Goal: Task Accomplishment & Management: Manage account settings

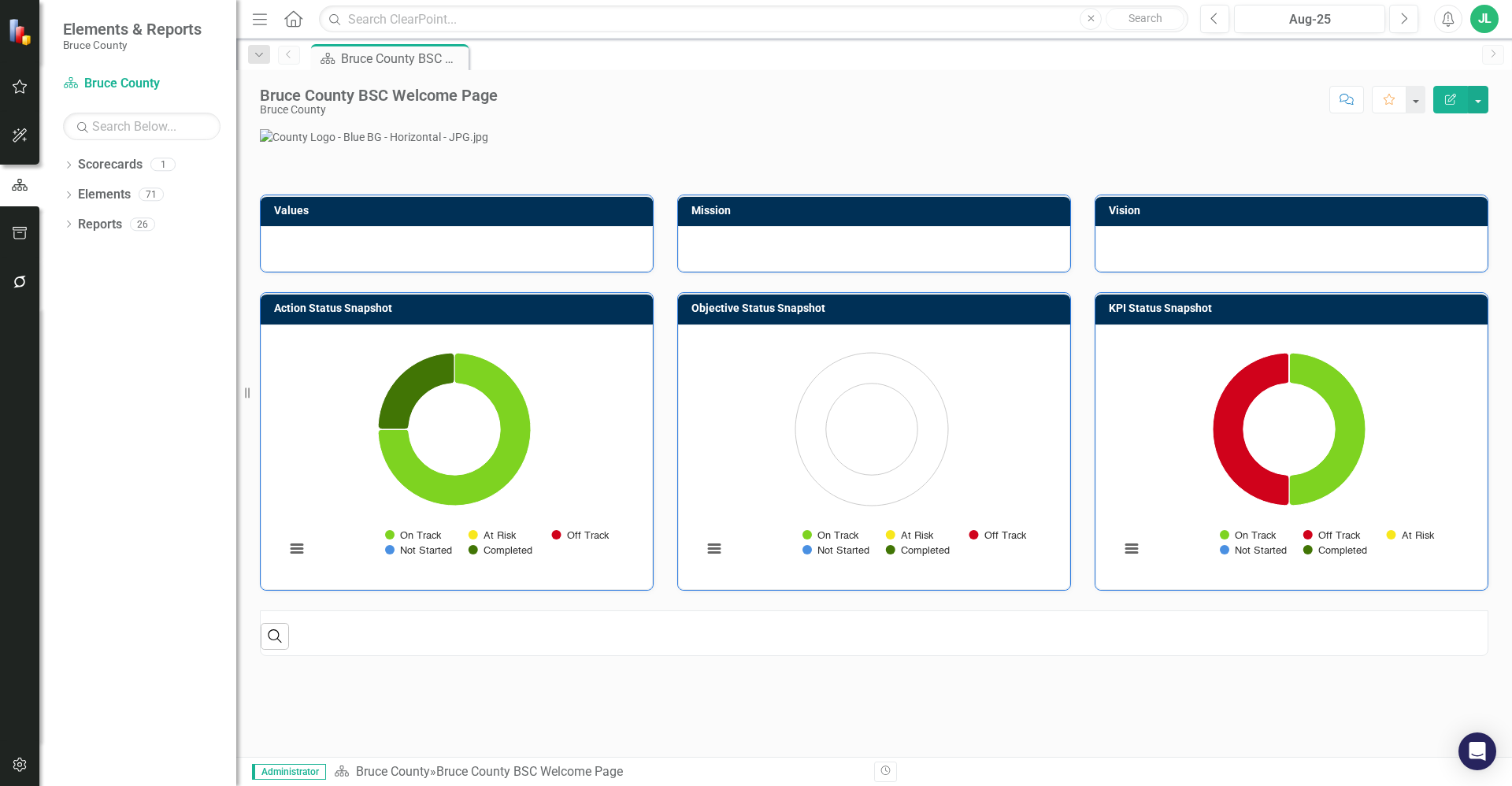
click at [19, 193] on button "button" at bounding box center [19, 185] width 39 height 26
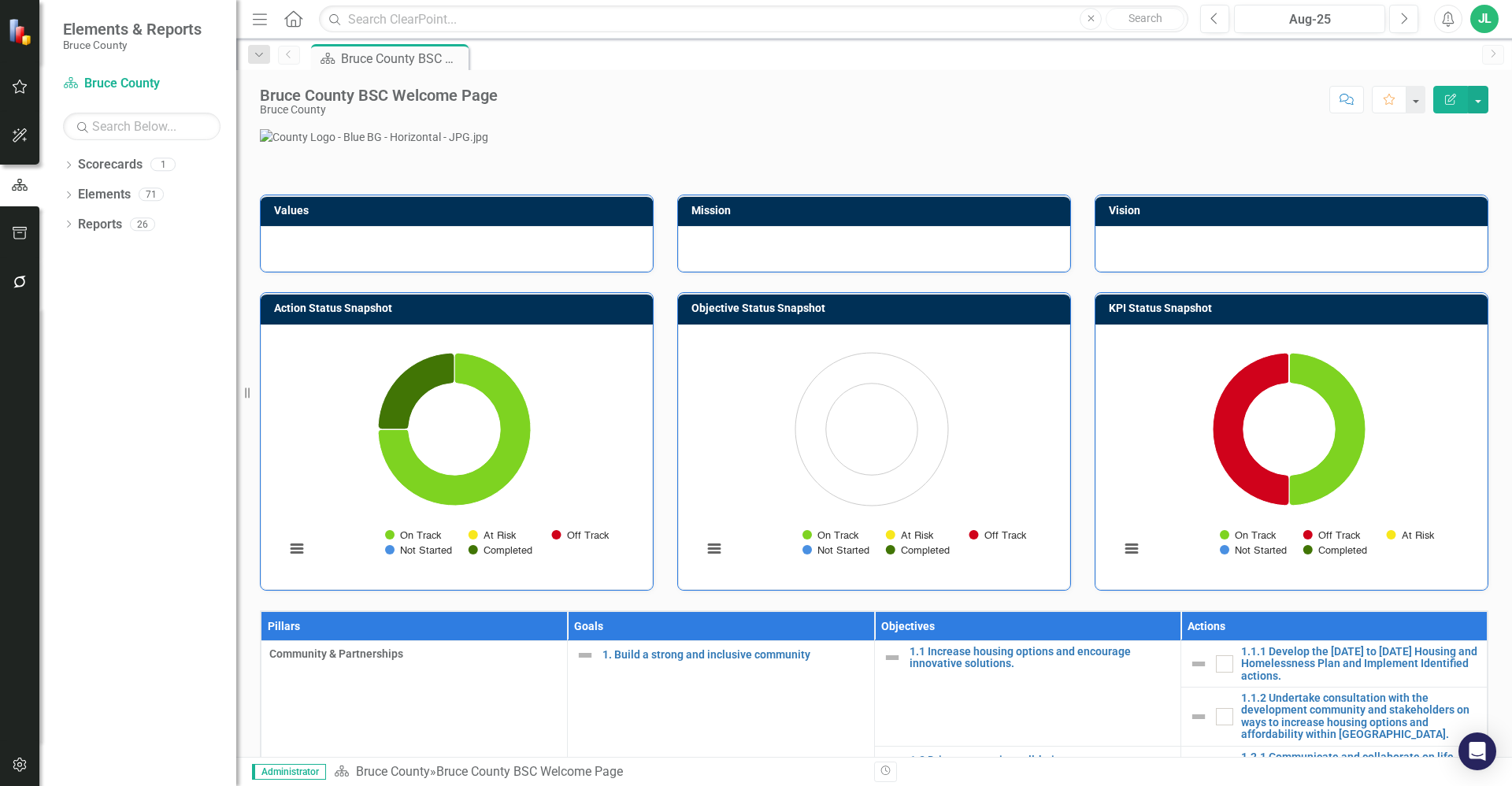
click at [1433, 144] on p at bounding box center [874, 137] width 1229 height 15
click at [10, 234] on button "button" at bounding box center [19, 234] width 36 height 33
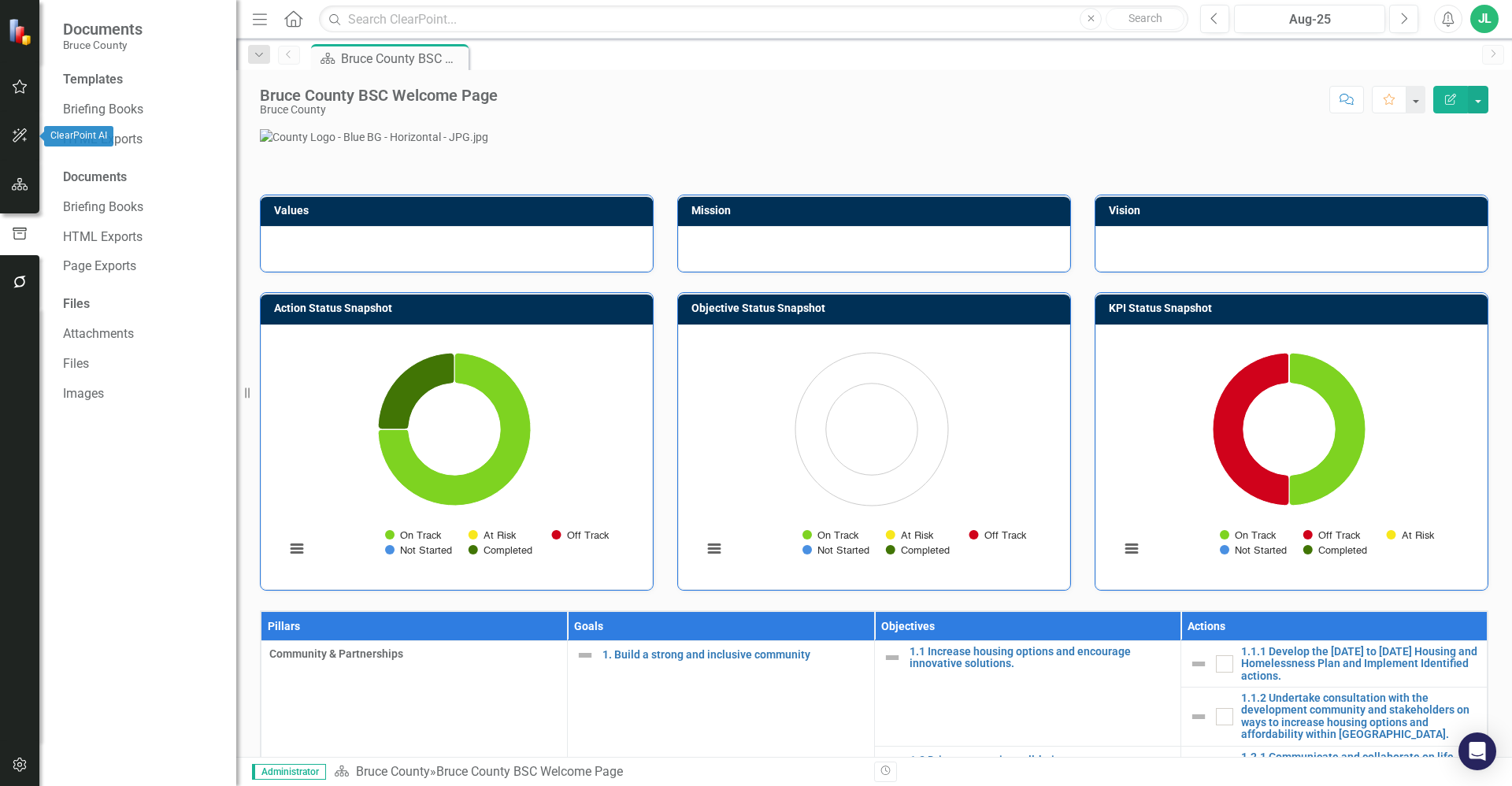
click at [24, 126] on button "button" at bounding box center [19, 136] width 36 height 33
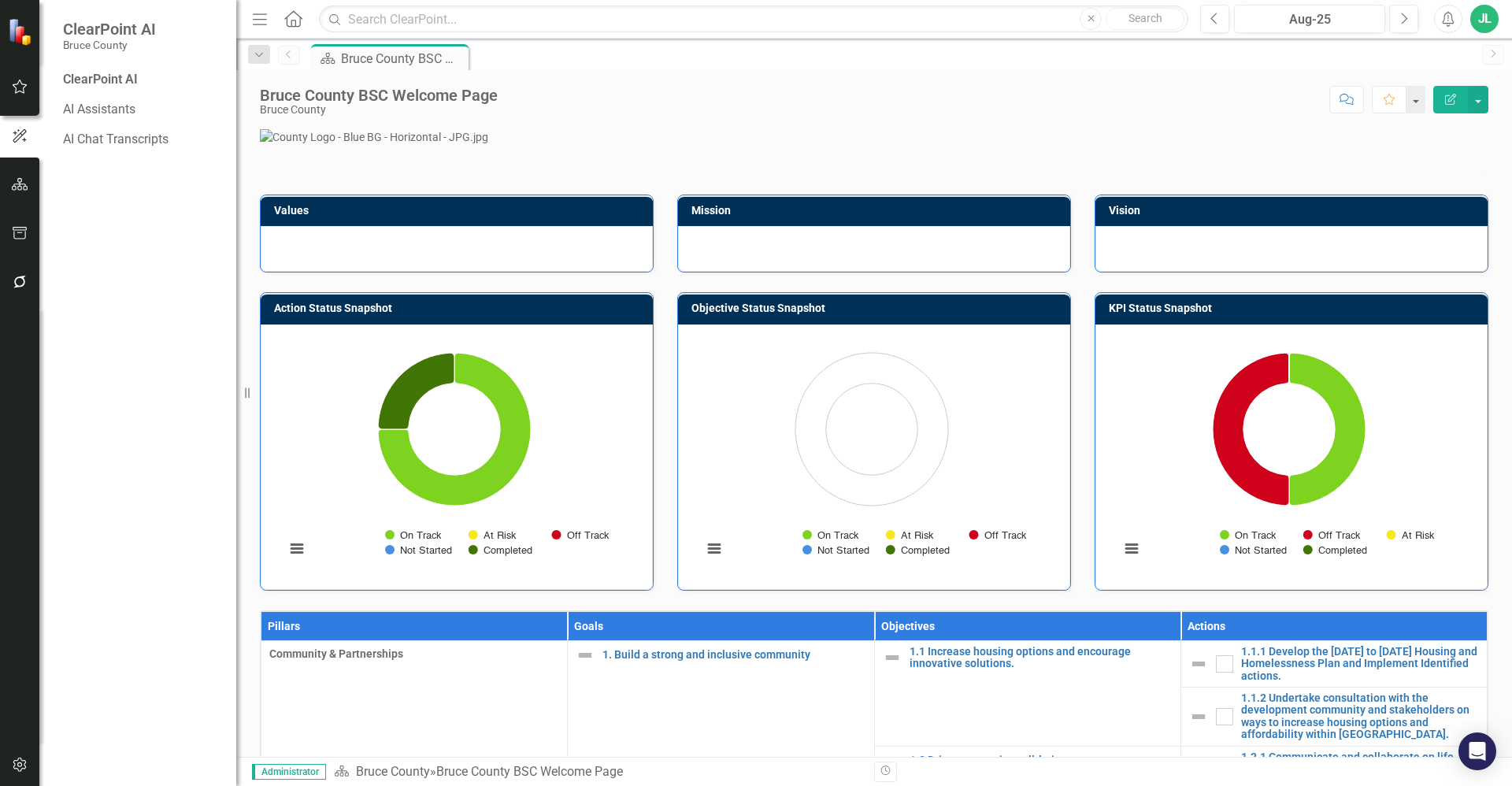
click at [17, 88] on icon "button" at bounding box center [19, 86] width 16 height 13
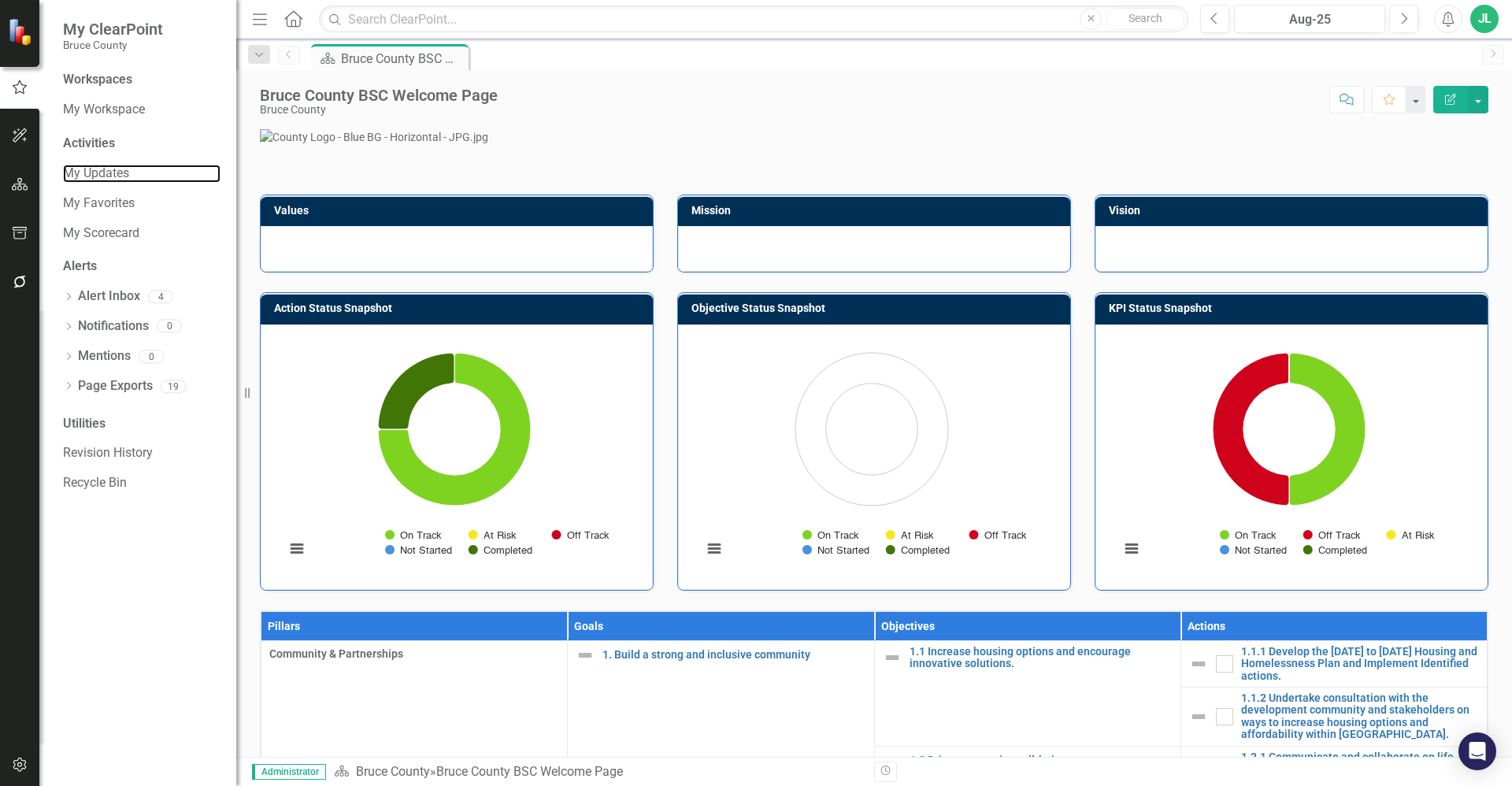
click at [125, 177] on link "My Updates" at bounding box center [142, 173] width 158 height 18
click at [113, 176] on link "My Updates" at bounding box center [142, 173] width 158 height 18
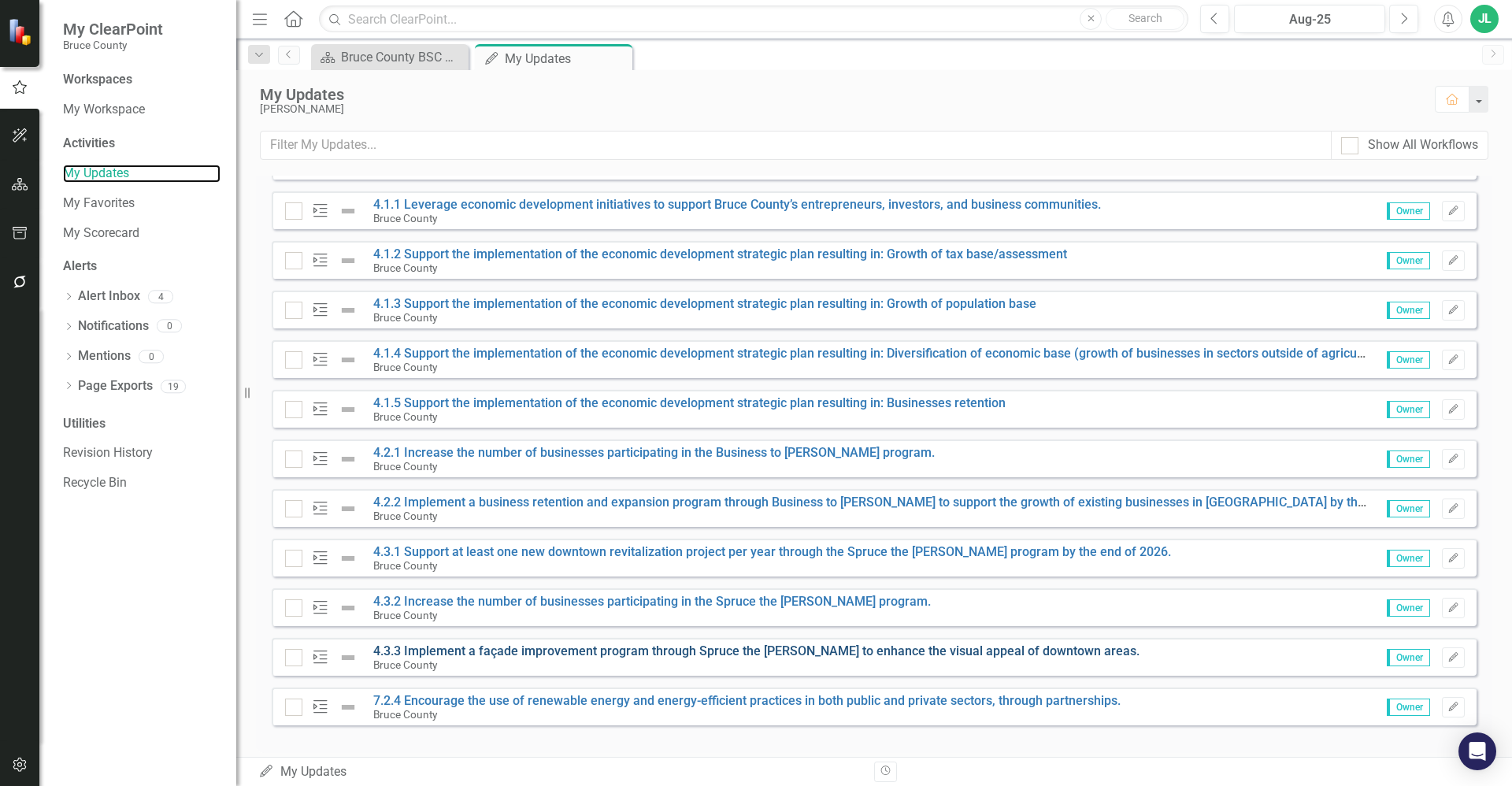
scroll to position [636, 0]
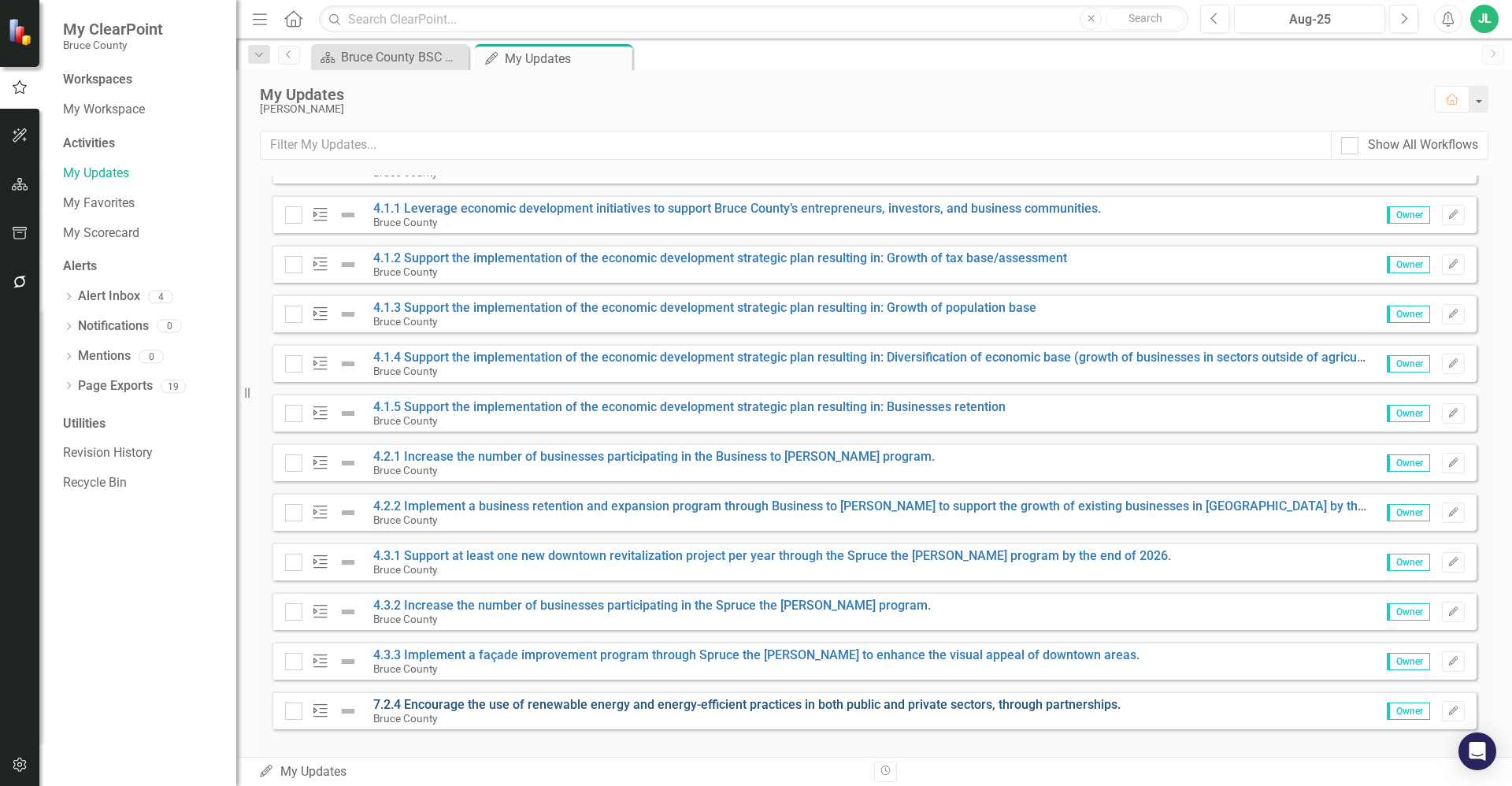
click at [916, 705] on link "7.2.4 Encourage the use of renewable energy and energy-efficient practices in b…" at bounding box center [747, 705] width 747 height 15
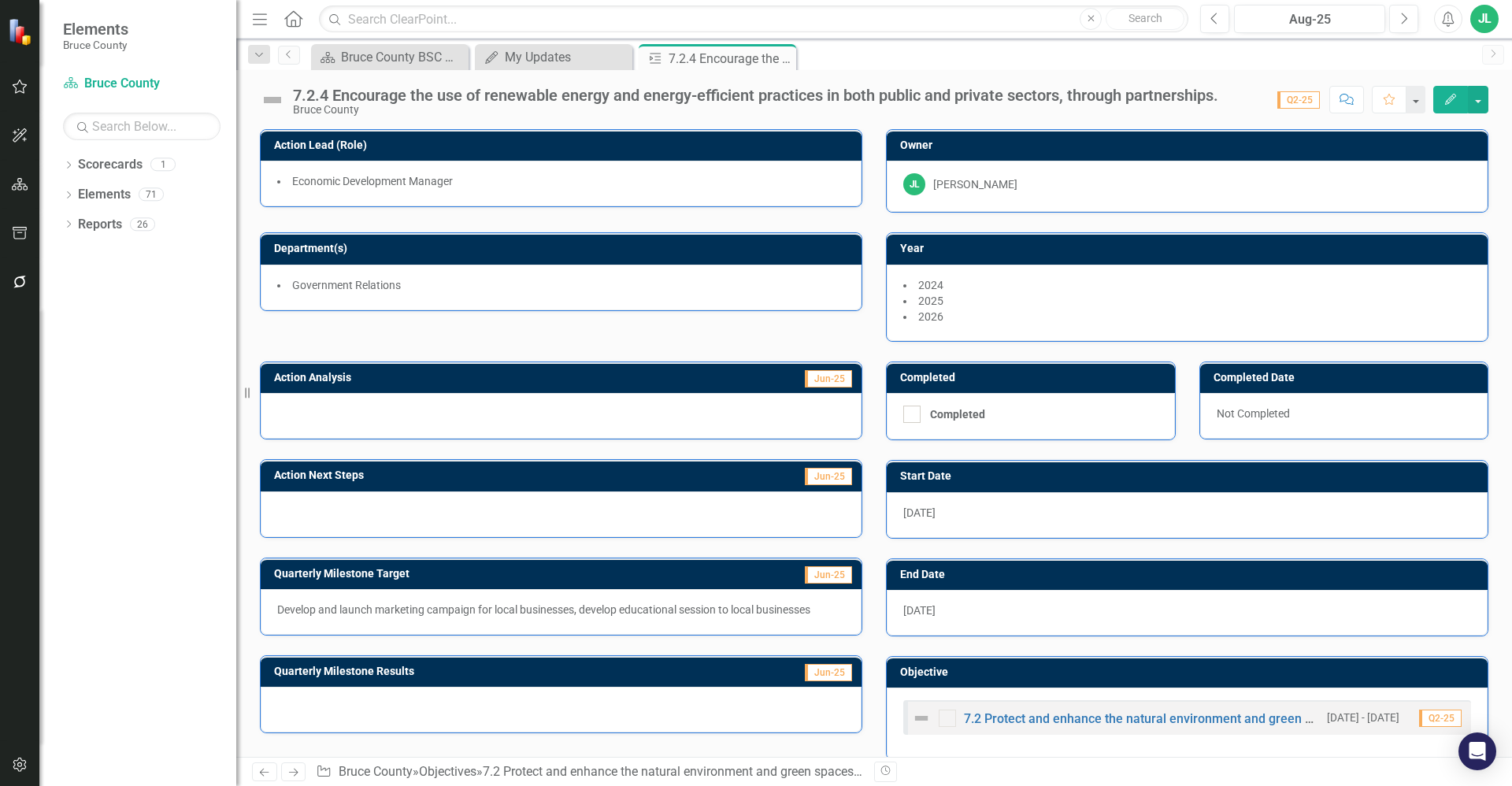
click at [862, 571] on div "Quarterly Milestone Target Jun-25 Develop and launch marketing campaign for loc…" at bounding box center [561, 587] width 626 height 97
click at [1485, 18] on div "JL" at bounding box center [1484, 18] width 28 height 28
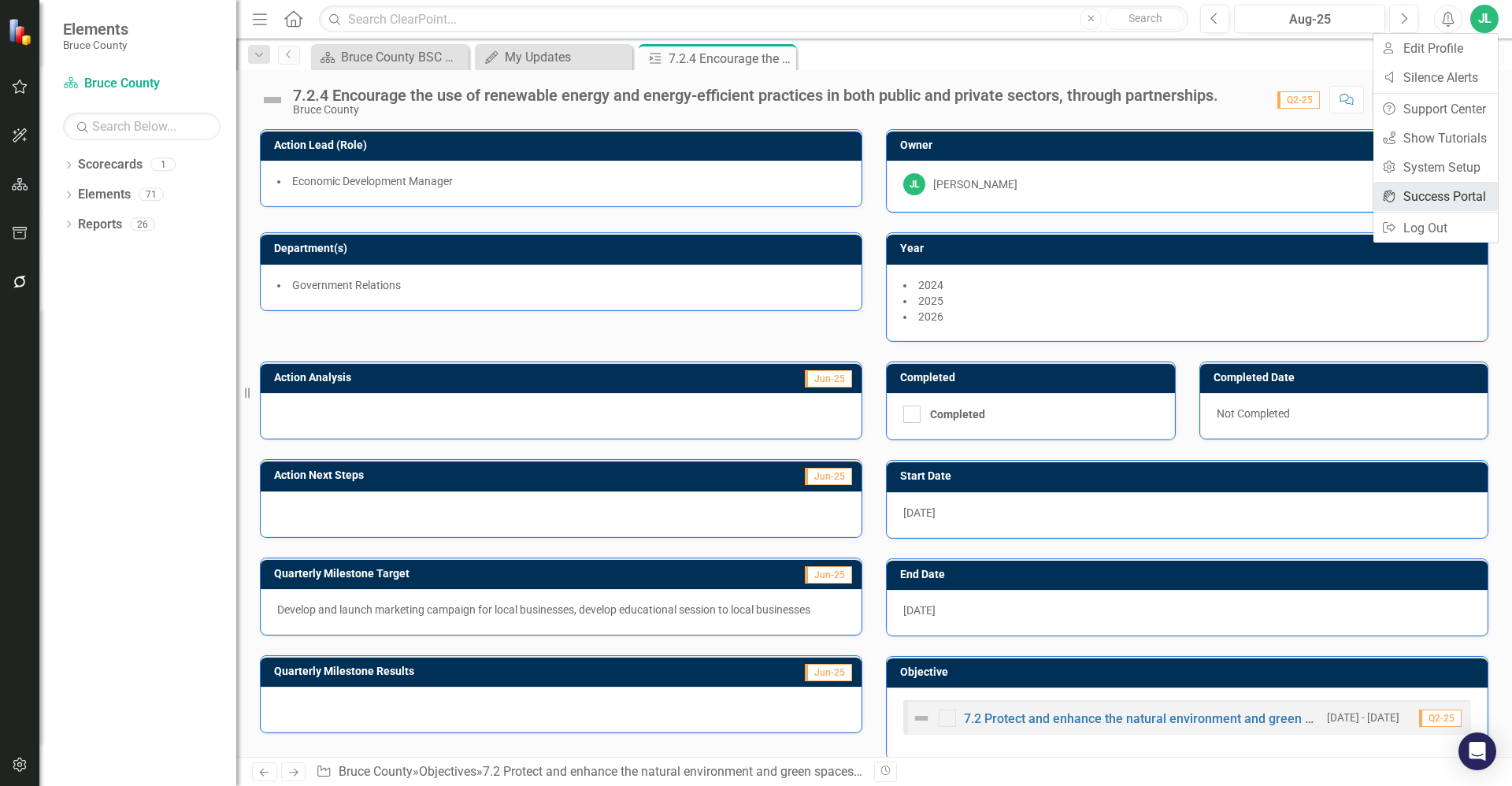
click at [1459, 194] on link "icon.portal Success Portal" at bounding box center [1435, 196] width 124 height 29
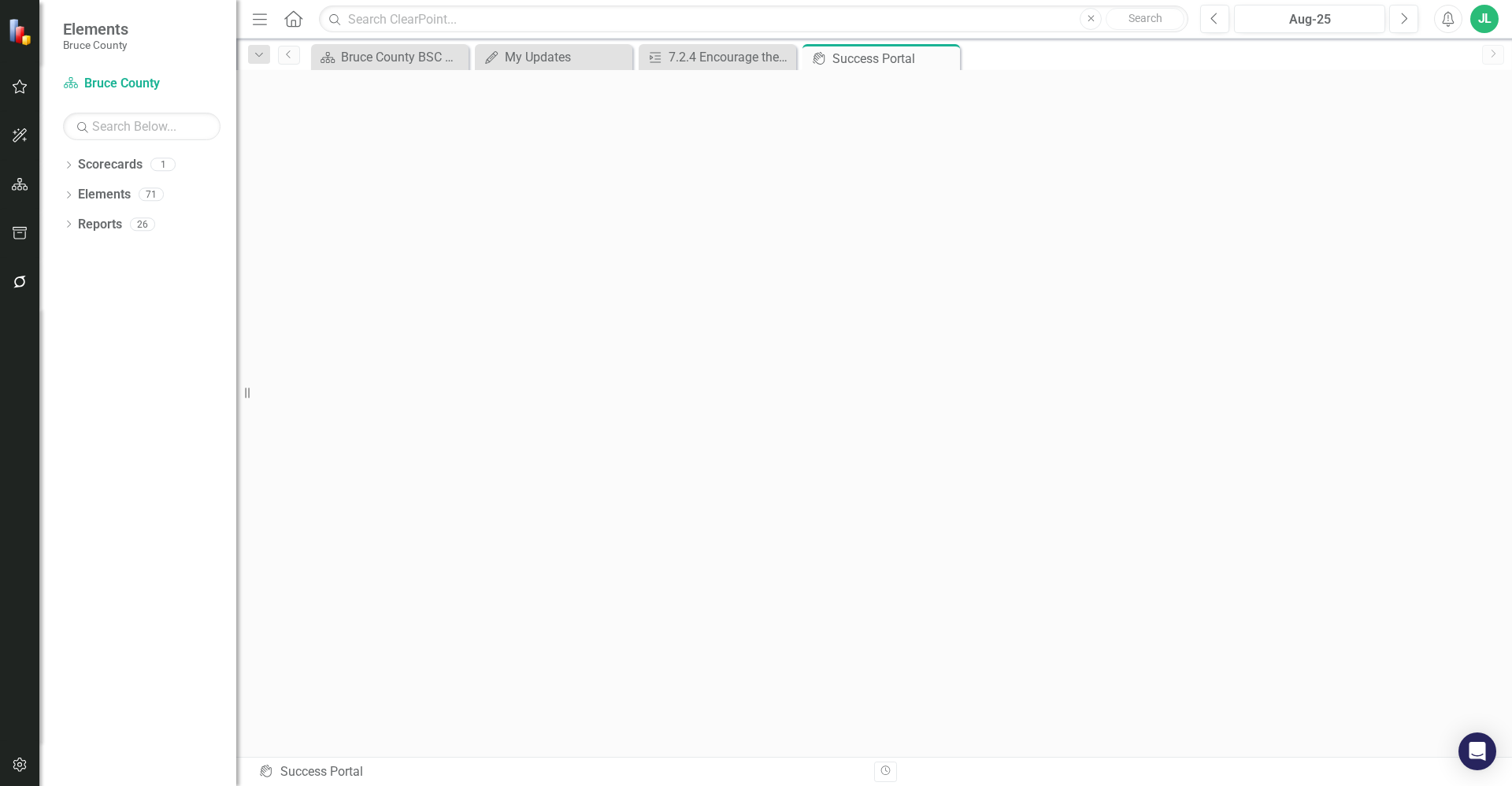
click at [1473, 22] on div "JL" at bounding box center [1484, 18] width 28 height 28
click at [1459, 169] on link "Settings System Setup" at bounding box center [1435, 168] width 124 height 29
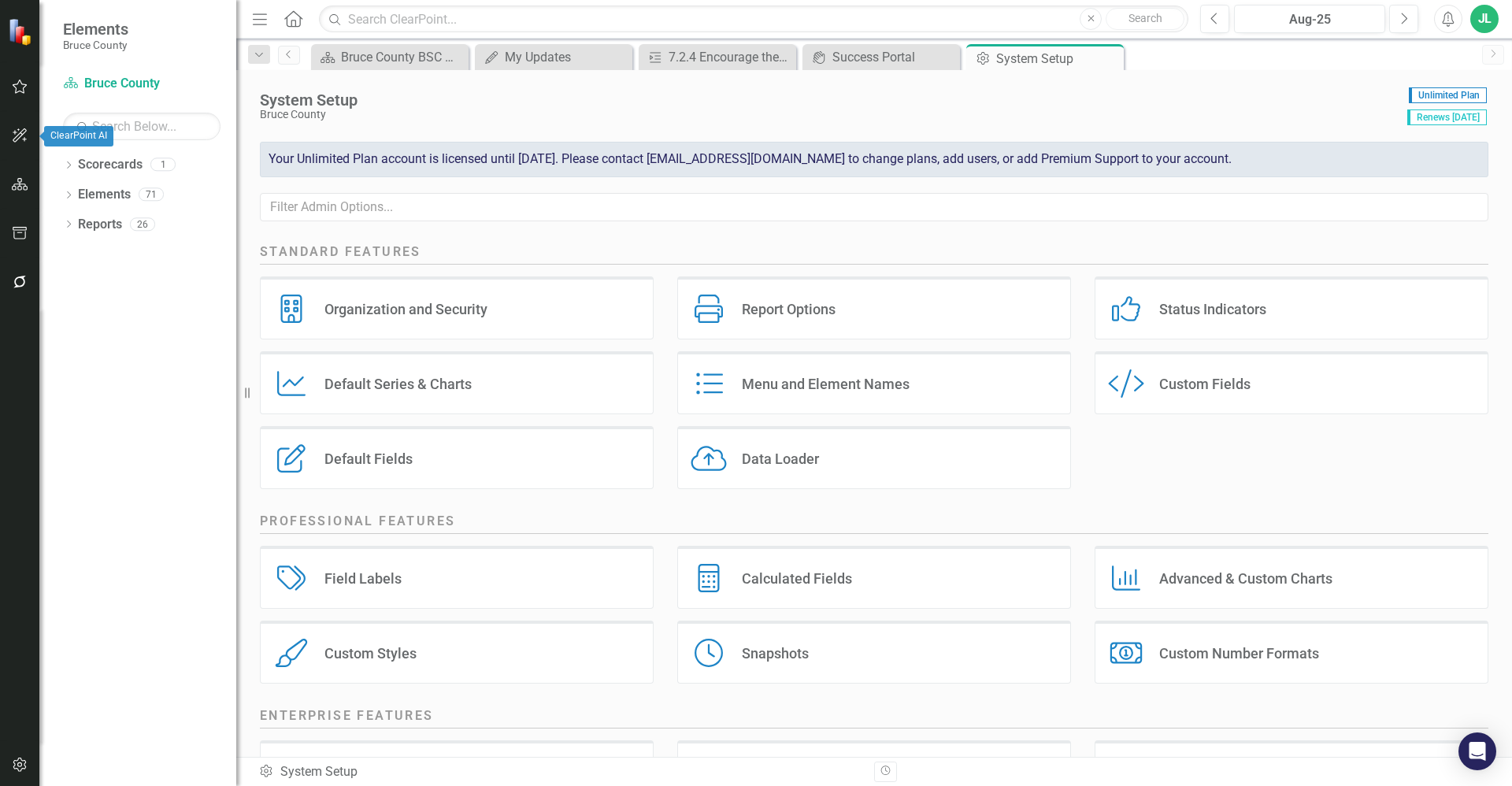
click at [15, 136] on icon "button" at bounding box center [19, 135] width 16 height 13
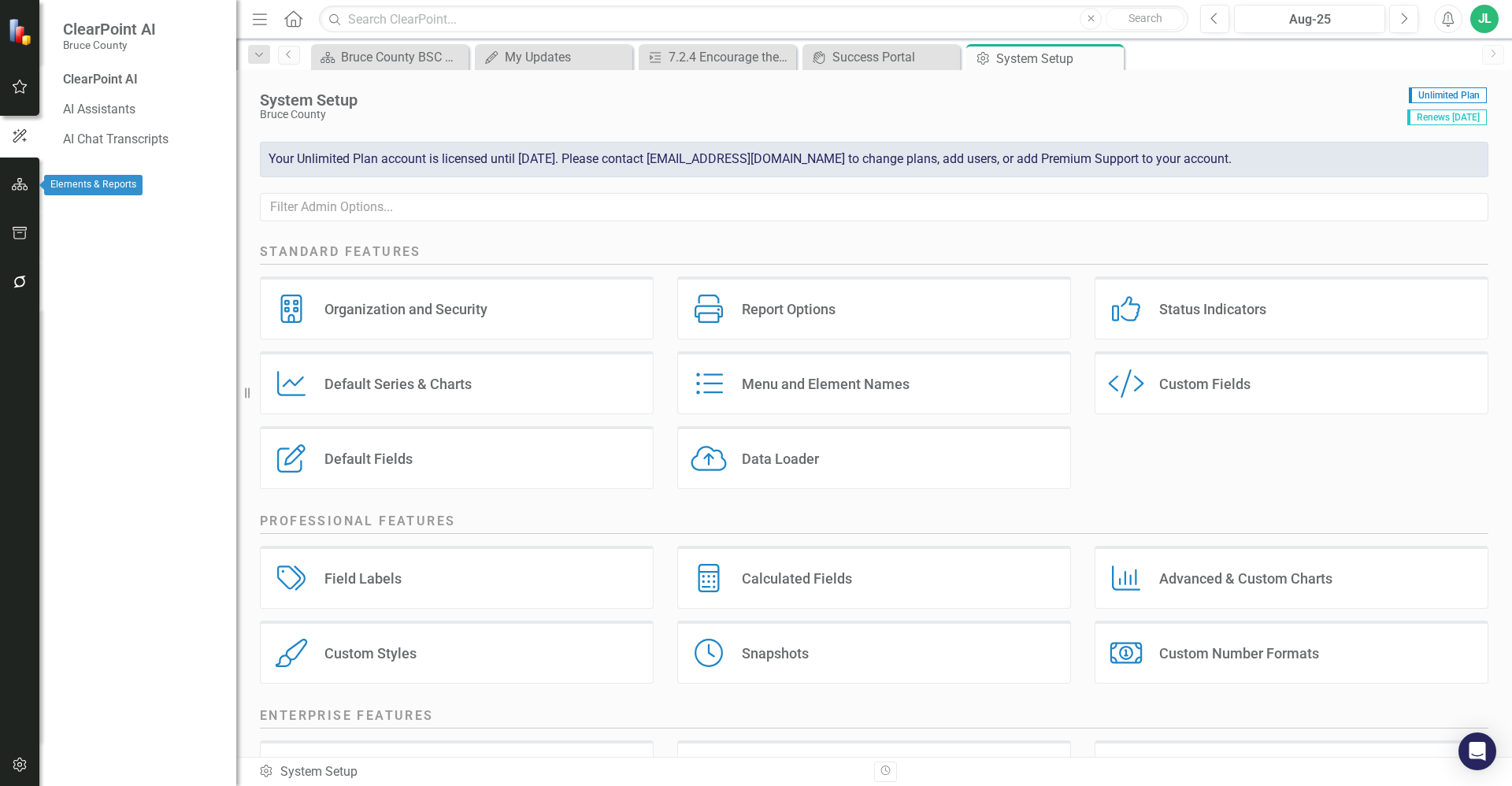
click at [19, 177] on button "button" at bounding box center [19, 185] width 36 height 33
click at [18, 278] on icon "button" at bounding box center [19, 281] width 16 height 13
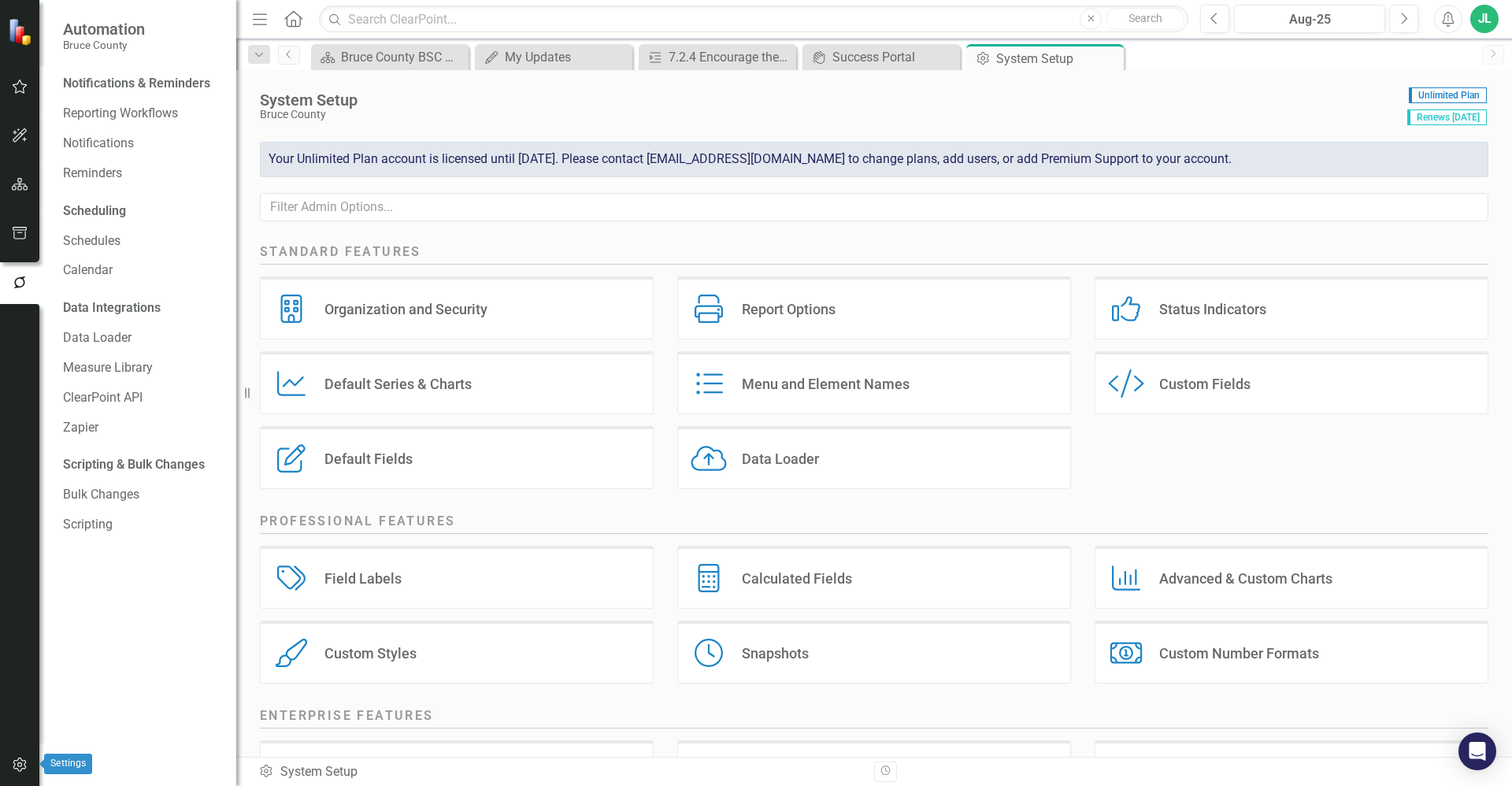
click at [20, 766] on icon "button" at bounding box center [19, 765] width 16 height 13
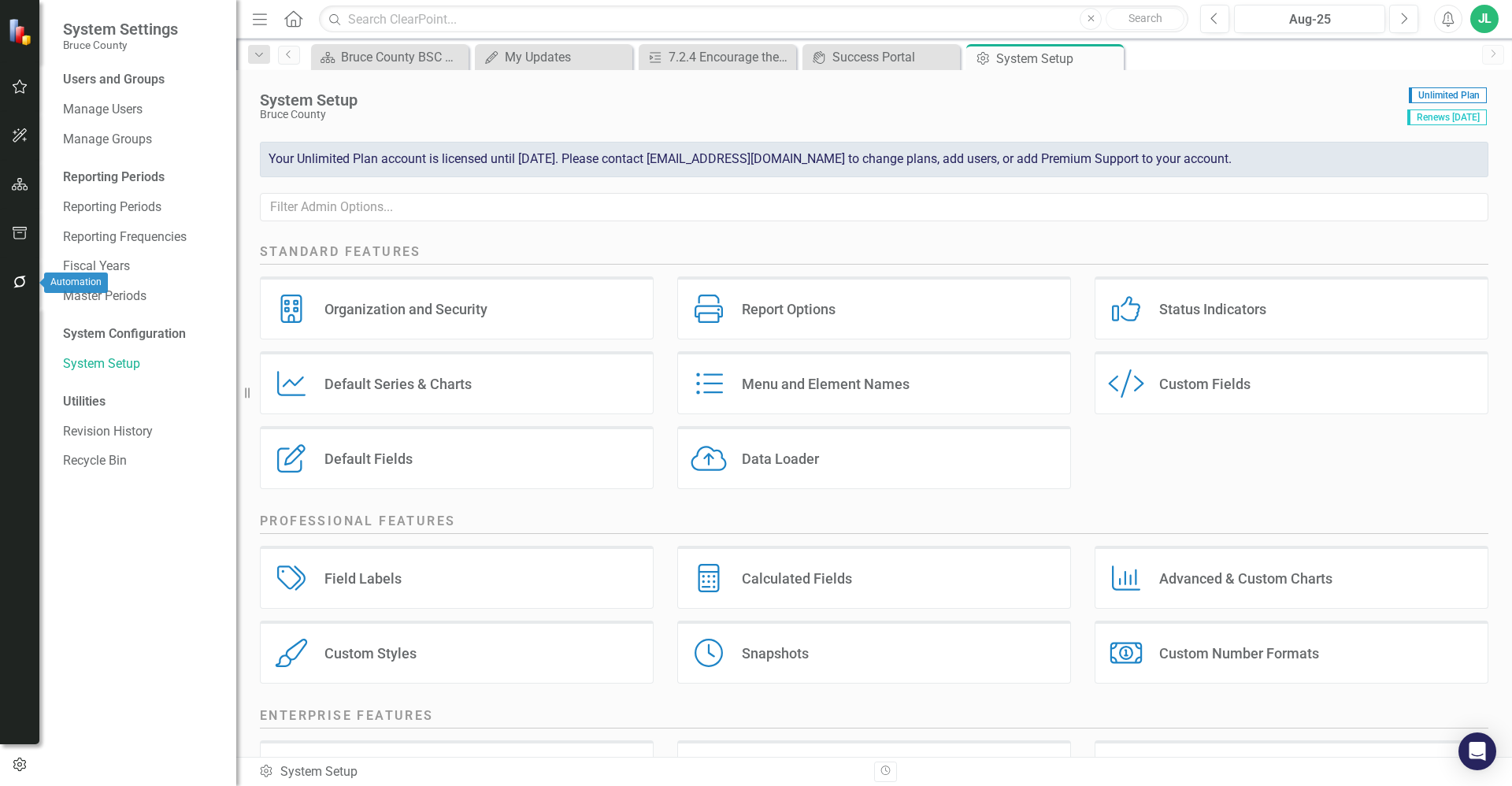
click at [12, 285] on icon "button" at bounding box center [19, 281] width 16 height 13
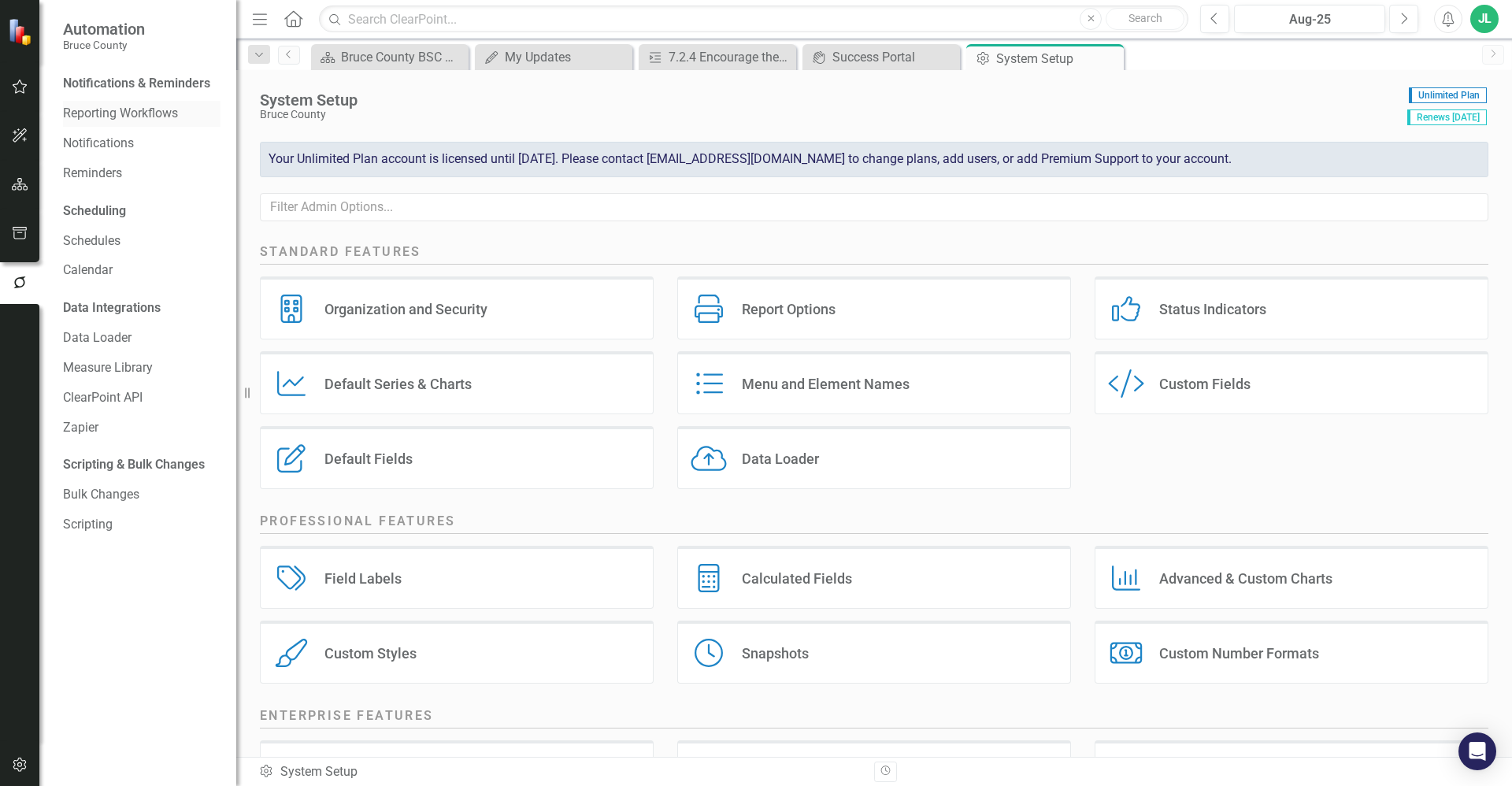
click at [154, 111] on link "Reporting Workflows" at bounding box center [142, 114] width 158 height 18
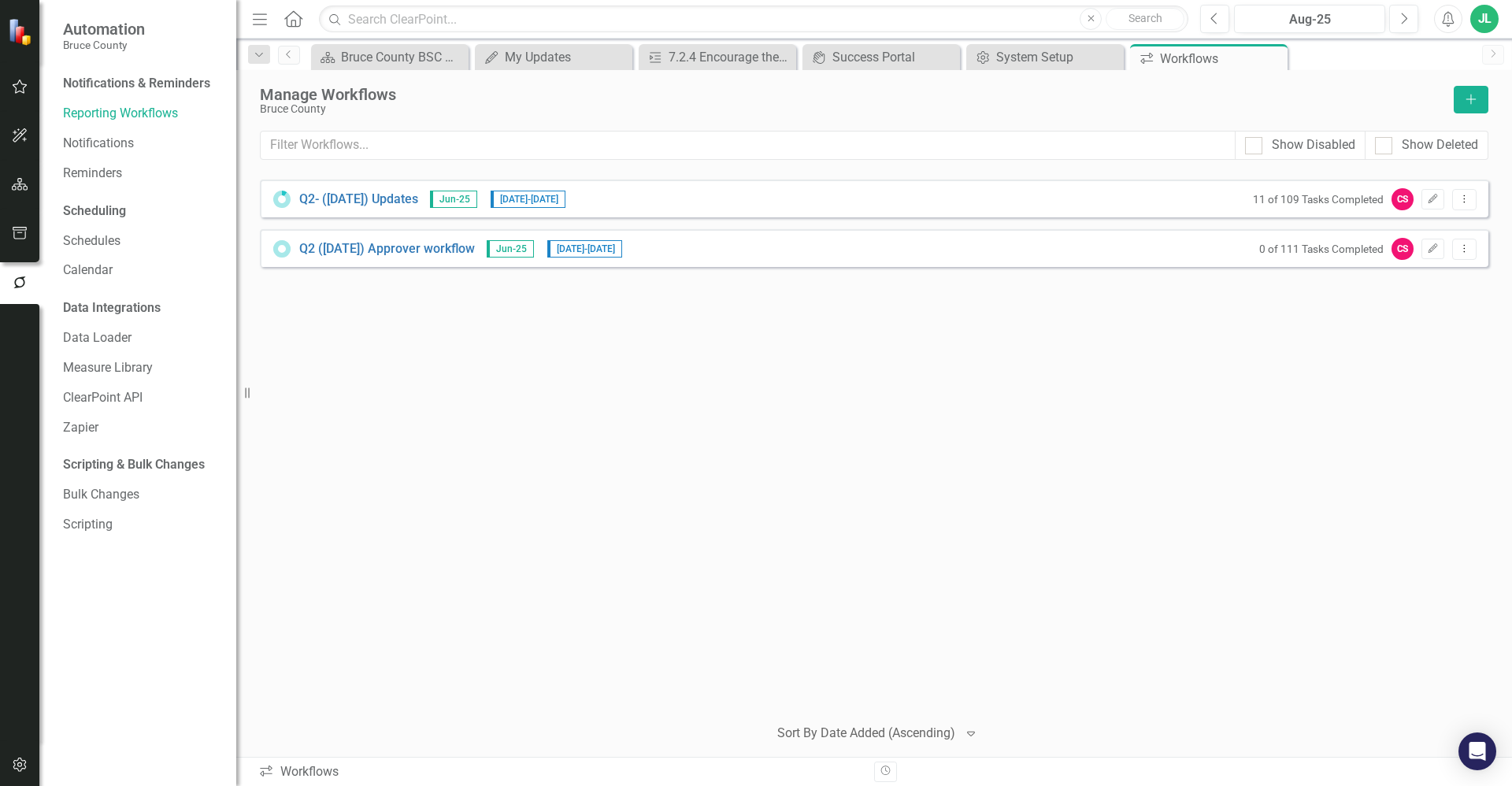
click at [1128, 201] on div "Q2- (Jun 25) Updates Jun-25 8/25/25 - 9/11/25 11 of 109 Tasks Completed CS Edit…" at bounding box center [874, 197] width 1229 height 38
click at [1062, 196] on div "Q2- (Jun 25) Updates Jun-25 8/25/25 - 9/11/25 11 of 109 Tasks Completed CS Edit…" at bounding box center [874, 197] width 1229 height 38
click at [1055, 201] on div "Q2- (Jun 25) Updates Jun-25 8/25/25 - 9/11/25 11 of 109 Tasks Completed CS Edit…" at bounding box center [874, 197] width 1229 height 38
click at [1468, 194] on icon "Dropdown Menu" at bounding box center [1465, 198] width 13 height 11
click at [1468, 204] on button "Dropdown Menu" at bounding box center [1464, 199] width 24 height 21
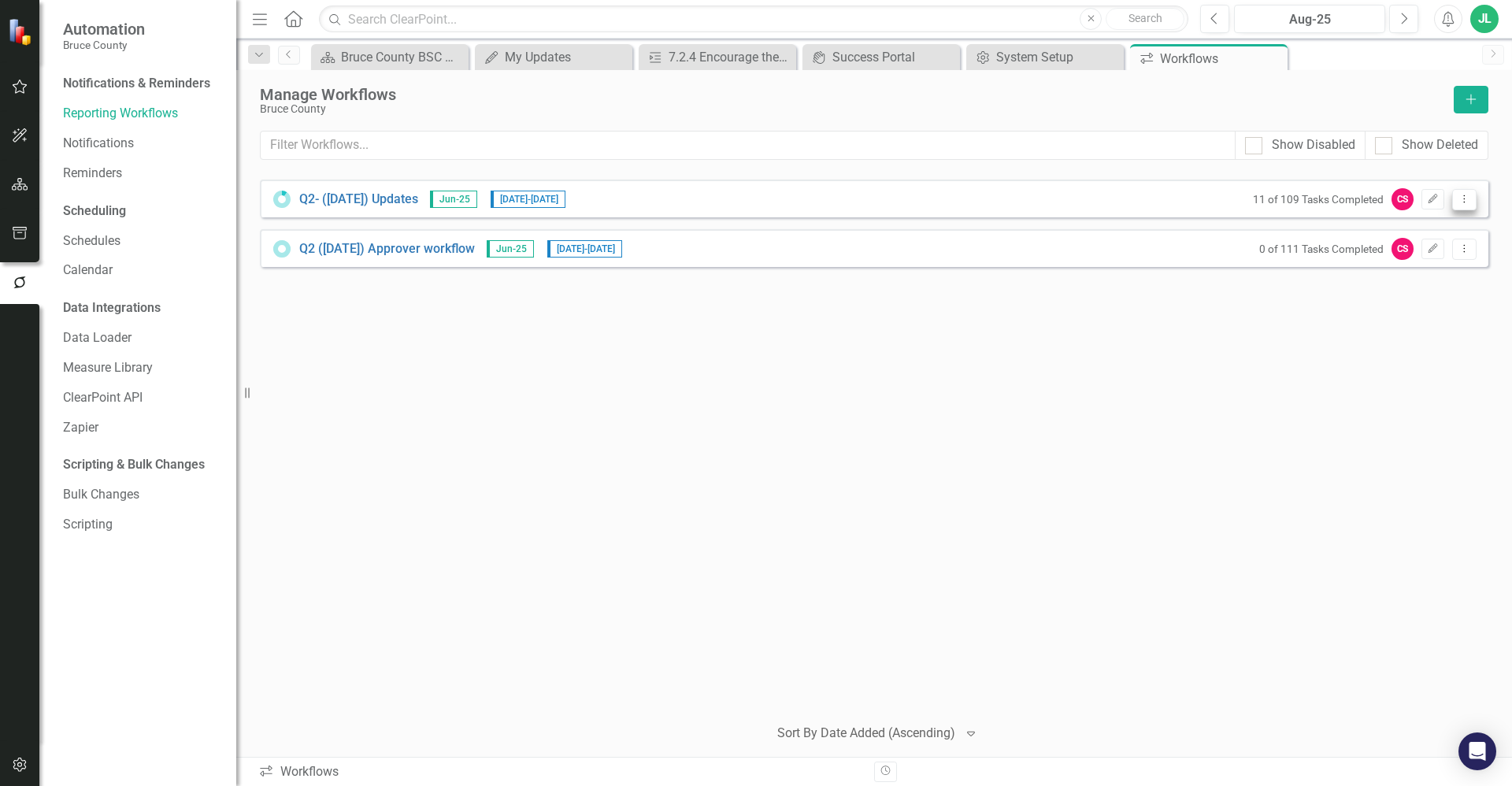
click at [1468, 200] on icon "Dropdown Menu" at bounding box center [1465, 198] width 13 height 11
click at [1428, 231] on link "Preview Preview Workflow" at bounding box center [1402, 225] width 145 height 29
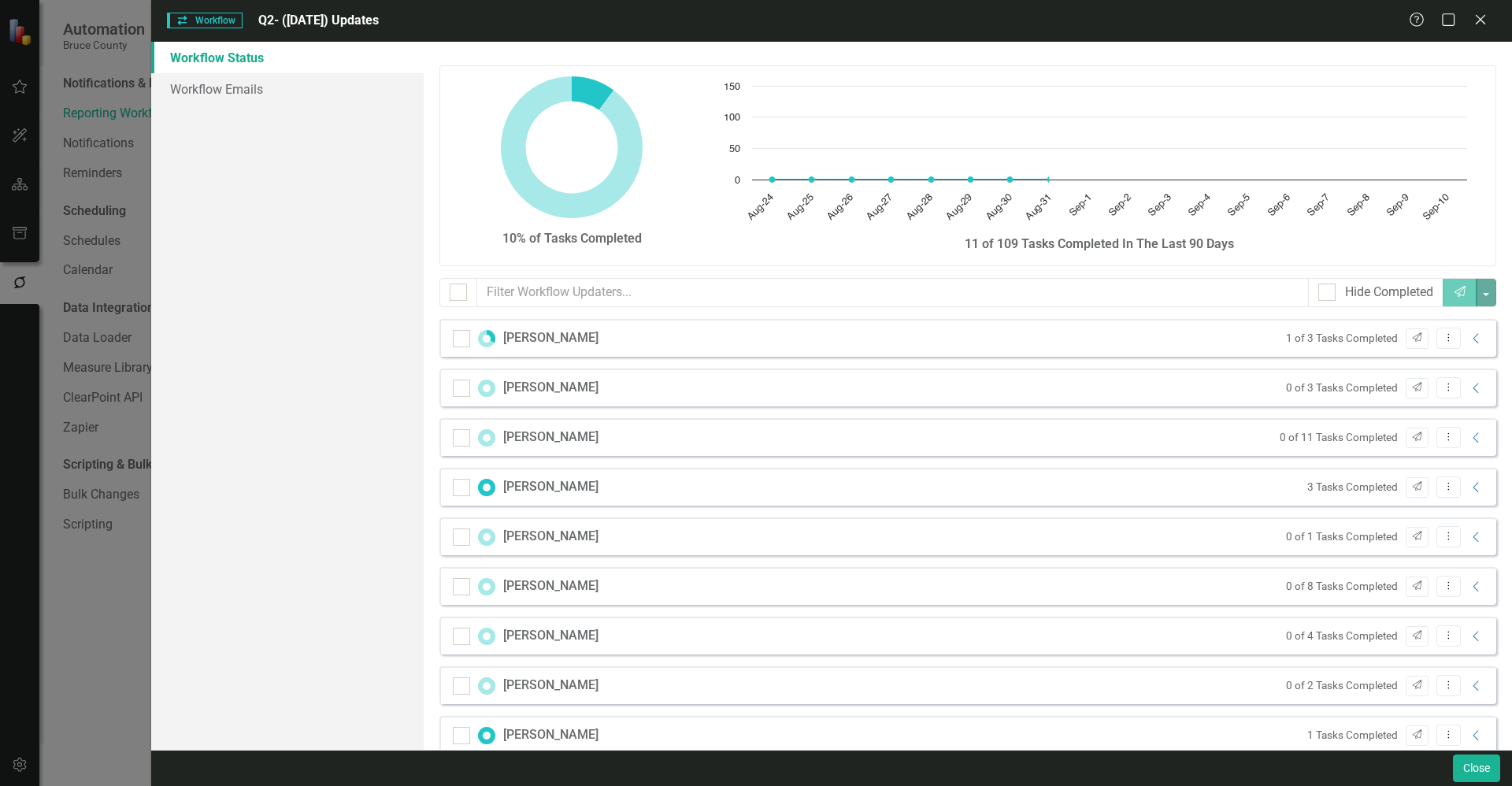
checkbox input "false"
click at [1480, 22] on icon "Close" at bounding box center [1480, 19] width 19 height 15
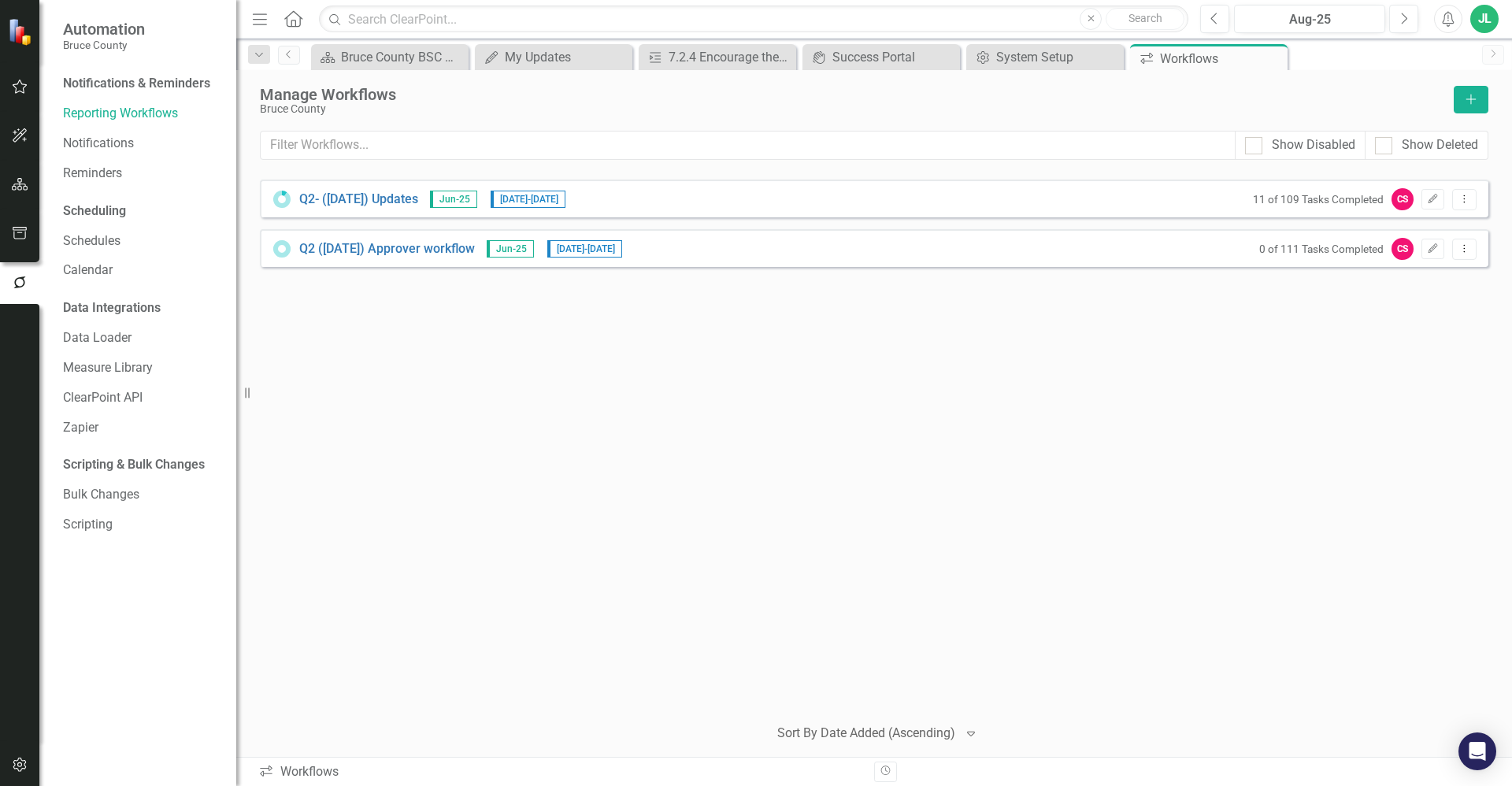
click at [1189, 439] on div "Q2- (Jun 25) Updates Jun-25 8/25/25 - 9/11/25 11 of 109 Tasks Completed CS Edit…" at bounding box center [874, 440] width 1229 height 522
click at [1040, 188] on div "Q2- (Jun 25) Updates Jun-25 8/25/25 - 9/11/25 11 of 109 Tasks Completed CS Edit…" at bounding box center [874, 197] width 1229 height 38
click at [400, 200] on link "Q2- (Jun 25) Updates" at bounding box center [358, 199] width 118 height 18
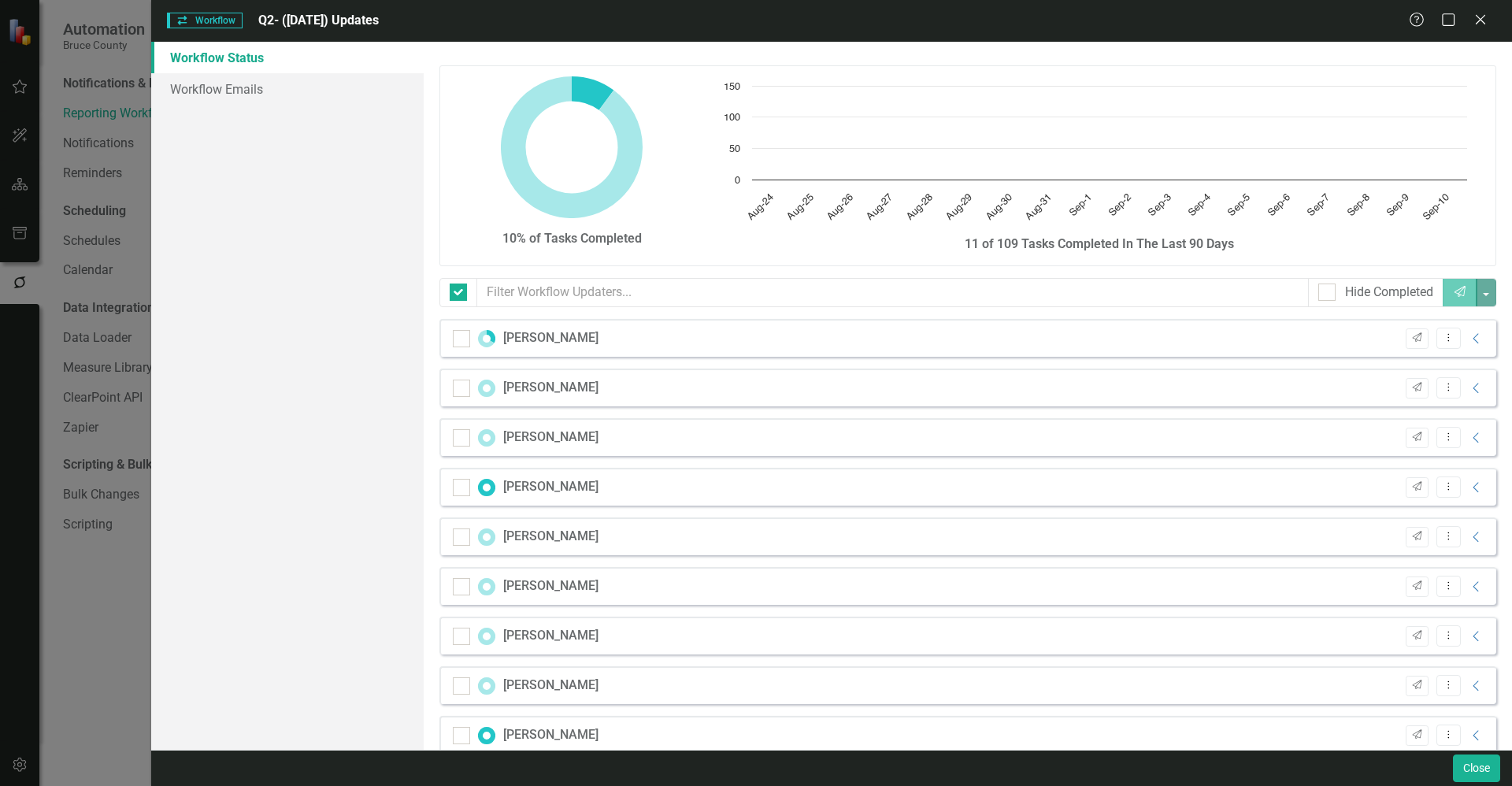
checkbox input "false"
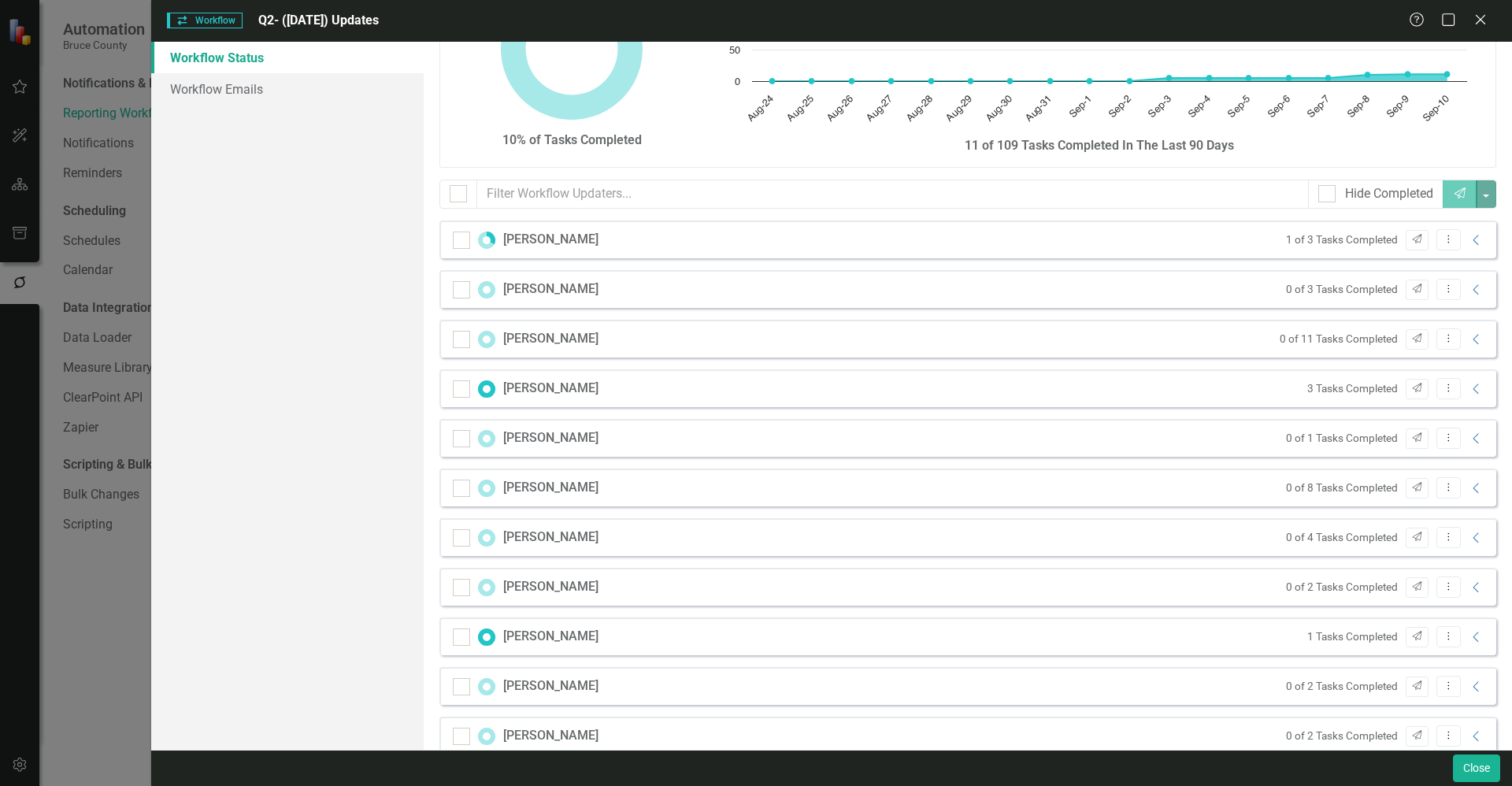
scroll to position [158, 0]
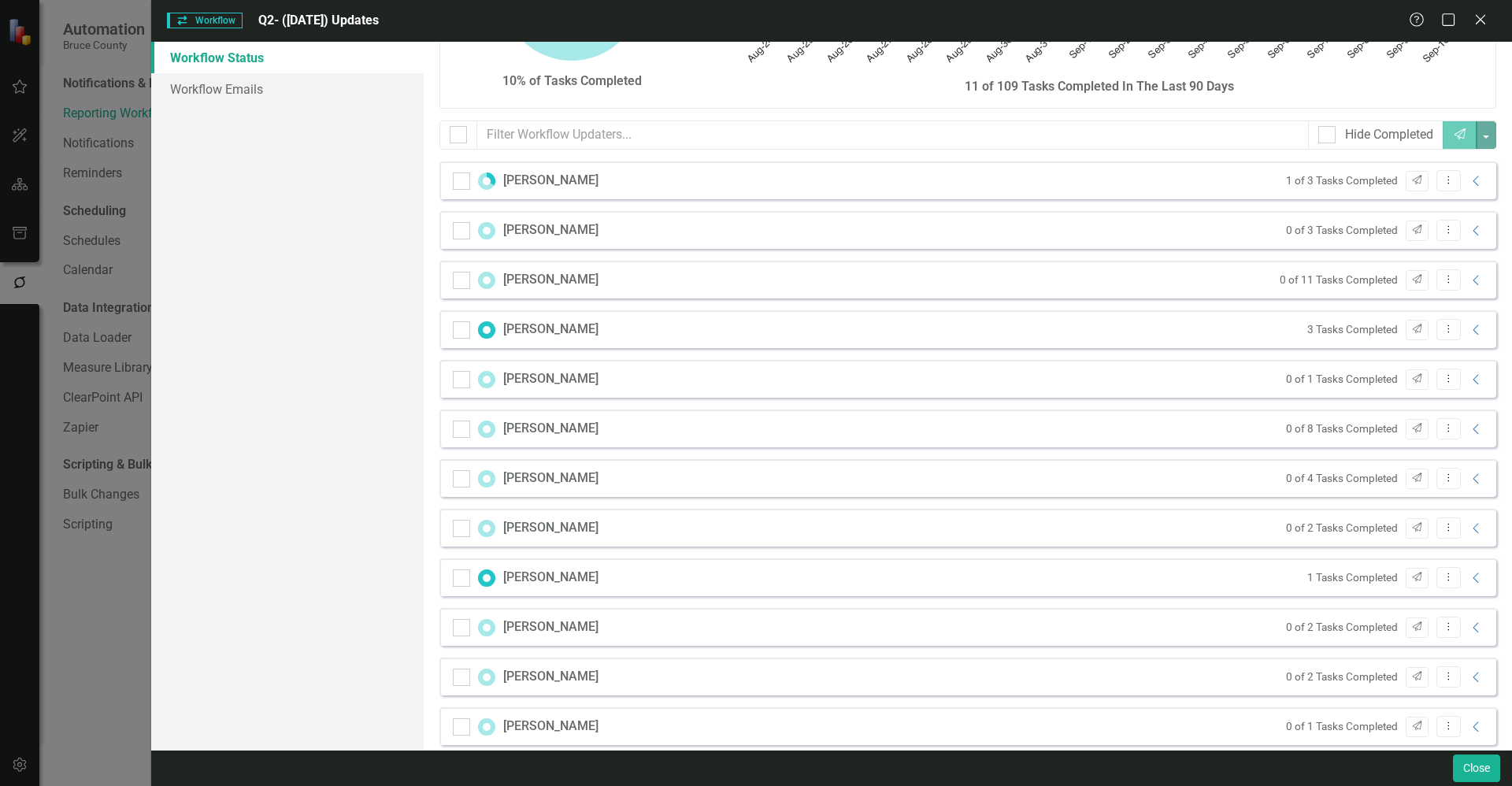
click at [604, 177] on div "Gillian Andrews 1 of 3 Tasks Completed Send Dropdown Menu Collapse" at bounding box center [967, 180] width 1056 height 38
click at [573, 179] on div "Gillian Andrews" at bounding box center [551, 180] width 95 height 18
click at [1476, 183] on div "Gillian Andrews 1 of 3 Tasks Completed Send Dropdown Menu Collapse" at bounding box center [967, 180] width 1056 height 38
click at [1469, 183] on icon "Collapse" at bounding box center [1476, 181] width 15 height 13
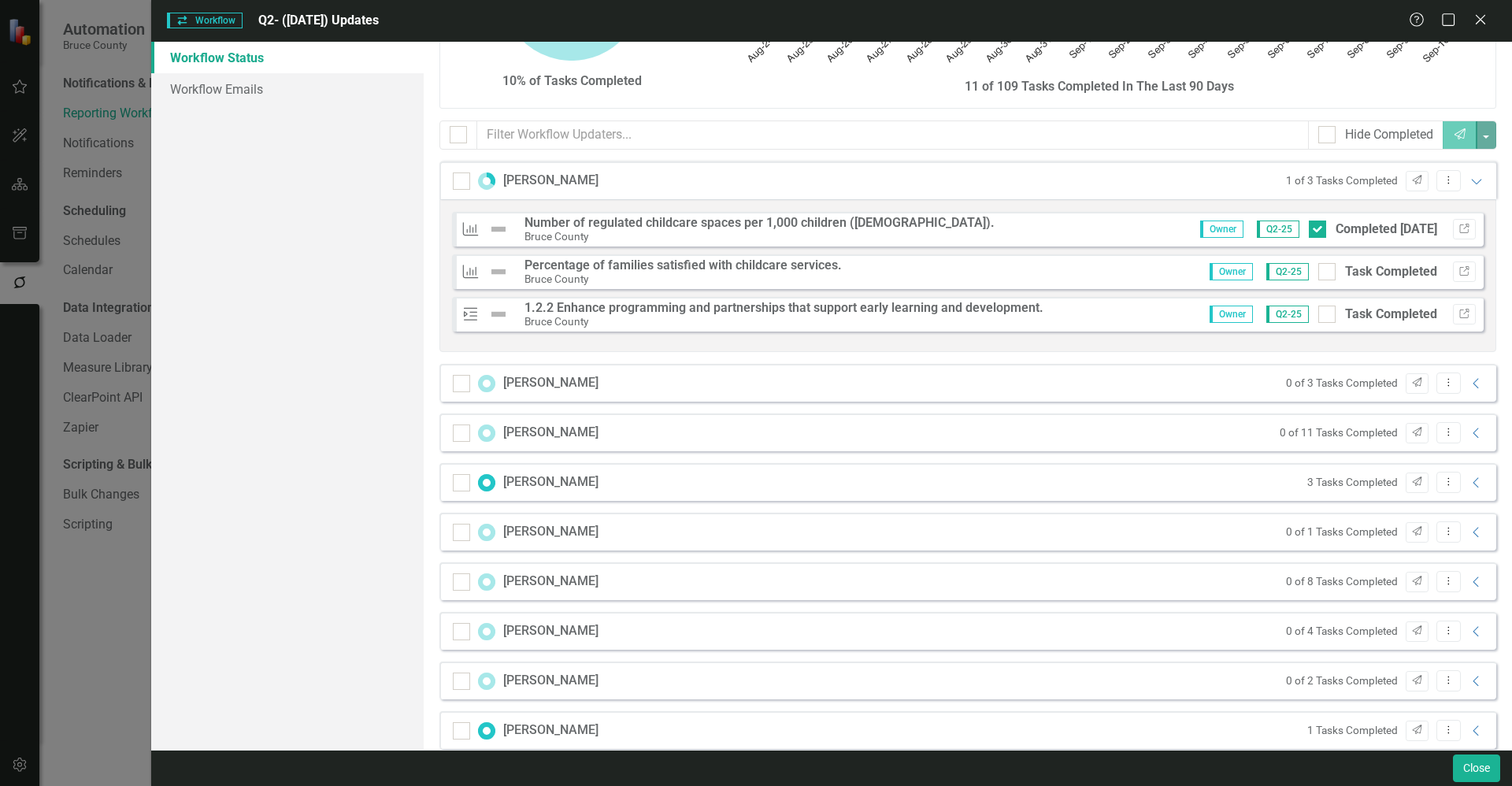
click at [1229, 175] on div "Gillian Andrews 1 of 3 Tasks Completed Send Dropdown Menu Expanded" at bounding box center [967, 180] width 1056 height 38
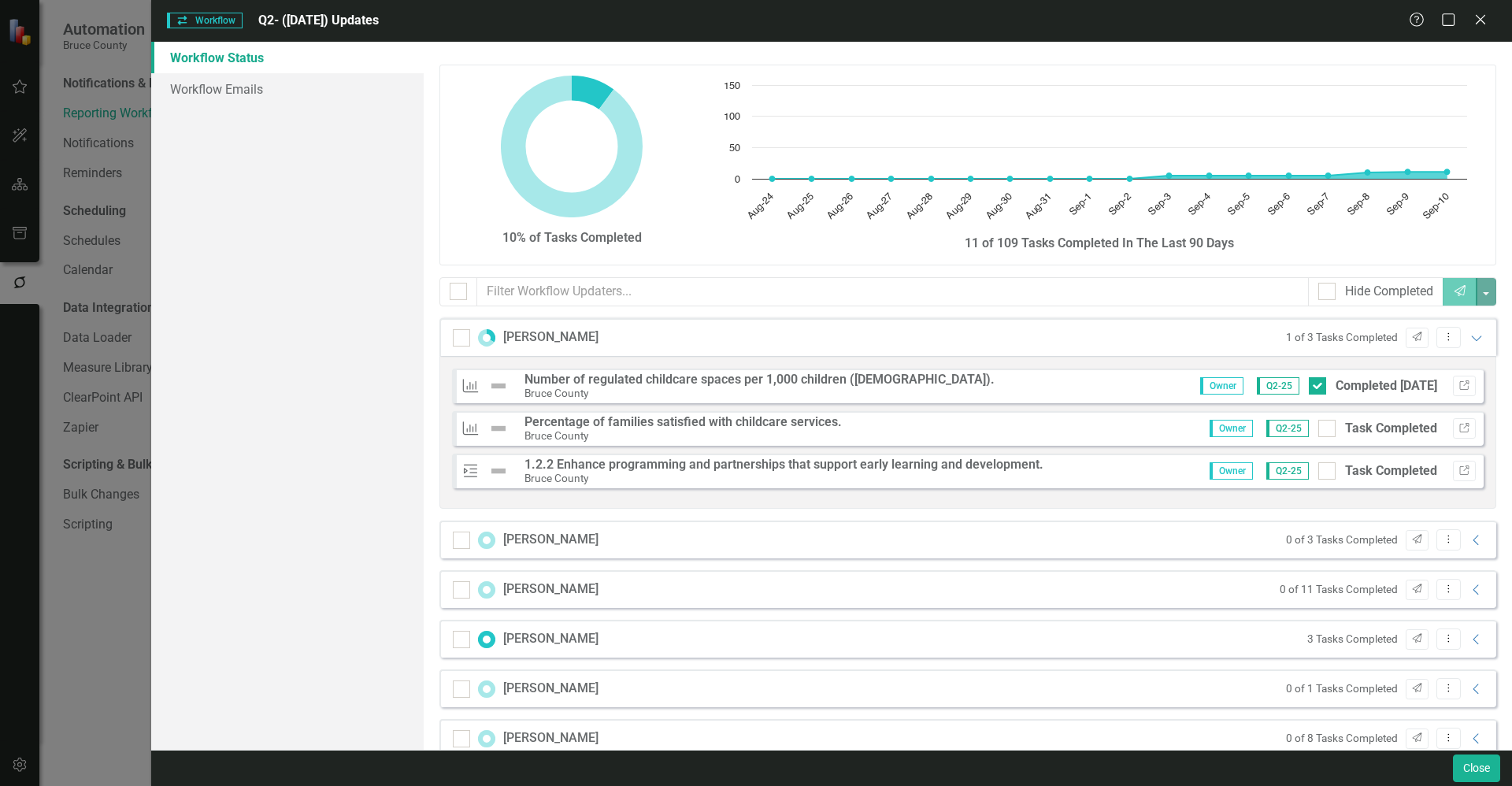
scroll to position [0, 0]
click at [1469, 342] on icon "Expanded" at bounding box center [1476, 338] width 15 height 13
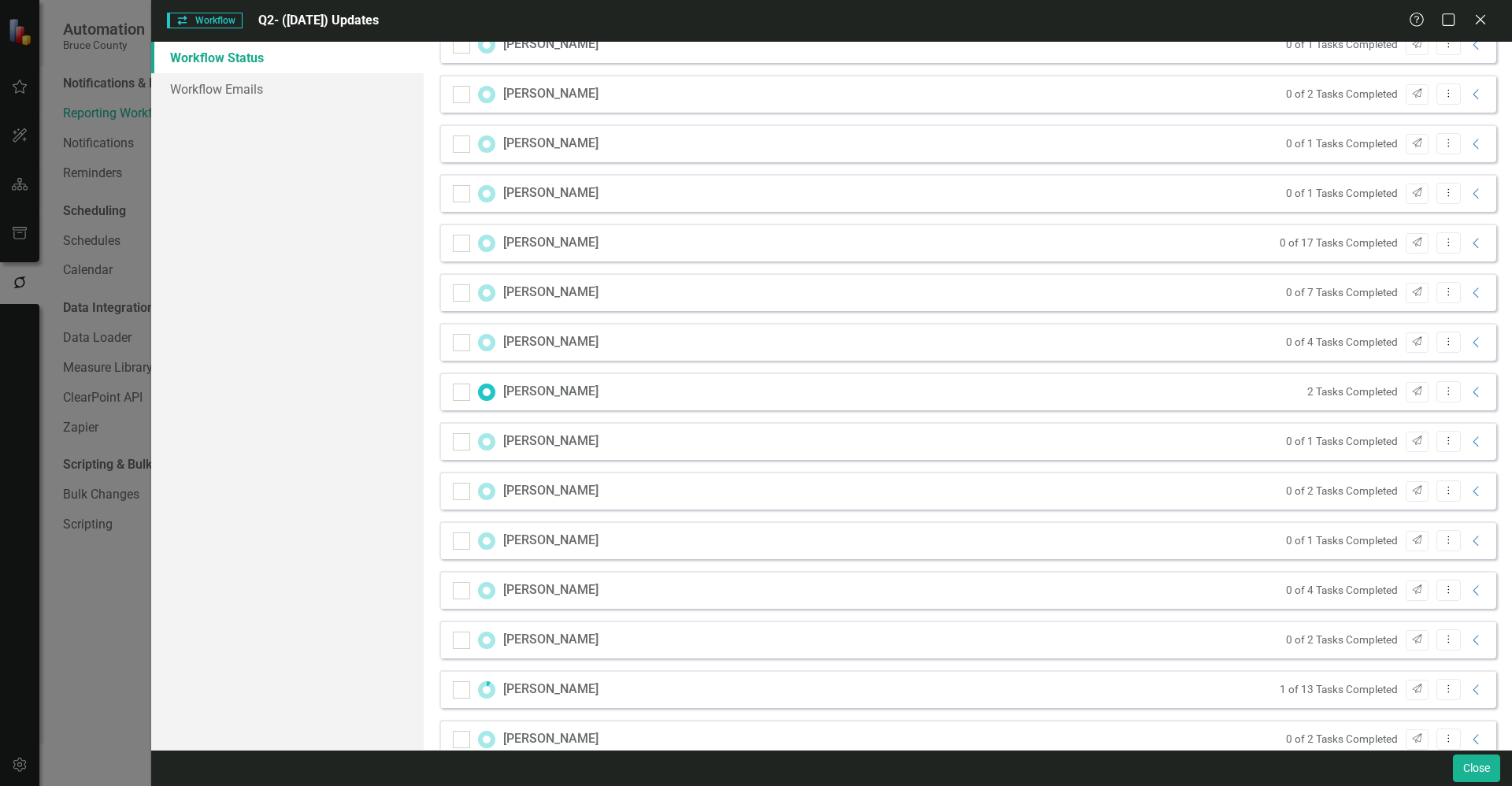
scroll to position [847, 0]
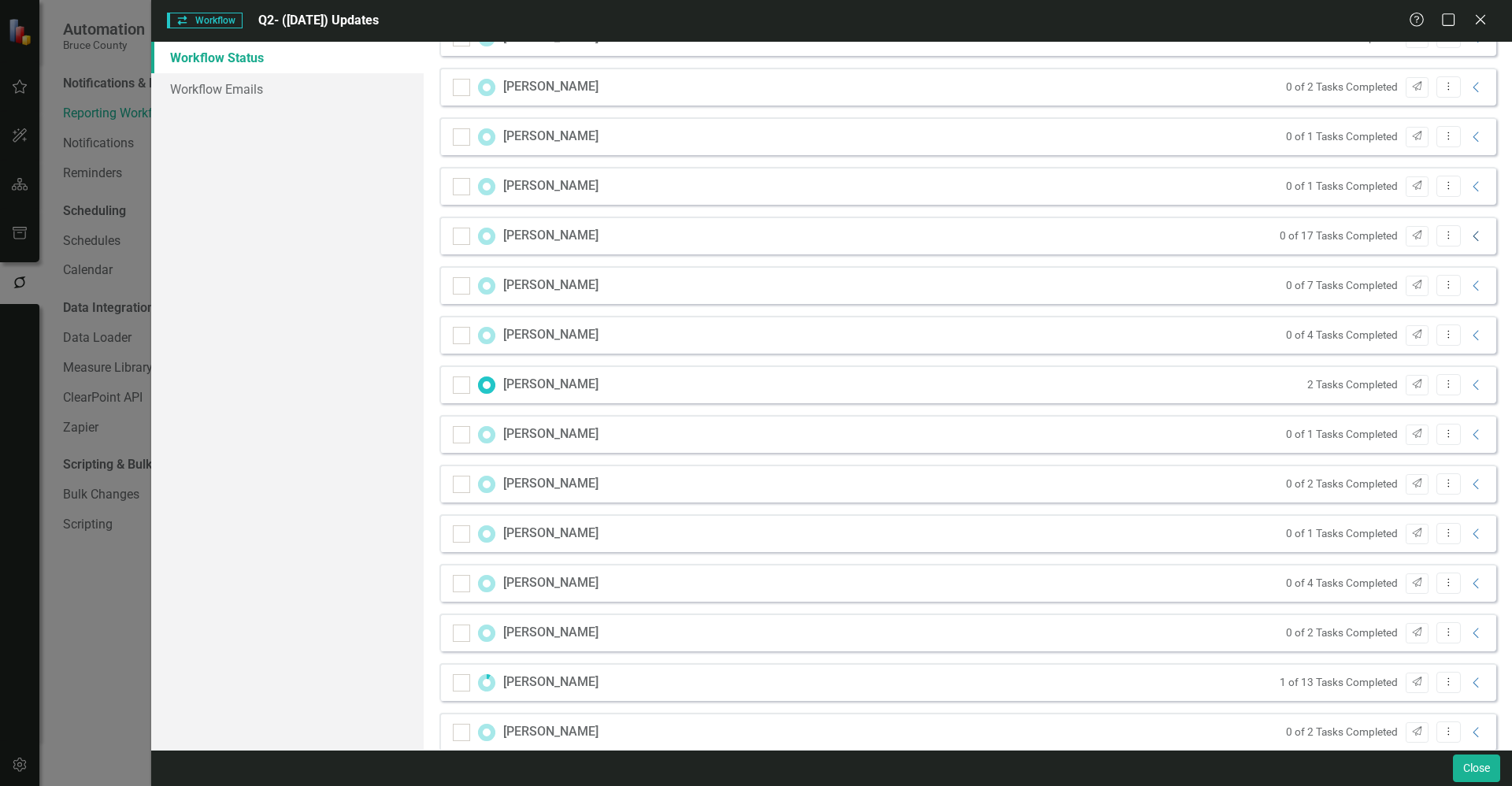
click at [1469, 236] on icon "Collapse" at bounding box center [1476, 236] width 15 height 13
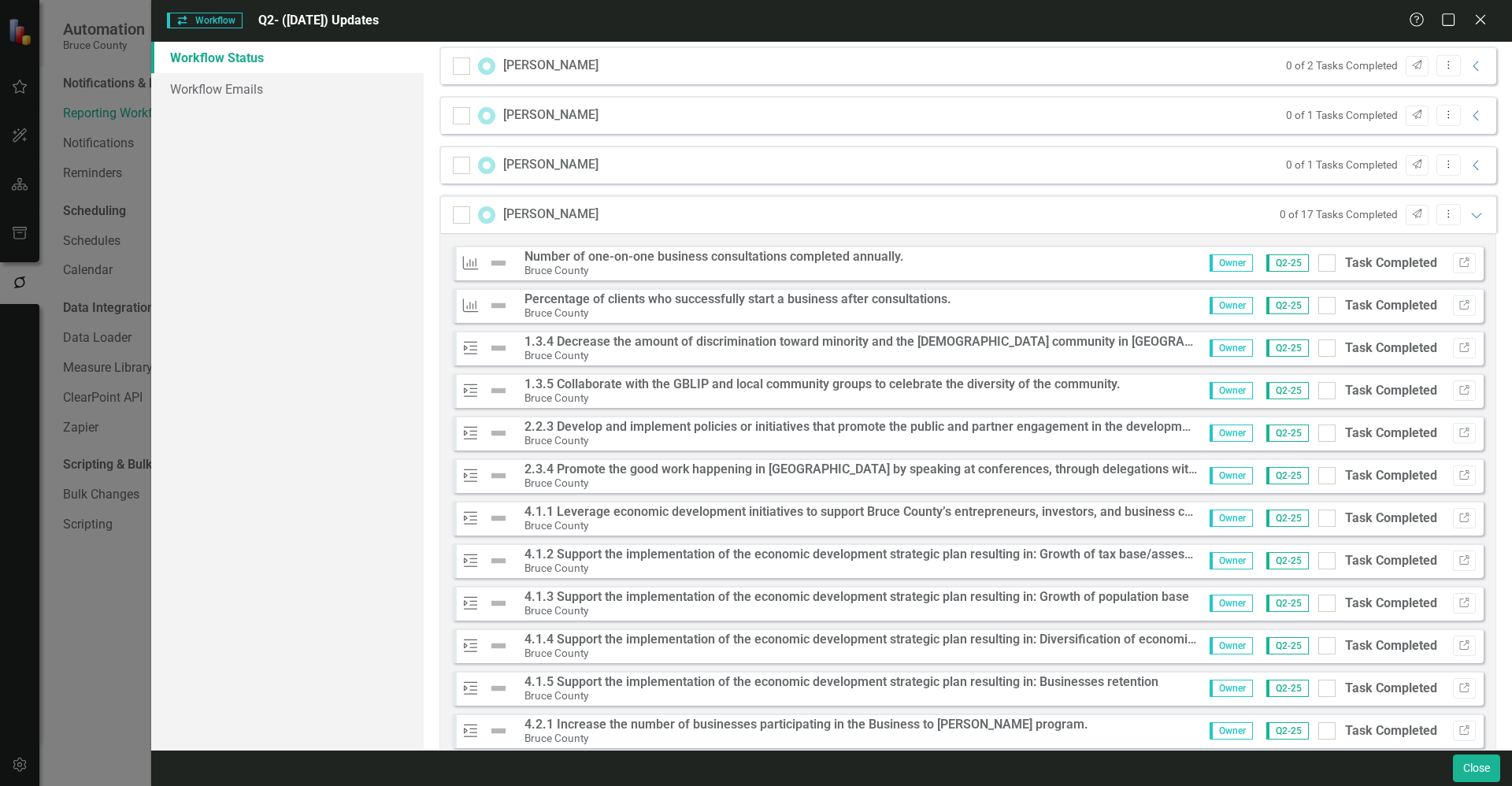
click at [685, 275] on div "Number of one-on-one business consultations completed annually. Bruce County" at bounding box center [715, 263] width 379 height 28
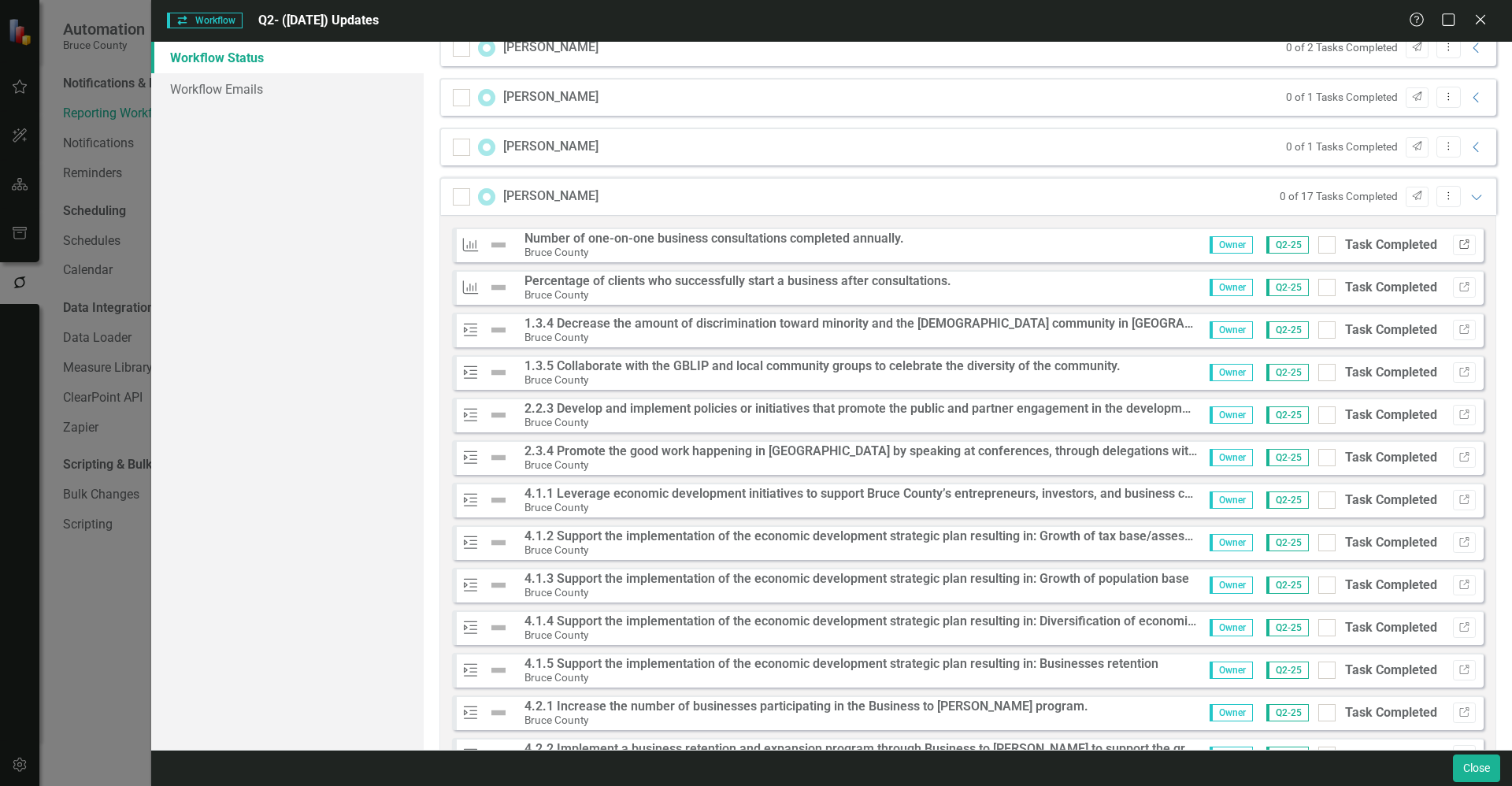
click at [1459, 240] on icon "Link" at bounding box center [1465, 245] width 12 height 10
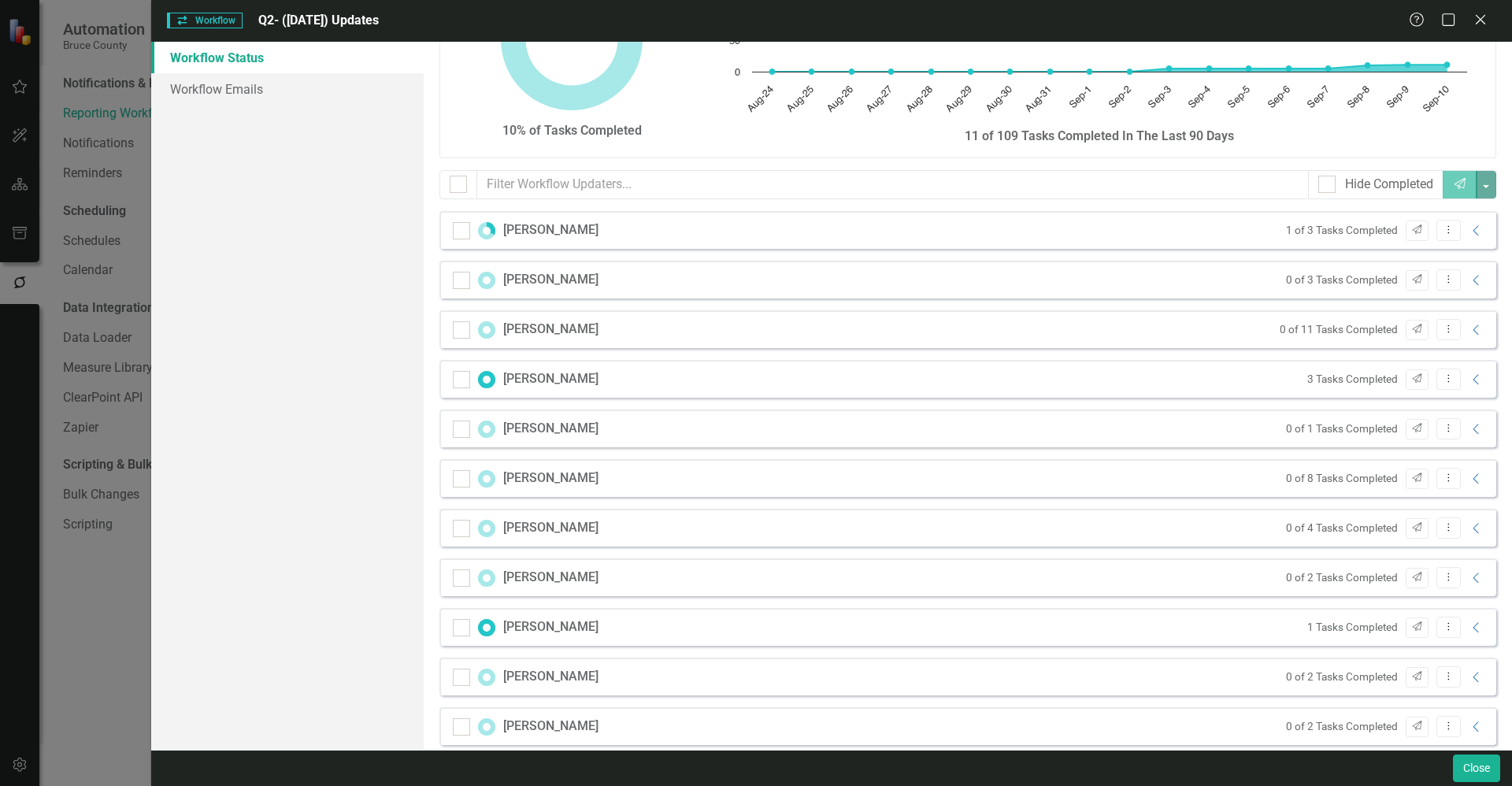
scroll to position [0, 0]
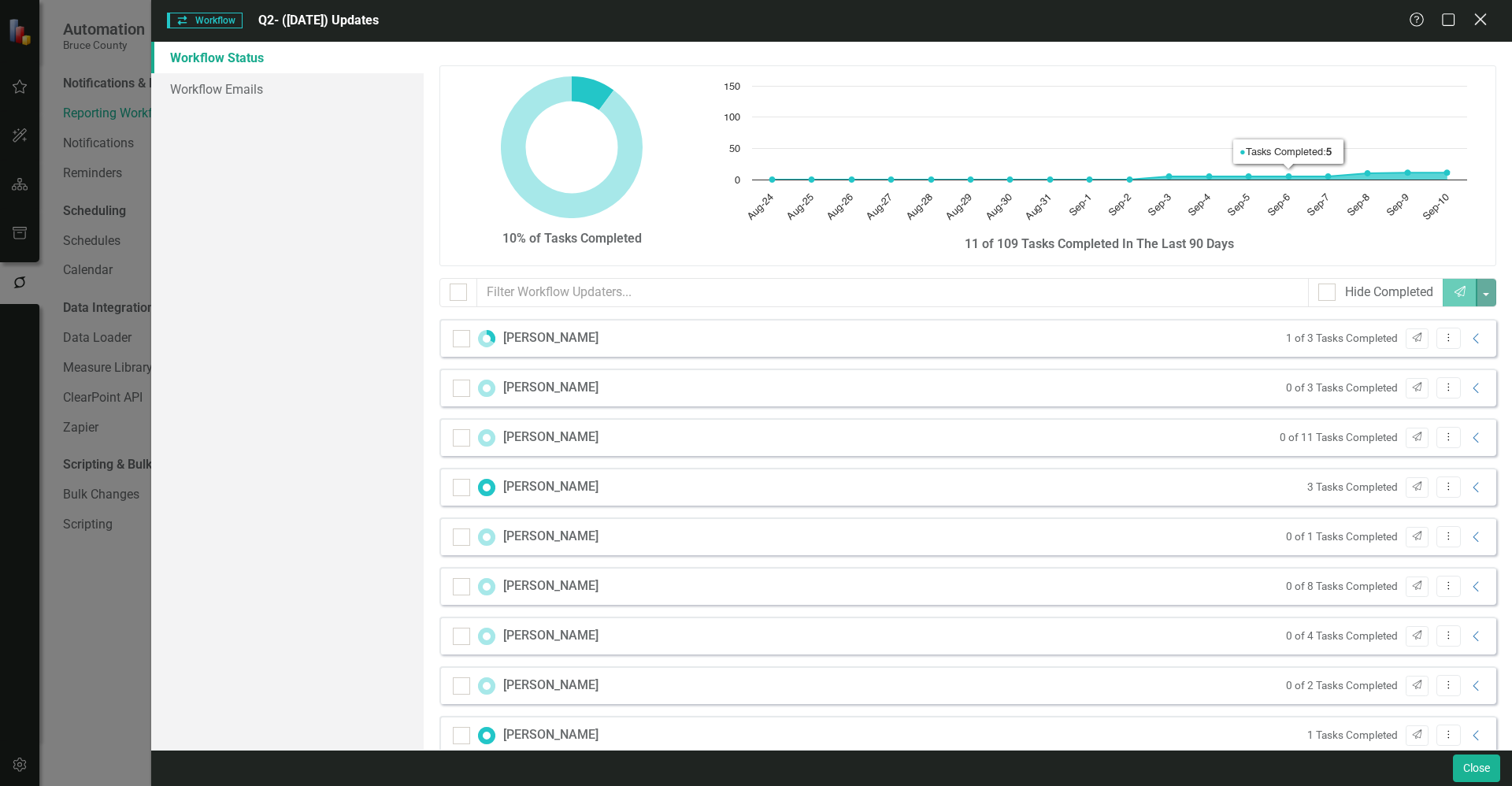
click at [1479, 20] on icon at bounding box center [1480, 19] width 12 height 12
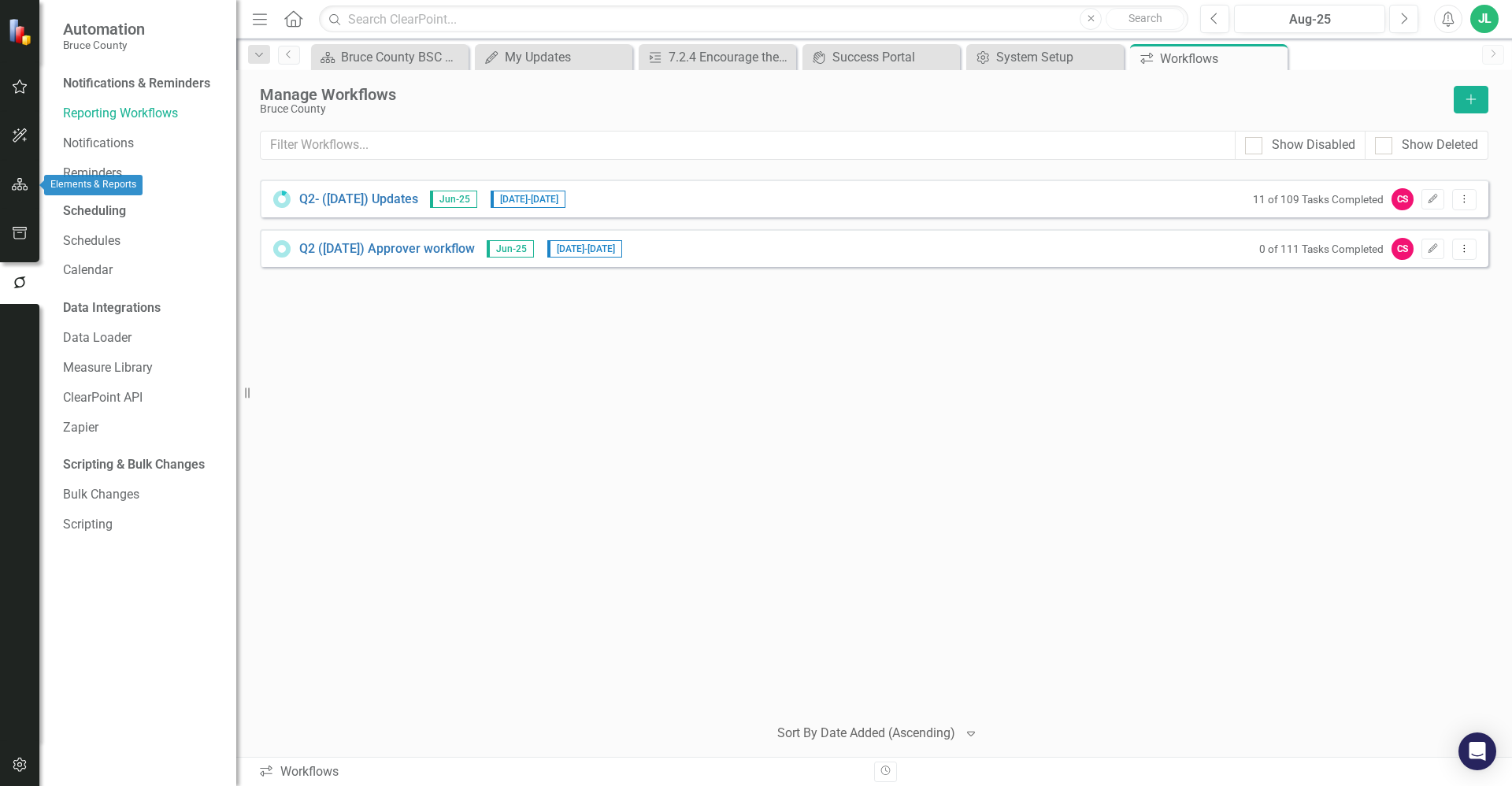
click at [22, 195] on button "button" at bounding box center [19, 185] width 36 height 33
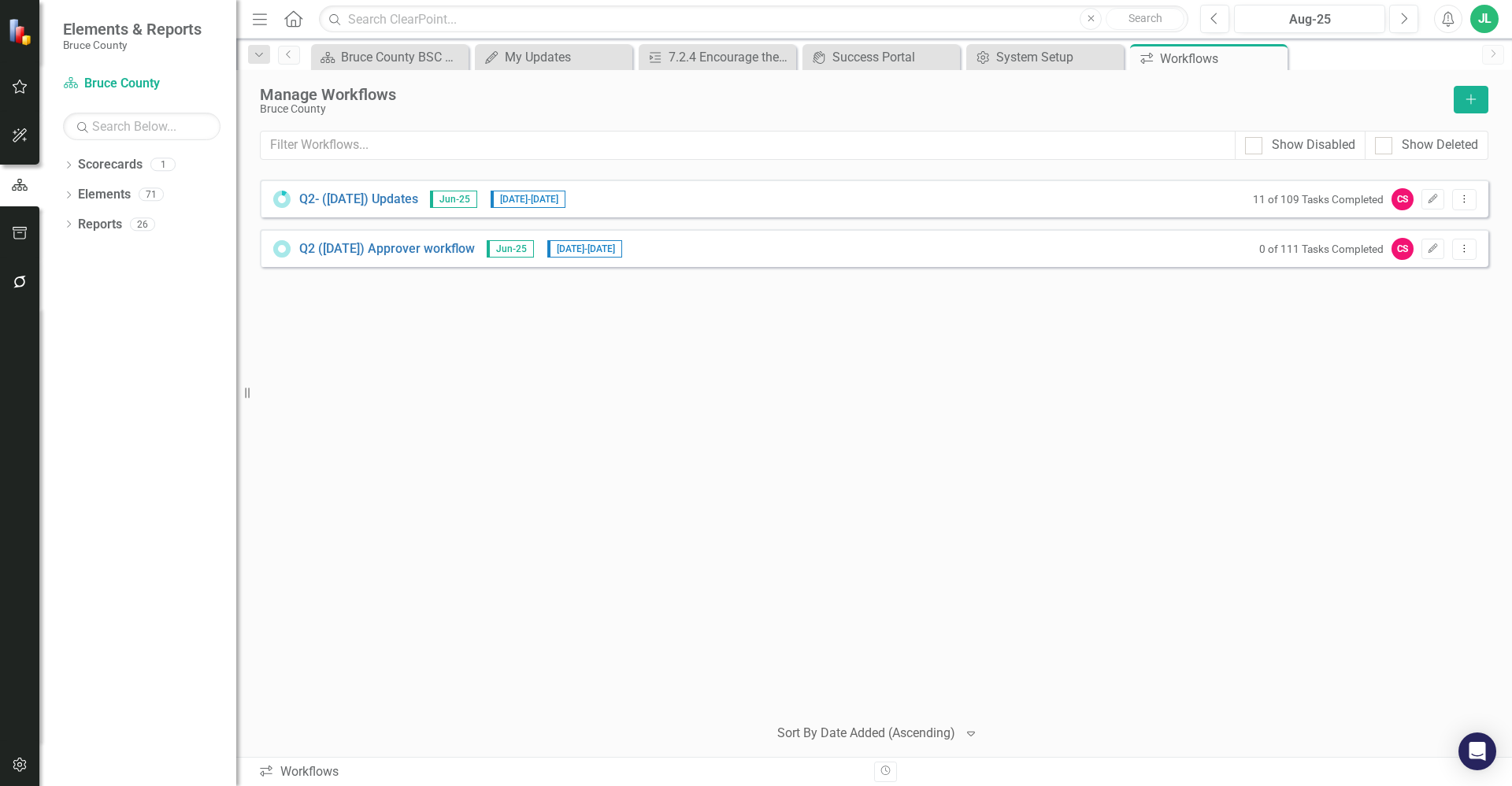
click at [13, 136] on icon "button" at bounding box center [19, 135] width 16 height 13
click at [14, 82] on icon "button" at bounding box center [19, 86] width 16 height 13
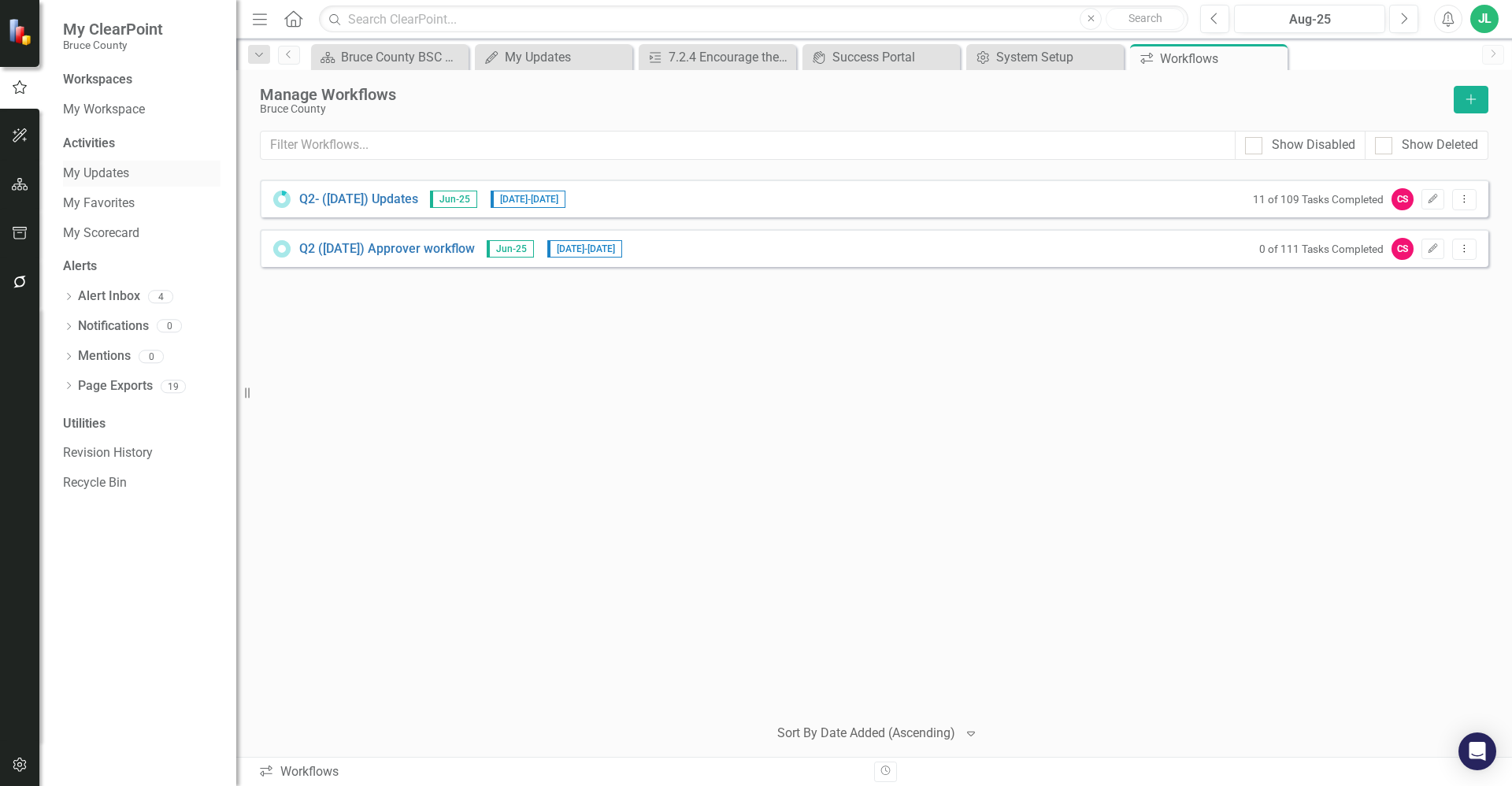
click at [106, 171] on link "My Updates" at bounding box center [142, 173] width 158 height 18
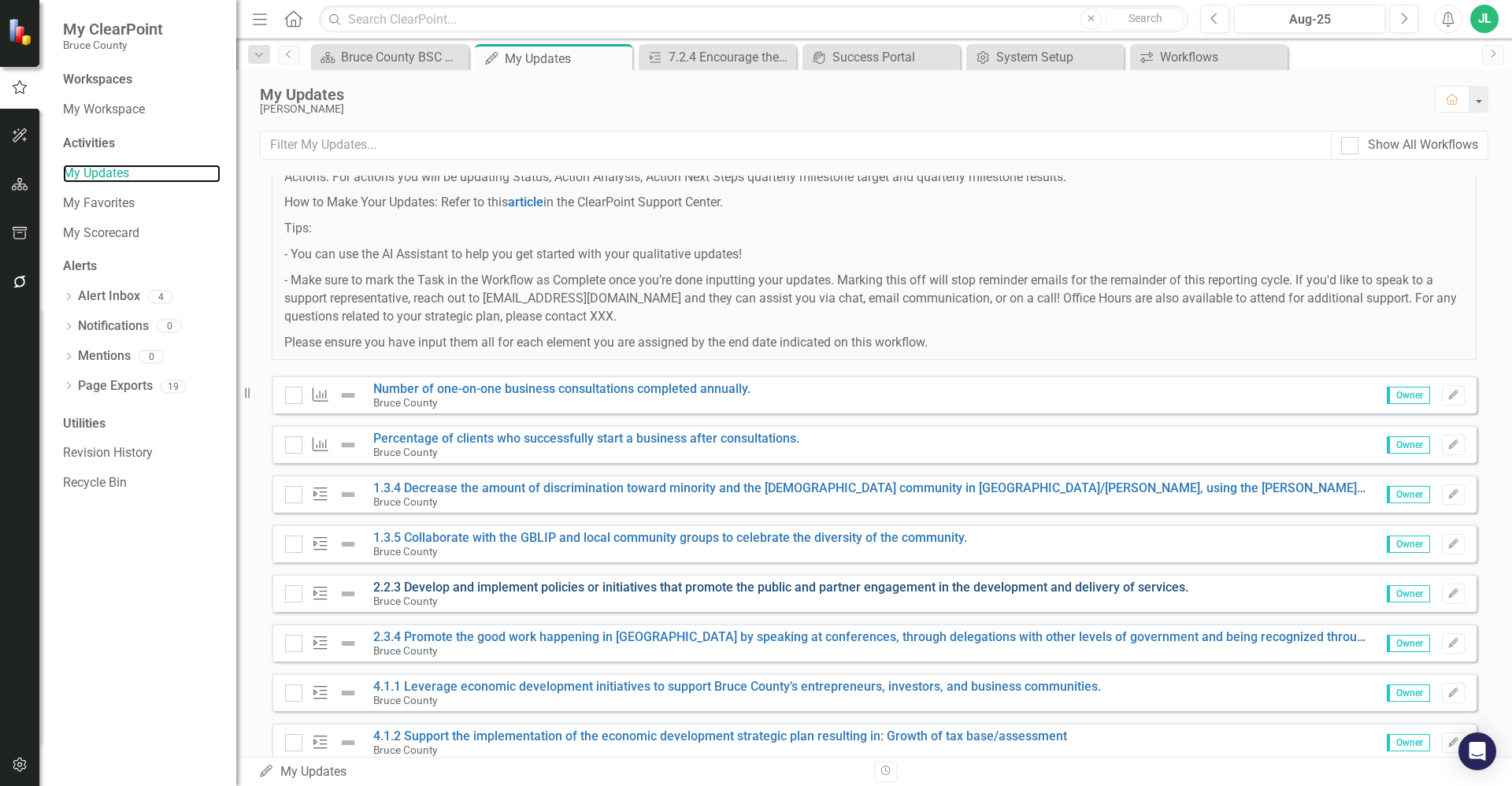
scroll to position [177, 0]
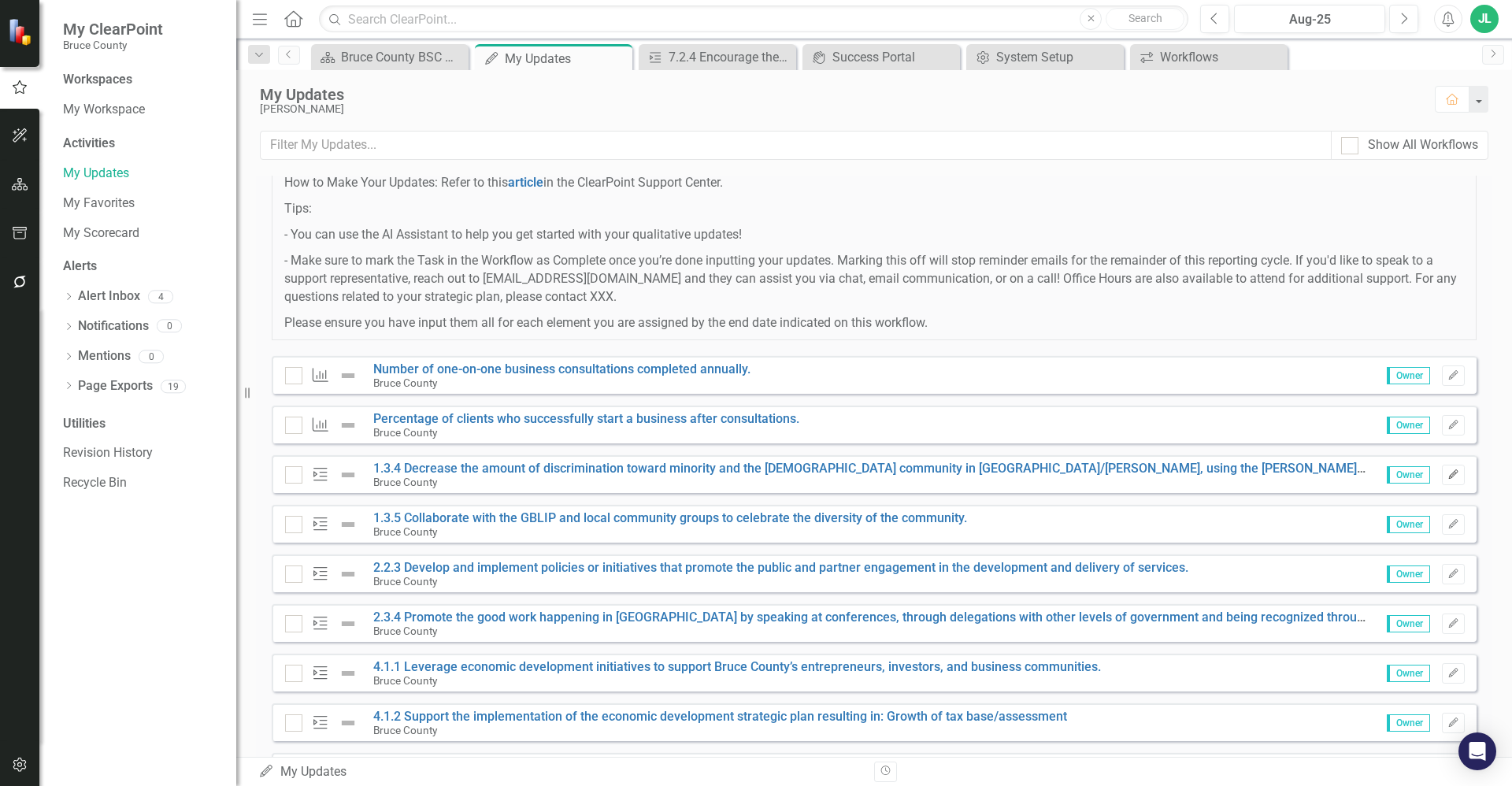
click at [1447, 478] on icon "Edit" at bounding box center [1453, 475] width 12 height 10
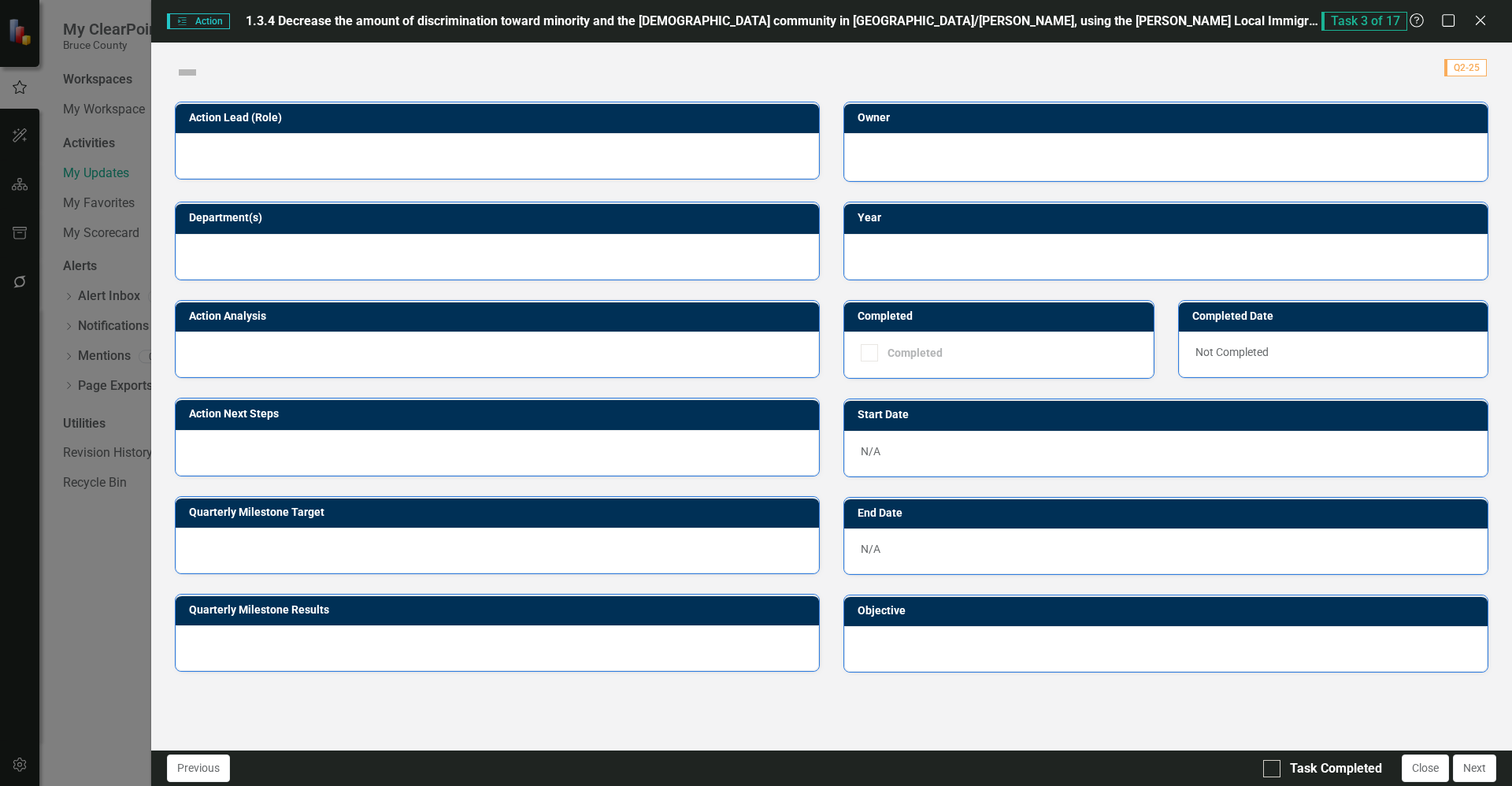
checkbox input "true"
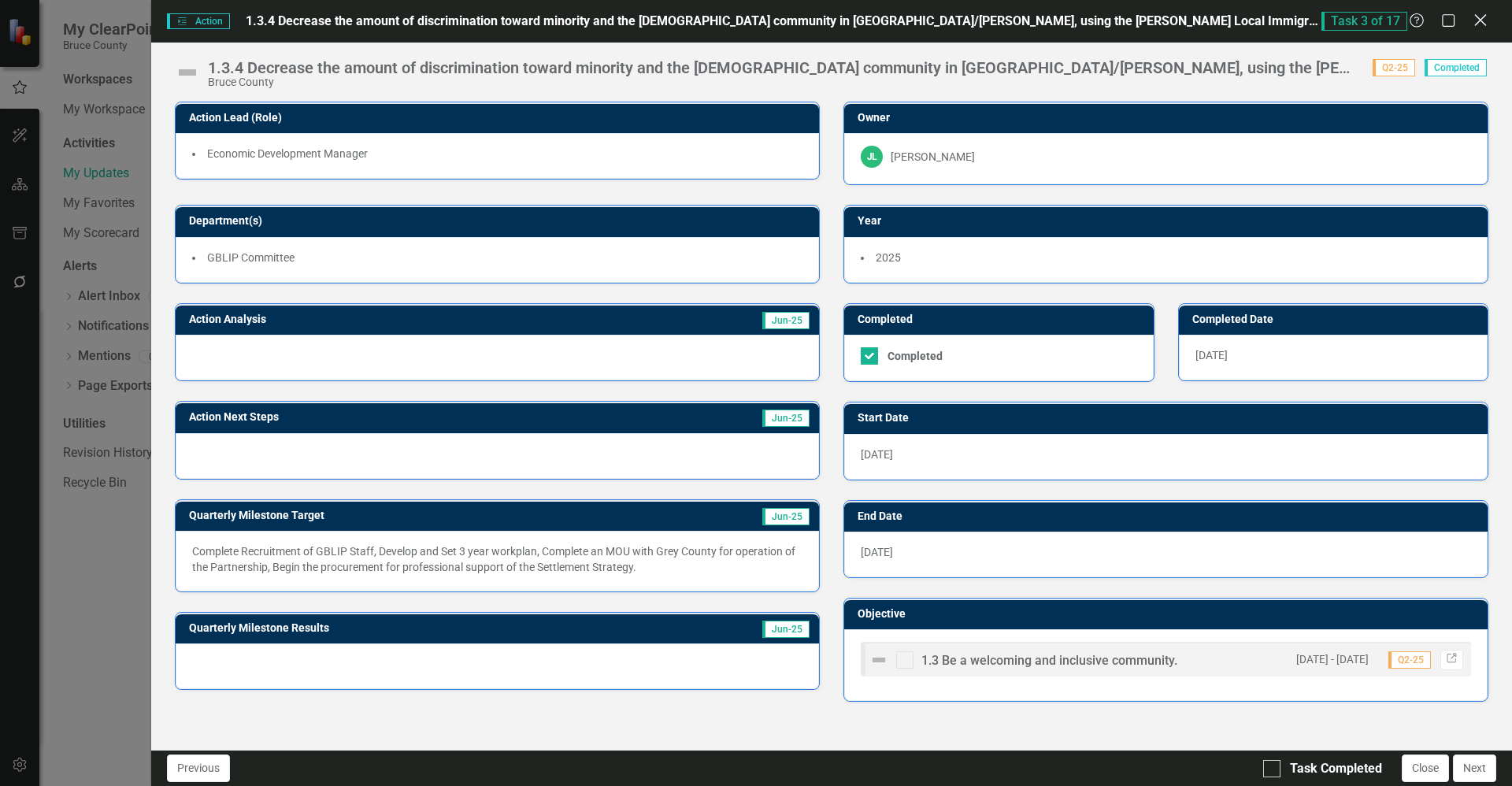
click at [1483, 20] on icon "Close" at bounding box center [1480, 20] width 19 height 15
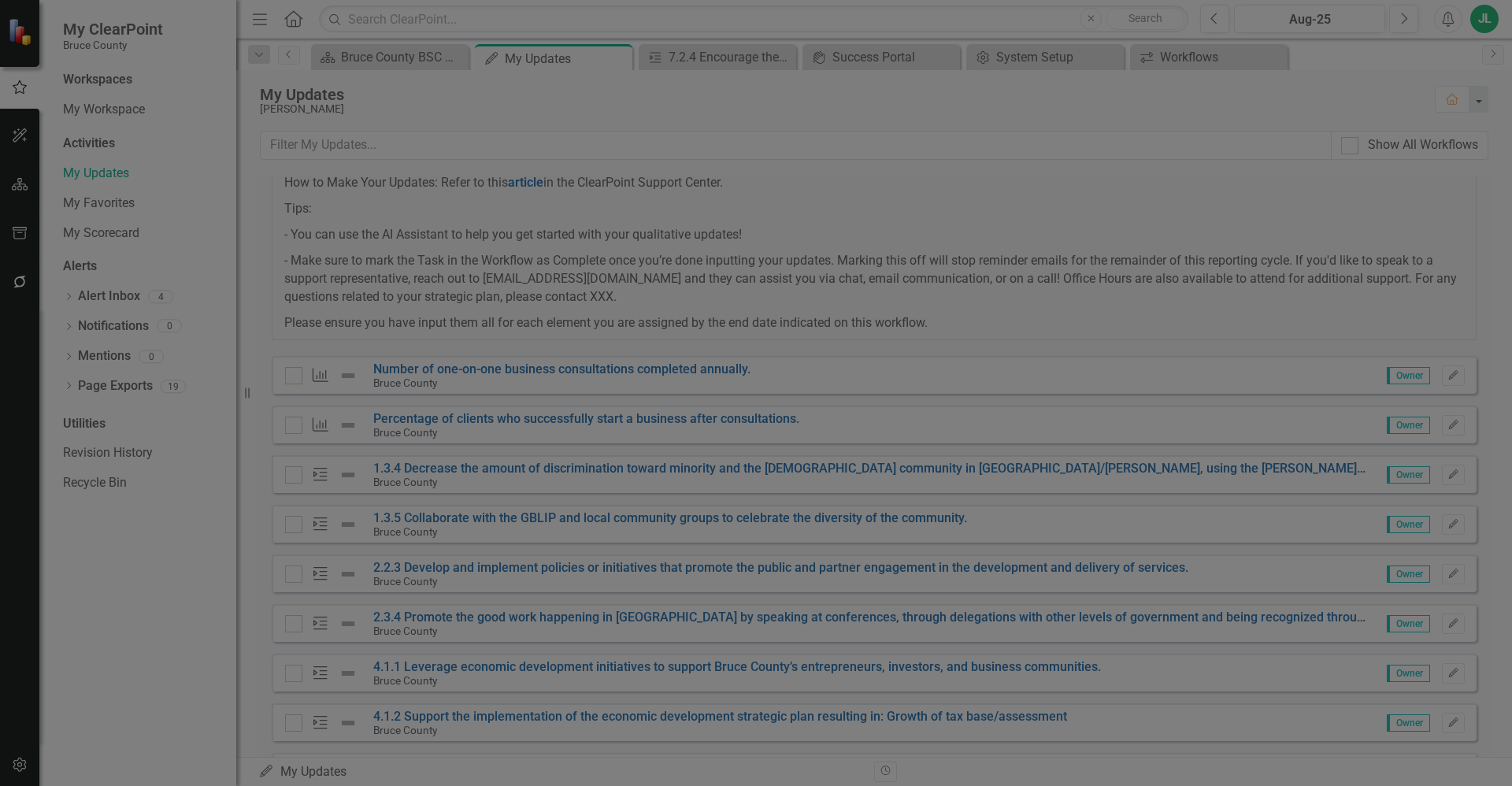
checkbox input "true"
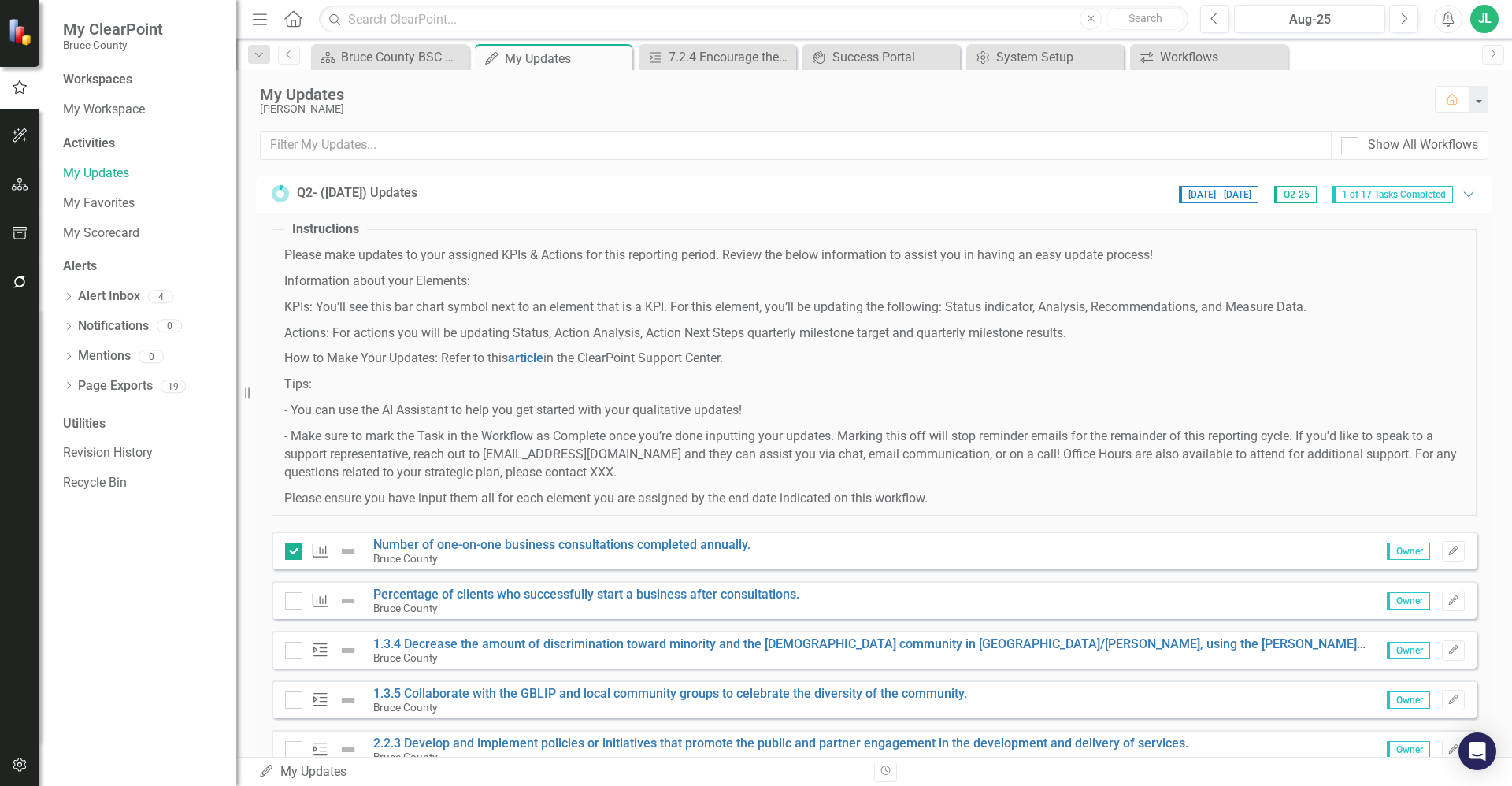
scroll to position [0, 0]
click at [123, 175] on link "My Updates" at bounding box center [142, 173] width 158 height 18
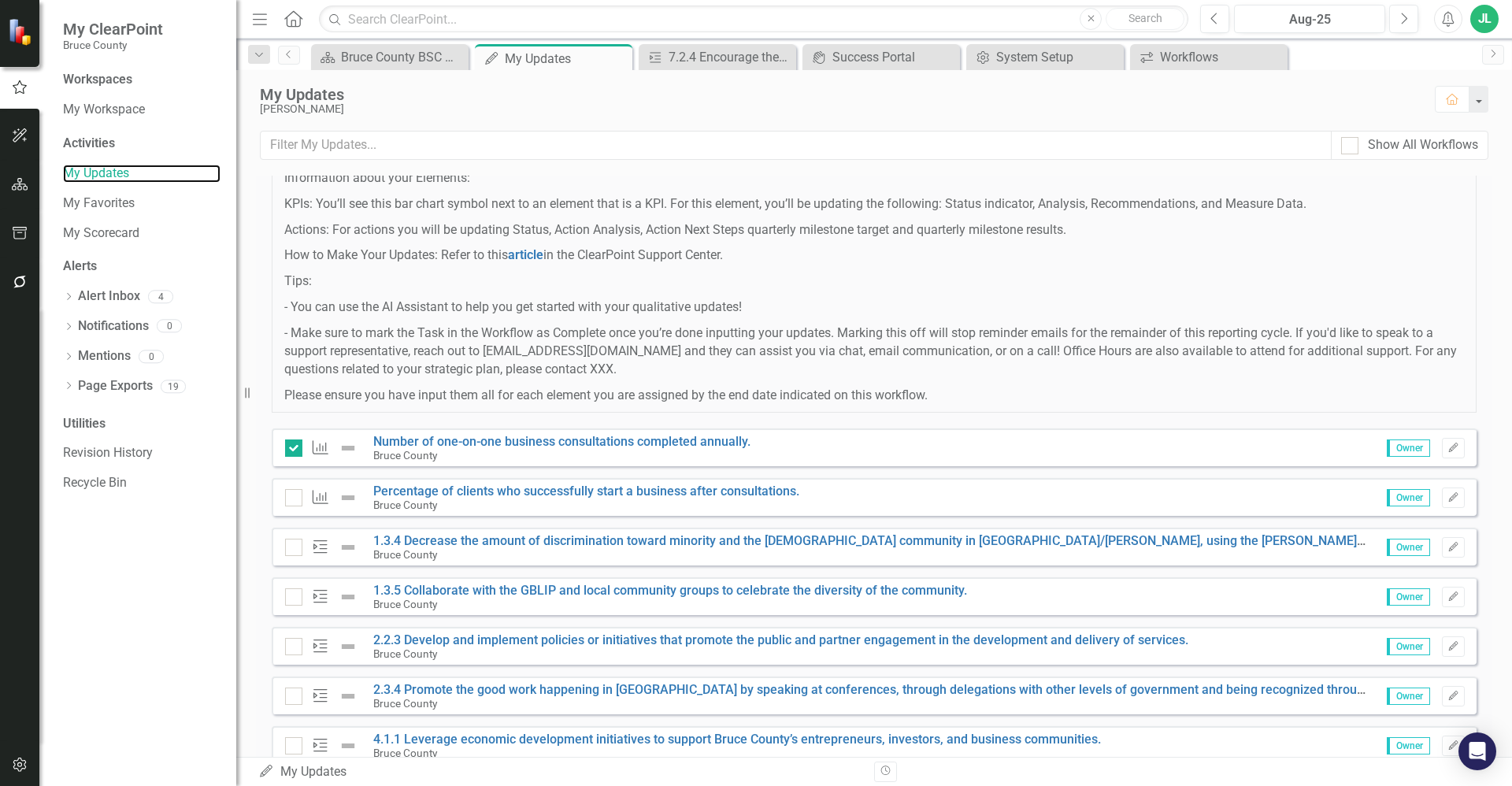
scroll to position [104, 0]
click at [349, 447] on img at bounding box center [349, 449] width 19 height 19
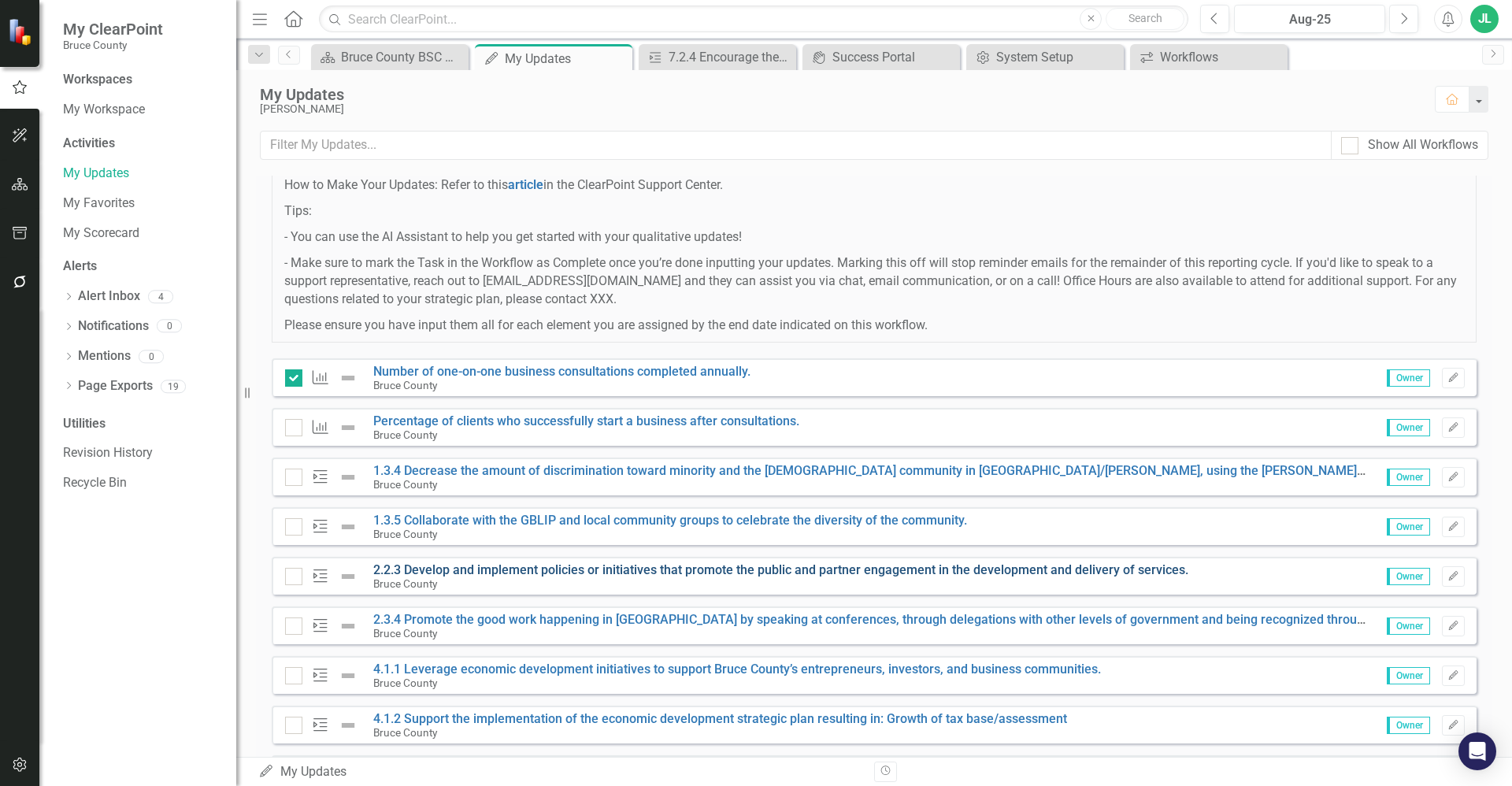
scroll to position [144, 0]
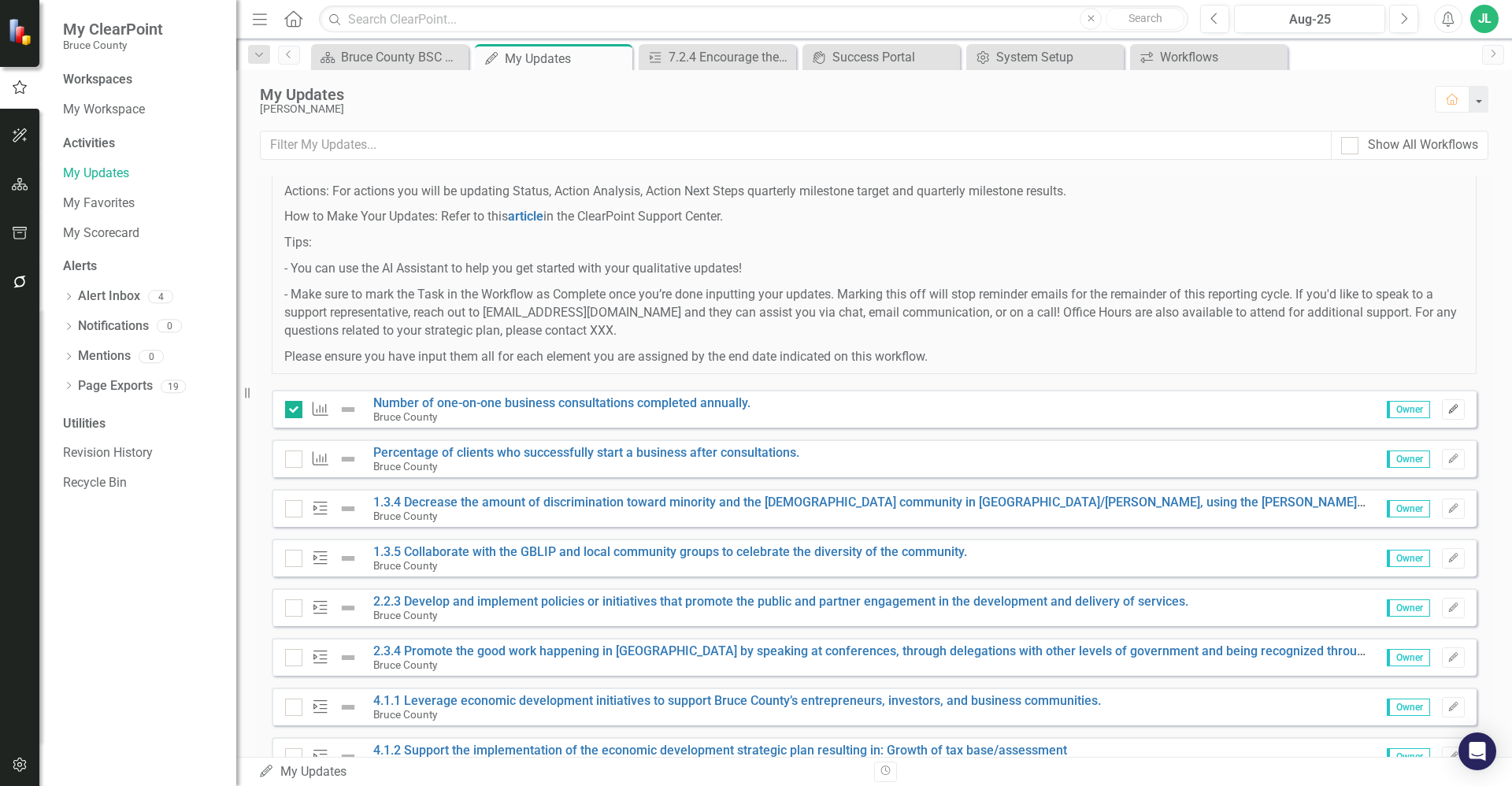
click at [1448, 409] on icon "button" at bounding box center [1453, 409] width 10 height 10
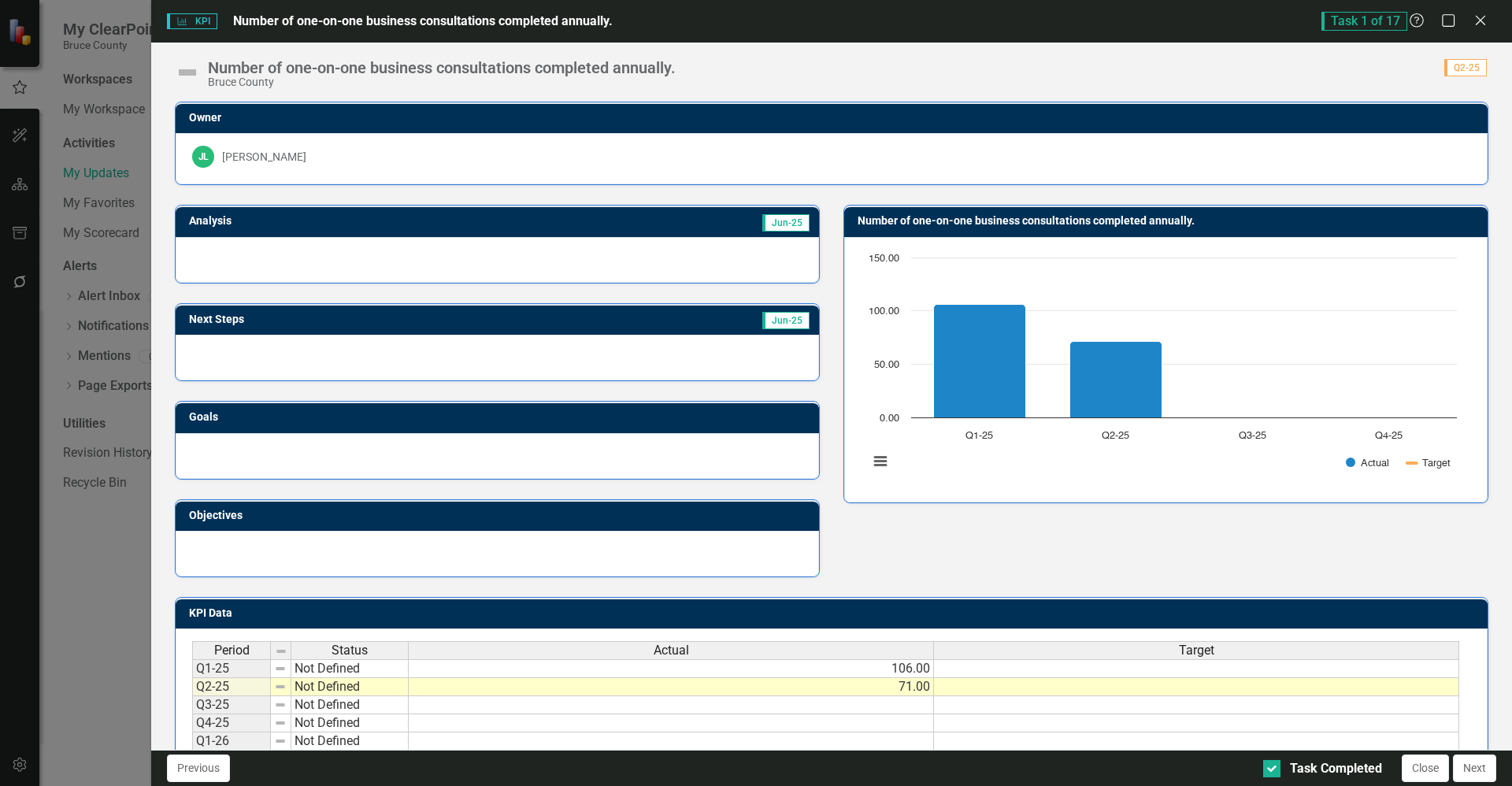
click at [327, 259] on div at bounding box center [497, 259] width 643 height 45
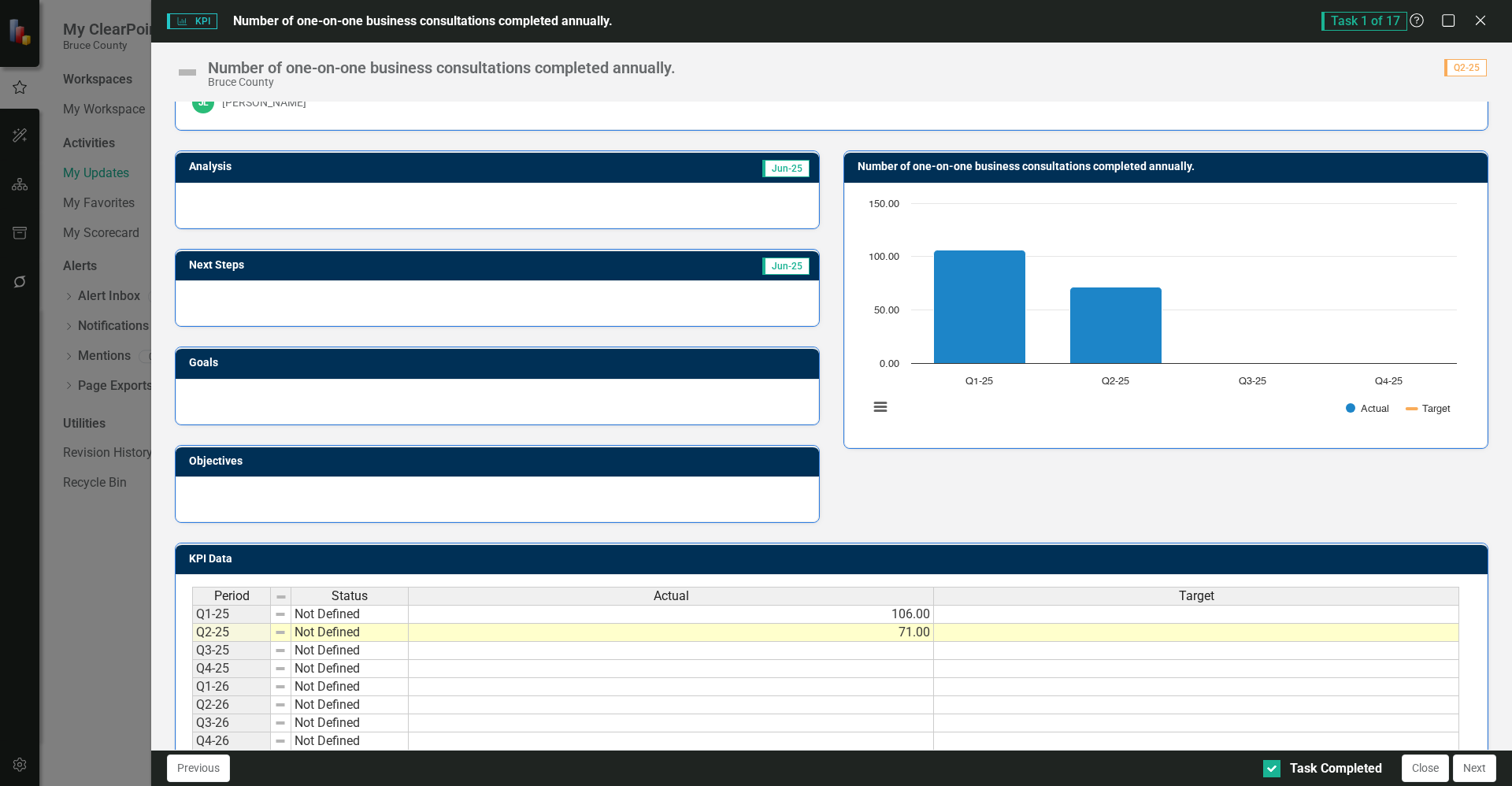
scroll to position [0, 0]
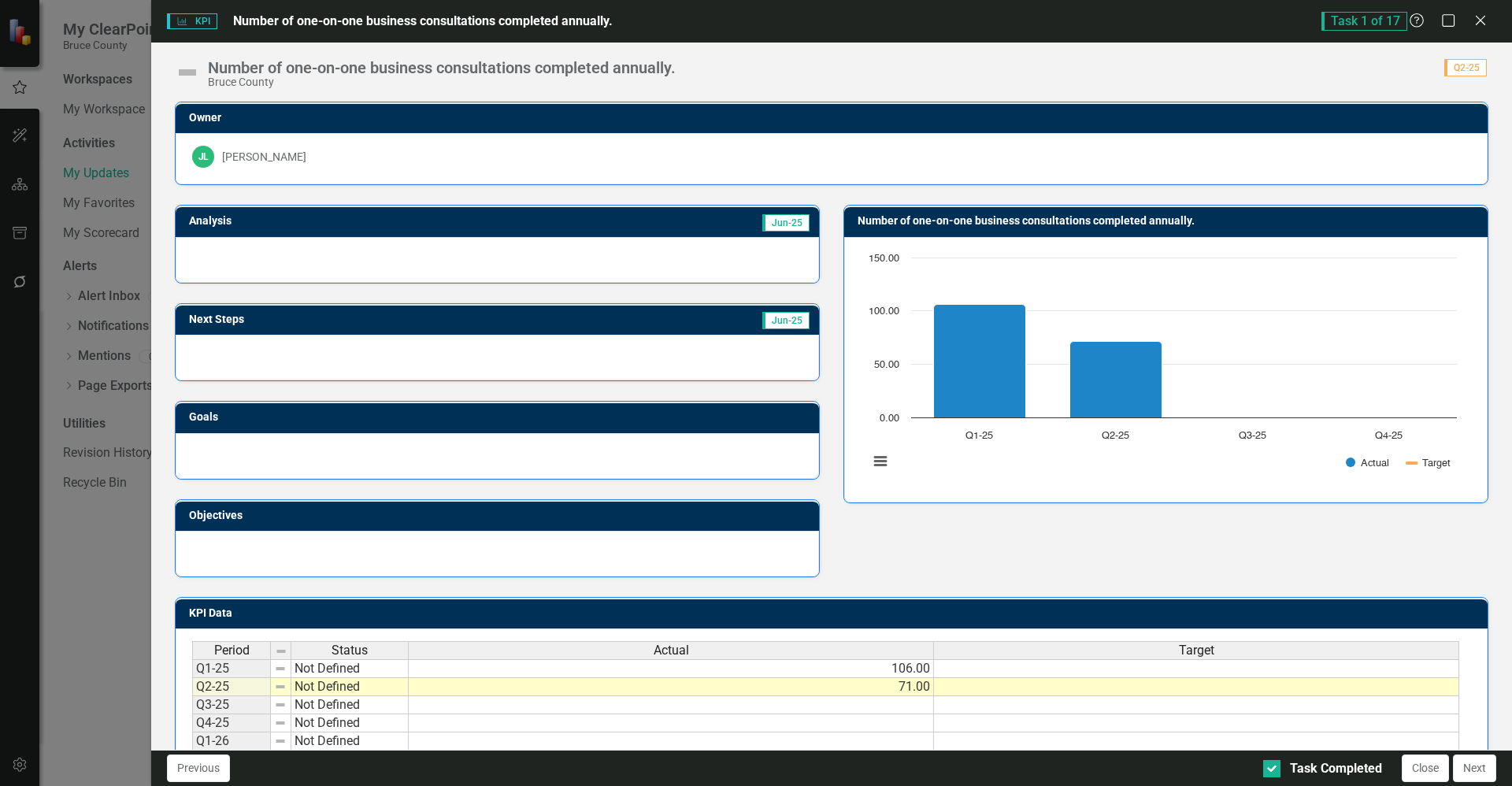
click at [120, 551] on div "KPI KPI Number of one-on-one business consultations completed annually. Task 1 …" at bounding box center [756, 393] width 1512 height 786
click at [1485, 16] on icon at bounding box center [1480, 20] width 12 height 12
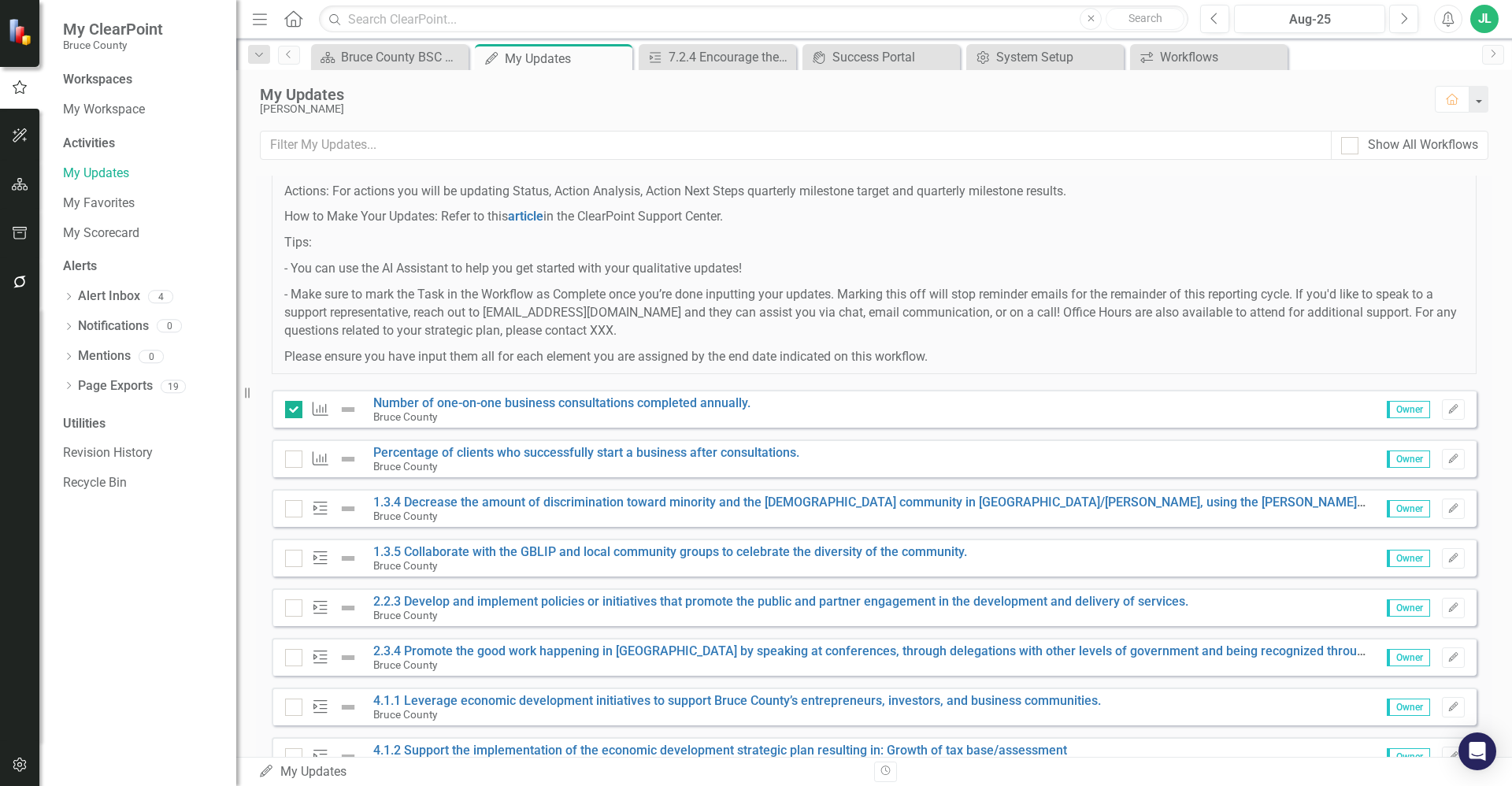
click at [931, 360] on p "Please ensure you have input them all for each element you are assigned by the …" at bounding box center [873, 356] width 1180 height 18
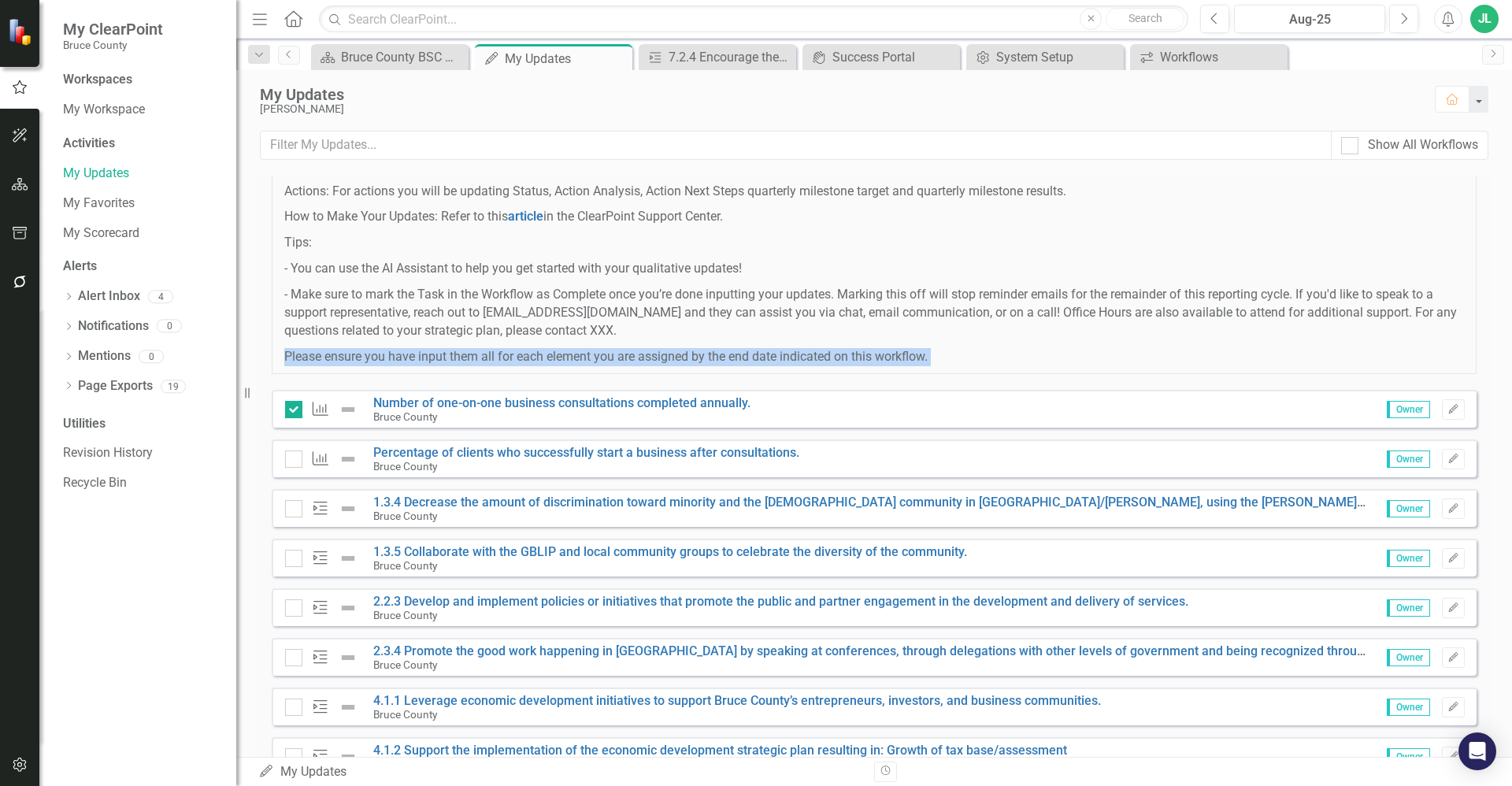
click at [931, 360] on p "Please ensure you have input them all for each element you are assigned by the …" at bounding box center [873, 356] width 1180 height 18
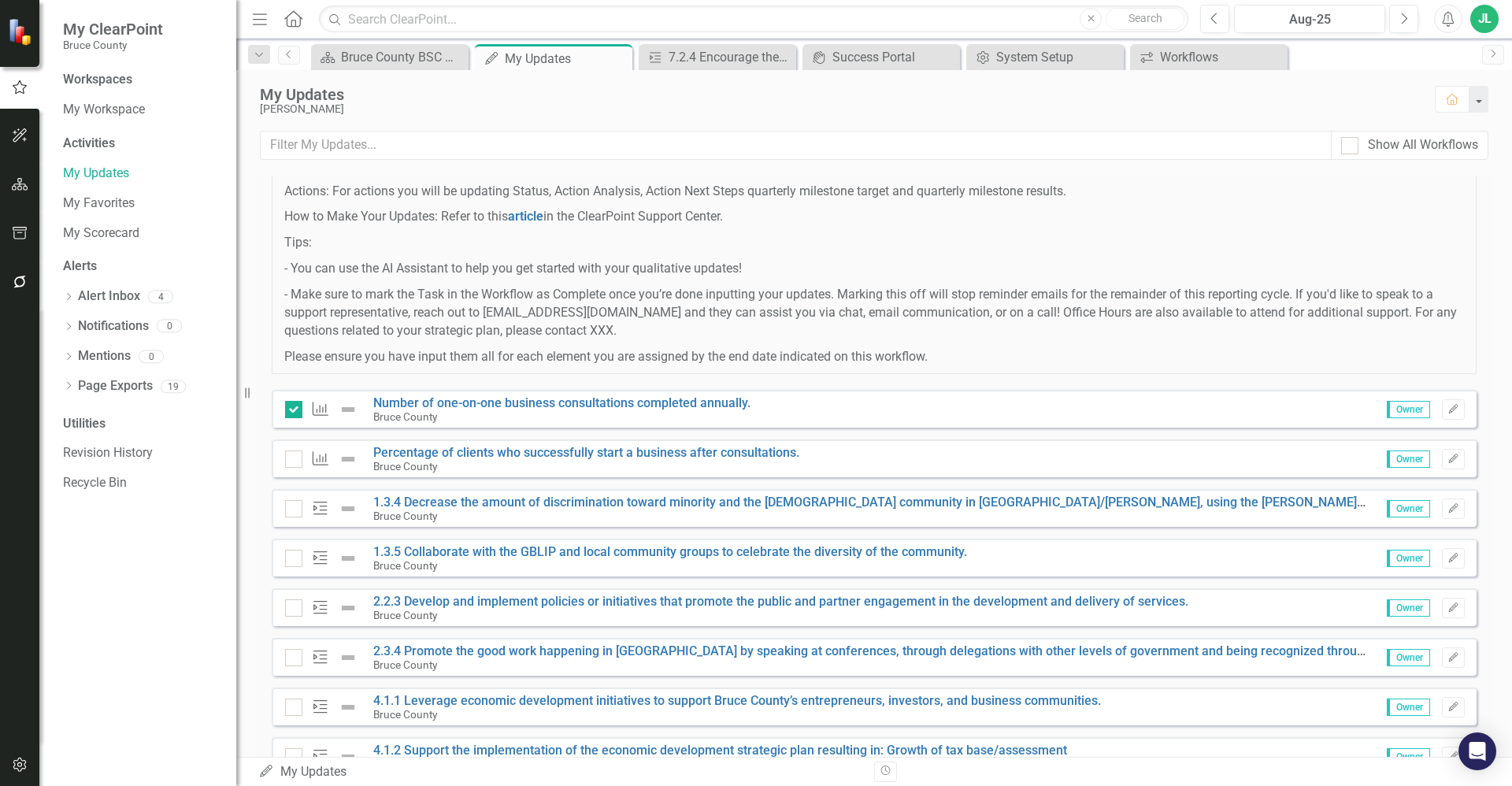
drag, startPoint x: 931, startPoint y: 360, endPoint x: 757, endPoint y: 314, distance: 180.0
click at [757, 314] on p "- Make sure to mark the Task in the Workflow as Complete once you’re done input…" at bounding box center [873, 313] width 1180 height 54
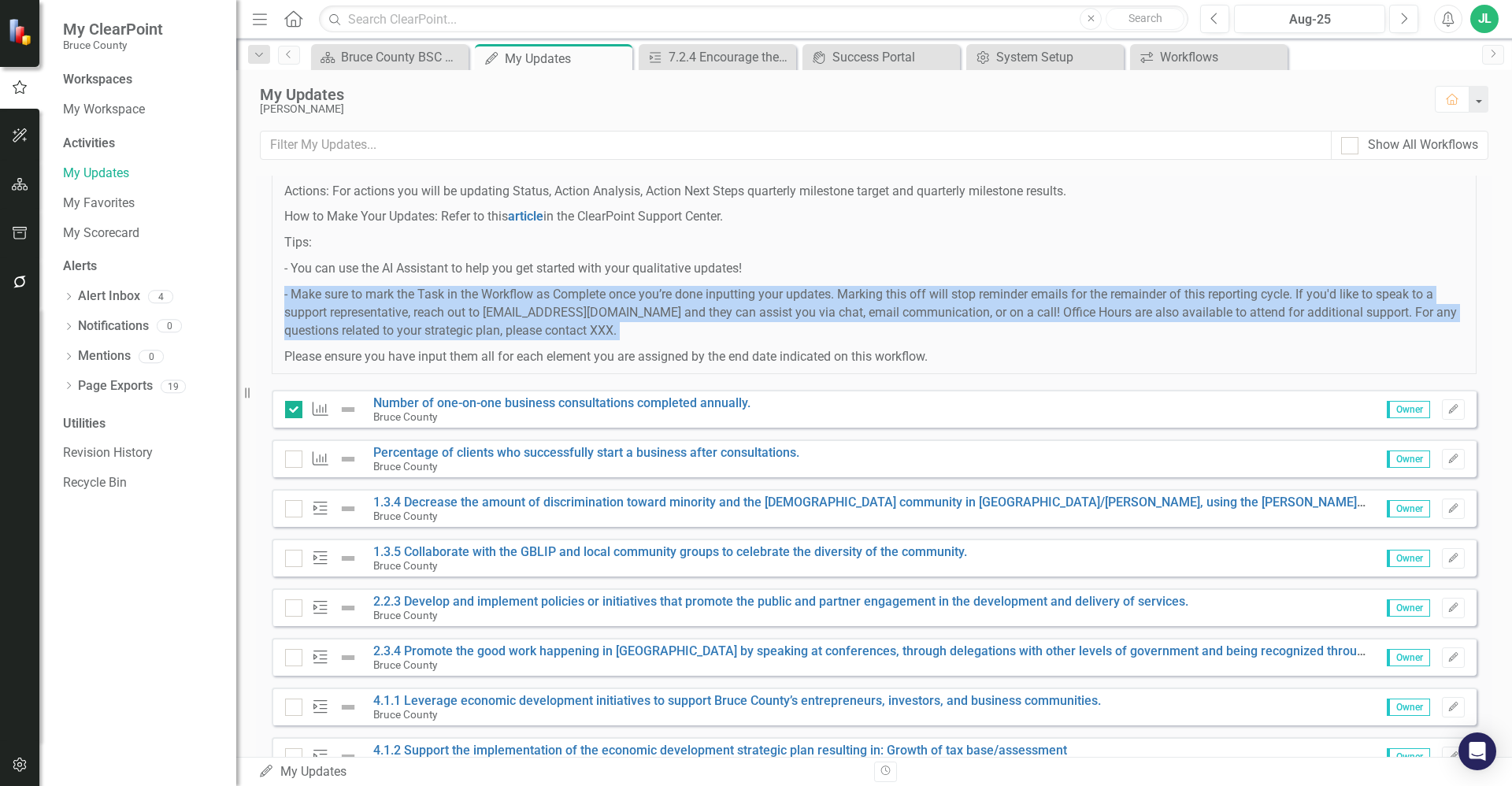
click at [757, 314] on p "- Make sure to mark the Task in the Workflow as Complete once you’re done input…" at bounding box center [873, 313] width 1180 height 54
drag, startPoint x: 757, startPoint y: 314, endPoint x: 712, endPoint y: 345, distance: 54.6
click at [712, 345] on span "Please make updates to your assigned KPIs & Actions for this reporting period. …" at bounding box center [873, 235] width 1180 height 261
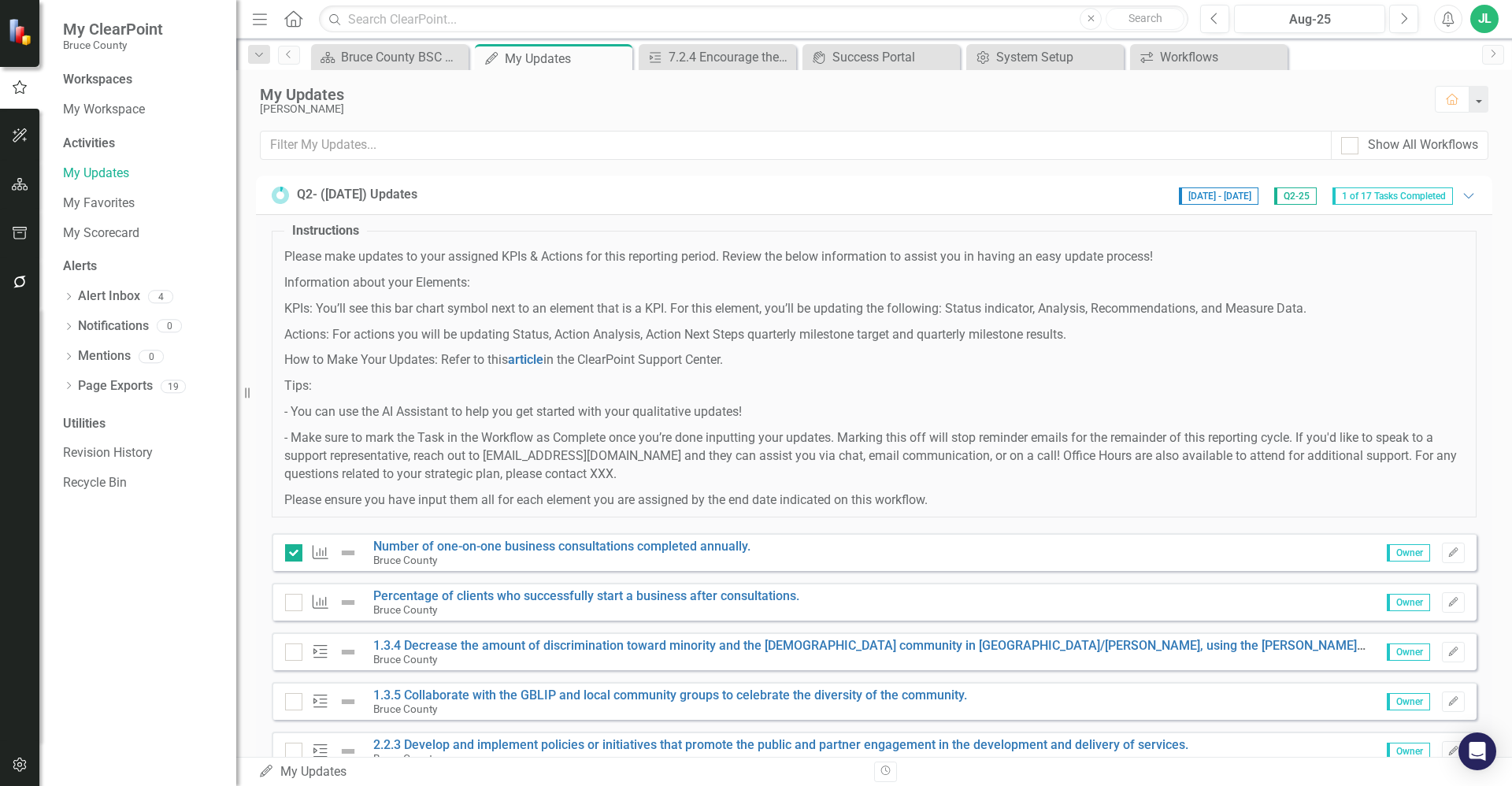
drag, startPoint x: 966, startPoint y: 358, endPoint x: 289, endPoint y: 255, distance: 684.8
click at [289, 255] on span "Please make updates to your assigned KPIs & Actions for this reporting period. …" at bounding box center [873, 379] width 1180 height 261
click at [291, 259] on p "Please make updates to your assigned KPIs & Actions for this reporting period. …" at bounding box center [873, 257] width 1180 height 18
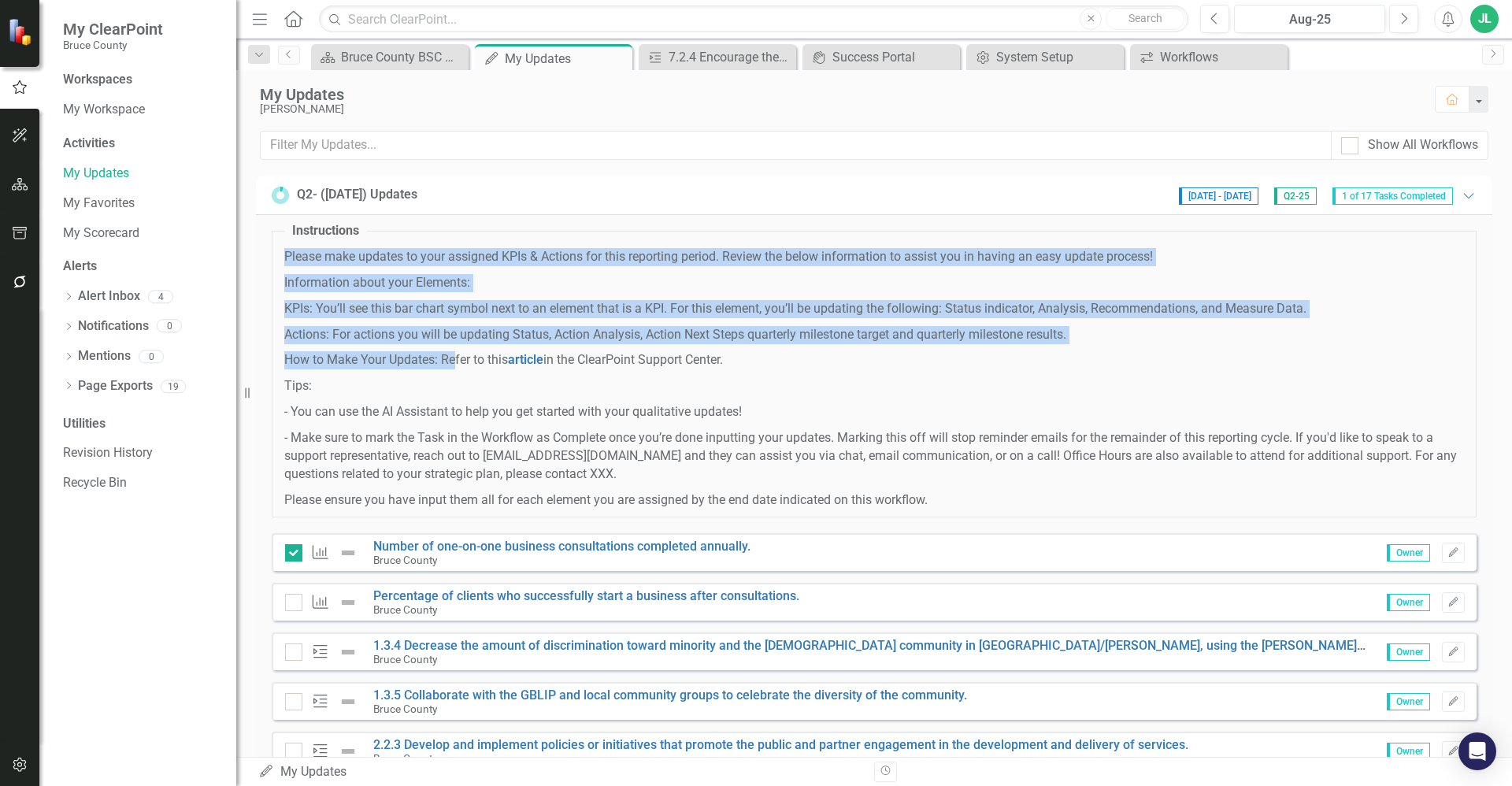
drag, startPoint x: 283, startPoint y: 257, endPoint x: 469, endPoint y: 371, distance: 218.2
click at [469, 371] on fieldset "Instructions Please make updates to your assigned KPIs & Actions for this repor…" at bounding box center [873, 370] width 1205 height 296
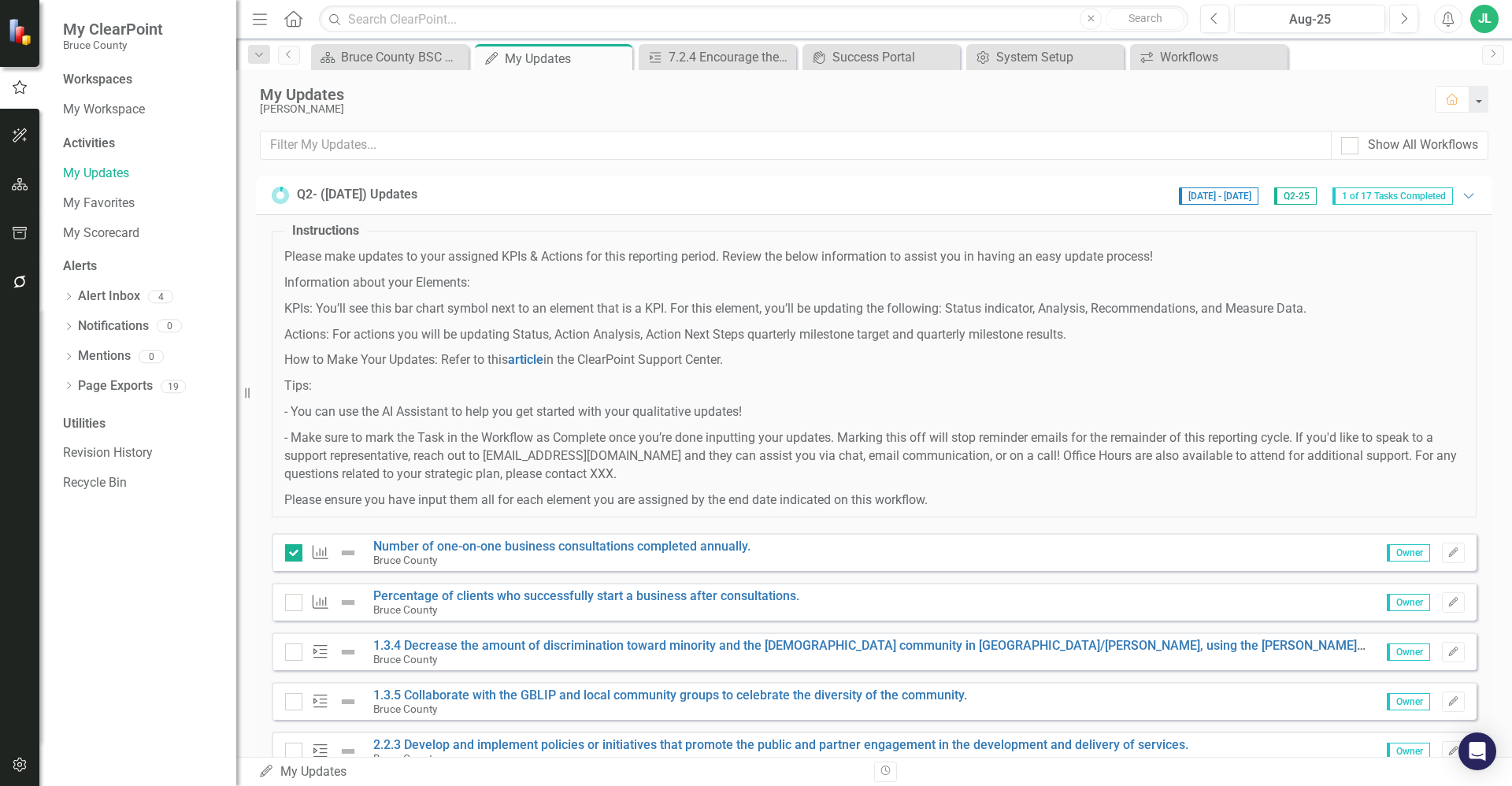
drag, startPoint x: 469, startPoint y: 371, endPoint x: 741, endPoint y: 486, distance: 295.3
click at [722, 475] on p "- Make sure to mark the Task in the Workflow as Complete once you’re done input…" at bounding box center [873, 457] width 1180 height 54
click at [400, 284] on p "Information about your Elements:" at bounding box center [873, 283] width 1180 height 18
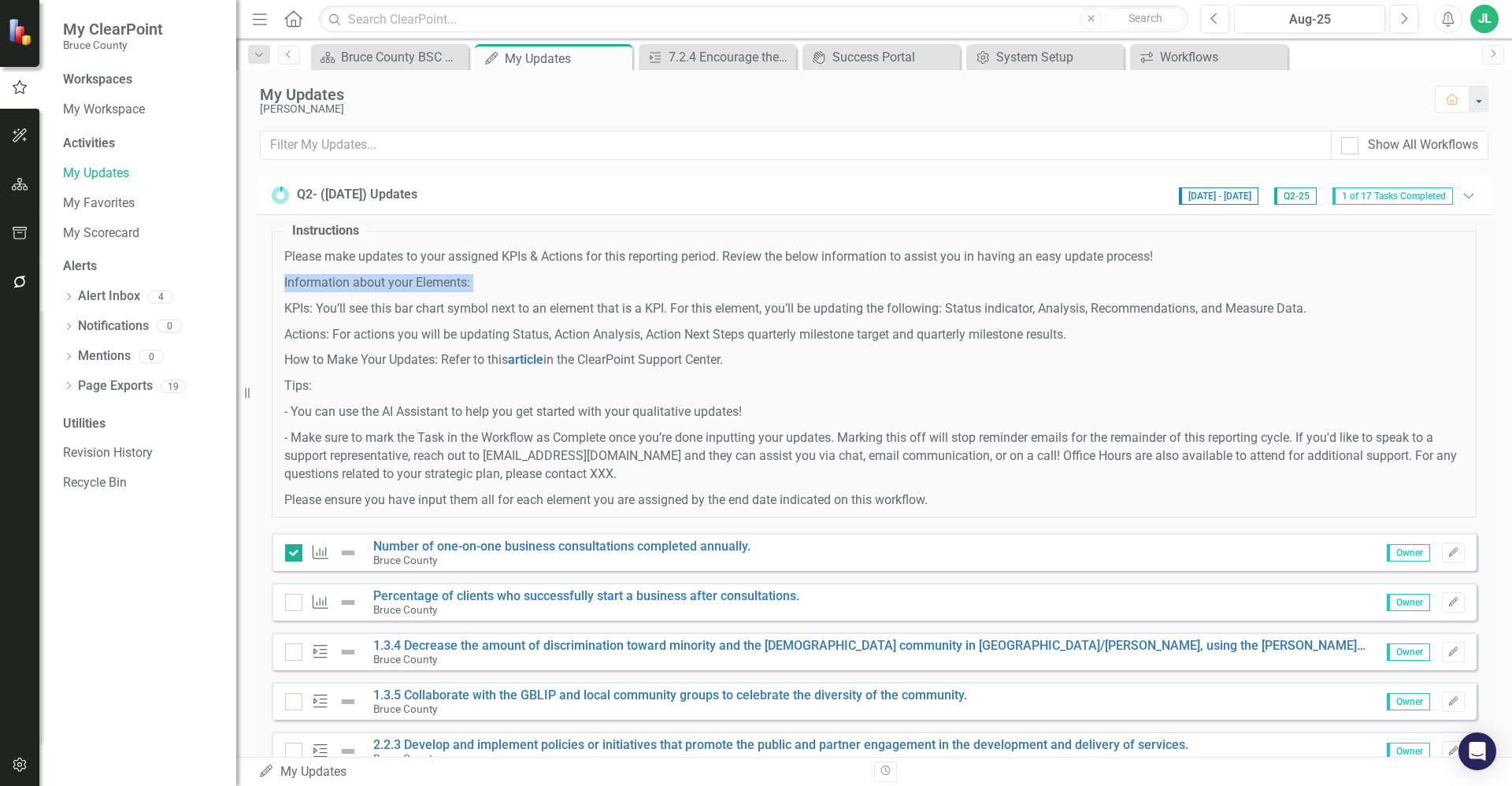
drag, startPoint x: 400, startPoint y: 284, endPoint x: 396, endPoint y: 339, distance: 55.1
click at [396, 339] on p "Actions: For actions you will be updating Status, Action Analysis, Action Next …" at bounding box center [873, 335] width 1180 height 18
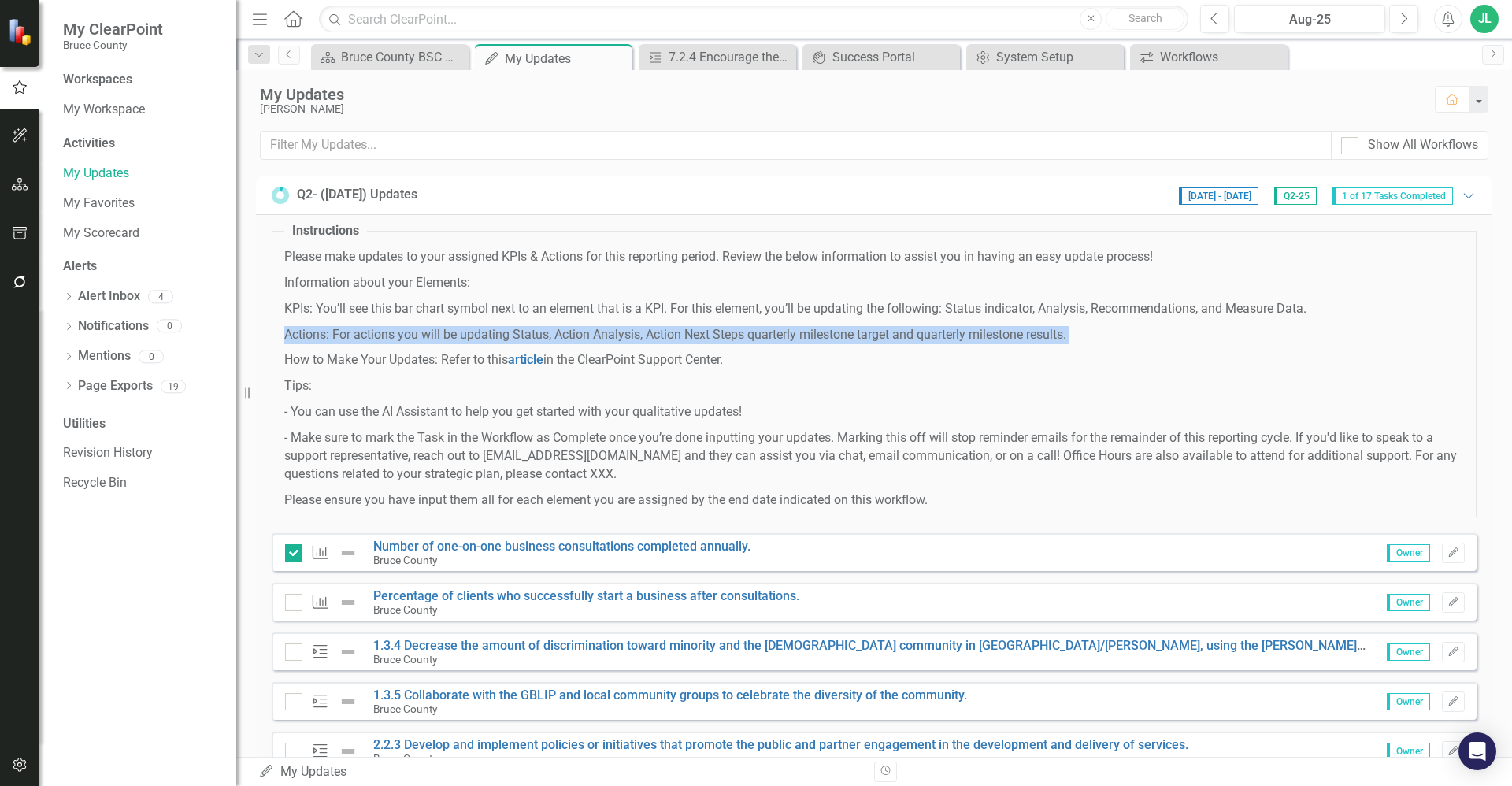
click at [396, 339] on p "Actions: For actions you will be updating Status, Action Analysis, Action Next …" at bounding box center [873, 335] width 1180 height 18
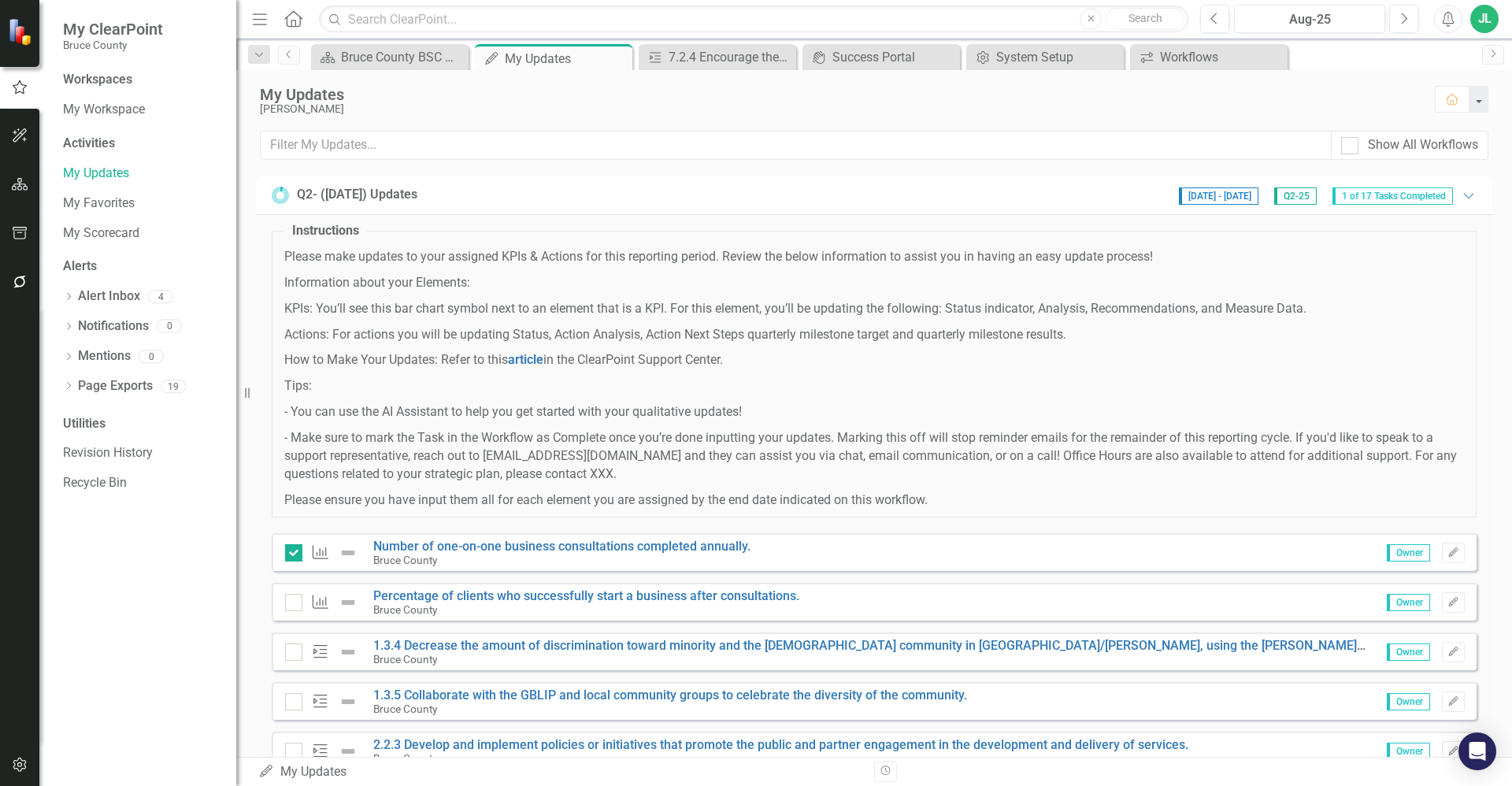
drag, startPoint x: 396, startPoint y: 339, endPoint x: 387, endPoint y: 369, distance: 31.3
click at [387, 369] on p "How to Make Your Updates: Refer to this article in the ClearPoint Support Cente…" at bounding box center [873, 360] width 1180 height 18
drag, startPoint x: 387, startPoint y: 369, endPoint x: 300, endPoint y: 331, distance: 94.9
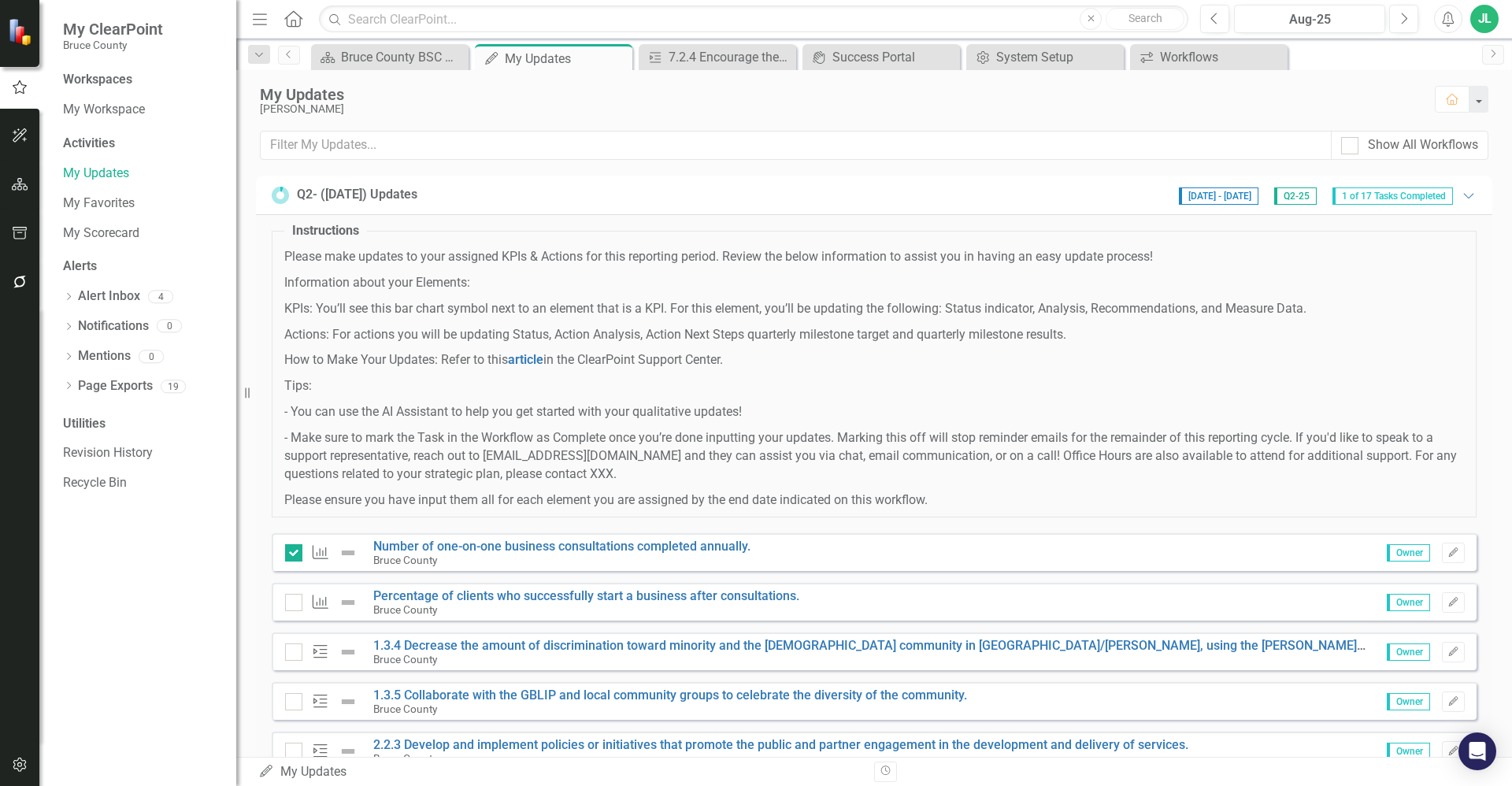
click at [300, 331] on p "Actions: For actions you will be updating Status, Action Analysis, Action Next …" at bounding box center [873, 335] width 1180 height 18
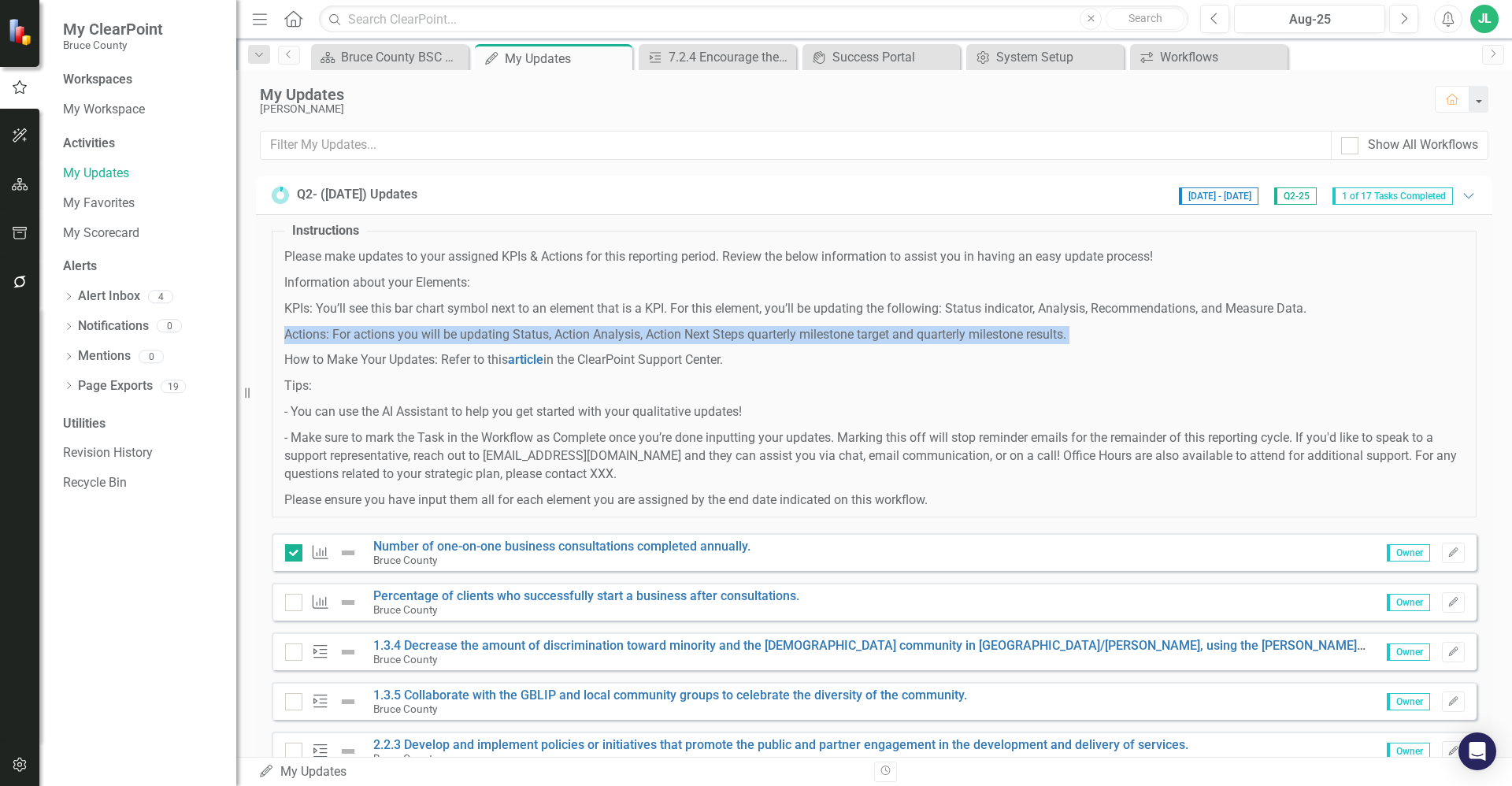
click at [300, 331] on p "Actions: For actions you will be updating Status, Action Analysis, Action Next …" at bounding box center [873, 335] width 1180 height 18
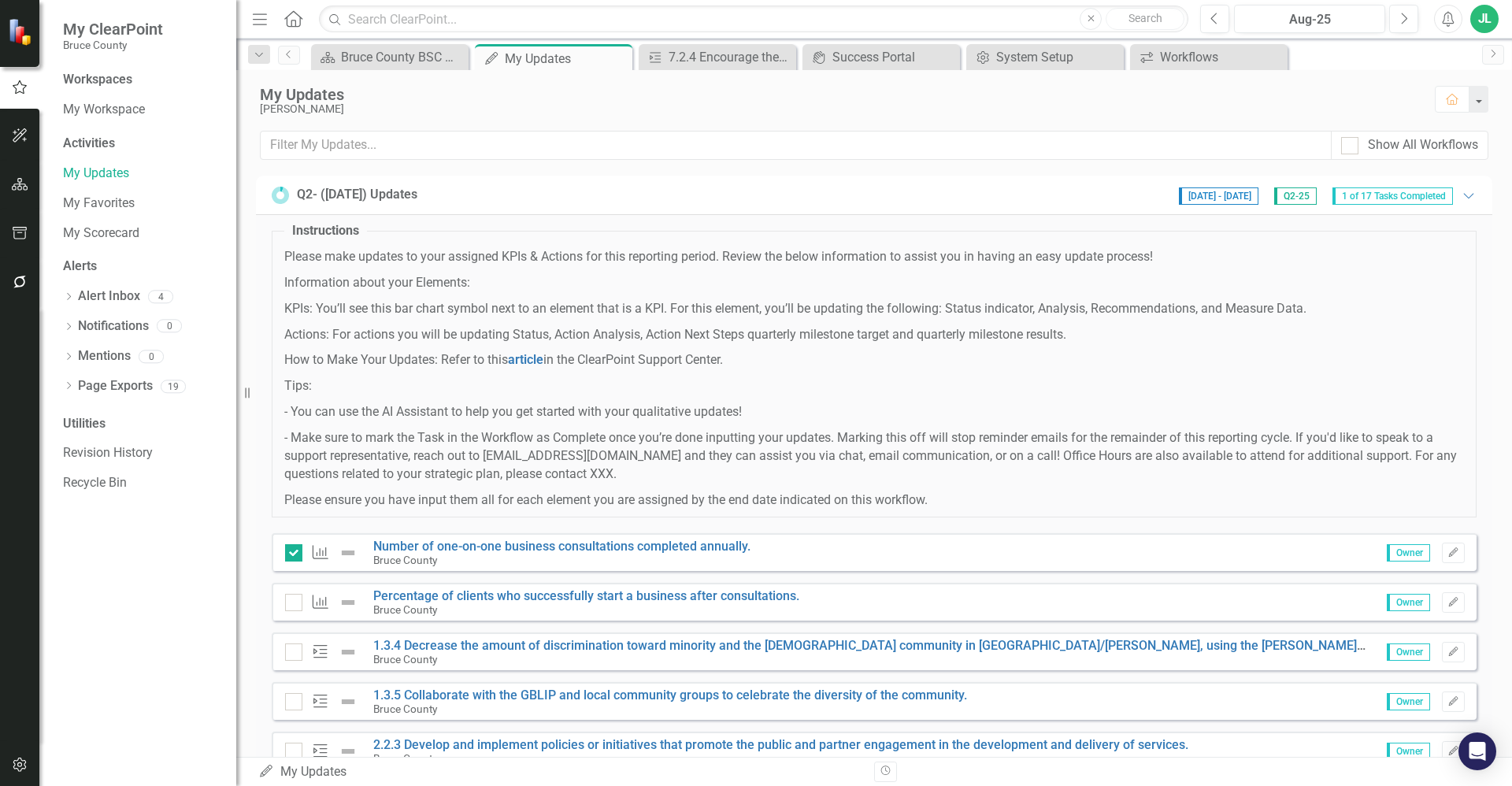
drag, startPoint x: 300, startPoint y: 331, endPoint x: 336, endPoint y: 357, distance: 44.4
click at [336, 357] on p "How to Make Your Updates: Refer to this article in the ClearPoint Support Cente…" at bounding box center [873, 360] width 1180 height 18
drag, startPoint x: 336, startPoint y: 357, endPoint x: 426, endPoint y: 369, distance: 90.8
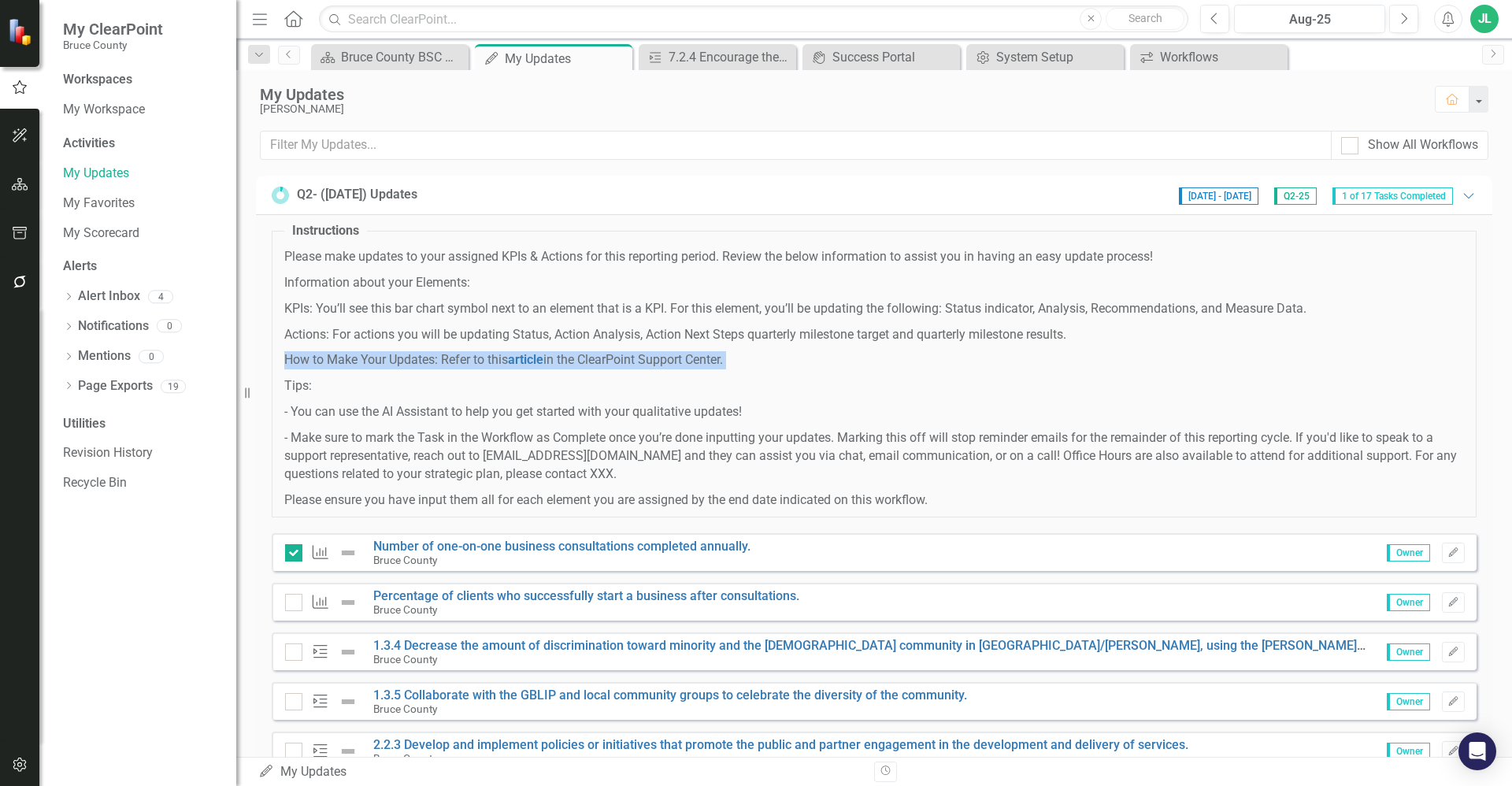
click at [426, 369] on p "How to Make Your Updates: Refer to this article in the ClearPoint Support Cente…" at bounding box center [873, 360] width 1180 height 18
drag, startPoint x: 946, startPoint y: 501, endPoint x: 278, endPoint y: 251, distance: 713.2
click at [278, 251] on fieldset "Instructions Please make updates to your assigned KPIs & Actions for this repor…" at bounding box center [873, 370] width 1205 height 296
click at [23, 282] on icon "button" at bounding box center [19, 281] width 16 height 13
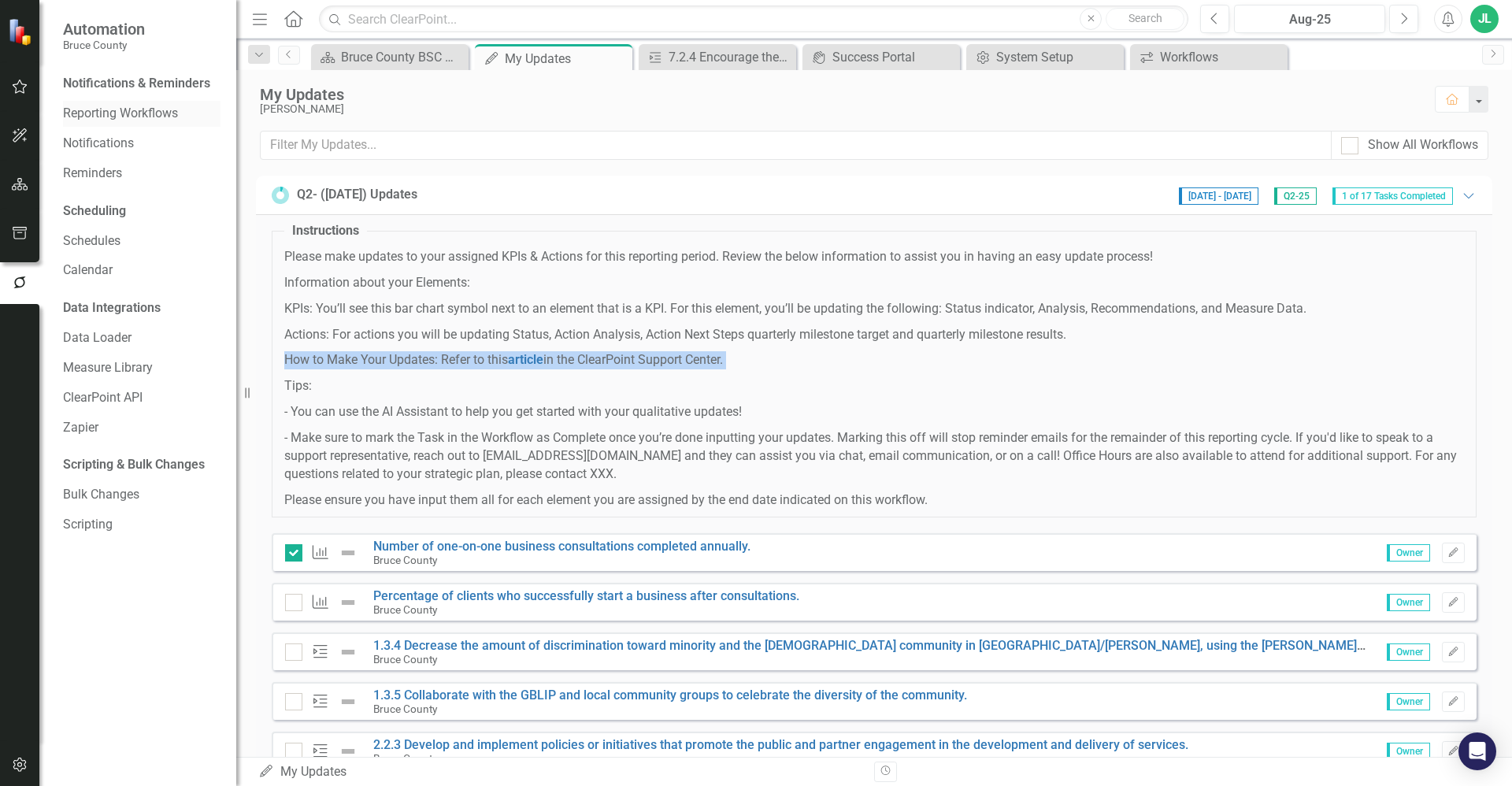
click at [136, 109] on link "Reporting Workflows" at bounding box center [142, 114] width 158 height 18
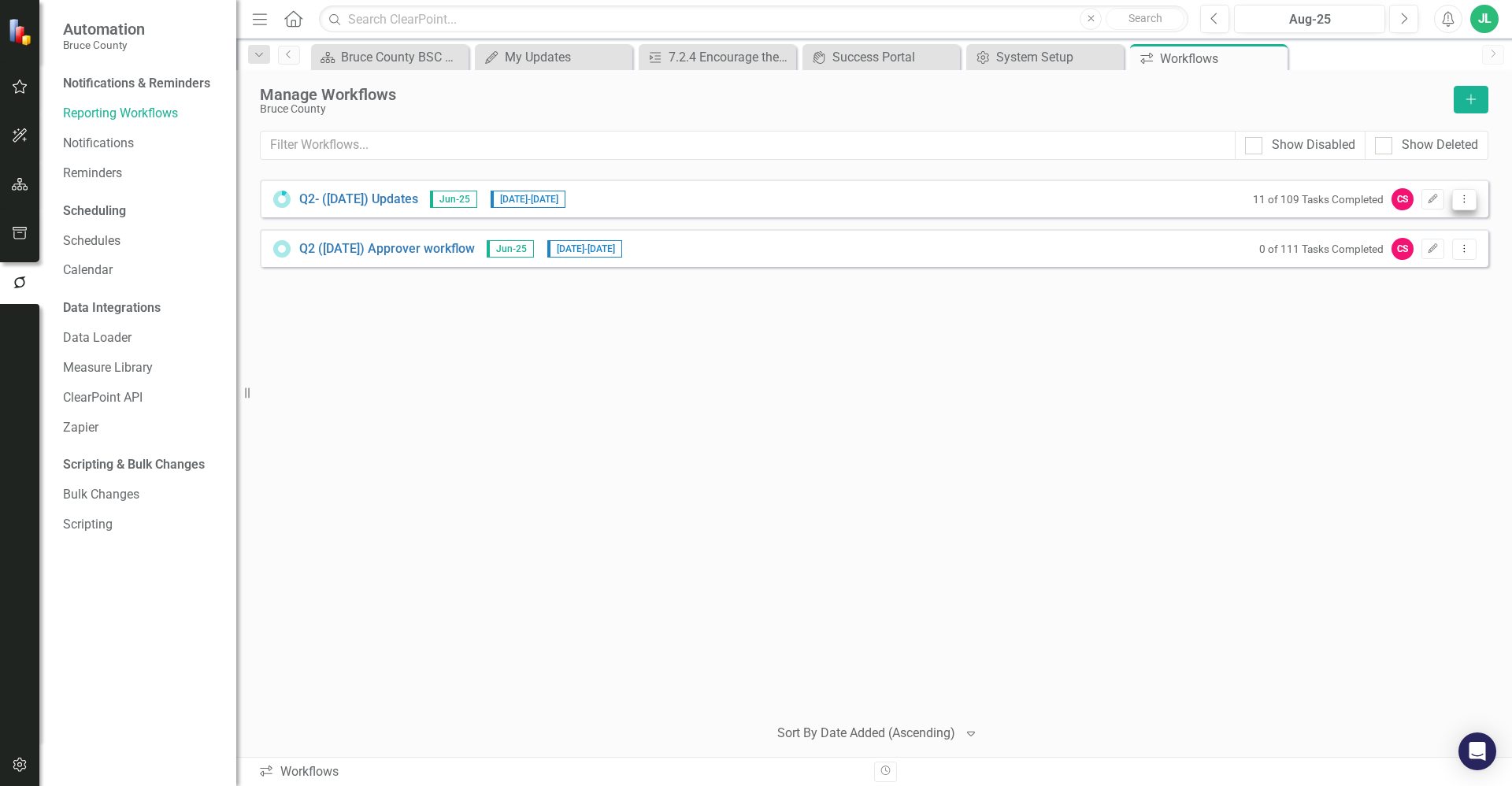
click at [1462, 198] on icon "Dropdown Menu" at bounding box center [1465, 198] width 13 height 11
click at [1446, 230] on link "Preview Preview Workflow" at bounding box center [1402, 225] width 145 height 29
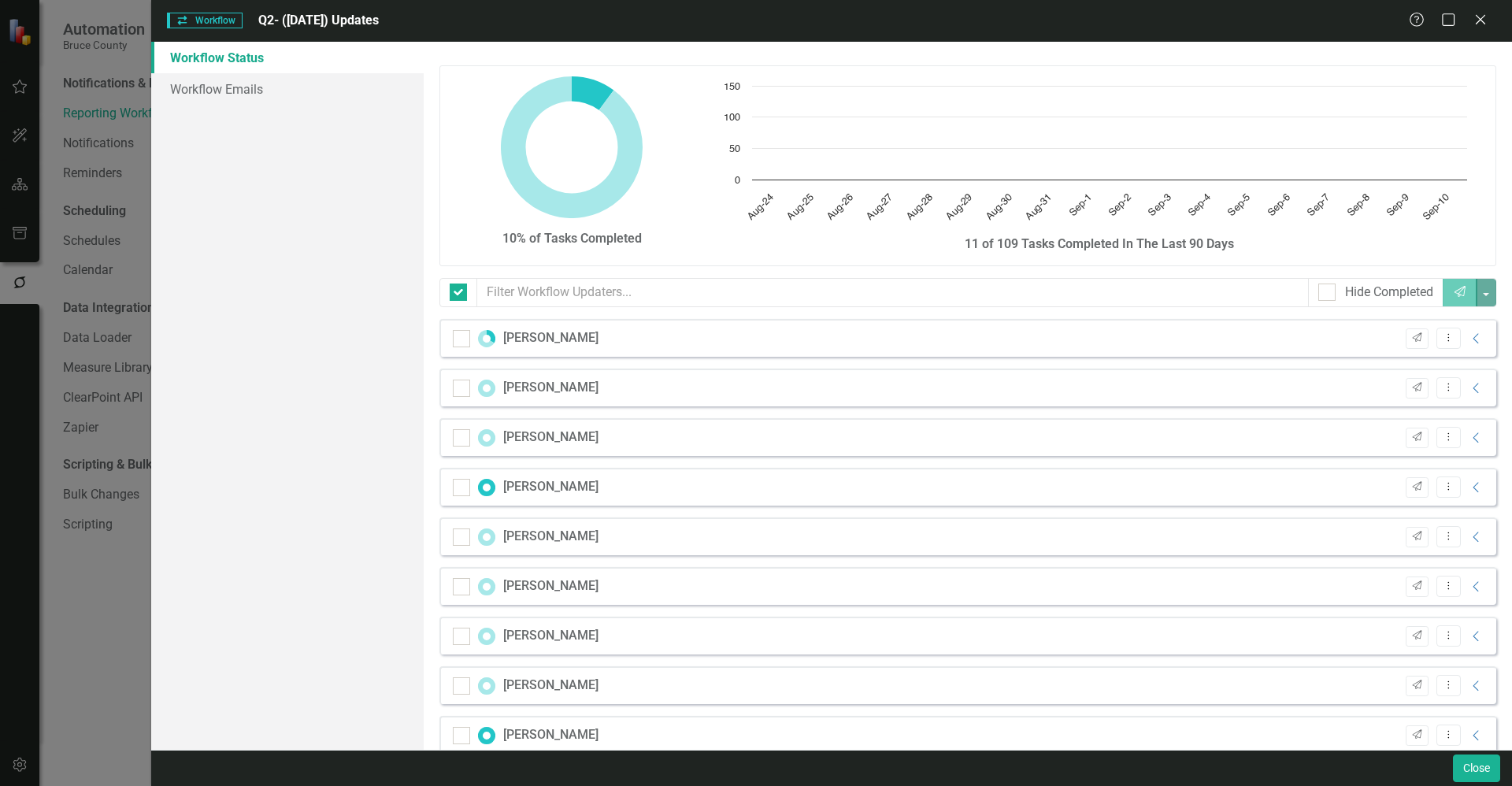
checkbox input "false"
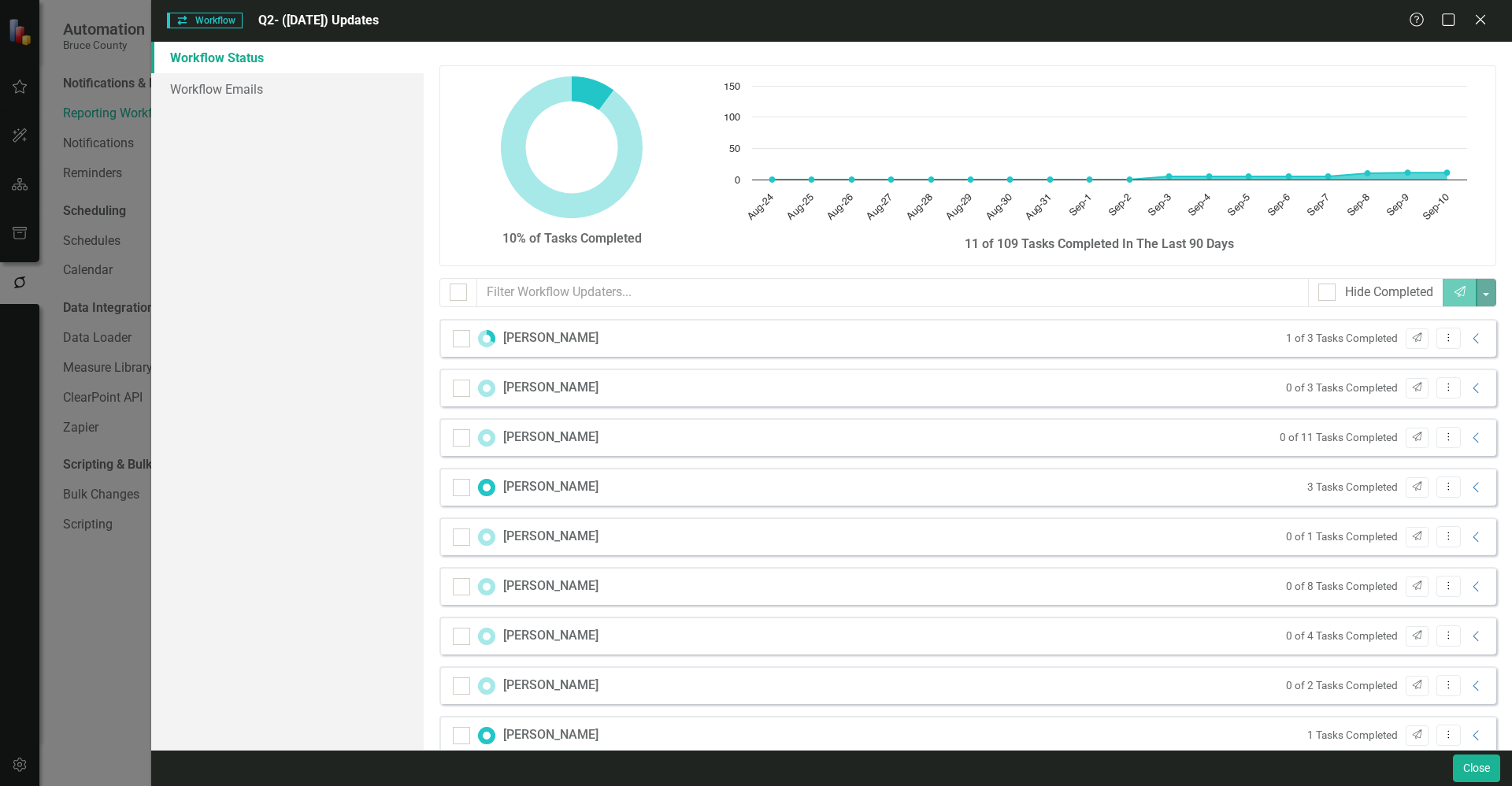
click at [1305, 339] on small "1 of 3 Tasks Completed" at bounding box center [1342, 338] width 112 height 15
click at [1469, 337] on icon "Collapse" at bounding box center [1476, 338] width 15 height 13
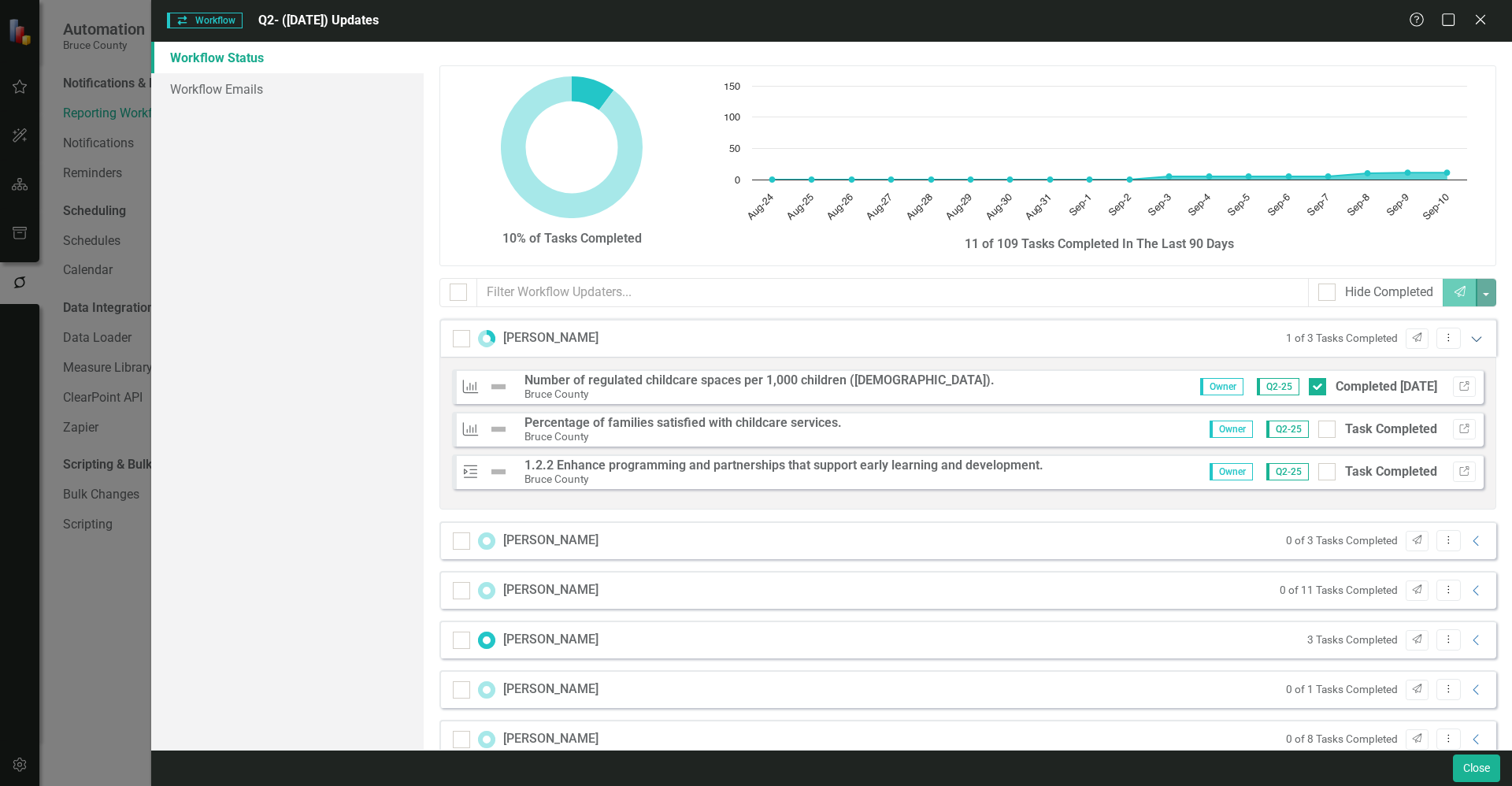
click at [1469, 336] on icon "Expanded" at bounding box center [1476, 338] width 15 height 13
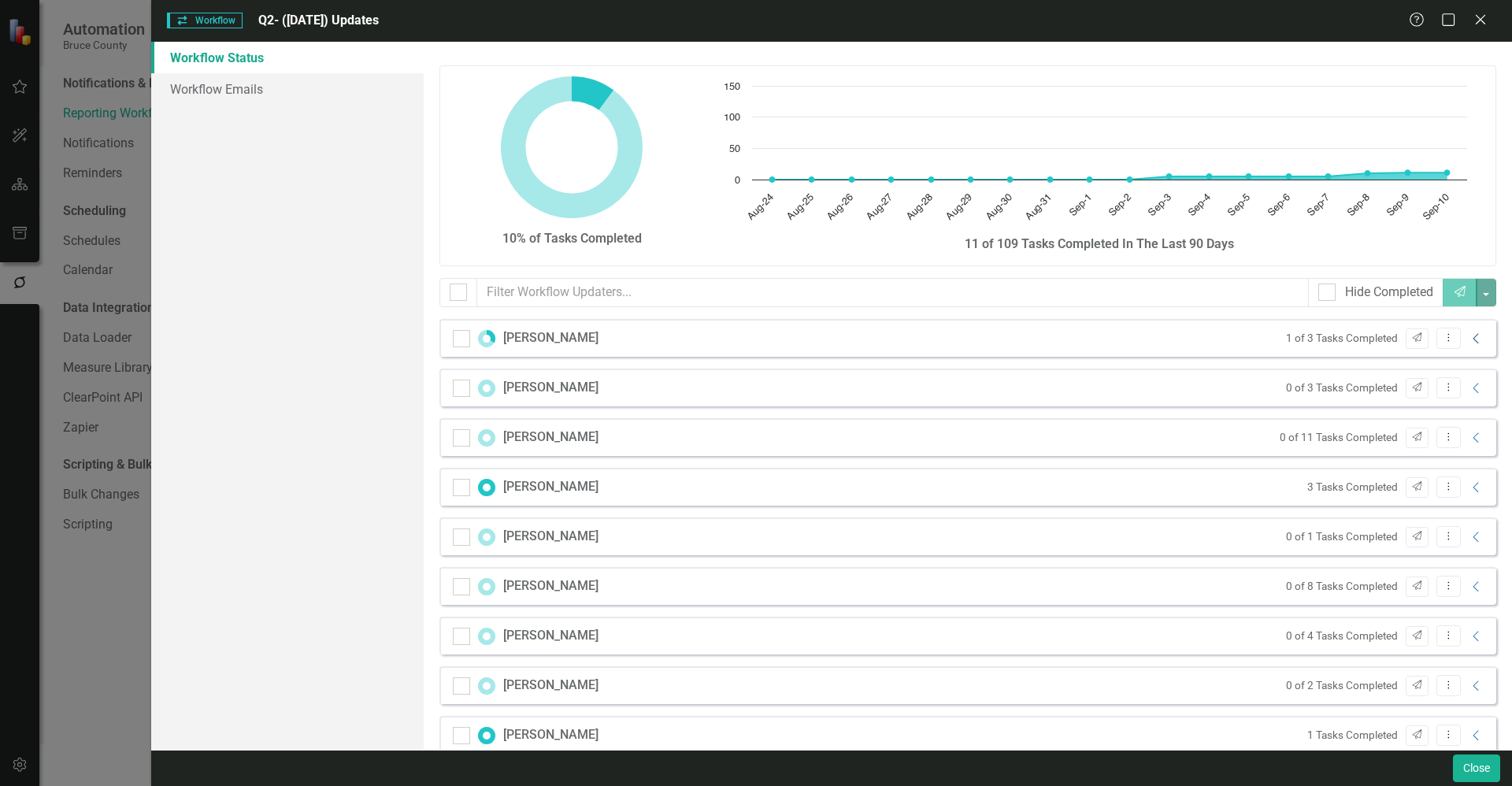
click at [1473, 336] on icon at bounding box center [1475, 338] width 6 height 11
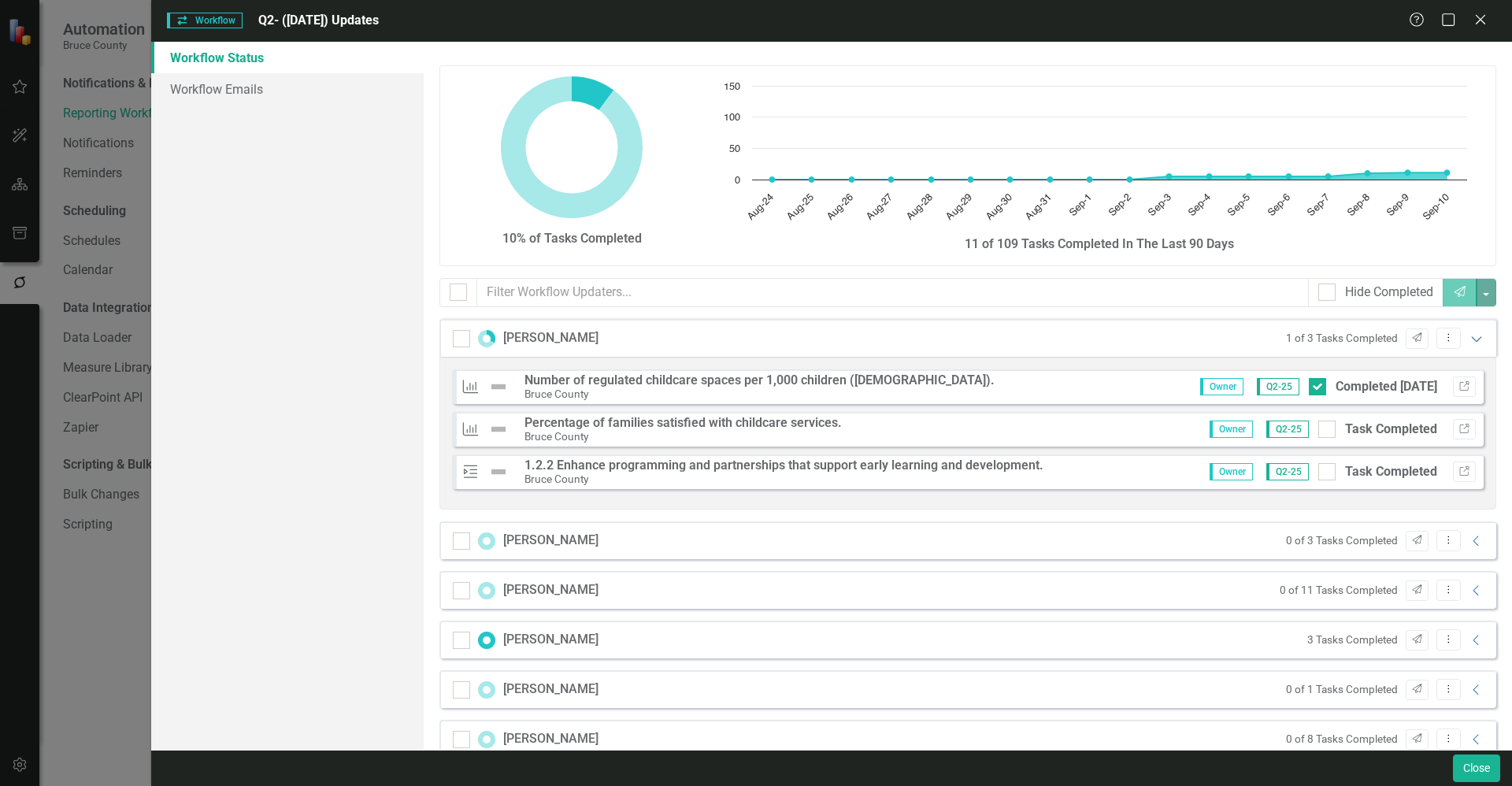
click at [1469, 336] on icon "Expanded" at bounding box center [1476, 338] width 15 height 13
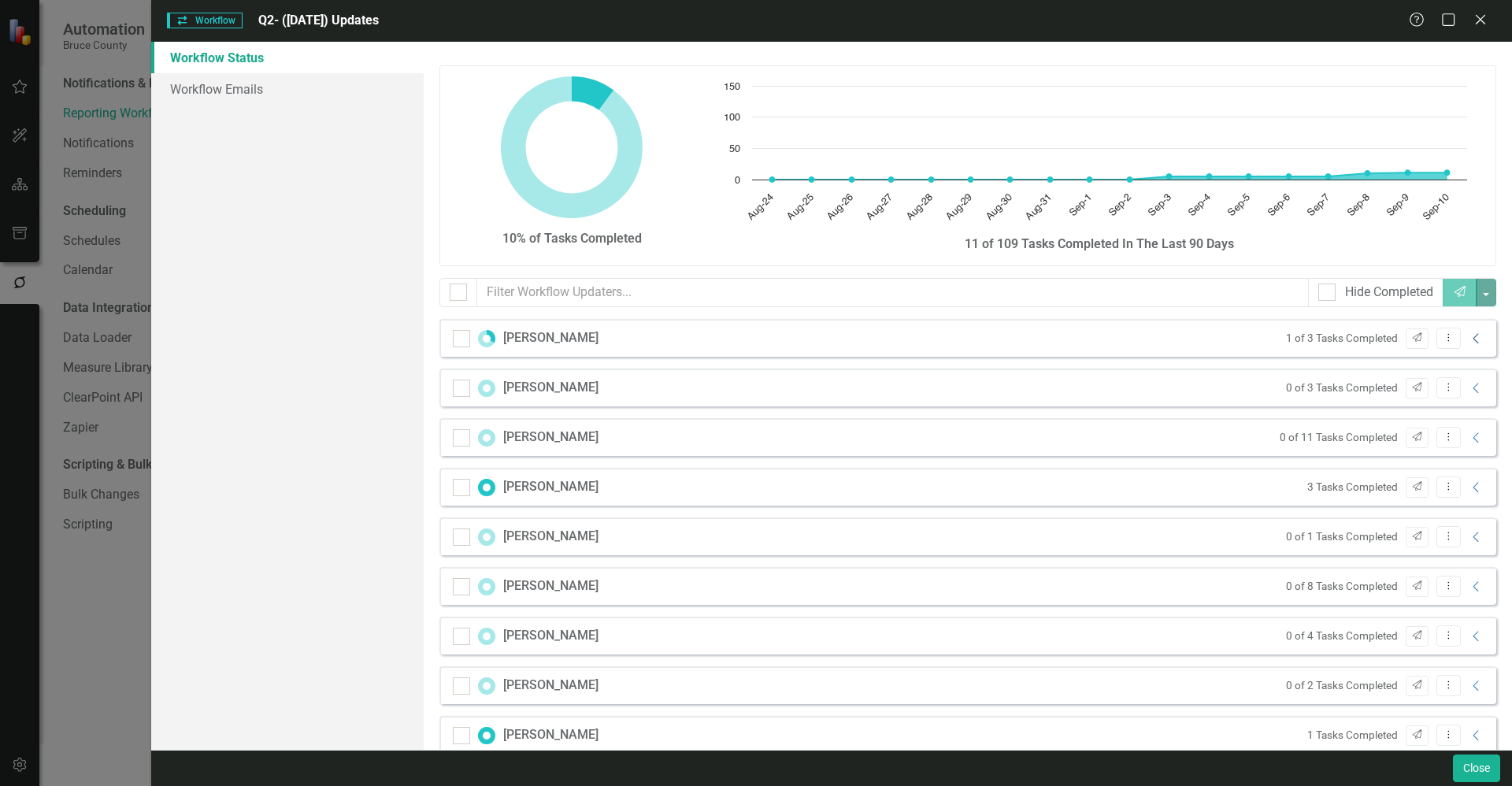
click at [1473, 336] on icon at bounding box center [1475, 338] width 6 height 11
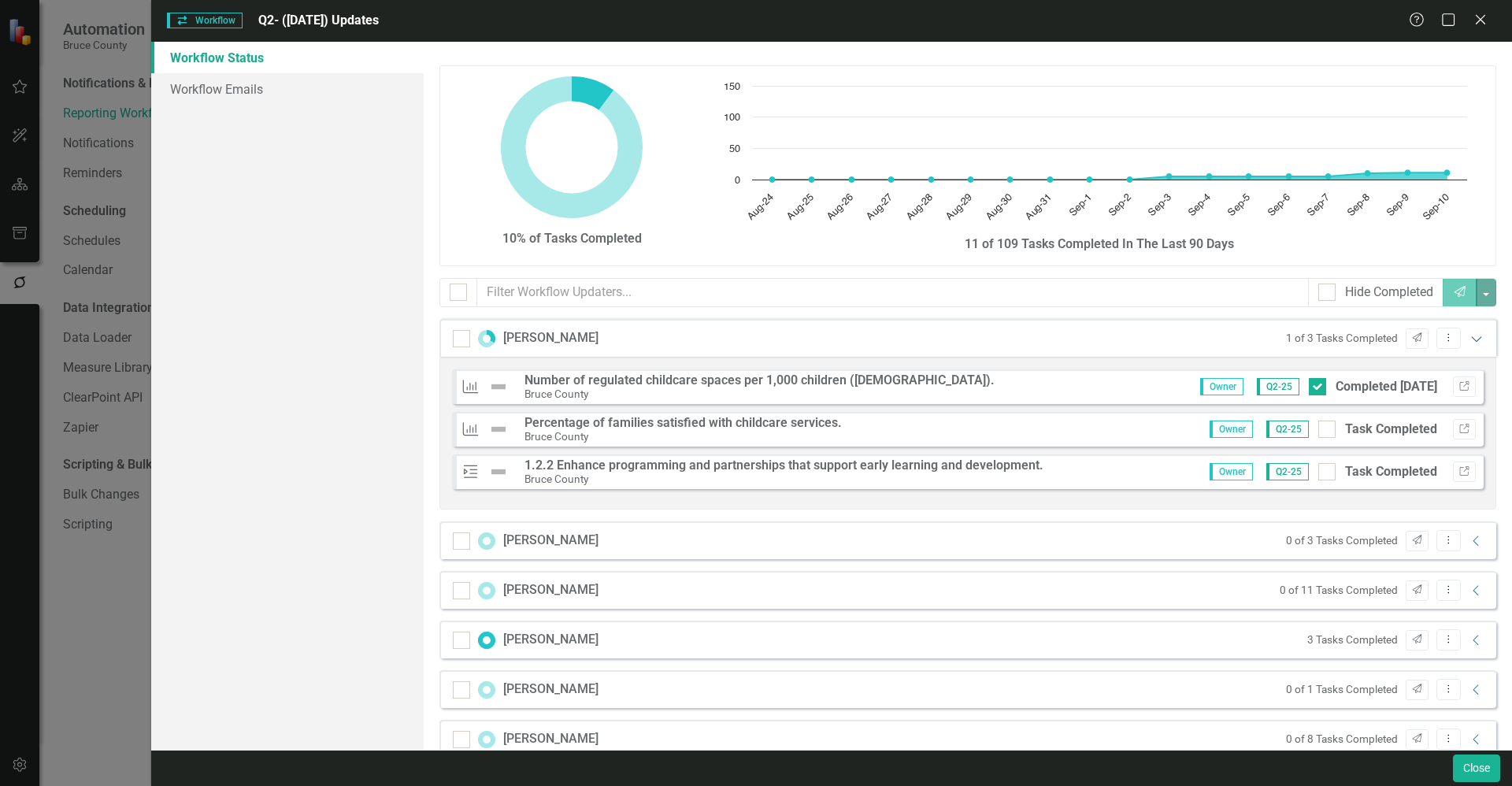
click at [1469, 336] on icon "Expanded" at bounding box center [1476, 338] width 15 height 13
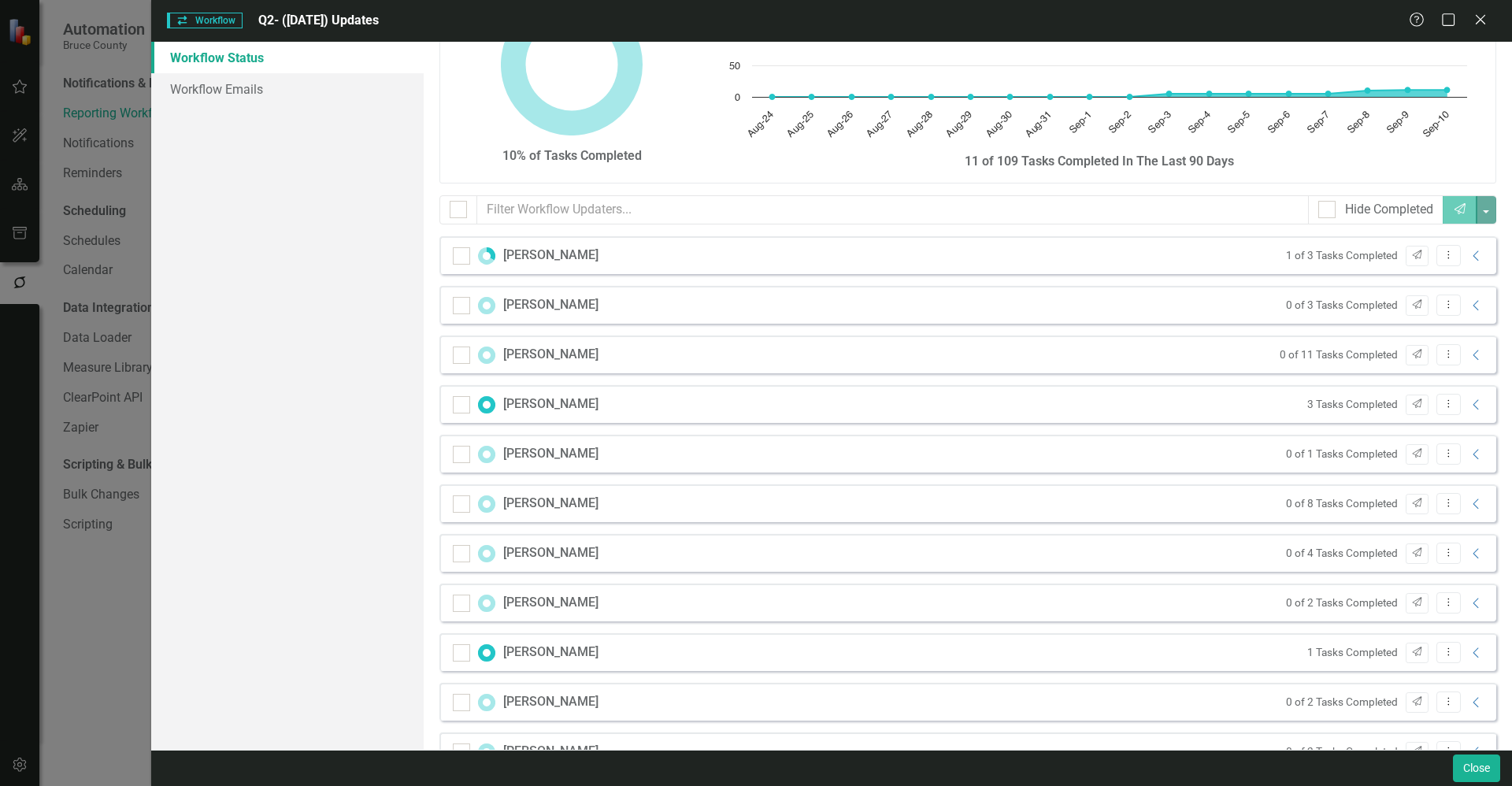
scroll to position [79, 0]
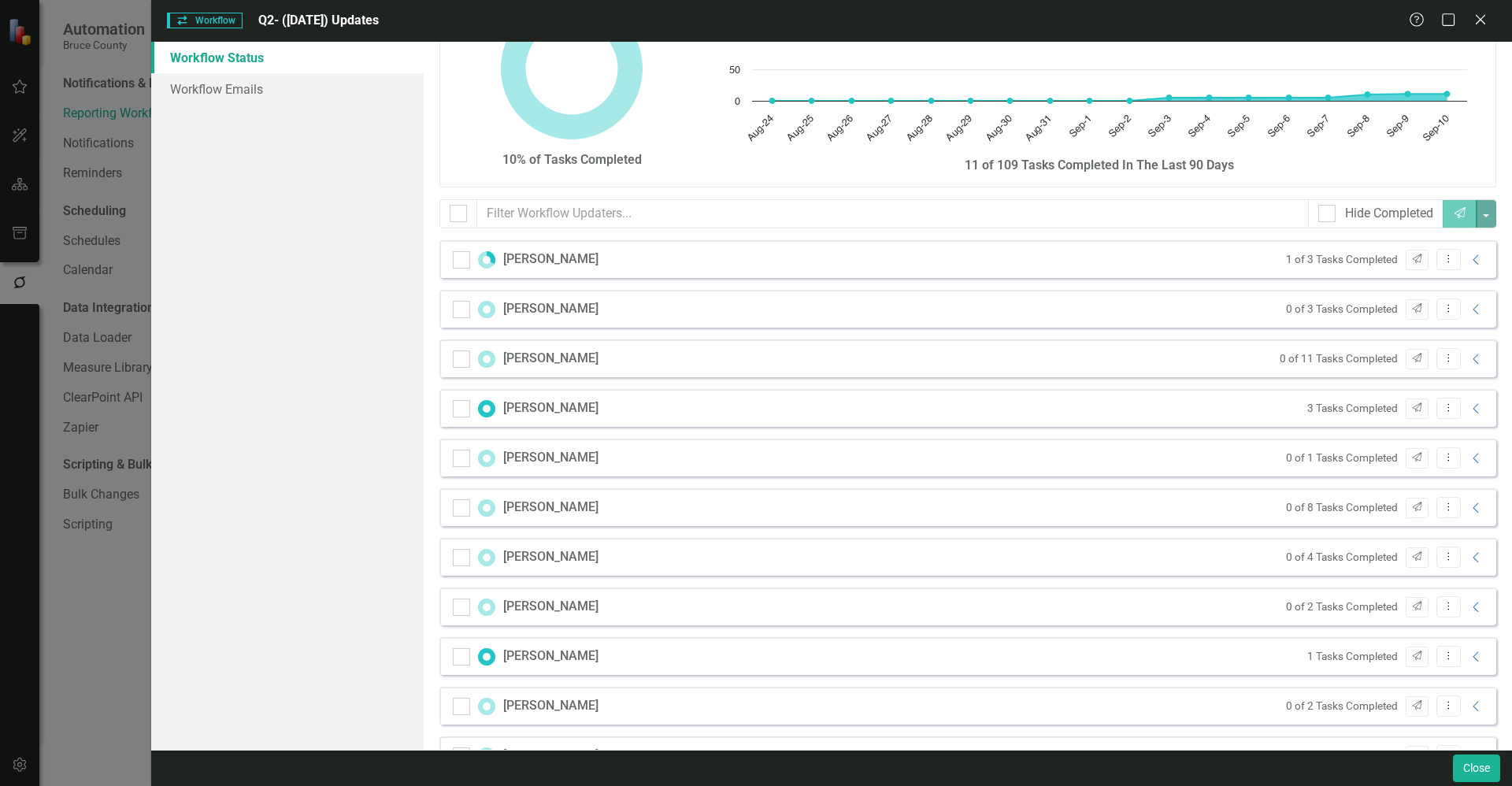
click at [1465, 316] on div "0 of 3 Tasks Completed Send Dropdown Menu Collapse" at bounding box center [1381, 309] width 207 height 21
click at [1469, 312] on icon "Collapse" at bounding box center [1476, 309] width 15 height 13
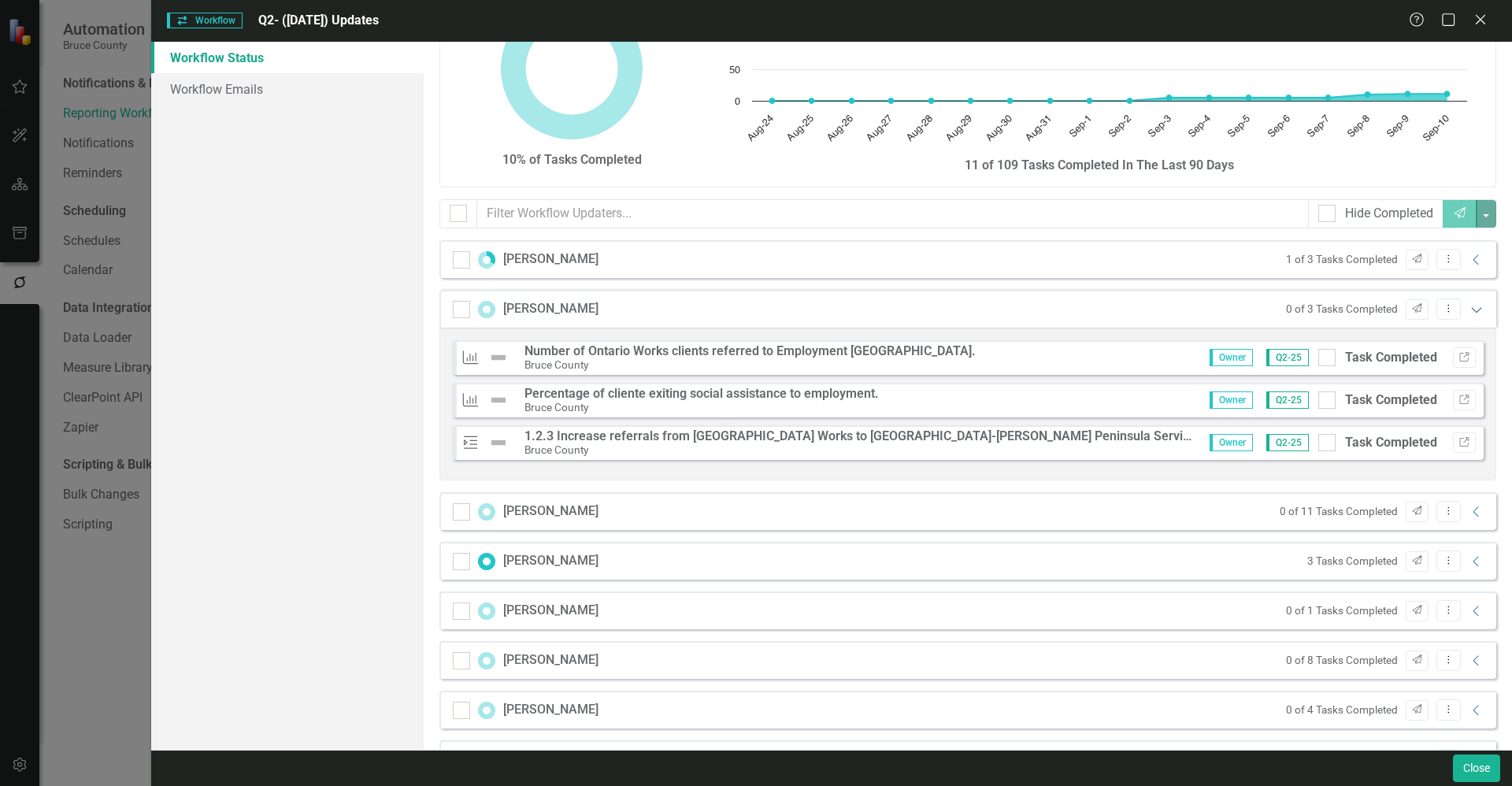
click at [1472, 311] on icon at bounding box center [1476, 310] width 11 height 6
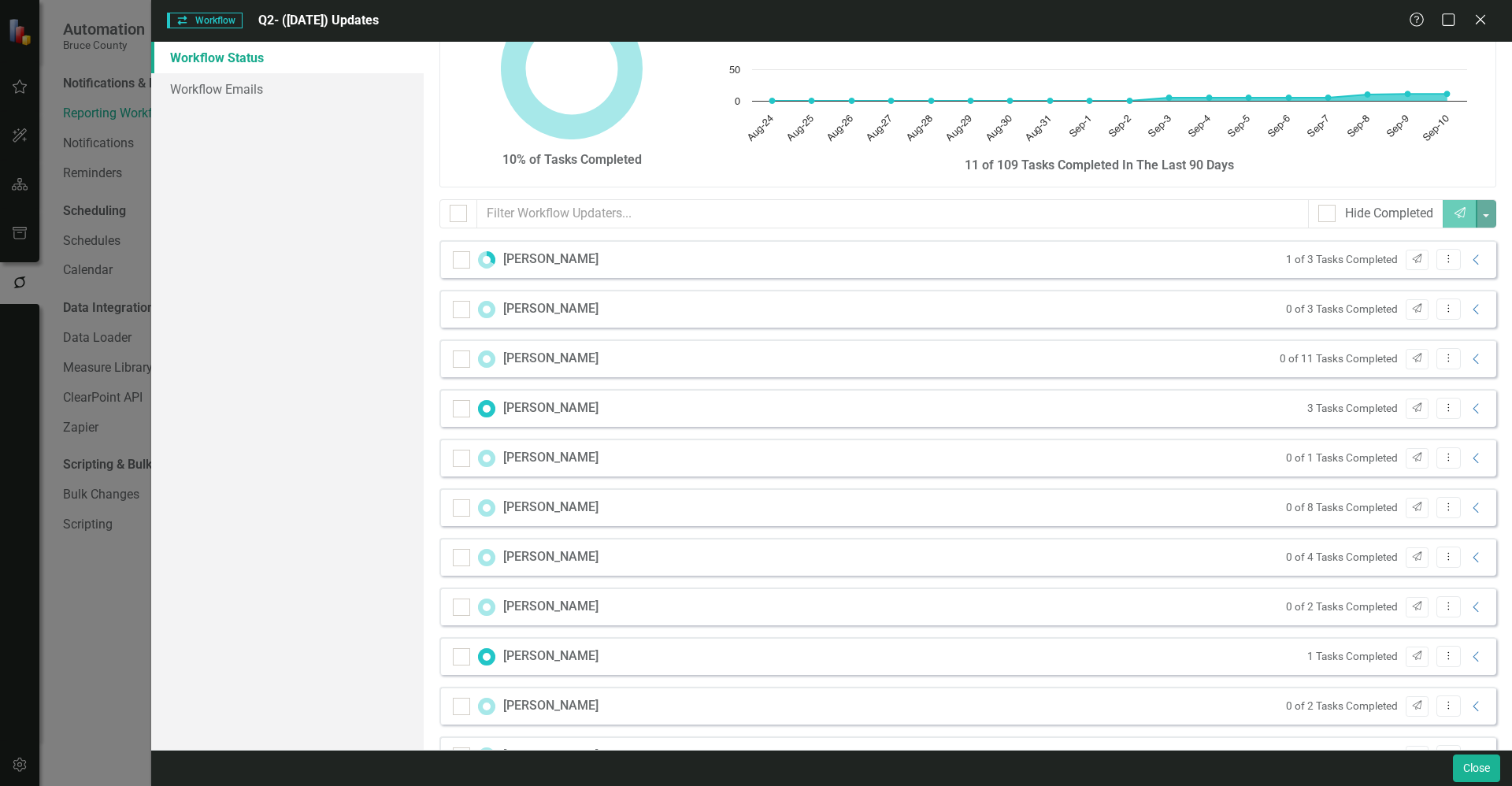
click at [1477, 24] on icon "Close" at bounding box center [1480, 19] width 15 height 13
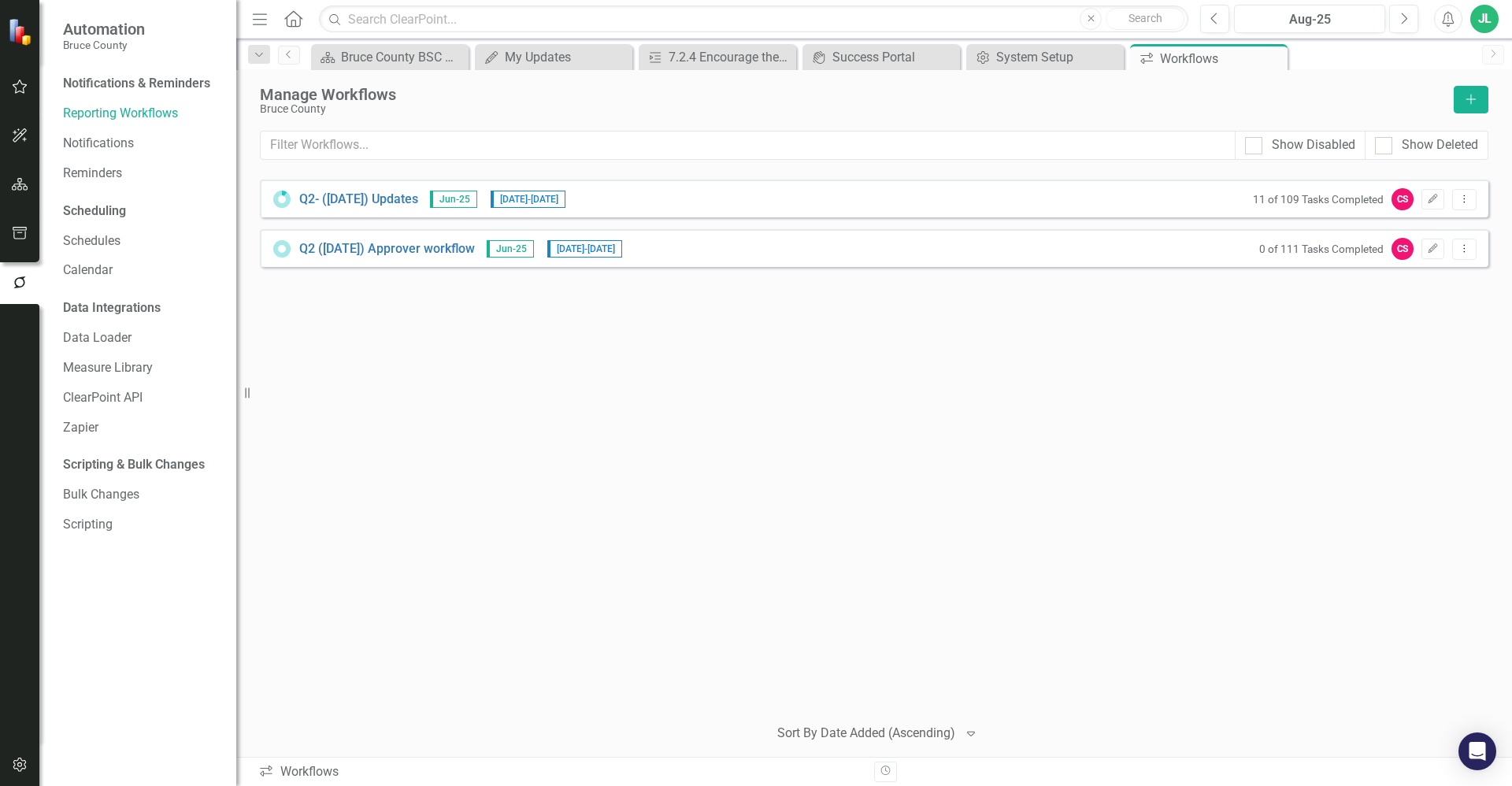
click at [21, 40] on img at bounding box center [21, 31] width 29 height 29
click at [17, 189] on icon "button" at bounding box center [19, 184] width 16 height 13
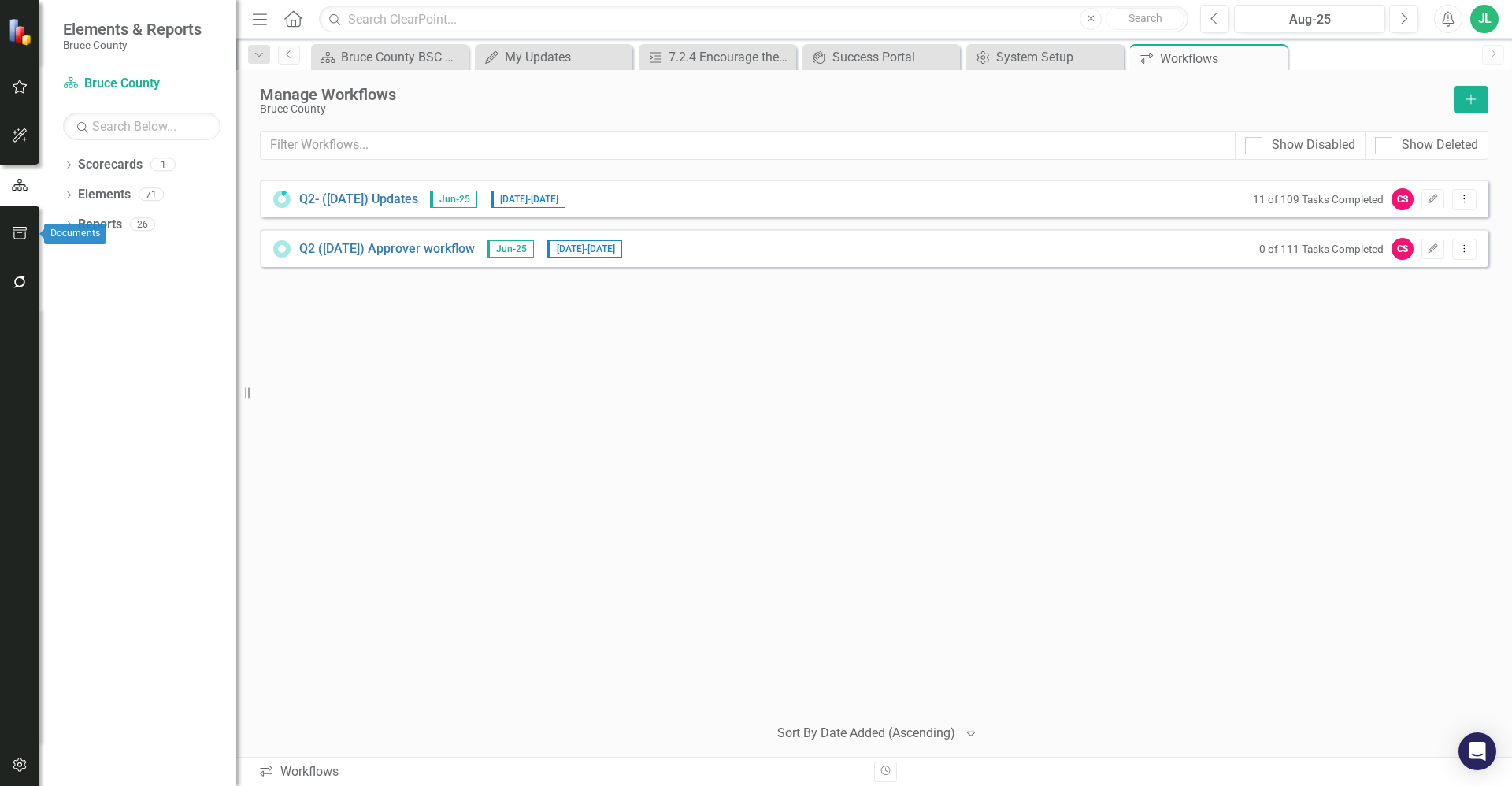
click at [25, 225] on button "button" at bounding box center [19, 234] width 36 height 33
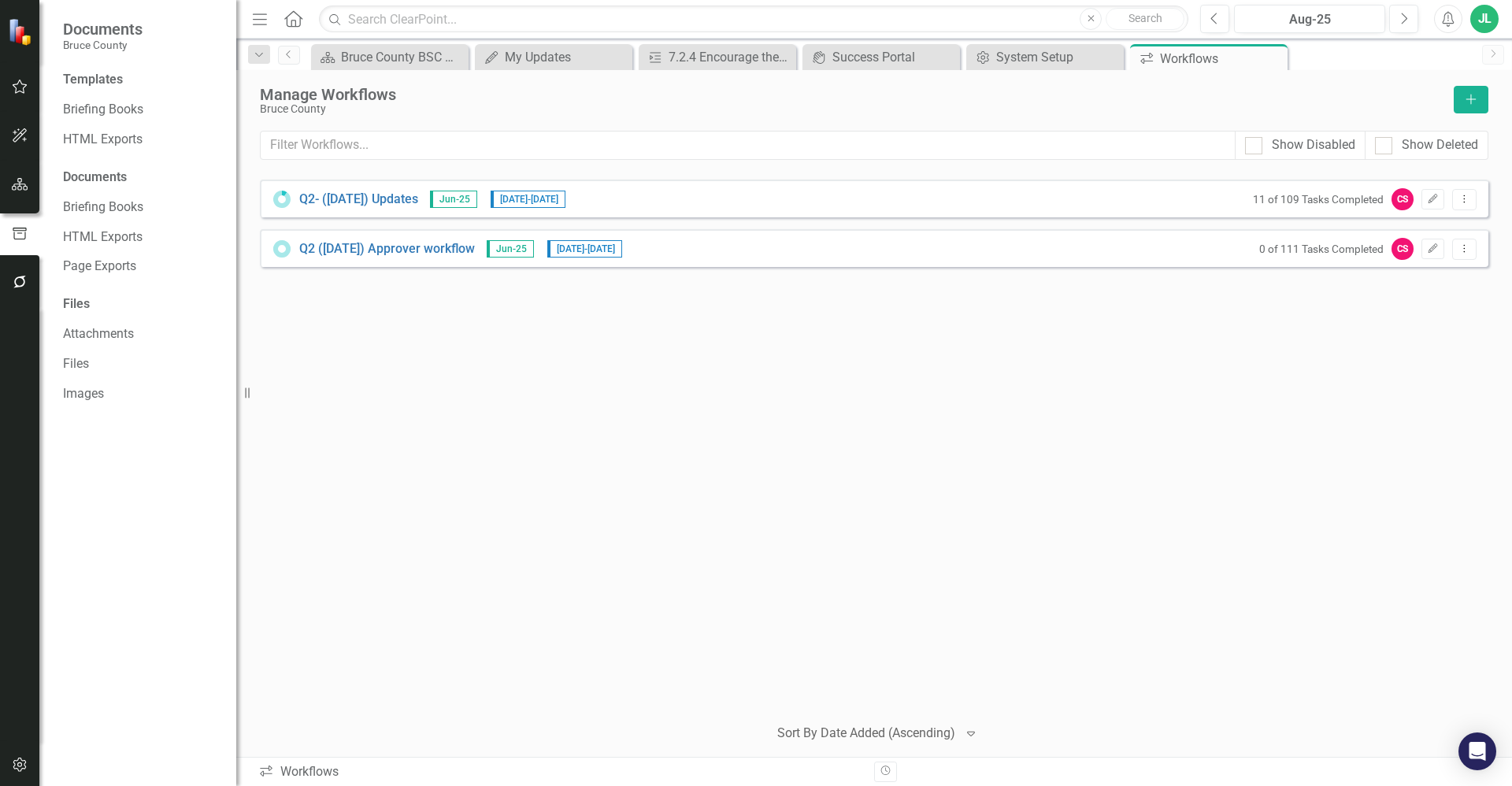
click at [28, 283] on button "button" at bounding box center [19, 282] width 36 height 33
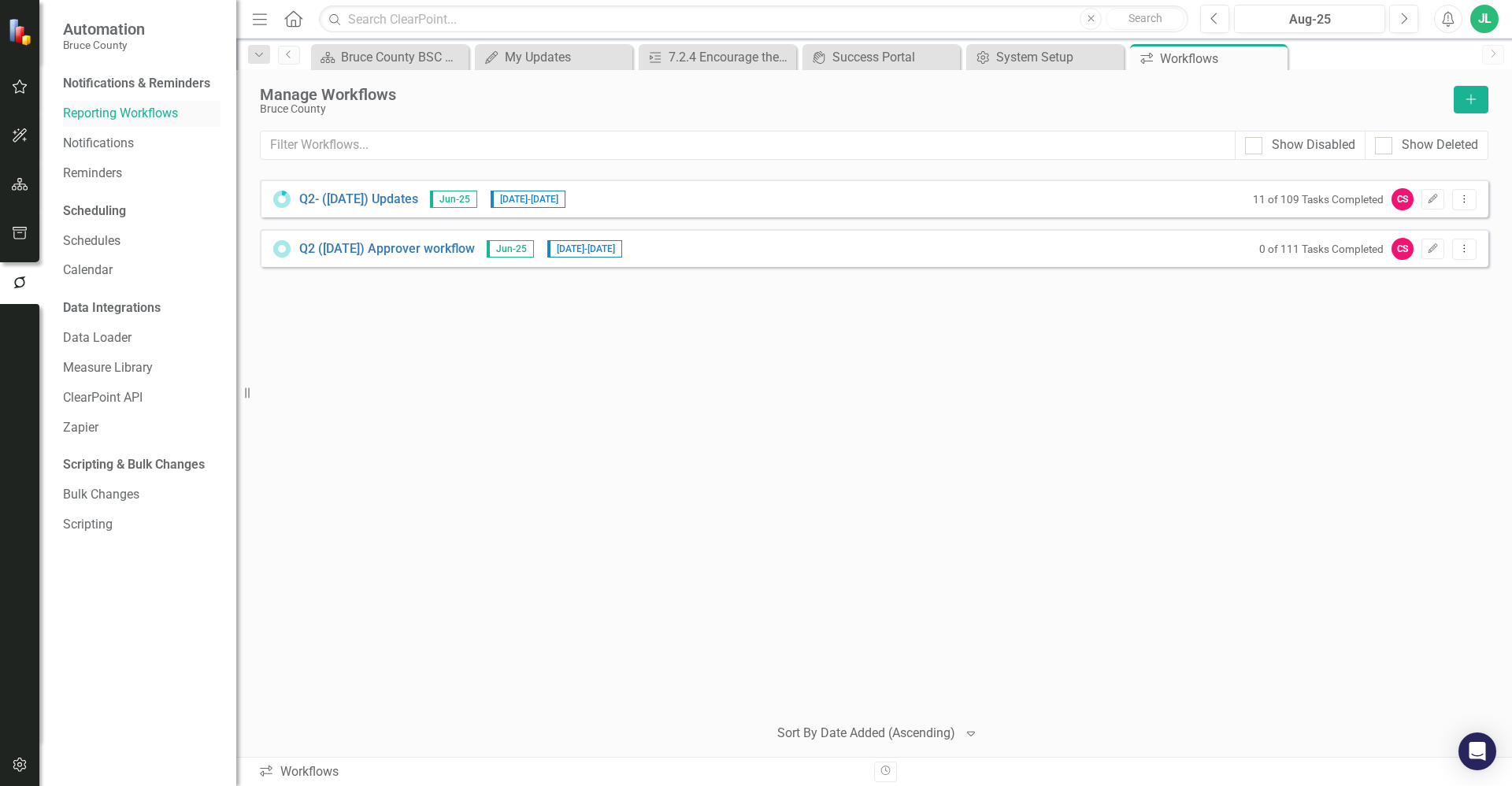
click at [133, 110] on link "Reporting Workflows" at bounding box center [142, 114] width 158 height 18
click at [1474, 203] on button "Dropdown Menu" at bounding box center [1464, 199] width 24 height 21
click at [841, 398] on div "Q2- (Jun 25) Updates Jun-25 8/25/25 - 9/11/25 11 of 109 Tasks Completed CS Edit…" at bounding box center [874, 440] width 1229 height 522
click at [1463, 202] on icon "Dropdown Menu" at bounding box center [1465, 198] width 13 height 11
click at [1406, 231] on link "Preview Preview Workflow" at bounding box center [1402, 225] width 145 height 29
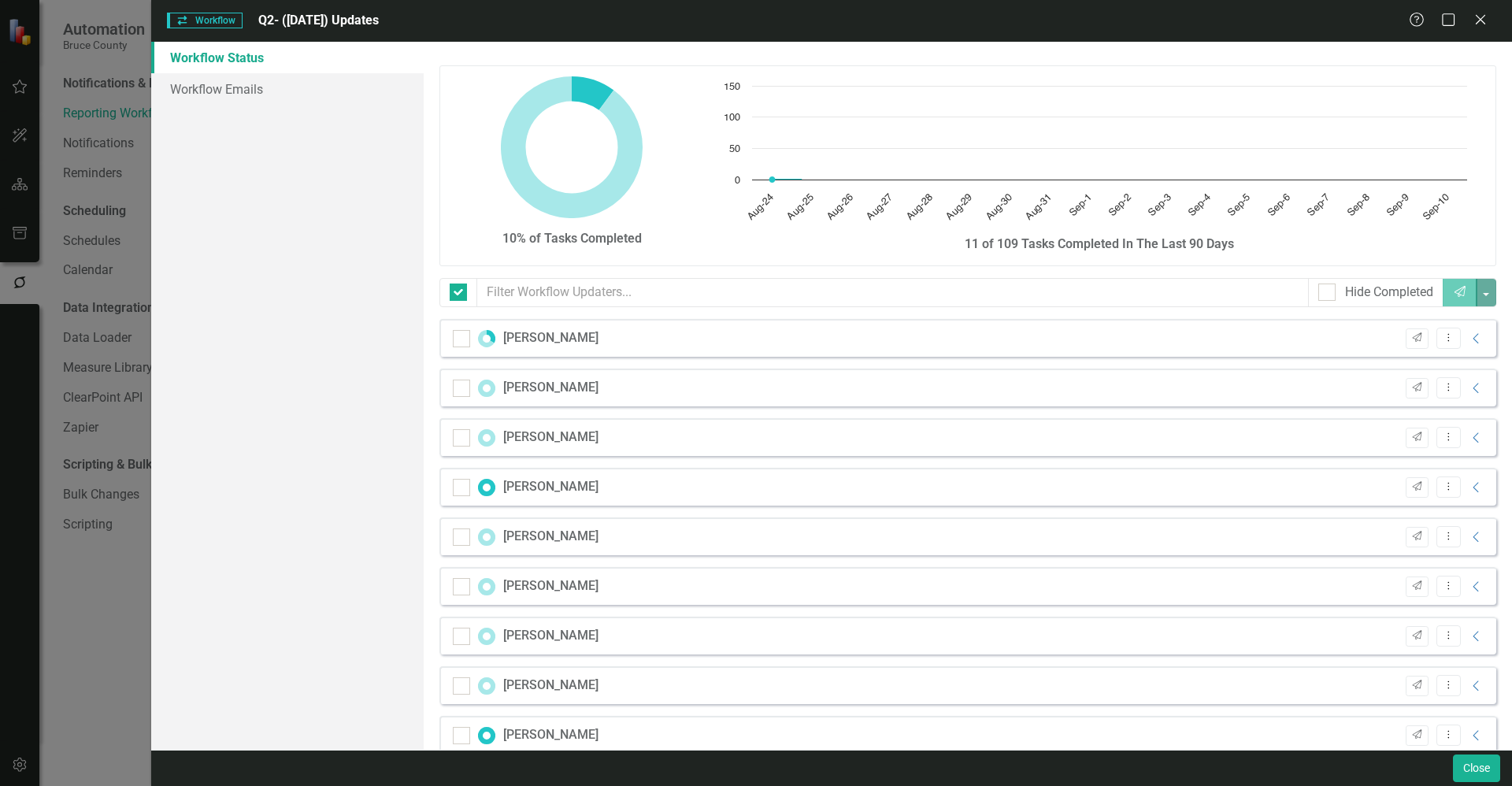
checkbox input "false"
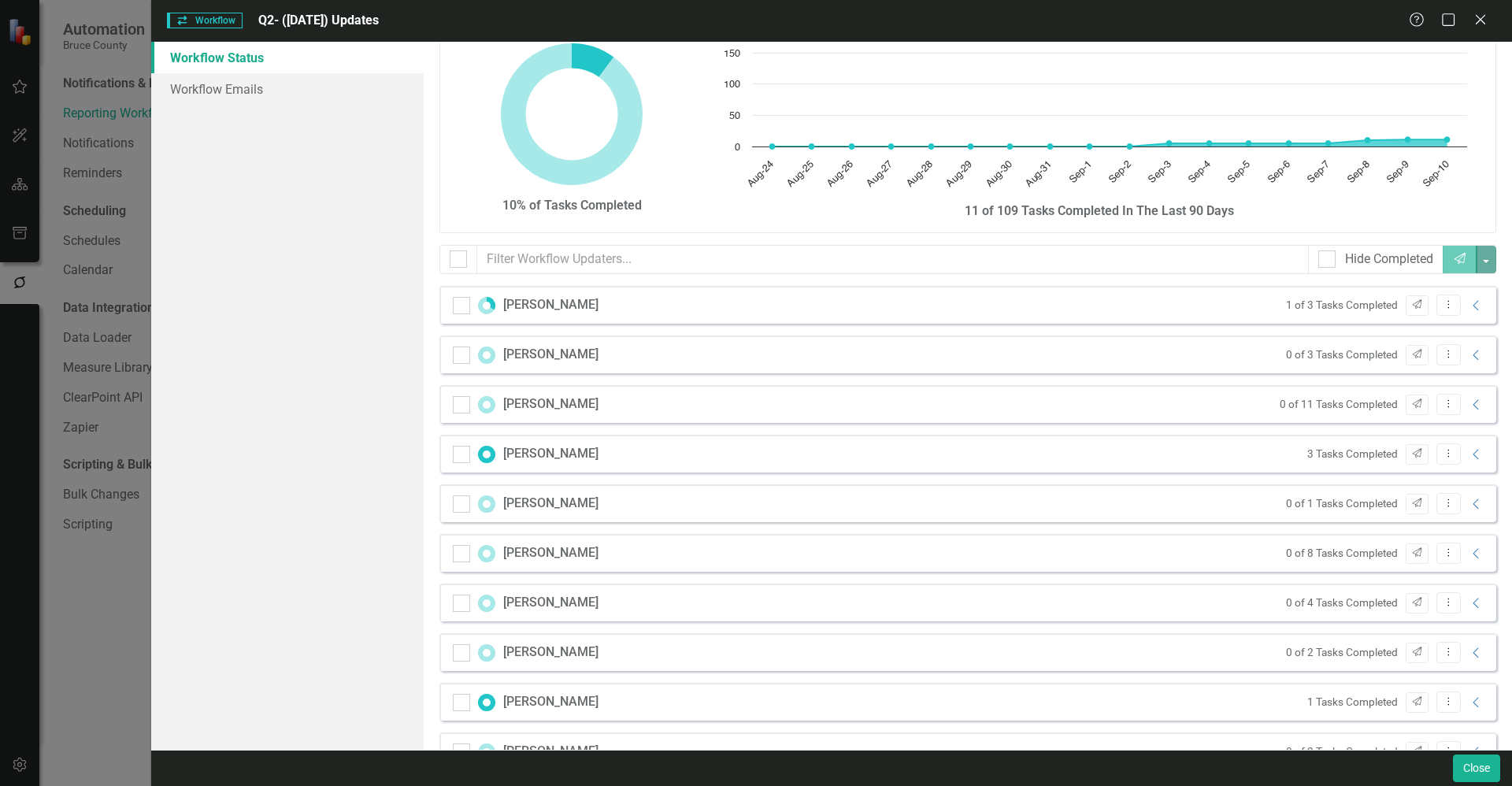
scroll to position [0, 0]
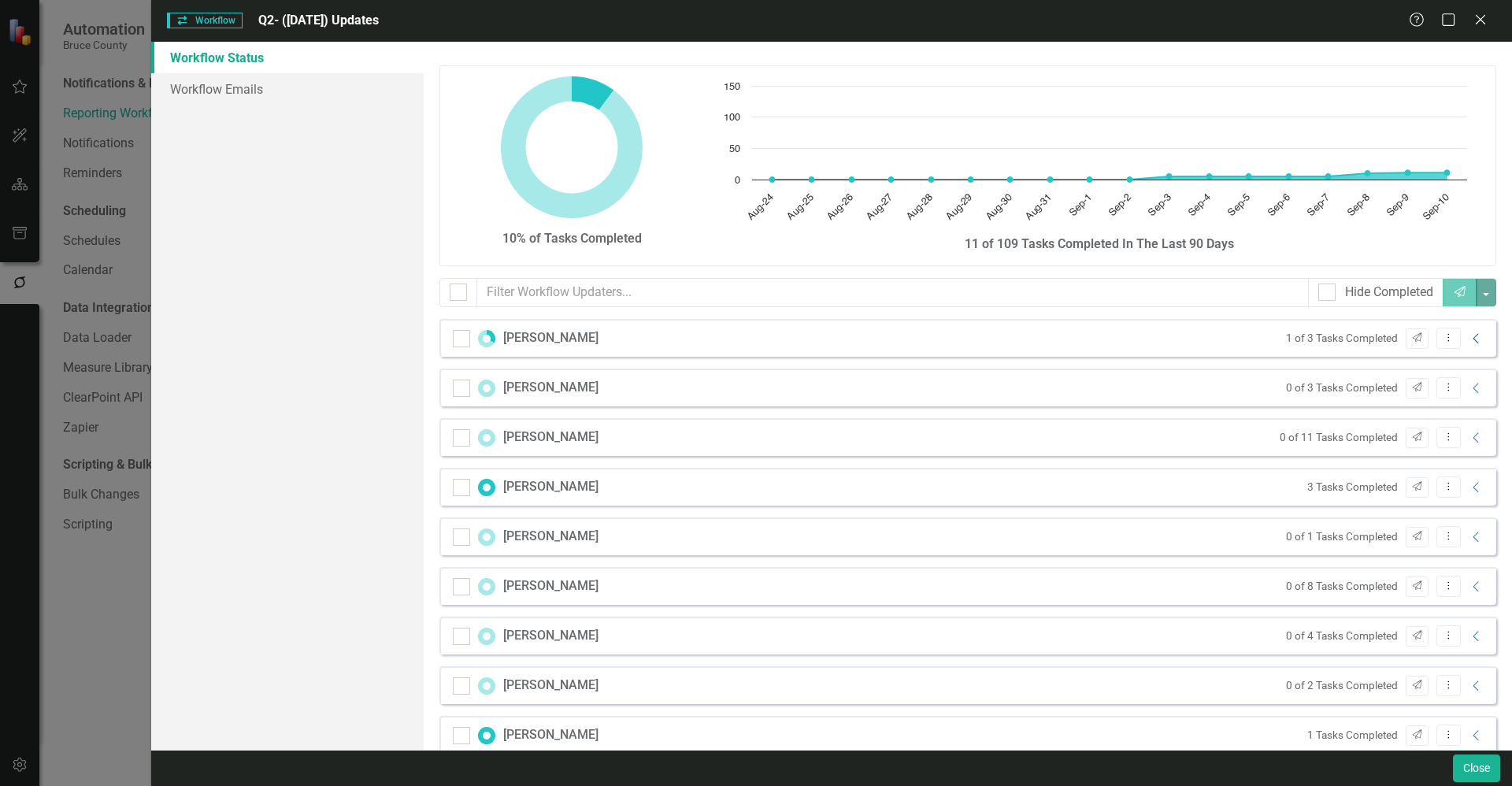
click at [1473, 337] on icon at bounding box center [1475, 338] width 6 height 11
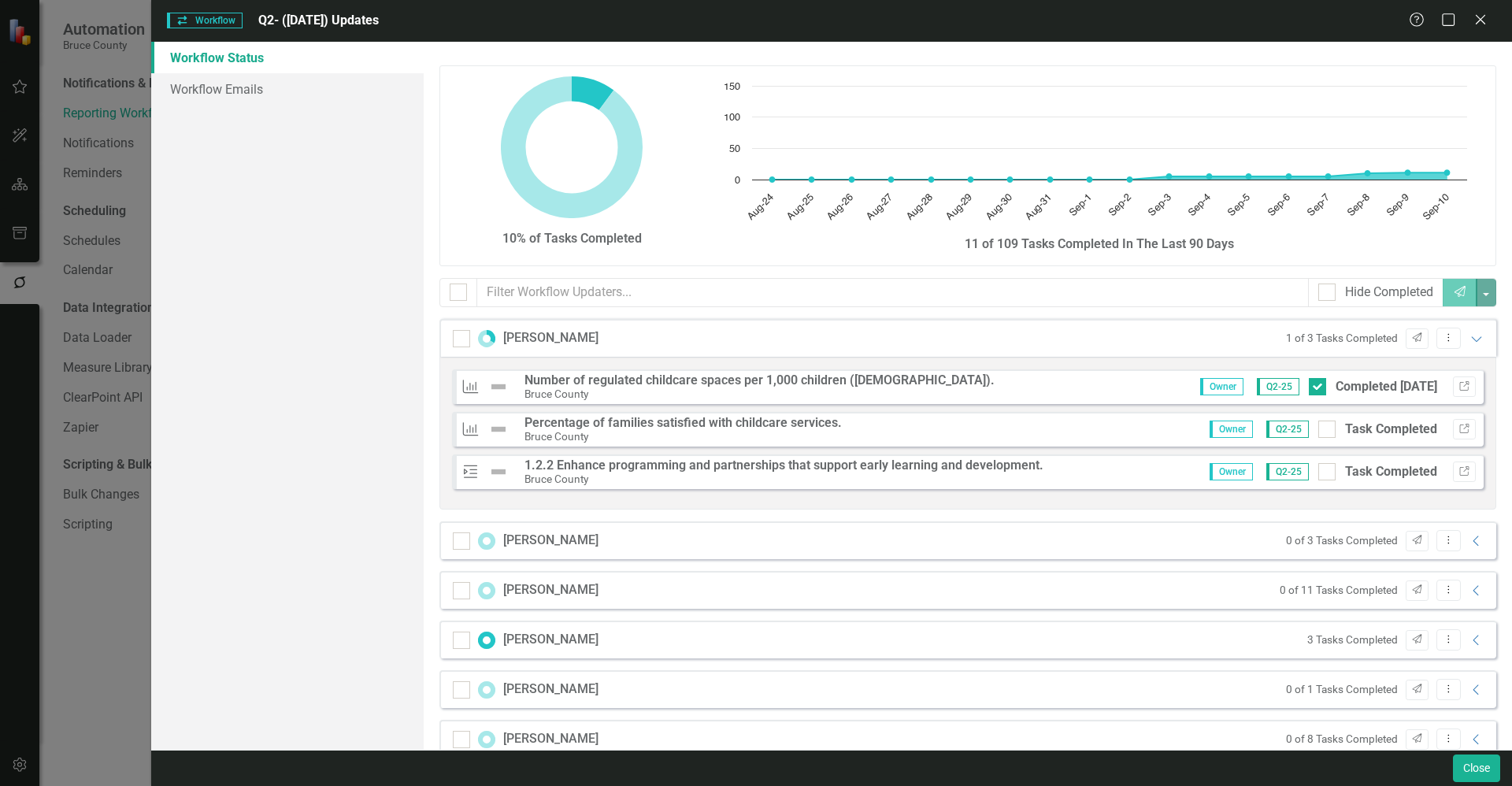
click at [622, 331] on div "Gillian Andrews 1 of 3 Tasks Completed Send Dropdown Menu Expanded" at bounding box center [967, 337] width 1056 height 38
click at [1460, 384] on button "Link" at bounding box center [1465, 386] width 23 height 20
click at [1459, 431] on icon "Link" at bounding box center [1465, 430] width 12 height 10
click at [357, 426] on div "Workflow Status Workflow Emails" at bounding box center [287, 395] width 273 height 708
click at [1459, 426] on icon "Link" at bounding box center [1465, 430] width 12 height 10
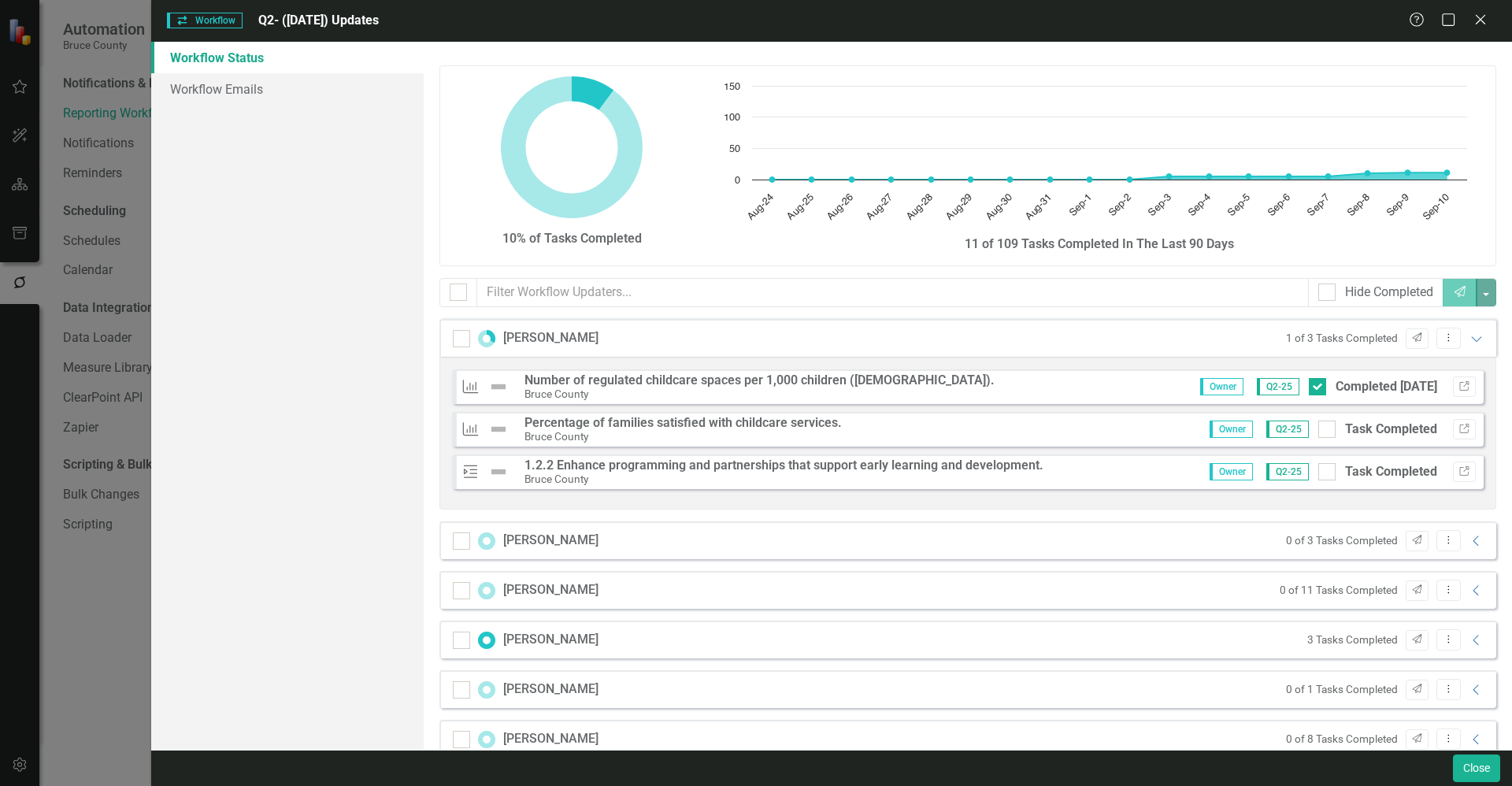
click at [1215, 343] on div "Gillian Andrews 1 of 3 Tasks Completed Send Dropdown Menu Expanded" at bounding box center [967, 337] width 1056 height 38
click at [261, 90] on link "Workflow Emails" at bounding box center [287, 89] width 273 height 32
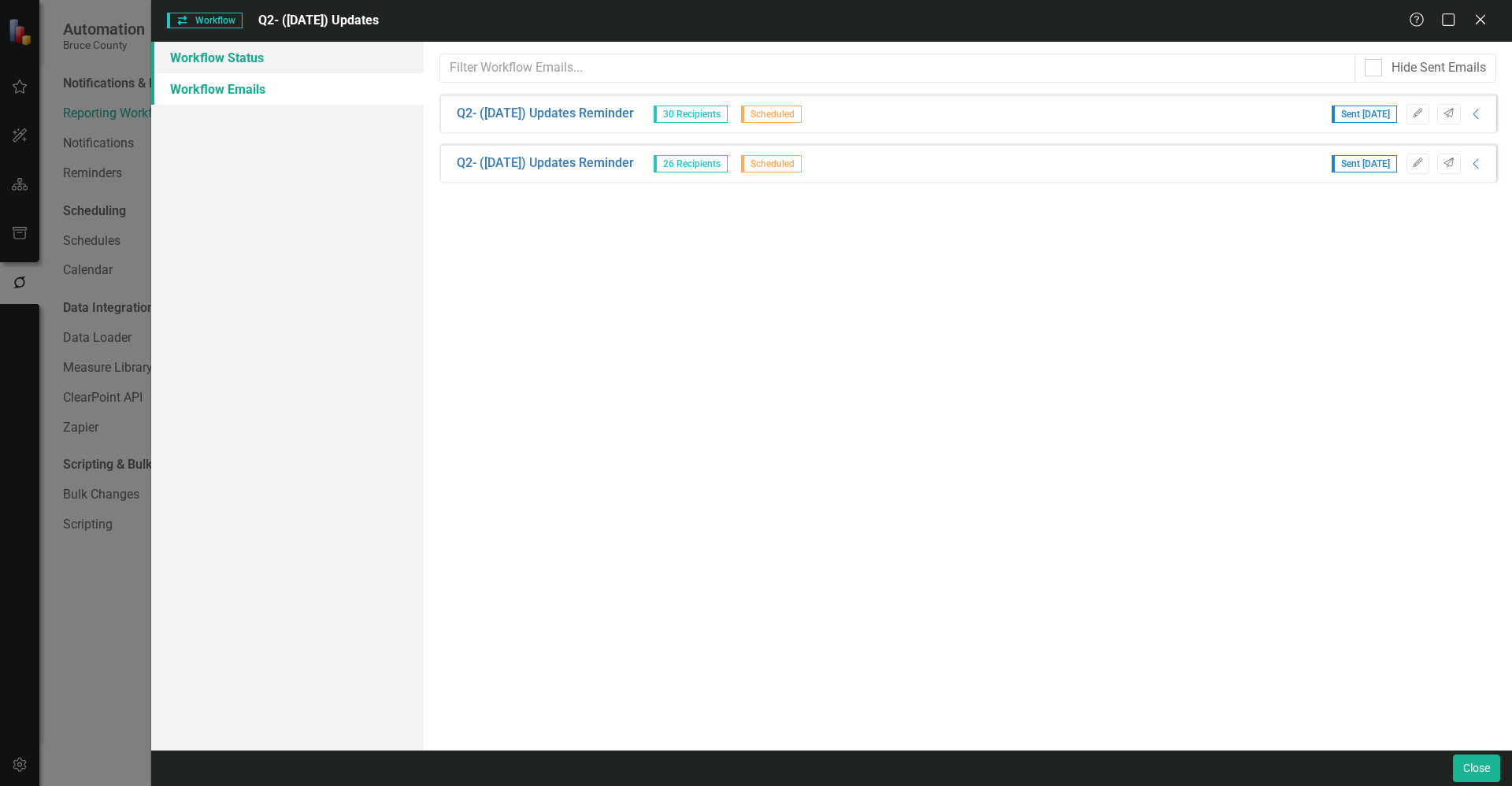
click at [270, 66] on link "Workflow Status" at bounding box center [287, 57] width 273 height 32
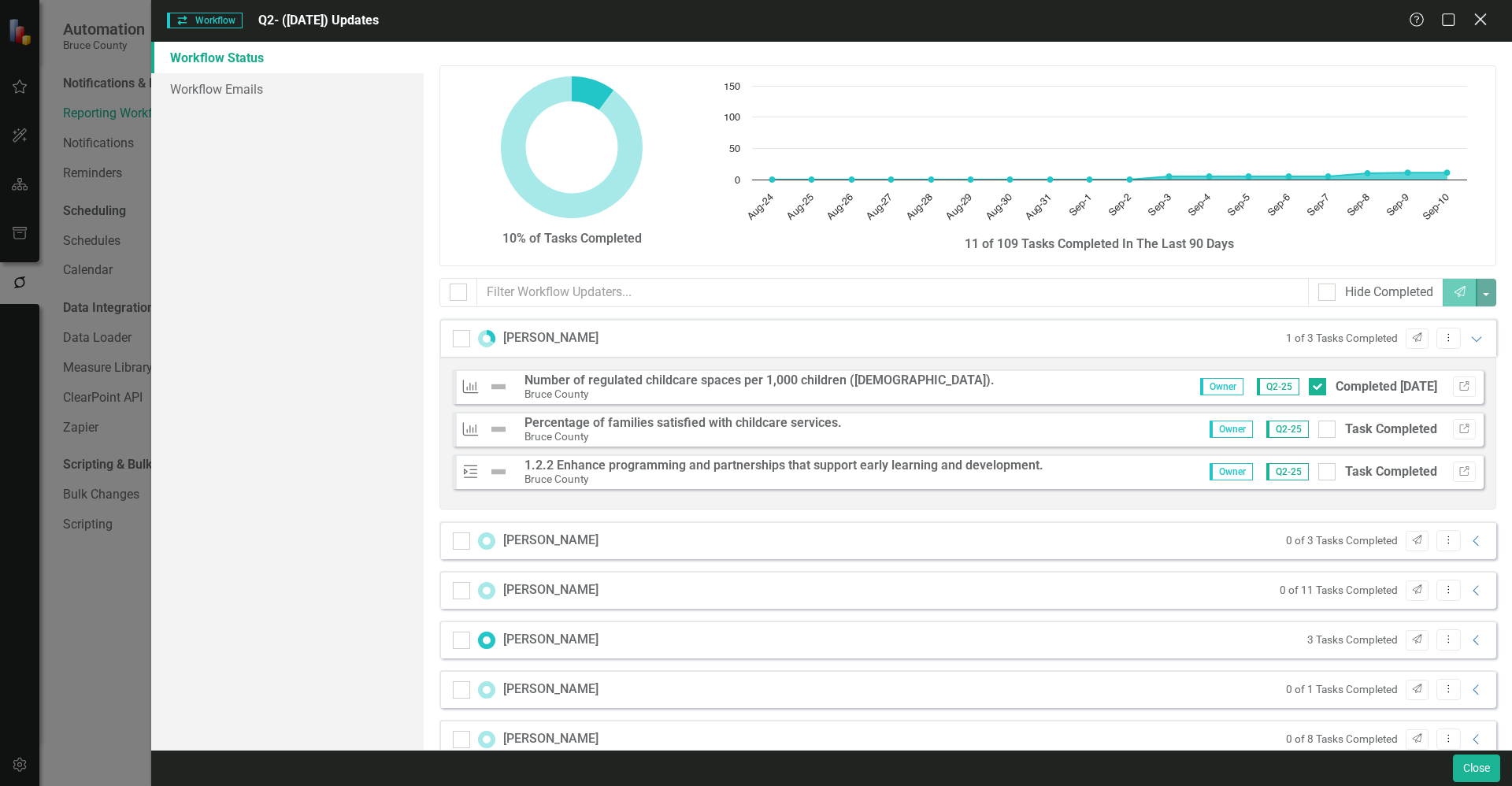
click at [1478, 19] on icon "Close" at bounding box center [1480, 19] width 19 height 15
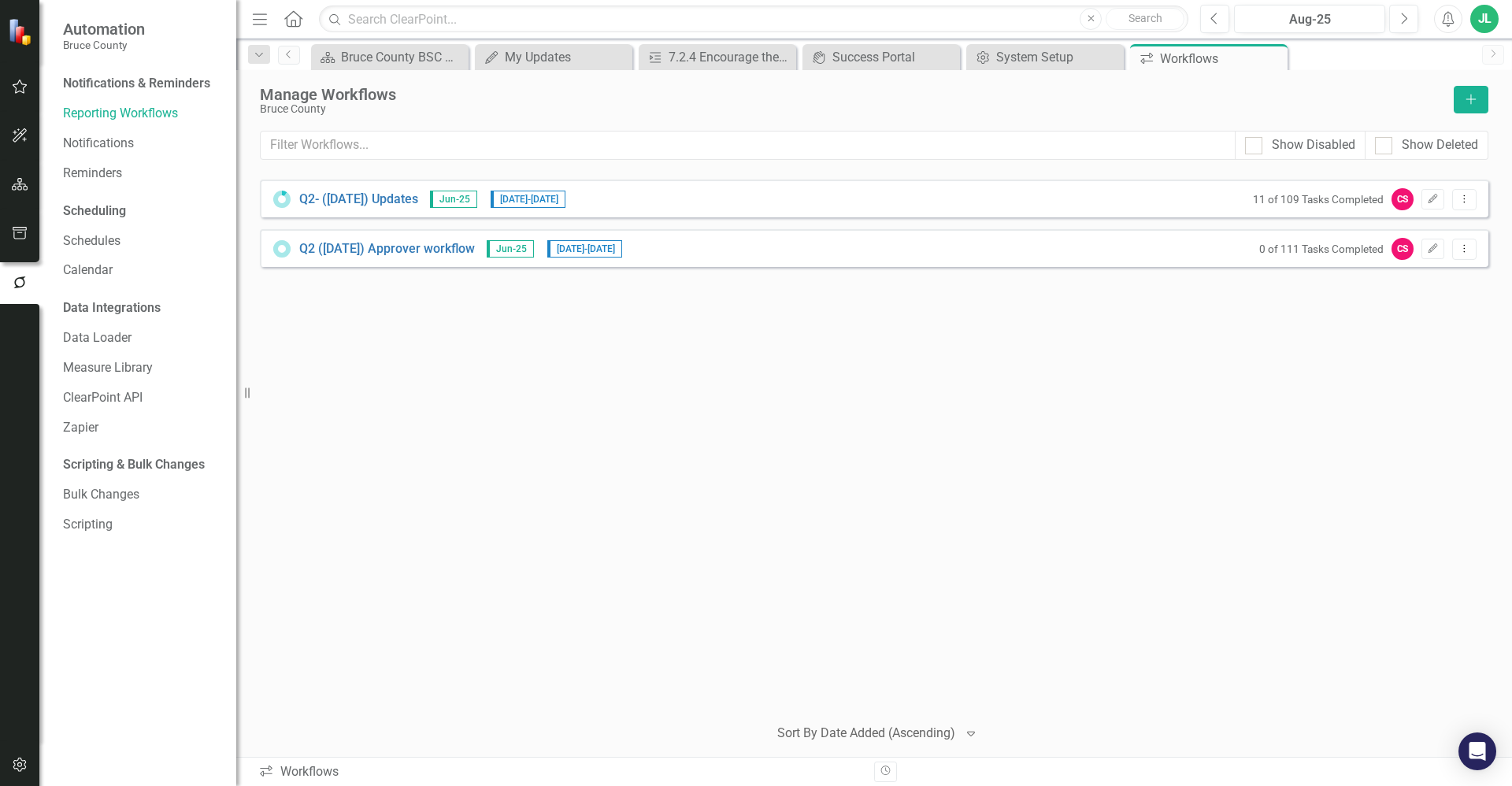
click at [652, 370] on div "Q2- (Jun 25) Updates Jun-25 8/25/25 - 9/11/25 11 of 109 Tasks Completed CS Edit…" at bounding box center [874, 440] width 1229 height 522
click at [1474, 92] on button "Add" at bounding box center [1472, 99] width 35 height 28
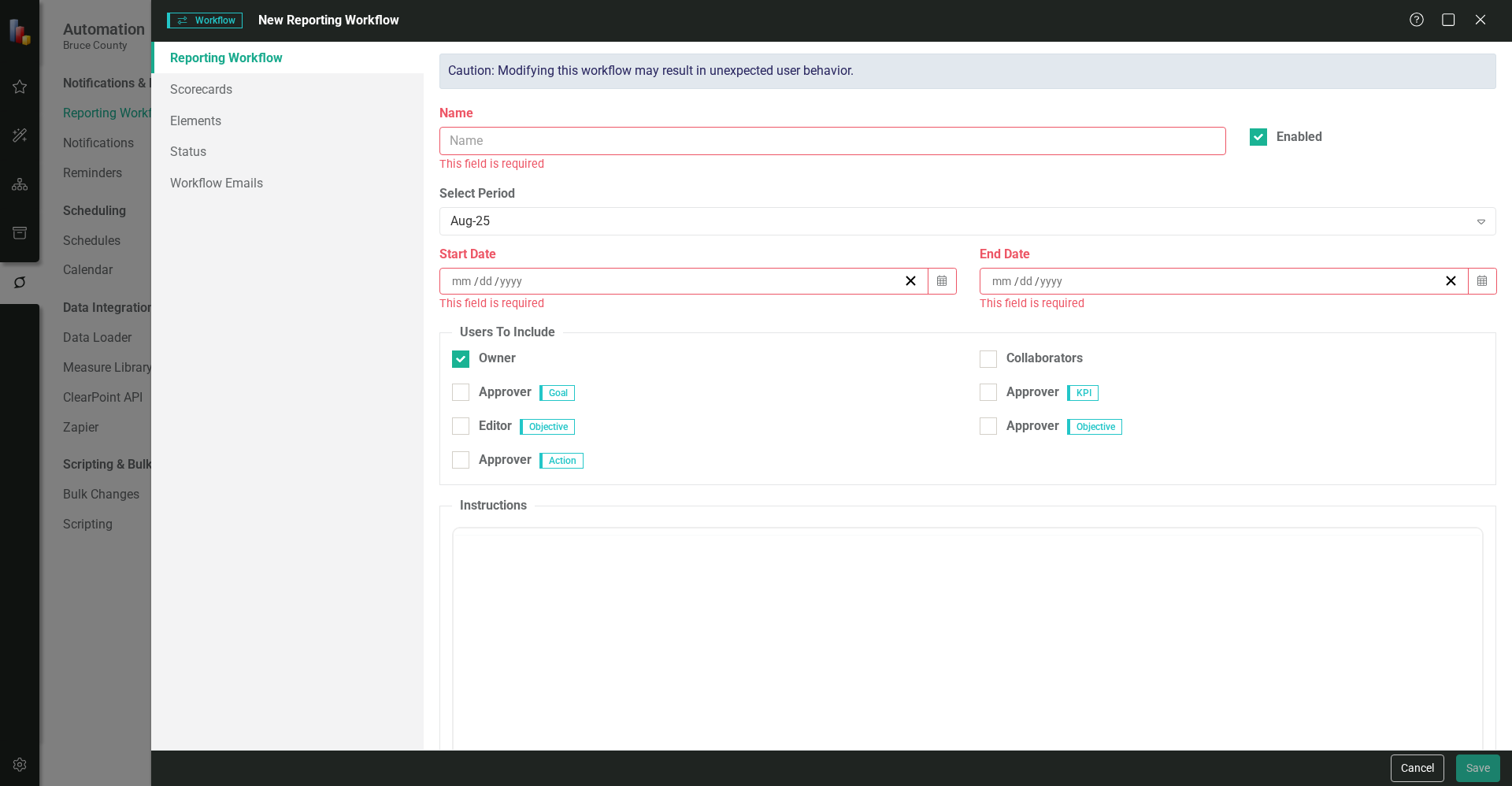
click at [500, 139] on input "Name" at bounding box center [832, 142] width 787 height 29
click at [1484, 13] on icon "Close" at bounding box center [1480, 19] width 19 height 15
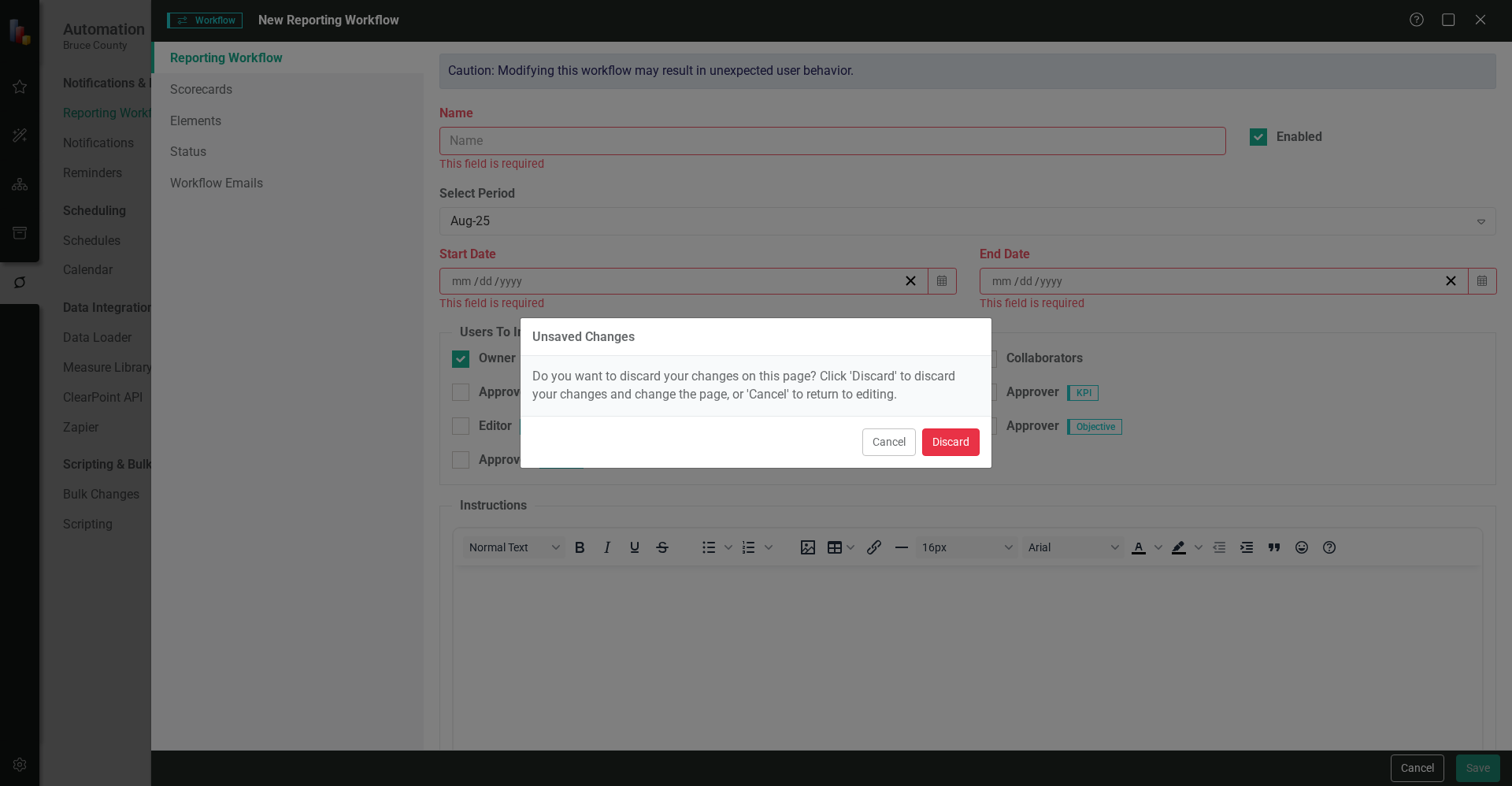
click at [949, 442] on button "Discard" at bounding box center [952, 442] width 58 height 28
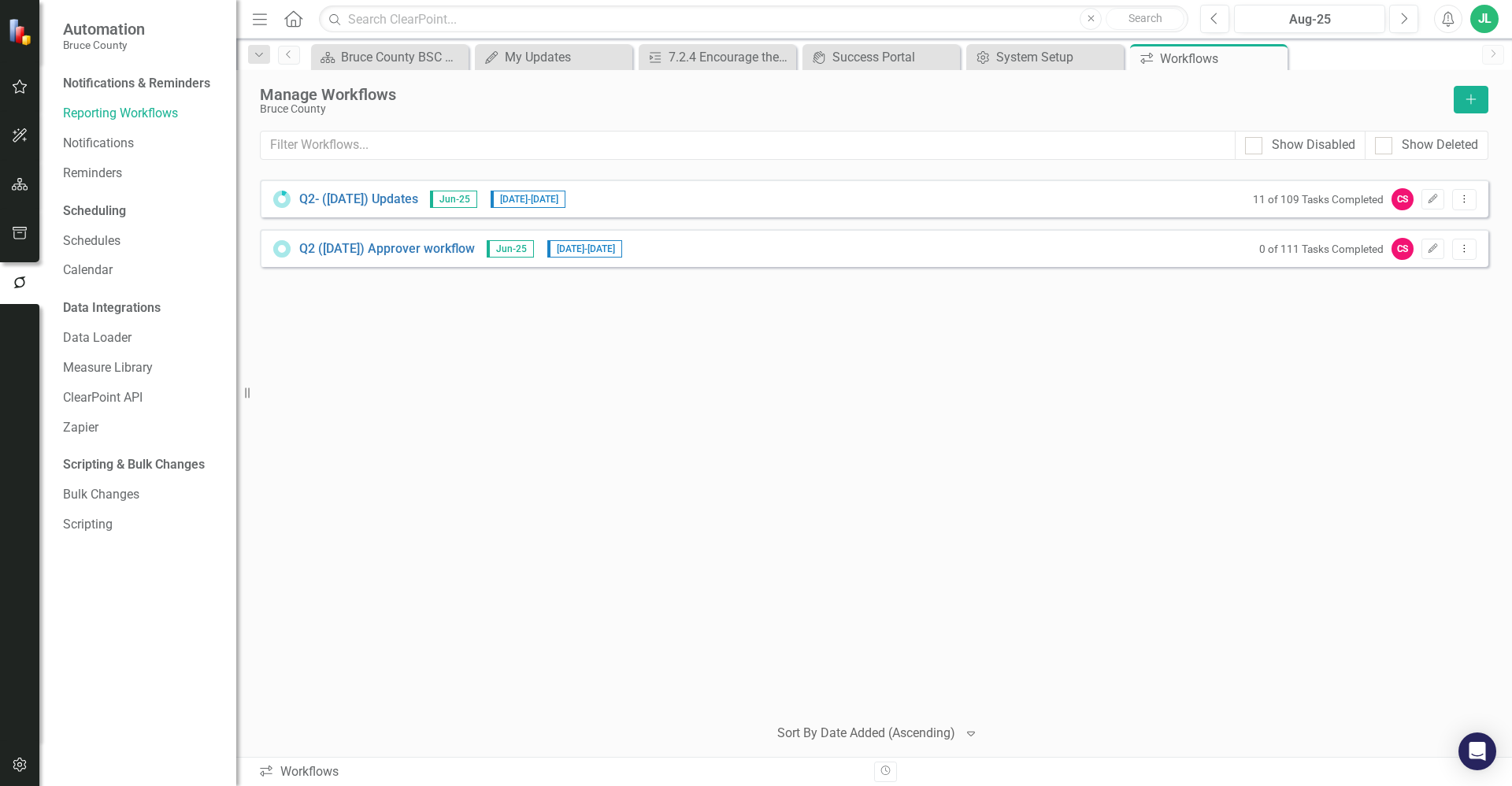
click at [406, 405] on div "Q2- (Jun 25) Updates Jun-25 8/25/25 - 9/11/25 11 of 109 Tasks Completed CS Edit…" at bounding box center [874, 440] width 1229 height 522
click at [417, 379] on div "Q2- (Jun 25) Updates Jun-25 8/25/25 - 9/11/25 11 of 109 Tasks Completed CS Edit…" at bounding box center [874, 440] width 1229 height 522
click at [440, 346] on div "Q2- (Jun 25) Updates Jun-25 8/25/25 - 9/11/25 11 of 109 Tasks Completed CS Edit…" at bounding box center [874, 440] width 1229 height 522
click at [1466, 251] on icon "Dropdown Menu" at bounding box center [1465, 249] width 13 height 11
click at [1143, 369] on div "Q2- (Jun 25) Updates Jun-25 8/25/25 - 9/11/25 11 of 109 Tasks Completed CS Edit…" at bounding box center [874, 440] width 1229 height 522
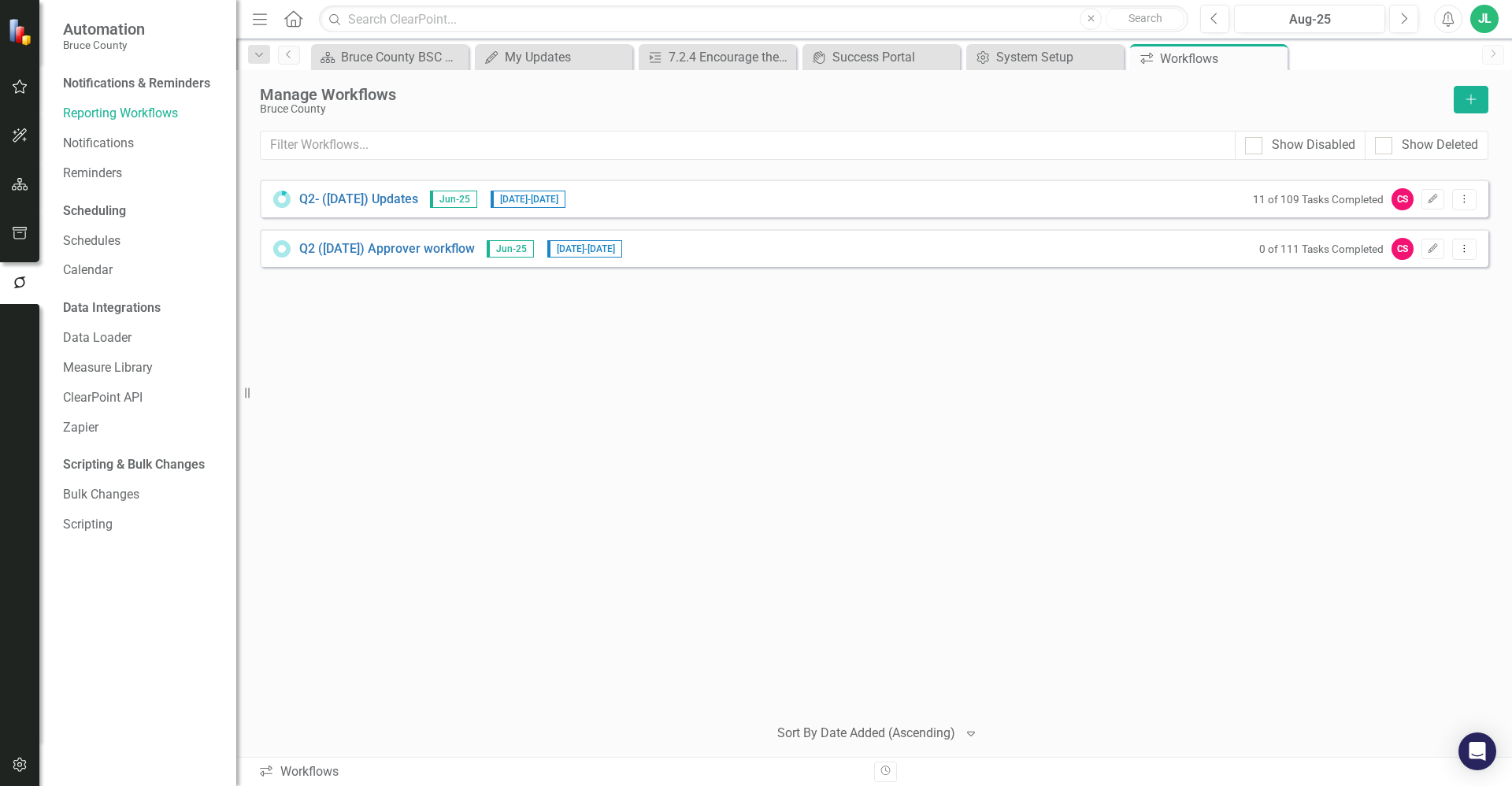
click at [991, 382] on div "Q2- (Jun 25) Updates Jun-25 8/25/25 - 9/11/25 11 of 109 Tasks Completed CS Edit…" at bounding box center [874, 440] width 1229 height 522
click at [905, 392] on div "Q2- (Jun 25) Updates Jun-25 8/25/25 - 9/11/25 11 of 109 Tasks Completed CS Edit…" at bounding box center [874, 440] width 1229 height 522
click at [1463, 196] on icon "Dropdown Menu" at bounding box center [1465, 198] width 13 height 11
click at [744, 486] on div "Q2- (Jun 25) Updates Jun-25 8/25/25 - 9/11/25 11 of 109 Tasks Completed CS Edit…" at bounding box center [874, 440] width 1229 height 522
click at [481, 419] on div "Q2- (Jun 25) Updates Jun-25 8/25/25 - 9/11/25 11 of 109 Tasks Completed CS Edit…" at bounding box center [874, 440] width 1229 height 522
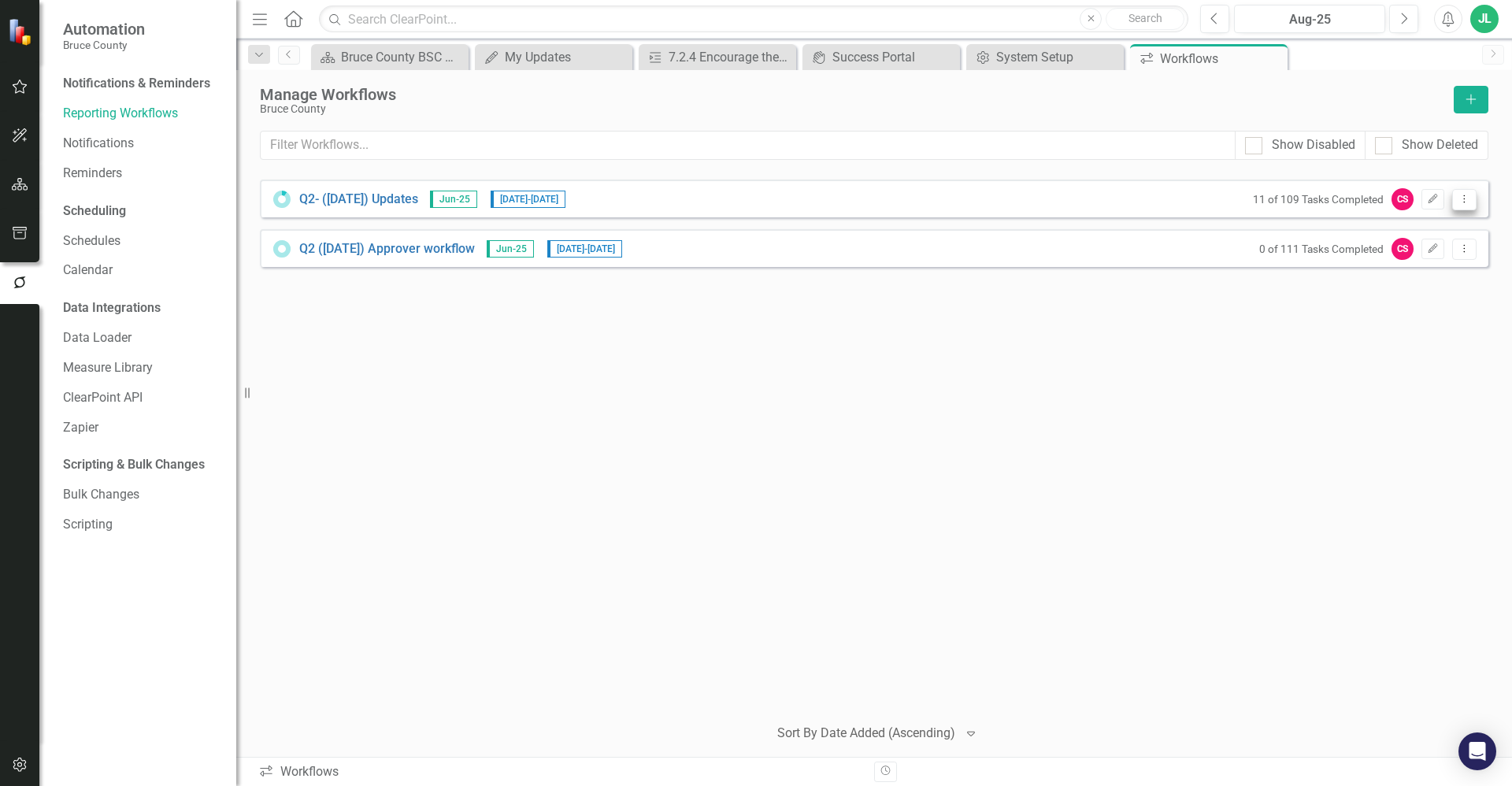
click at [1468, 207] on button "Dropdown Menu" at bounding box center [1464, 199] width 24 height 21
click at [874, 400] on div "Q2- (Jun 25) Updates Jun-25 8/25/25 - 9/11/25 11 of 109 Tasks Completed CS Edit…" at bounding box center [874, 440] width 1229 height 522
click at [115, 240] on link "Schedules" at bounding box center [142, 241] width 158 height 18
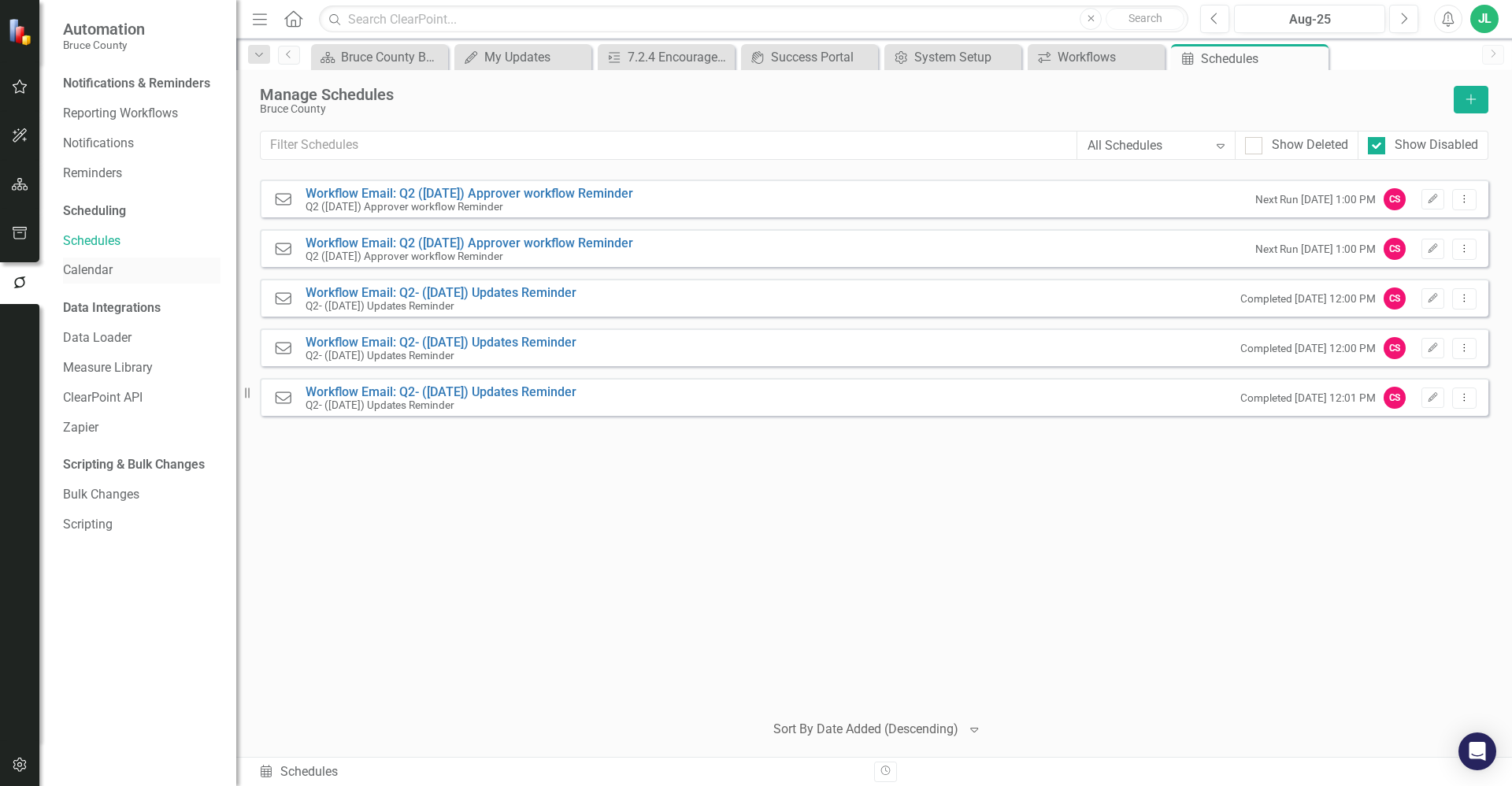
click at [109, 271] on link "Calendar" at bounding box center [142, 271] width 158 height 18
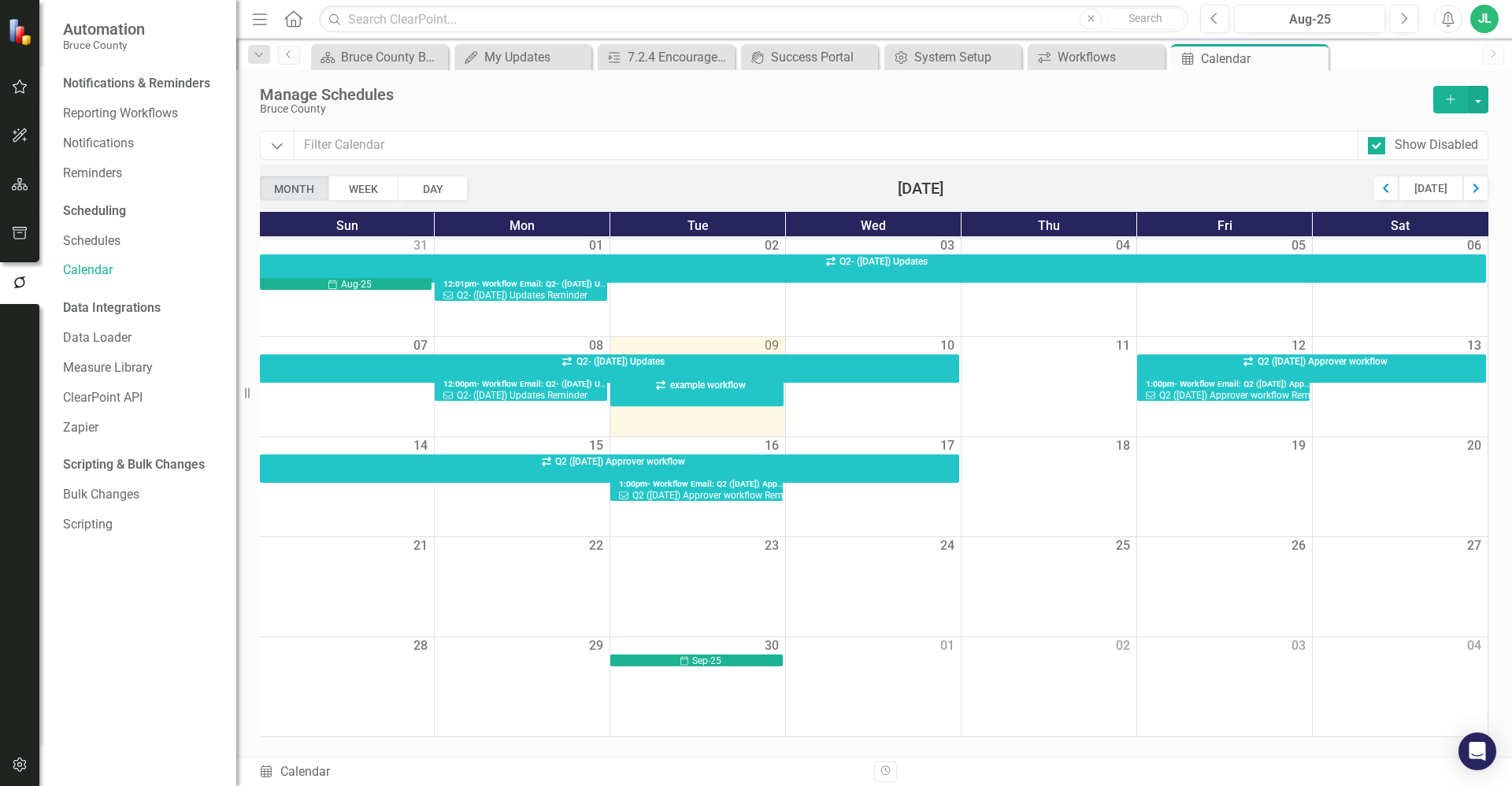
click at [879, 399] on div "10 Sep 2025" at bounding box center [873, 395] width 175 height 84
click at [112, 338] on link "Data Loader" at bounding box center [142, 338] width 158 height 18
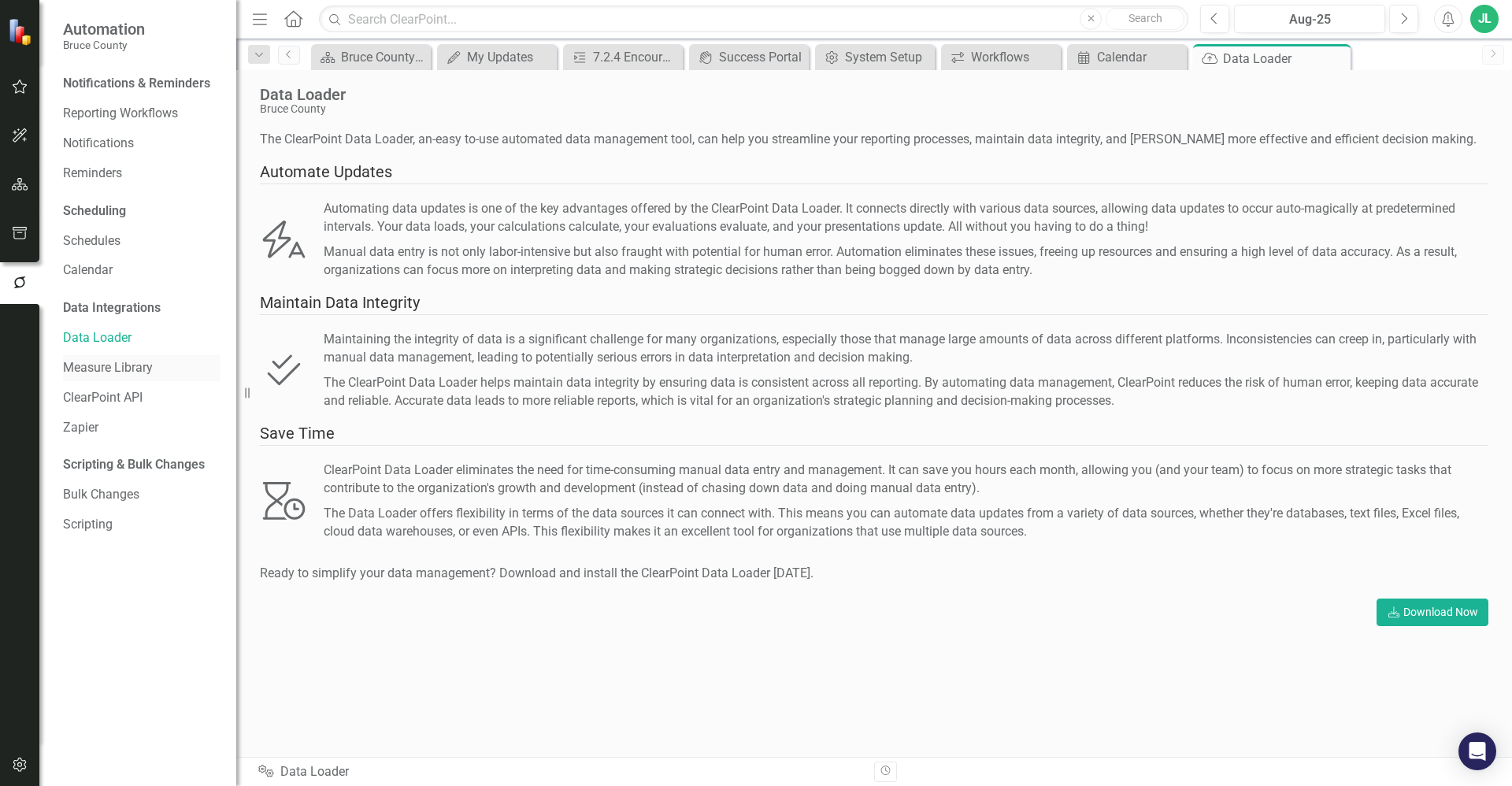
click at [132, 369] on link "Measure Library" at bounding box center [142, 368] width 158 height 18
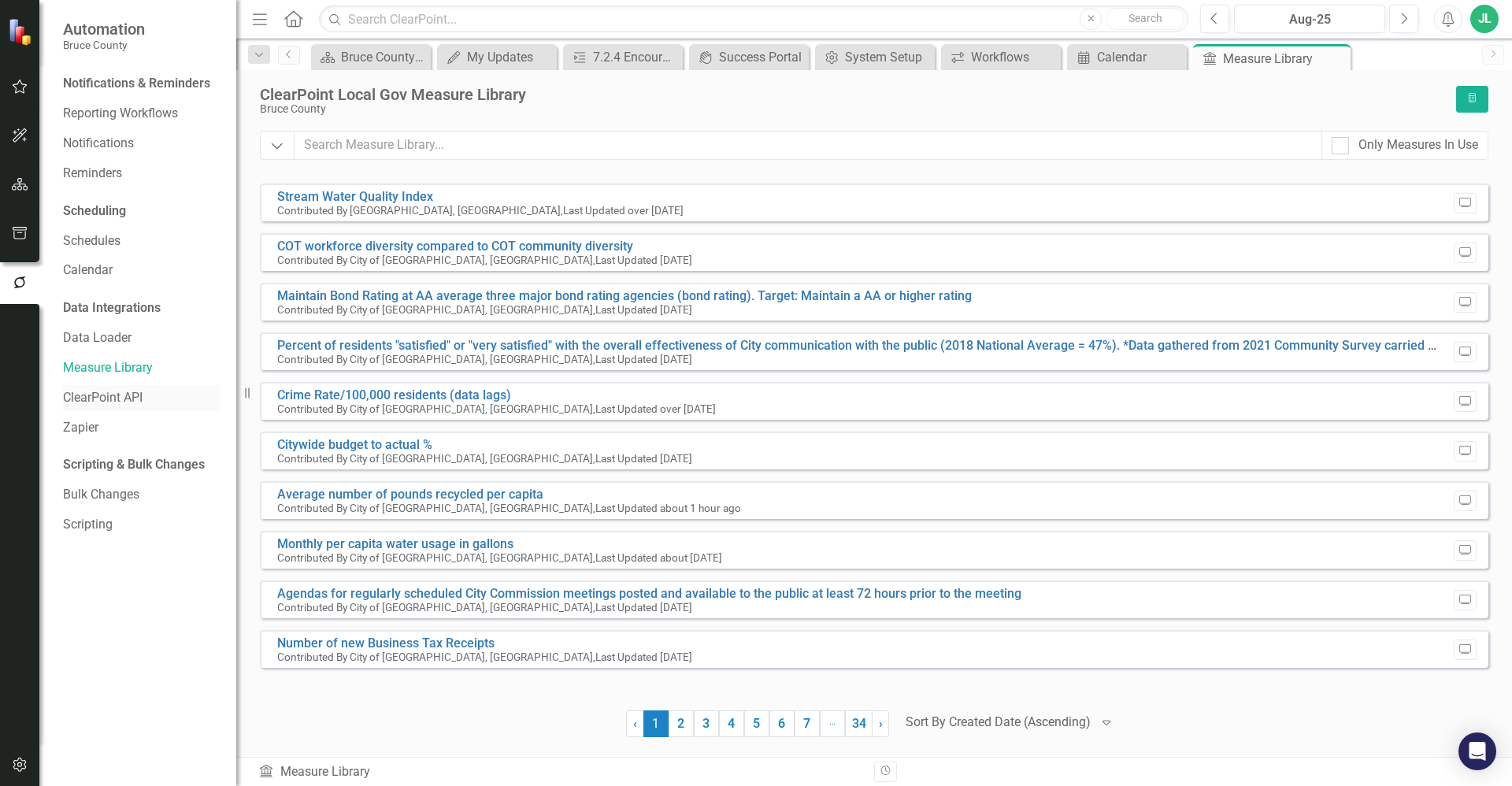
click at [128, 389] on link "ClearPoint API" at bounding box center [142, 398] width 158 height 18
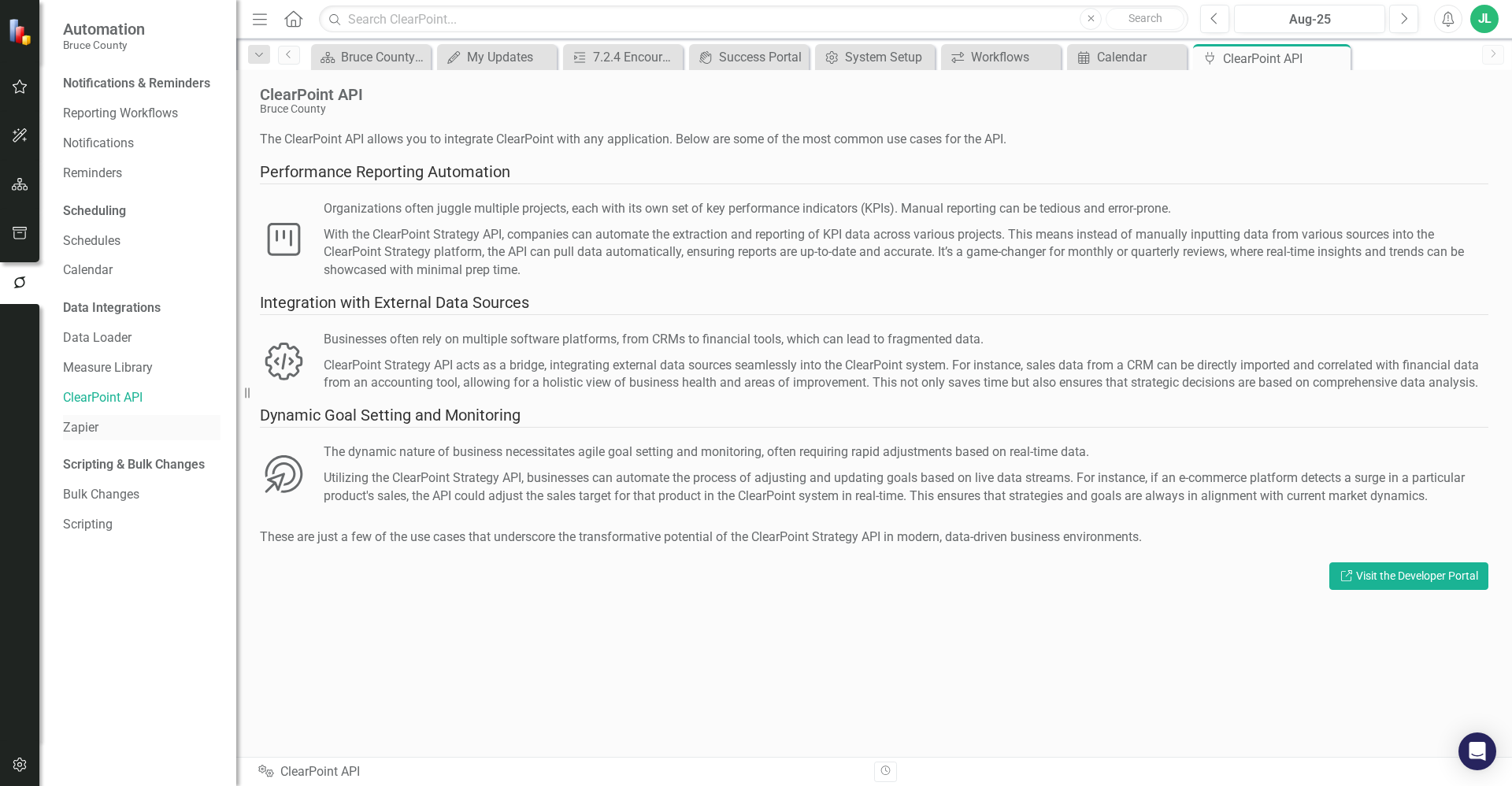
click at [114, 429] on link "Zapier" at bounding box center [142, 428] width 158 height 18
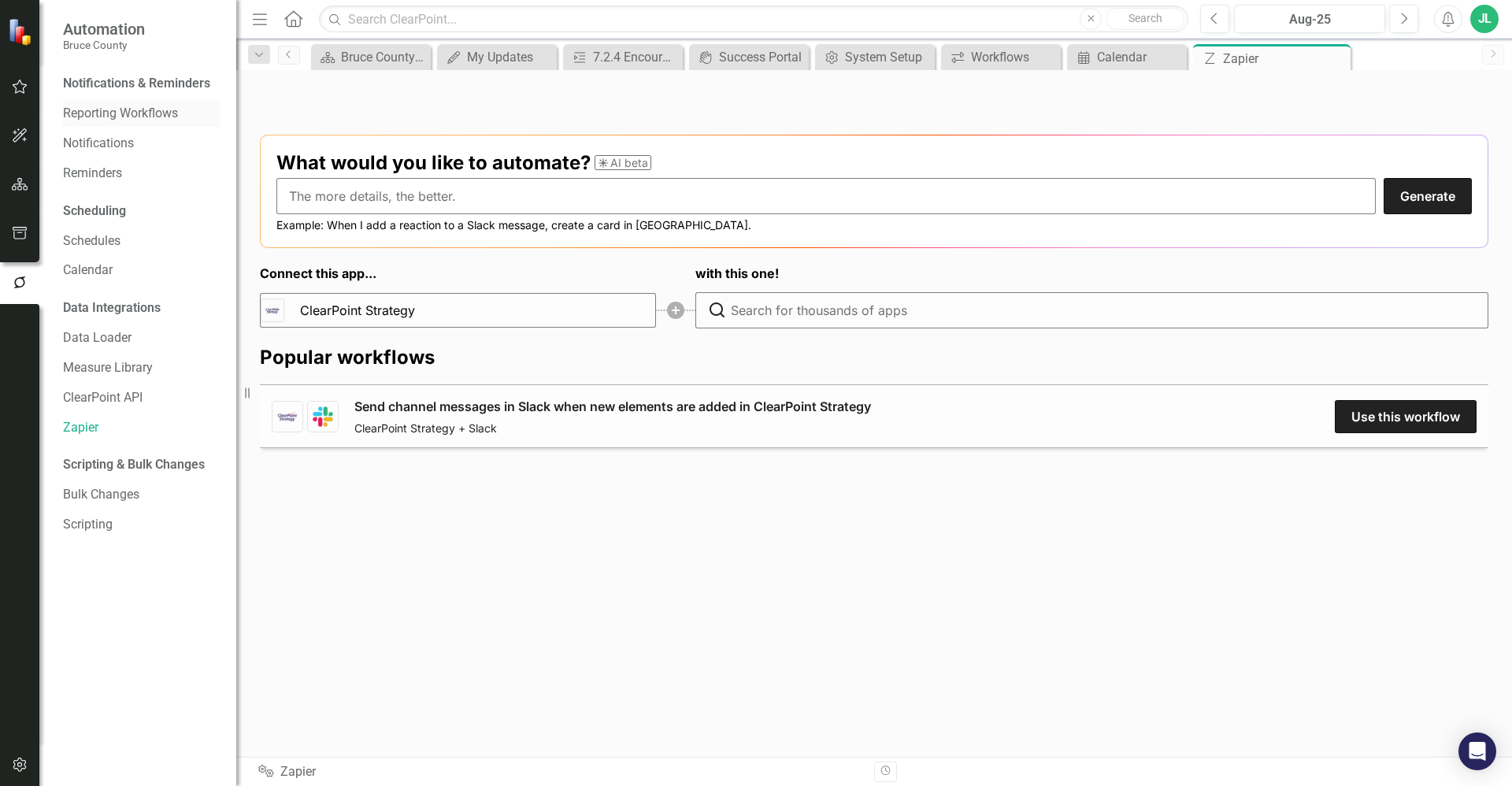
click at [124, 110] on link "Reporting Workflows" at bounding box center [142, 114] width 158 height 18
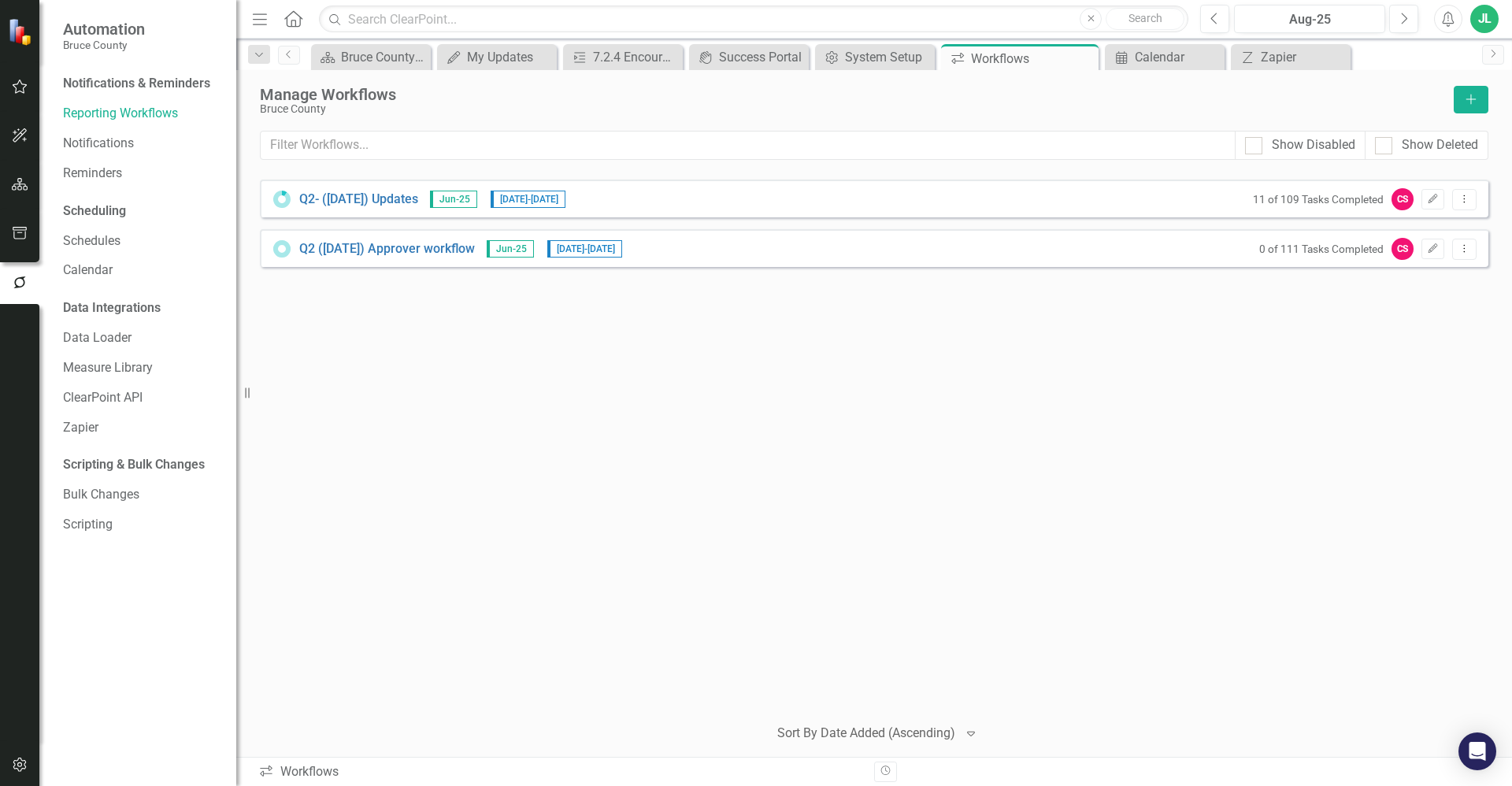
click at [1183, 206] on div "Q2- (Jun 25) Updates Jun-25 8/25/25 - 9/11/25 11 of 109 Tasks Completed CS Edit…" at bounding box center [874, 197] width 1229 height 38
click at [1459, 197] on icon "Dropdown Menu" at bounding box center [1465, 198] width 13 height 11
click at [963, 389] on div "Q2- (Jun 25) Updates Jun-25 8/25/25 - 9/11/25 11 of 109 Tasks Completed CS Edit…" at bounding box center [874, 440] width 1229 height 522
drag, startPoint x: 1170, startPoint y: 61, endPoint x: 1282, endPoint y: 58, distance: 112.0
click at [1170, 61] on div "Calendar" at bounding box center [1177, 57] width 86 height 19
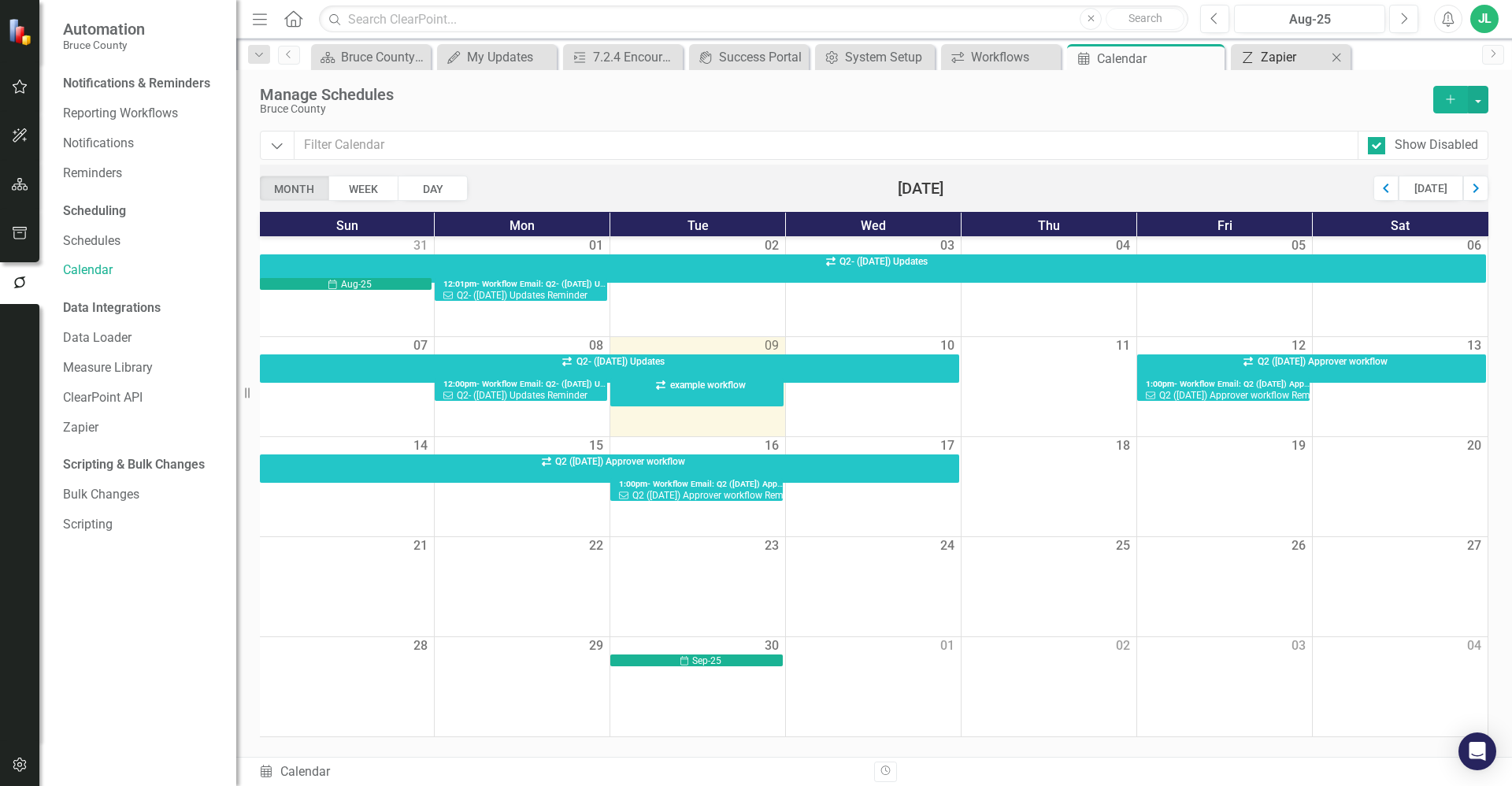
click at [1283, 58] on div "Zapier" at bounding box center [1293, 57] width 66 height 19
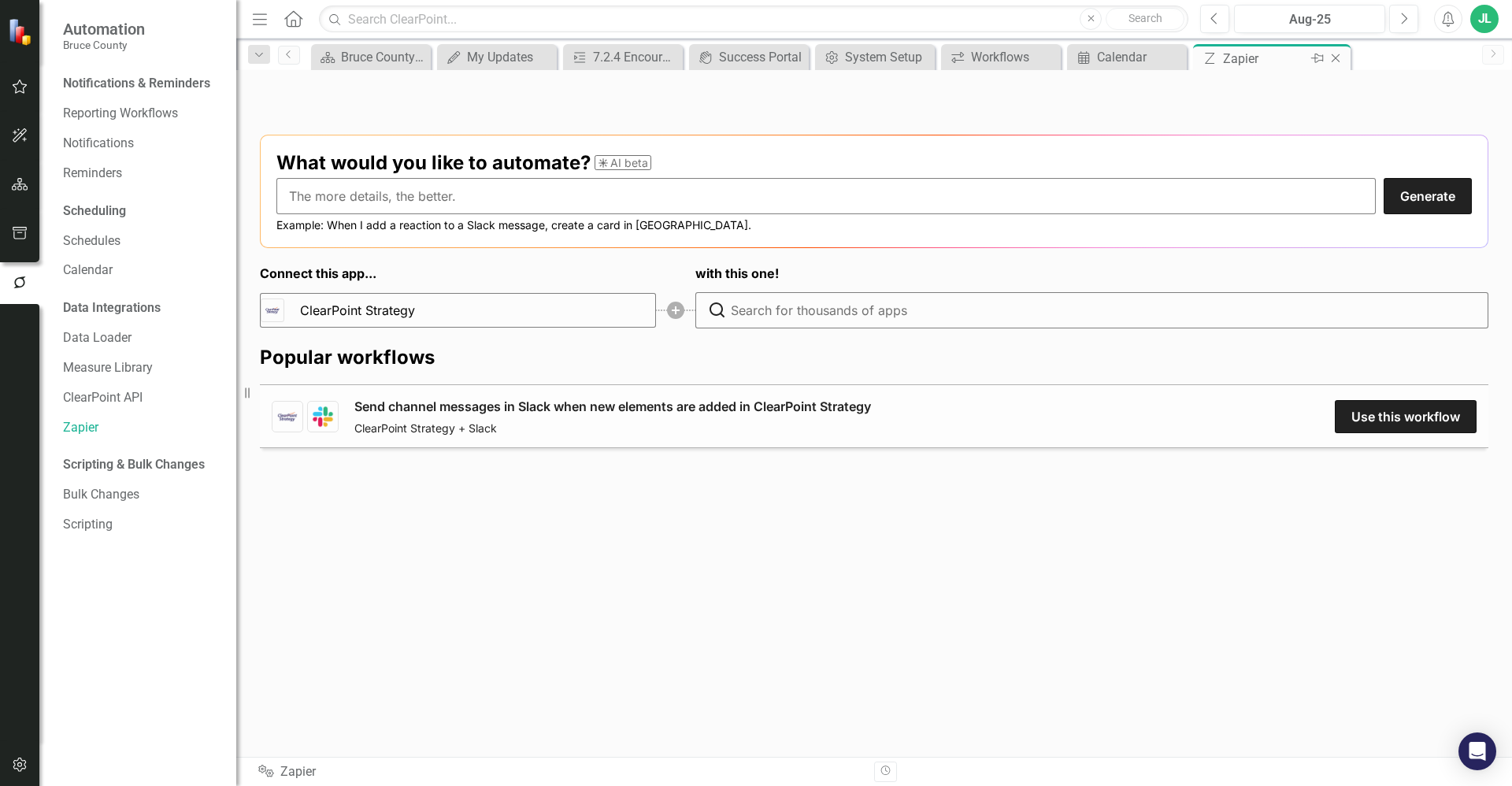
click at [1334, 58] on icon "Close" at bounding box center [1336, 58] width 15 height 13
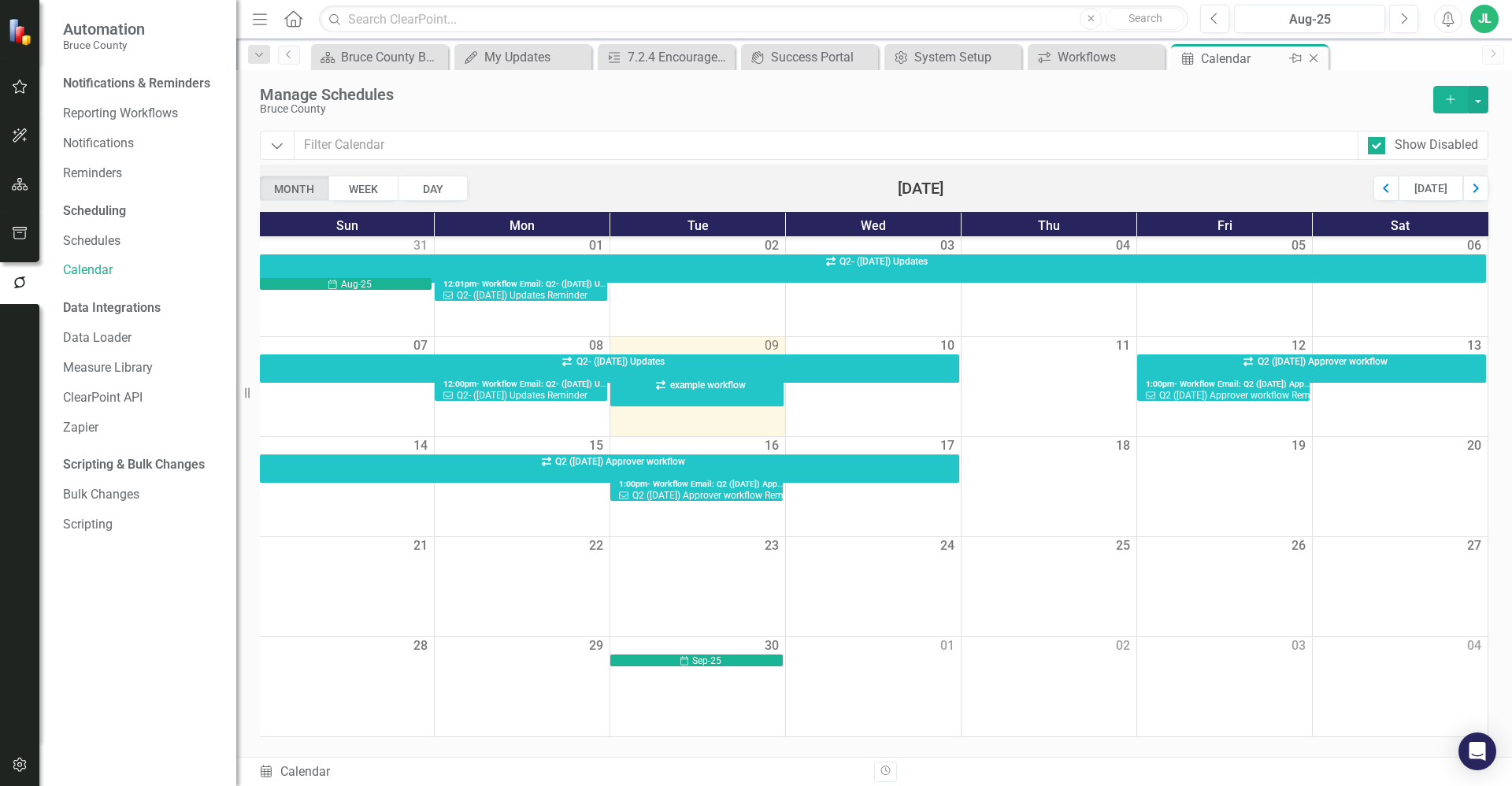
click at [1316, 58] on icon "Close" at bounding box center [1314, 58] width 15 height 13
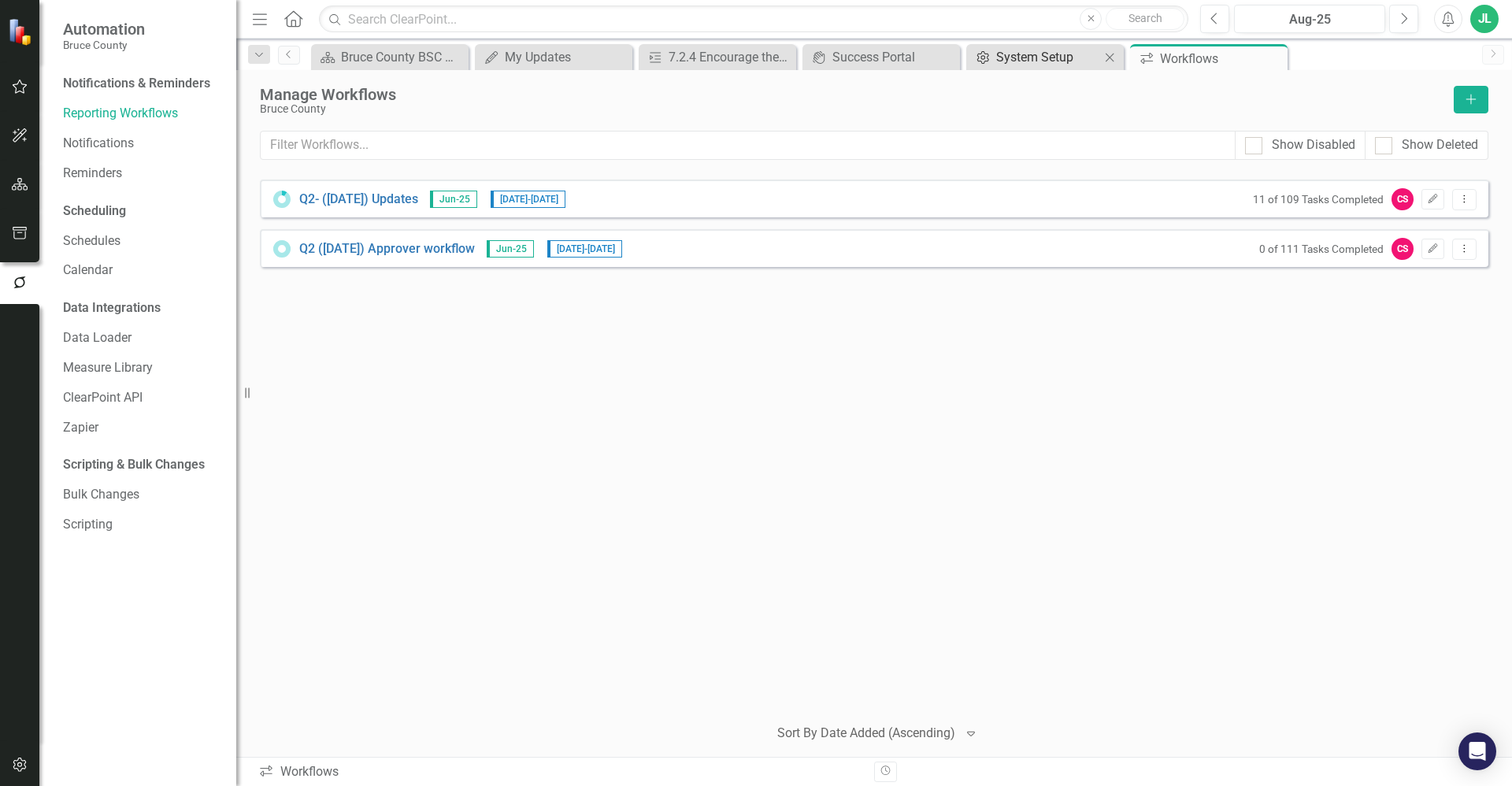
click at [1044, 56] on div "System Setup" at bounding box center [1048, 57] width 104 height 19
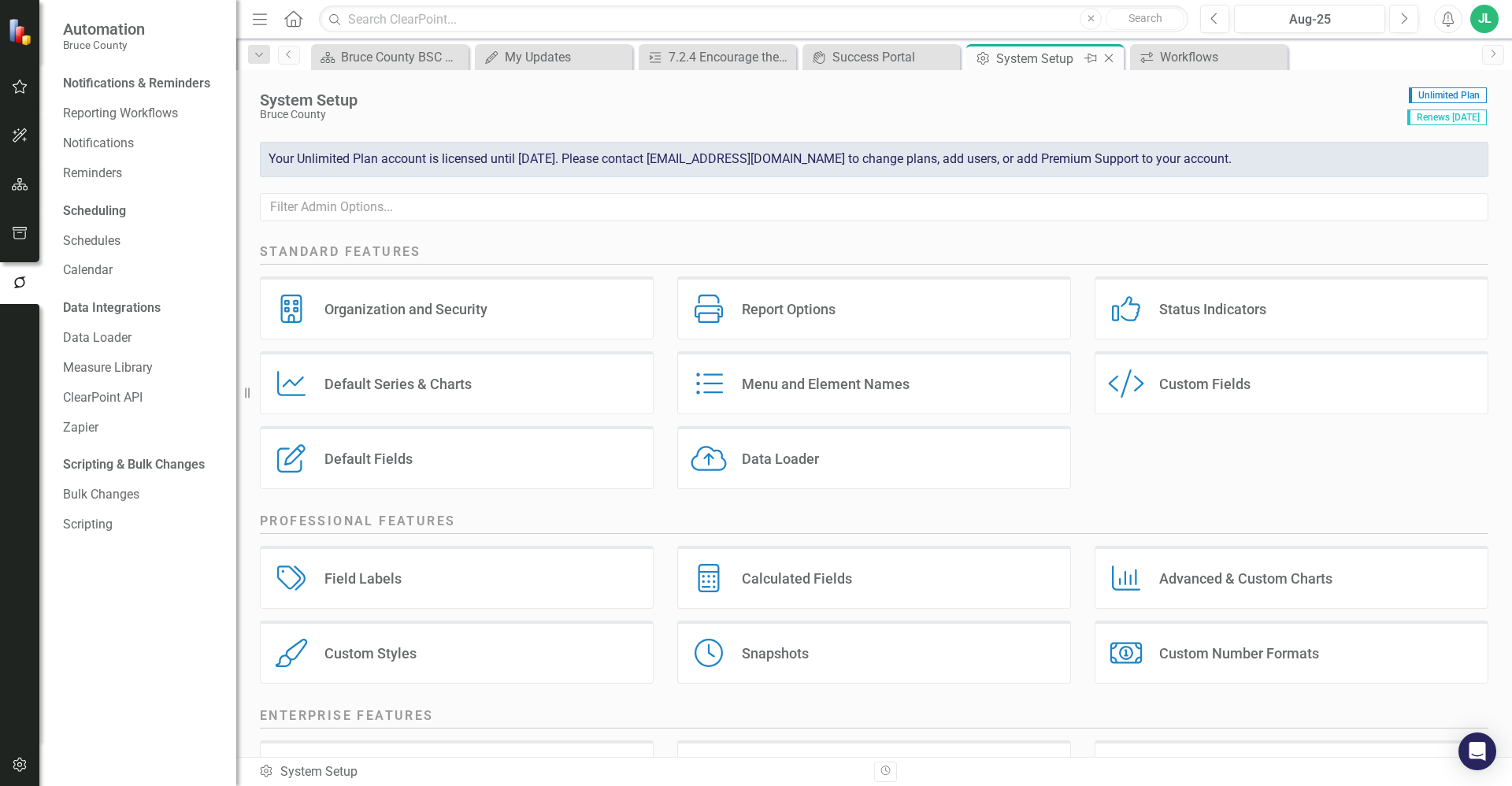
click at [1113, 59] on icon "Close" at bounding box center [1108, 58] width 15 height 13
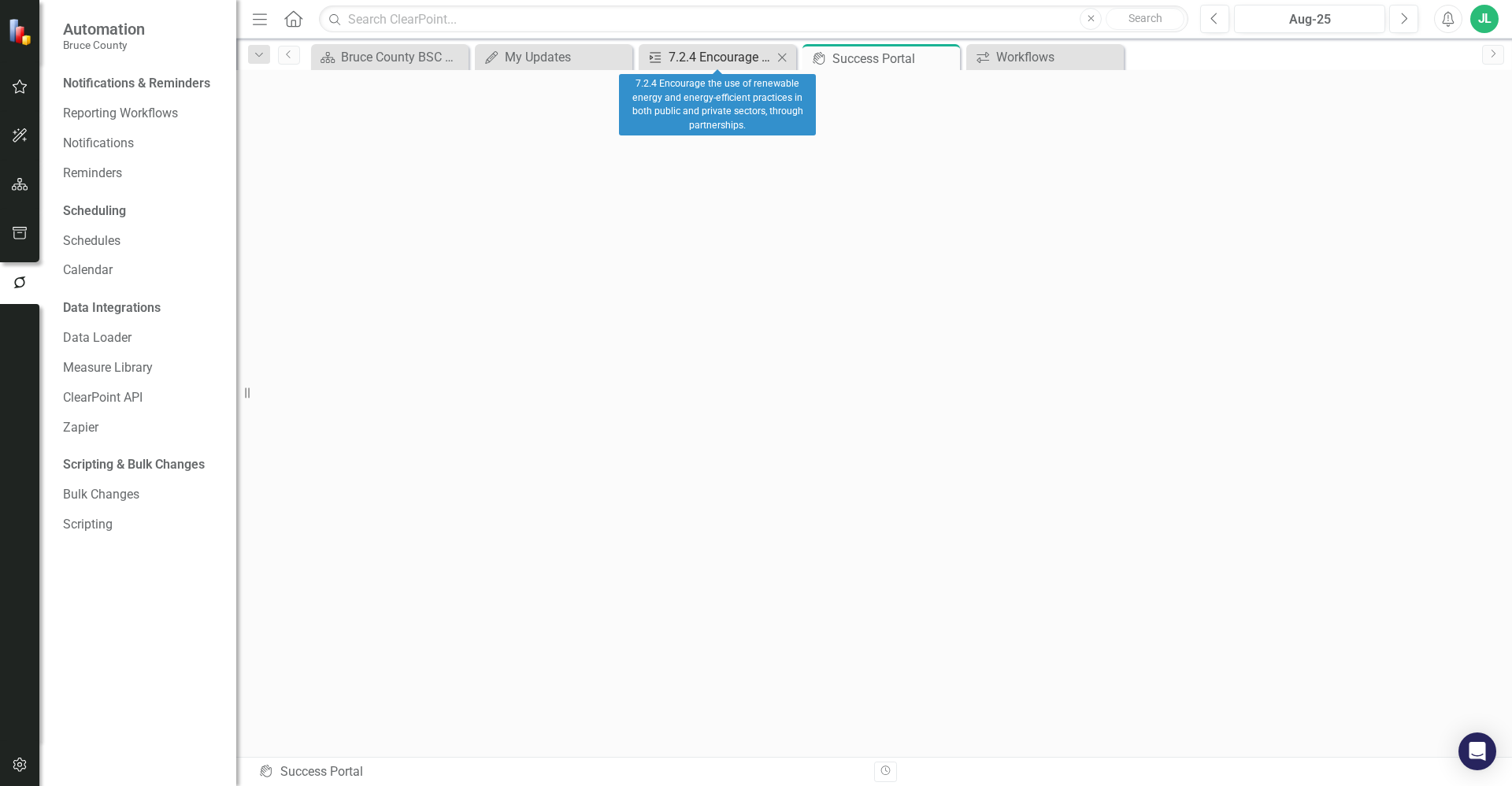
click at [692, 54] on div "7.2.4 Encourage the use of renewable energy and energy-efficient practices in b…" at bounding box center [720, 57] width 104 height 19
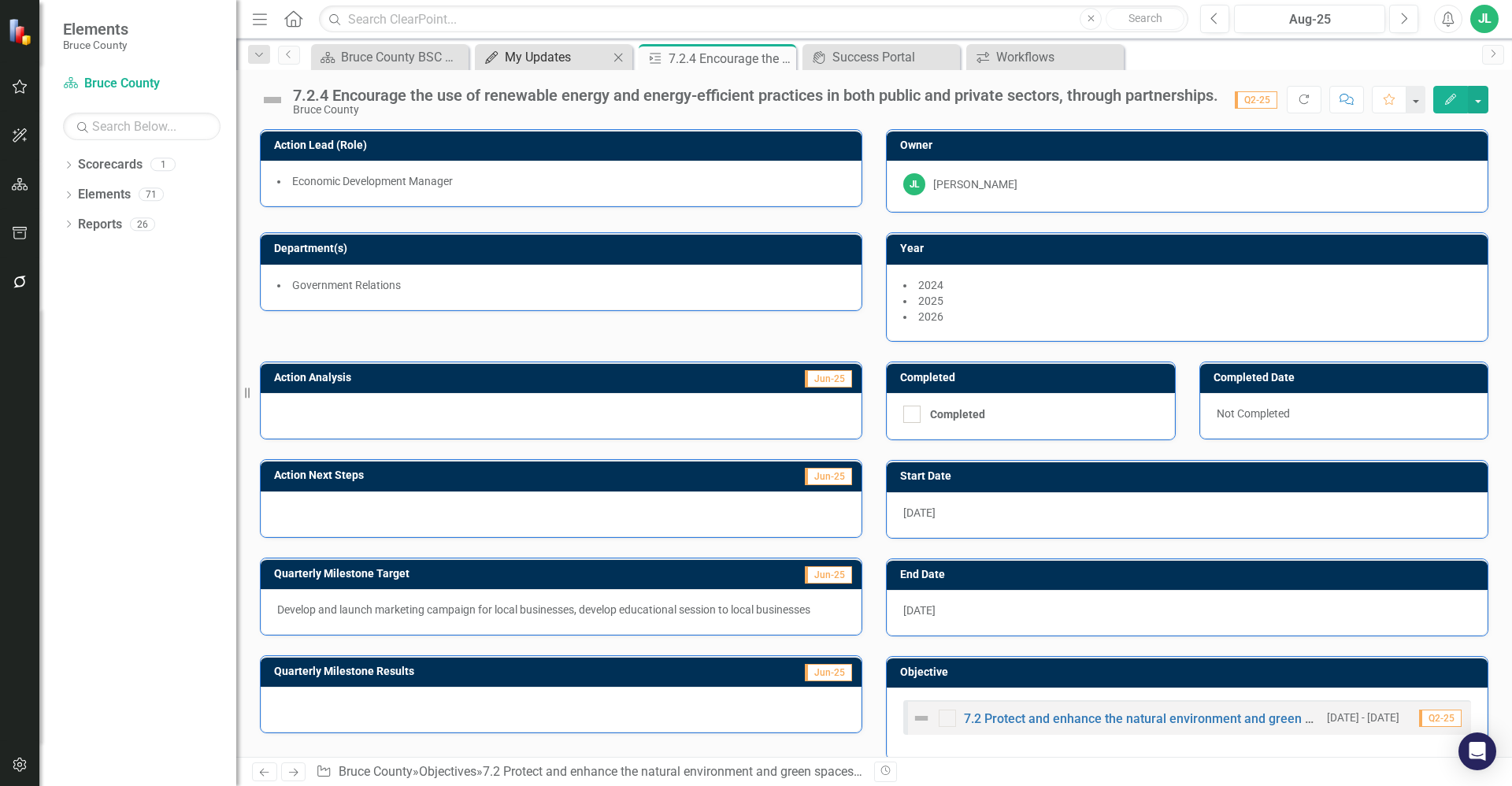
click at [556, 57] on div "My Updates" at bounding box center [557, 57] width 104 height 19
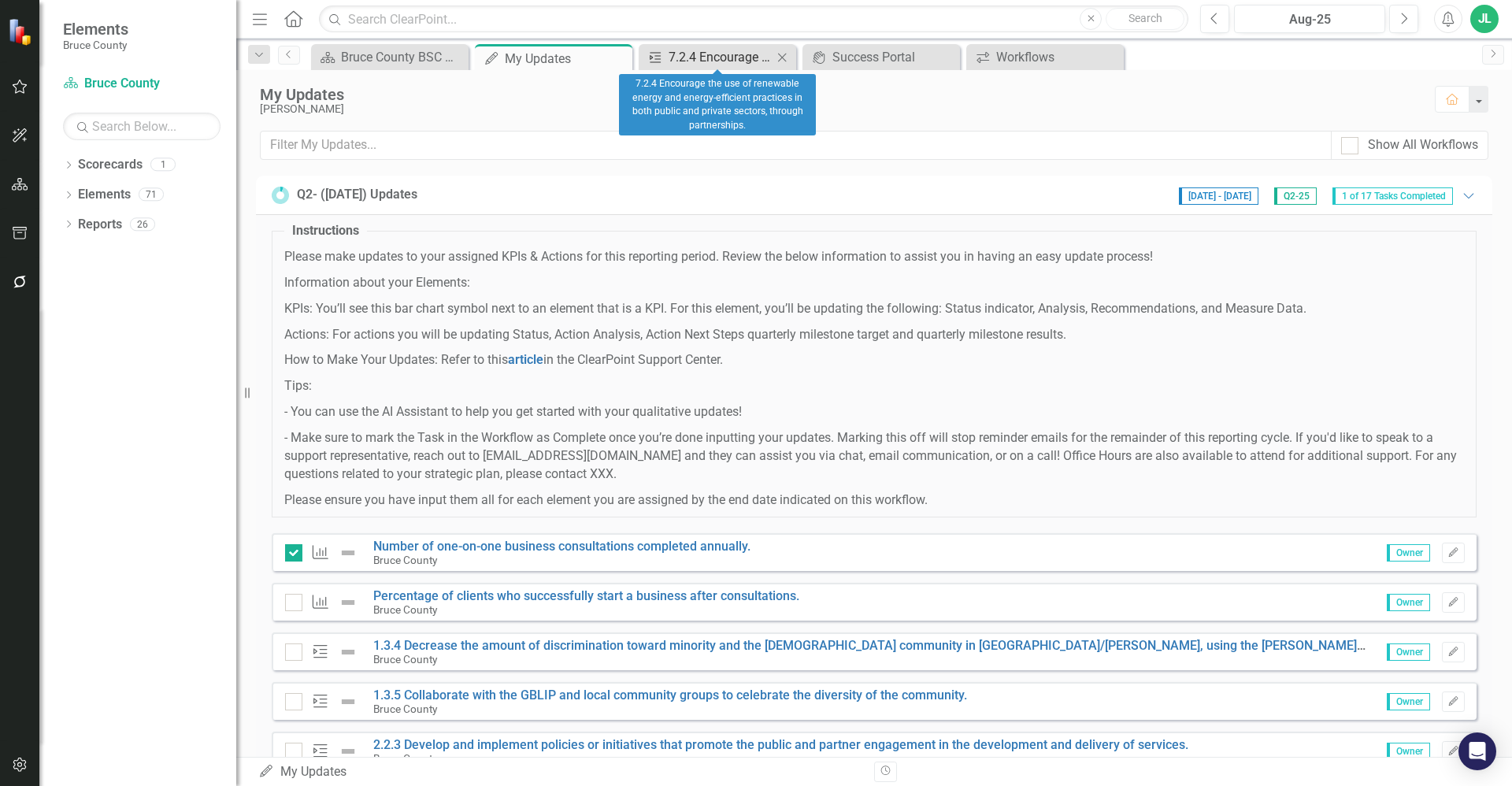
click at [726, 62] on div "7.2.4 Encourage the use of renewable energy and energy-efficient practices in b…" at bounding box center [720, 57] width 104 height 19
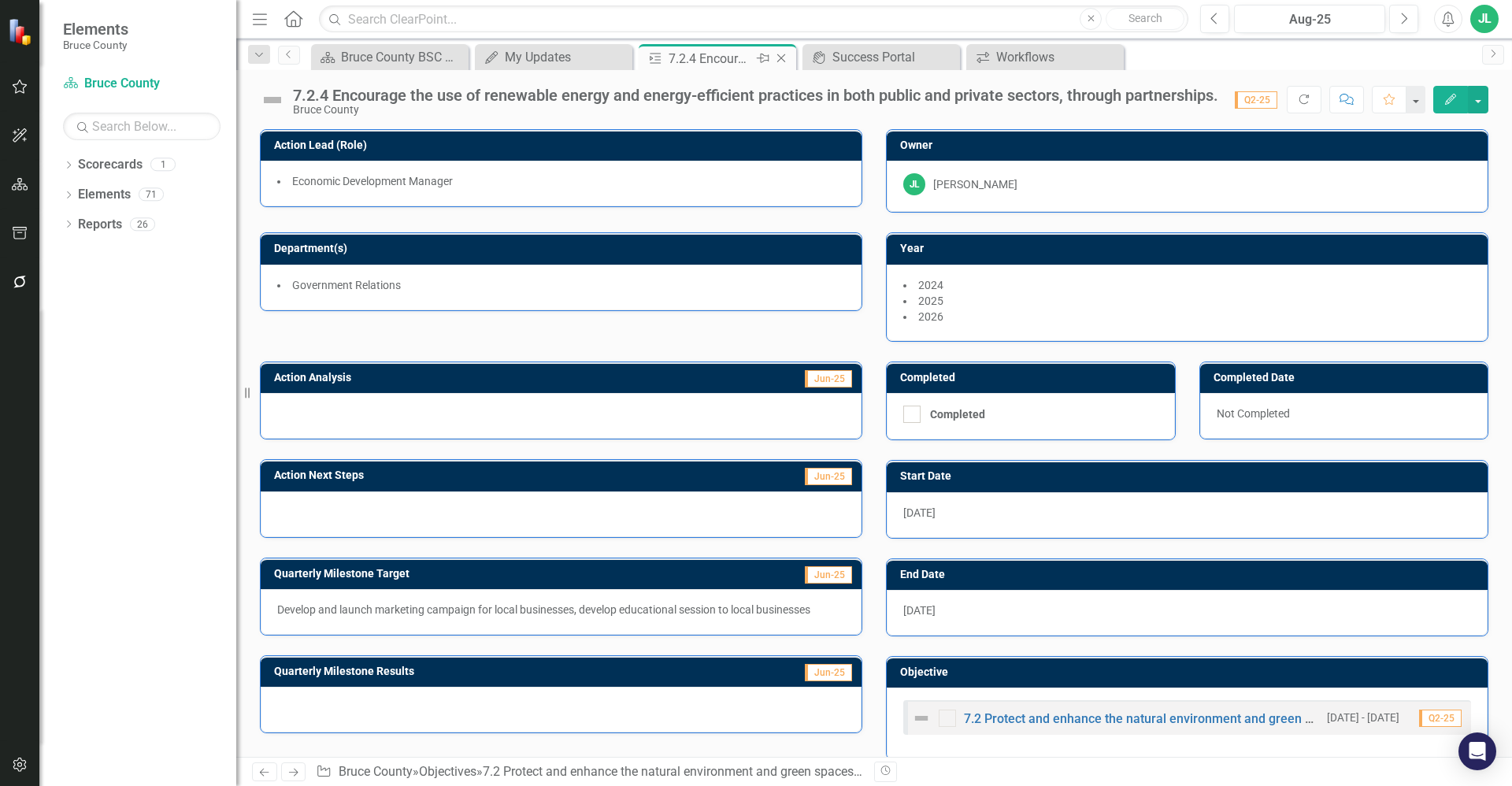
click at [780, 59] on icon at bounding box center [781, 58] width 9 height 9
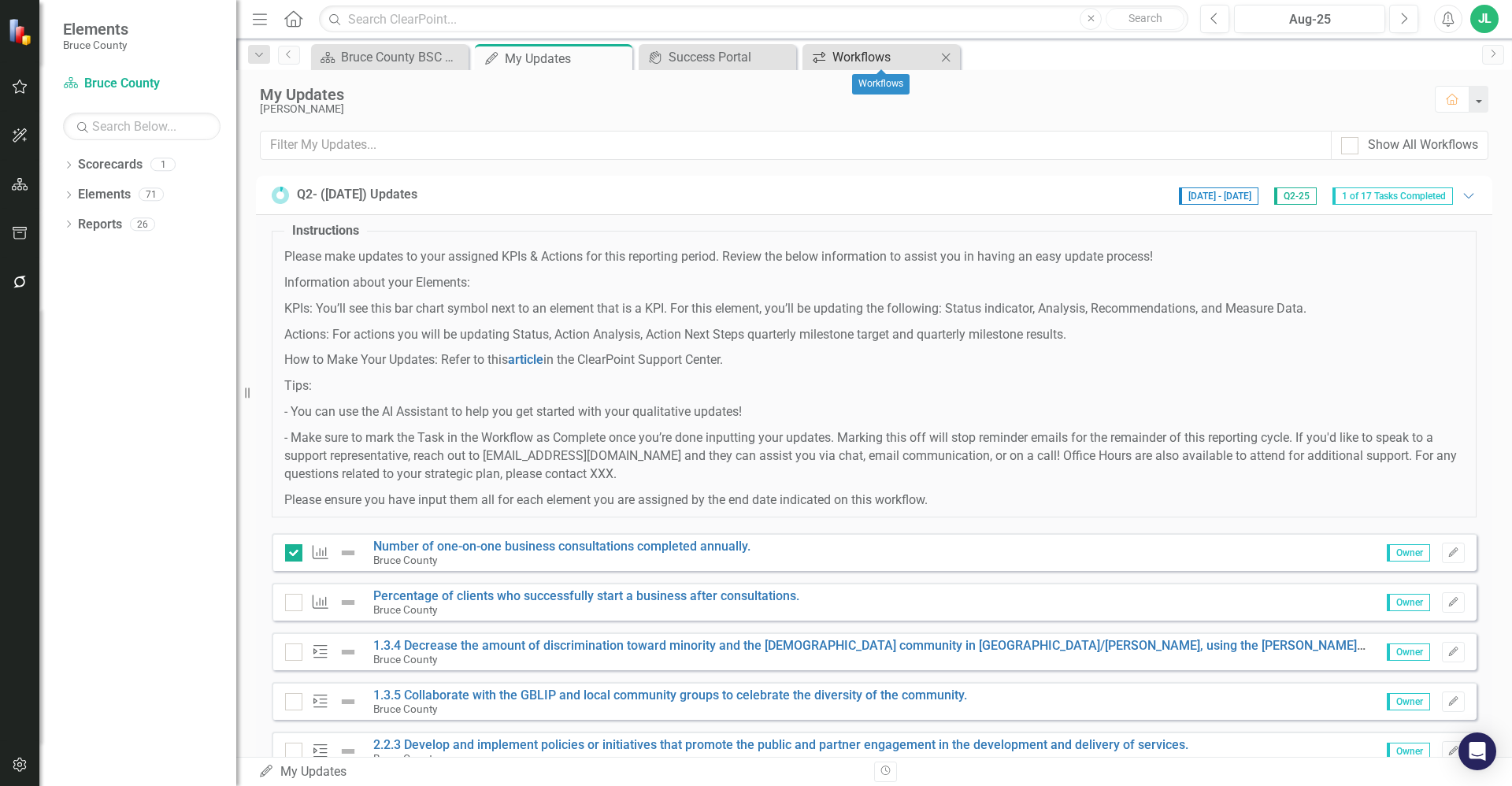
click at [877, 52] on div "Workflows" at bounding box center [884, 57] width 104 height 19
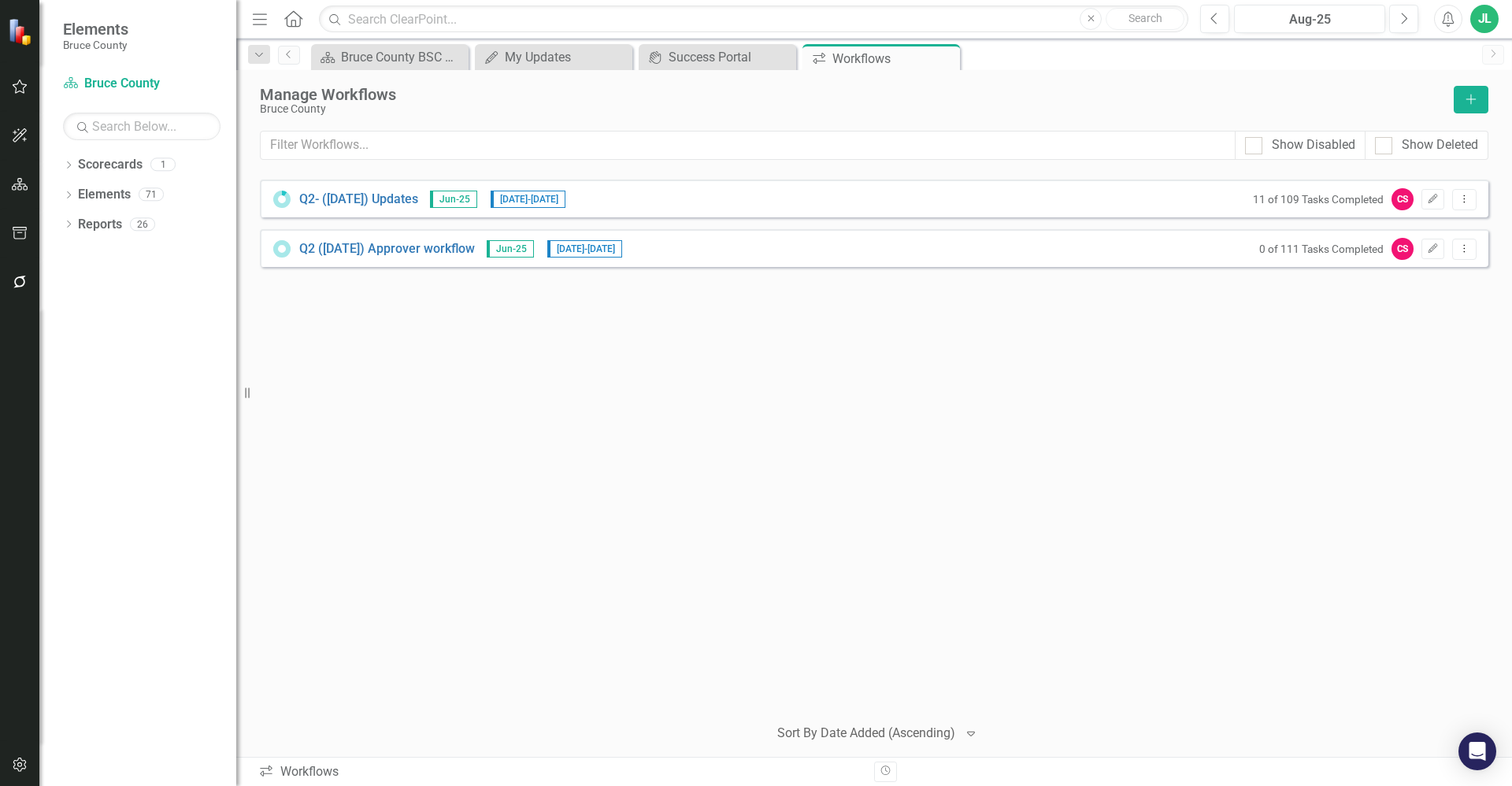
click at [581, 401] on div "Q2- (Jun 25) Updates Jun-25 8/25/25 - 9/11/25 11 of 109 Tasks Completed CS Edit…" at bounding box center [874, 440] width 1229 height 522
click at [1470, 205] on button "Dropdown Menu" at bounding box center [1464, 199] width 24 height 21
click at [845, 612] on div "Q2- (Jun 25) Updates Jun-25 8/25/25 - 9/11/25 11 of 109 Tasks Completed CS Edit…" at bounding box center [874, 440] width 1229 height 522
click at [1463, 201] on icon "Dropdown Menu" at bounding box center [1465, 198] width 13 height 11
click at [618, 354] on div "Q2- (Jun 25) Updates Jun-25 8/25/25 - 9/11/25 11 of 109 Tasks Completed CS Edit…" at bounding box center [874, 440] width 1229 height 522
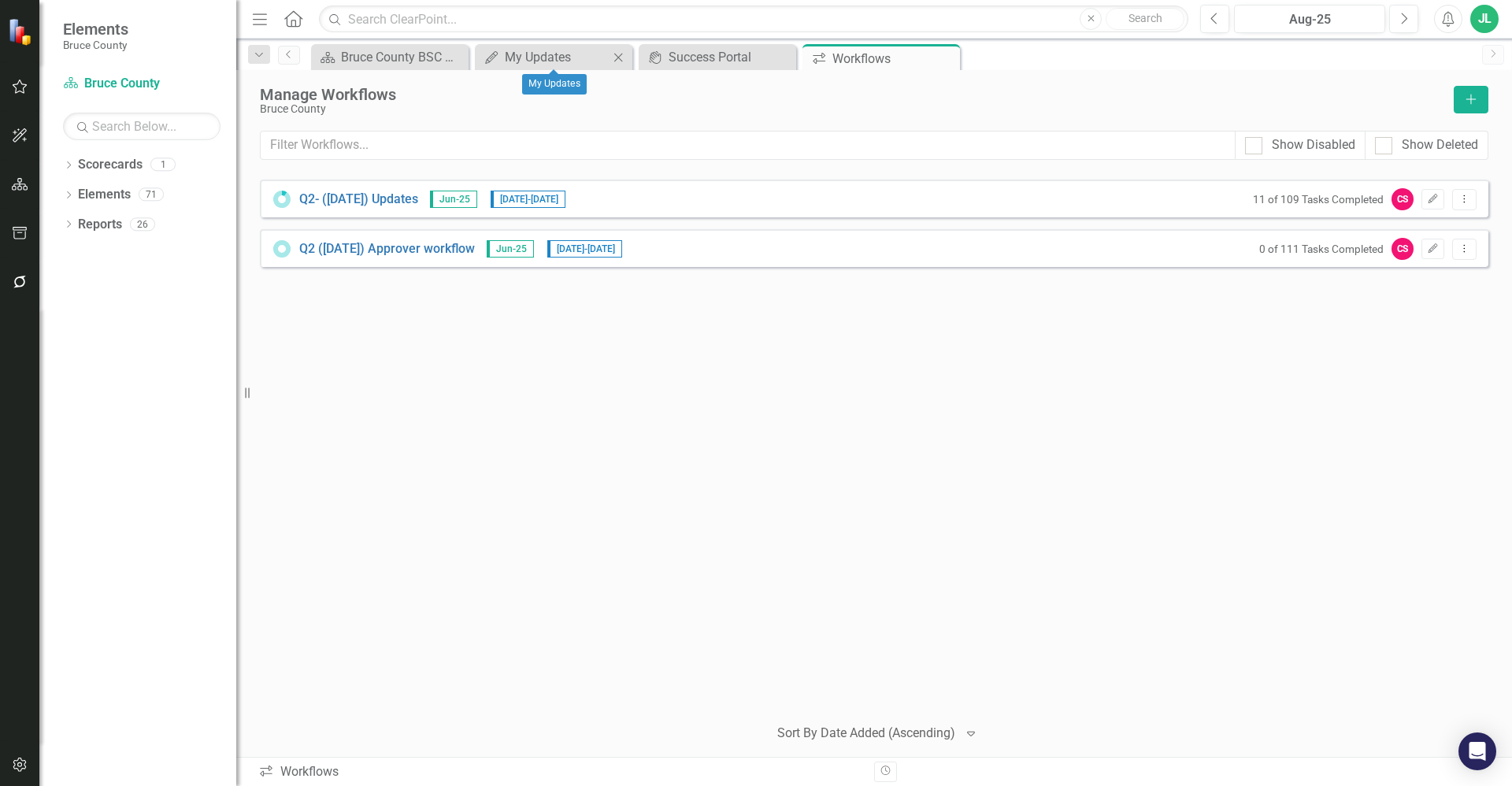
click at [544, 67] on div "My Updates My Updates Close" at bounding box center [554, 57] width 158 height 26
click at [544, 62] on div "My Updates" at bounding box center [557, 57] width 104 height 19
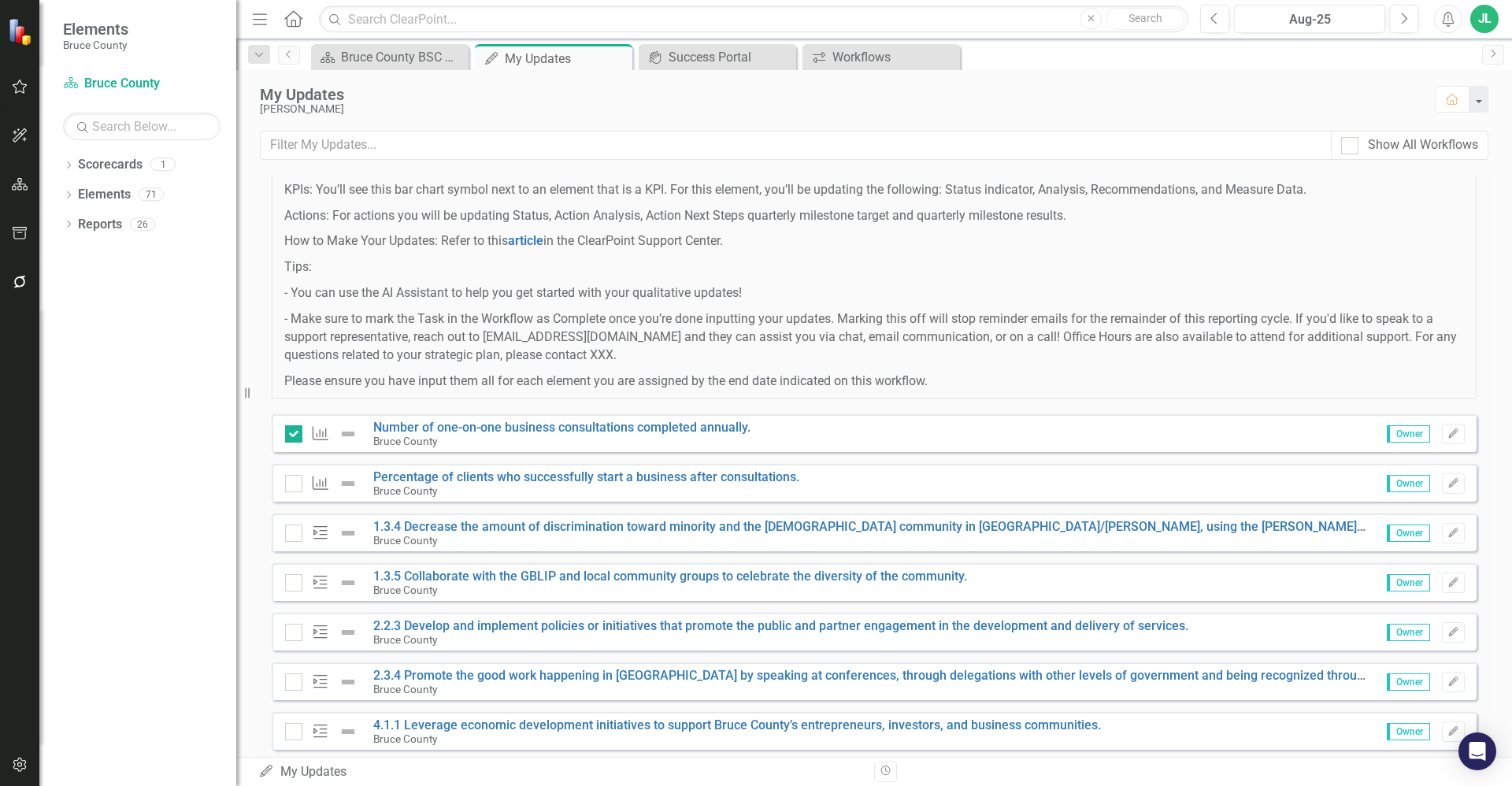
scroll to position [138, 0]
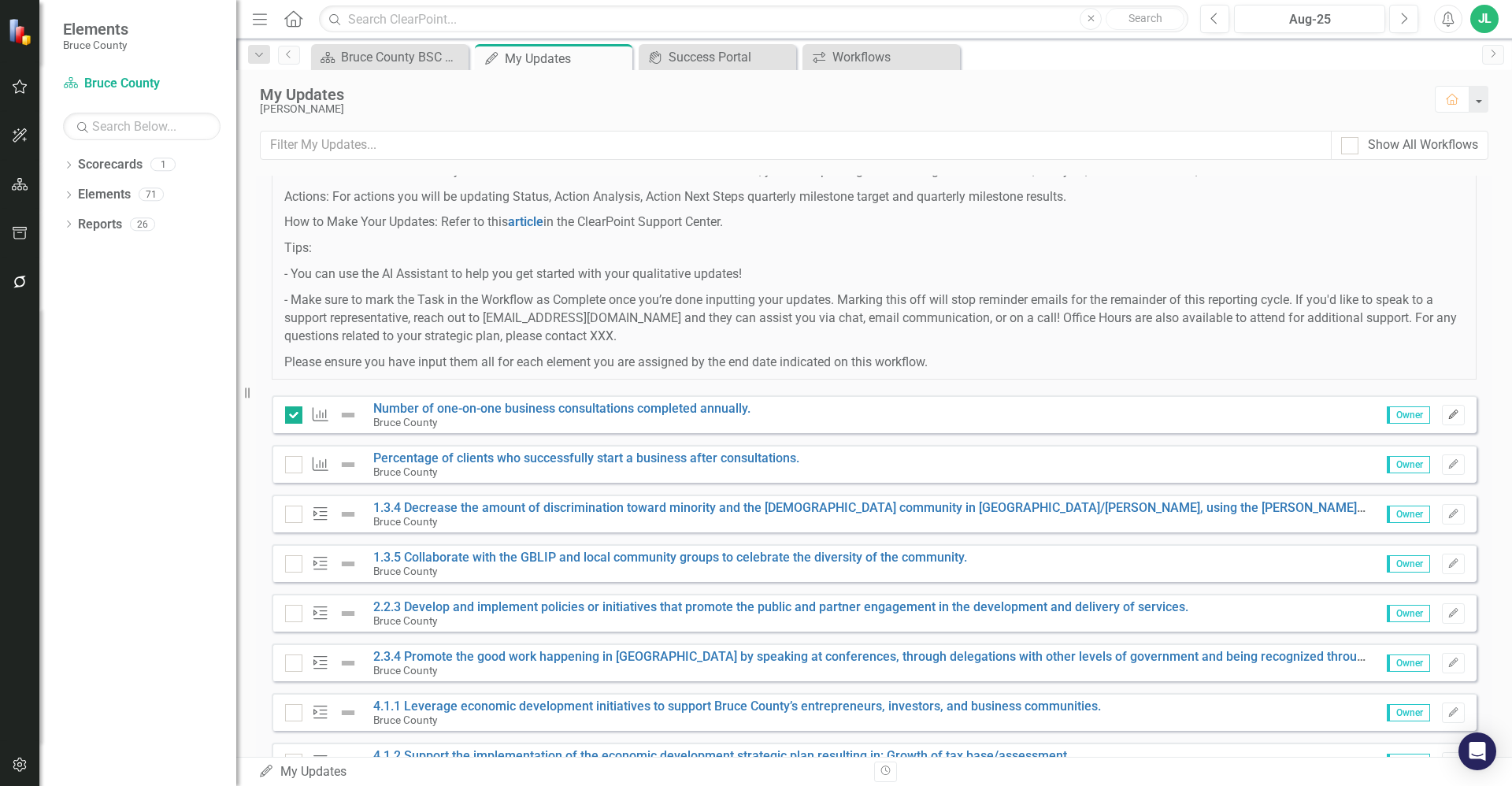
click at [1448, 417] on icon "button" at bounding box center [1453, 414] width 10 height 10
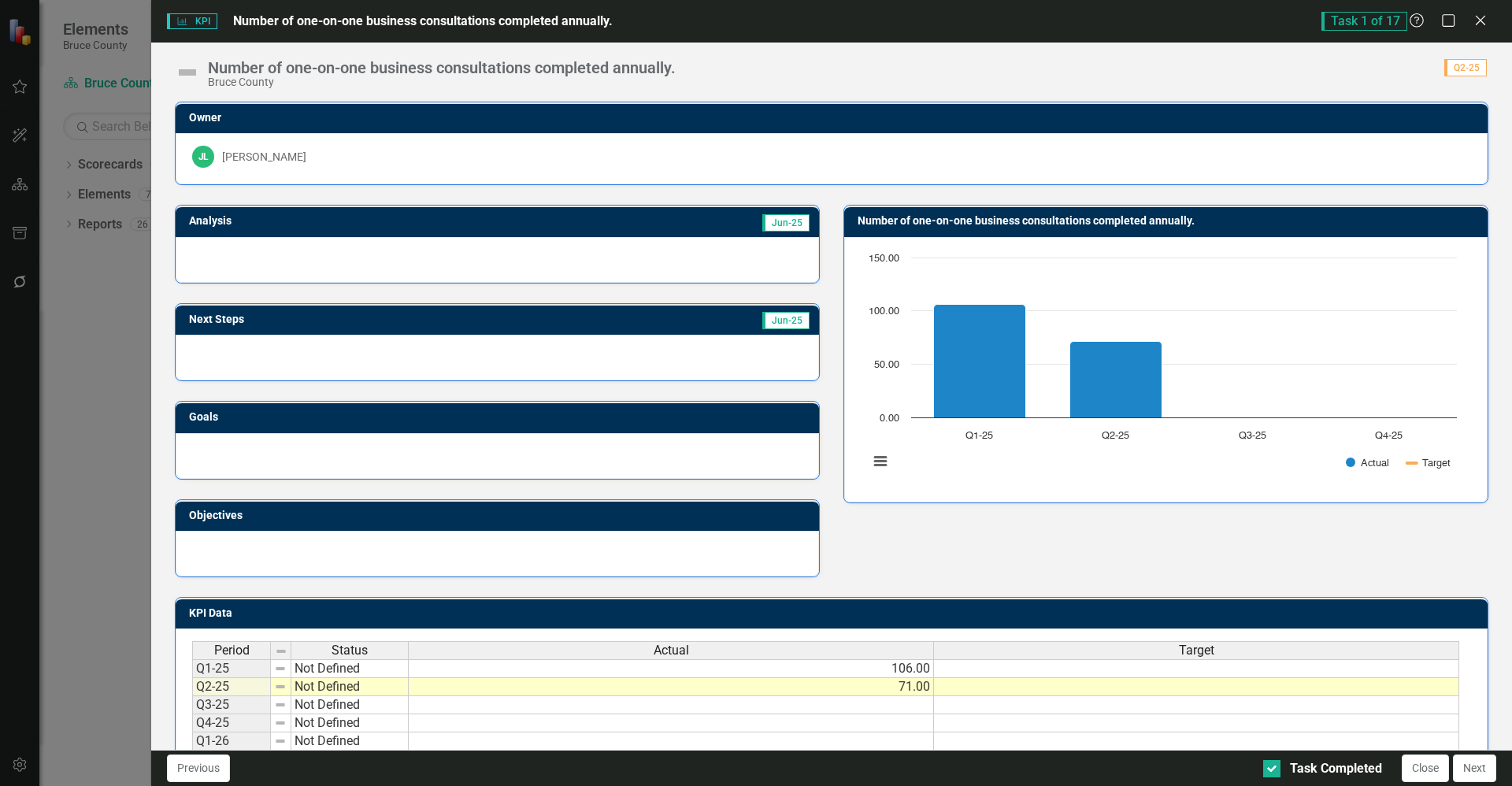
click at [193, 68] on img at bounding box center [188, 72] width 25 height 25
click at [193, 71] on img at bounding box center [188, 72] width 25 height 25
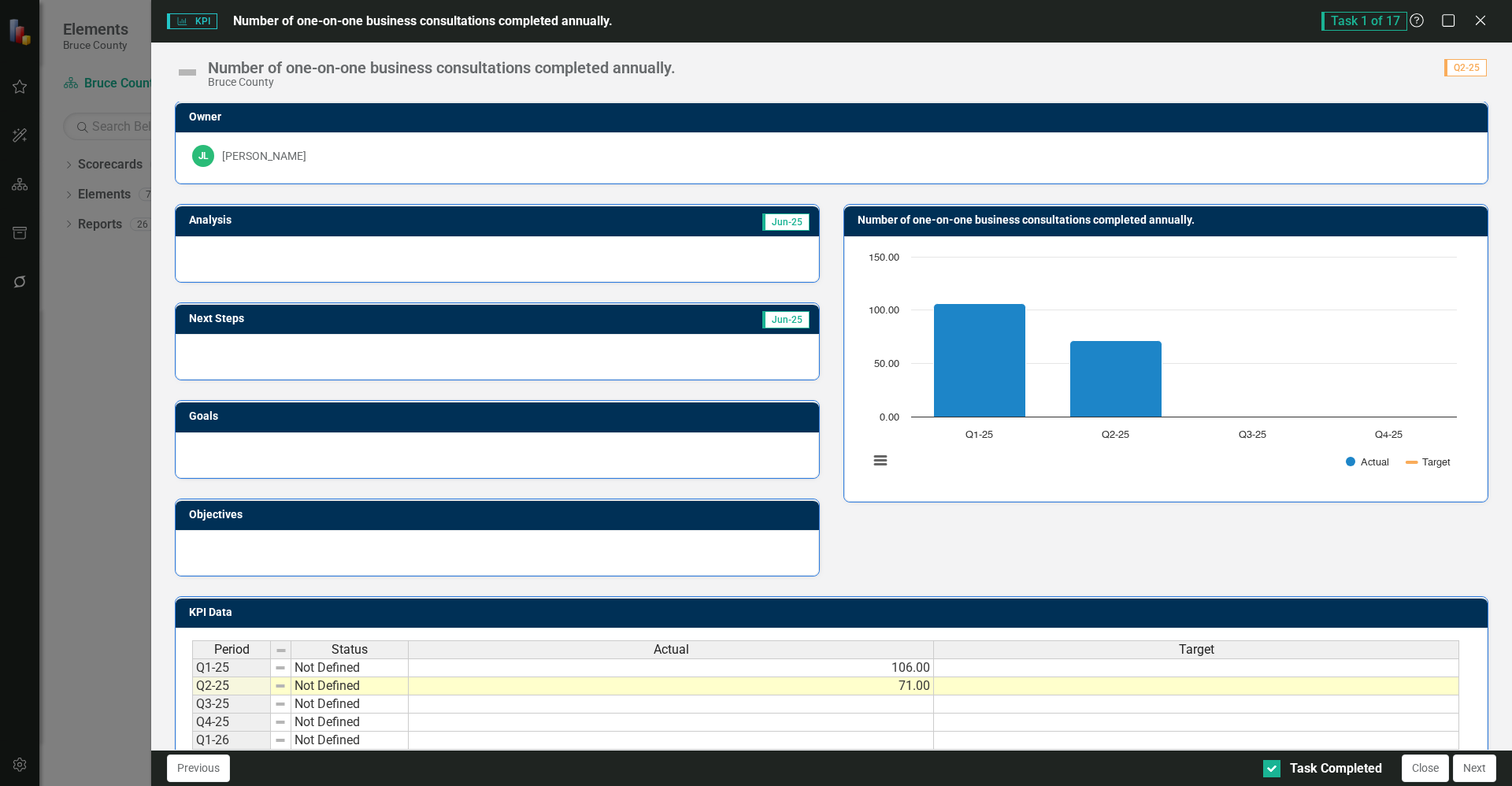
scroll to position [0, 0]
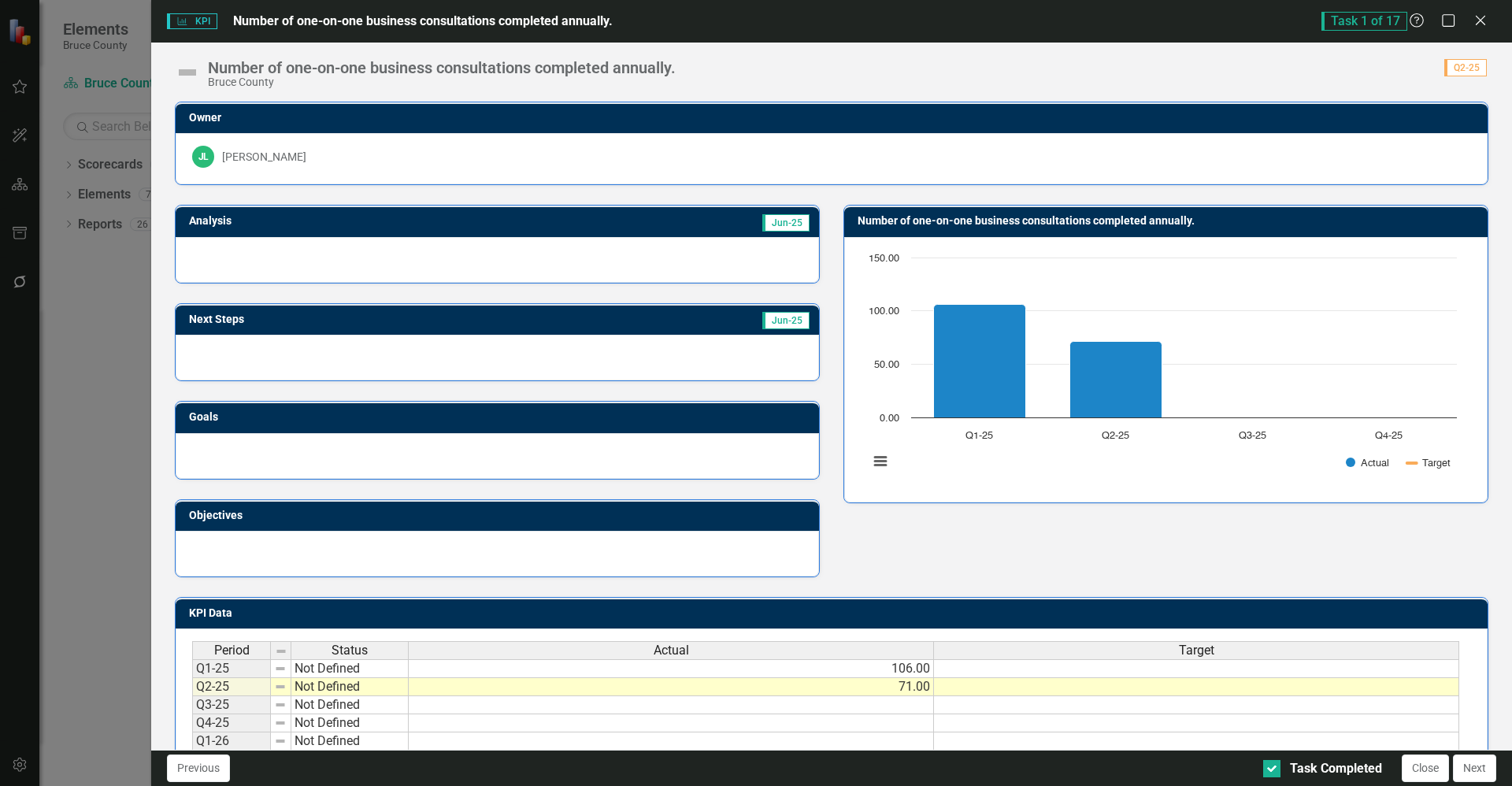
click at [439, 255] on div at bounding box center [497, 259] width 643 height 45
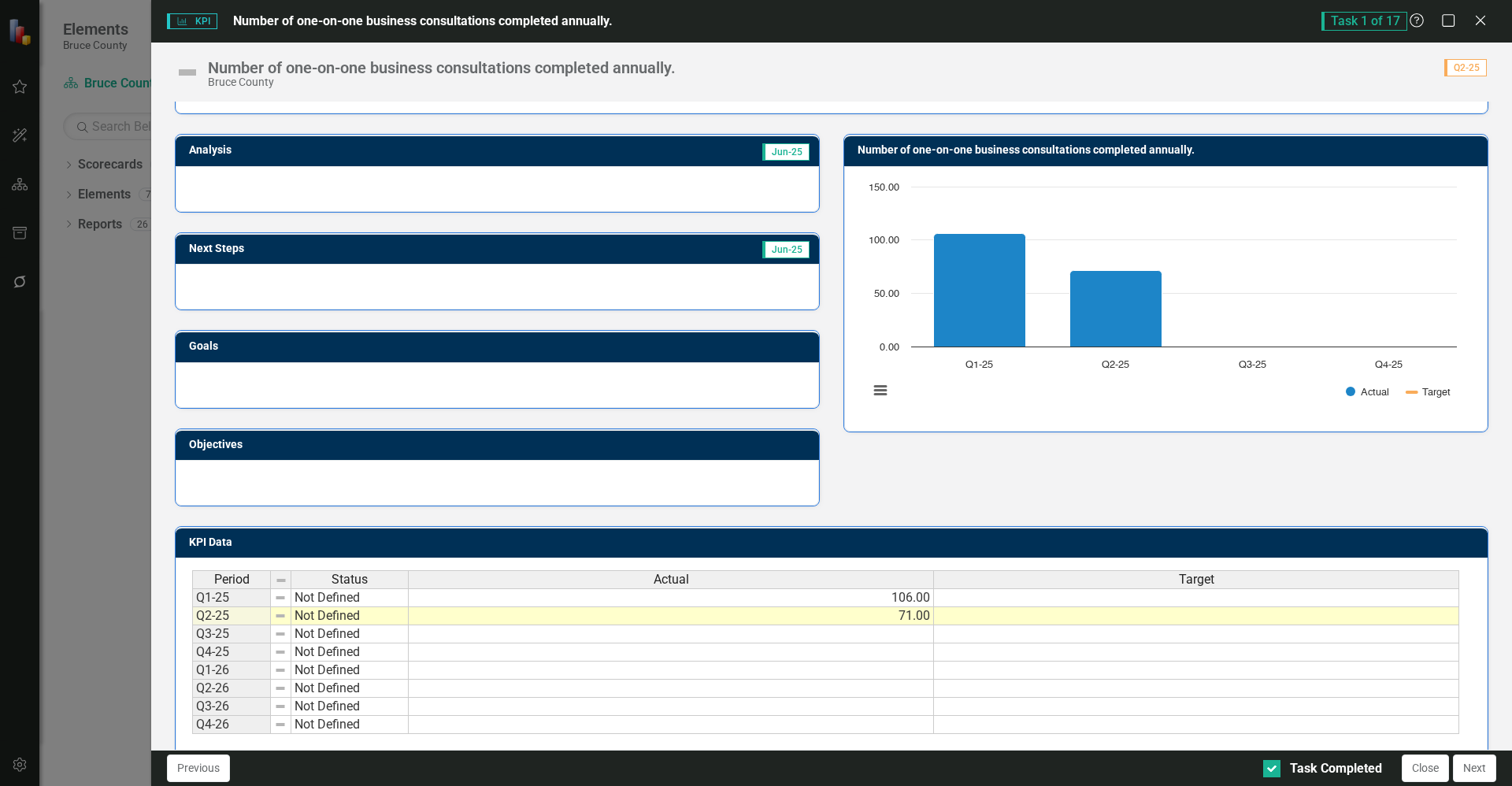
scroll to position [96, 0]
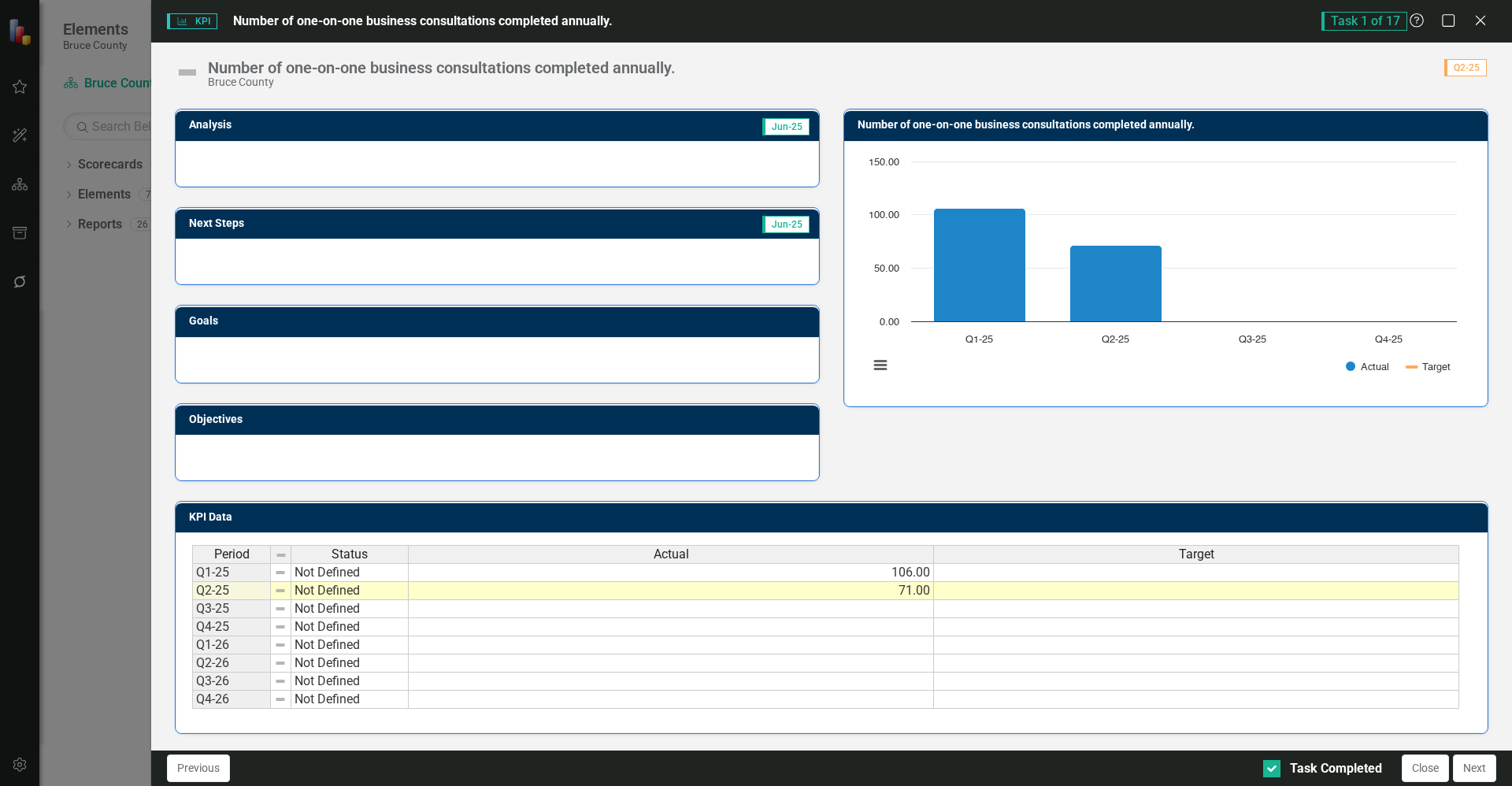
click at [357, 578] on td "Not Defined" at bounding box center [351, 573] width 117 height 19
type textarea "Not Defined"
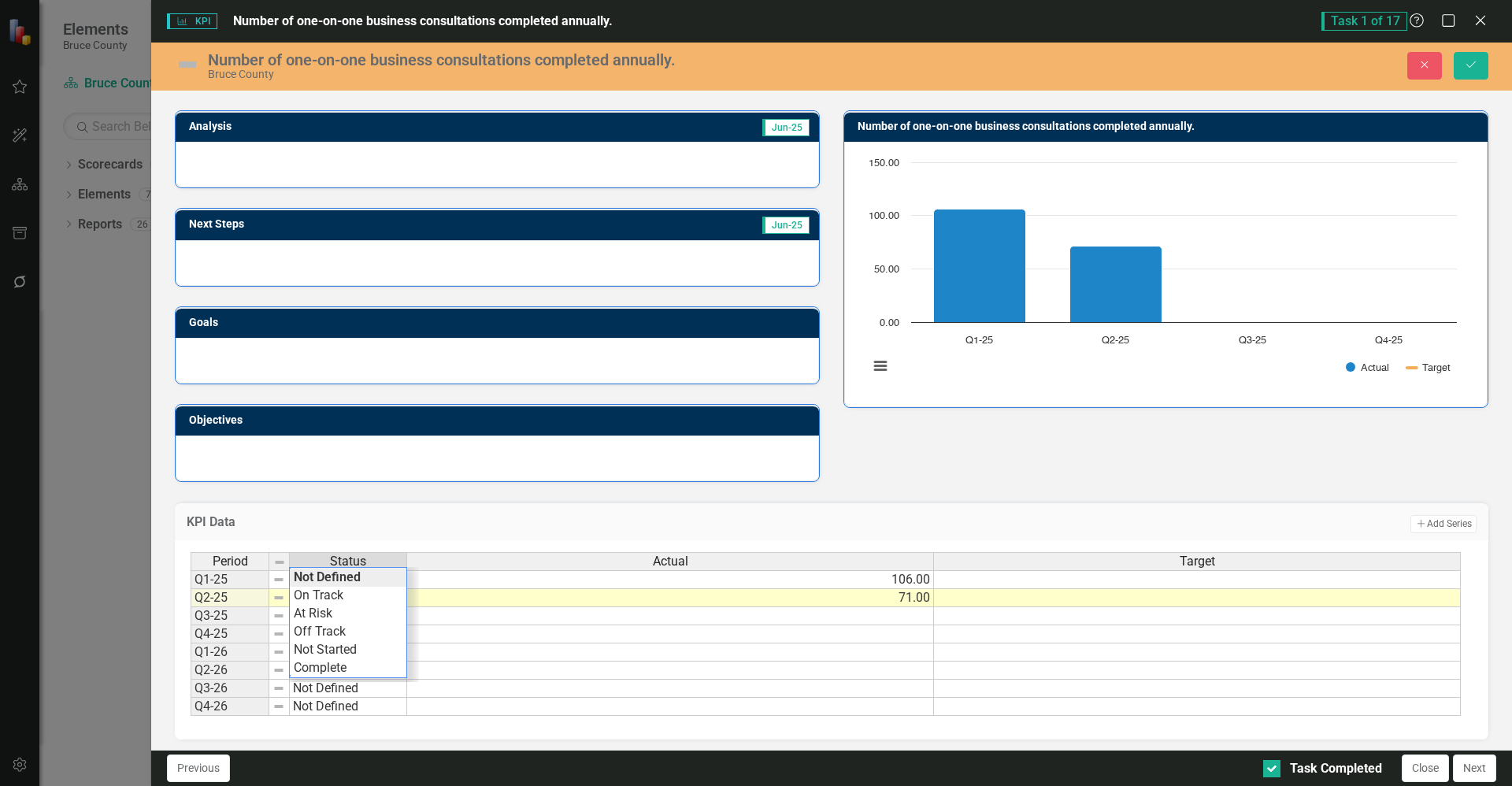
click at [507, 533] on td "KPI Data" at bounding box center [460, 523] width 547 height 20
click at [1485, 15] on icon "Close" at bounding box center [1480, 20] width 19 height 15
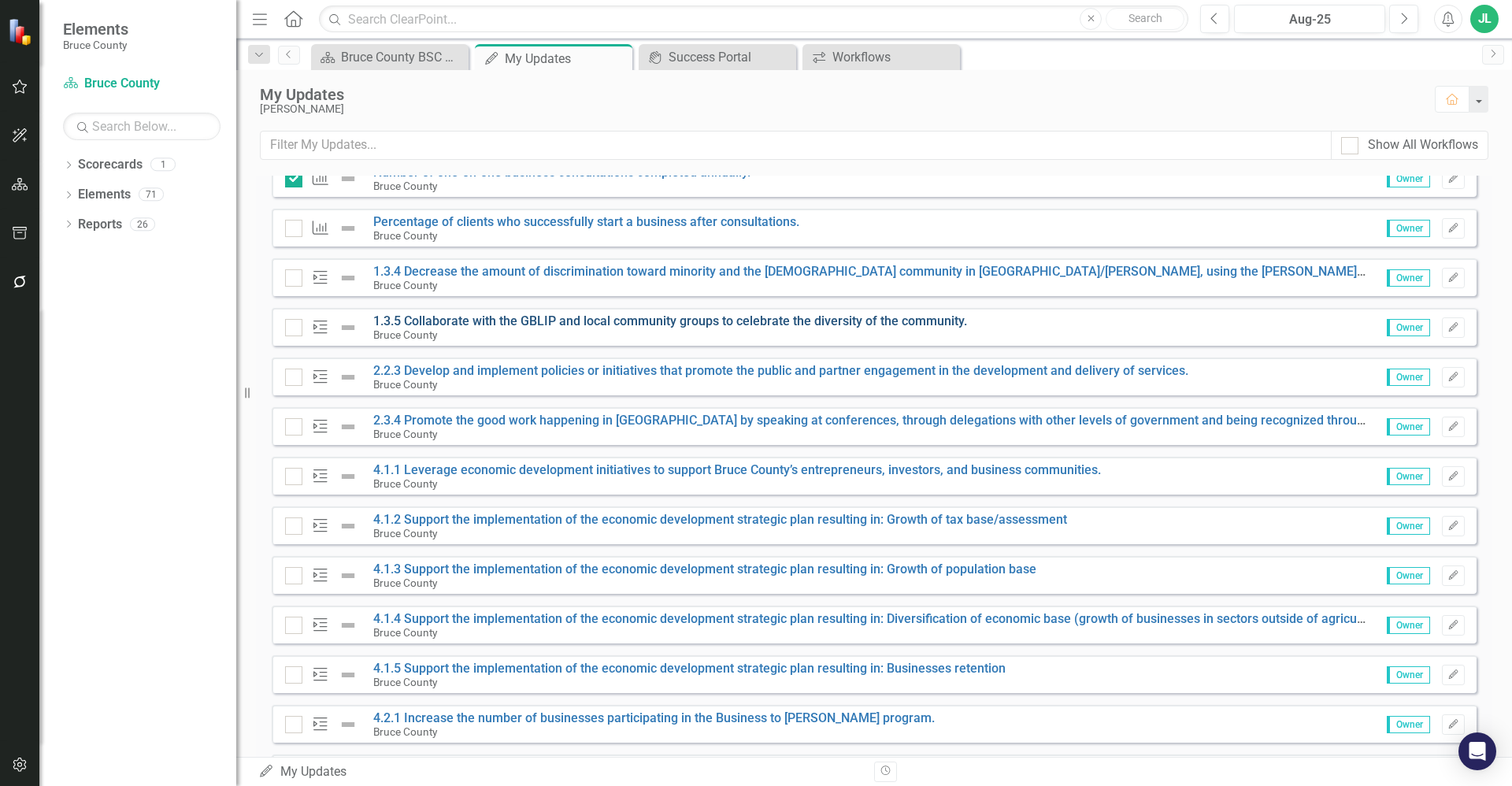
scroll to position [394, 0]
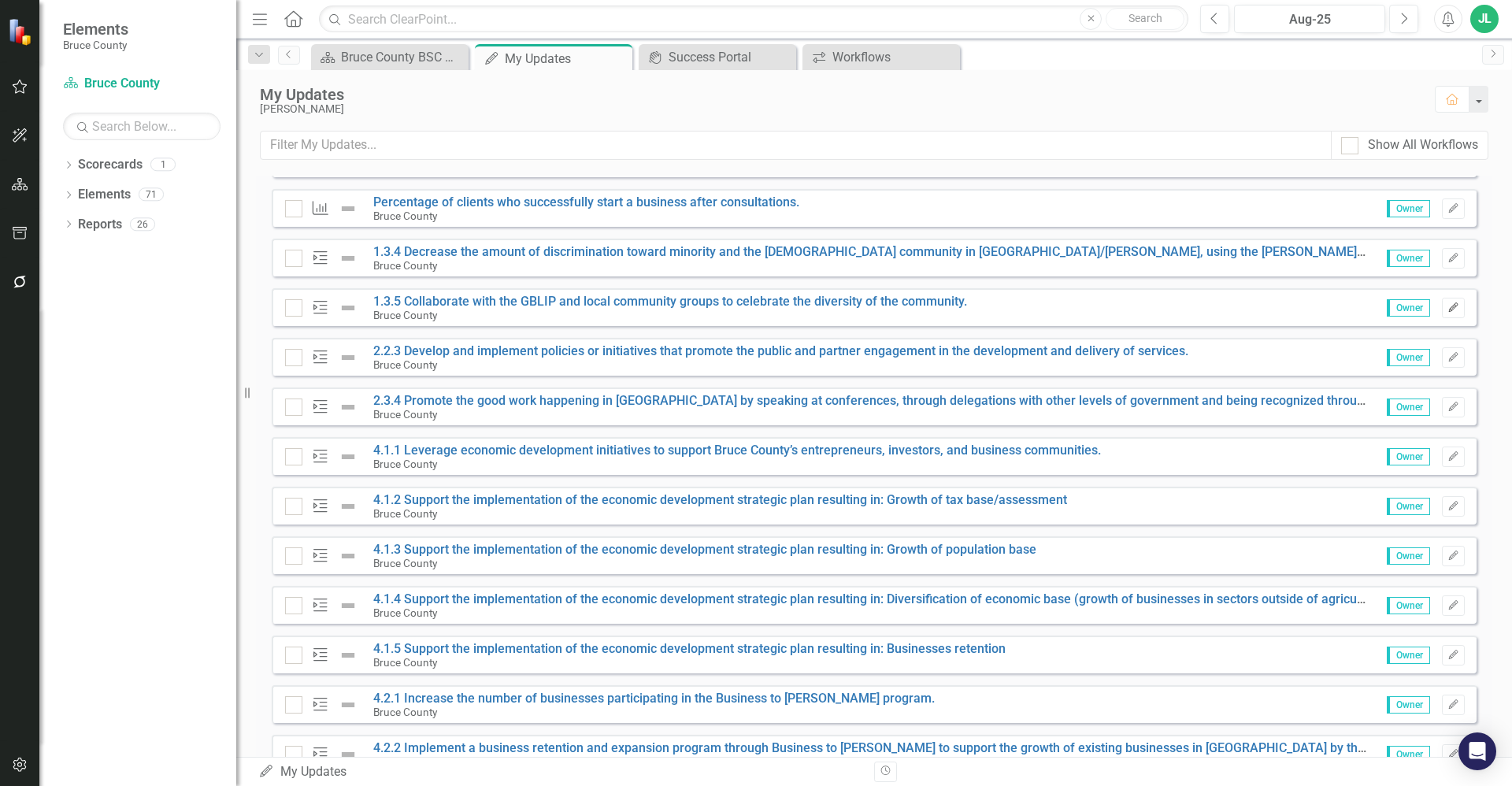
click at [1447, 303] on icon "Edit" at bounding box center [1453, 308] width 12 height 10
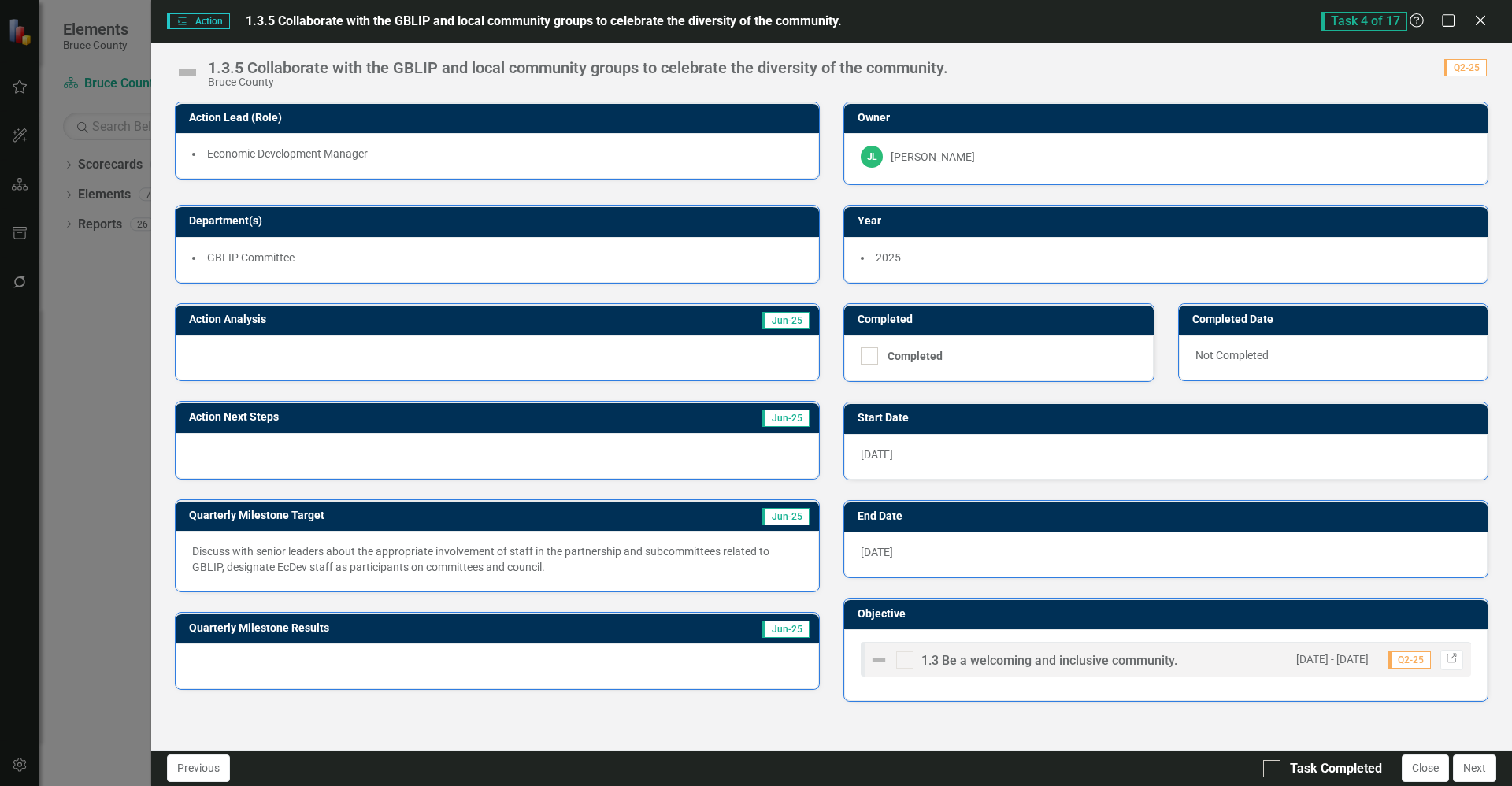
drag, startPoint x: 171, startPoint y: 63, endPoint x: 182, endPoint y: 67, distance: 11.7
click at [172, 63] on div "1.3.5 Collaborate with the GBLIP and local community groups to celebrate the di…" at bounding box center [831, 66] width 1361 height 47
click at [182, 67] on img at bounding box center [188, 72] width 25 height 25
click at [193, 71] on img at bounding box center [188, 72] width 25 height 25
click at [185, 67] on img at bounding box center [188, 72] width 25 height 25
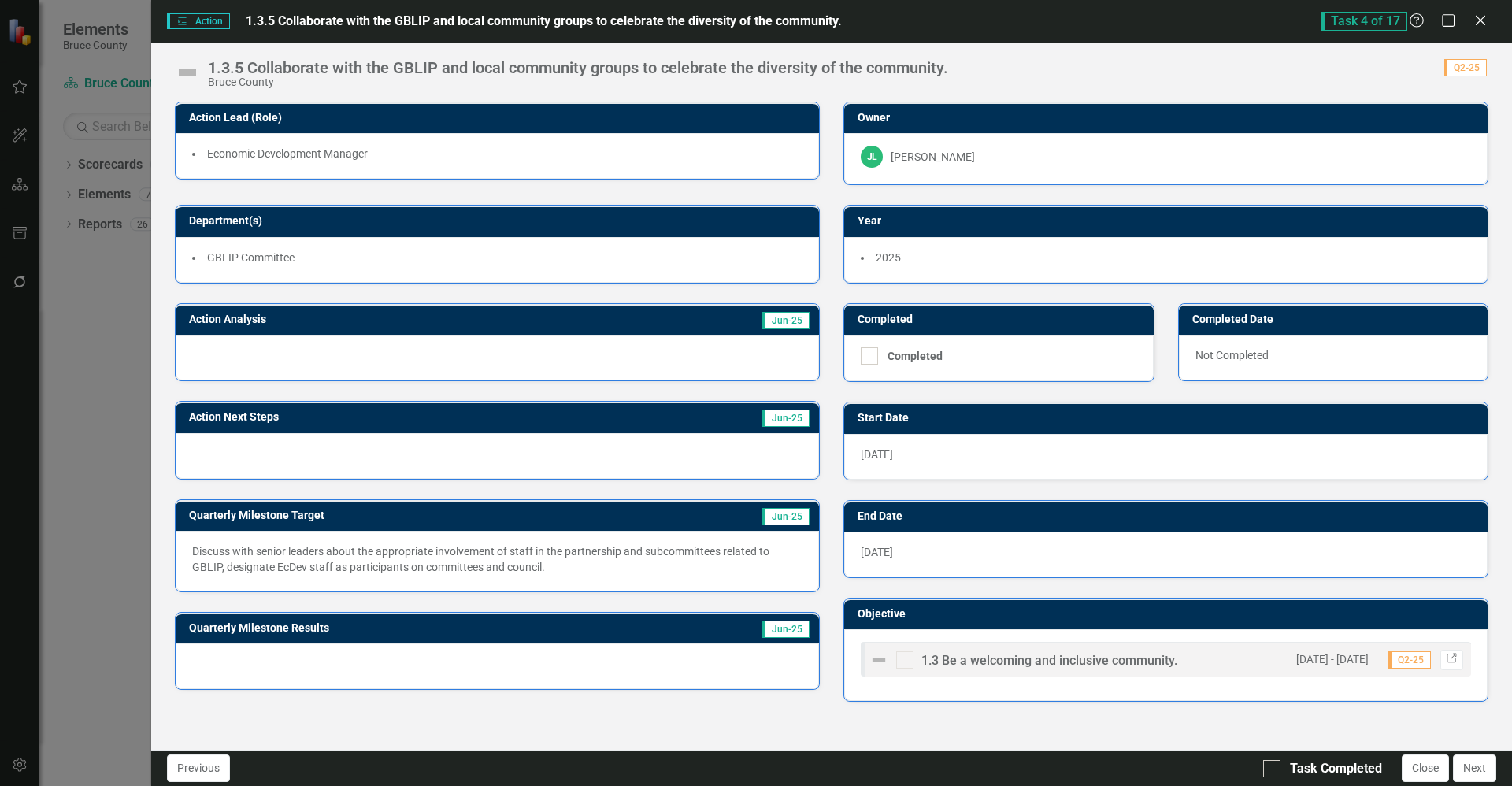
click at [201, 15] on span "Action Action" at bounding box center [197, 21] width 63 height 15
click at [214, 19] on span "Action Action" at bounding box center [197, 21] width 63 height 15
click at [398, 28] on span "1.3.5 Collaborate with the GBLIP and local community groups to celebrate the di…" at bounding box center [543, 21] width 596 height 18
click at [1412, 21] on icon "Help" at bounding box center [1417, 20] width 19 height 15
click at [652, 738] on div "Action Lead (Role) Economic Development Manager Owner JL Jeffrey Loney Departme…" at bounding box center [831, 425] width 1361 height 648
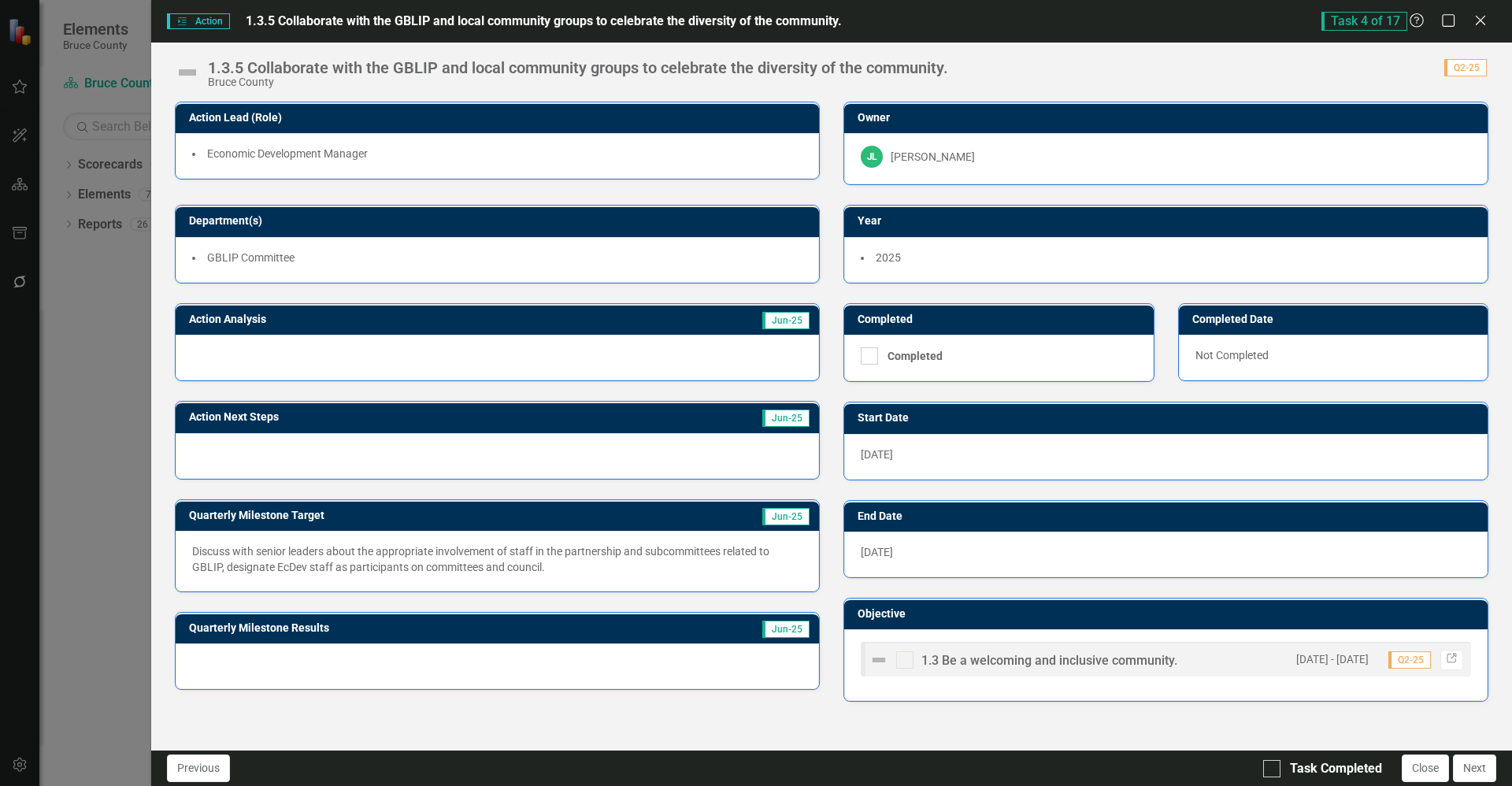
click at [878, 659] on img at bounding box center [879, 660] width 19 height 19
click at [326, 393] on div "Action Next Steps Jun-25" at bounding box center [497, 430] width 668 height 97
click at [190, 75] on img at bounding box center [188, 72] width 25 height 25
click at [192, 71] on img at bounding box center [188, 72] width 25 height 25
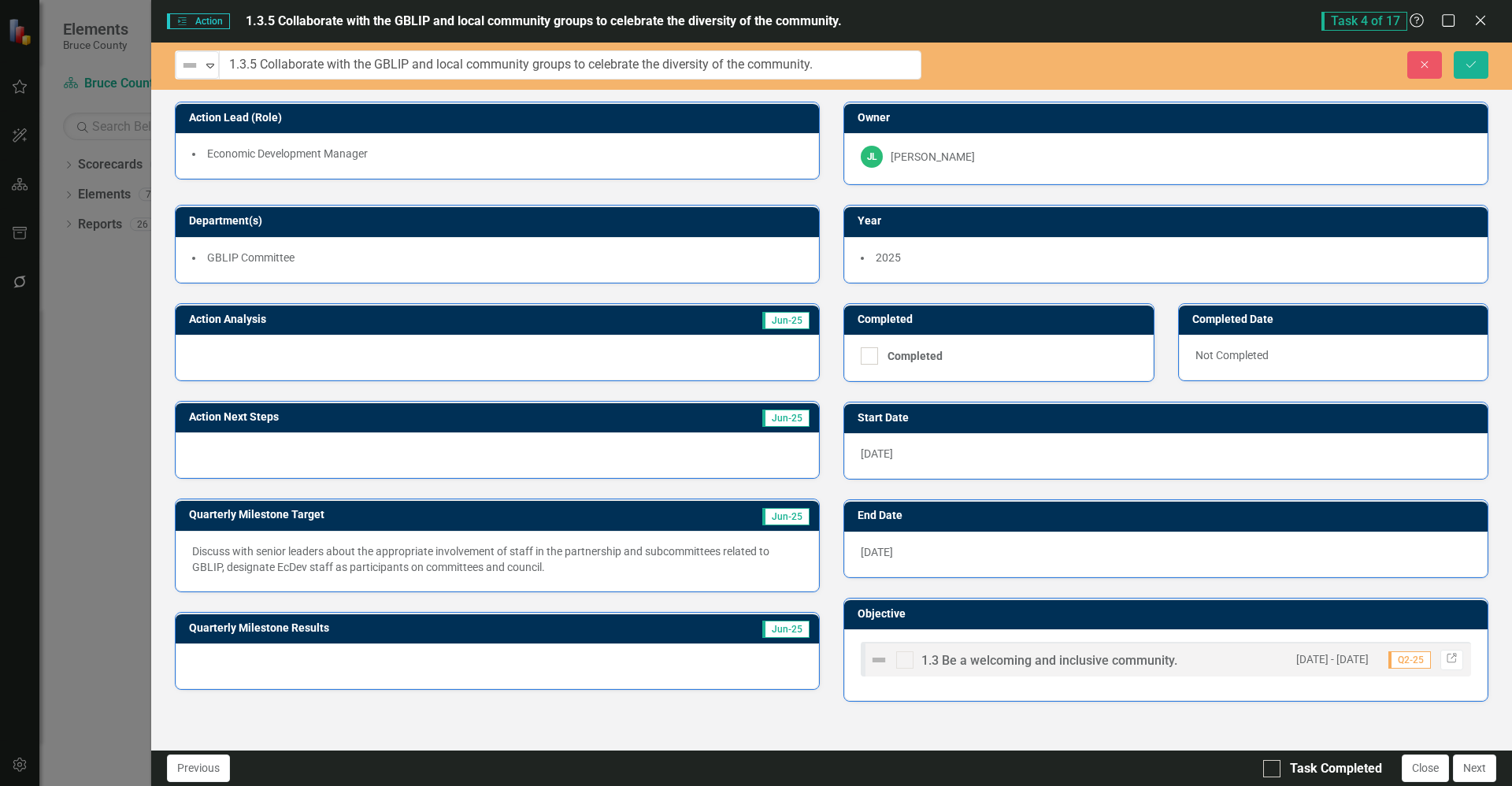
click at [192, 71] on img at bounding box center [190, 66] width 19 height 19
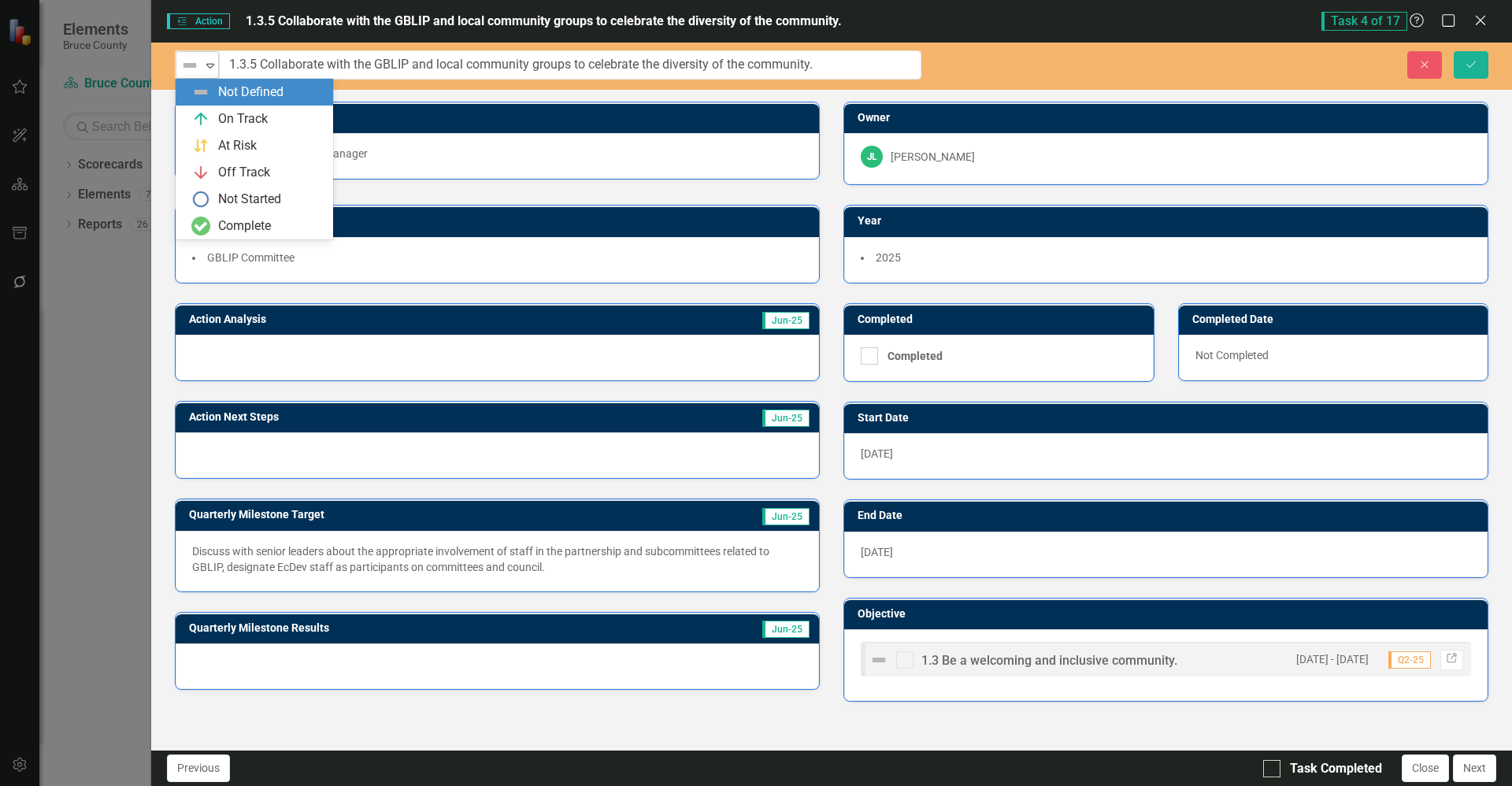
click at [212, 68] on icon "Expand" at bounding box center [210, 65] width 15 height 13
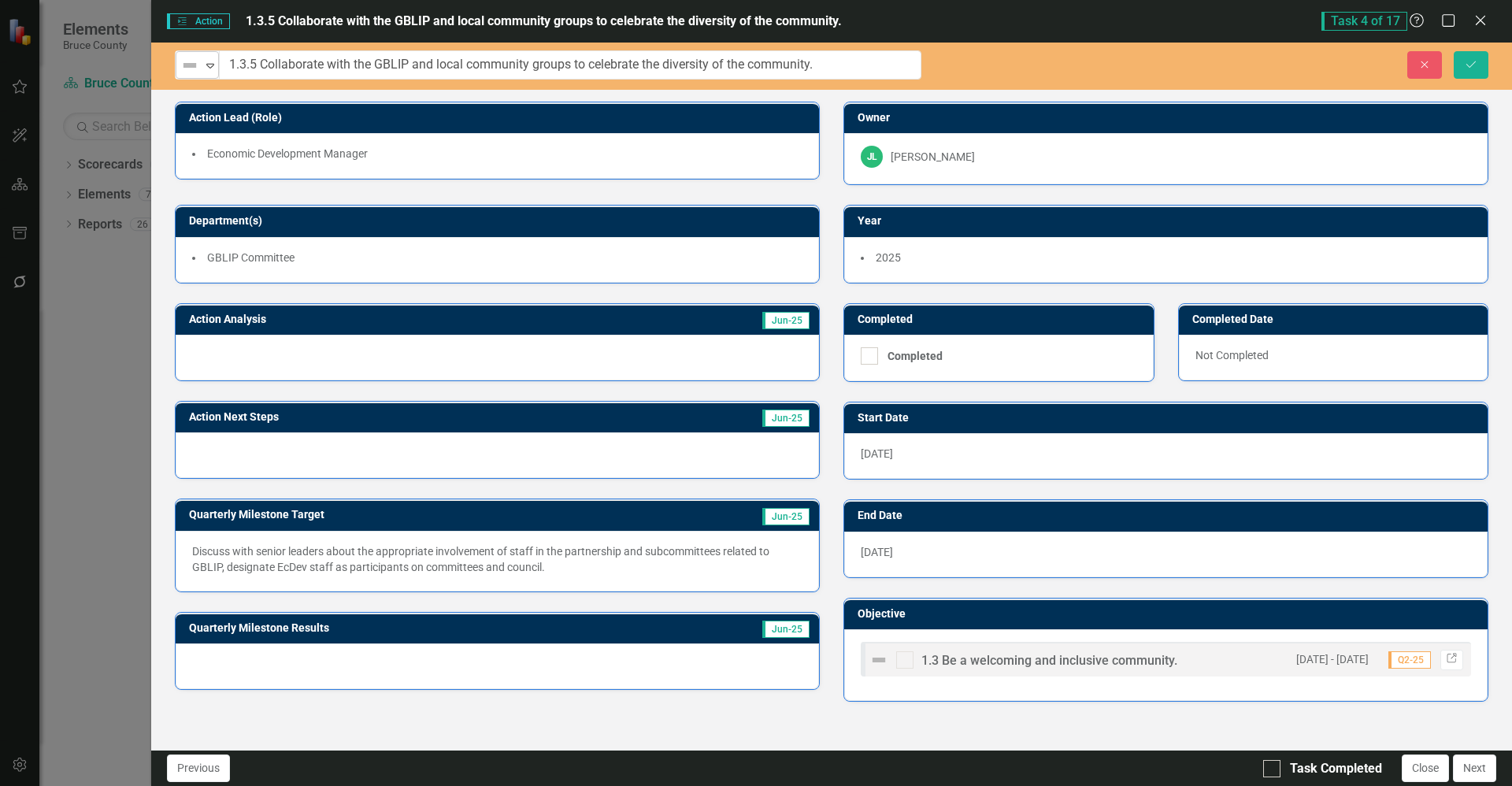
click at [210, 65] on icon "Expand" at bounding box center [210, 65] width 15 height 13
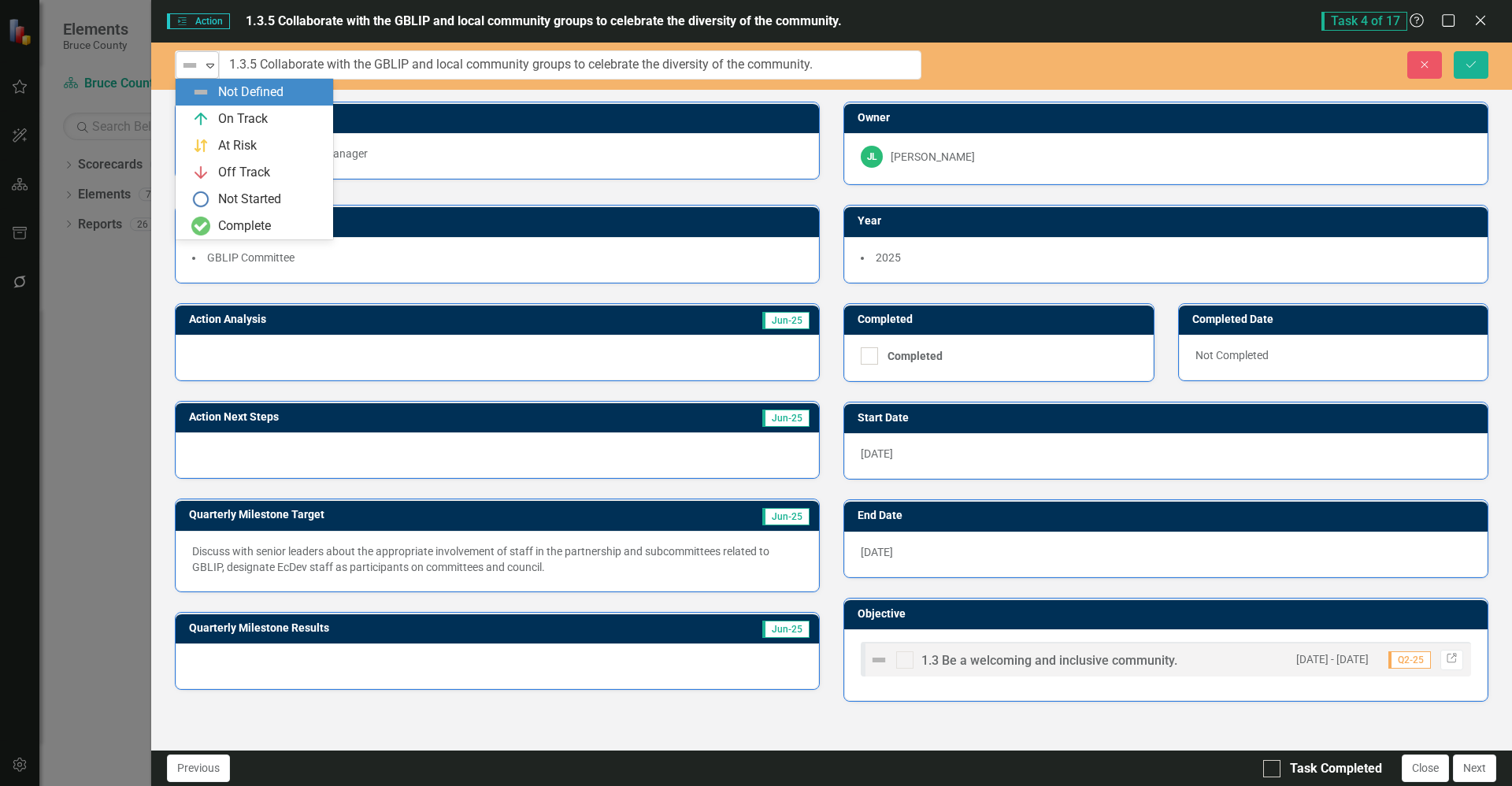
click at [209, 66] on icon "Expand" at bounding box center [210, 65] width 15 height 13
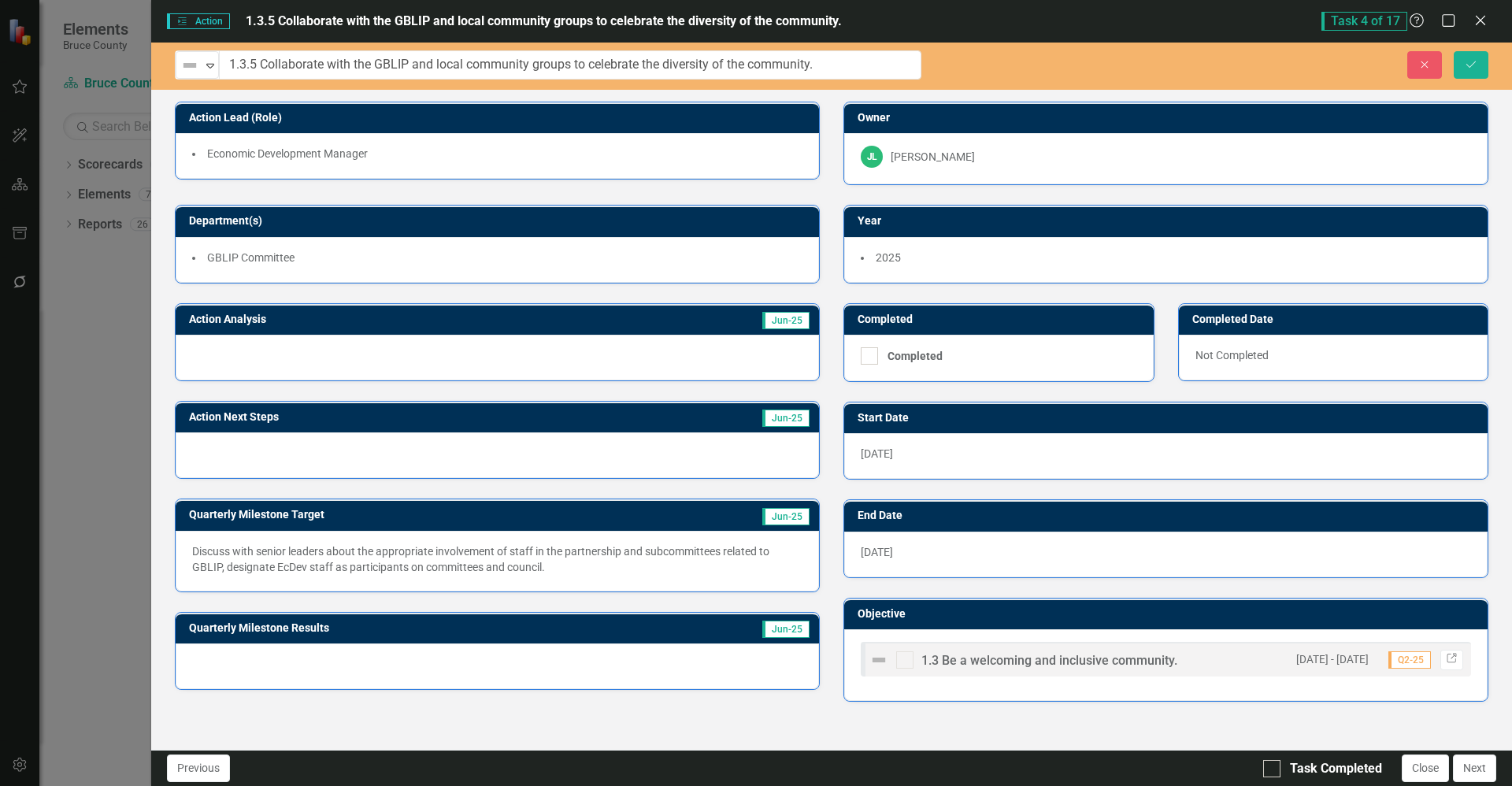
click at [1106, 101] on div "Owner JL Jeffrey Loney" at bounding box center [1166, 143] width 645 height 84
click at [1096, 95] on div "Not Defined Expand 1.3.5 Collaborate with the GBLIP and local community groups …" at bounding box center [831, 396] width 1361 height 707
click at [248, 94] on div "Not Defined Expand 1.3.5 Collaborate with the GBLIP and local community groups …" at bounding box center [831, 396] width 1361 height 707
click at [206, 66] on icon "Expand" at bounding box center [210, 65] width 15 height 13
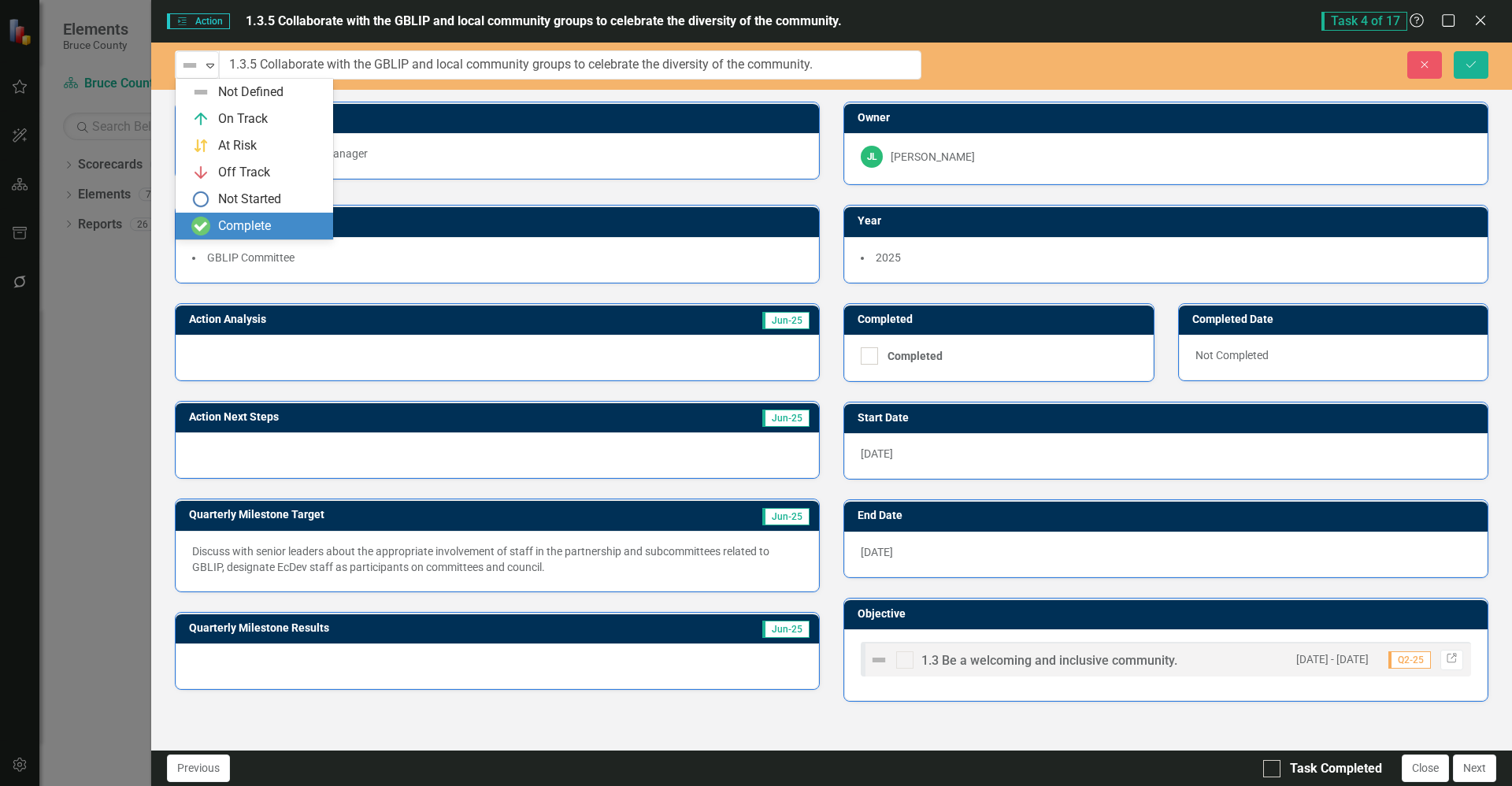
click at [475, 720] on div "Action Lead (Role) Economic Development Manager Owner JL Jeffrey Loney Departme…" at bounding box center [831, 425] width 1361 height 648
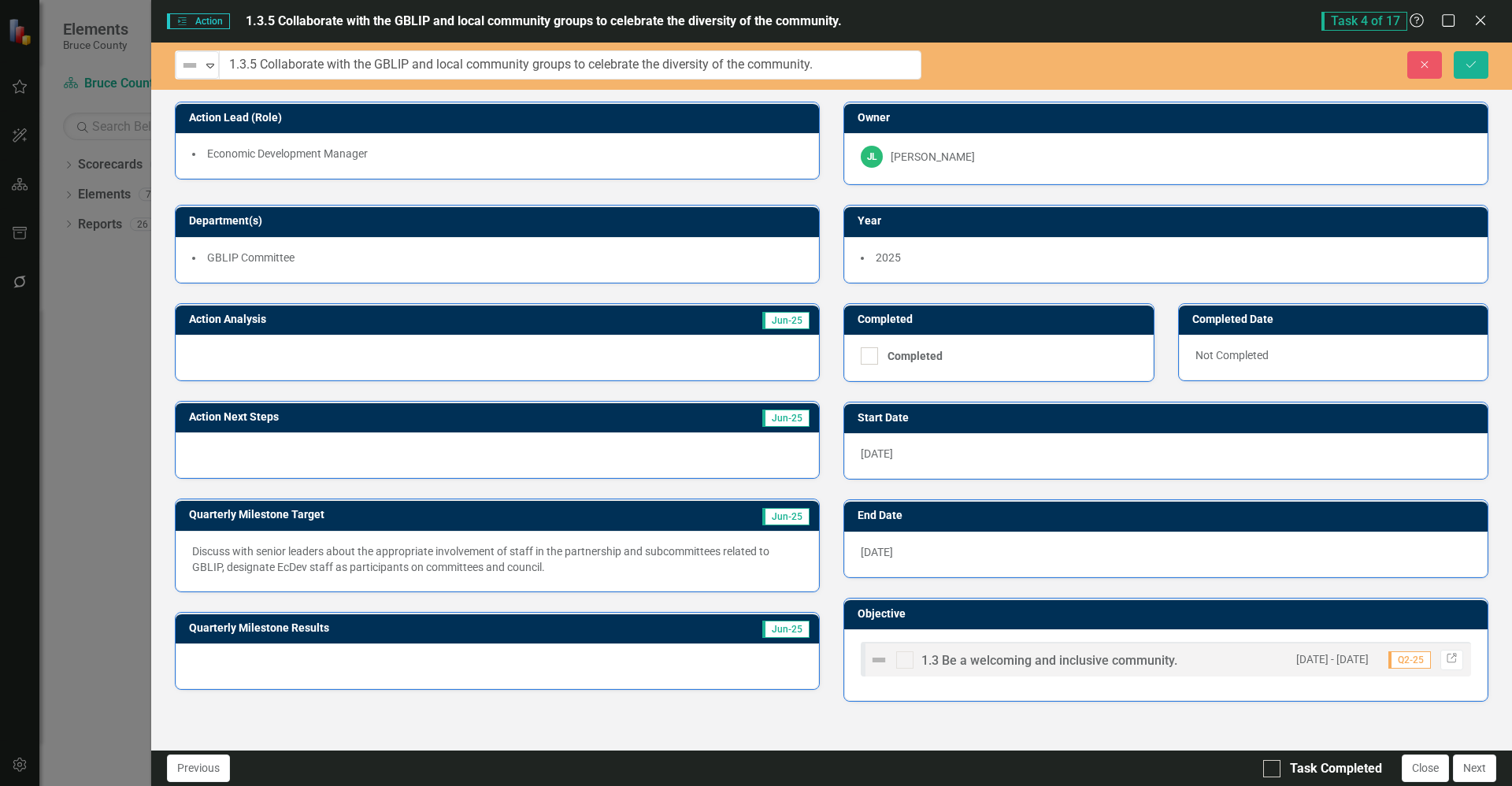
click at [475, 720] on div "Action Lead (Role) Economic Development Manager Owner JL Jeffrey Loney Departme…" at bounding box center [831, 425] width 1361 height 648
click at [453, 718] on div "Action Lead (Role) Economic Development Manager Owner JL Jeffrey Loney Departme…" at bounding box center [831, 400] width 1361 height 636
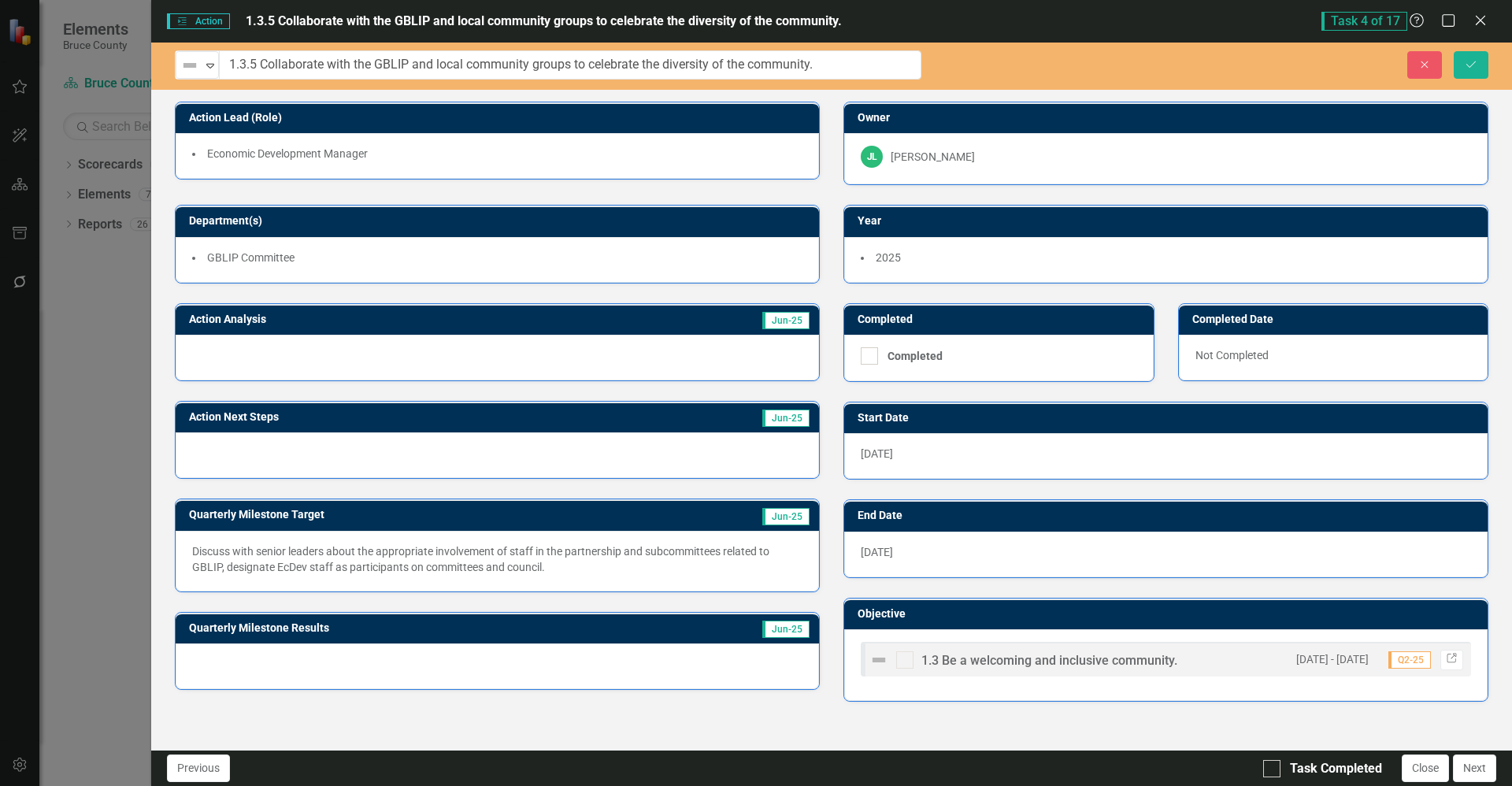
click at [453, 717] on div "Action Lead (Role) Economic Development Manager Owner JL Jeffrey Loney Departme…" at bounding box center [831, 400] width 1361 height 636
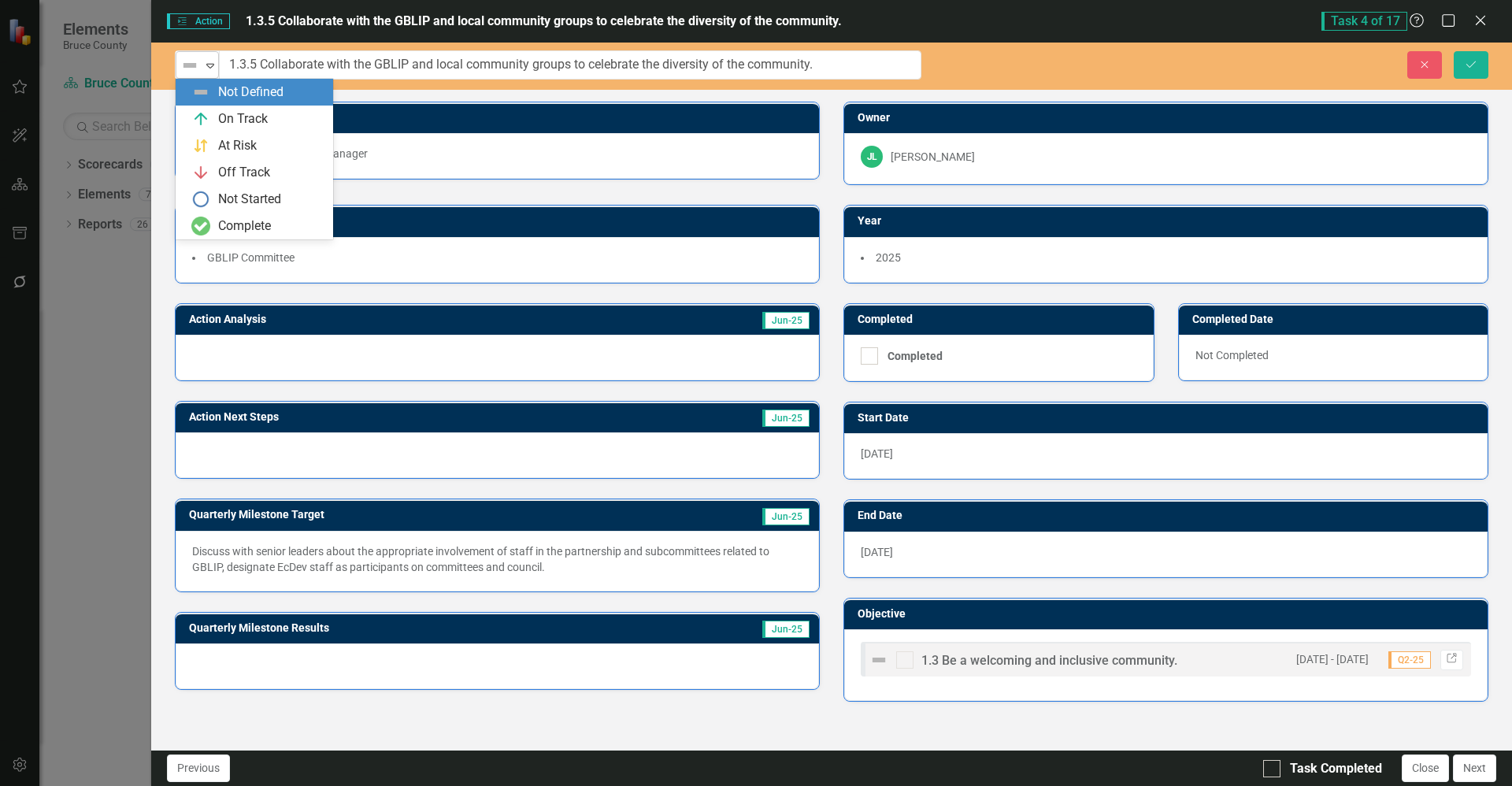
click at [212, 63] on icon "Expand" at bounding box center [210, 65] width 15 height 13
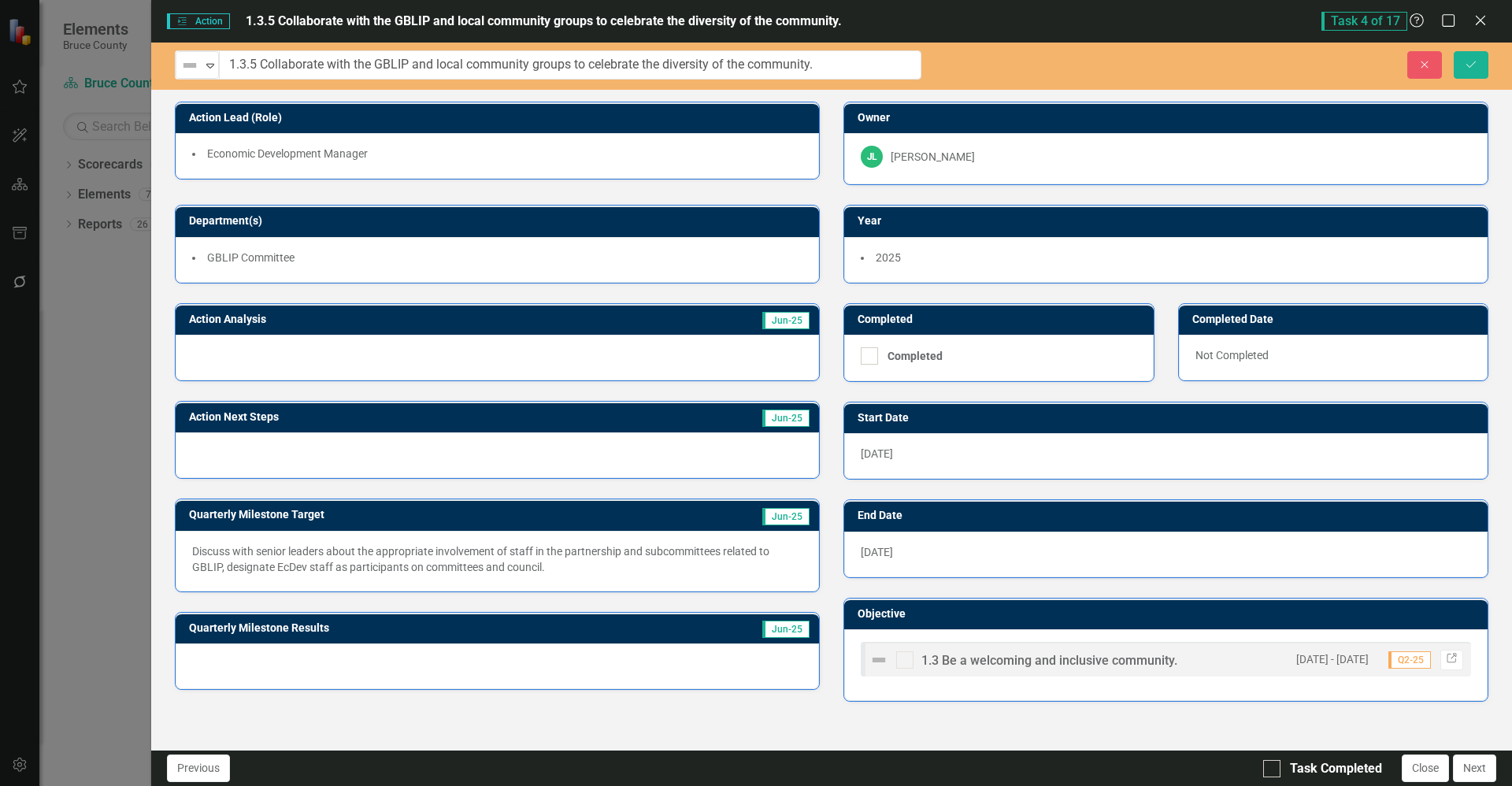
click at [1280, 73] on div "Close Save" at bounding box center [1229, 65] width 543 height 28
click at [212, 70] on icon "Expand" at bounding box center [210, 65] width 15 height 13
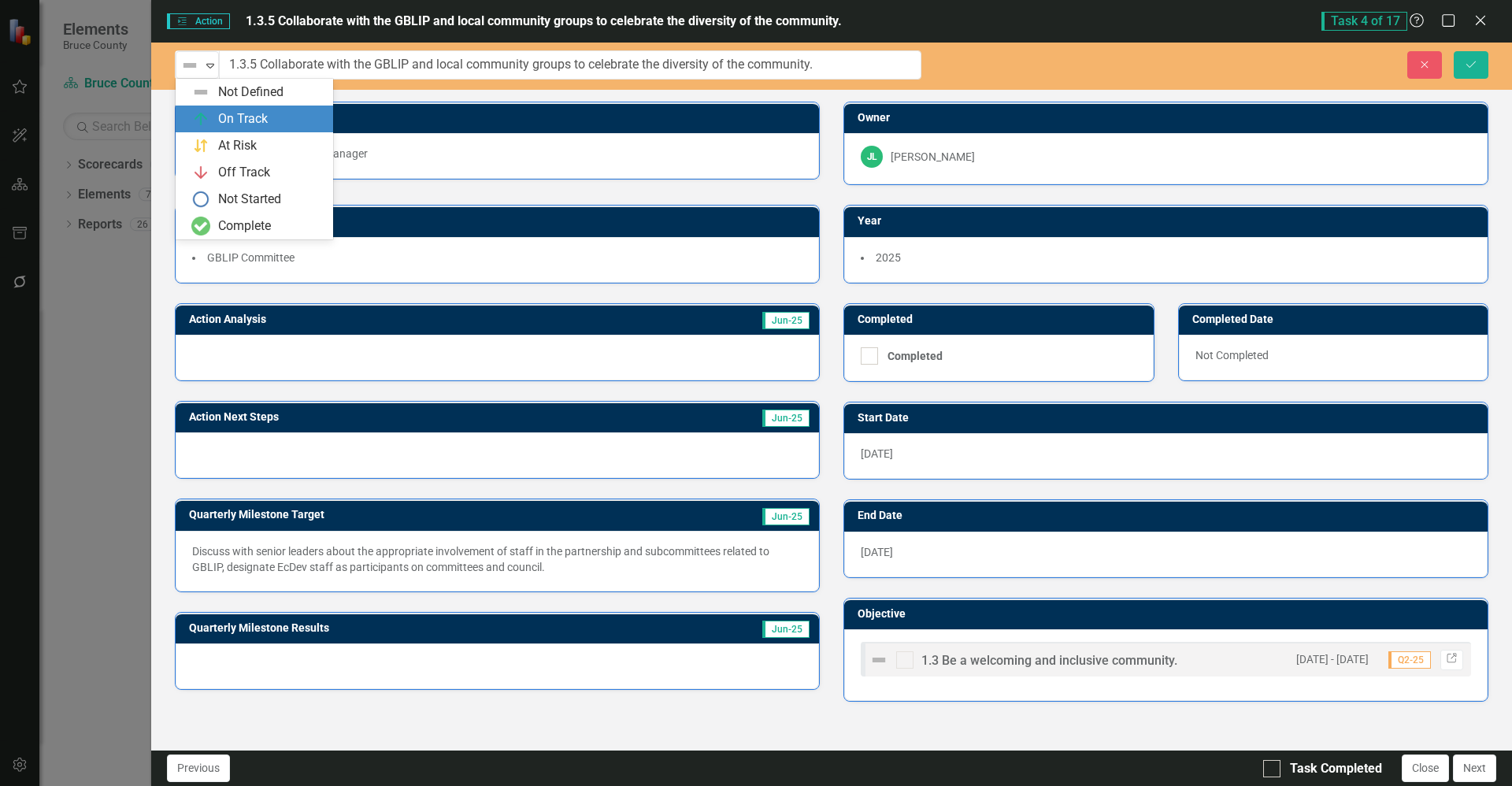
click at [1093, 66] on div "Close Save" at bounding box center [1229, 65] width 543 height 28
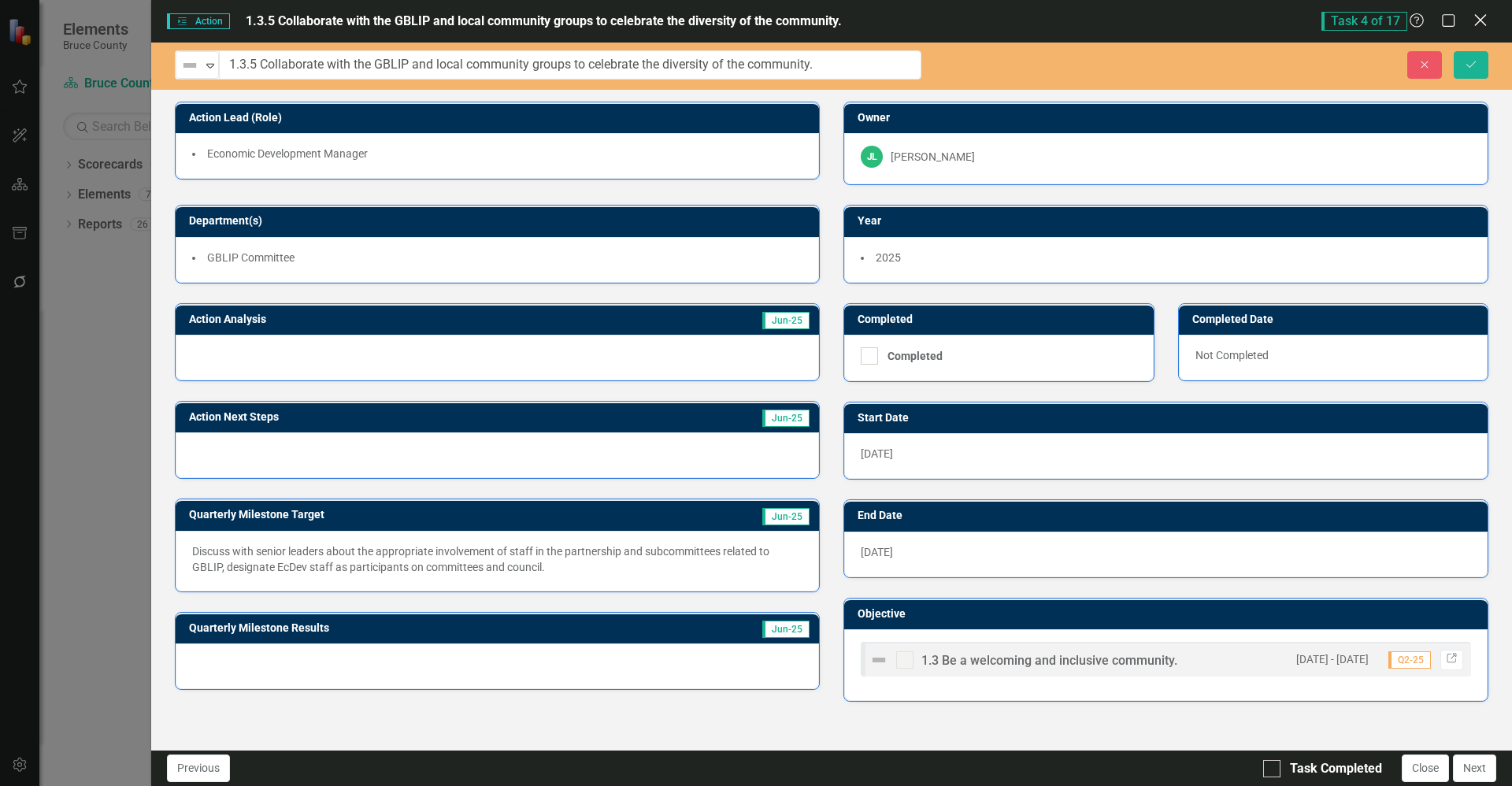
click at [1485, 18] on icon "Close" at bounding box center [1480, 20] width 19 height 15
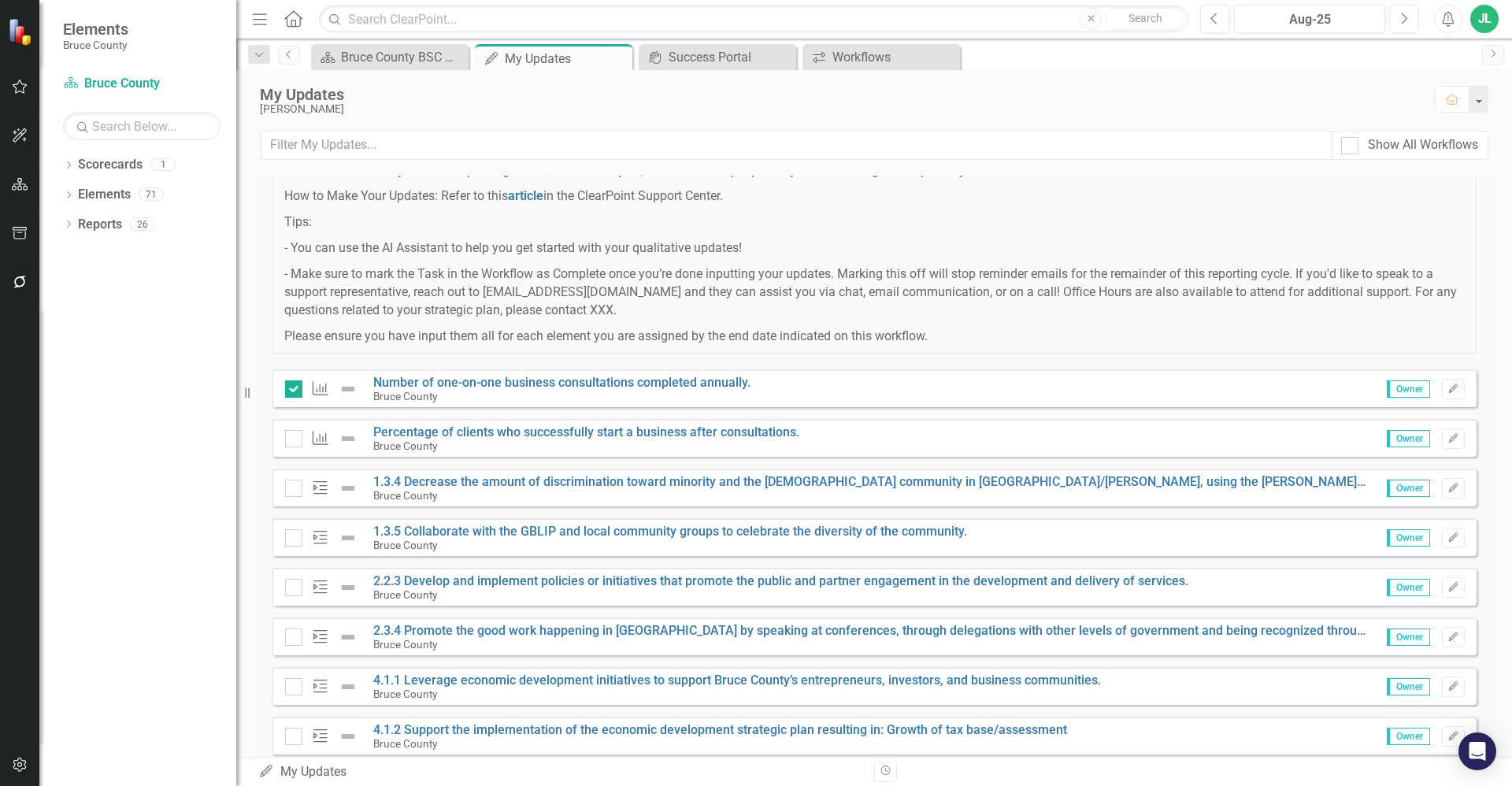
scroll to position [281, 0]
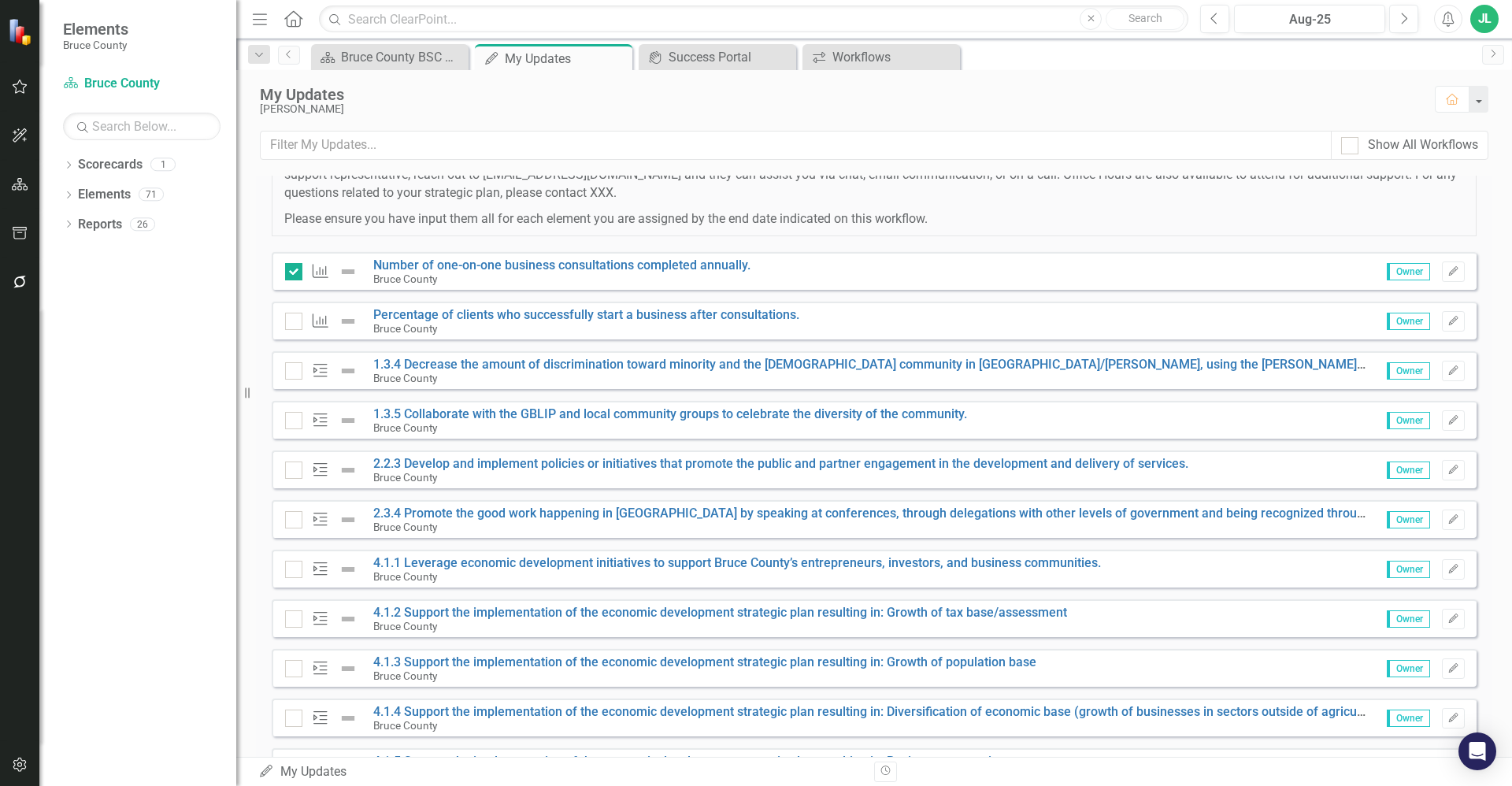
click at [677, 382] on div "Bruce County" at bounding box center [871, 378] width 994 height 14
click at [678, 379] on div "Bruce County" at bounding box center [871, 378] width 994 height 14
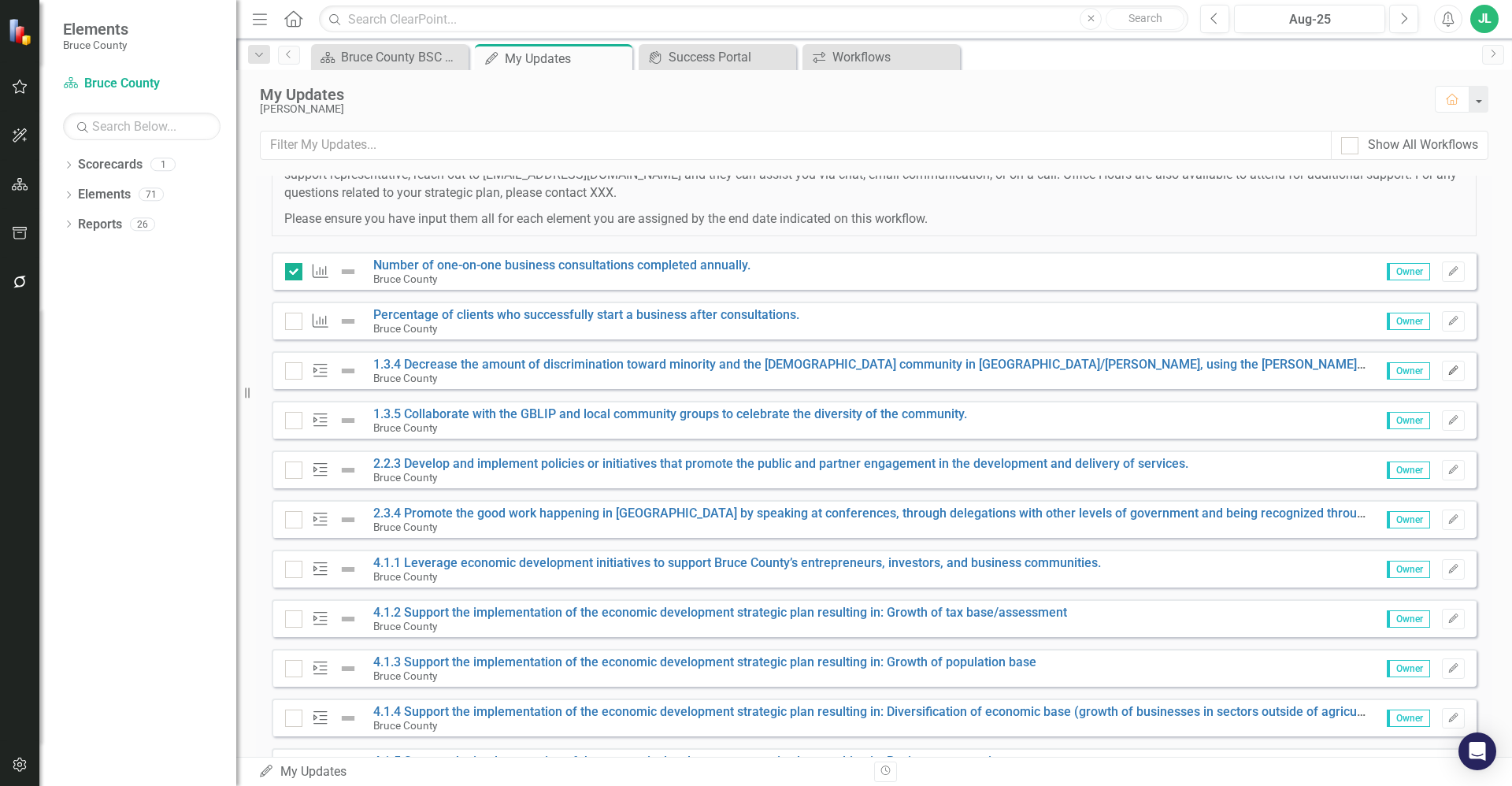
click at [1448, 372] on icon "button" at bounding box center [1453, 370] width 10 height 10
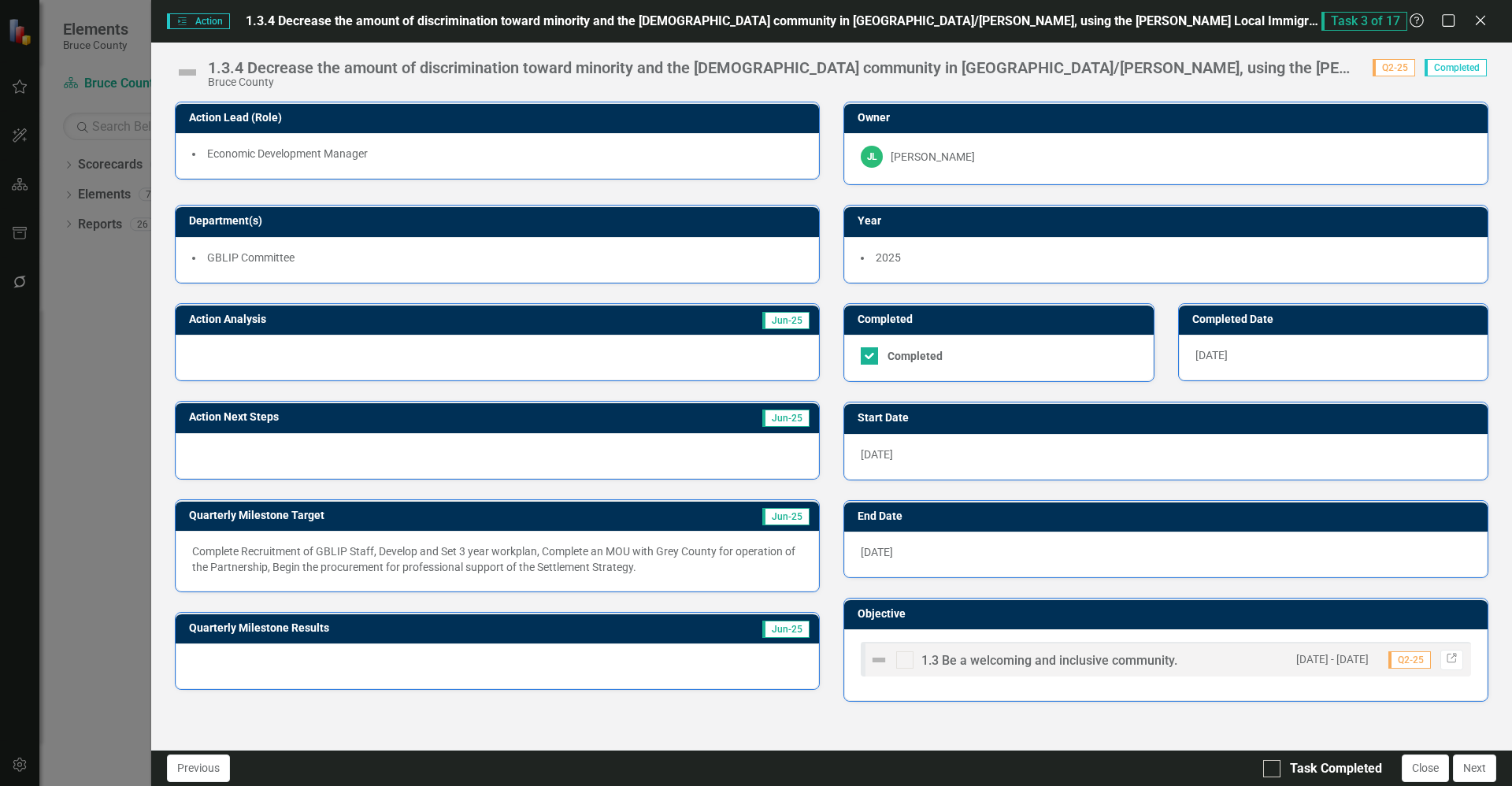
click at [193, 71] on img at bounding box center [188, 72] width 25 height 25
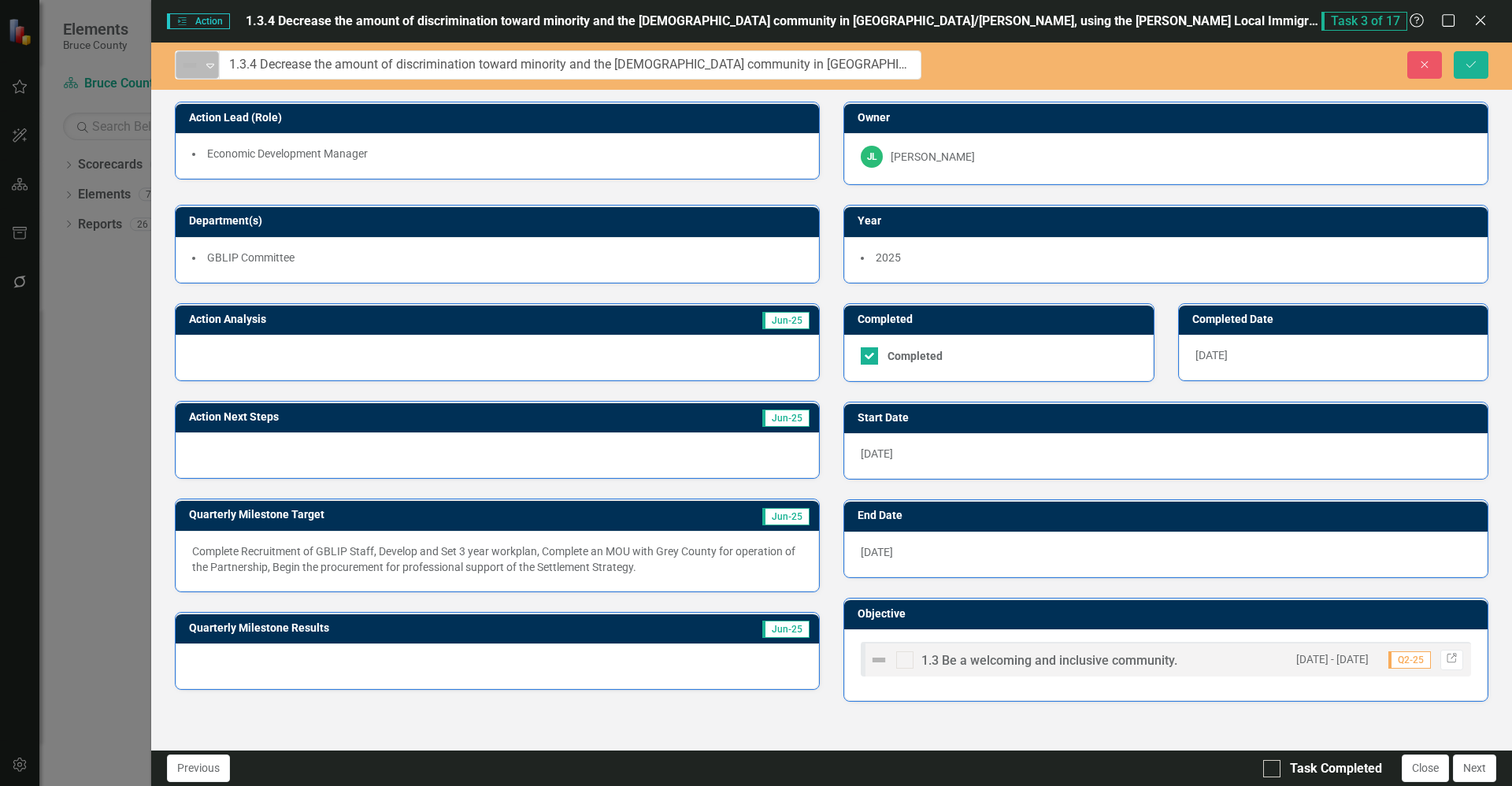
click at [213, 71] on icon "Expand" at bounding box center [210, 65] width 15 height 13
click at [213, 66] on icon "Expand" at bounding box center [210, 65] width 15 height 13
click at [674, 207] on div "Department(s)" at bounding box center [497, 221] width 643 height 31
click at [690, 193] on div "Department(s) GBLIP Committee" at bounding box center [497, 233] width 668 height 97
click at [596, 301] on div "Action Analysis Jun-25" at bounding box center [497, 331] width 668 height 97
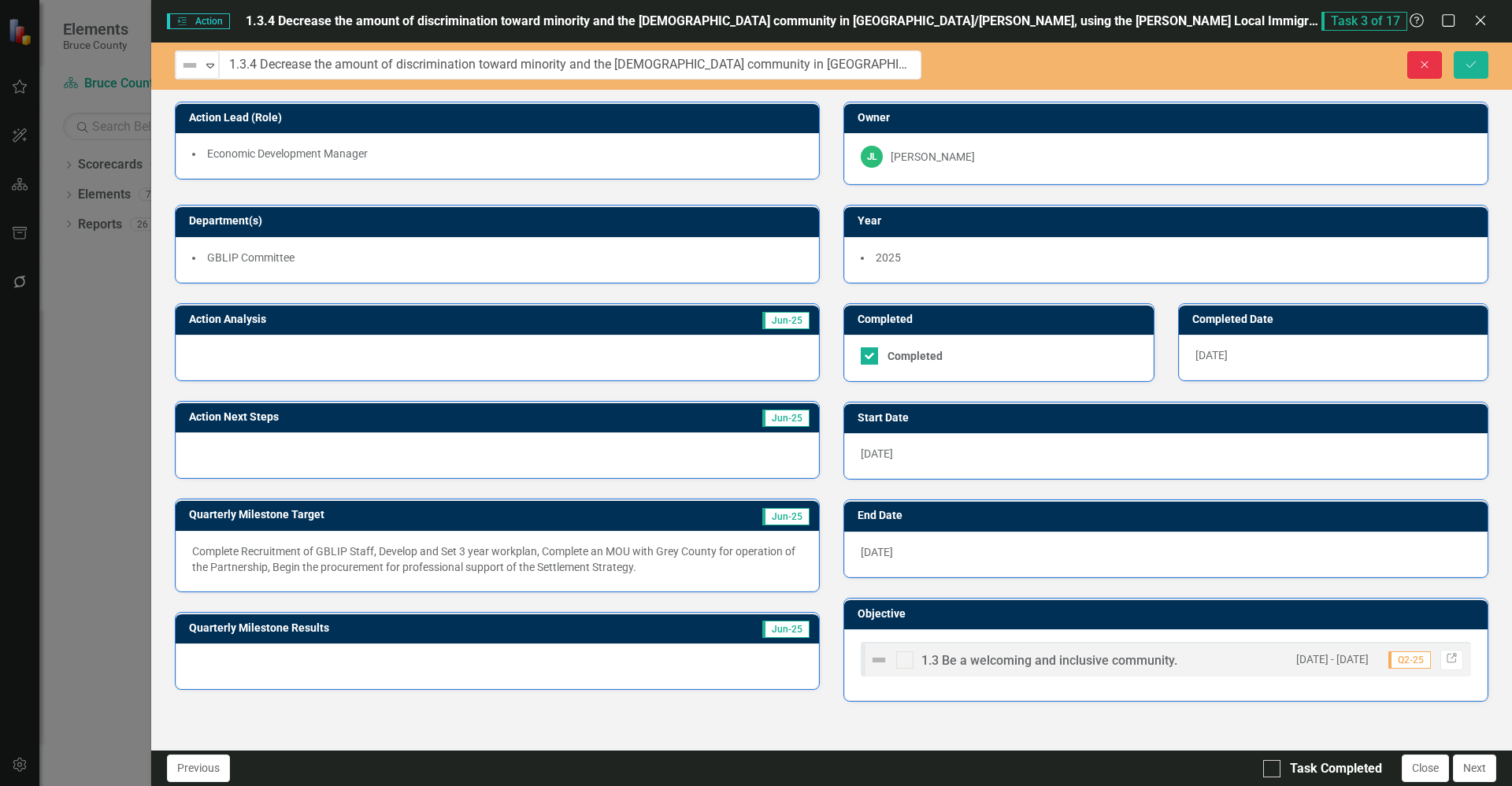
click at [1424, 64] on icon "button" at bounding box center [1424, 64] width 7 height 7
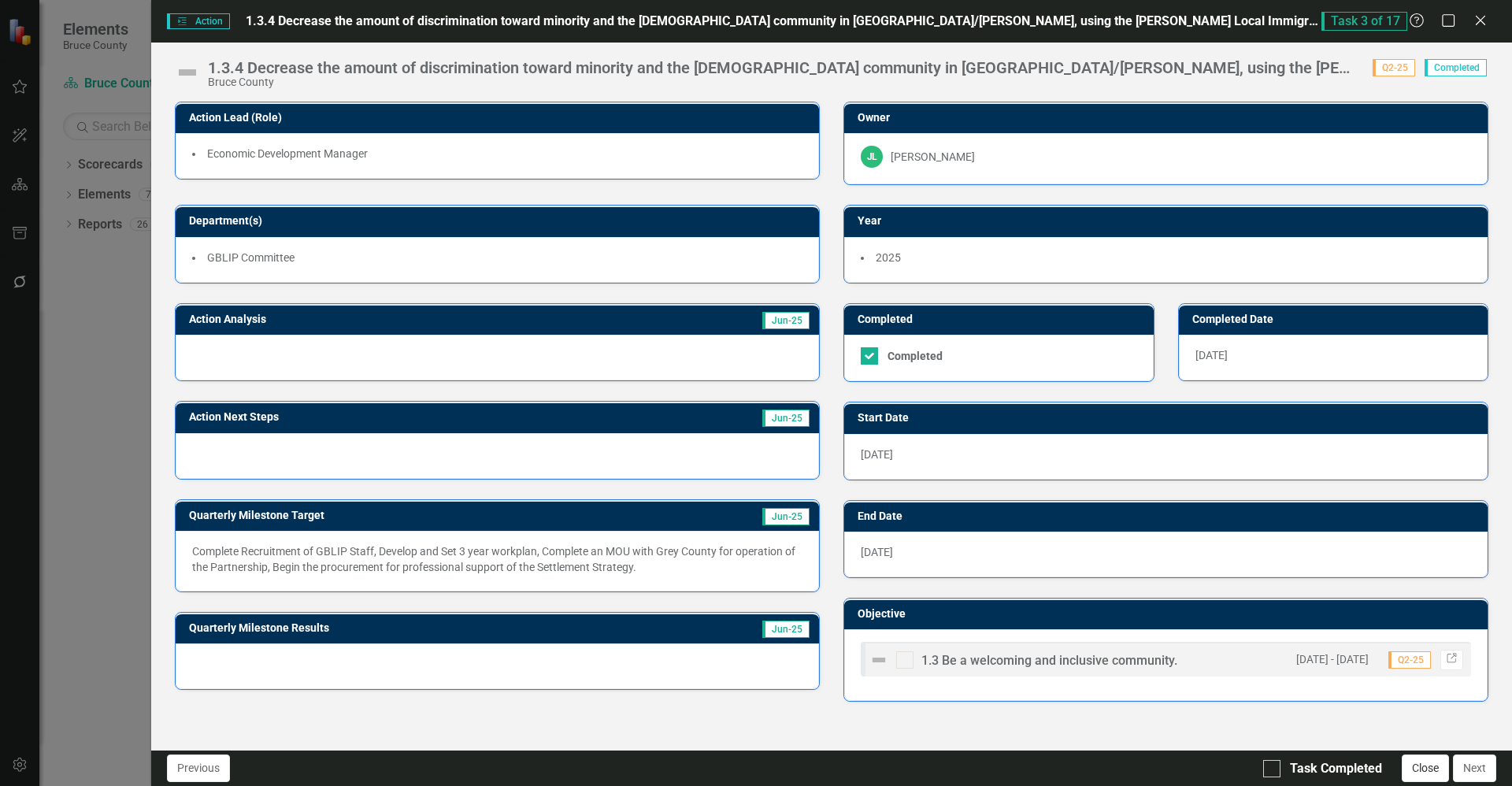
click at [1427, 769] on button "Close" at bounding box center [1425, 768] width 47 height 28
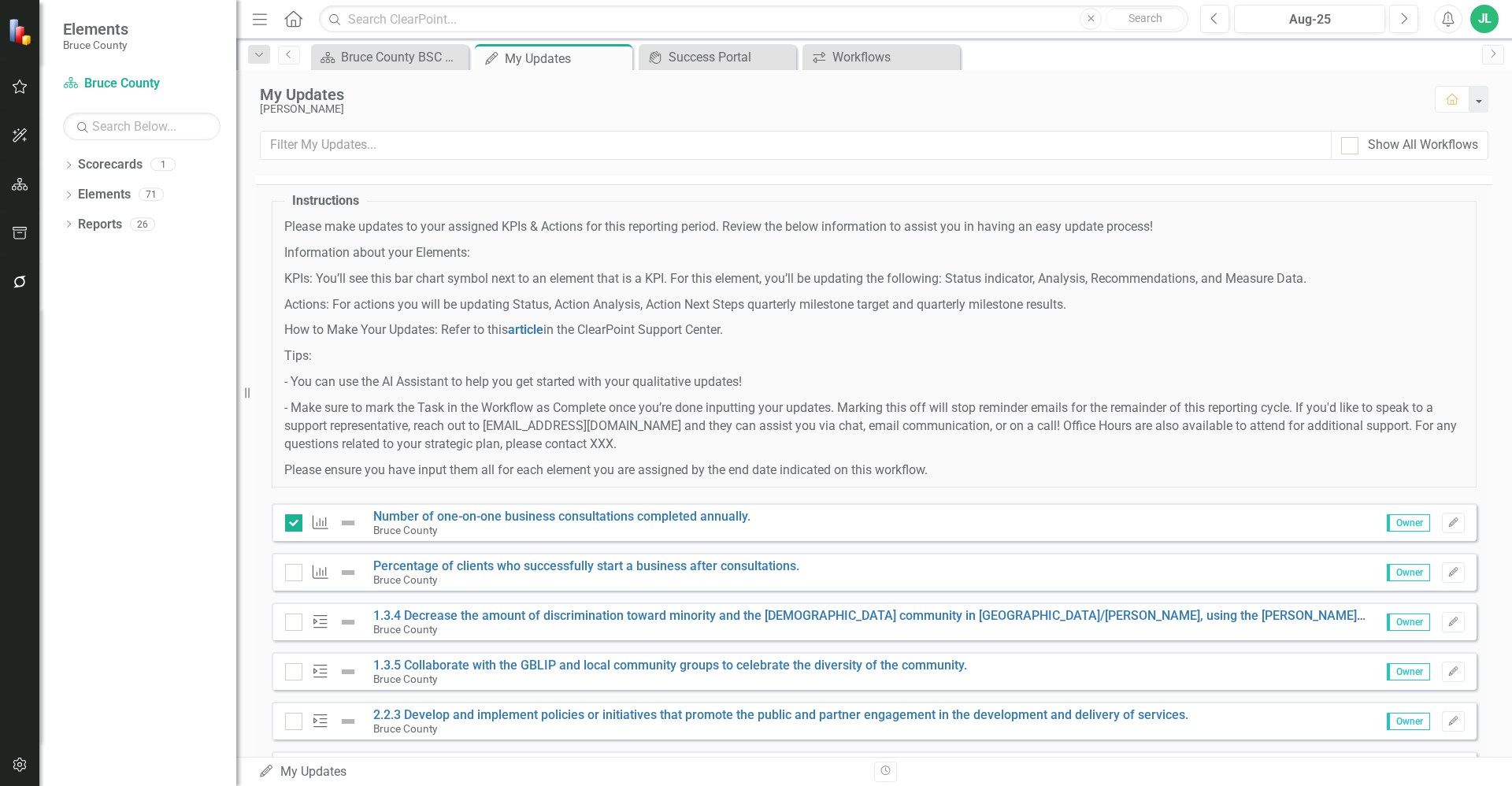
scroll to position [0, 0]
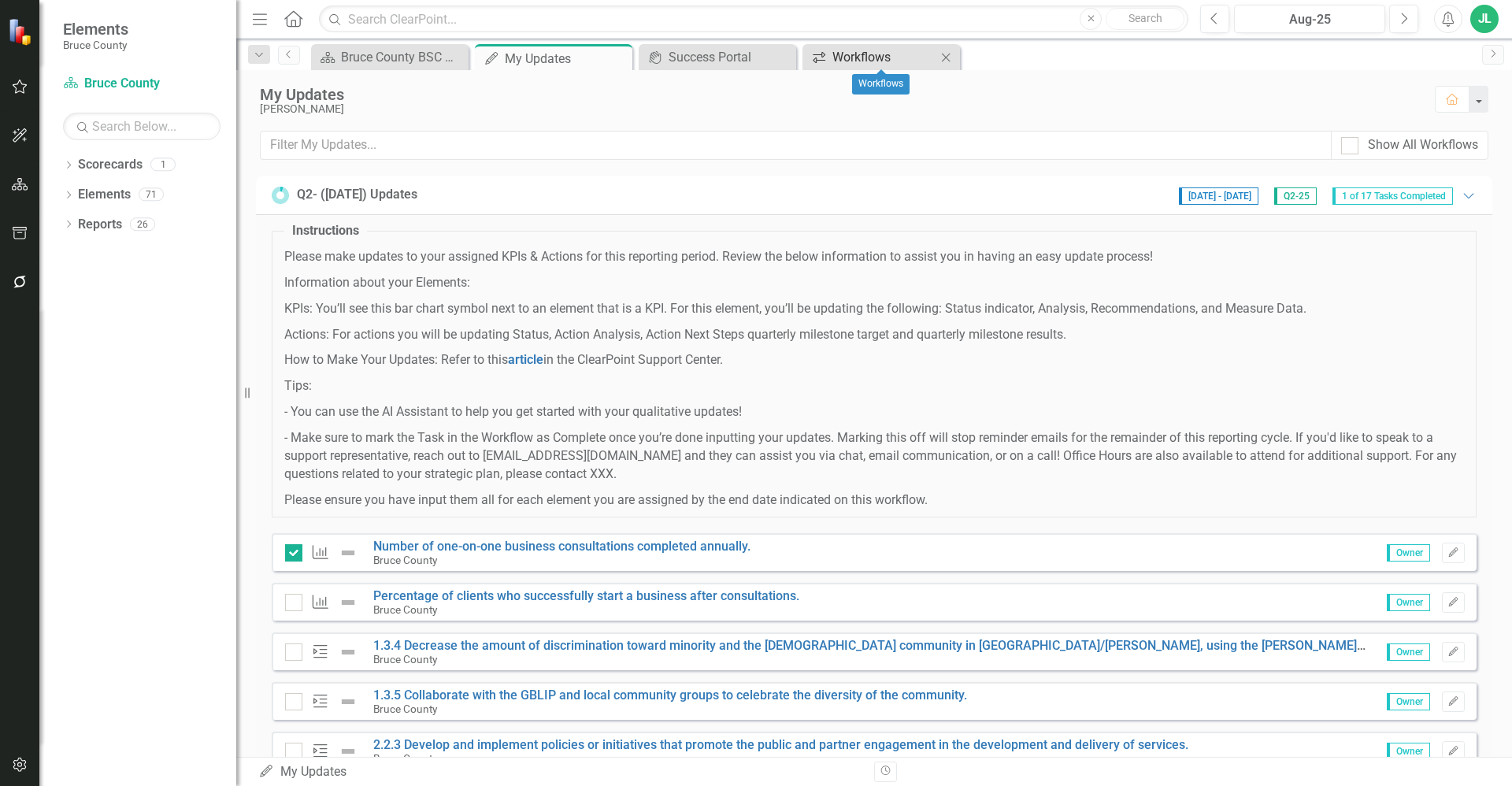
click at [853, 62] on div "Workflows" at bounding box center [884, 57] width 104 height 19
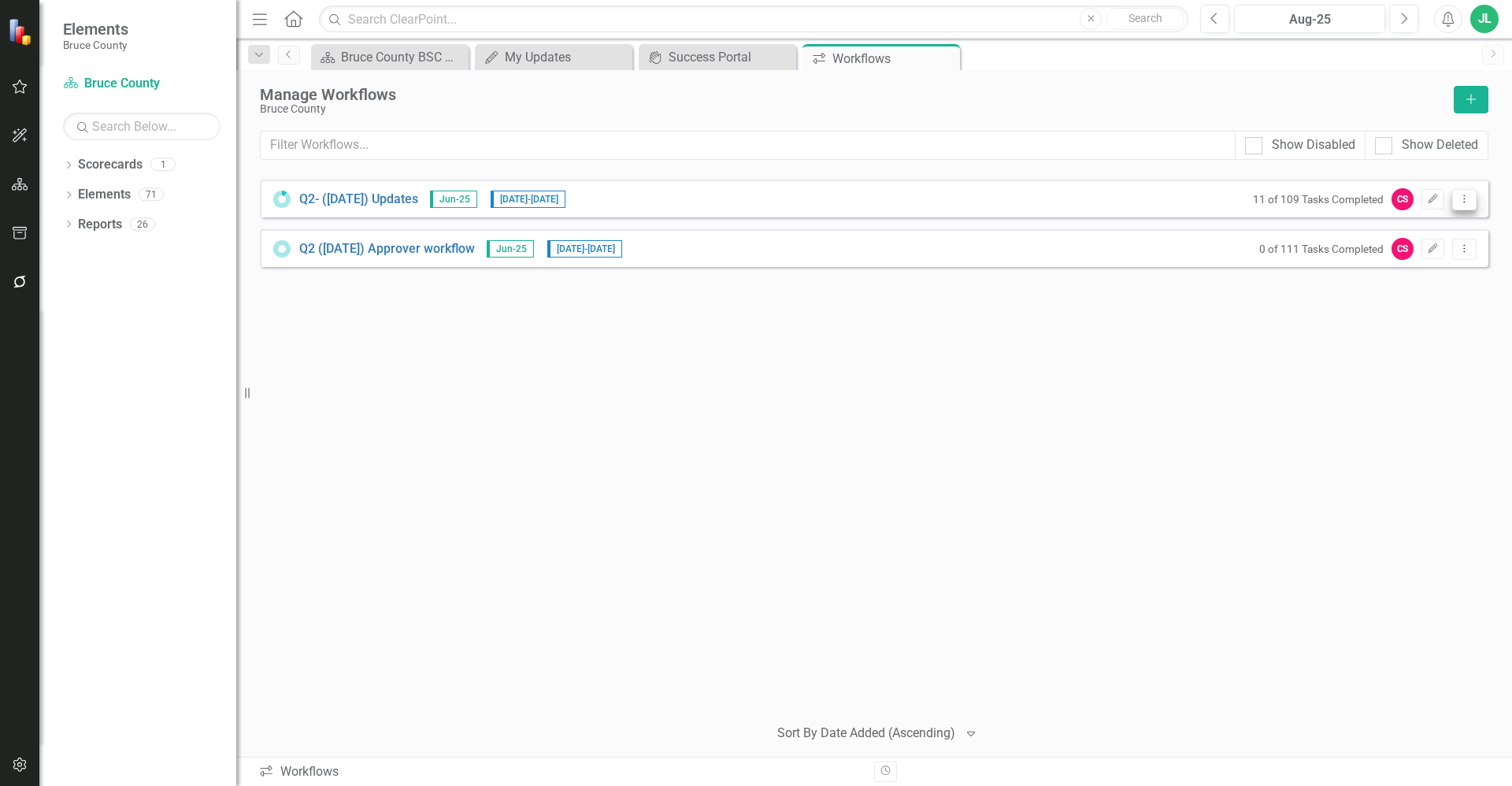
click at [1469, 205] on button "Dropdown Menu" at bounding box center [1464, 199] width 24 height 21
click at [1430, 261] on link "Edit Edit Workflow" at bounding box center [1402, 254] width 145 height 29
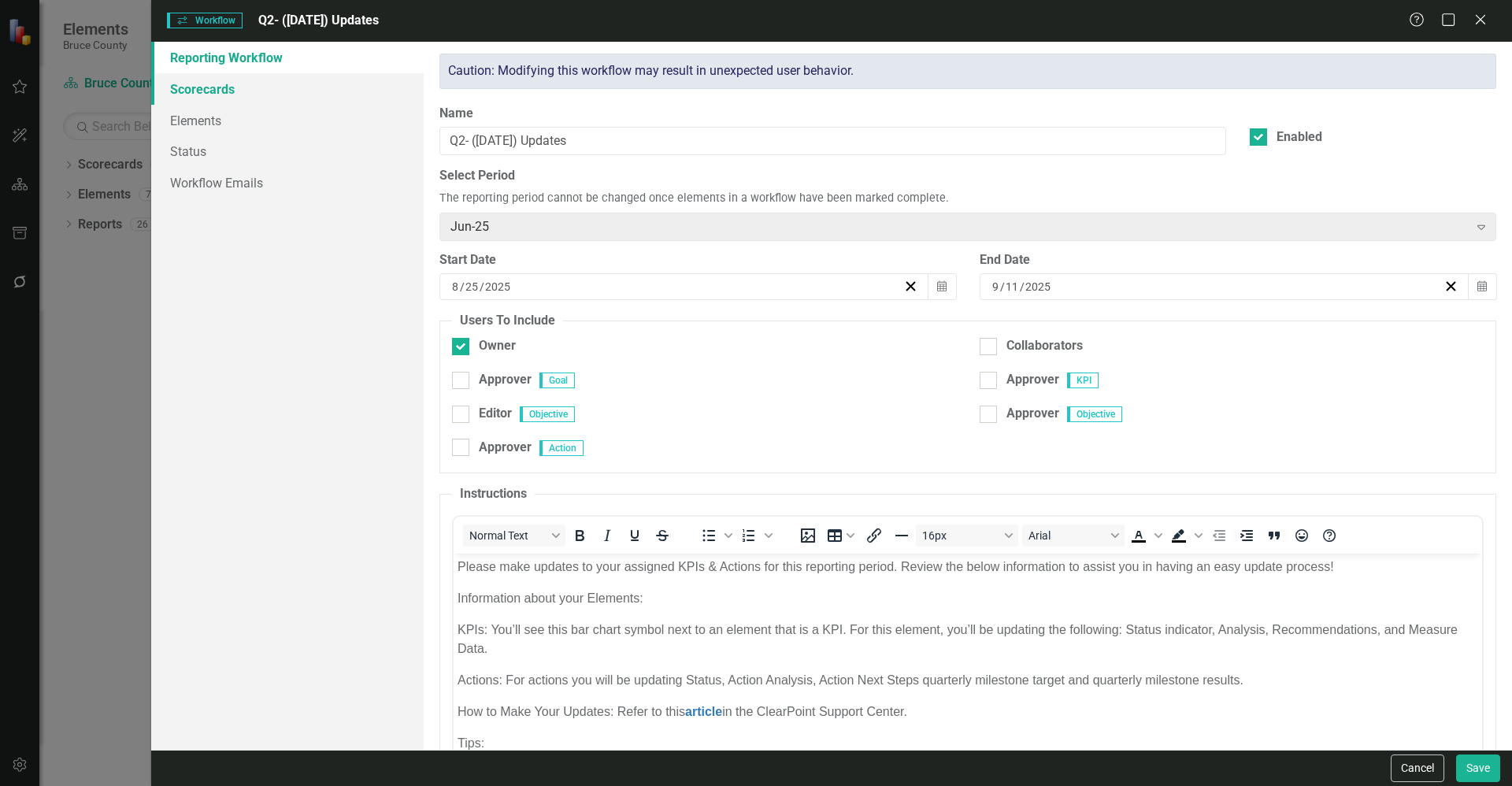
click at [210, 77] on link "Scorecards" at bounding box center [287, 89] width 273 height 32
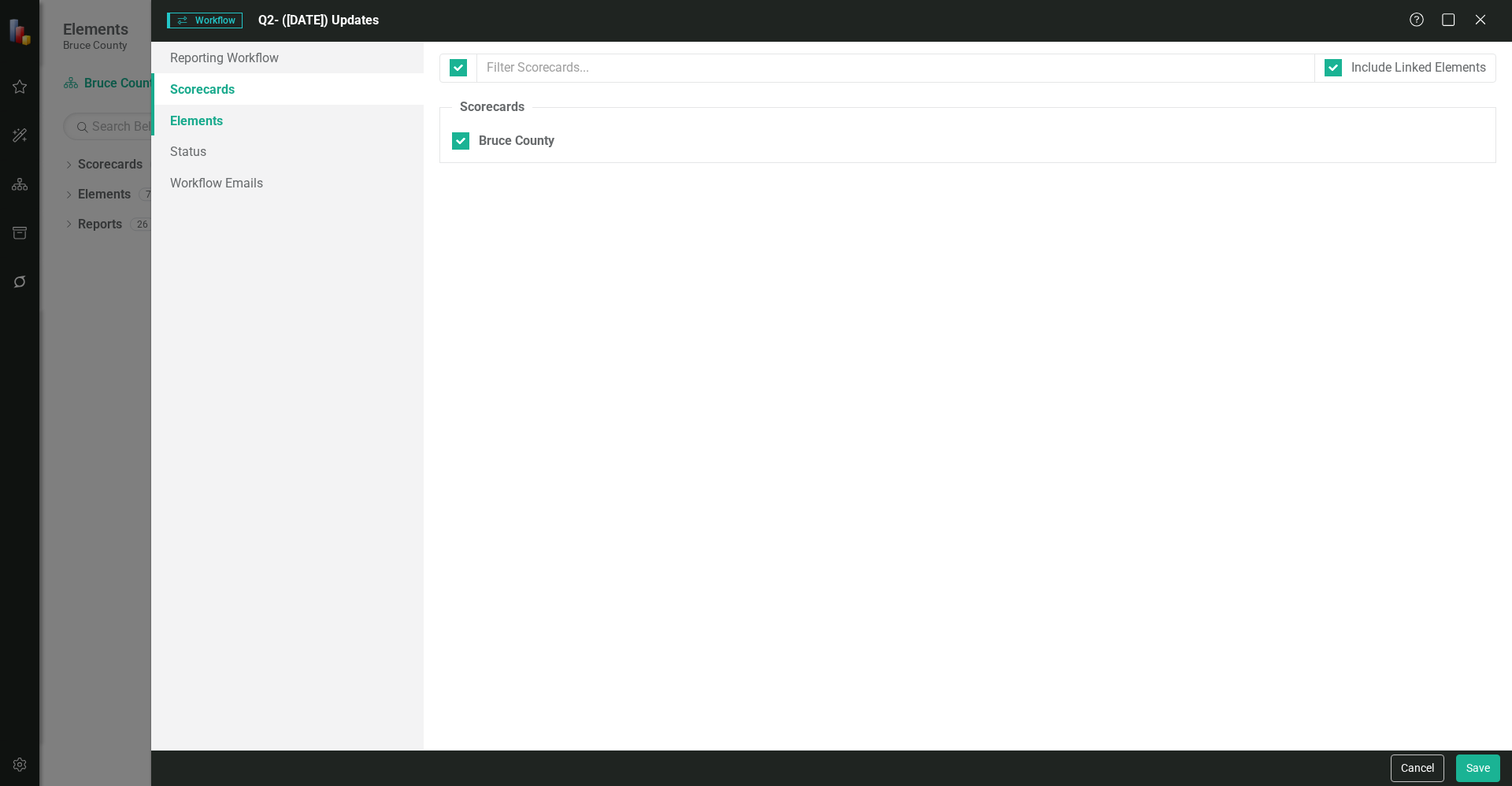
click at [222, 122] on link "Elements" at bounding box center [287, 120] width 273 height 32
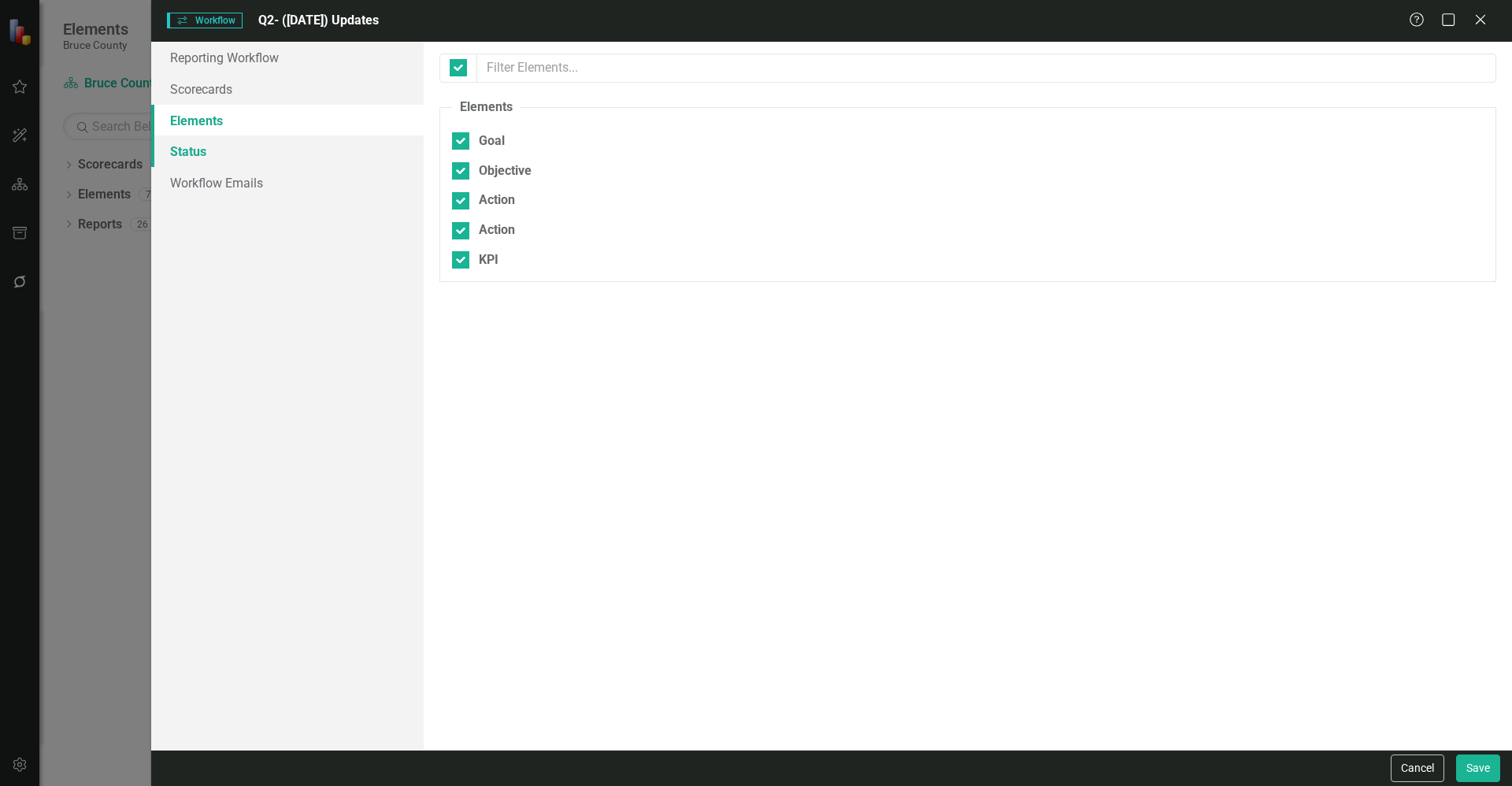
click at [237, 149] on link "Status" at bounding box center [287, 151] width 273 height 32
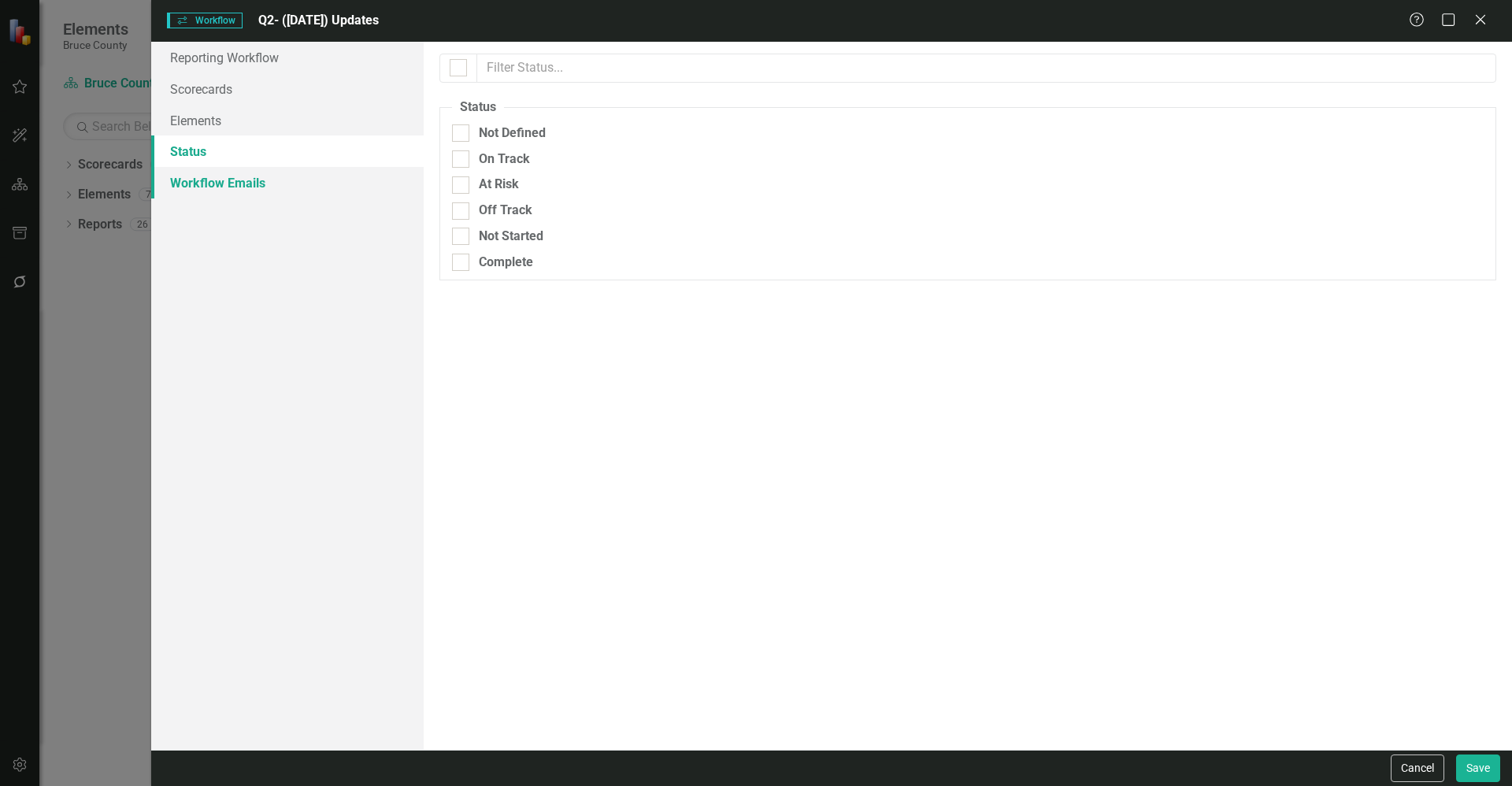
click at [266, 195] on link "Workflow Emails" at bounding box center [287, 182] width 273 height 32
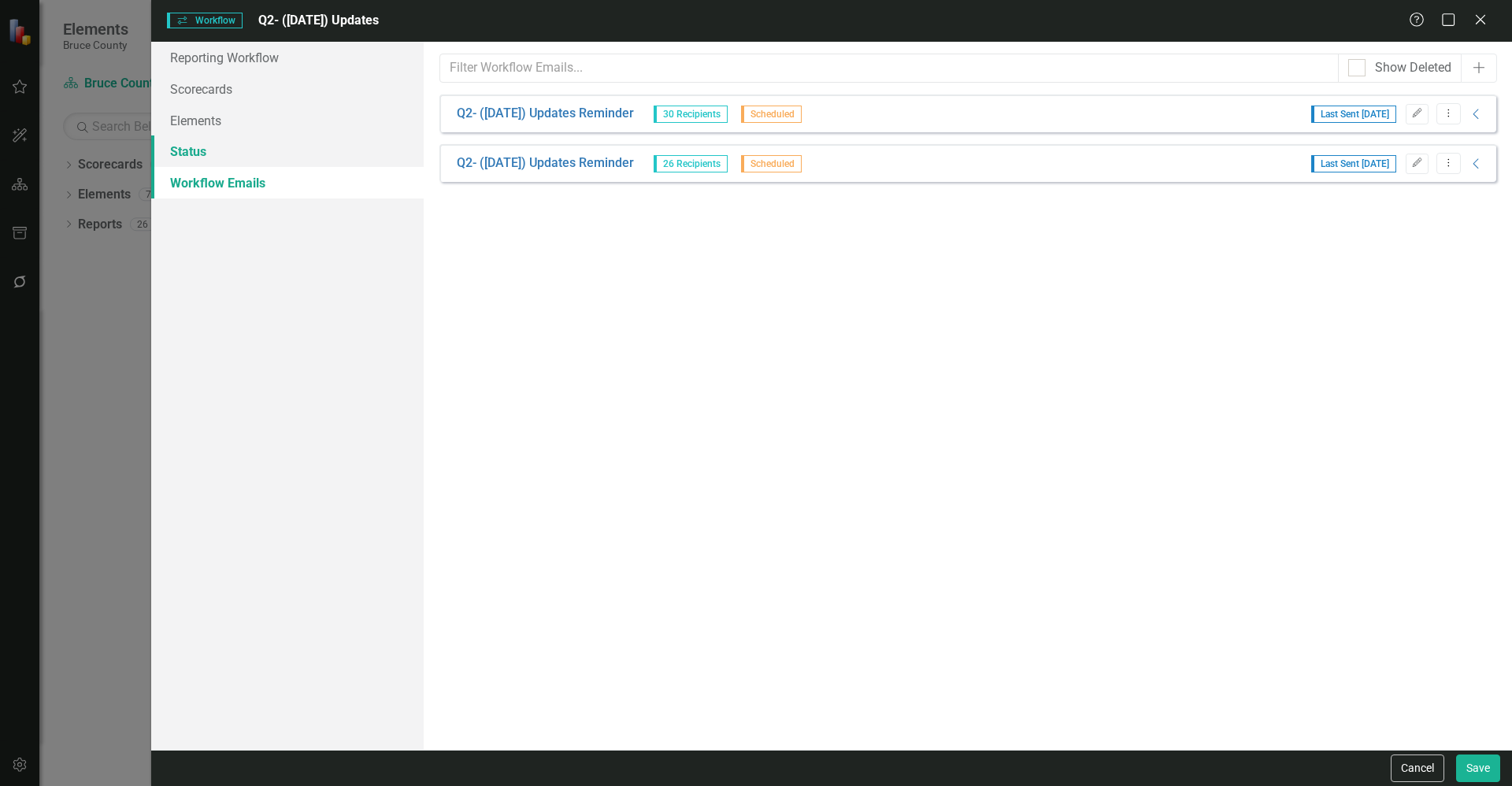
click at [252, 159] on link "Status" at bounding box center [287, 151] width 273 height 32
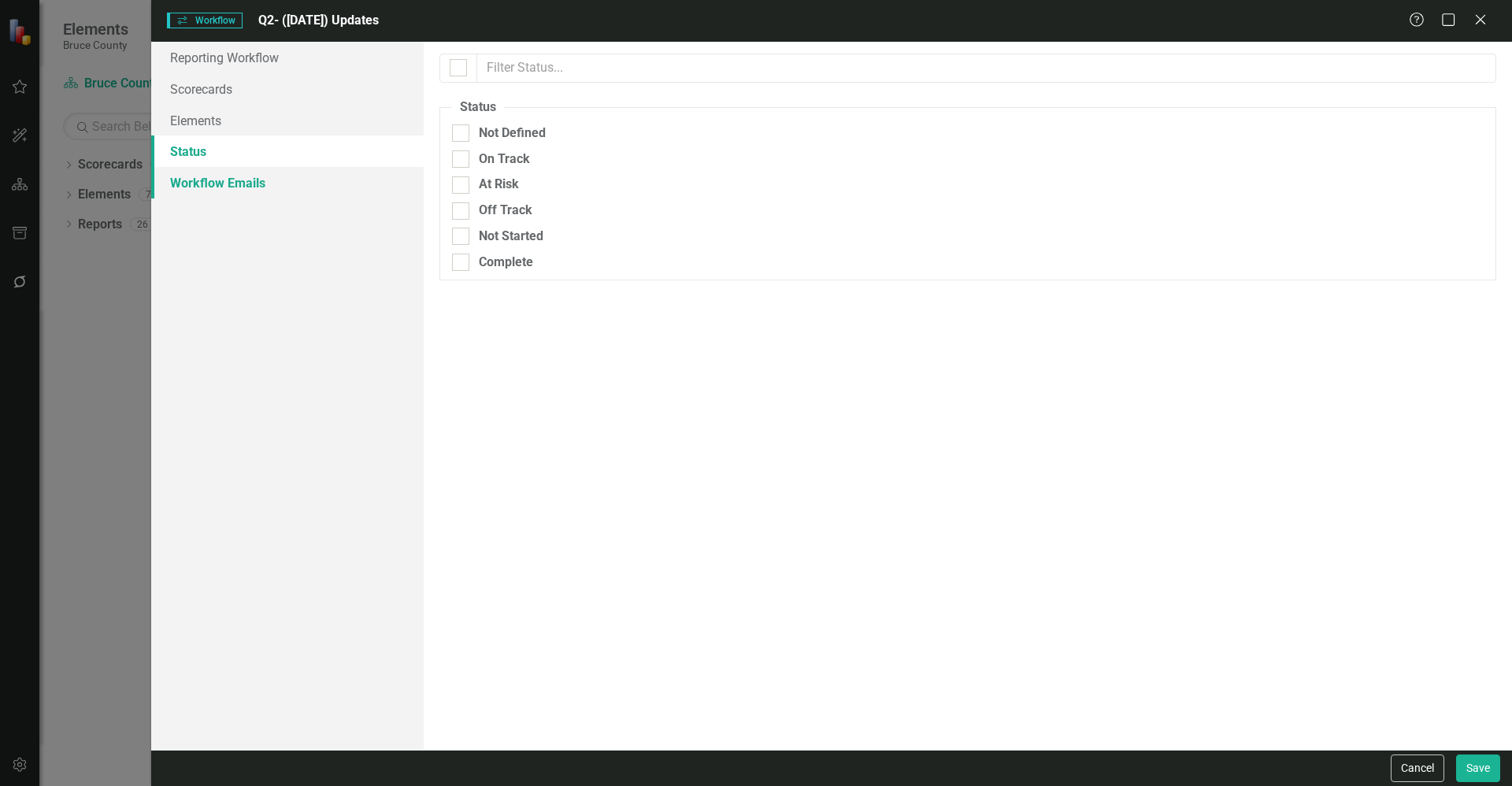
click at [257, 196] on link "Workflow Emails" at bounding box center [287, 182] width 273 height 32
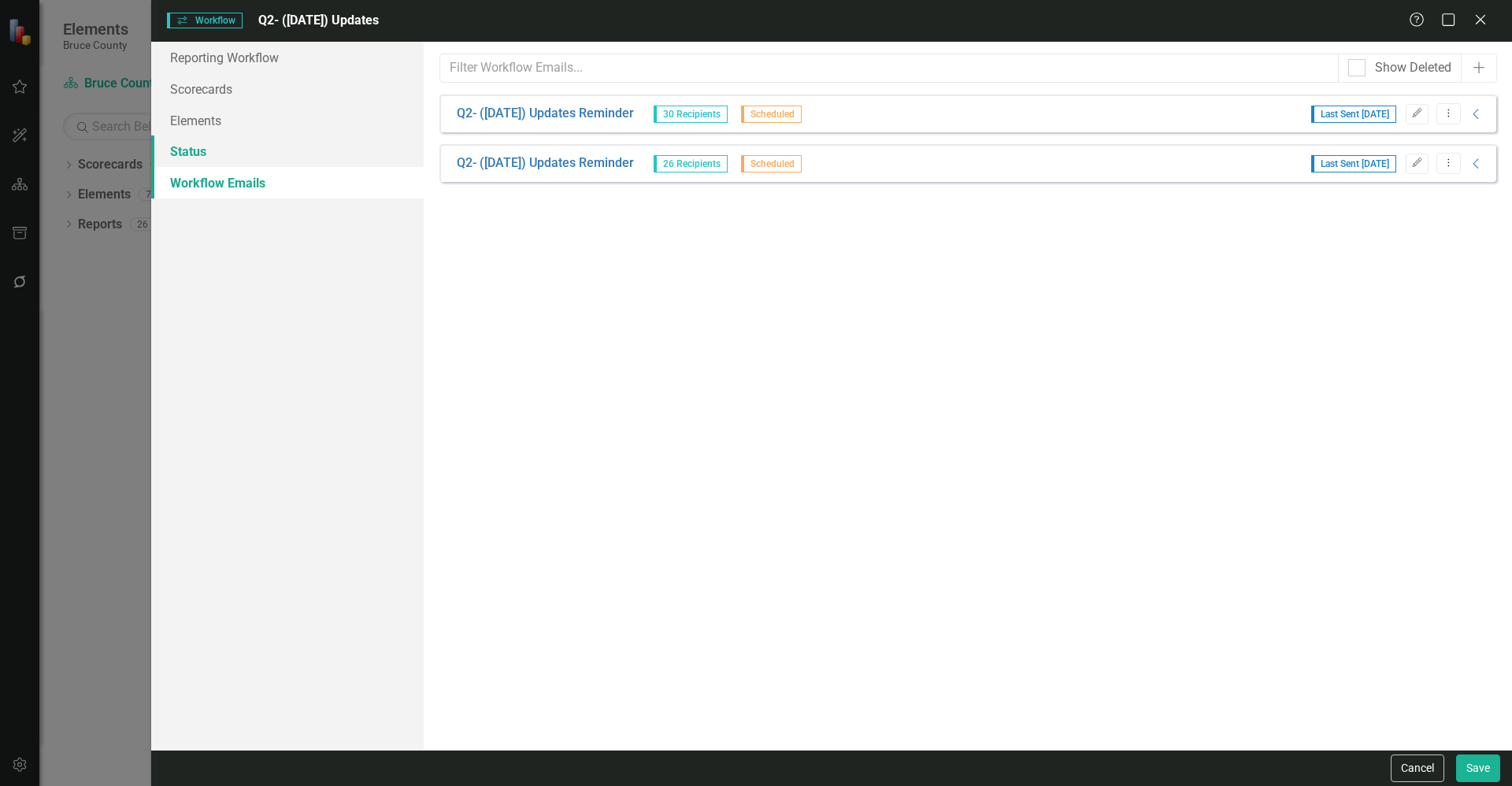
click at [256, 161] on link "Status" at bounding box center [287, 151] width 273 height 32
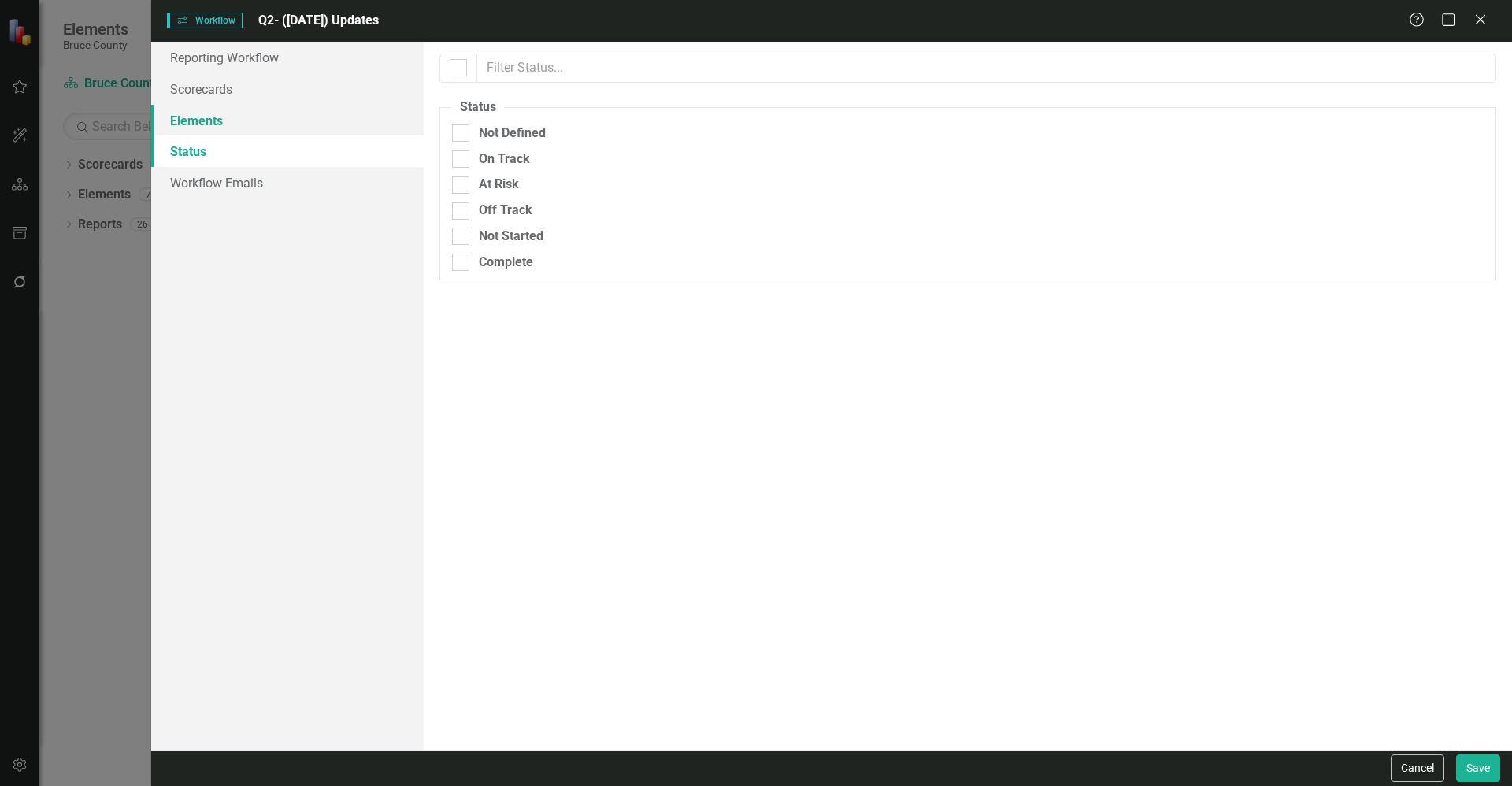
click at [252, 127] on link "Elements" at bounding box center [287, 120] width 273 height 32
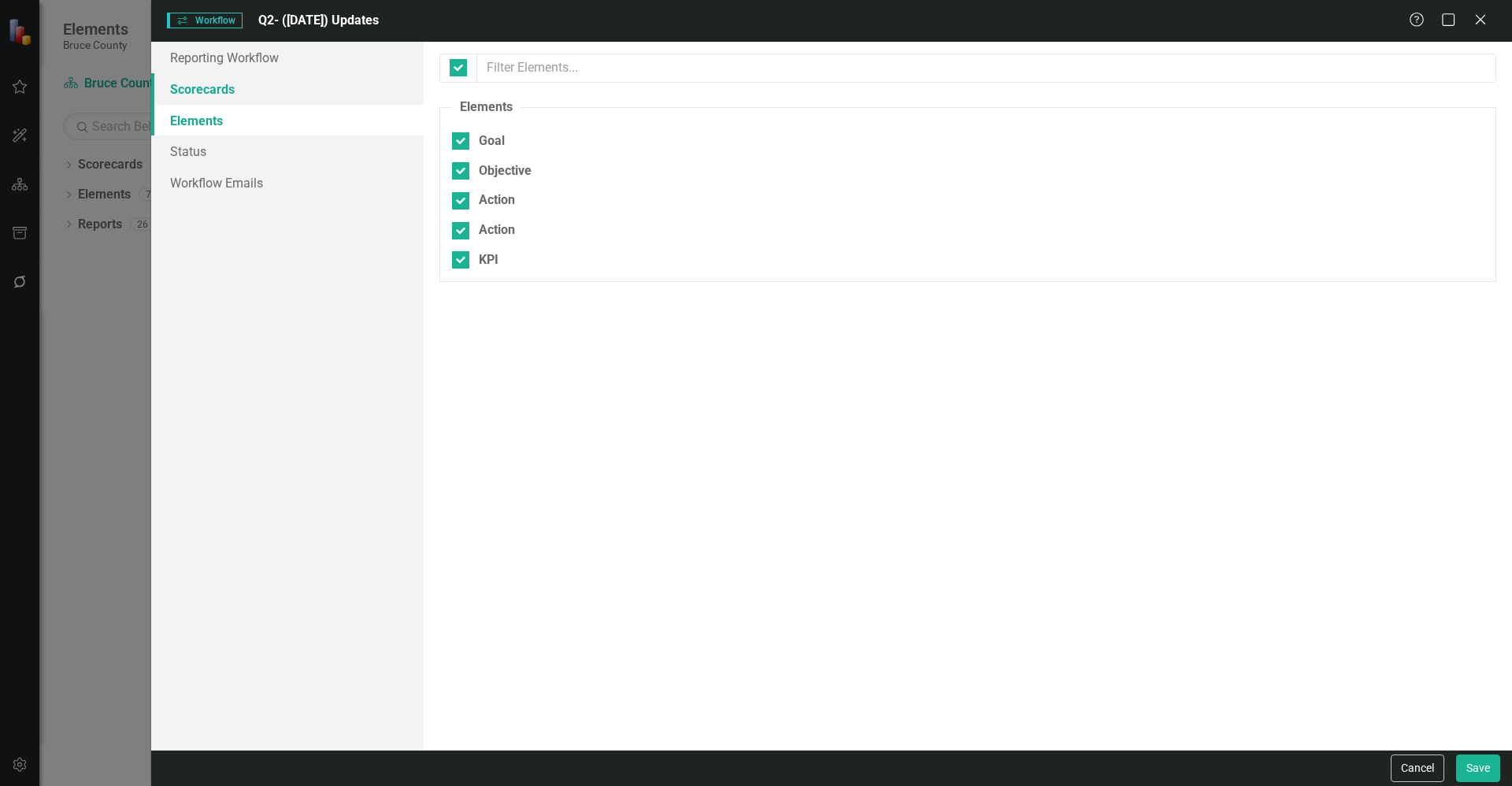
click at [248, 84] on link "Scorecards" at bounding box center [287, 89] width 273 height 32
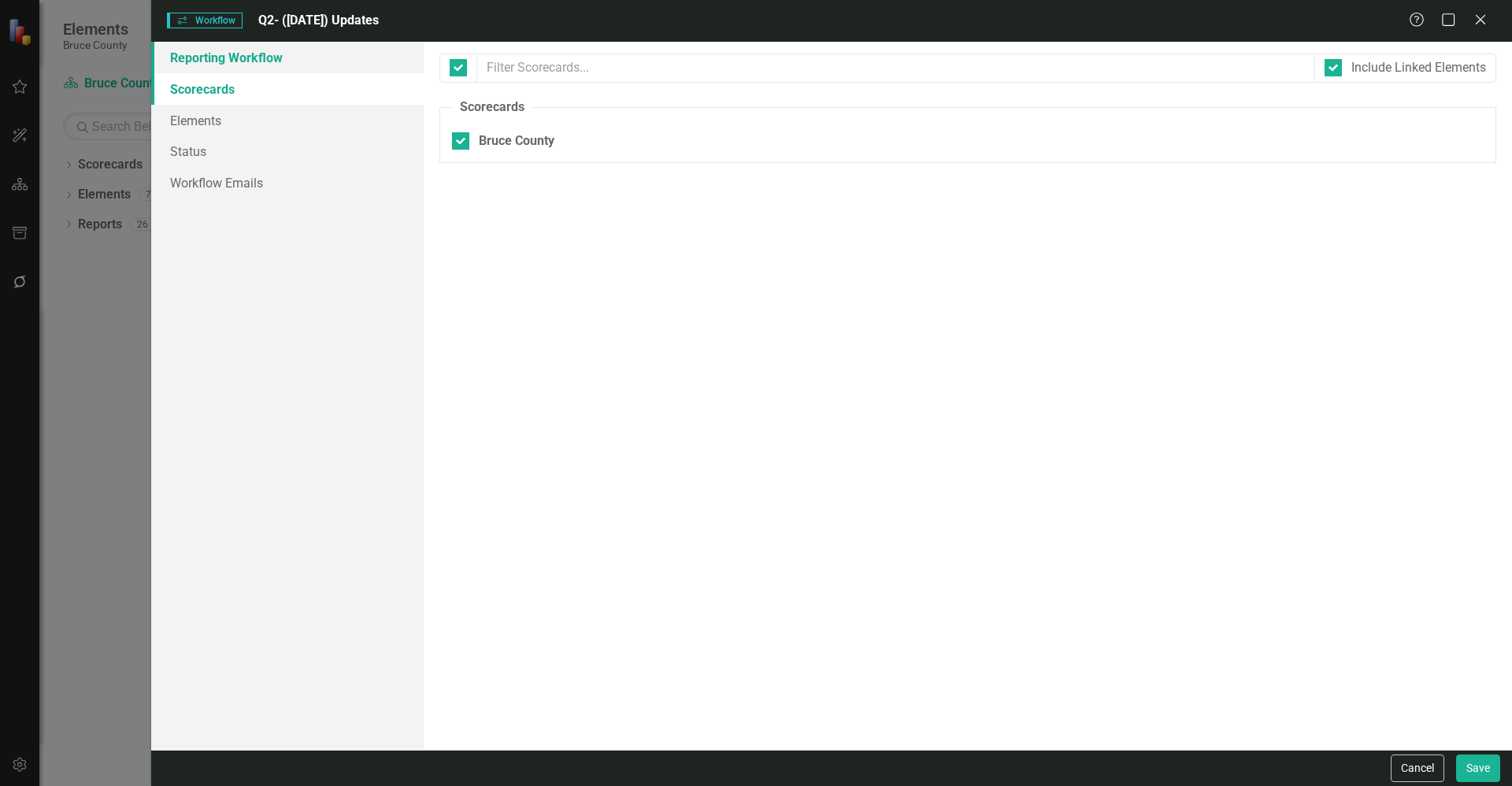
click at [253, 52] on link "Reporting Workflow" at bounding box center [287, 57] width 273 height 32
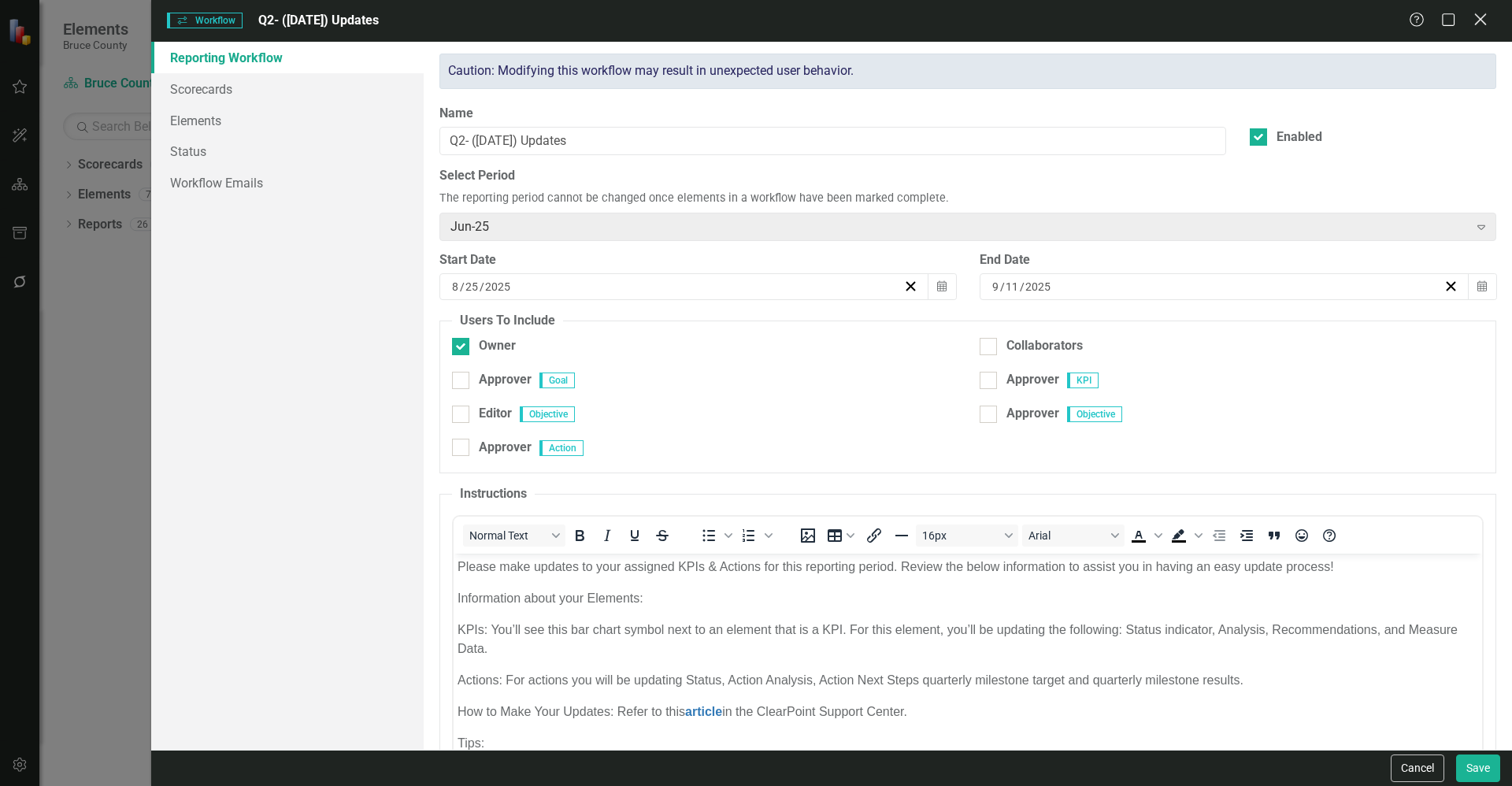
click at [1483, 17] on icon at bounding box center [1480, 19] width 12 height 12
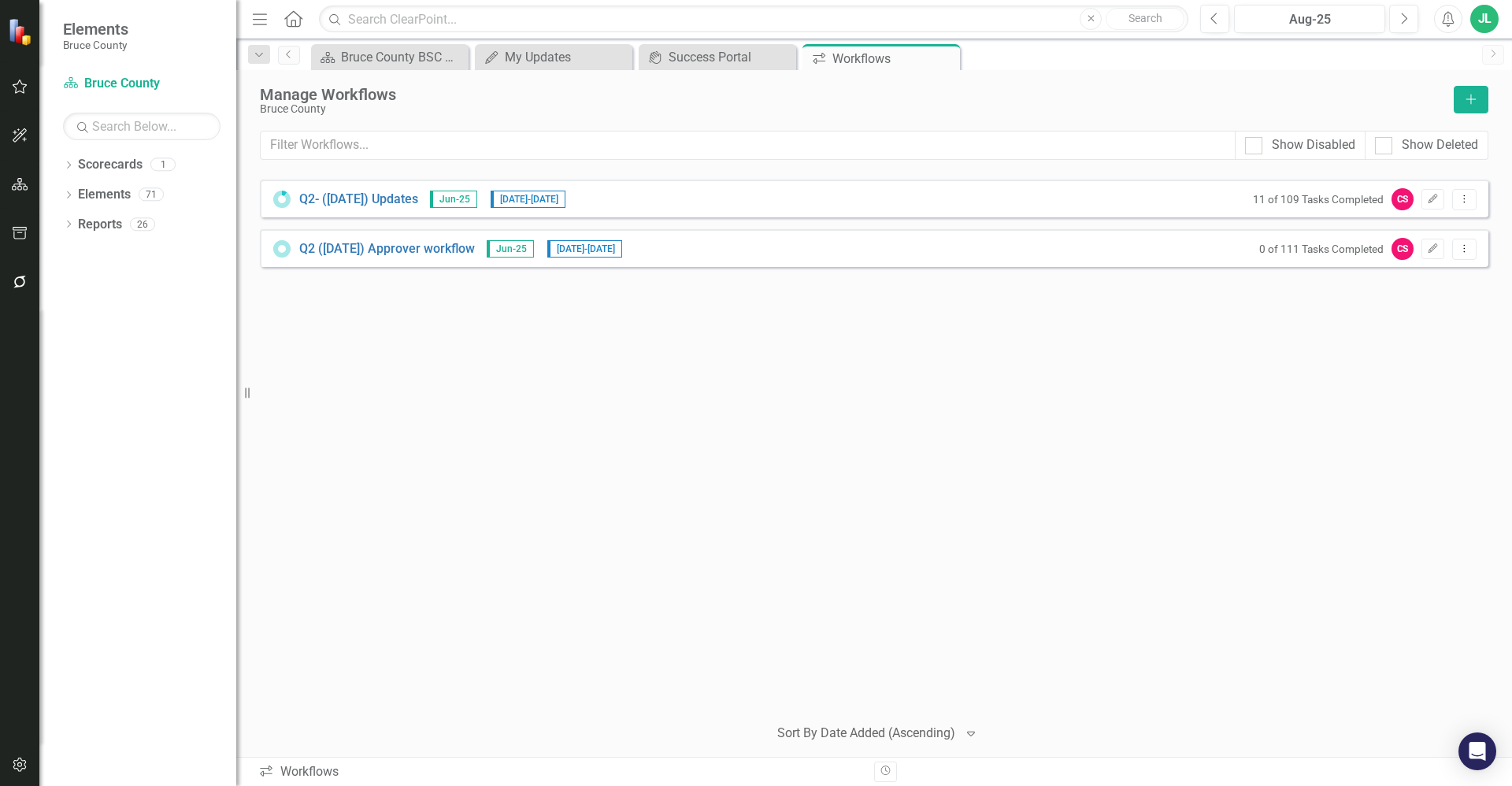
click at [991, 433] on div "Q2- (Jun 25) Updates Jun-25 8/25/25 - 9/11/25 11 of 109 Tasks Completed CS Edit…" at bounding box center [874, 440] width 1229 height 522
click at [742, 433] on div "Q2- (Jun 25) Updates Jun-25 8/25/25 - 9/11/25 11 of 109 Tasks Completed CS Edit…" at bounding box center [874, 440] width 1229 height 522
click at [790, 425] on div "Q2- (Jun 25) Updates Jun-25 8/25/25 - 9/11/25 11 of 109 Tasks Completed CS Edit…" at bounding box center [874, 440] width 1229 height 522
click at [766, 401] on div "Q2- (Jun 25) Updates Jun-25 8/25/25 - 9/11/25 11 of 109 Tasks Completed CS Edit…" at bounding box center [874, 440] width 1229 height 522
click at [717, 355] on div "Q2- (Jun 25) Updates Jun-25 8/25/25 - 9/11/25 11 of 109 Tasks Completed CS Edit…" at bounding box center [874, 440] width 1229 height 522
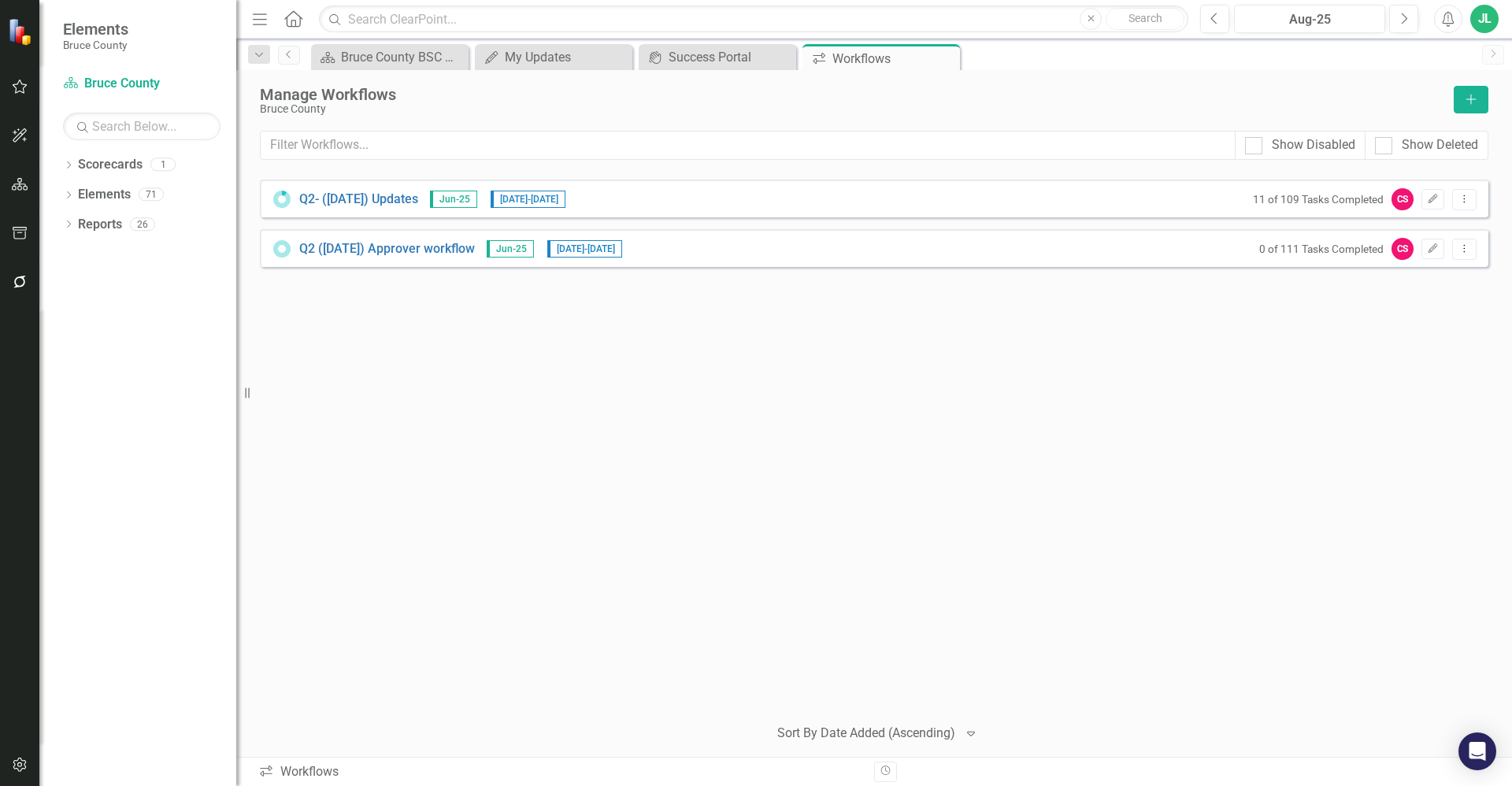
click at [15, 190] on icon "button" at bounding box center [19, 184] width 16 height 13
click at [17, 233] on icon "button" at bounding box center [19, 233] width 14 height 13
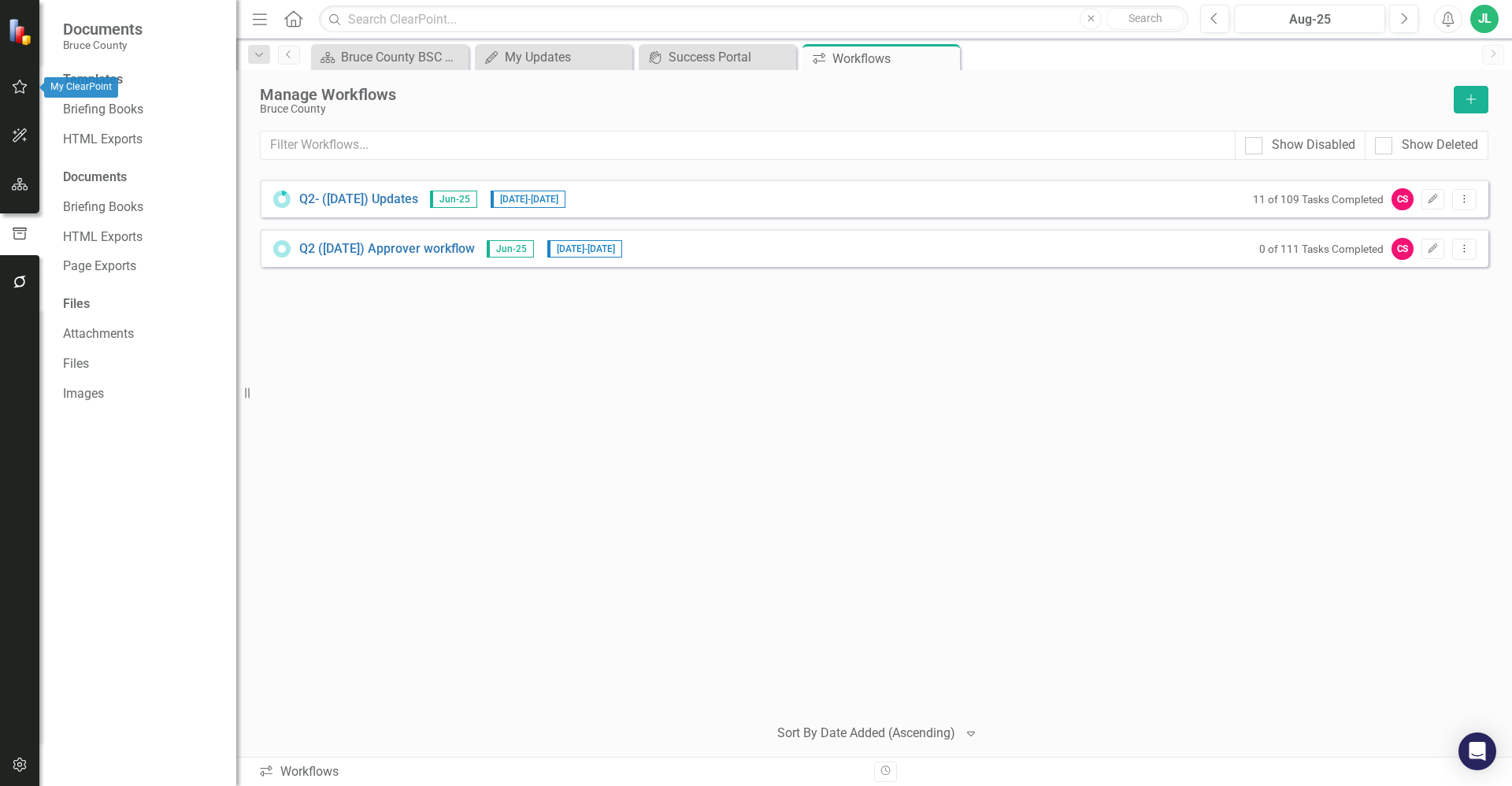
click at [17, 85] on icon "button" at bounding box center [19, 86] width 16 height 13
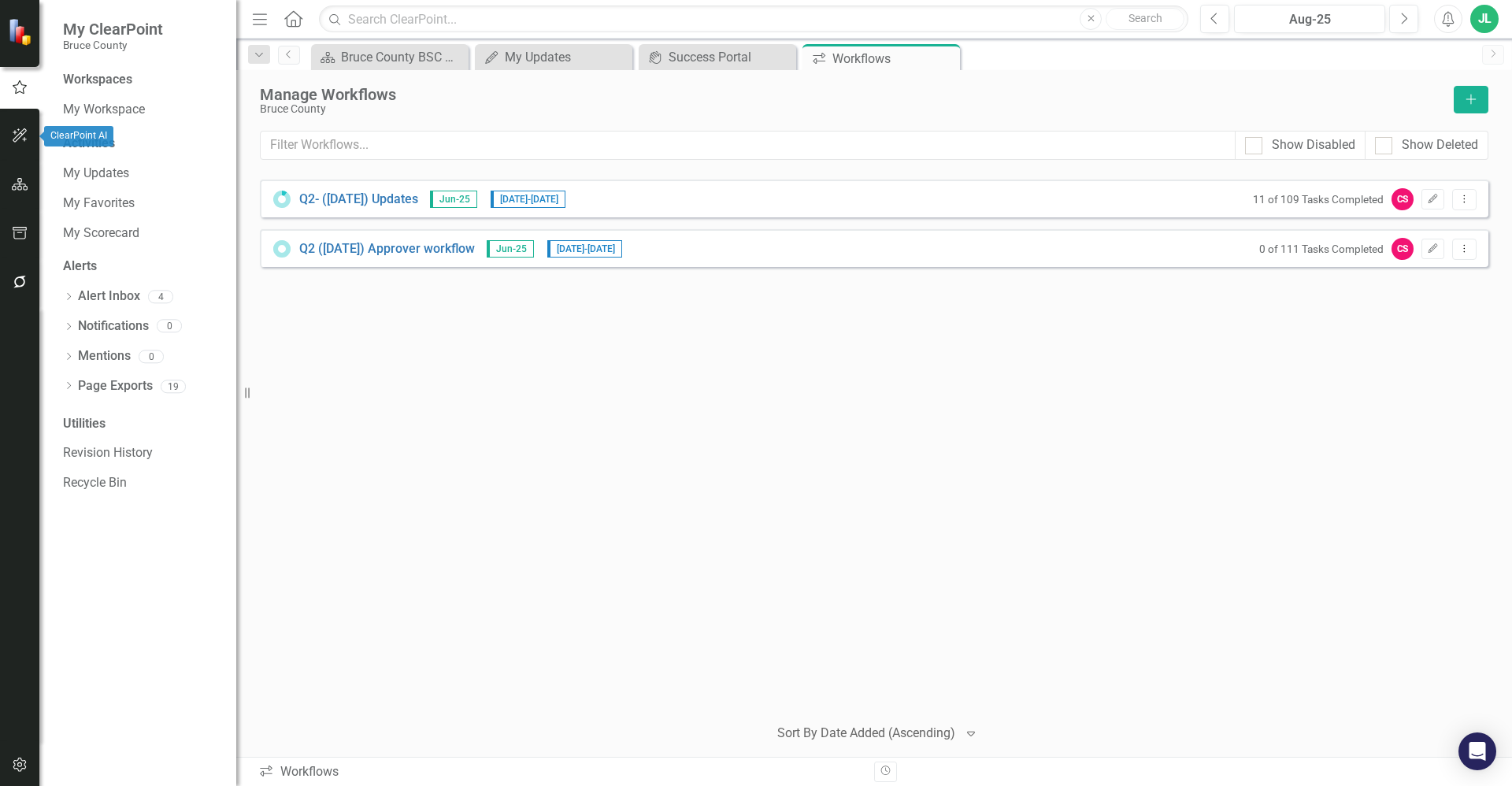
click at [17, 135] on icon "button" at bounding box center [19, 135] width 16 height 13
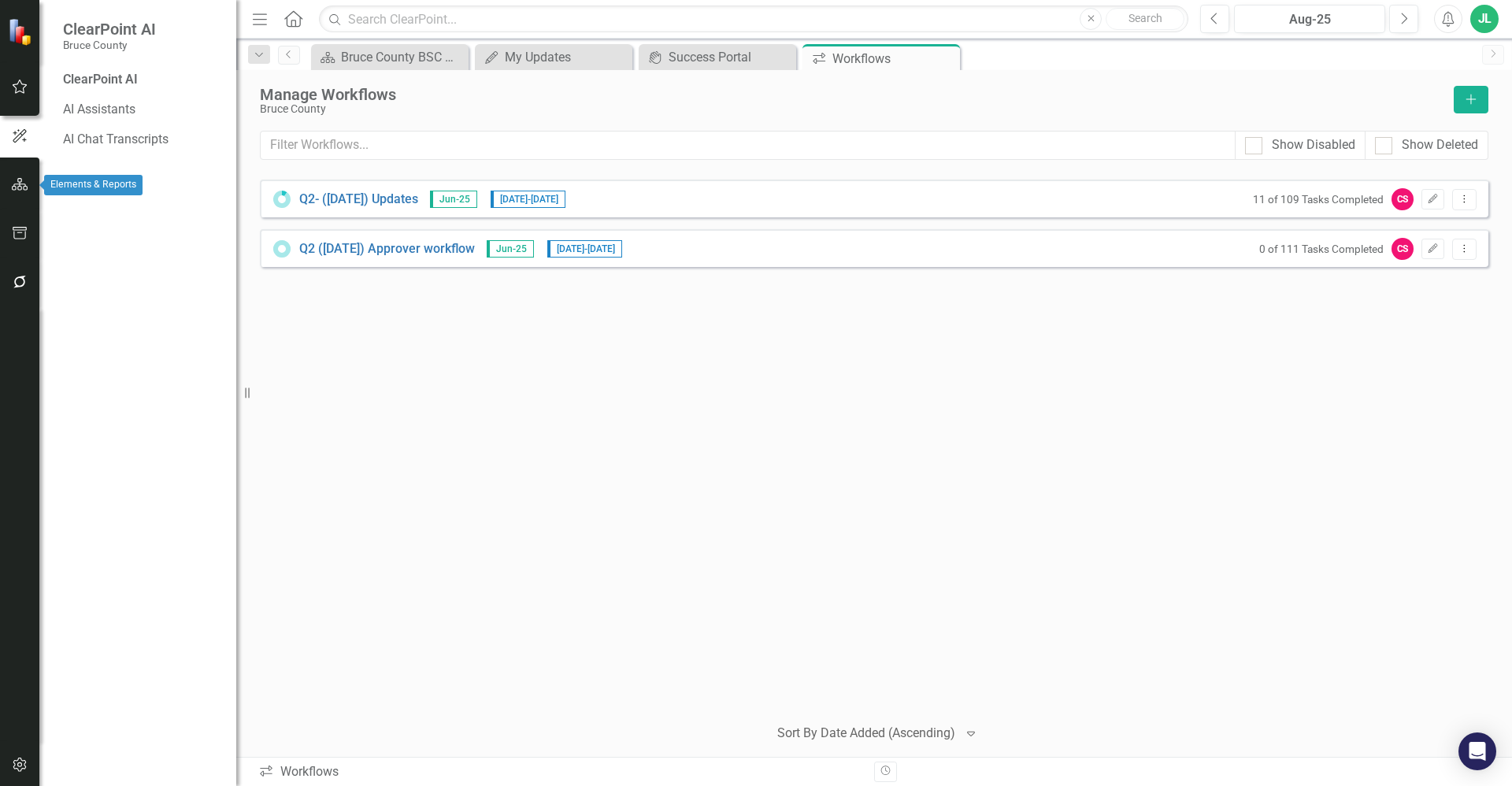
click at [22, 181] on icon "button" at bounding box center [19, 184] width 16 height 13
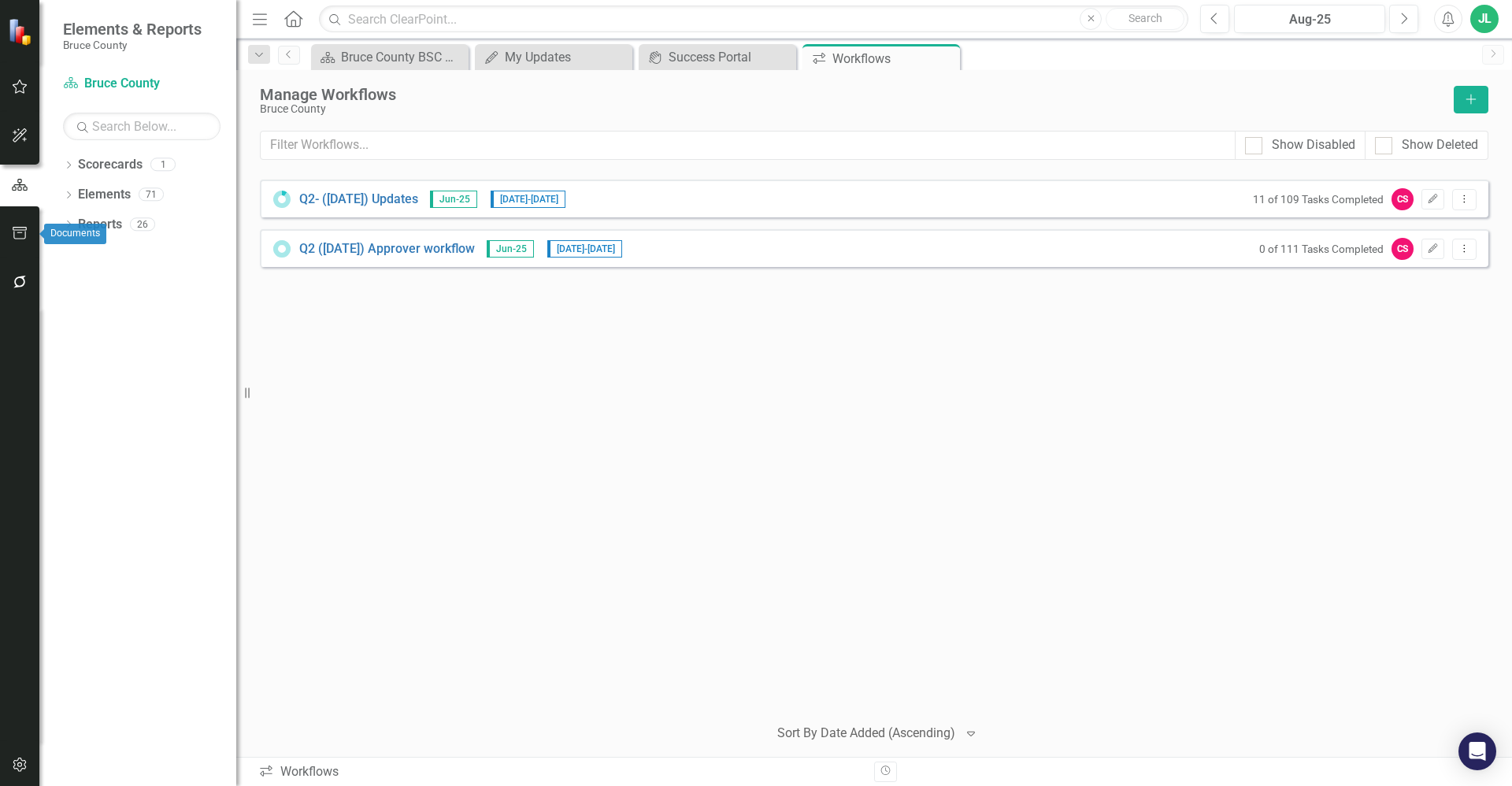
click at [20, 231] on icon "button" at bounding box center [19, 233] width 16 height 13
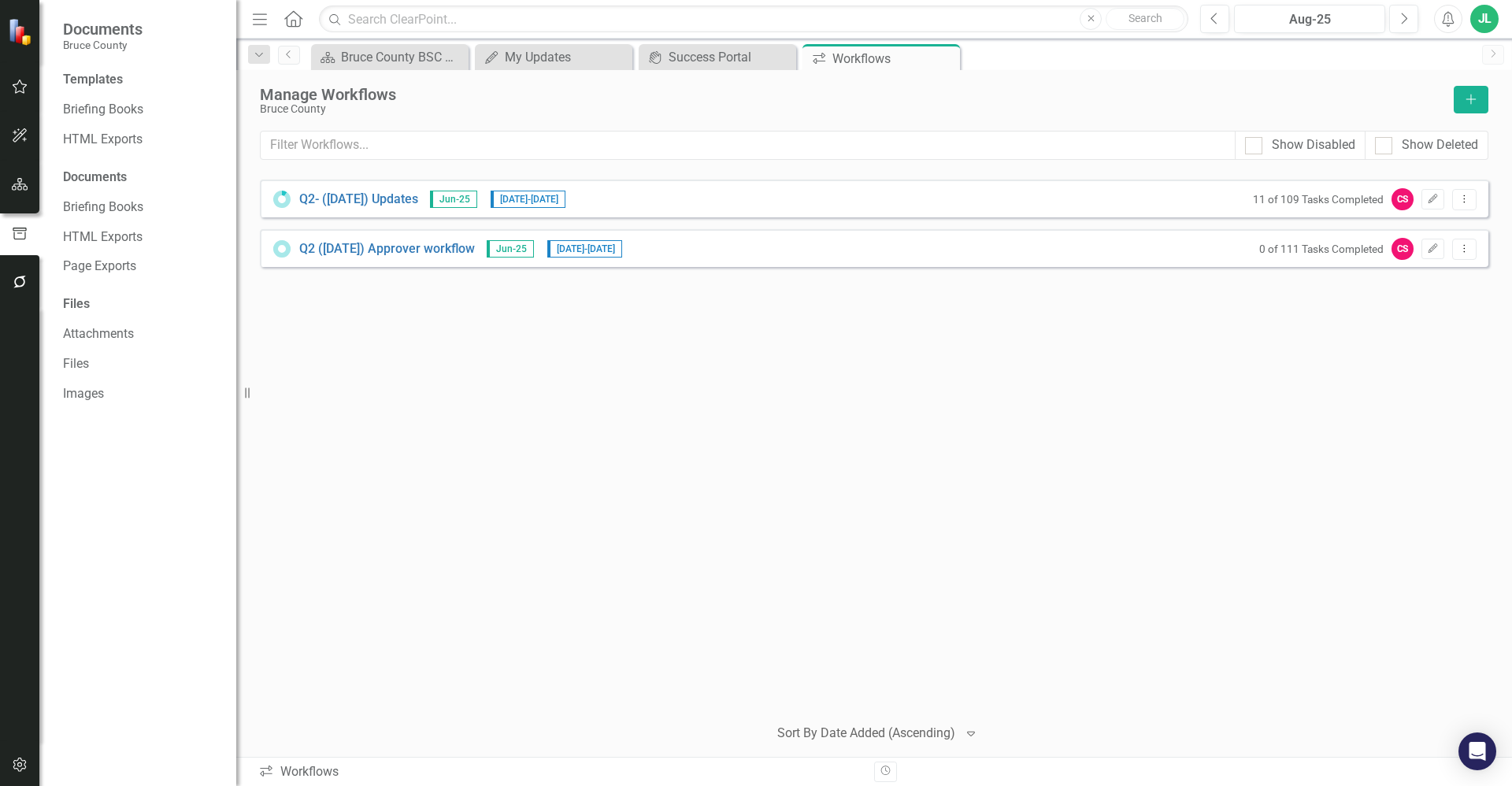
click at [484, 431] on div "Q2- (Jun 25) Updates Jun-25 8/25/25 - 9/11/25 11 of 109 Tasks Completed CS Edit…" at bounding box center [874, 440] width 1229 height 522
click at [19, 90] on icon "button" at bounding box center [19, 86] width 16 height 13
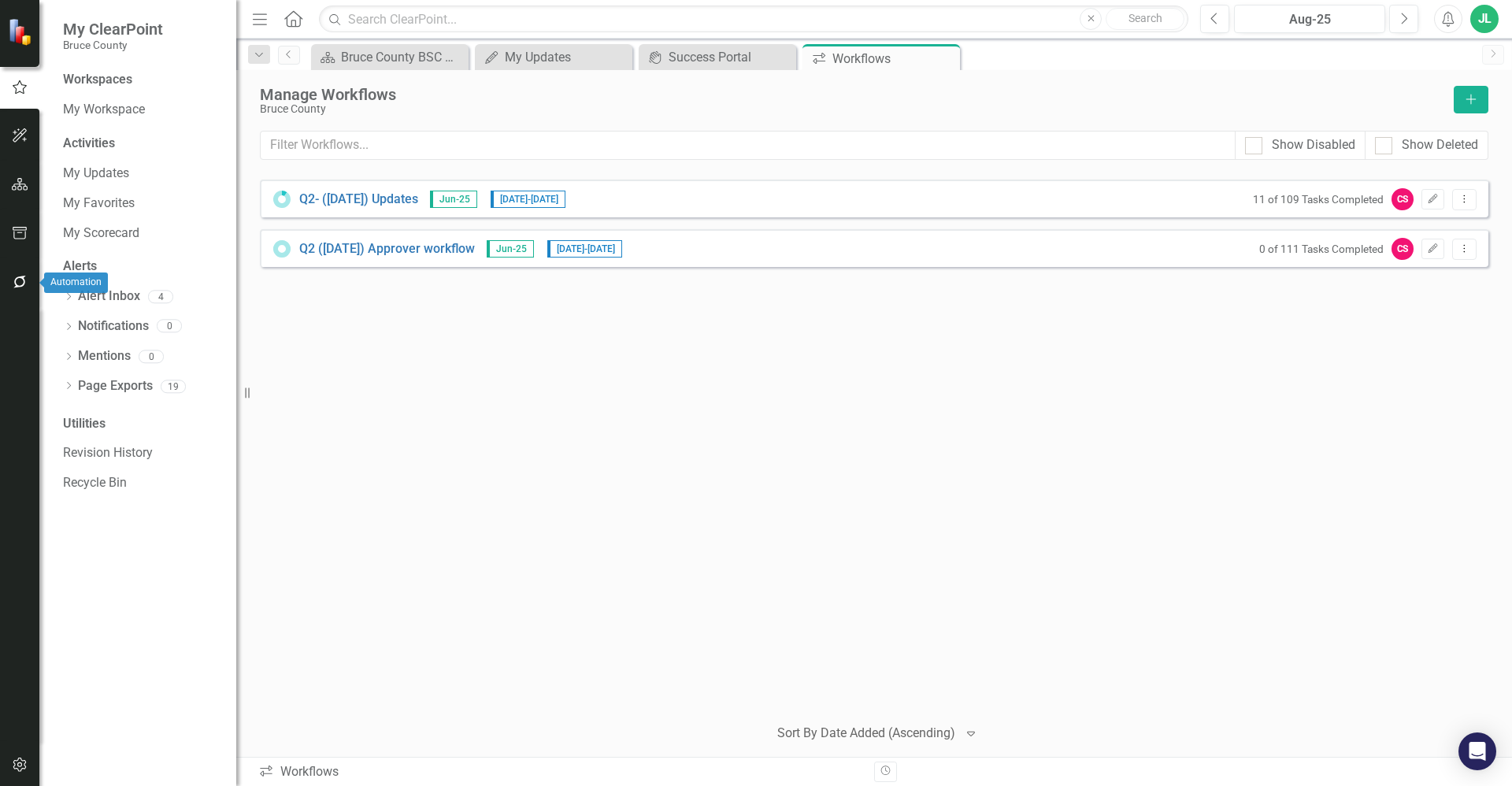
click at [23, 283] on icon "button" at bounding box center [19, 281] width 16 height 13
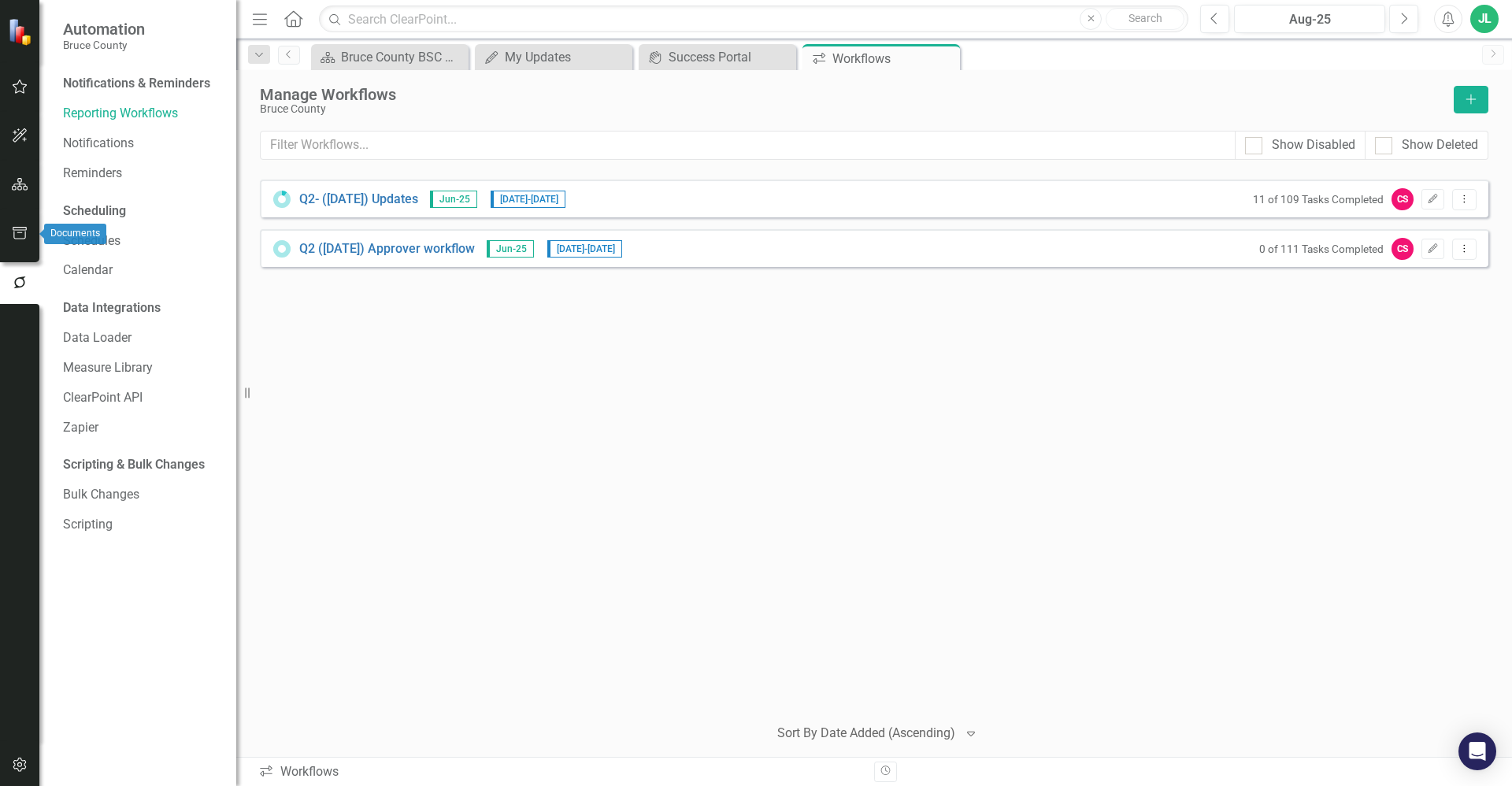
click at [23, 237] on icon "button" at bounding box center [19, 233] width 16 height 13
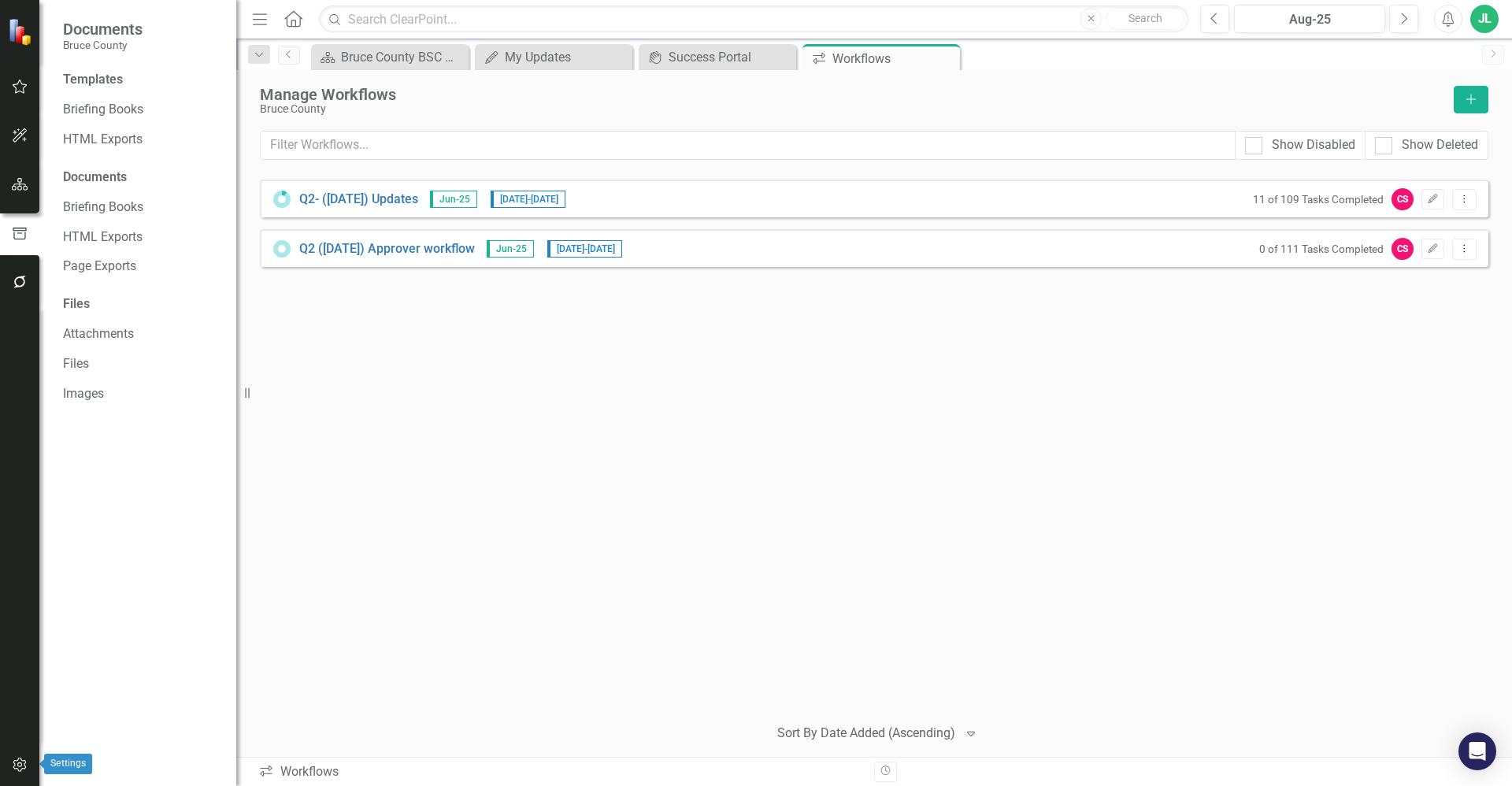
click at [20, 763] on icon "button" at bounding box center [19, 765] width 13 height 14
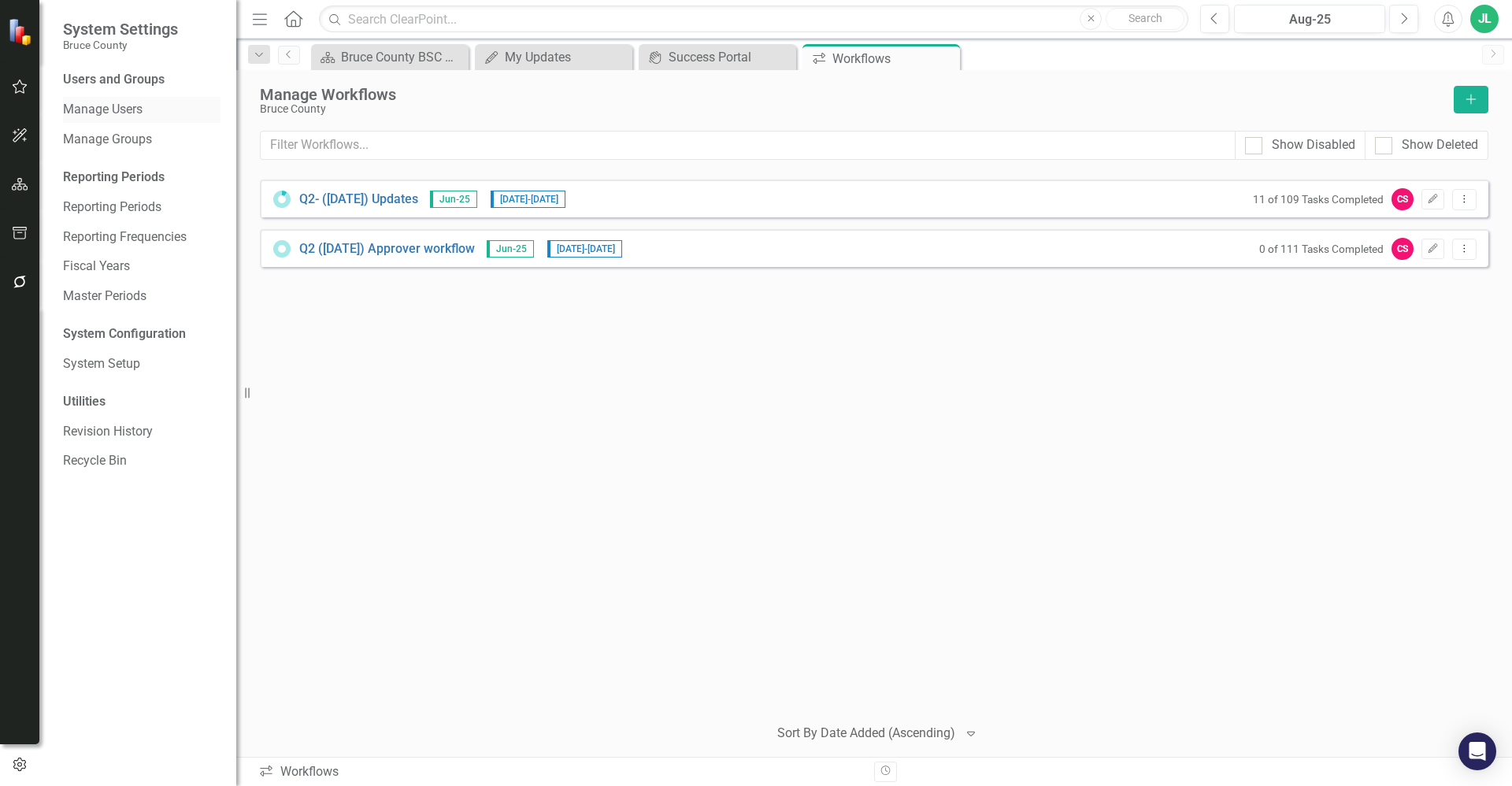
click at [127, 110] on link "Manage Users" at bounding box center [142, 110] width 158 height 18
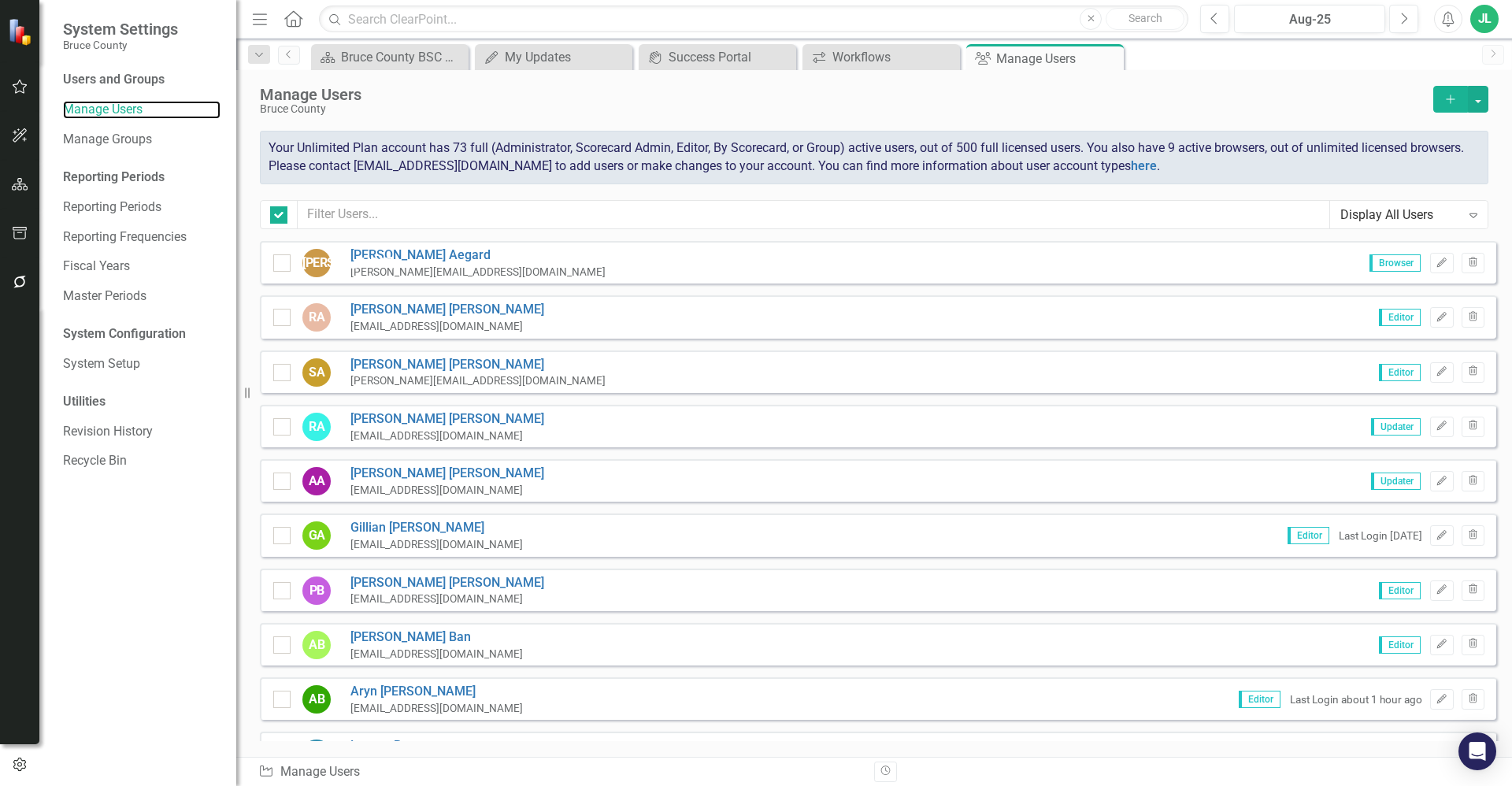
checkbox input "false"
click at [142, 127] on div "Manage Groups" at bounding box center [142, 140] width 158 height 26
click at [132, 144] on link "Manage Groups" at bounding box center [142, 140] width 158 height 18
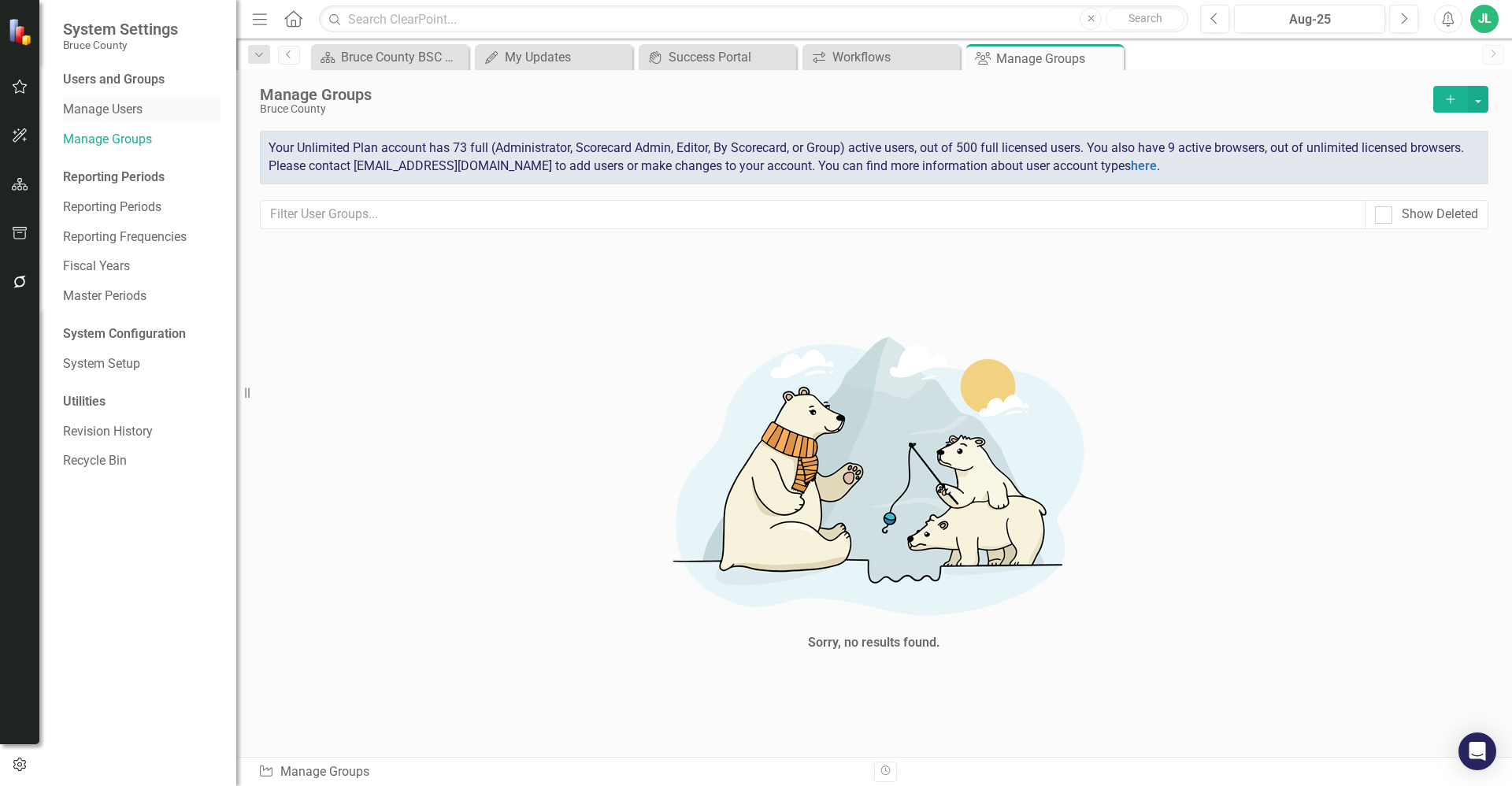
click at [131, 110] on link "Manage Users" at bounding box center [142, 110] width 158 height 18
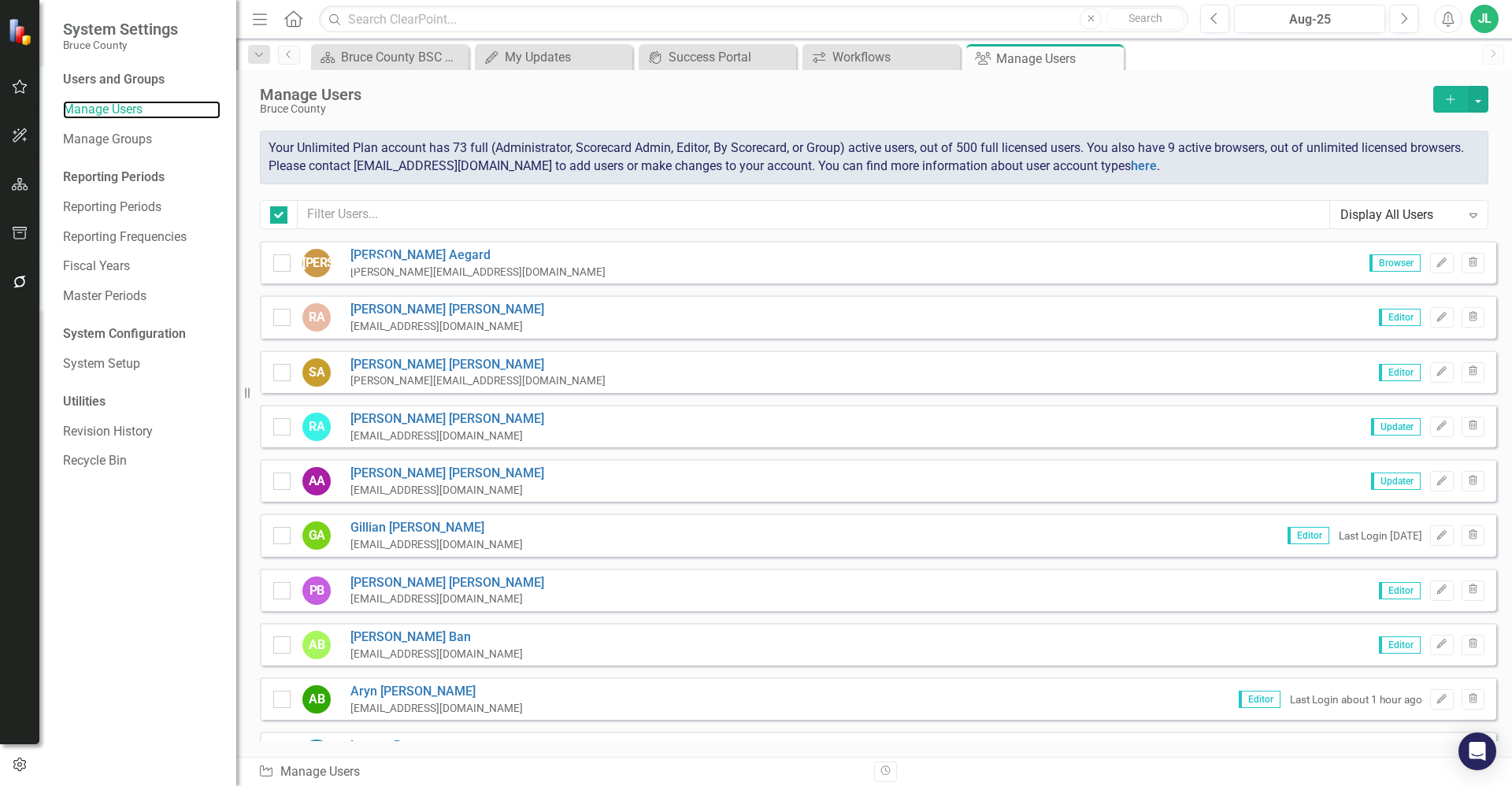
checkbox input "false"
click at [19, 280] on icon "button" at bounding box center [19, 281] width 16 height 13
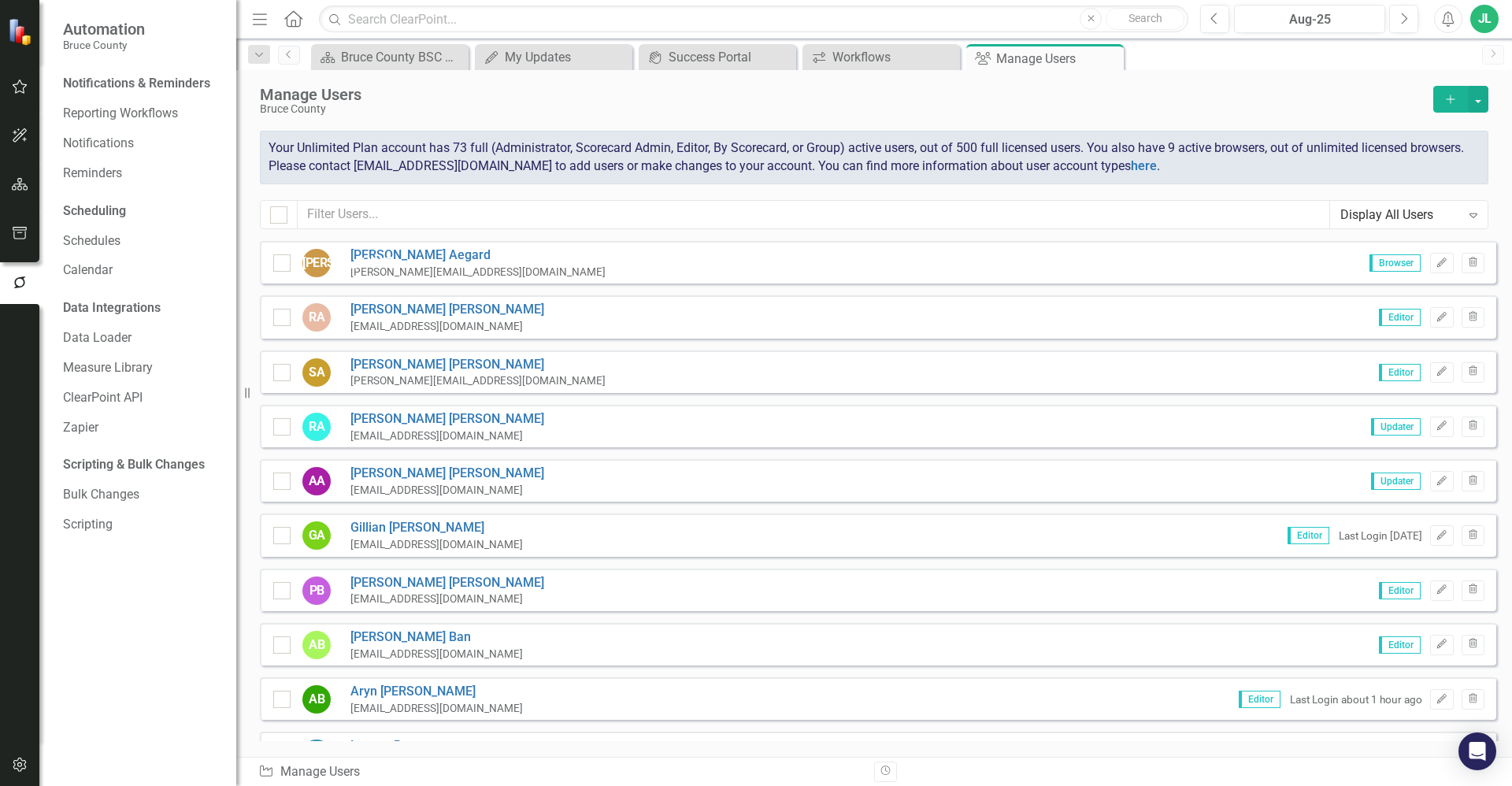
click at [23, 89] on icon "button" at bounding box center [19, 86] width 16 height 13
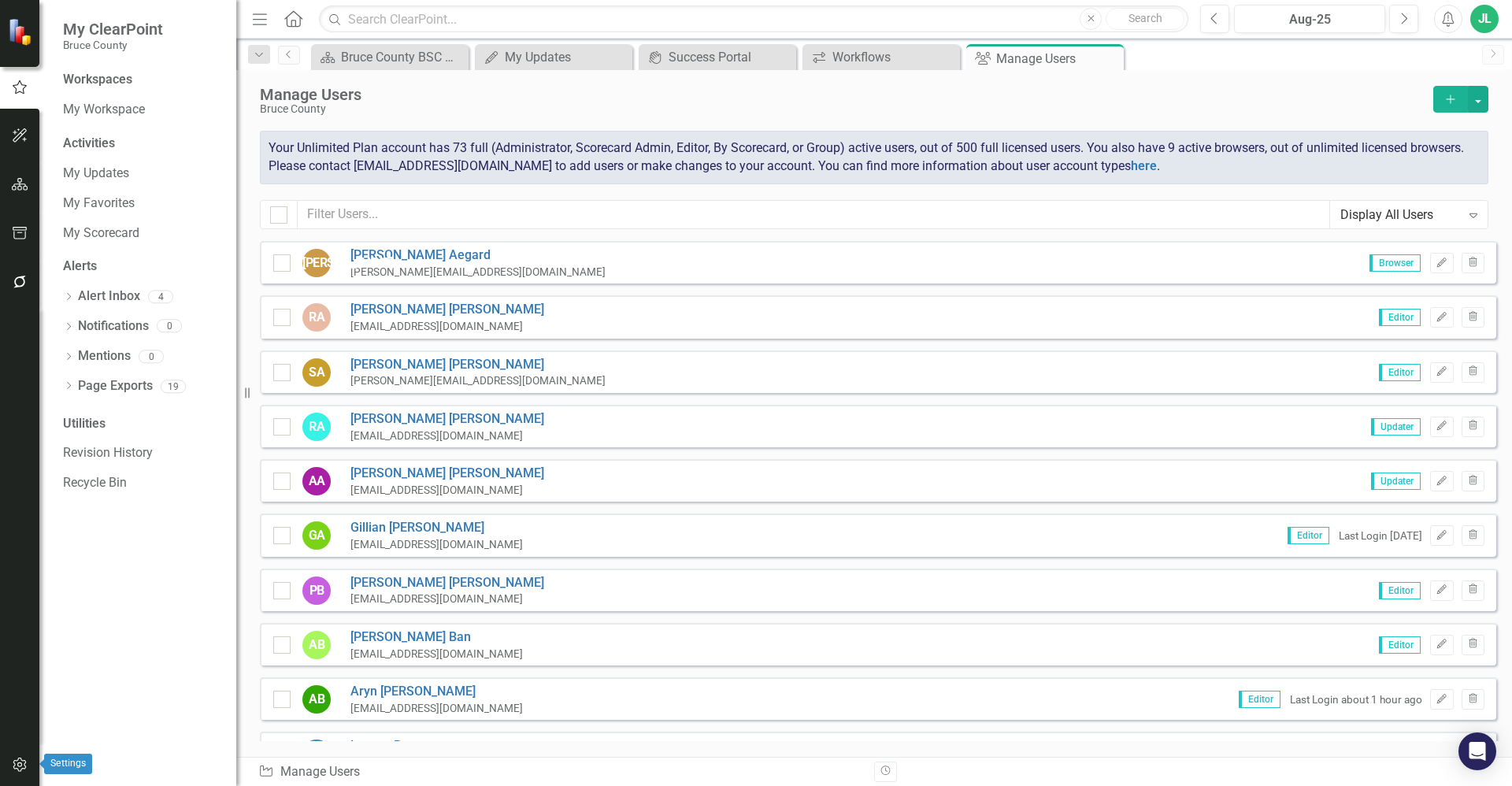
click at [24, 767] on icon "button" at bounding box center [19, 765] width 16 height 13
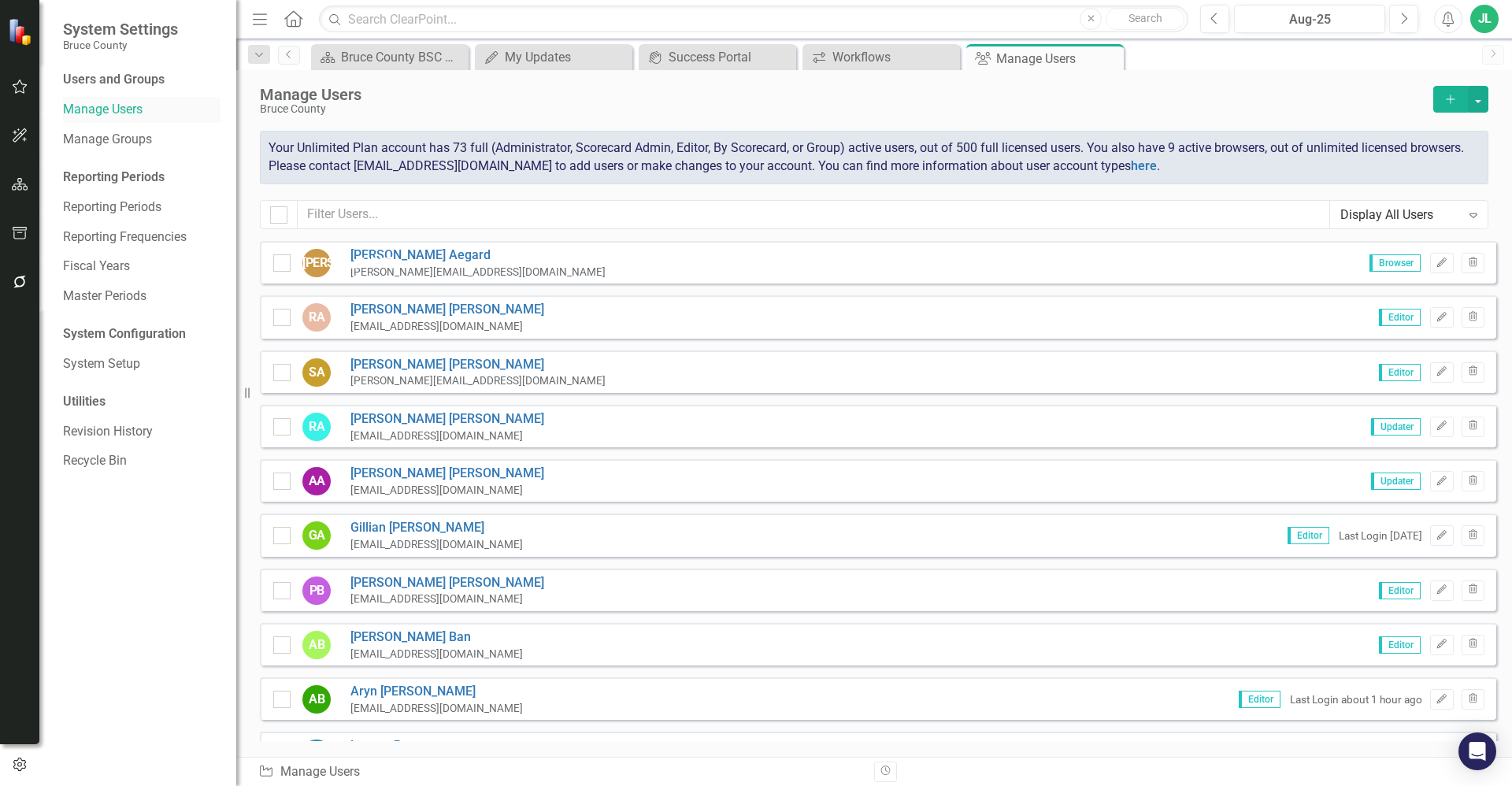
click at [129, 110] on link "Manage Users" at bounding box center [142, 110] width 158 height 18
click at [15, 228] on icon "button" at bounding box center [19, 233] width 16 height 13
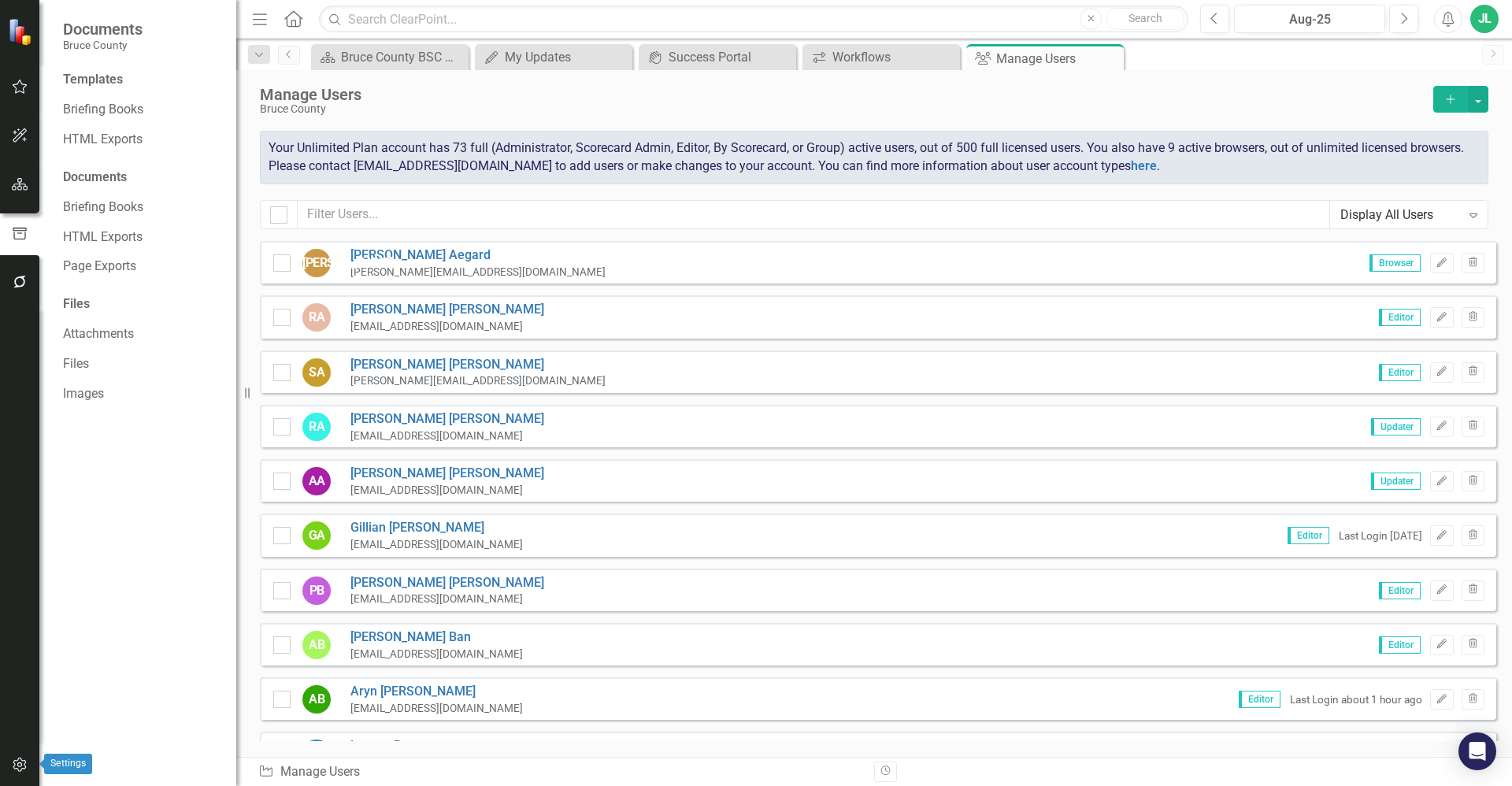
click at [24, 769] on icon "button" at bounding box center [19, 765] width 16 height 13
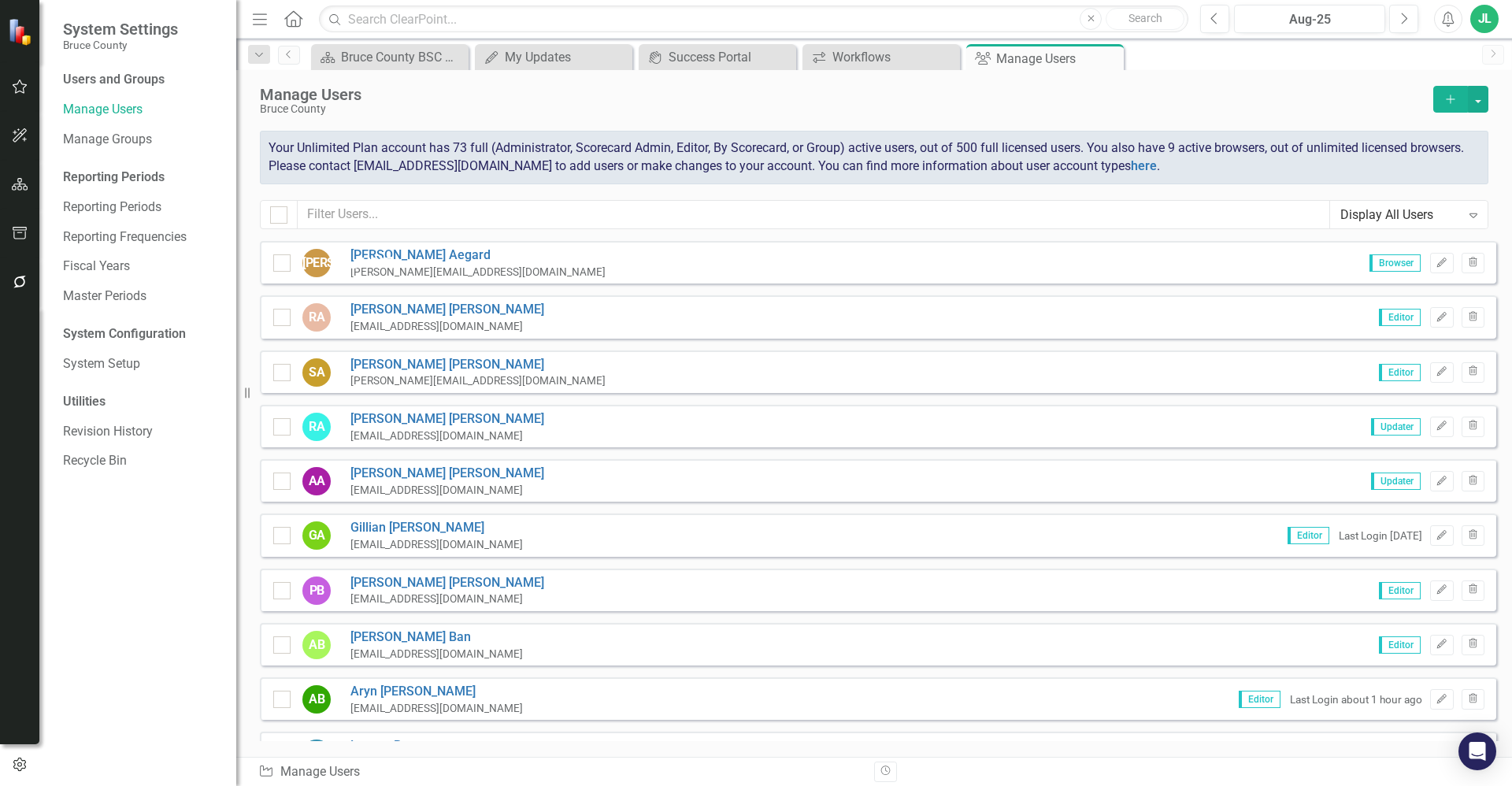
click at [176, 594] on div "Users and Groups Manage Users Manage Groups Reporting Periods Reporting Periods…" at bounding box center [138, 429] width 196 height 716
click at [129, 635] on div "Users and Groups Manage Users Manage Groups Reporting Periods Reporting Periods…" at bounding box center [138, 429] width 196 height 716
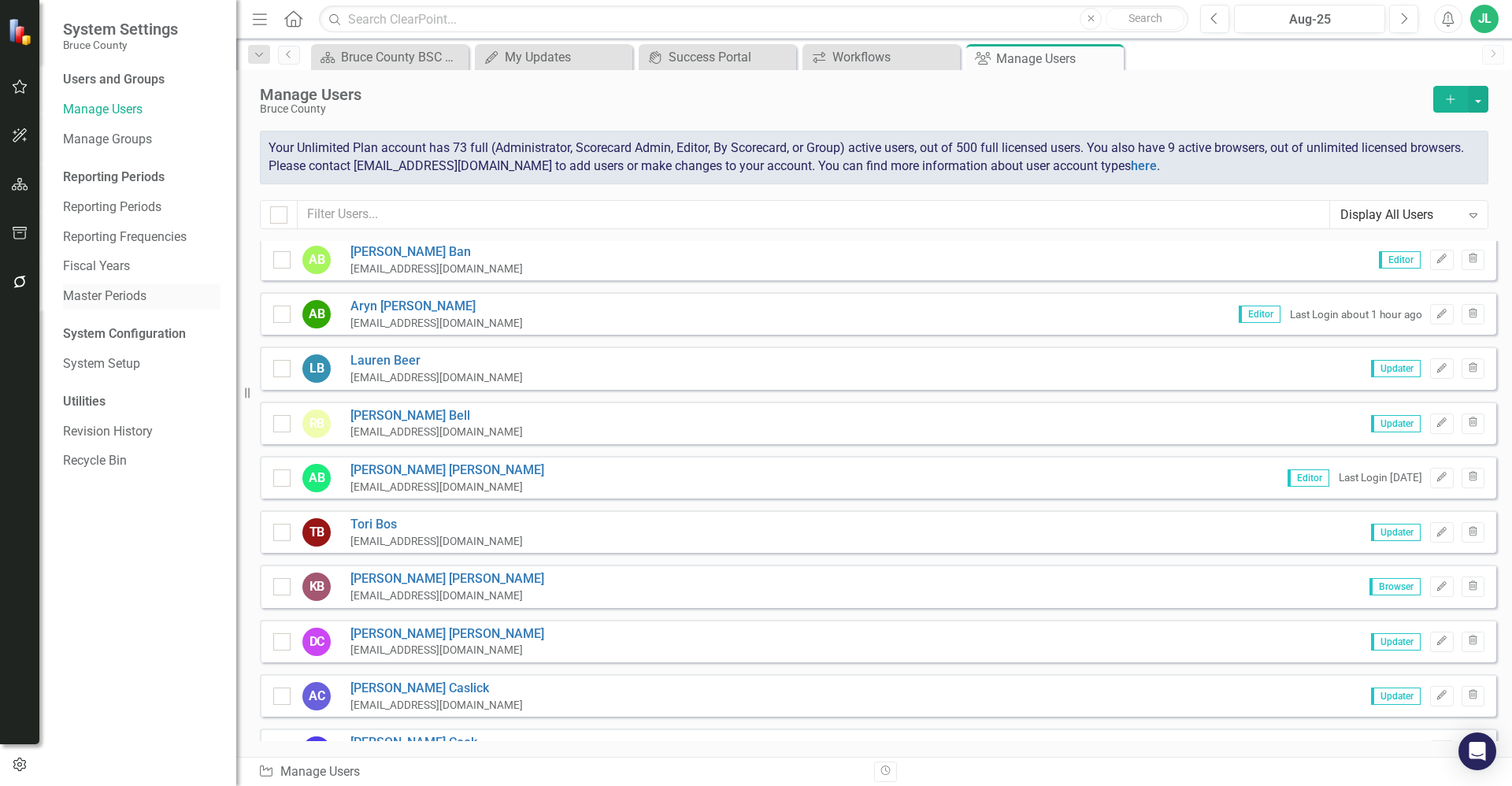
scroll to position [532, 0]
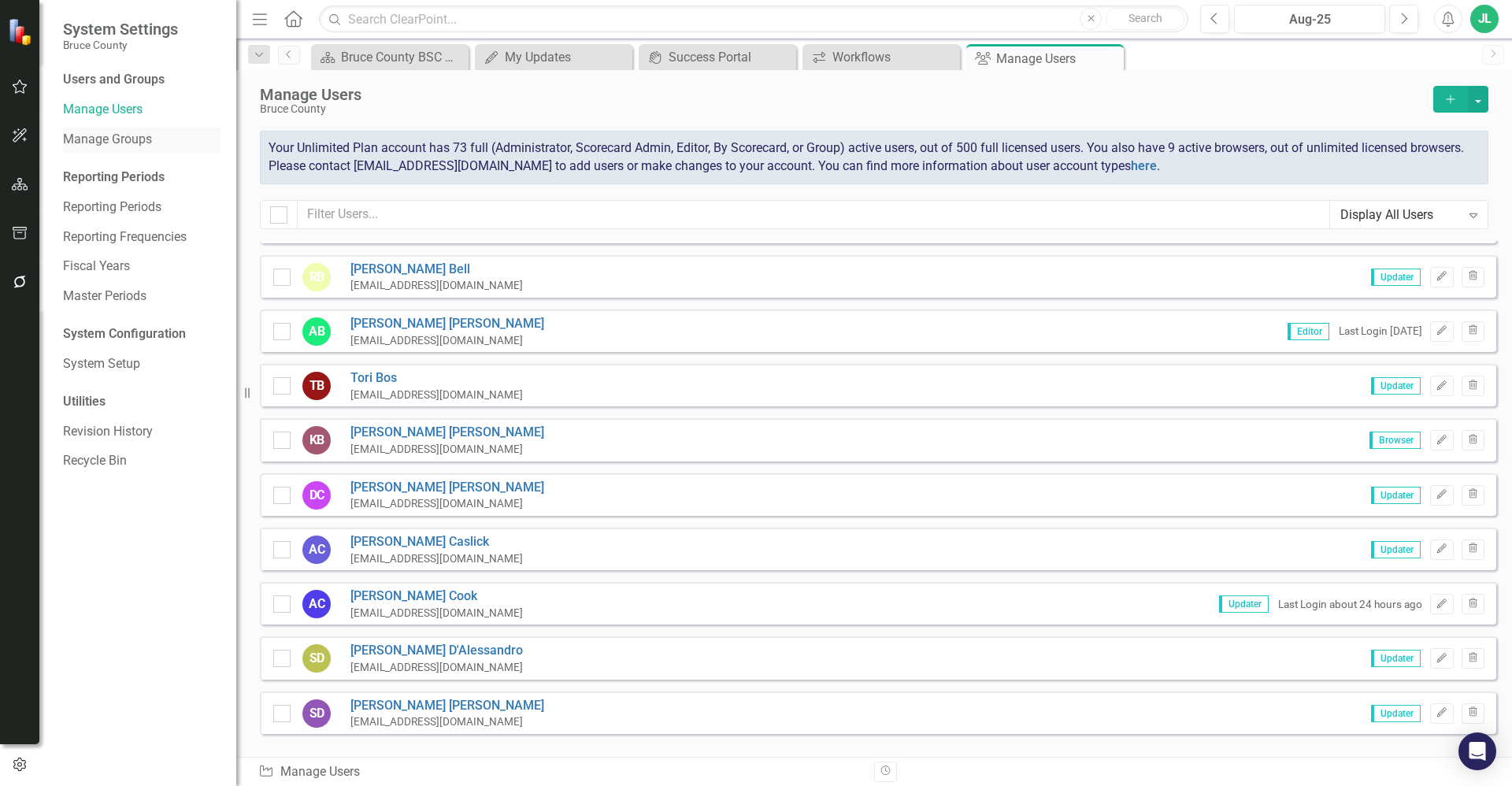
click at [132, 138] on link "Manage Groups" at bounding box center [142, 140] width 158 height 18
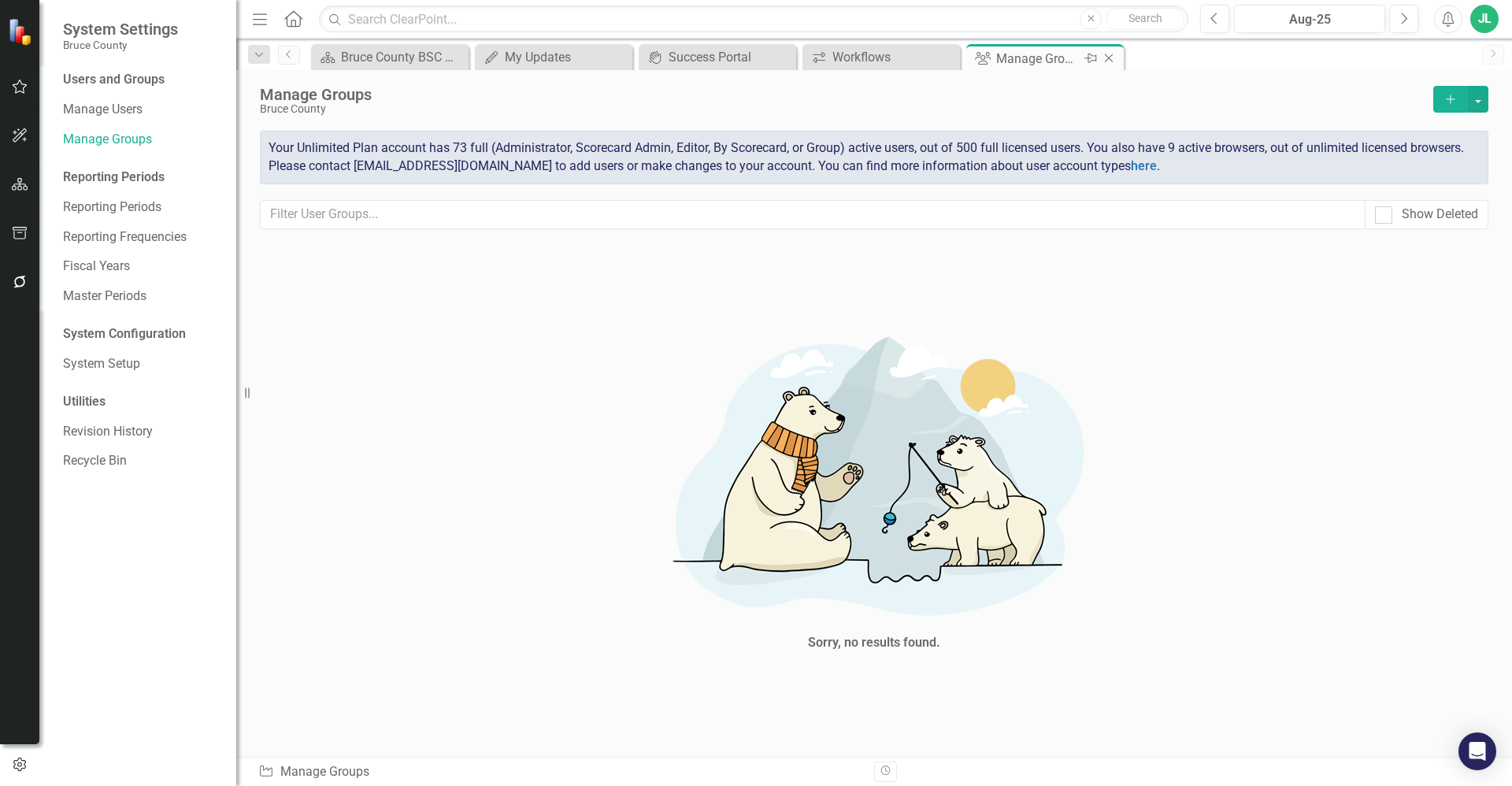
click at [1111, 56] on icon at bounding box center [1108, 58] width 9 height 9
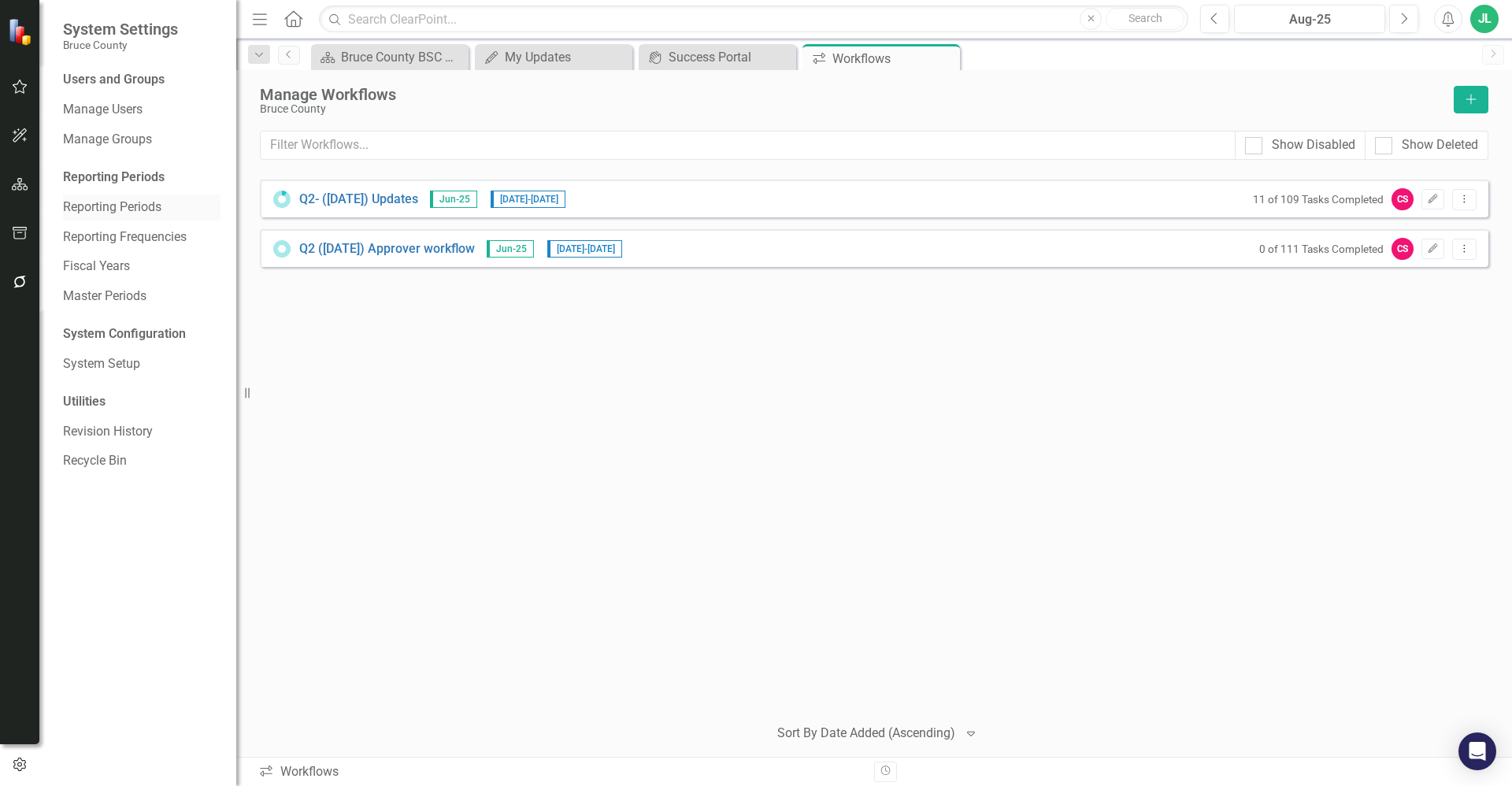
click at [131, 215] on link "Reporting Periods" at bounding box center [142, 207] width 158 height 18
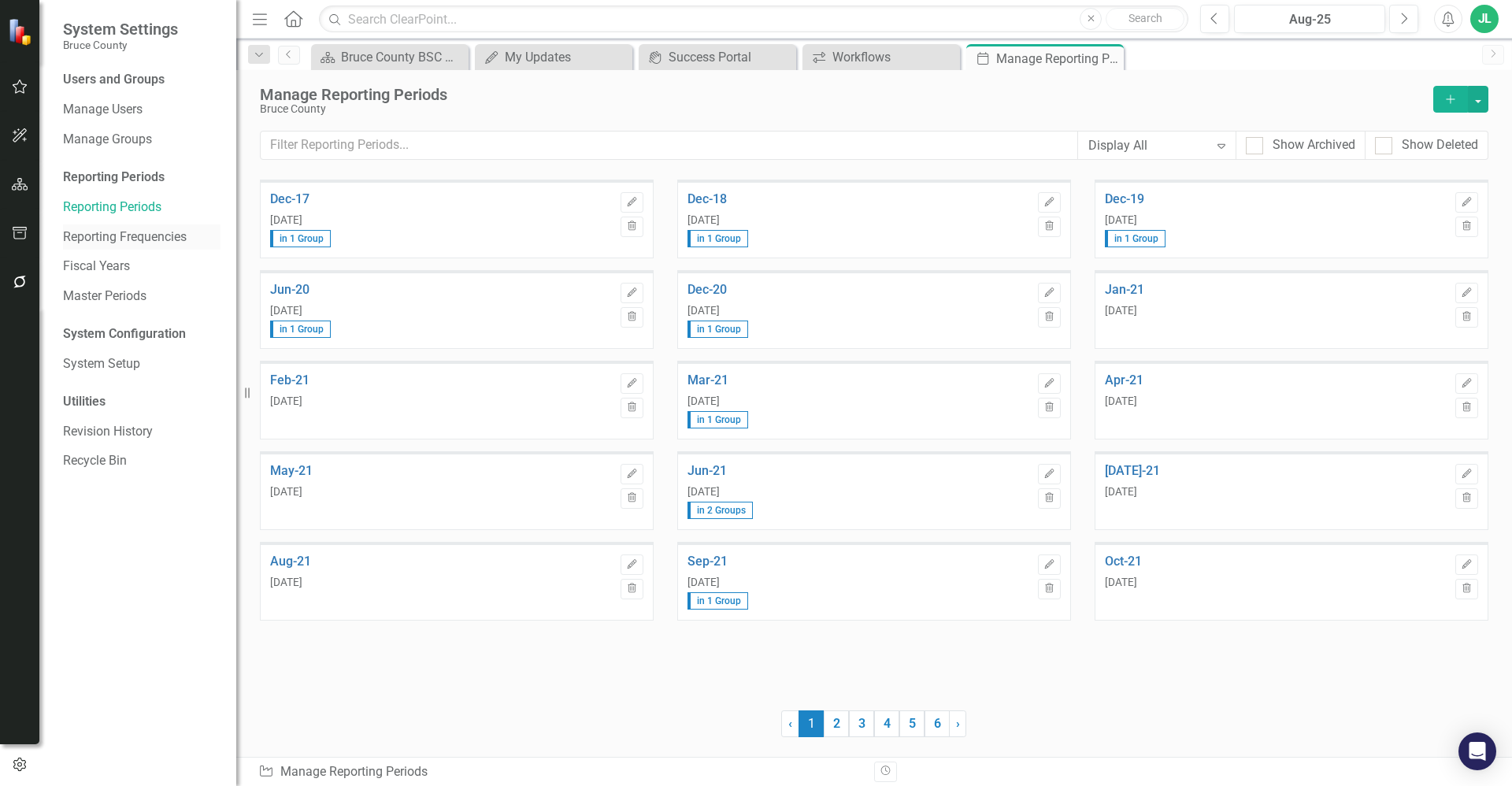
click at [136, 243] on link "Reporting Frequencies" at bounding box center [142, 237] width 158 height 18
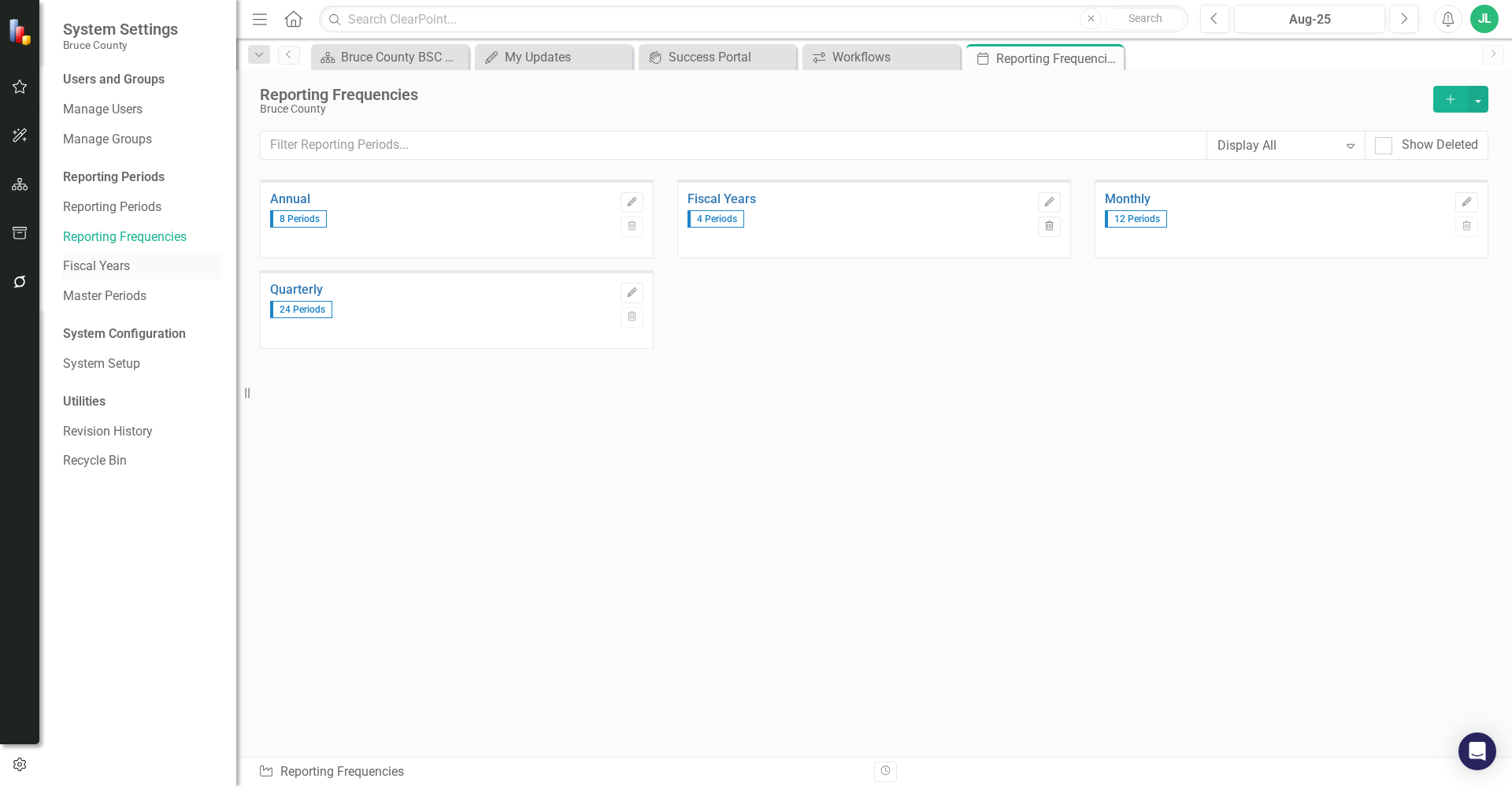
click at [104, 278] on div "Fiscal Years" at bounding box center [142, 266] width 158 height 26
click at [114, 269] on link "Fiscal Years" at bounding box center [142, 266] width 158 height 18
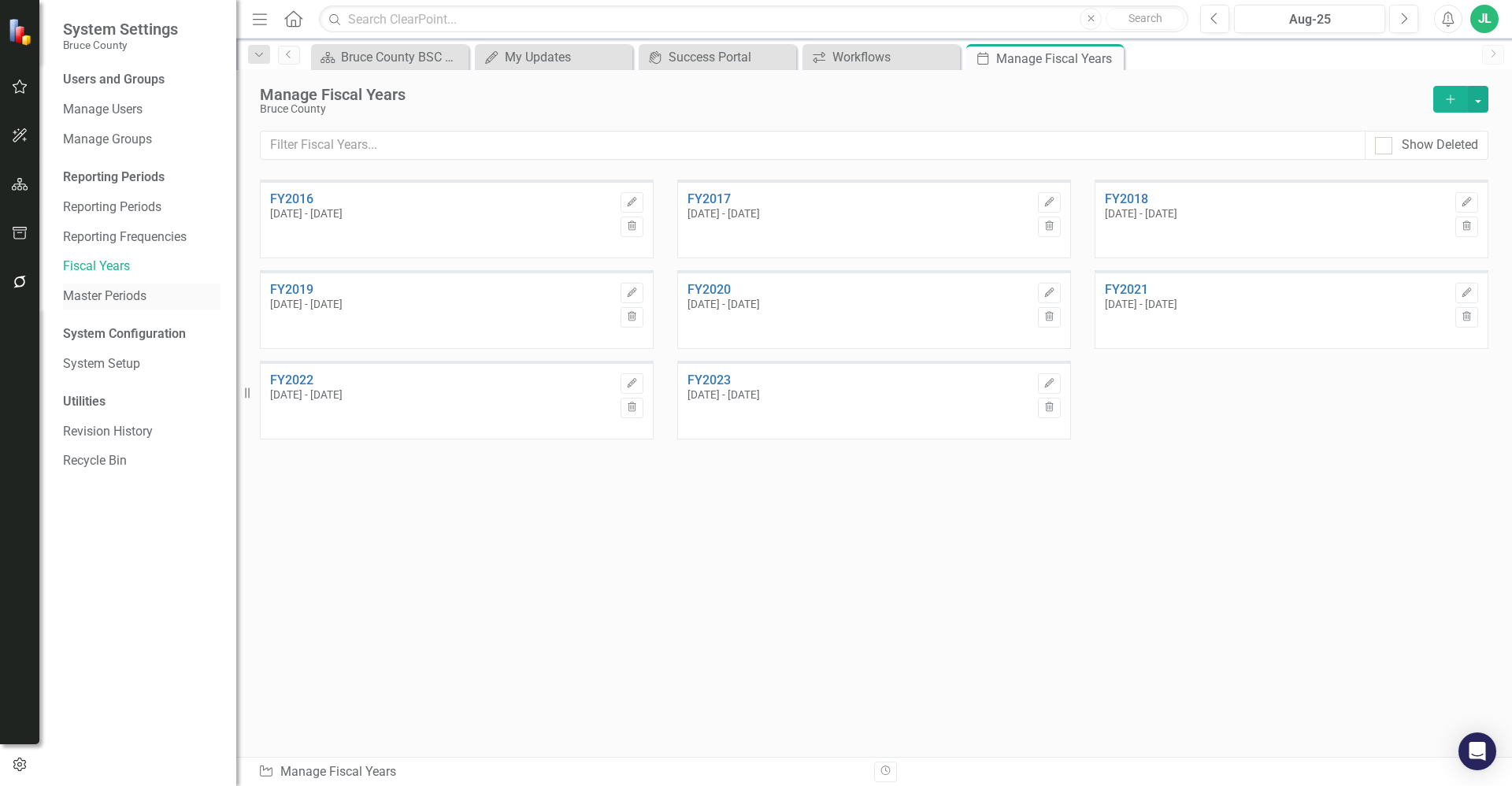
click at [135, 296] on link "Master Periods" at bounding box center [142, 296] width 158 height 18
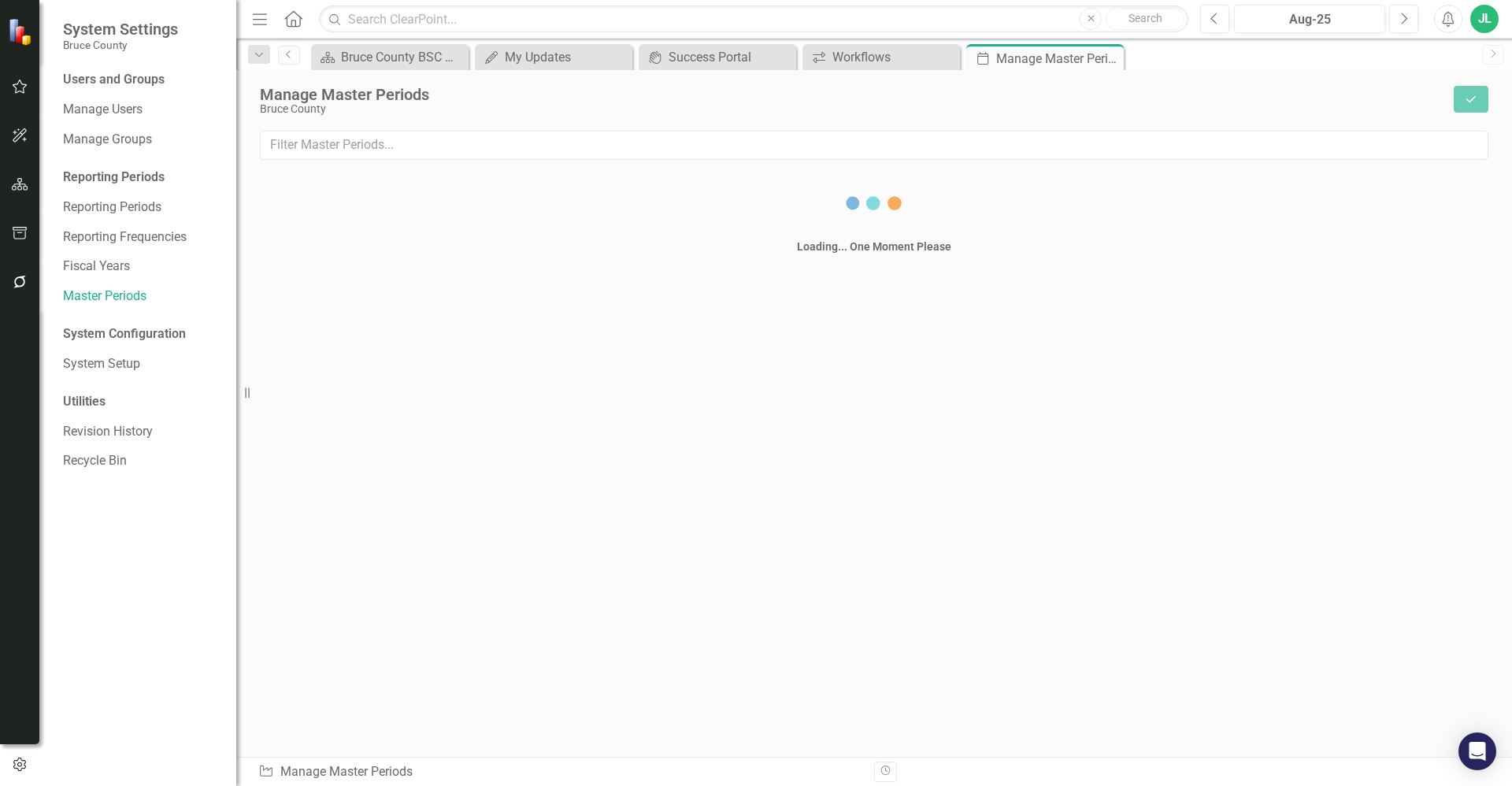
click at [19, 85] on icon "button" at bounding box center [19, 86] width 16 height 13
click at [15, 281] on icon "button" at bounding box center [19, 281] width 13 height 13
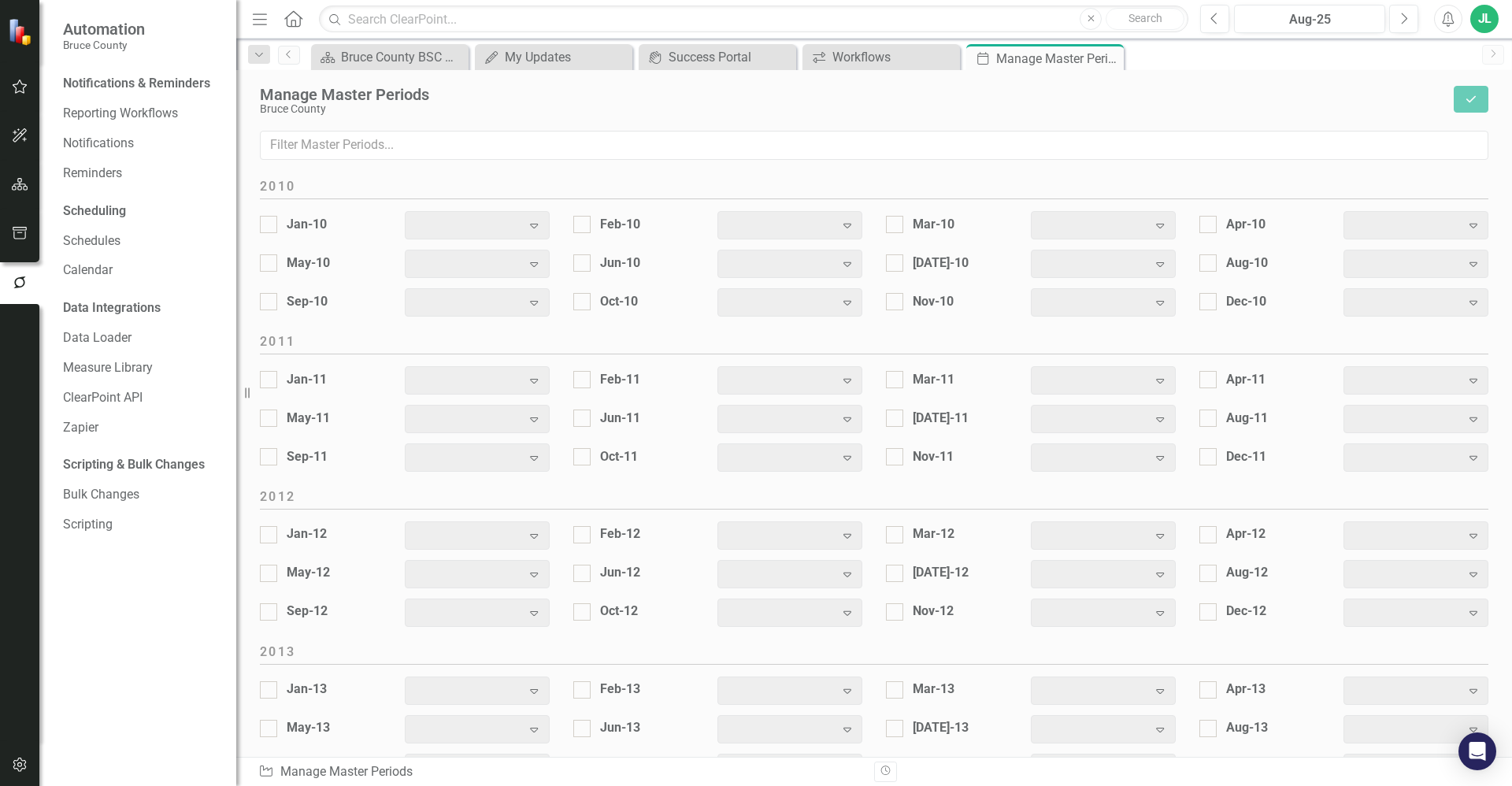
scroll to position [1896, 0]
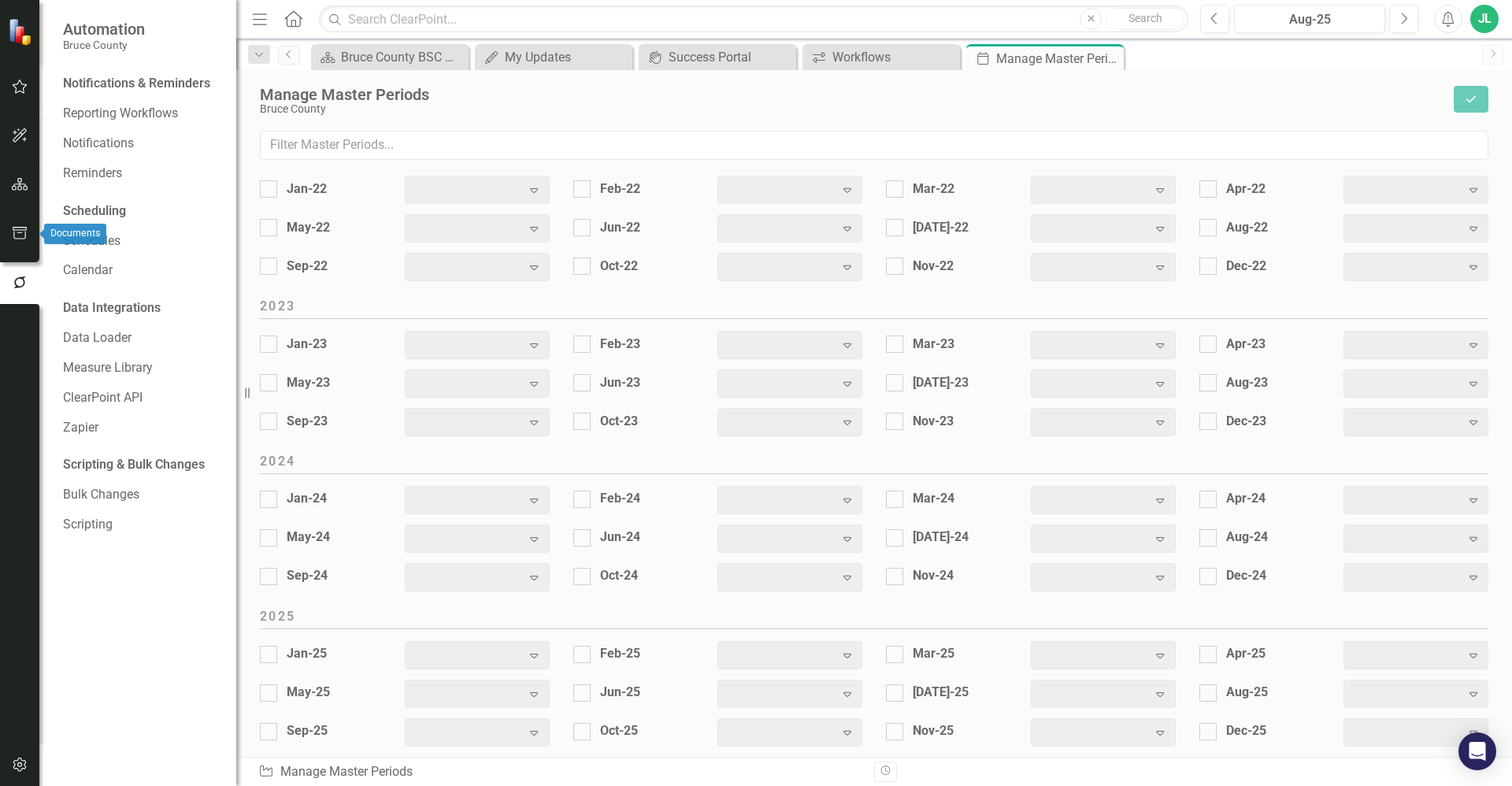
click at [24, 244] on button "button" at bounding box center [19, 234] width 36 height 33
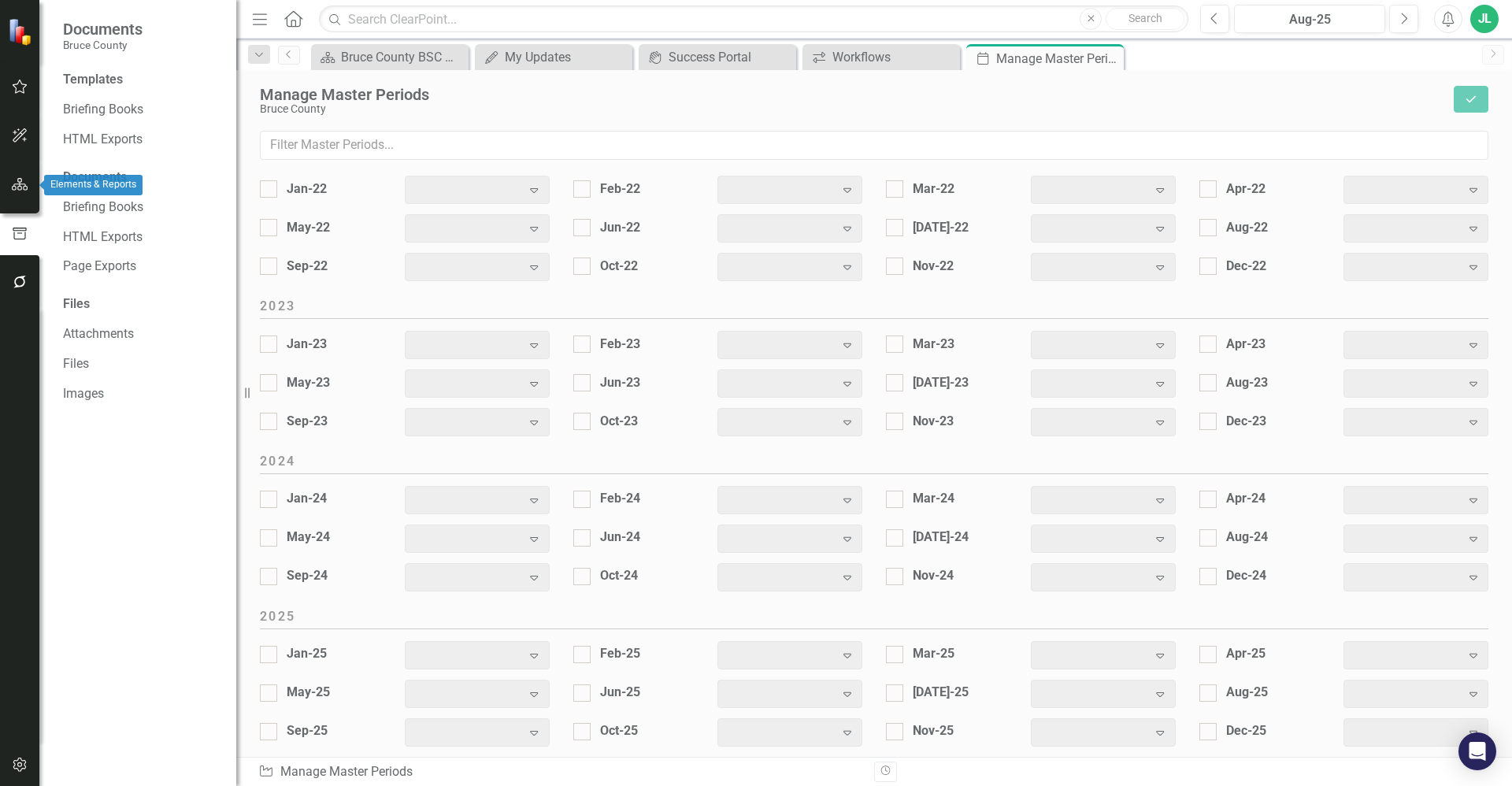
click at [20, 196] on button "button" at bounding box center [19, 185] width 36 height 33
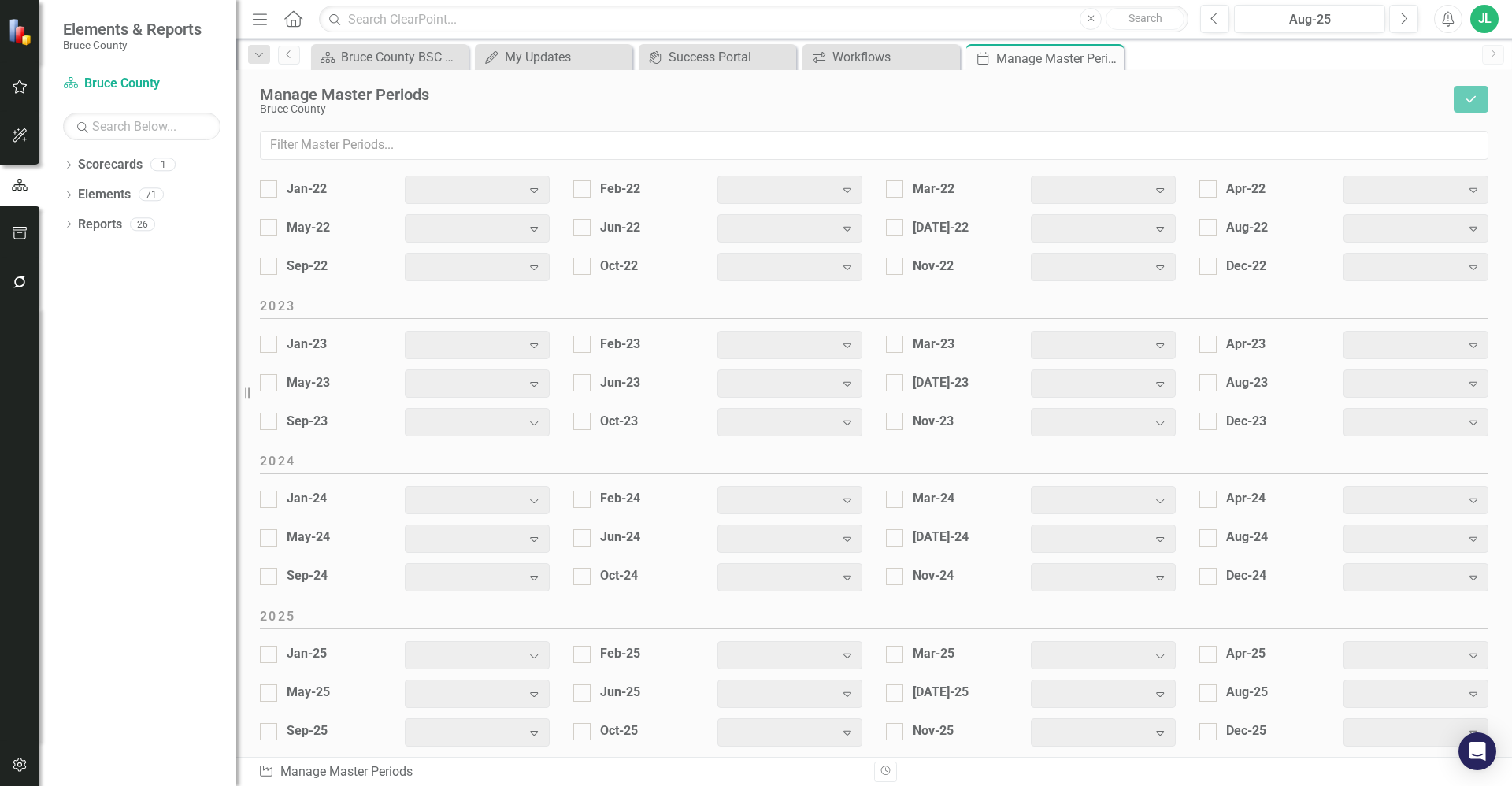
click at [17, 91] on icon "button" at bounding box center [19, 86] width 16 height 13
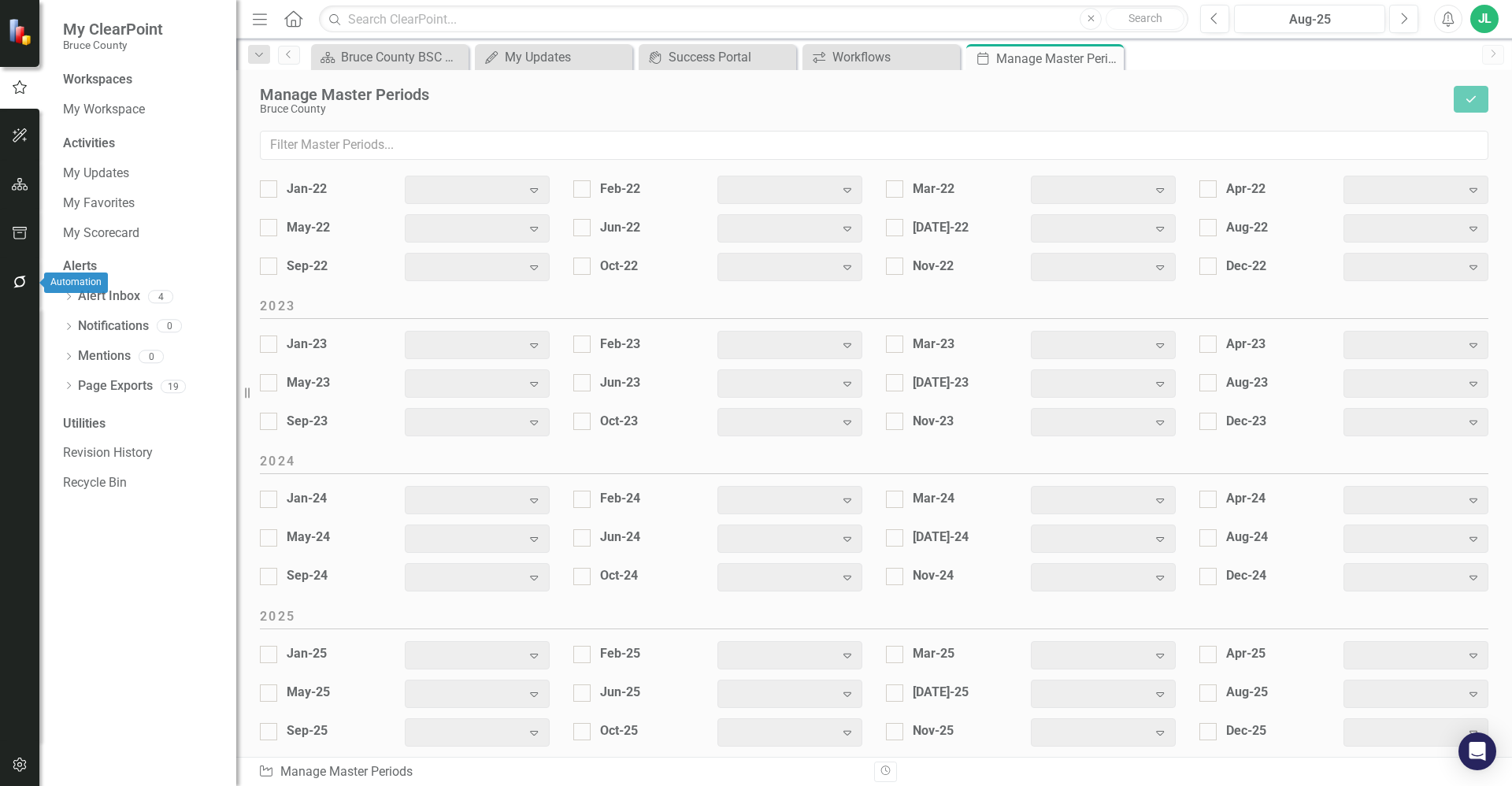
click at [24, 286] on icon "button" at bounding box center [19, 281] width 13 height 13
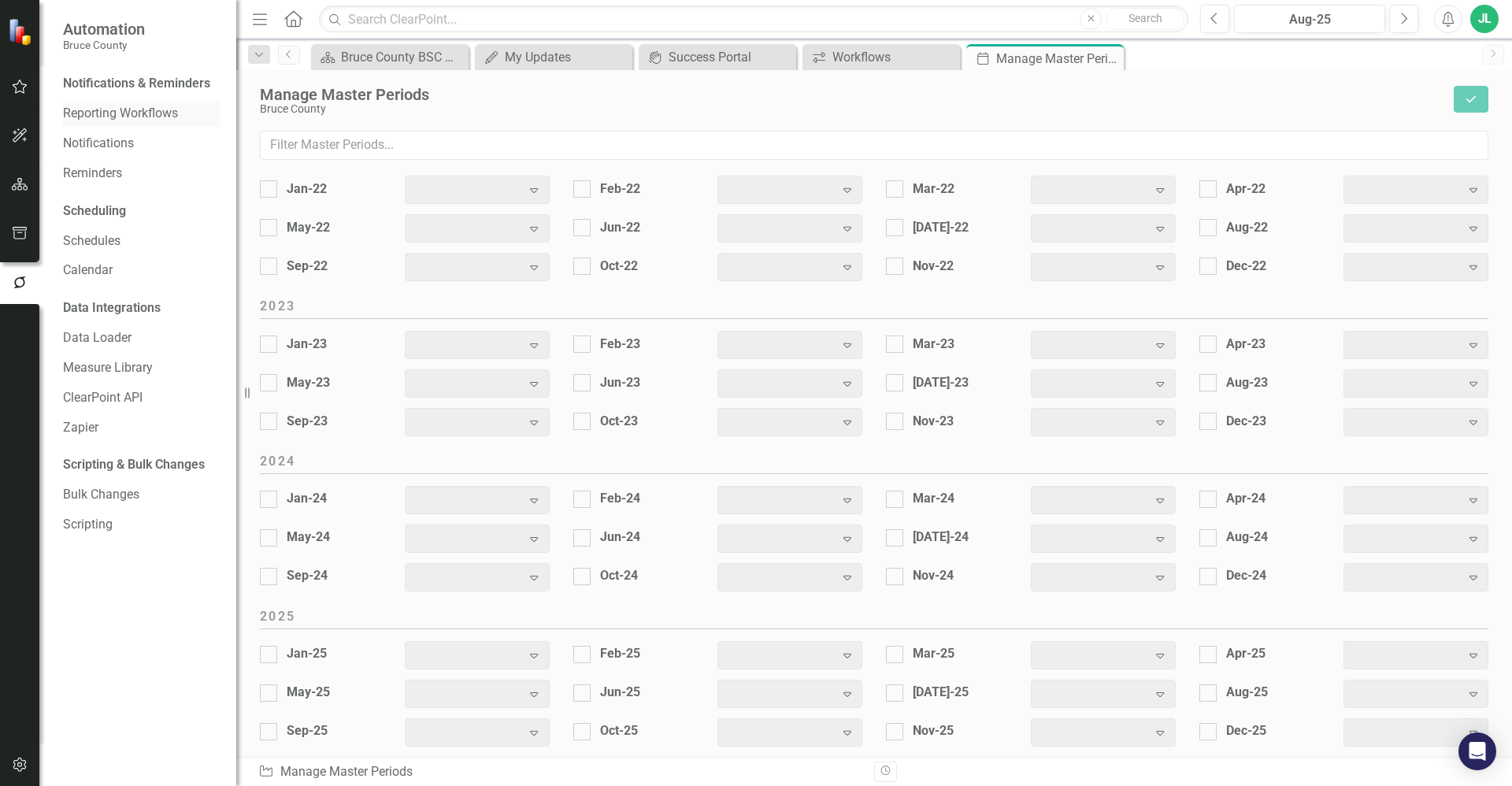
click at [128, 117] on link "Reporting Workflows" at bounding box center [142, 114] width 158 height 18
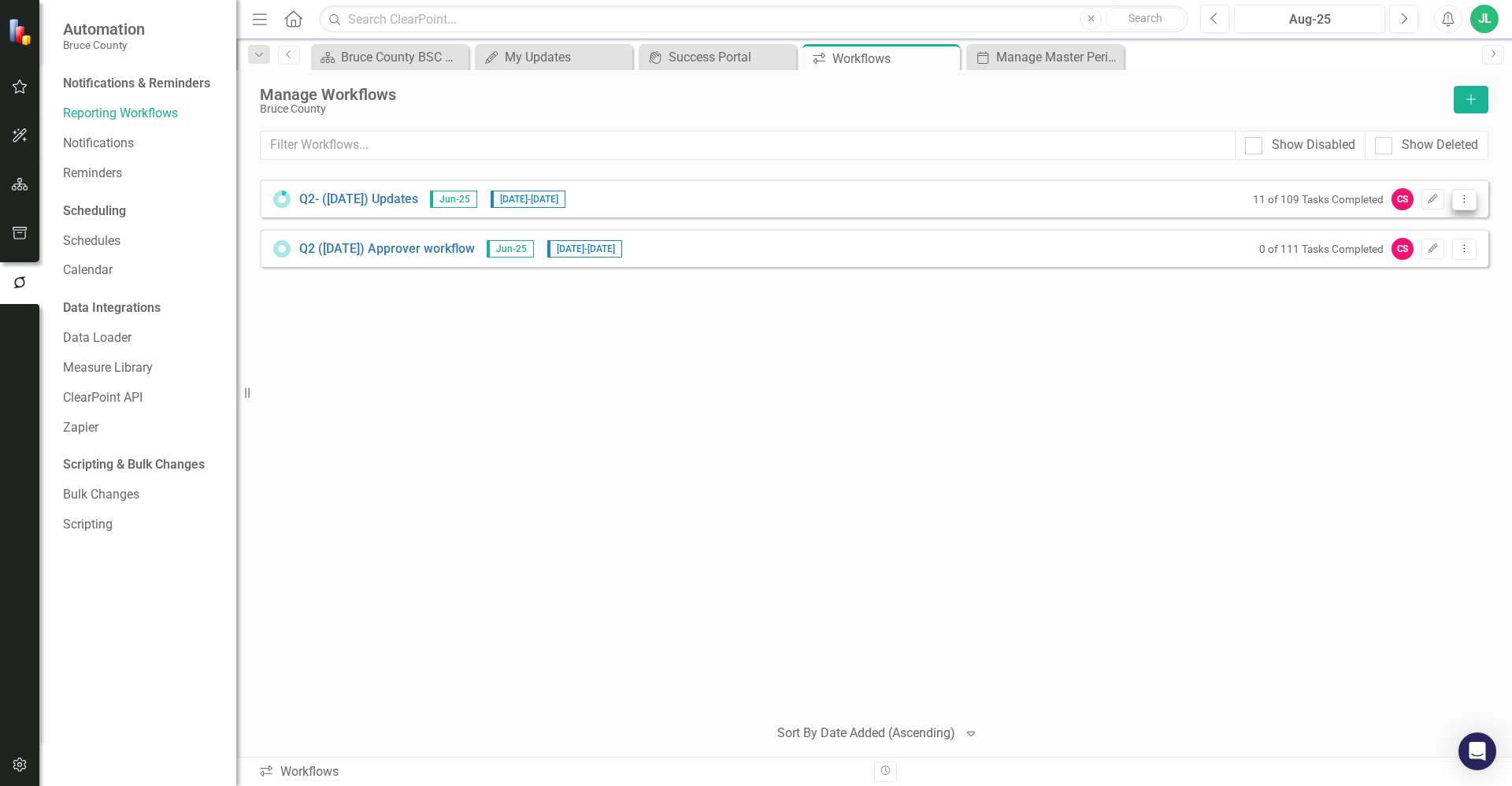
click at [1471, 202] on icon "Dropdown Menu" at bounding box center [1465, 198] width 13 height 11
click at [1041, 463] on div "Q2- (Jun 25) Updates Jun-25 8/25/25 - 9/11/25 11 of 109 Tasks Completed CS Edit…" at bounding box center [874, 440] width 1229 height 522
click at [1465, 205] on button "Dropdown Menu" at bounding box center [1464, 199] width 24 height 21
drag, startPoint x: 839, startPoint y: 509, endPoint x: 742, endPoint y: 480, distance: 101.2
click at [835, 508] on div "Q2- (Jun 25) Updates Jun-25 8/25/25 - 9/11/25 11 of 109 Tasks Completed CS Edit…" at bounding box center [874, 440] width 1229 height 522
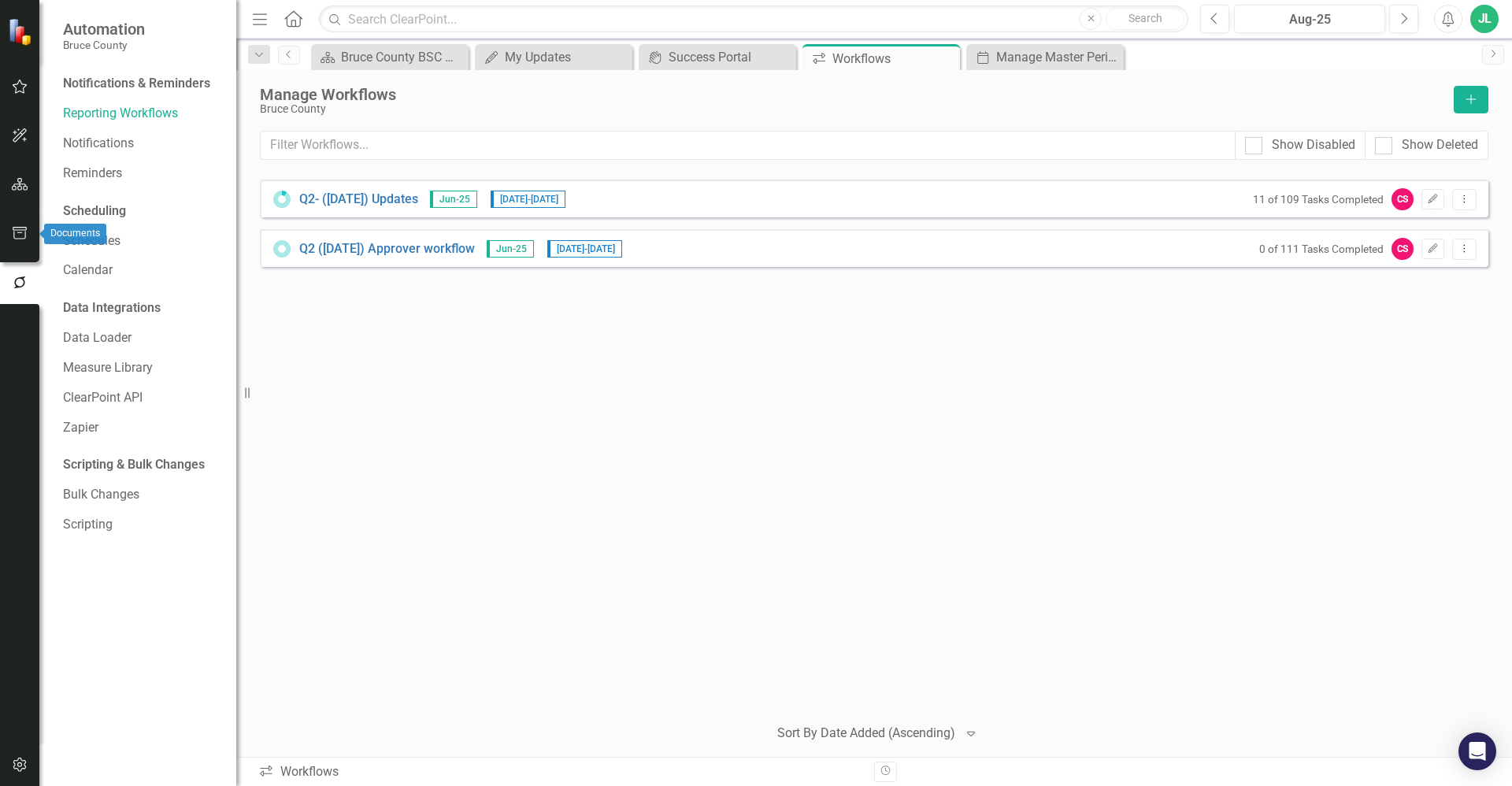
click at [13, 237] on icon "button" at bounding box center [19, 233] width 16 height 13
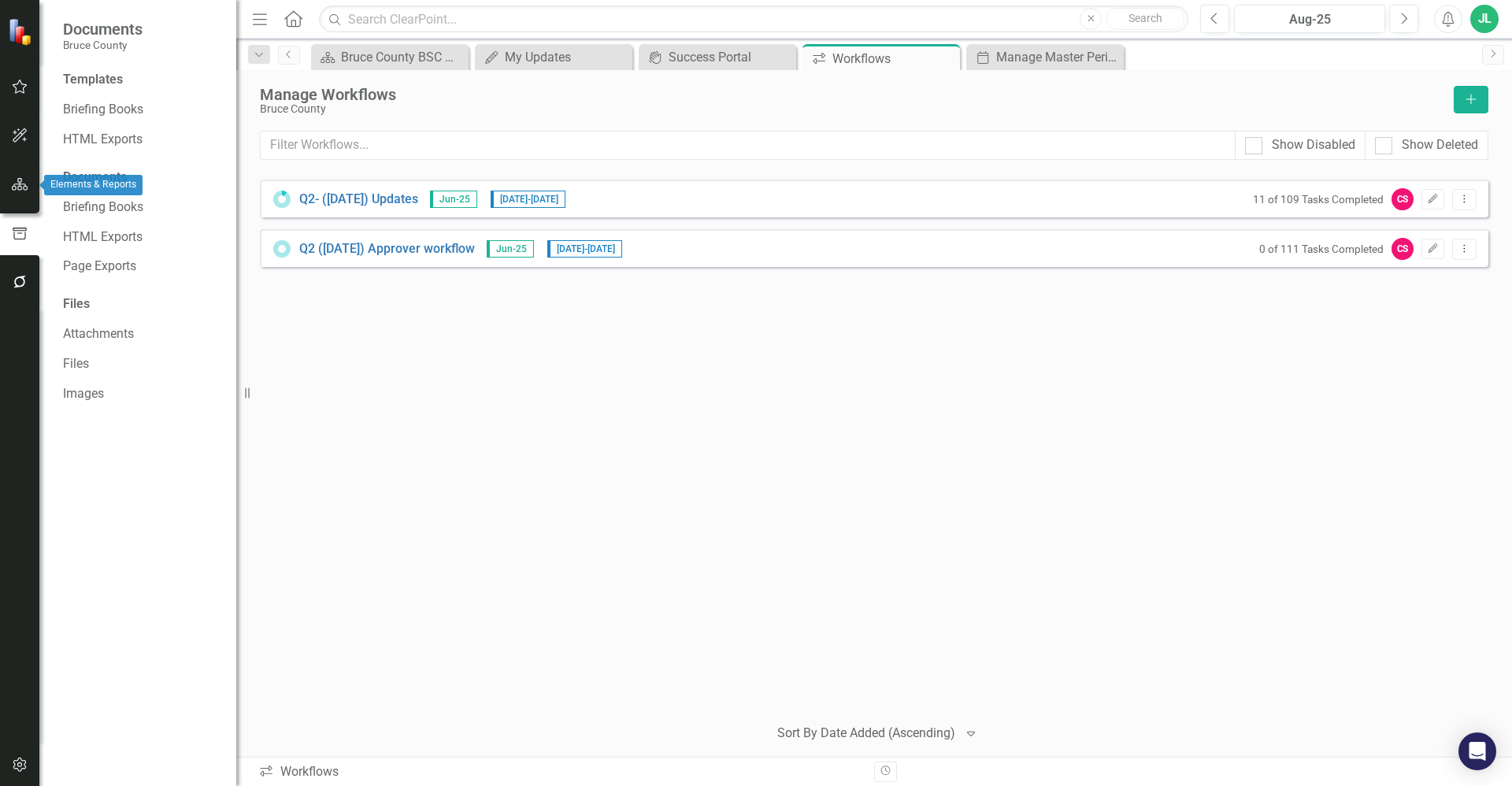
click at [22, 182] on icon "button" at bounding box center [19, 184] width 16 height 13
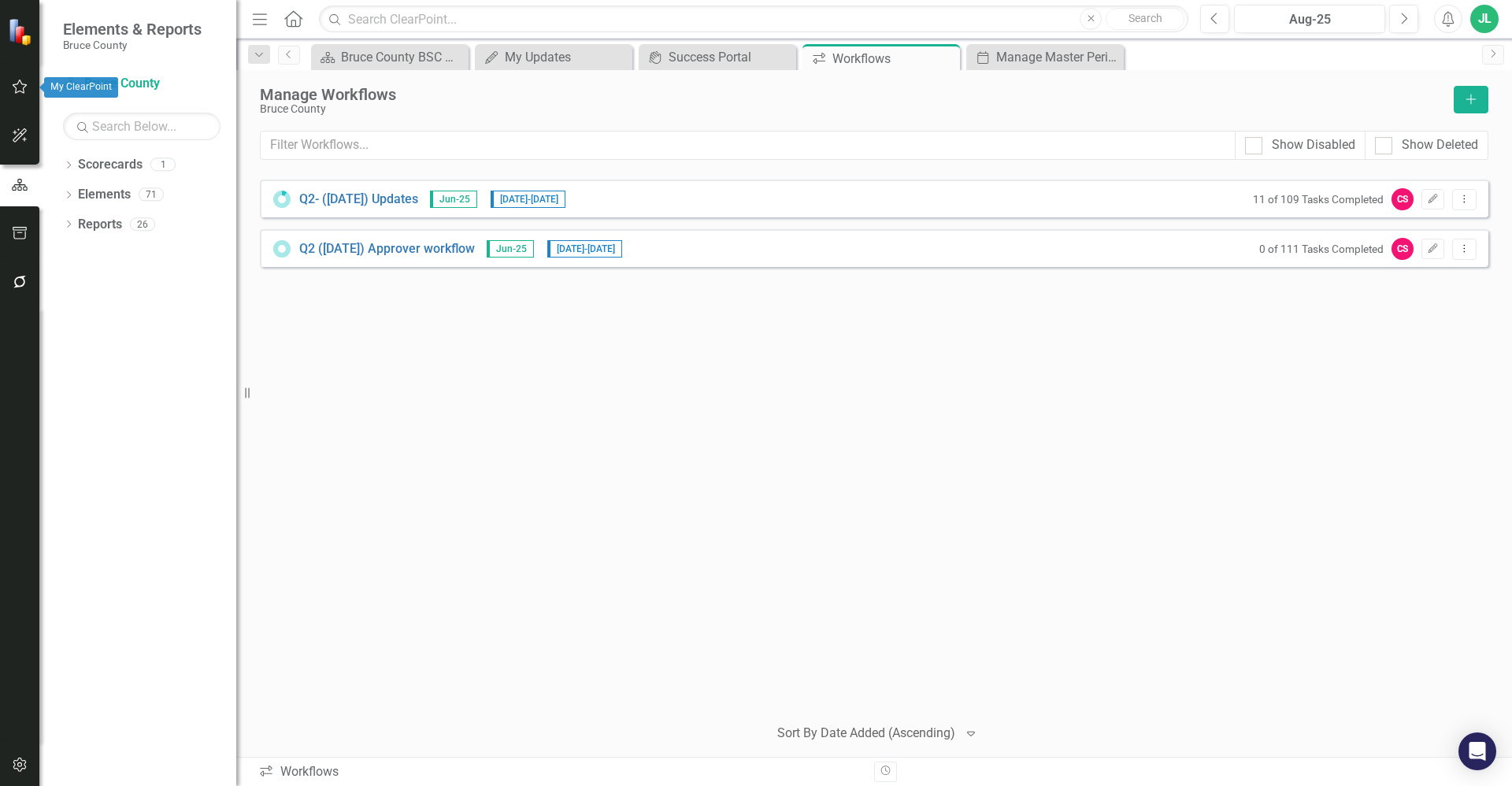
click at [12, 87] on icon "button" at bounding box center [19, 86] width 16 height 13
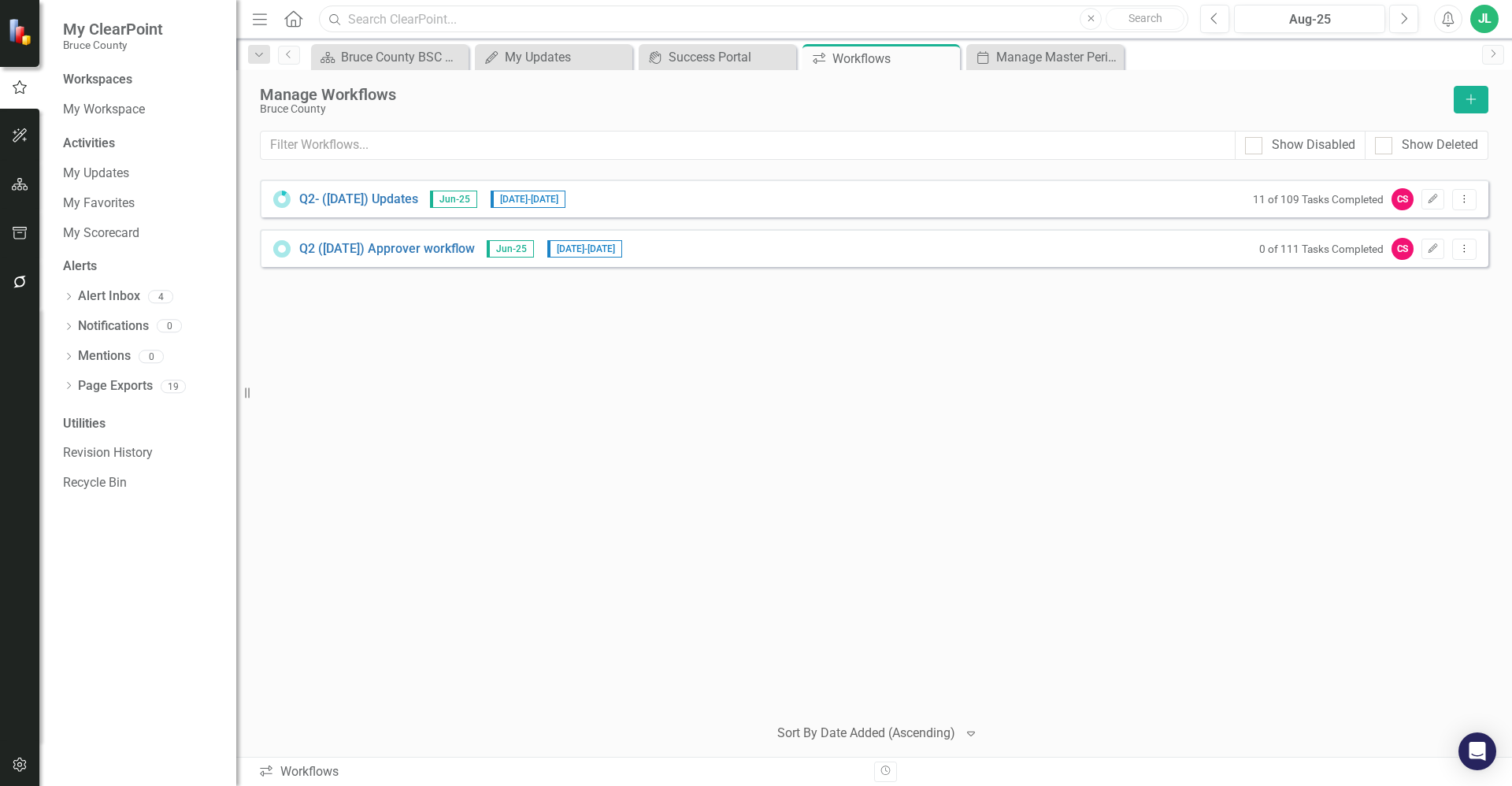
click at [361, 15] on input "text" at bounding box center [753, 19] width 870 height 28
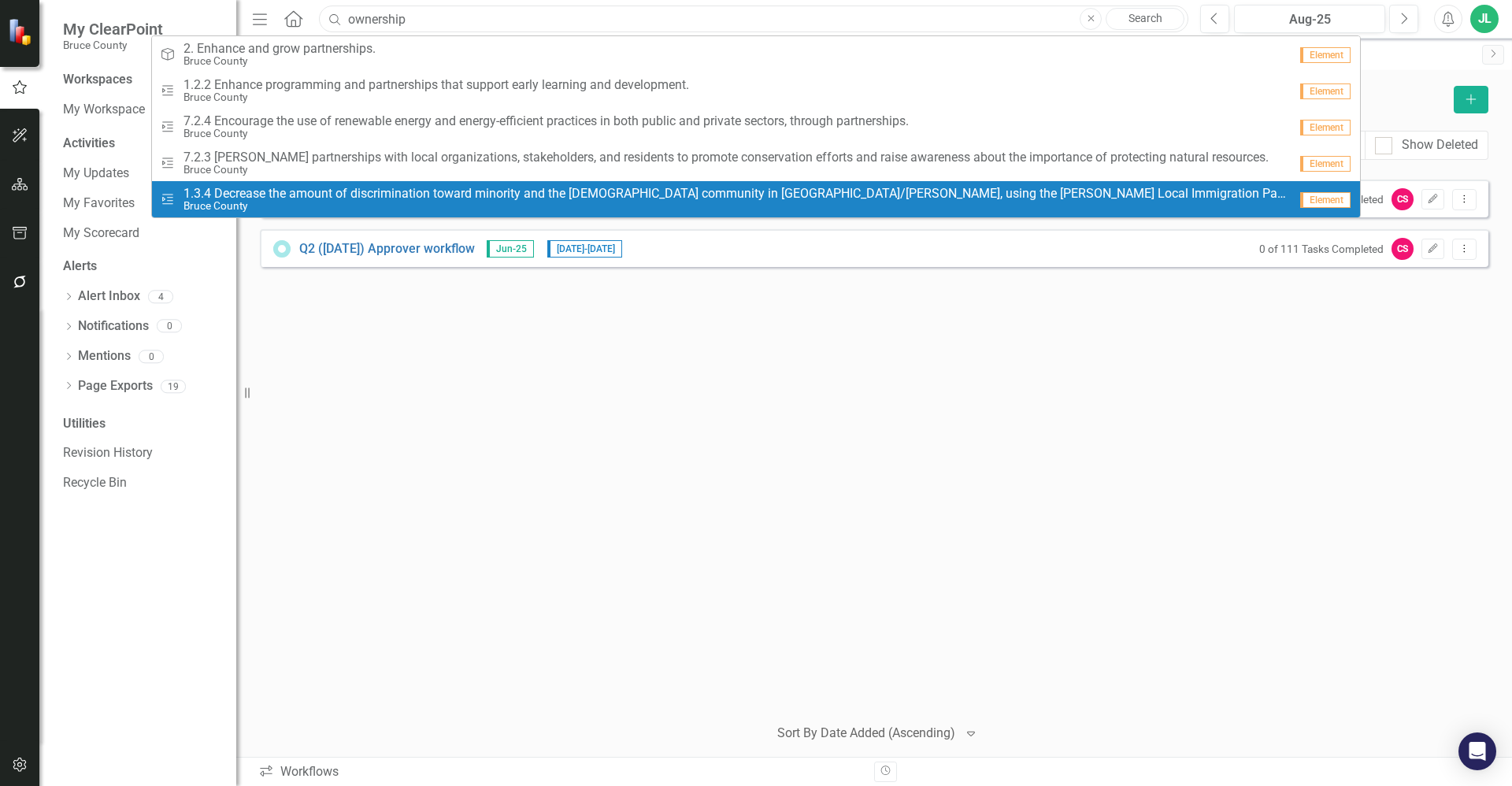
type input "ownership"
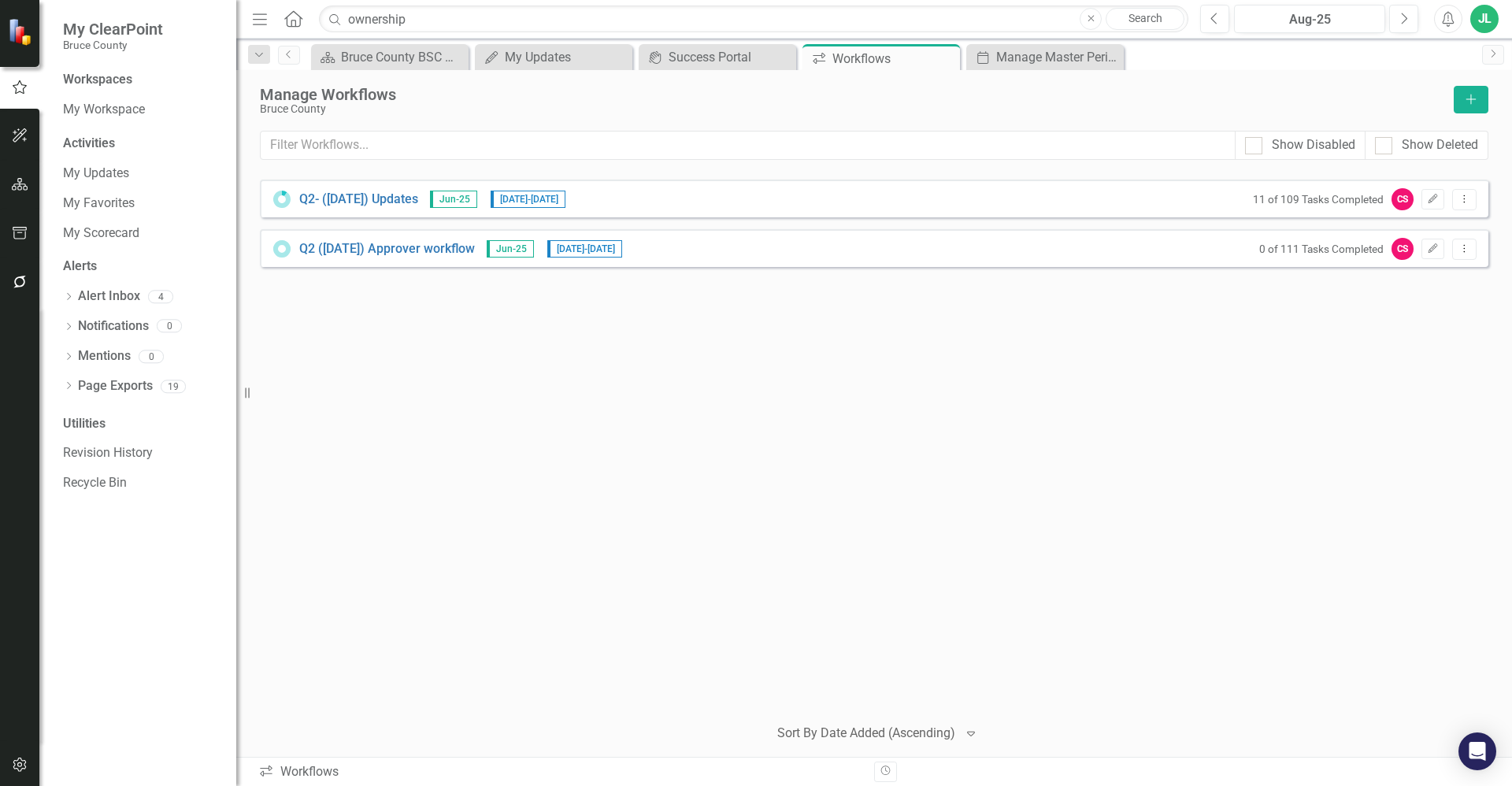
click at [460, 416] on div "Q2- (Jun 25) Updates Jun-25 8/25/25 - 9/11/25 11 of 109 Tasks Completed CS Edit…" at bounding box center [874, 440] width 1229 height 522
click at [21, 128] on button "button" at bounding box center [19, 136] width 36 height 33
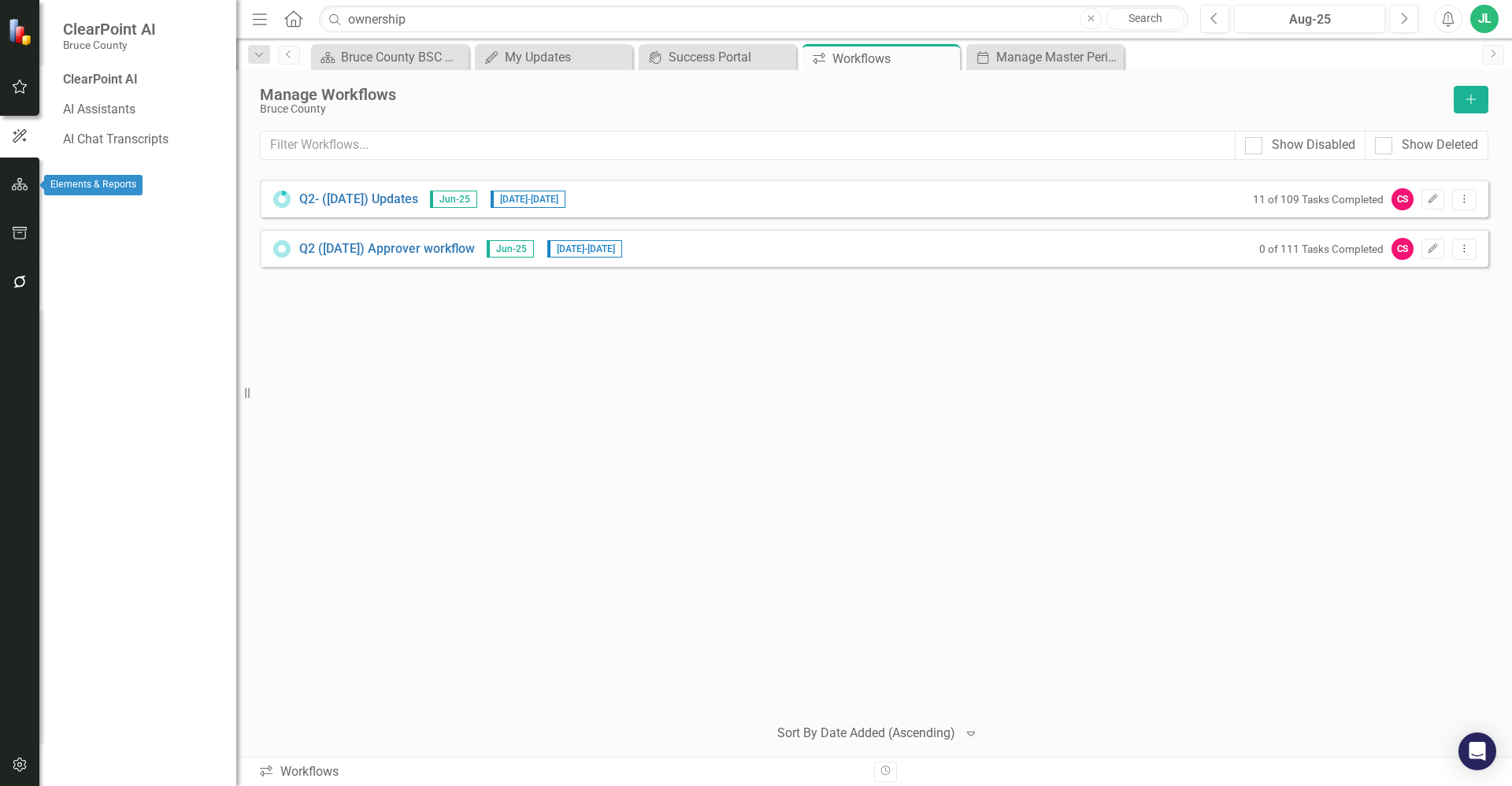
click at [12, 170] on button "button" at bounding box center [19, 185] width 36 height 33
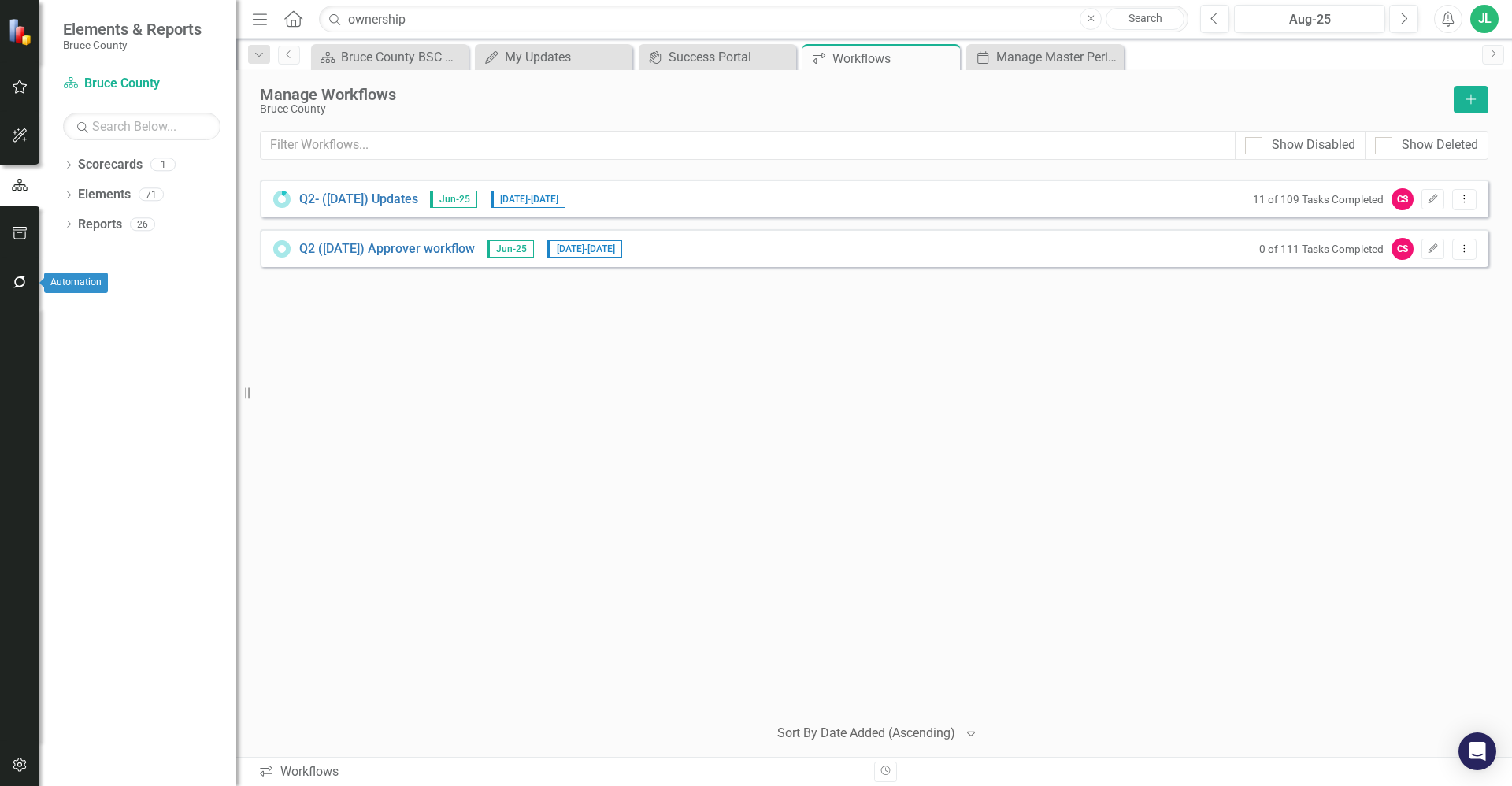
click at [15, 292] on button "button" at bounding box center [19, 282] width 36 height 33
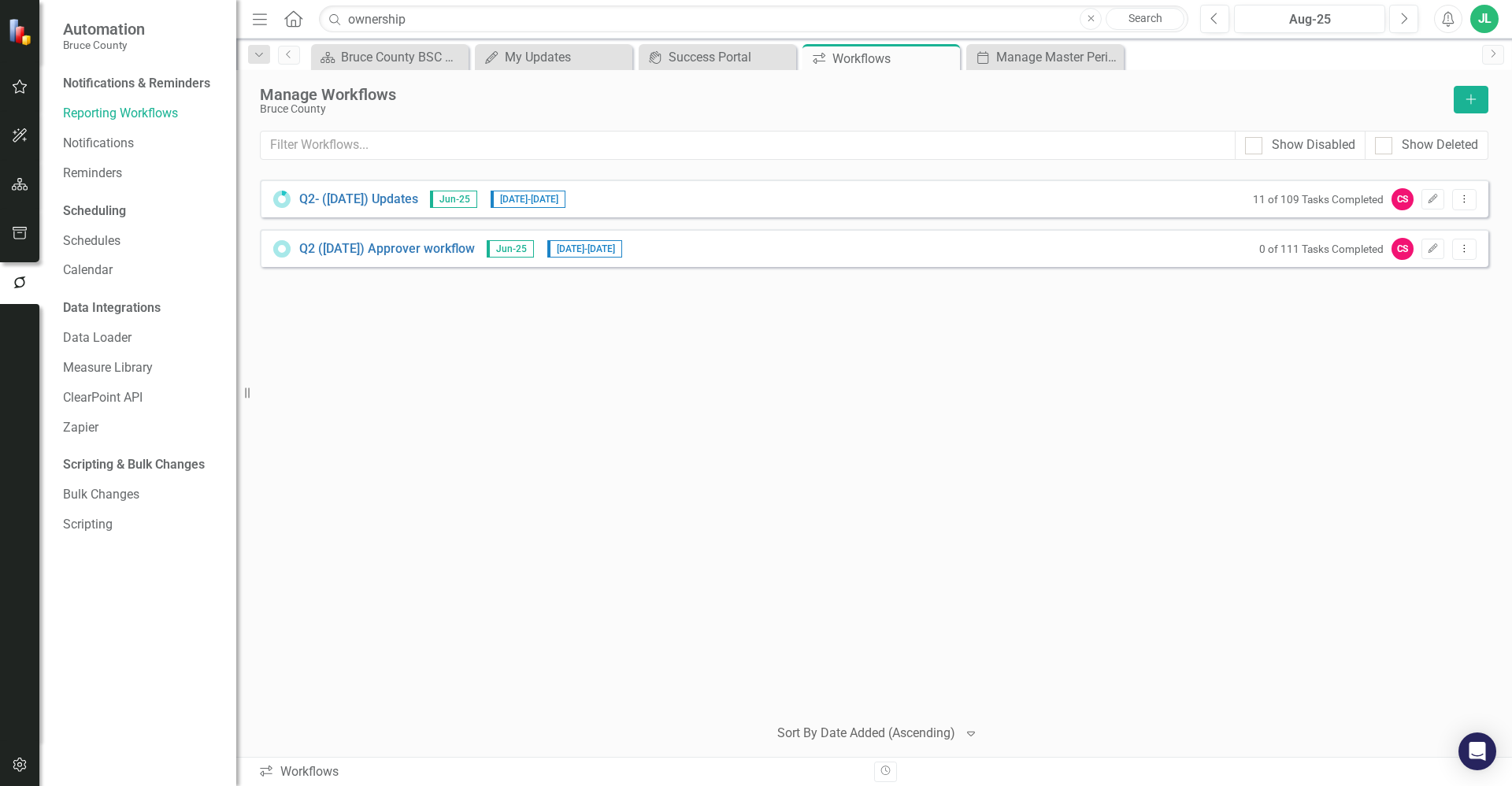
click at [21, 249] on button "button" at bounding box center [19, 234] width 36 height 33
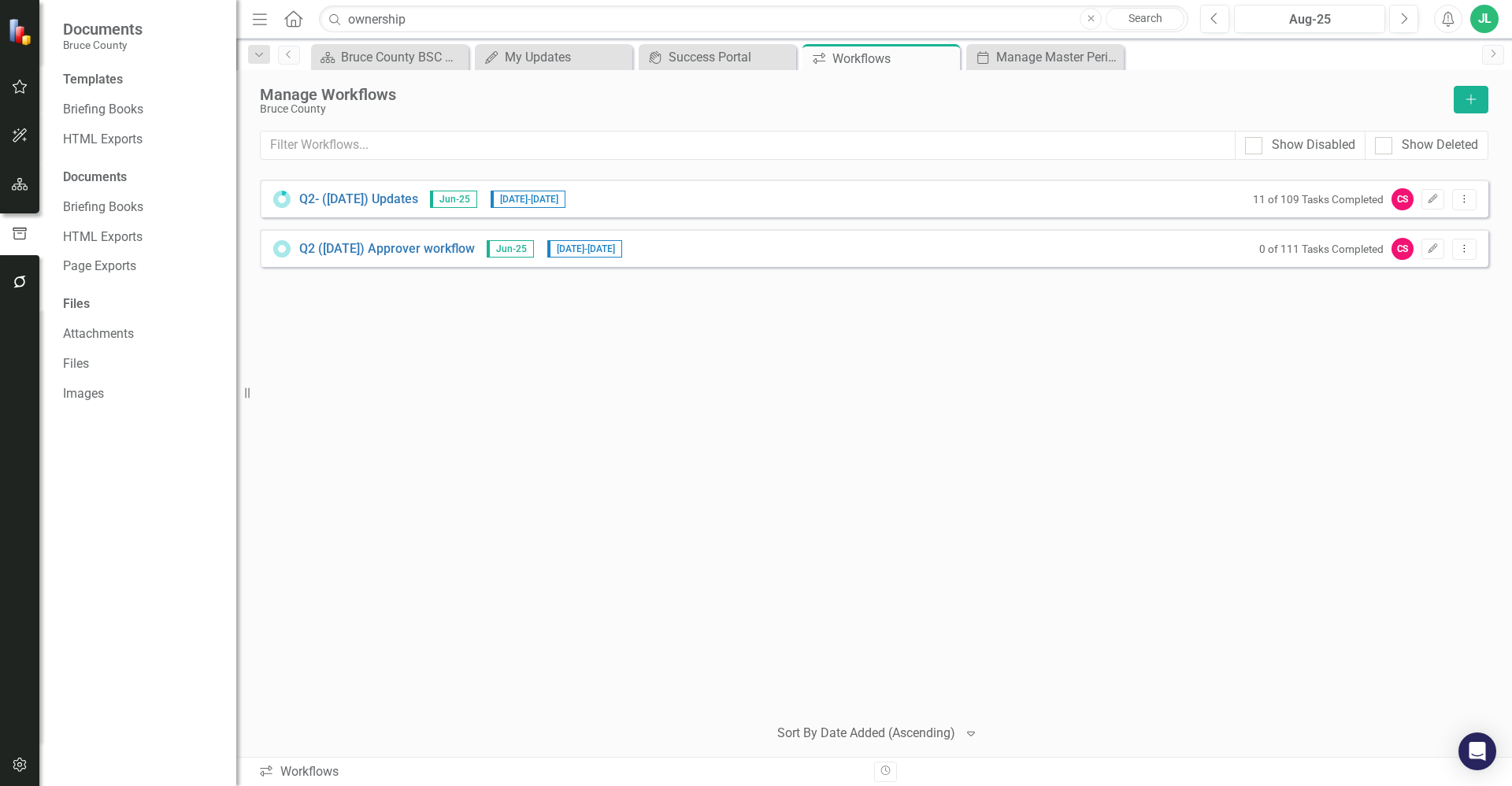
click at [15, 193] on button "button" at bounding box center [19, 185] width 36 height 33
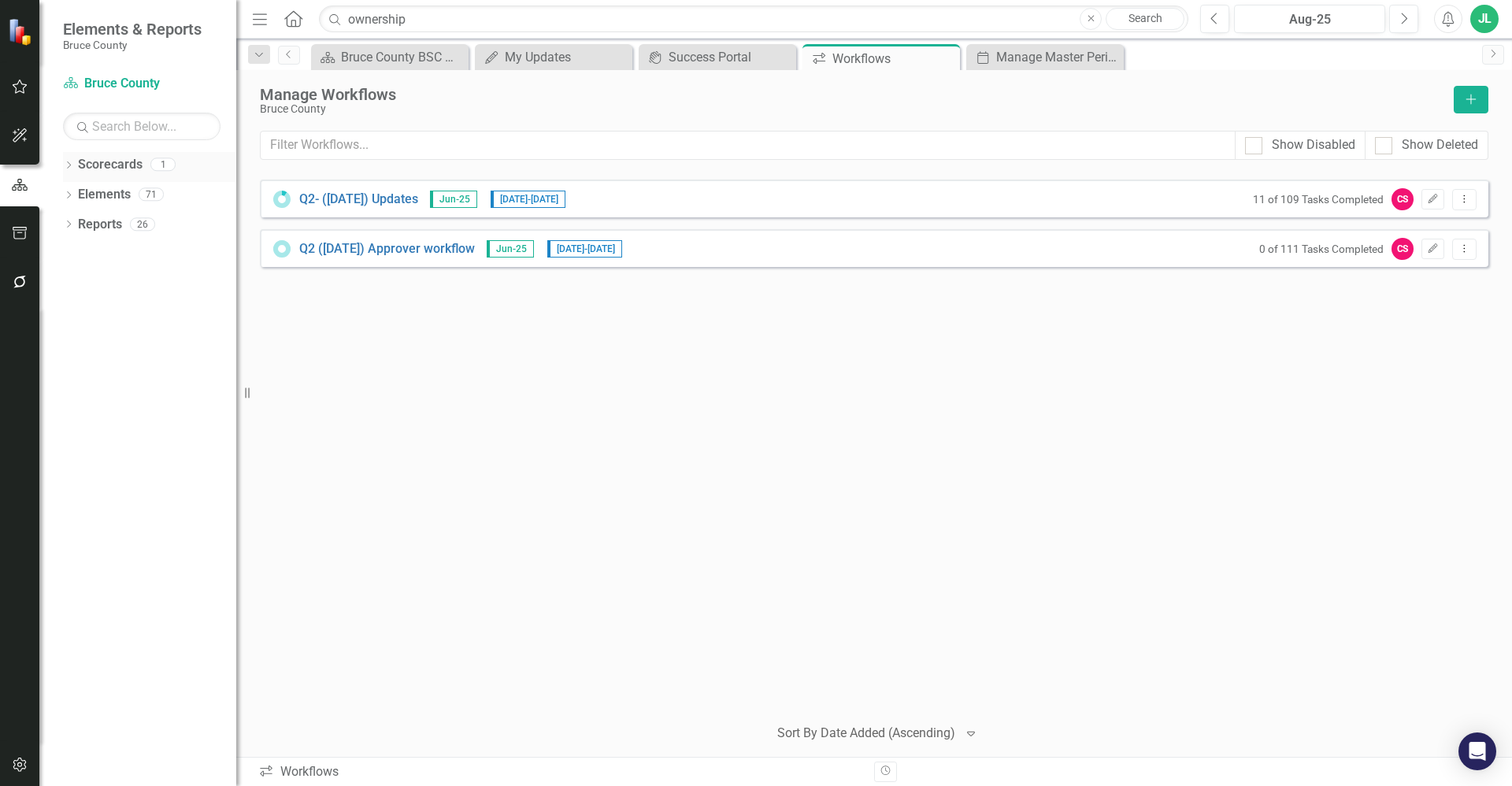
click at [67, 170] on icon "Dropdown" at bounding box center [67, 166] width 11 height 9
click at [67, 219] on div "Dropdown Elements 71" at bounding box center [149, 226] width 173 height 30
click at [70, 226] on icon "Dropdown" at bounding box center [67, 225] width 11 height 9
click at [67, 348] on icon "Dropdown" at bounding box center [67, 345] width 11 height 9
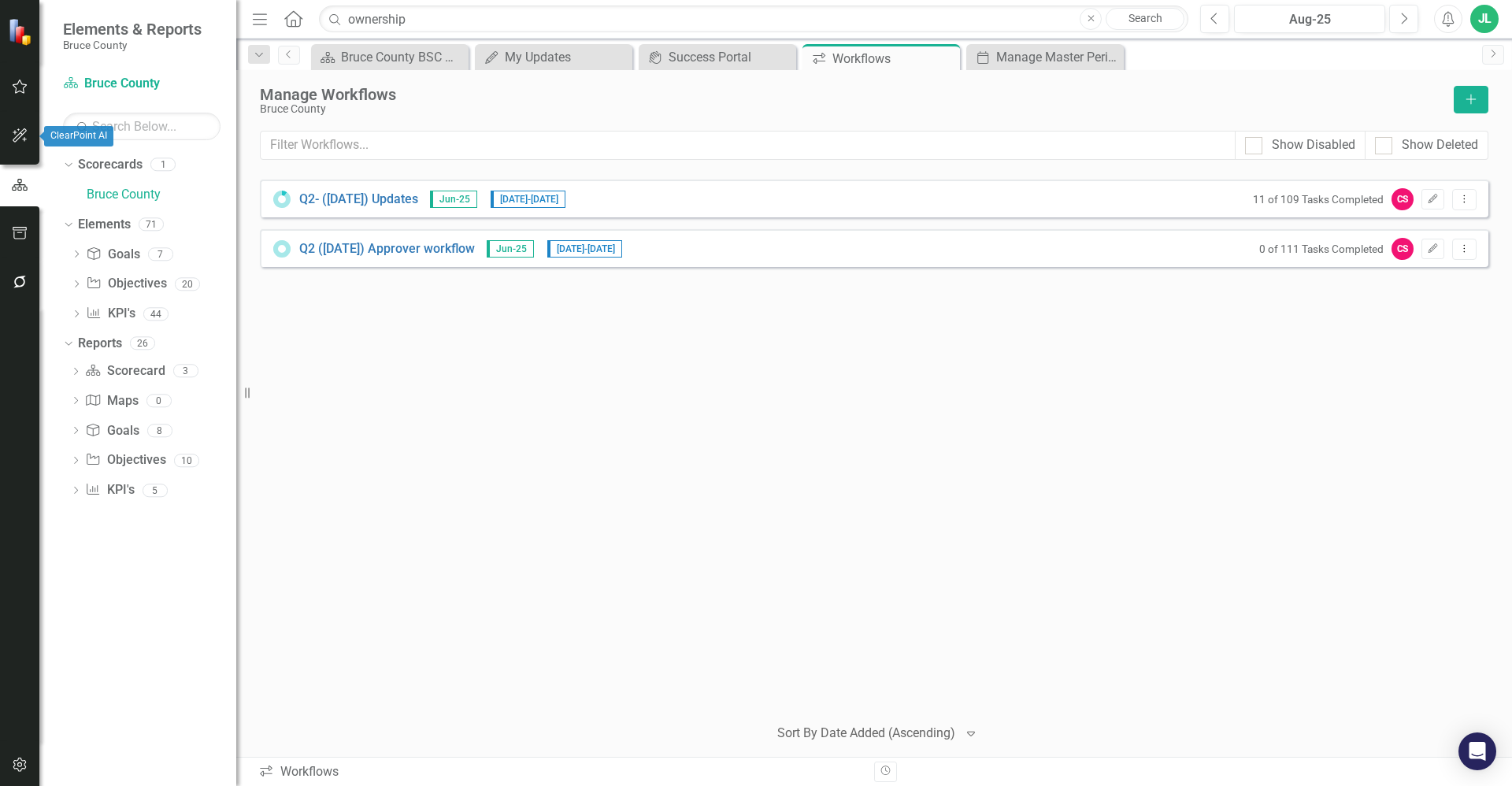
click at [21, 128] on button "button" at bounding box center [19, 136] width 36 height 33
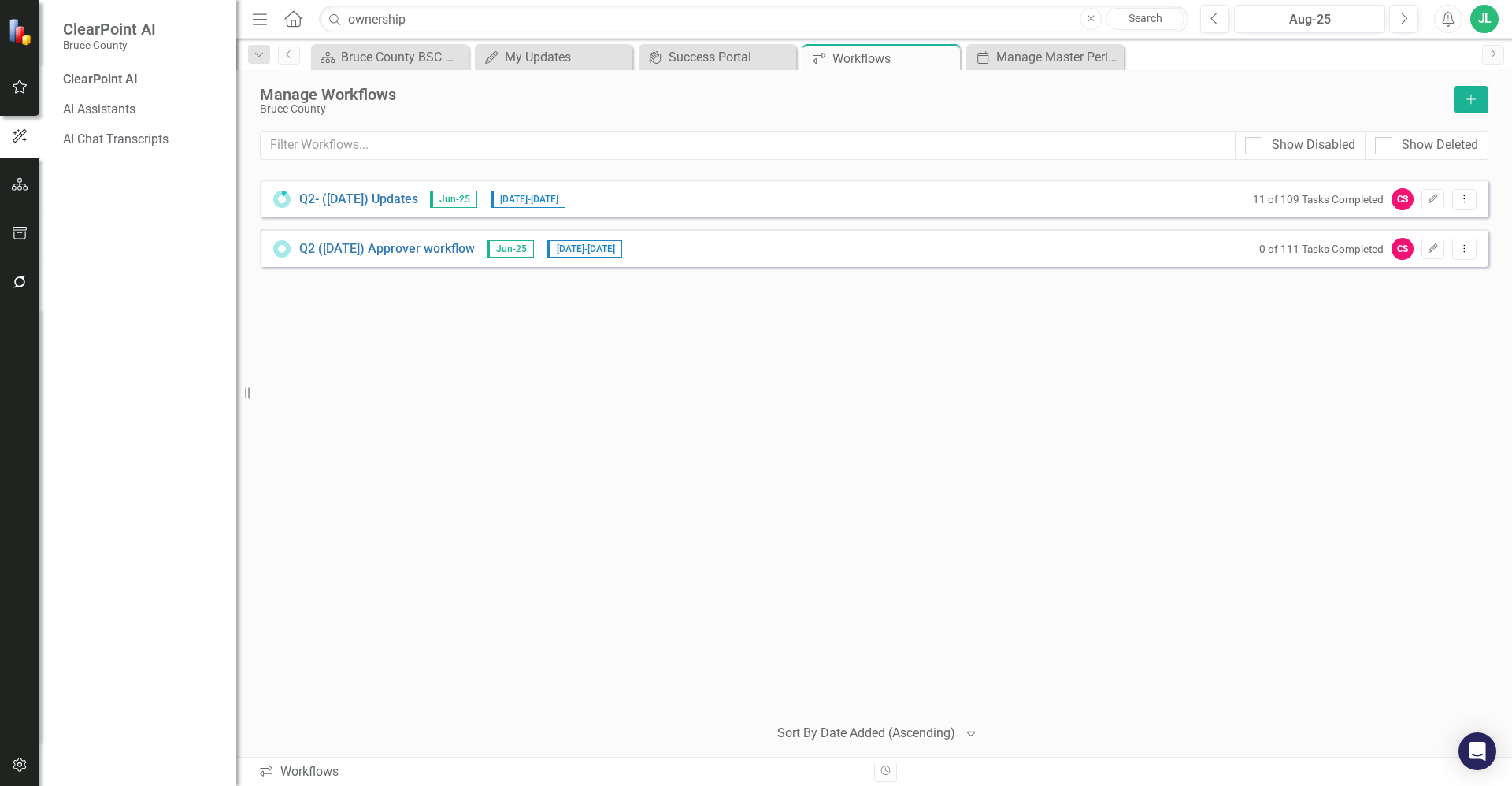
click at [13, 78] on button "button" at bounding box center [19, 88] width 36 height 33
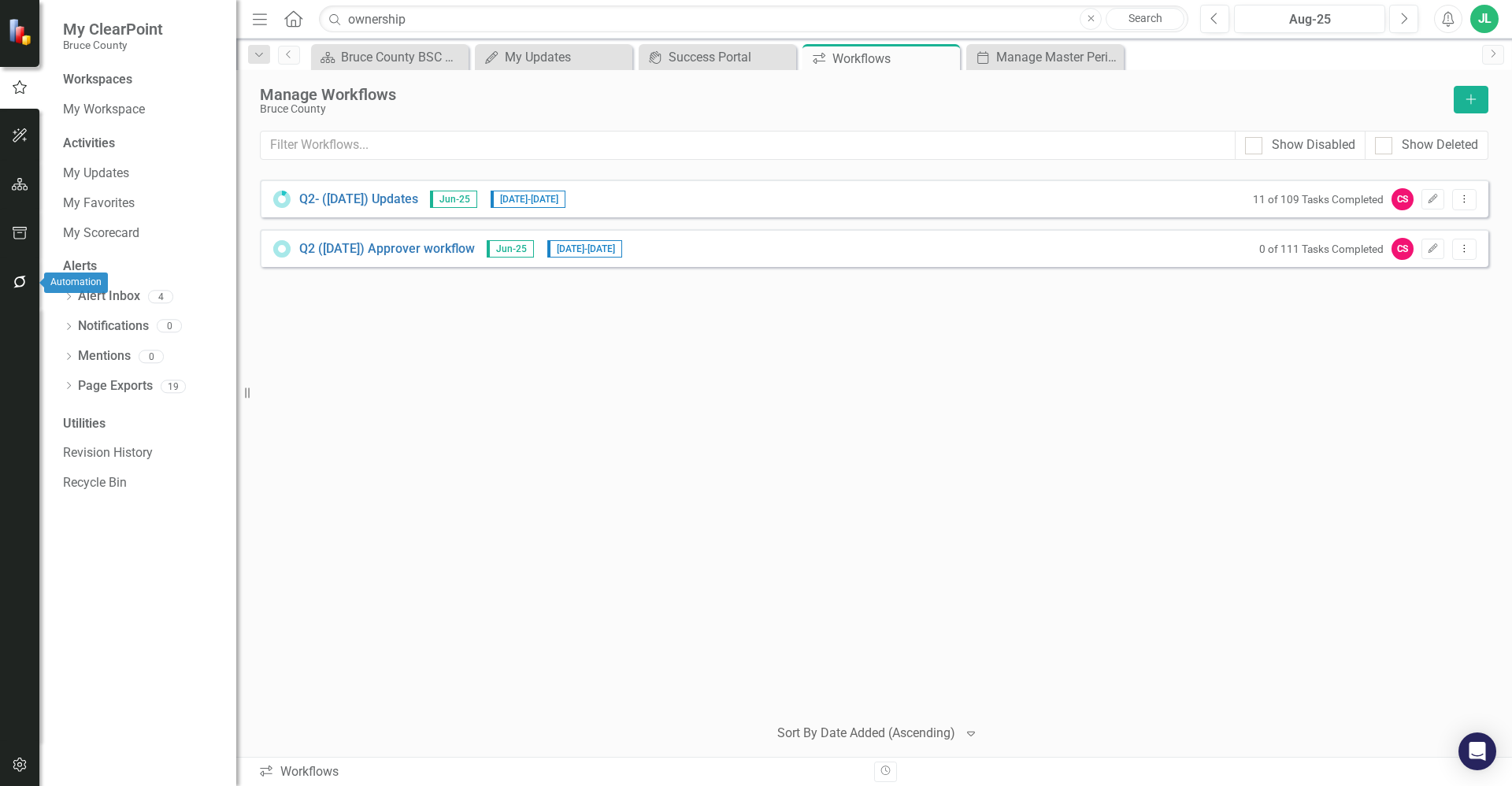
click at [22, 289] on button "button" at bounding box center [19, 282] width 36 height 33
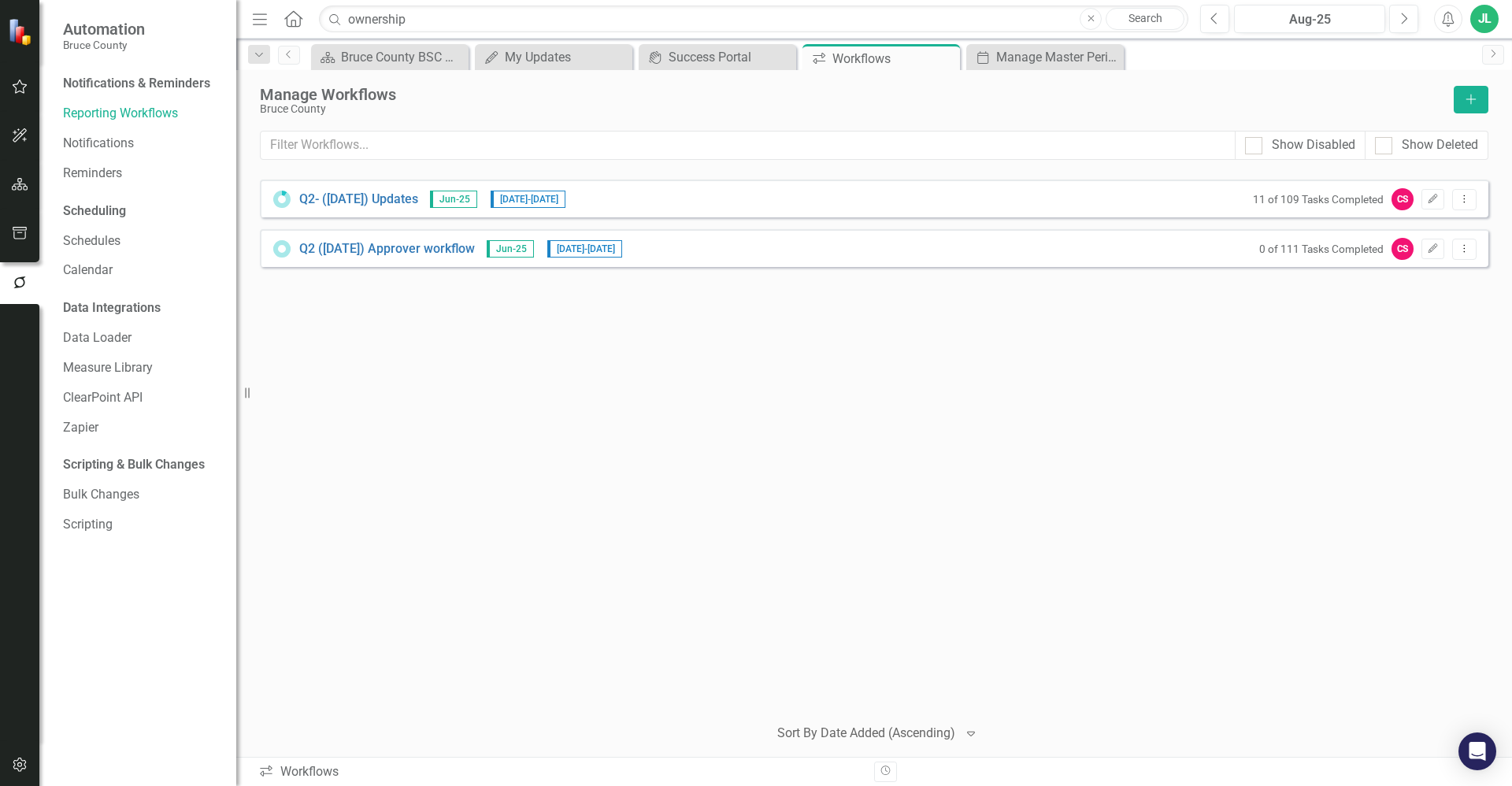
click at [1095, 14] on button "Close" at bounding box center [1090, 18] width 22 height 22
click at [16, 236] on icon "button" at bounding box center [19, 233] width 16 height 13
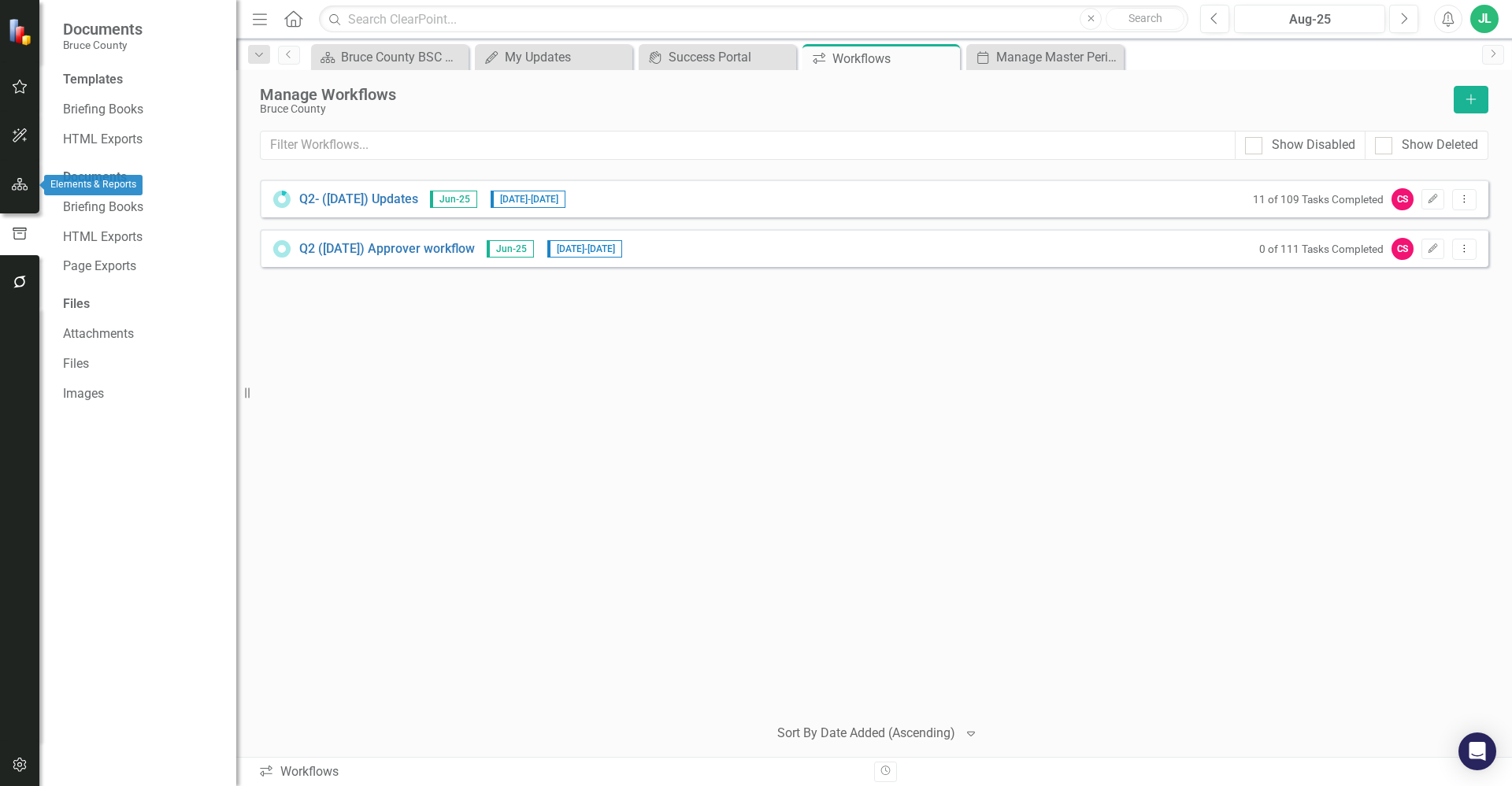
click at [27, 188] on icon "button" at bounding box center [19, 184] width 16 height 13
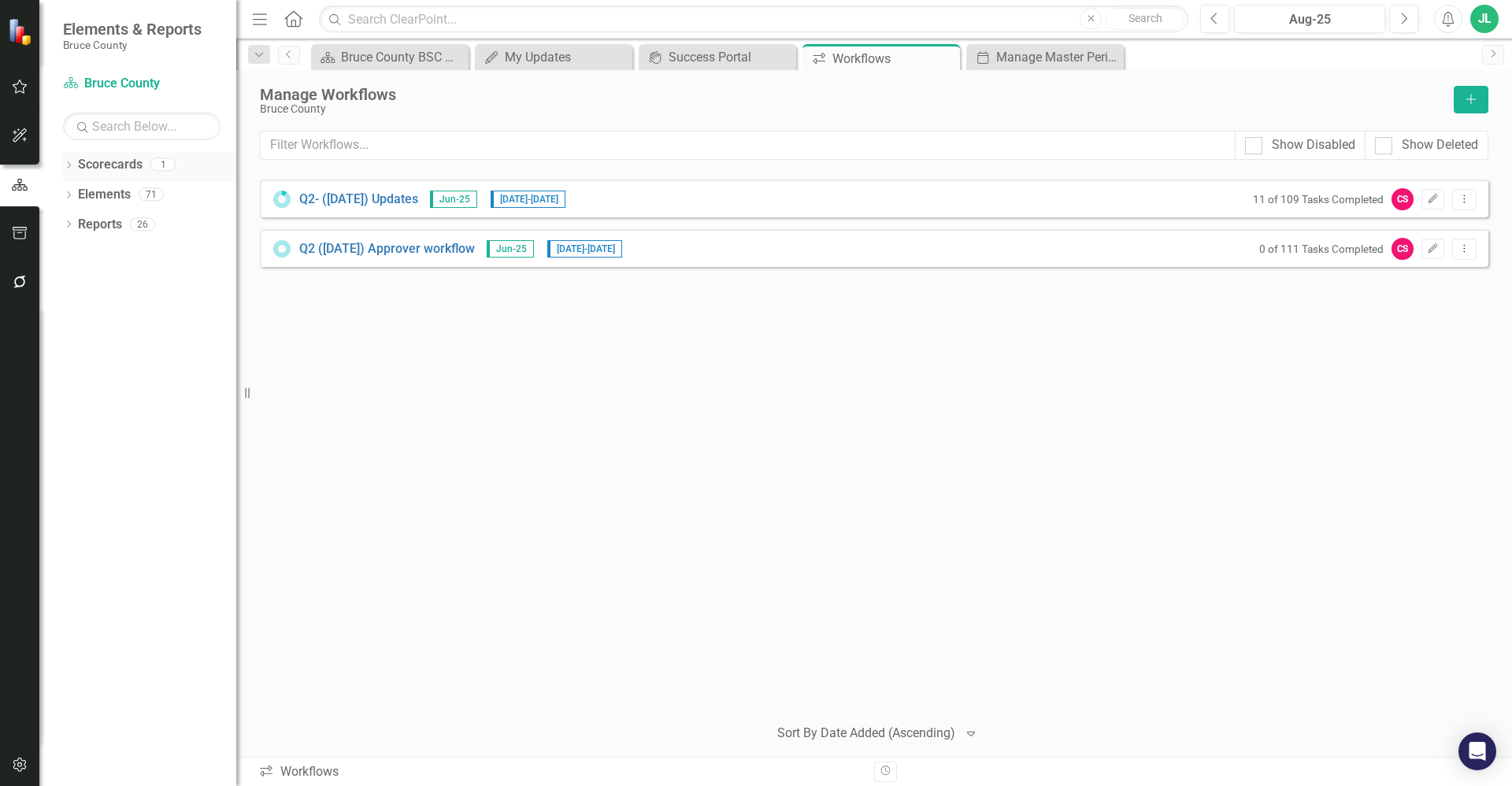
click at [74, 165] on icon "Dropdown" at bounding box center [67, 166] width 11 height 9
click at [65, 227] on icon "Dropdown" at bounding box center [67, 225] width 11 height 9
click at [65, 348] on icon "Dropdown" at bounding box center [67, 345] width 11 height 9
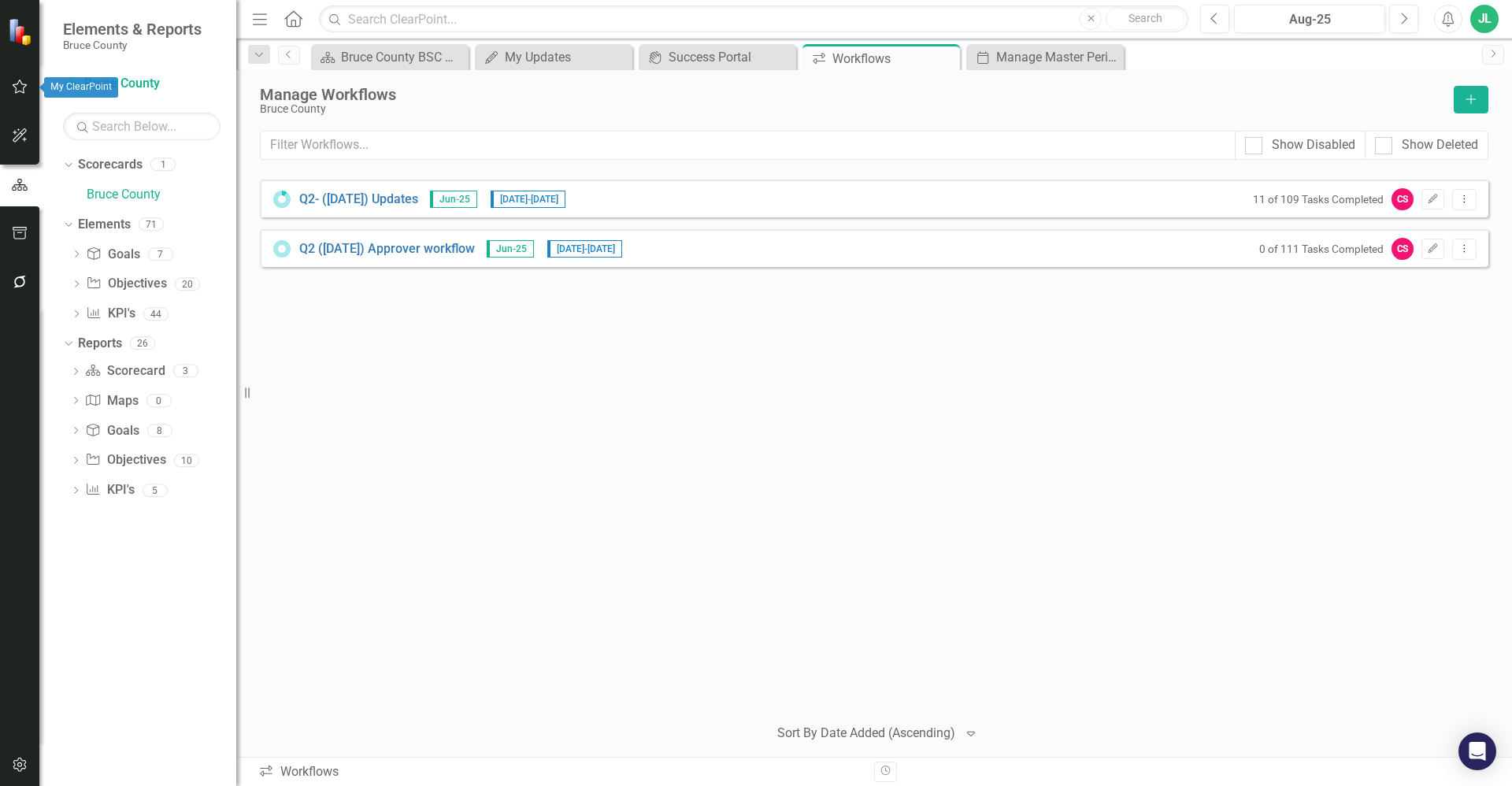
click at [17, 90] on icon "button" at bounding box center [19, 86] width 16 height 13
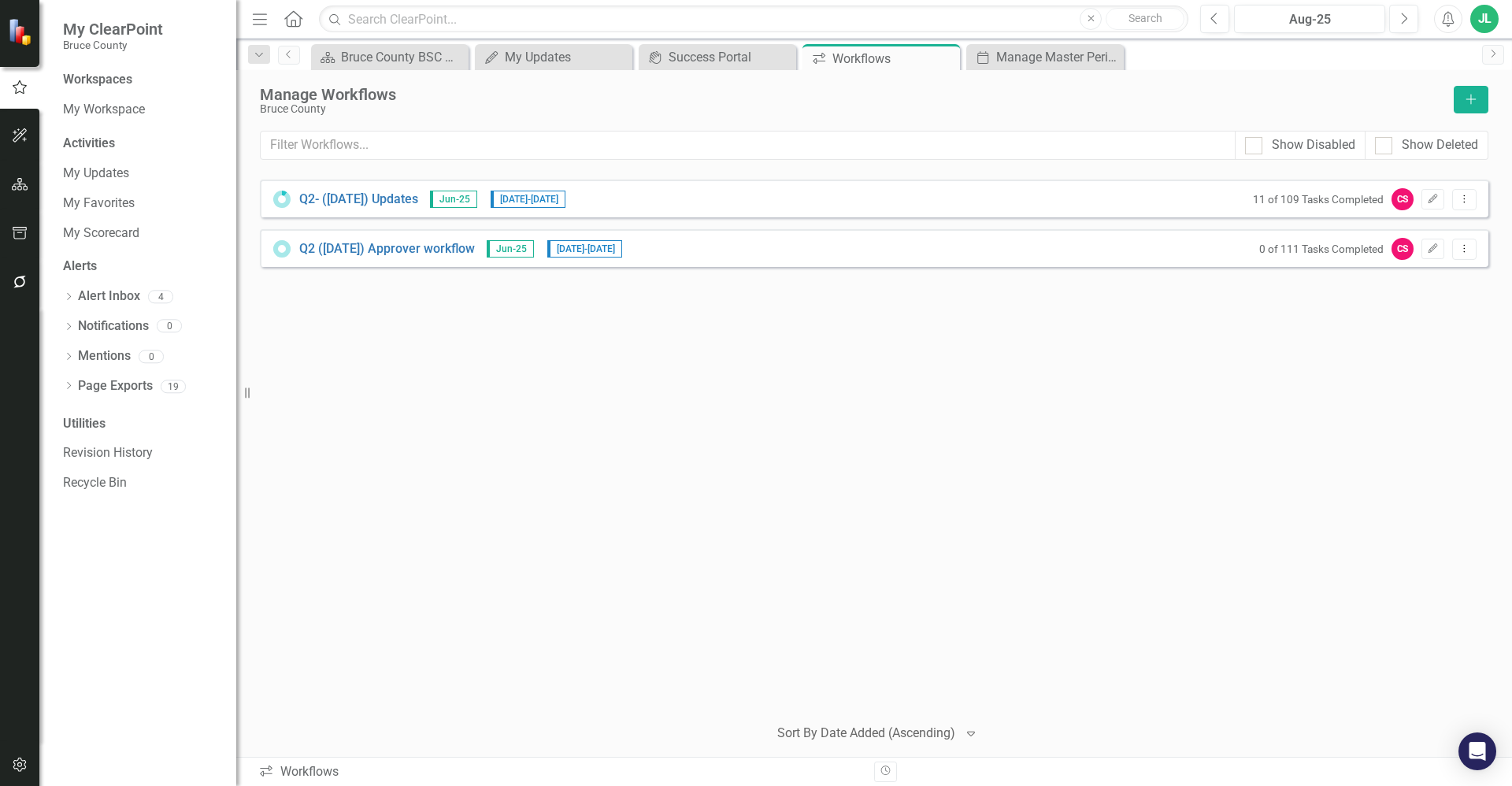
click at [20, 757] on button "button" at bounding box center [19, 766] width 36 height 33
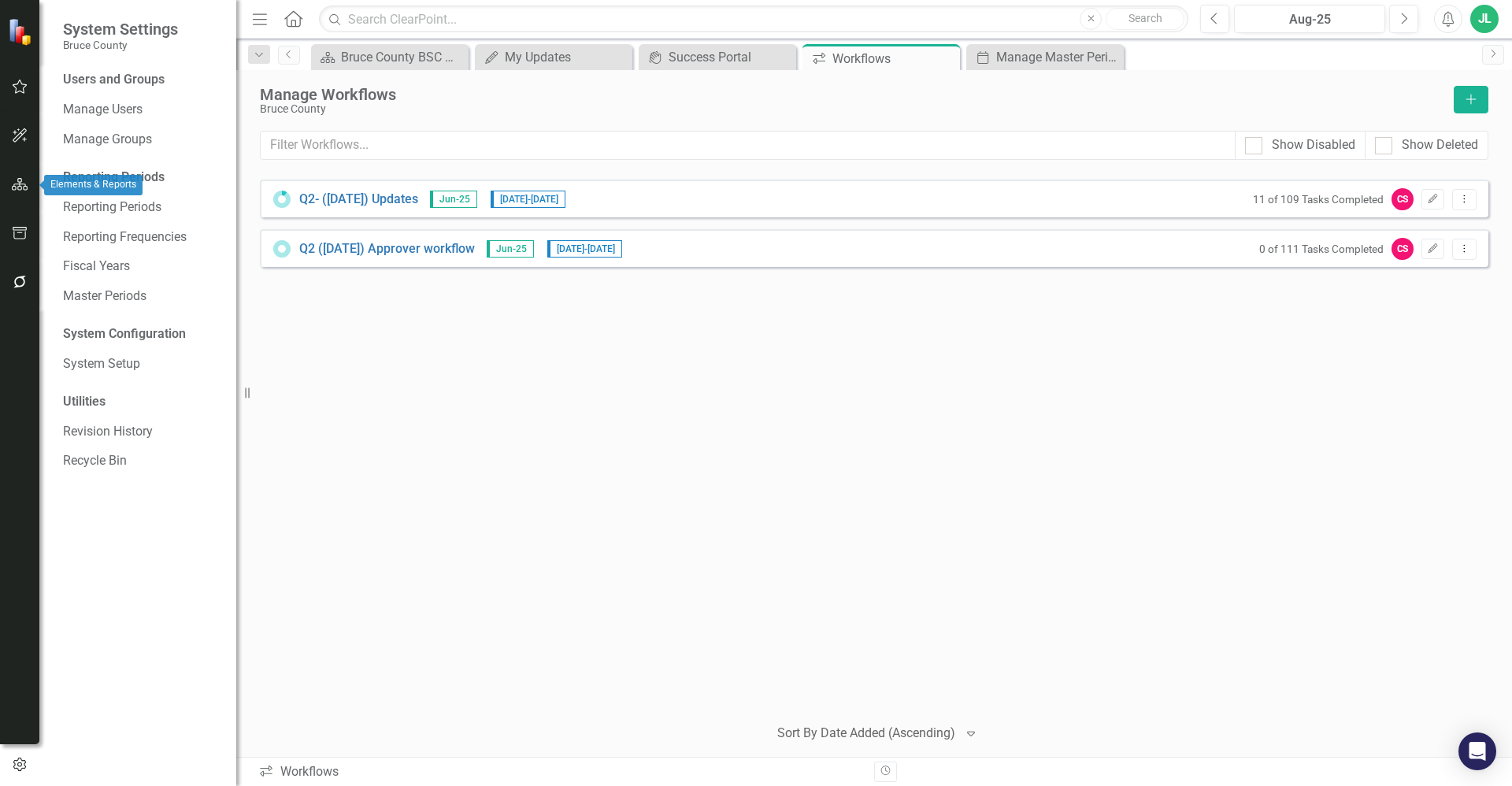
click at [15, 184] on icon "button" at bounding box center [19, 184] width 16 height 13
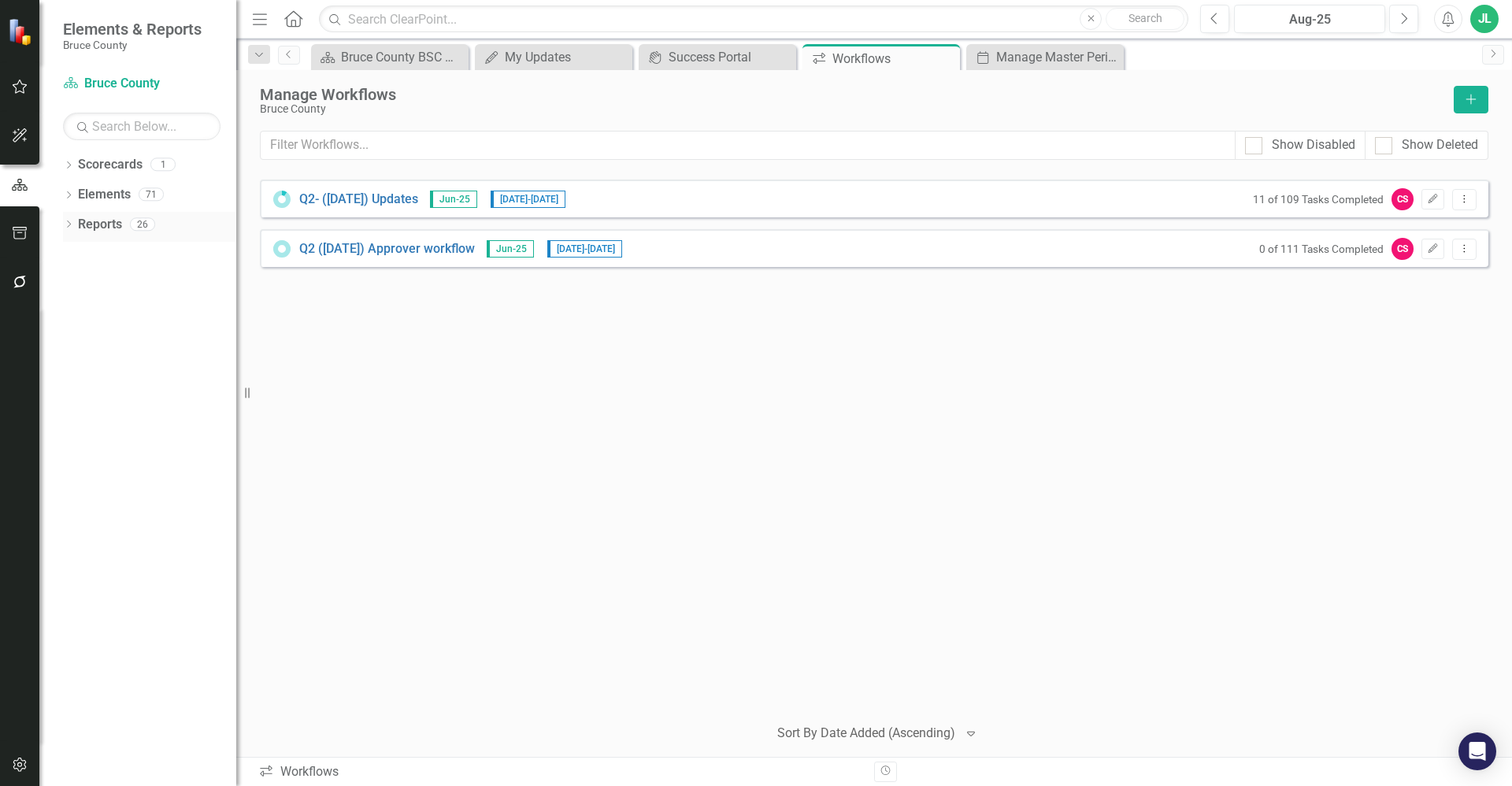
click at [67, 223] on icon "Dropdown" at bounding box center [67, 225] width 11 height 9
click at [85, 250] on icon "Scorecard" at bounding box center [92, 250] width 15 height 13
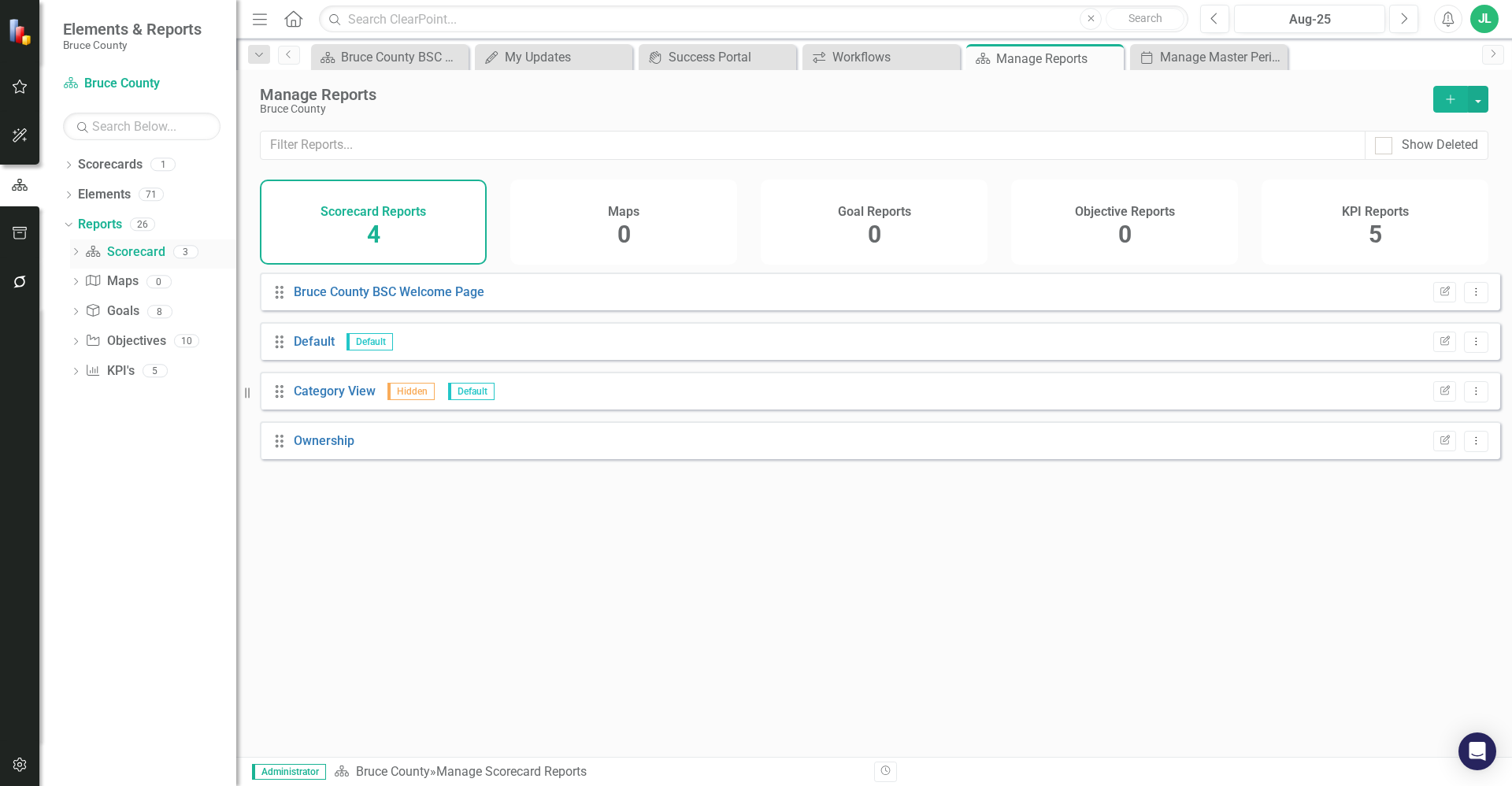
click at [76, 251] on icon "Dropdown" at bounding box center [75, 252] width 11 height 9
click at [379, 450] on div "Drag Ownership Edit Report Dropdown Menu" at bounding box center [880, 440] width 1240 height 38
click at [346, 448] on link "Ownership" at bounding box center [324, 441] width 61 height 15
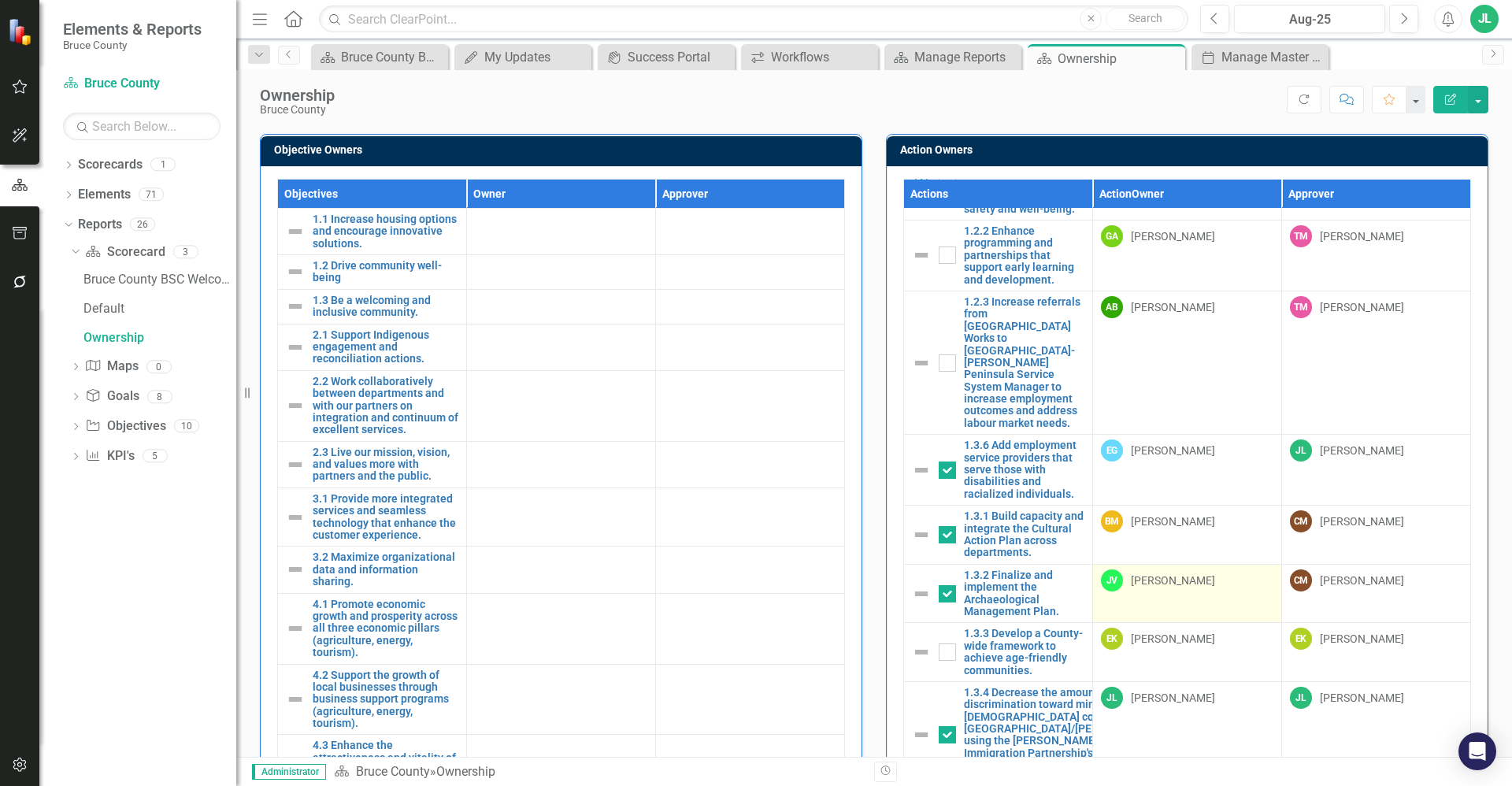
scroll to position [413, 0]
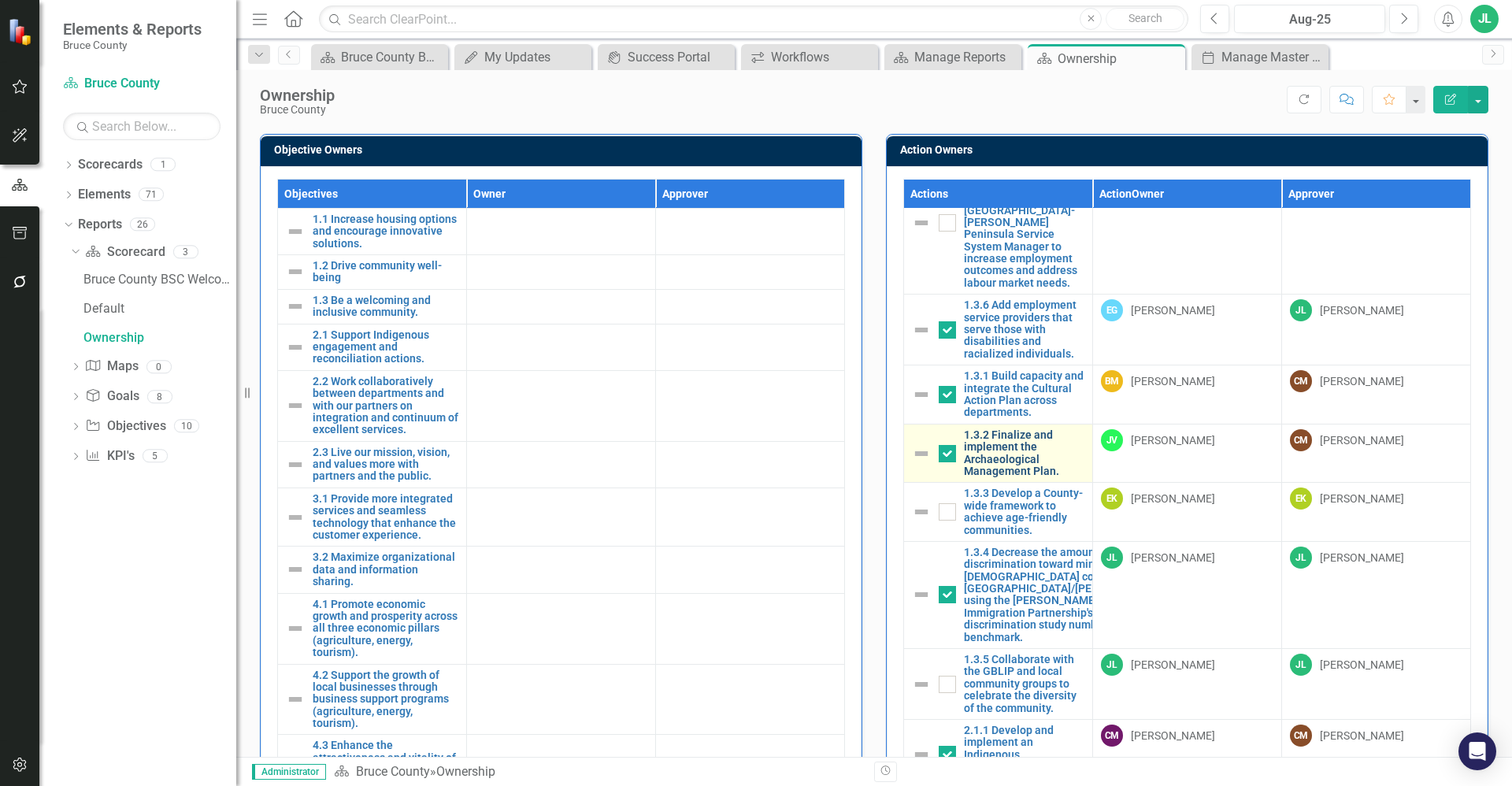
click at [1022, 431] on link "1.3.2 Finalize and implement the Archaeological Management Plan." at bounding box center [1024, 454] width 120 height 49
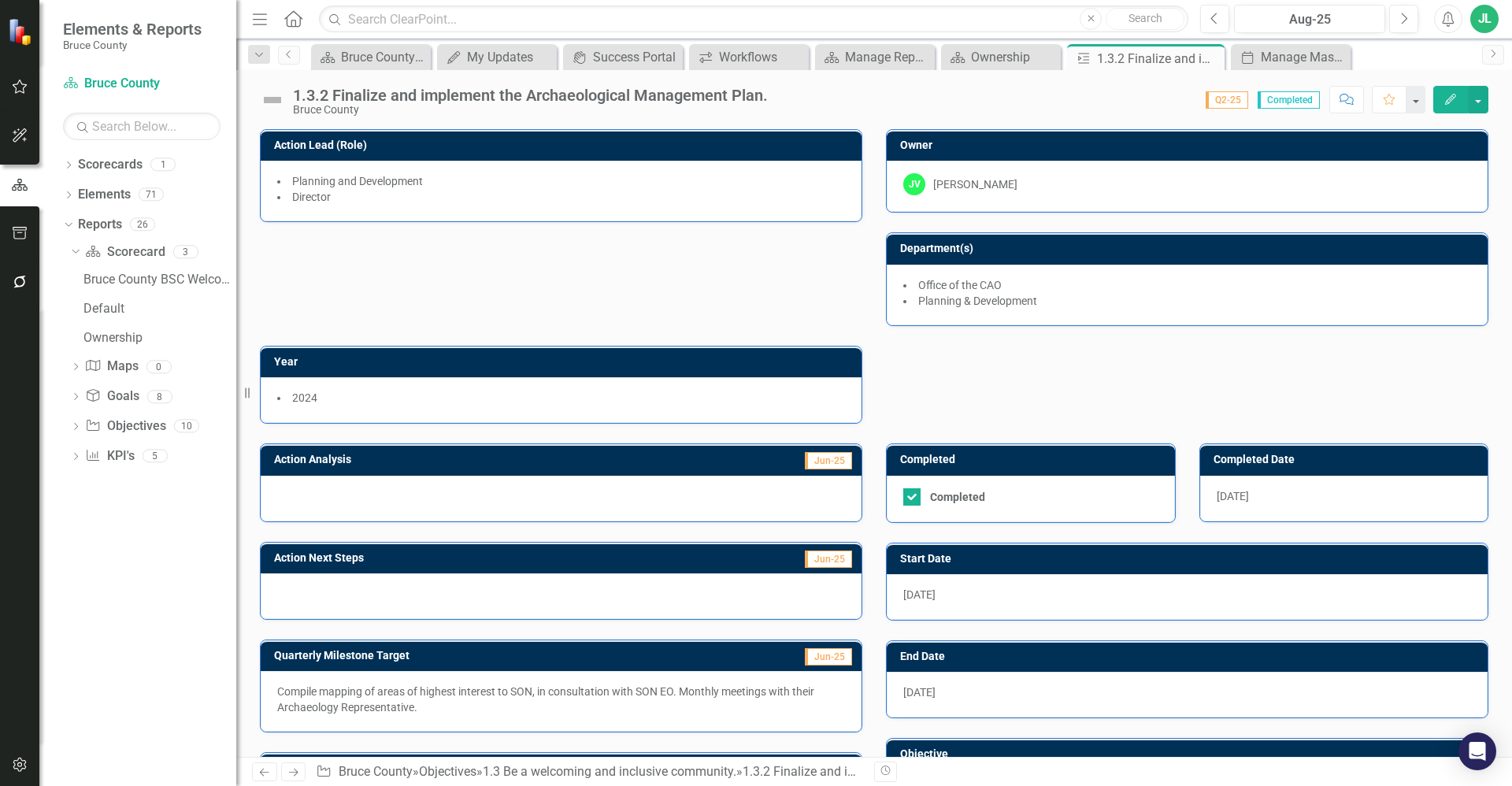
click at [888, 376] on div "Action Lead (Role) Planning and Development Director Owner JV Jack Van Dorp Dep…" at bounding box center [874, 267] width 1252 height 314
click at [289, 58] on icon "Previous" at bounding box center [289, 55] width 13 height 10
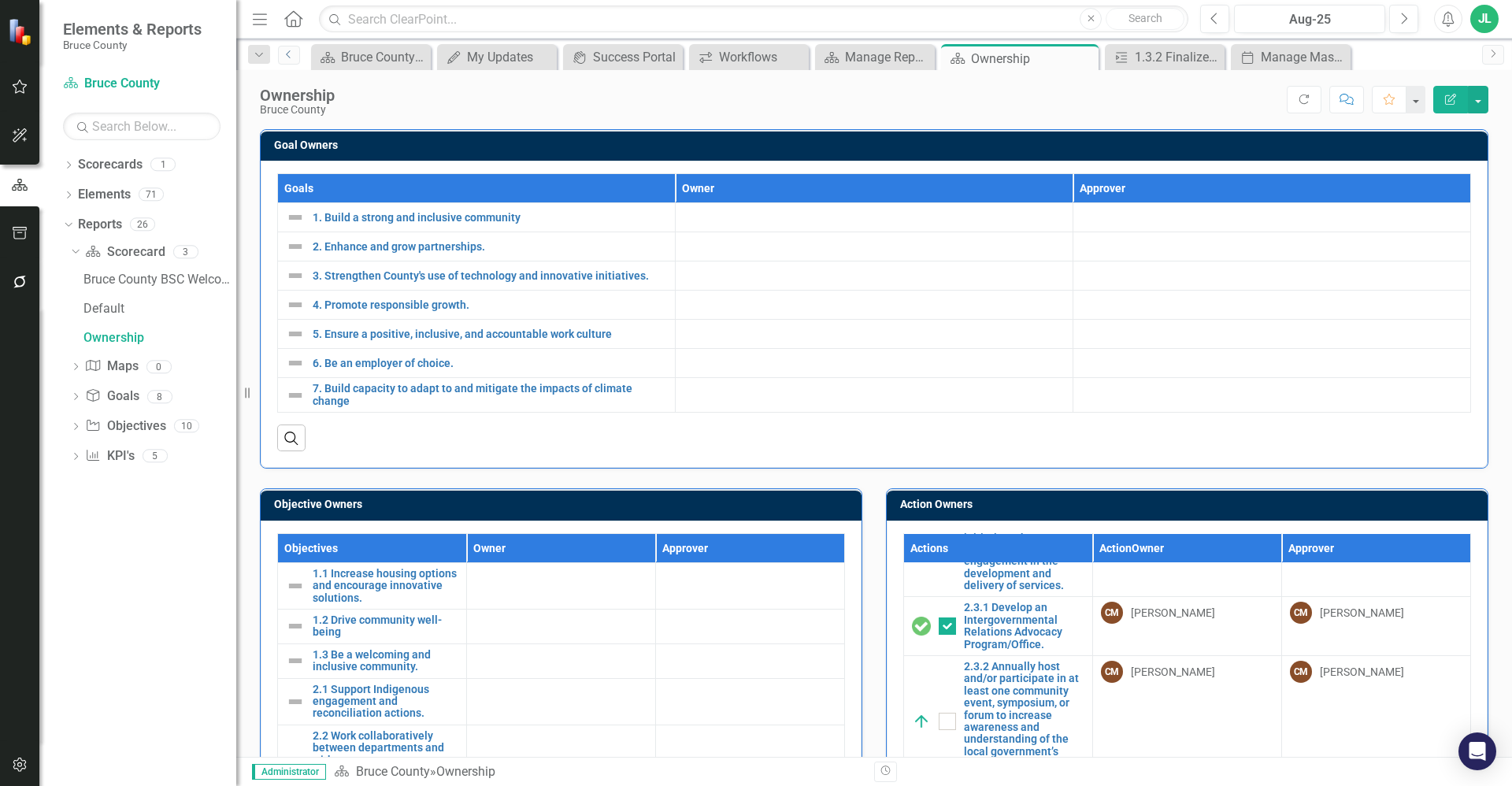
scroll to position [1339, 0]
click at [1009, 651] on link "2.3.1 Develop an Intergovernmental Relations Advocacy Program/Office." at bounding box center [1024, 627] width 120 height 49
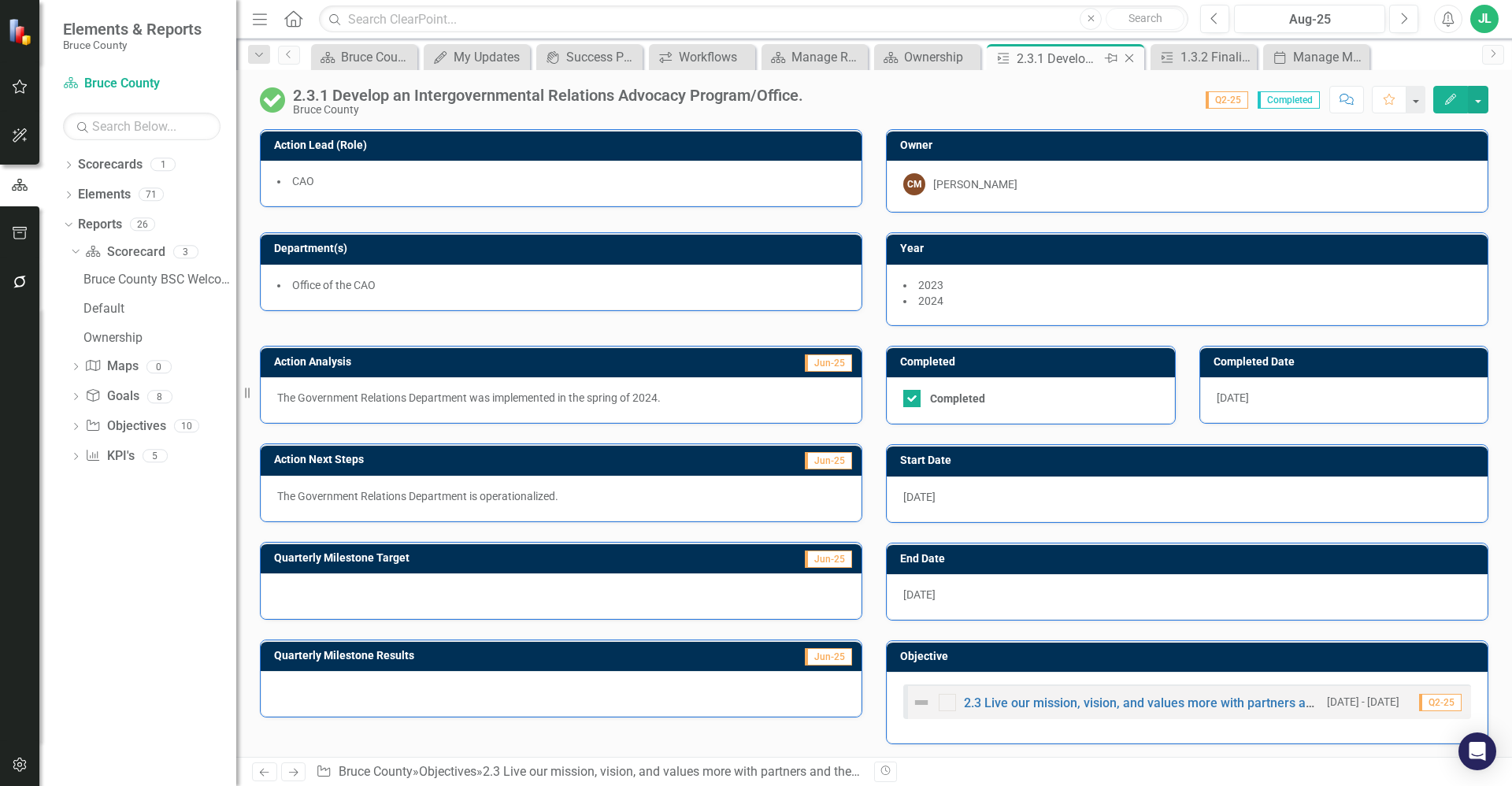
click at [1132, 59] on icon "Close" at bounding box center [1130, 58] width 15 height 13
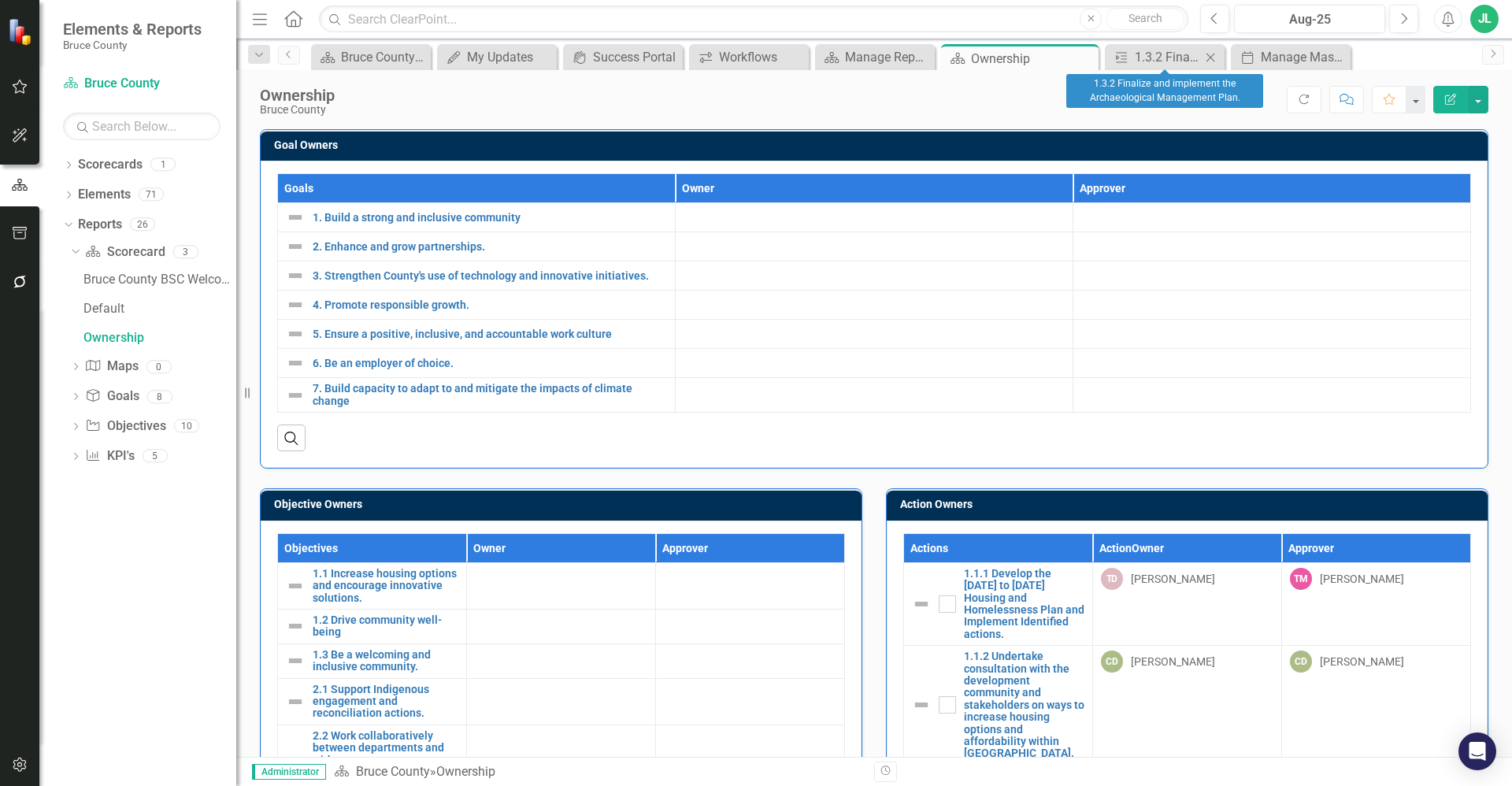
click at [1209, 54] on icon "Close" at bounding box center [1211, 57] width 15 height 13
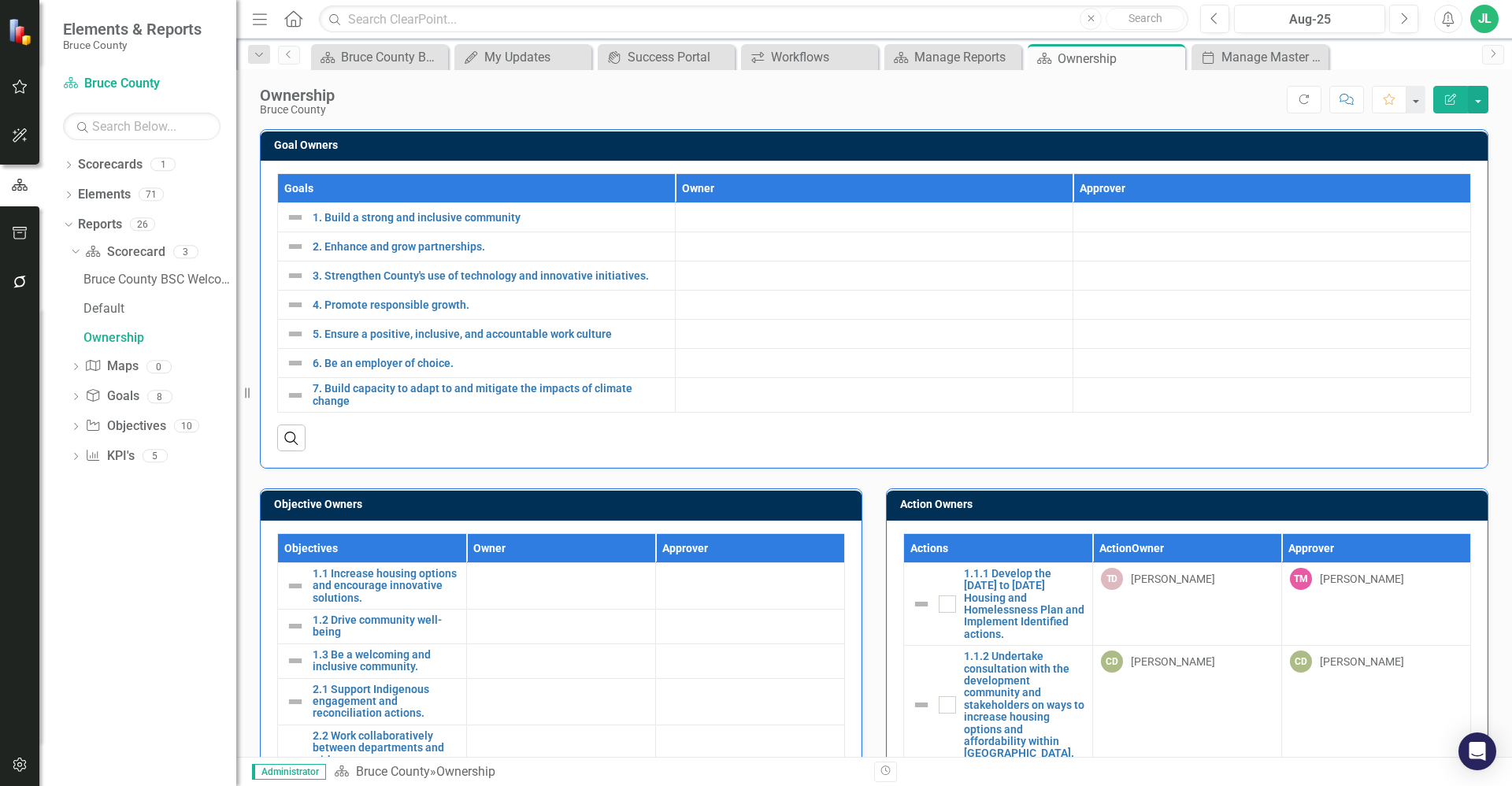
click at [867, 106] on div "Score: N/A Aug-25 Completed Refresh Comment Favorite Edit Report" at bounding box center [916, 99] width 1146 height 27
click at [1256, 64] on div "Manage Master Periods" at bounding box center [1263, 57] width 84 height 19
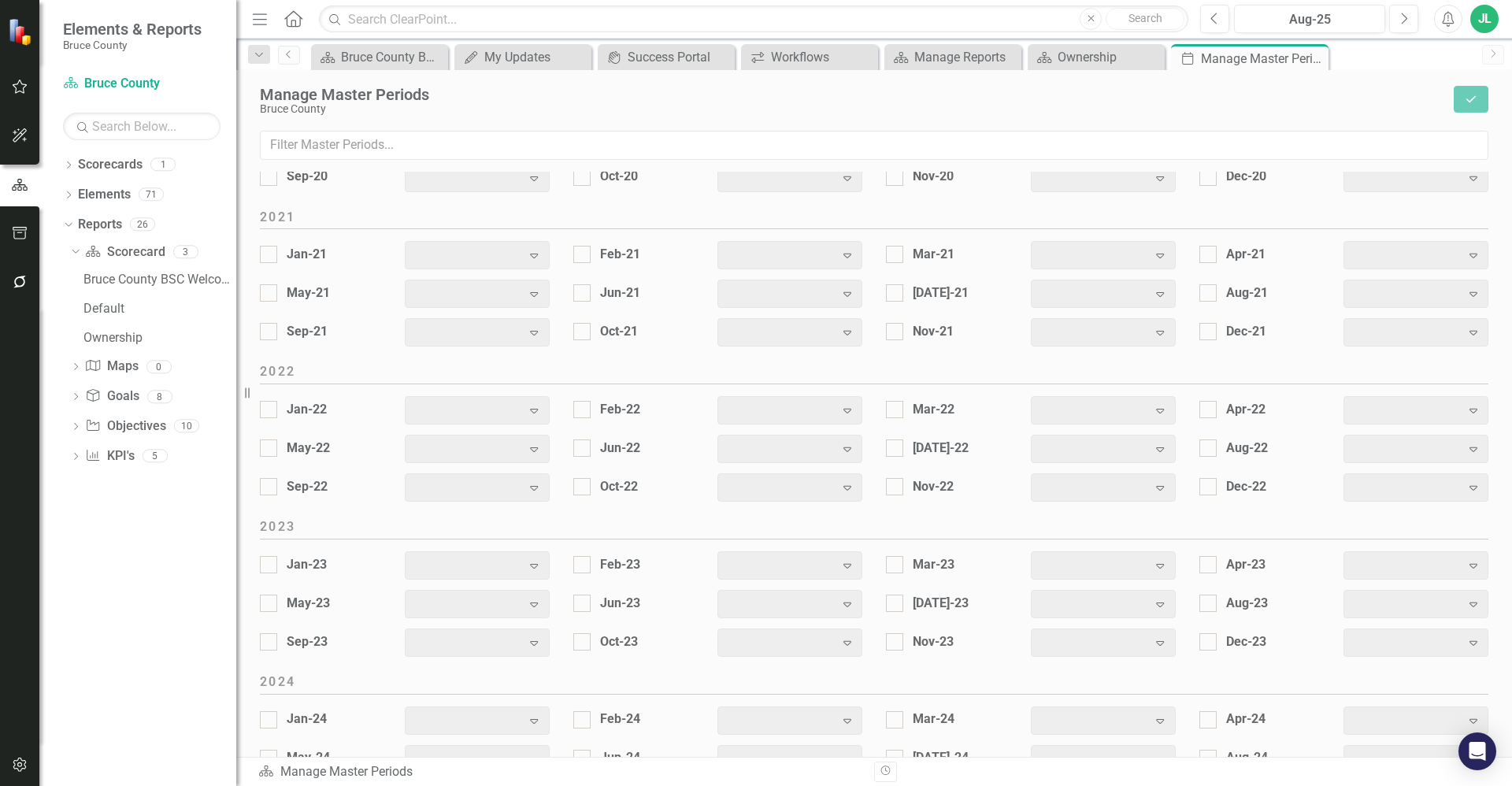
scroll to position [1896, 0]
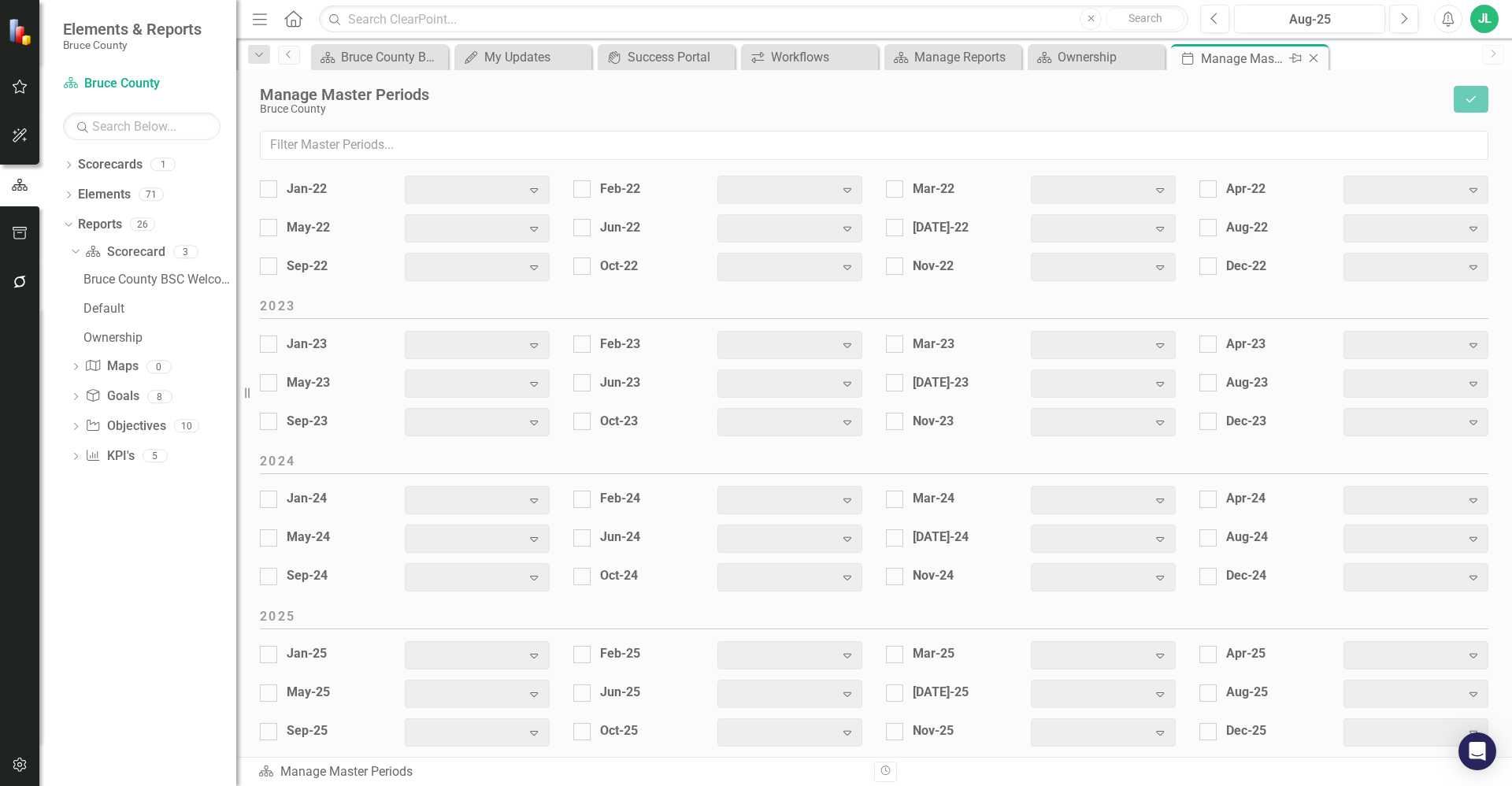
click at [1313, 59] on icon "Close" at bounding box center [1314, 58] width 15 height 13
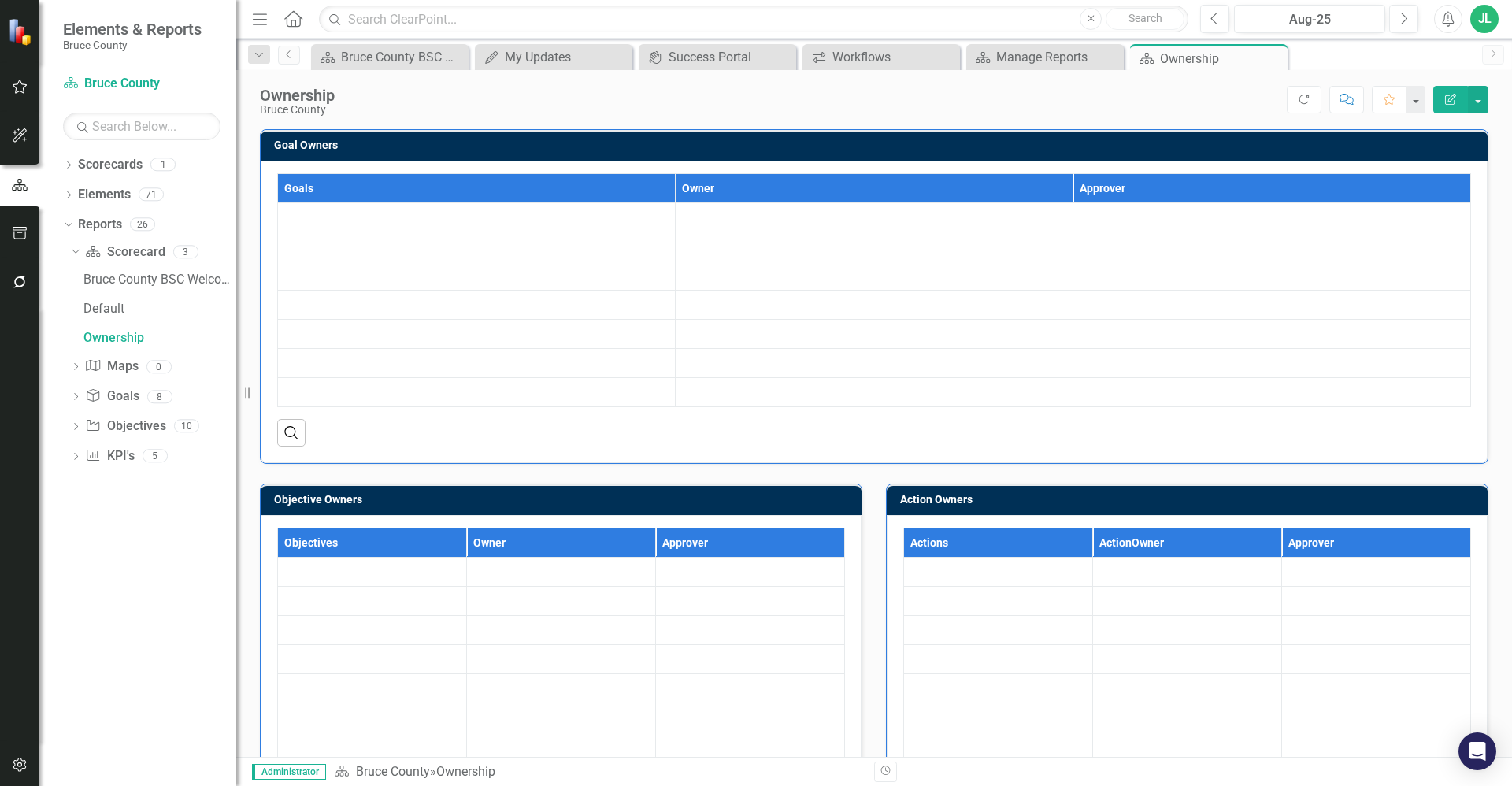
click at [1009, 101] on div "Score: N/A Aug-25 Completed Refresh Comment Favorite Edit Report" at bounding box center [916, 99] width 1146 height 27
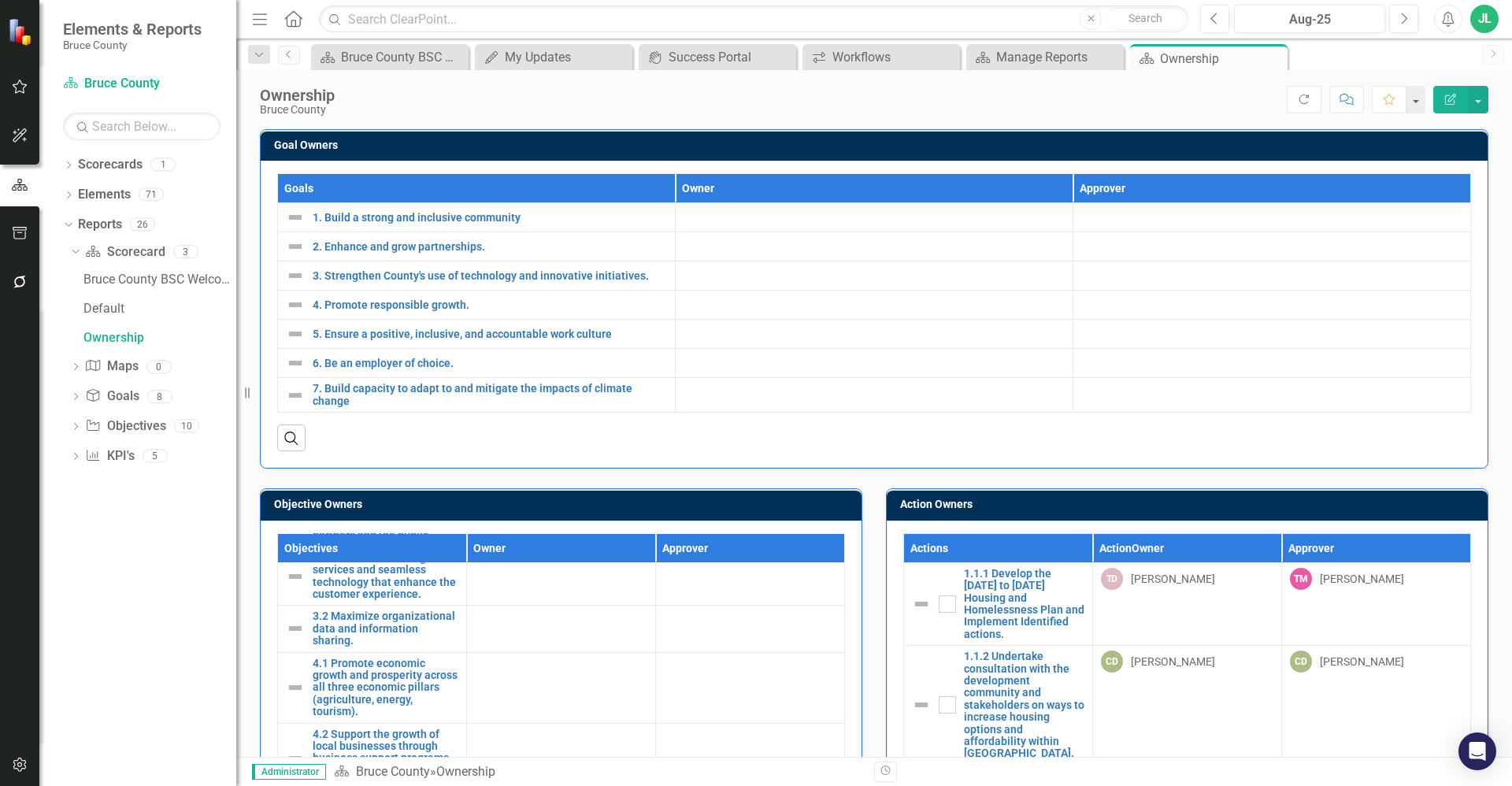
click at [847, 508] on h3 "Objective Owners" at bounding box center [564, 505] width 580 height 12
drag, startPoint x: 248, startPoint y: 392, endPoint x: 132, endPoint y: 368, distance: 118.5
click at [132, 368] on div "Elements & Reports Bruce County Scorecard Bruce County Search Dropdown Scorecar…" at bounding box center [117, 393] width 236 height 786
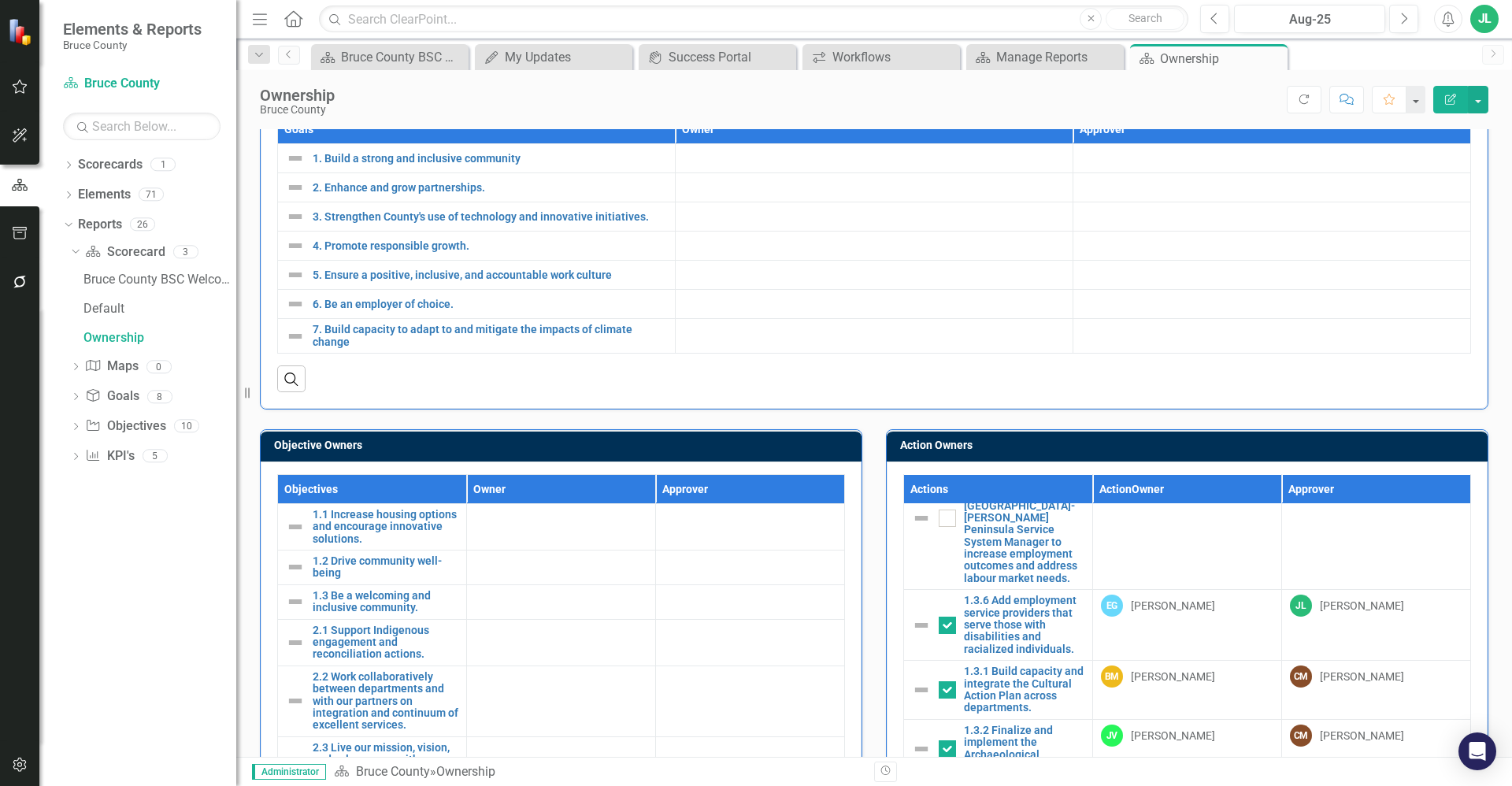
click at [867, 434] on div "Objective Owners Objectives Owner Approver 1.1 Increase housing options and enc…" at bounding box center [561, 764] width 626 height 710
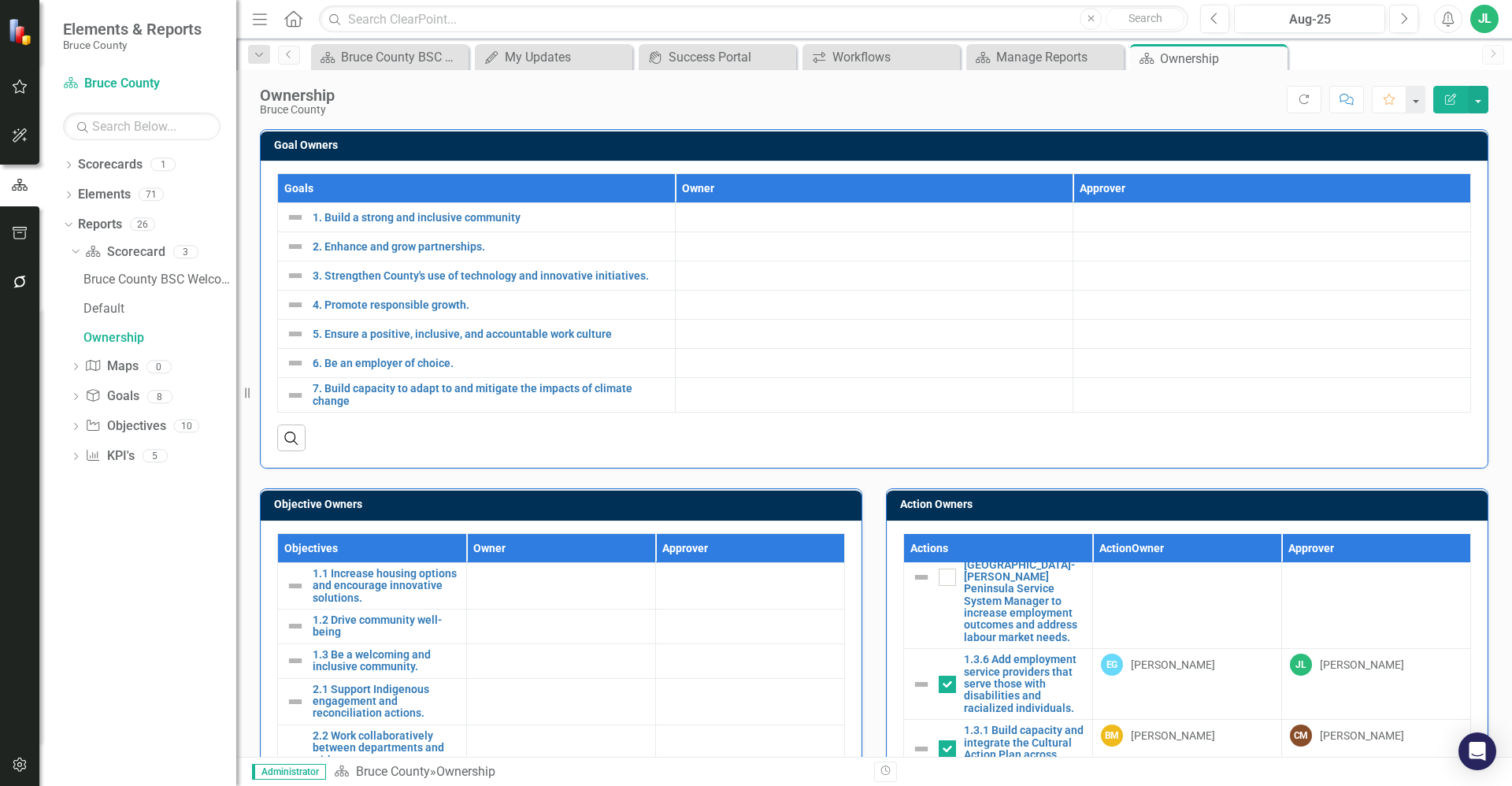
click at [1459, 97] on button "Edit Report" at bounding box center [1450, 99] width 35 height 28
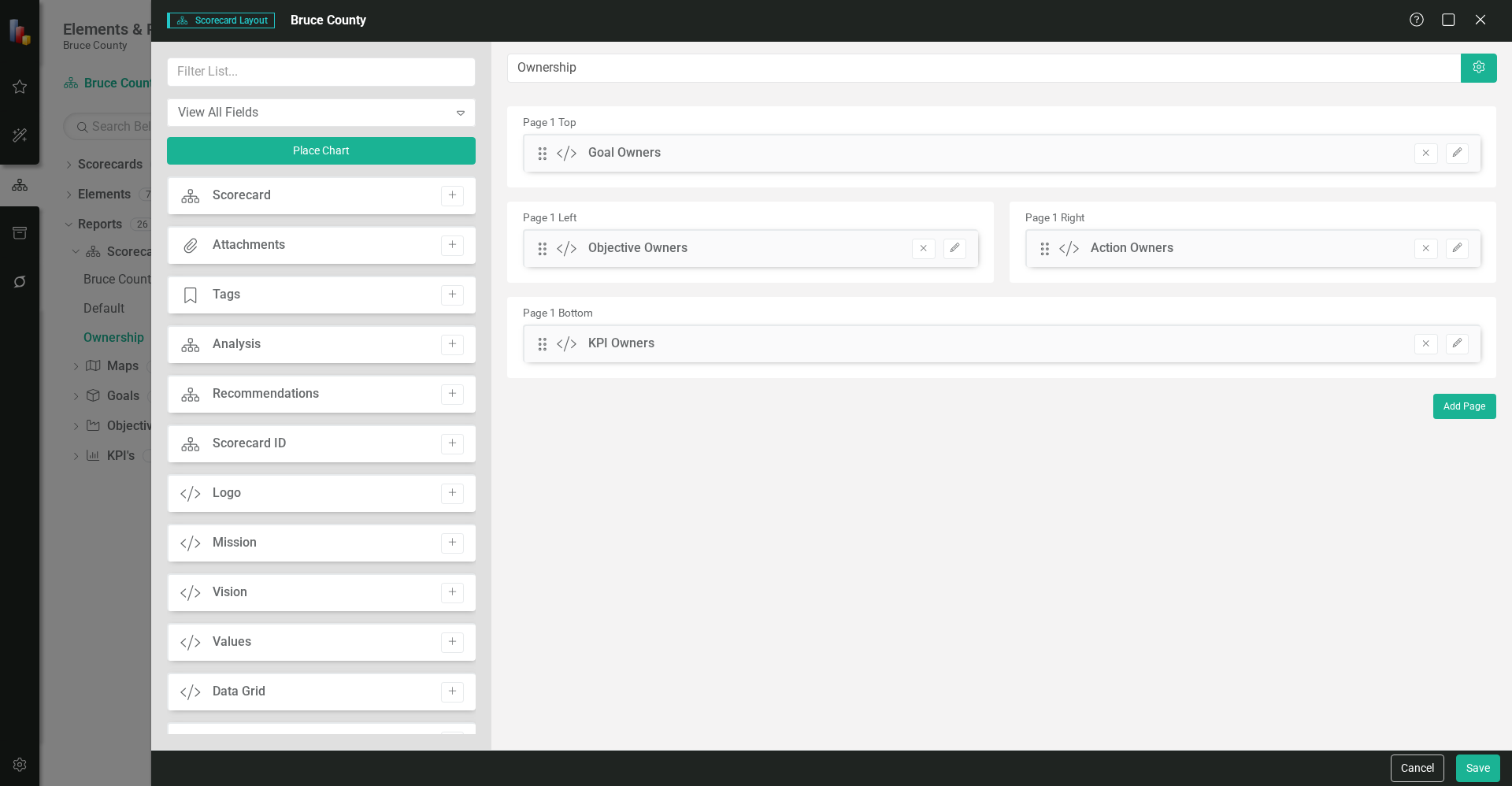
drag, startPoint x: 583, startPoint y: 150, endPoint x: 537, endPoint y: 170, distance: 50.2
click at [594, 210] on div "Page 1 Top Drag Custom Goal Owners Remove Edit Page 1 Left Drag Custom Objectiv…" at bounding box center [1002, 242] width 989 height 272
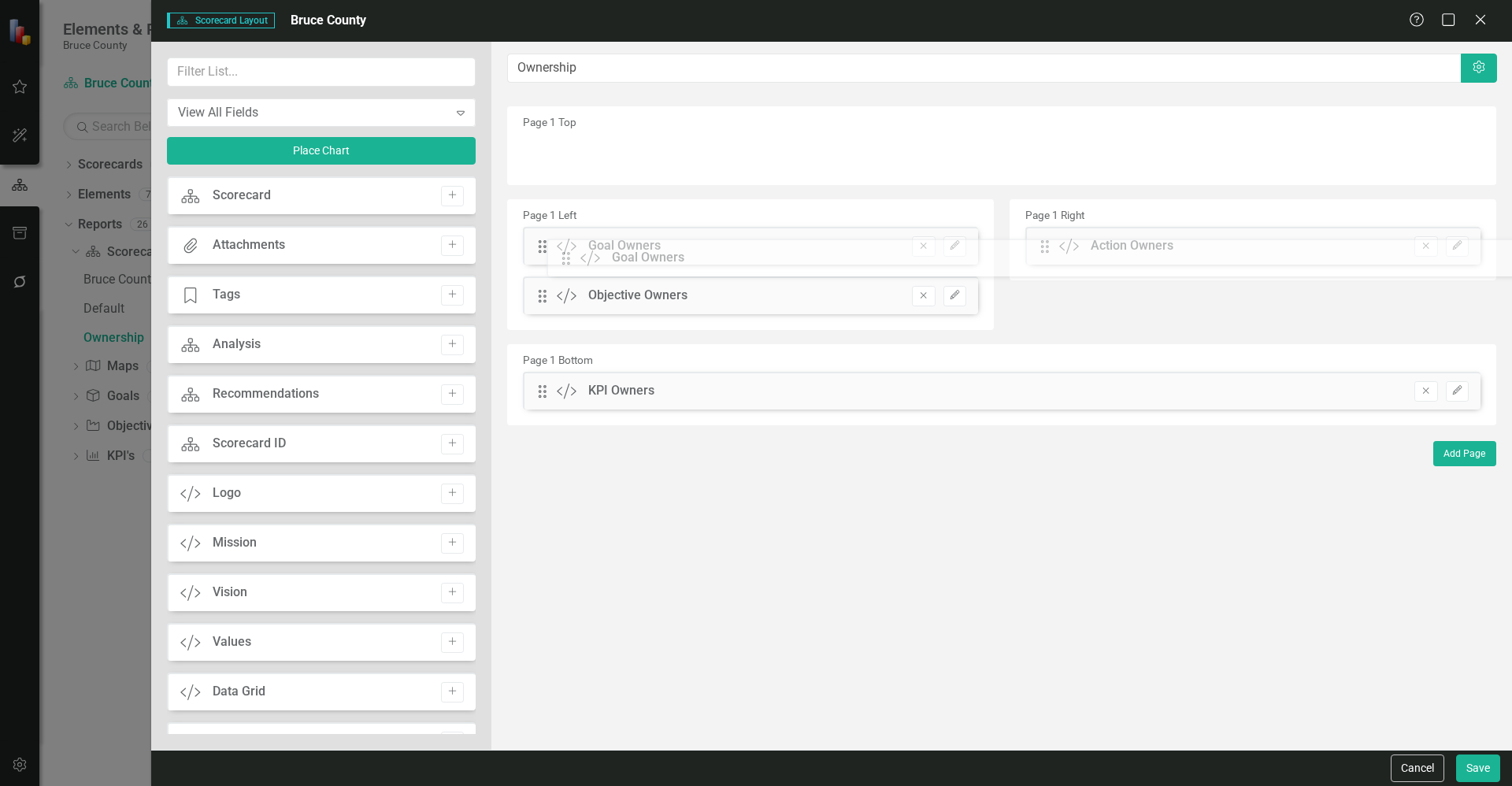
drag, startPoint x: 548, startPoint y: 149, endPoint x: 583, endPoint y: 253, distance: 109.7
drag, startPoint x: 1044, startPoint y: 249, endPoint x: 716, endPoint y: 133, distance: 347.9
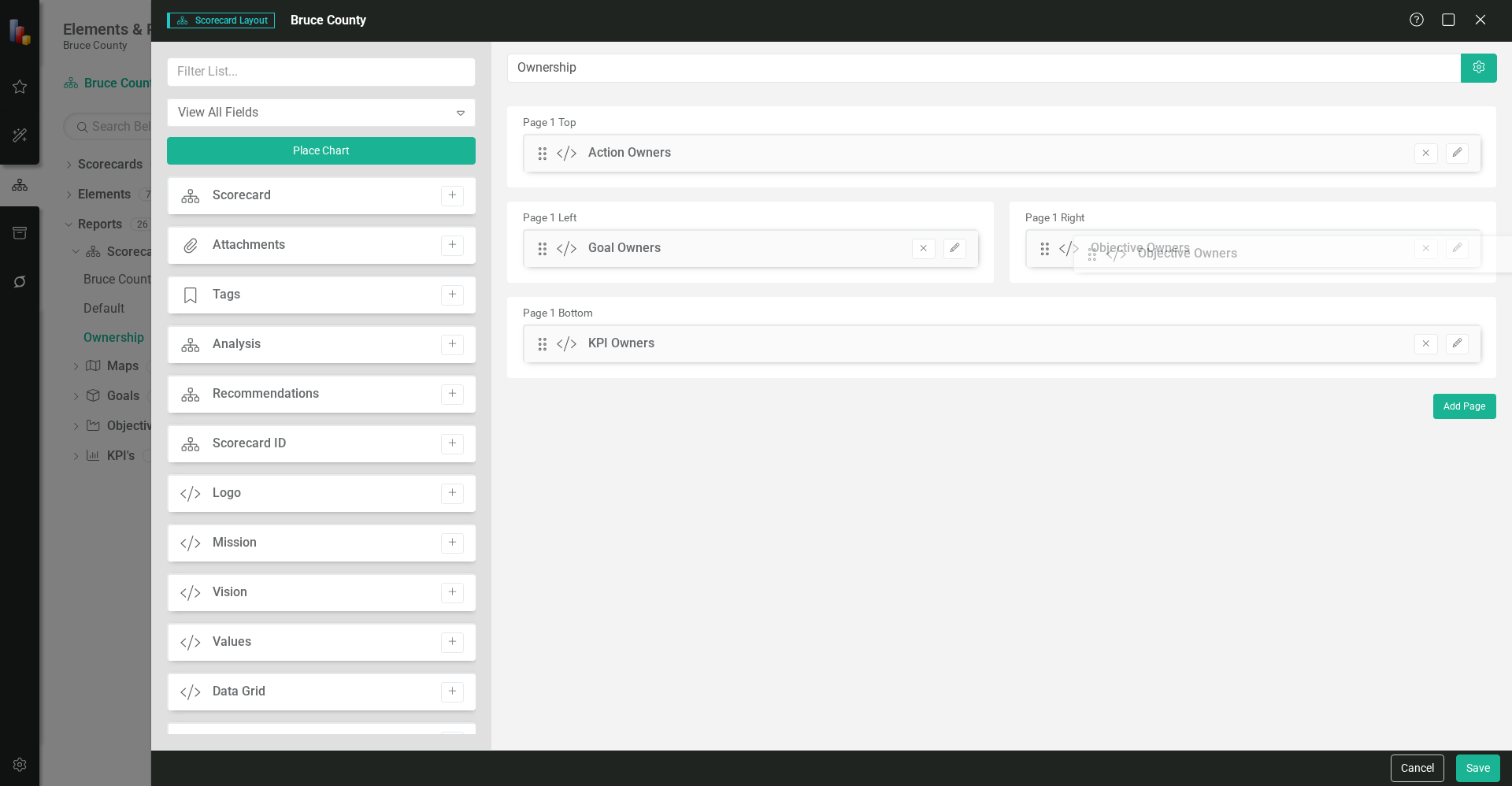
drag, startPoint x: 537, startPoint y: 296, endPoint x: 1099, endPoint y: 252, distance: 563.7
drag, startPoint x: 1350, startPoint y: 315, endPoint x: 1256, endPoint y: 232, distance: 125.4
click at [1261, 231] on div "Page 1 Top Drag Custom Action Owners Remove Edit Page 1 Left Drag Custom Goal O…" at bounding box center [1002, 242] width 989 height 272
click at [768, 442] on div "The fields (or pods) that are available for you to include on the detail page a…" at bounding box center [1002, 395] width 1021 height 708
drag, startPoint x: 625, startPoint y: 294, endPoint x: 645, endPoint y: 176, distance: 119.7
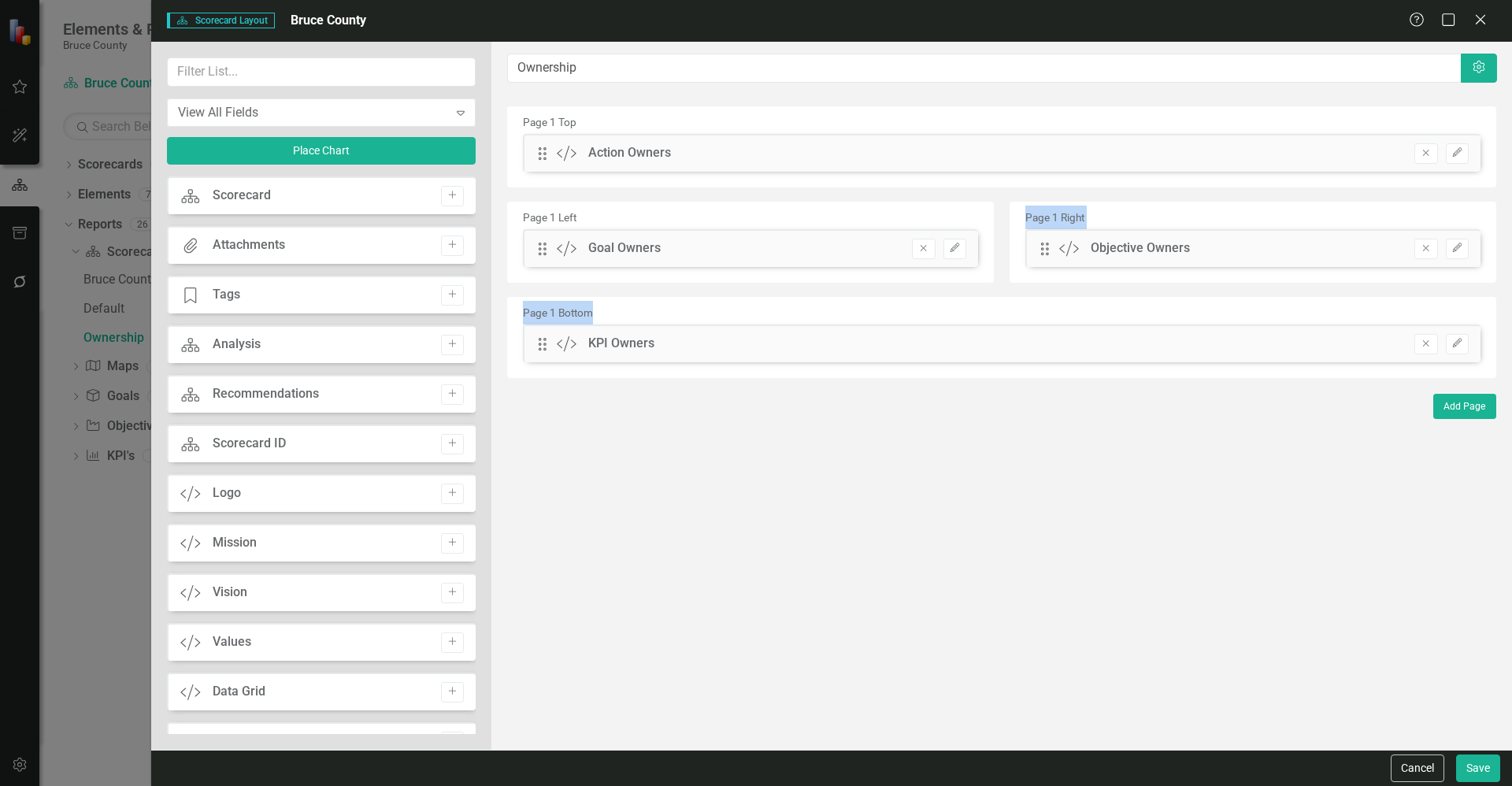
click at [645, 176] on div "Page 1 Top Drag Custom Action Owners Remove Edit Page 1 Left Drag Custom Goal O…" at bounding box center [1002, 242] width 989 height 272
click at [1260, 484] on div "The fields (or pods) that are available for you to include on the detail page a…" at bounding box center [1002, 395] width 1021 height 708
click at [1225, 219] on div "Page 1 Right Drag Custom Objective Owners Remove Edit" at bounding box center [1252, 242] width 486 height 81
click at [1493, 763] on button "Save" at bounding box center [1478, 768] width 44 height 28
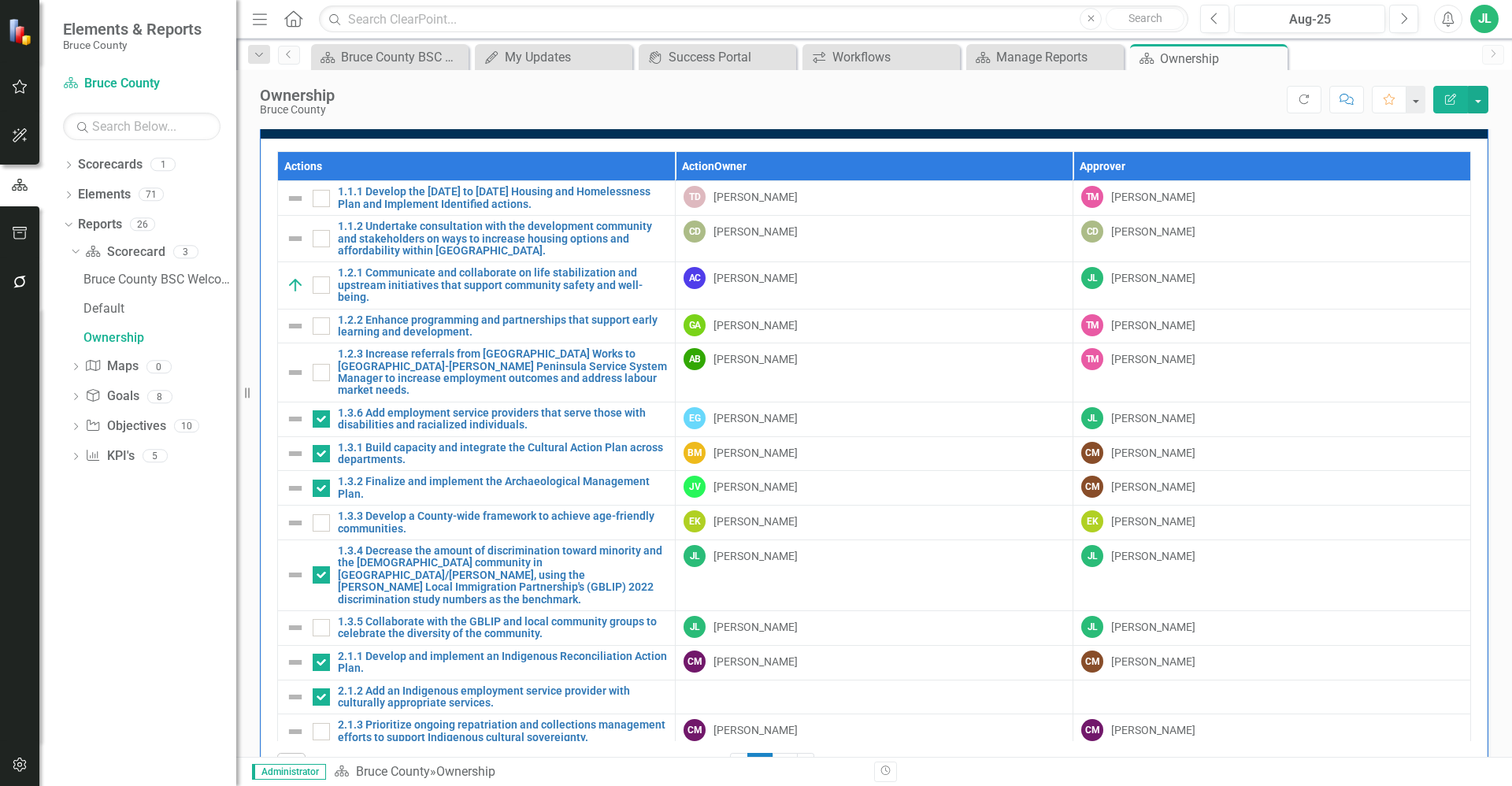
scroll to position [110, 0]
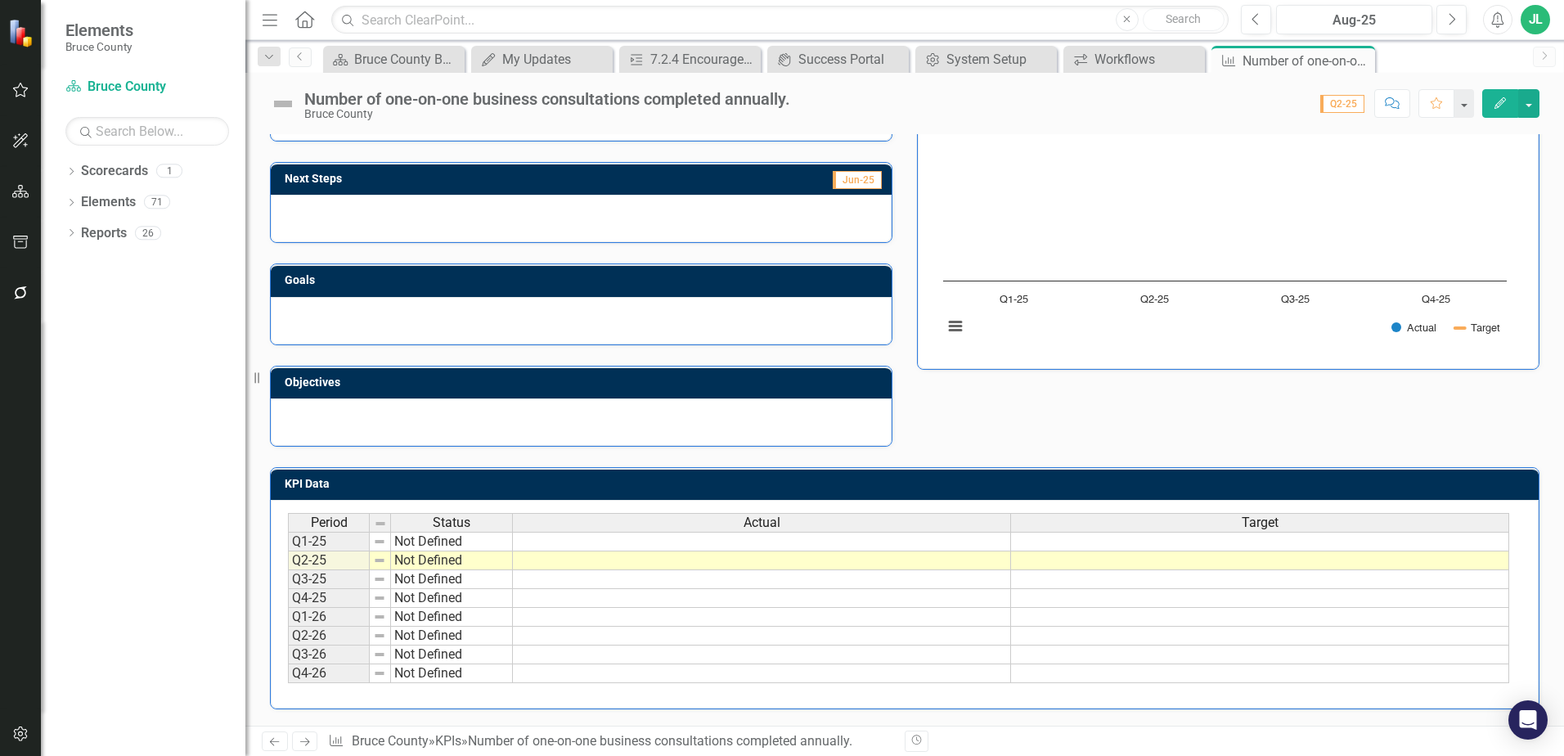
scroll to position [161, 0]
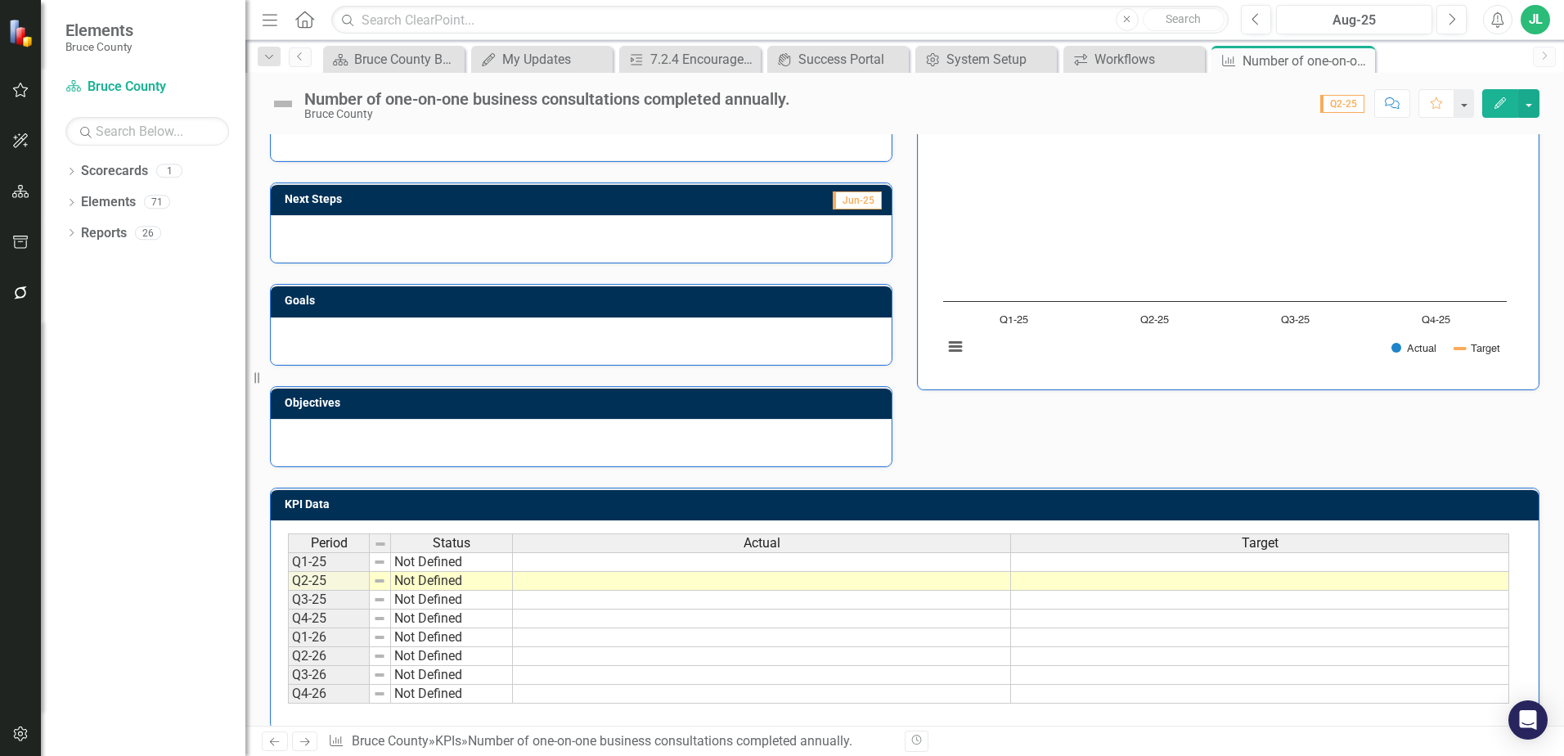
click at [654, 587] on td at bounding box center [762, 581] width 498 height 19
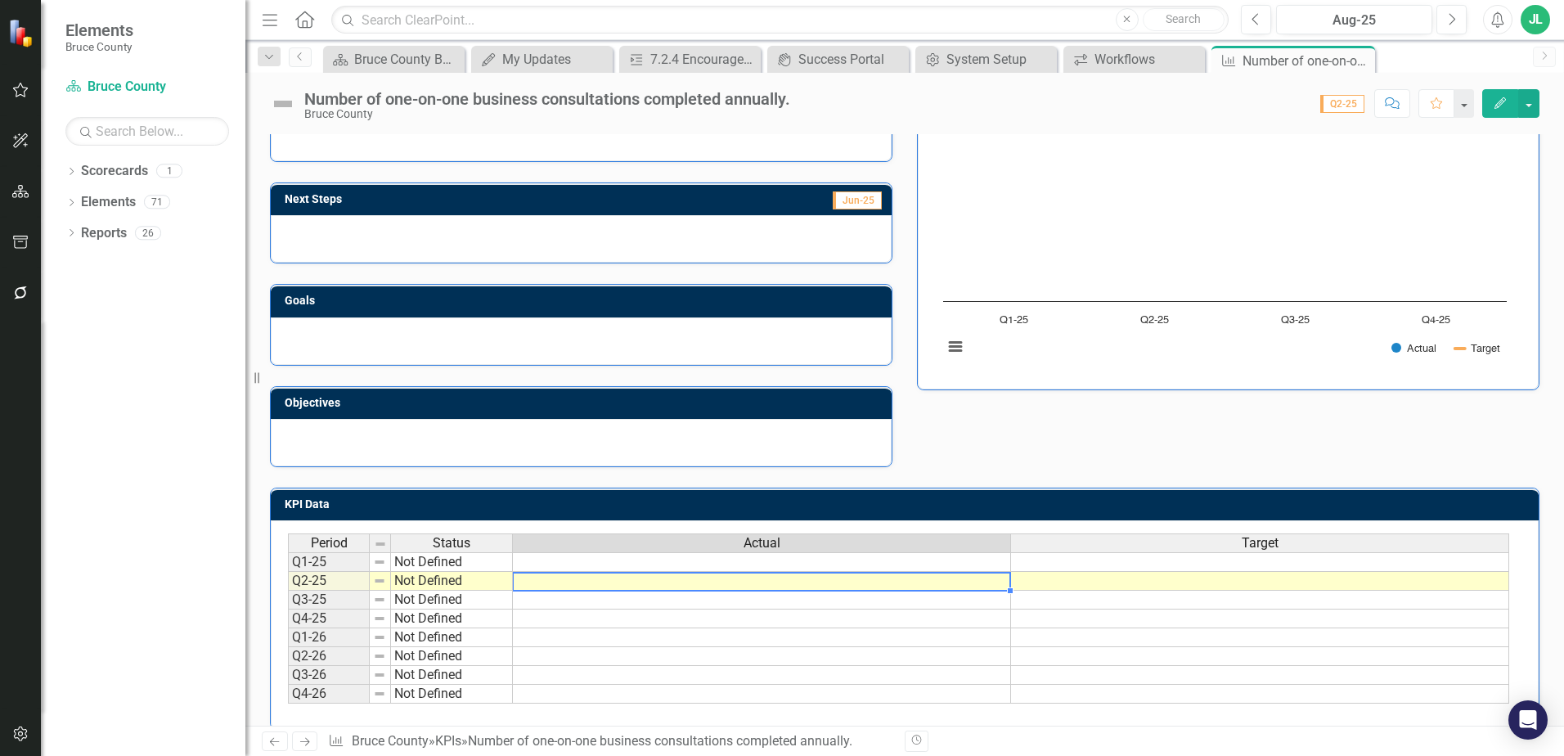
click at [654, 587] on td at bounding box center [762, 581] width 498 height 19
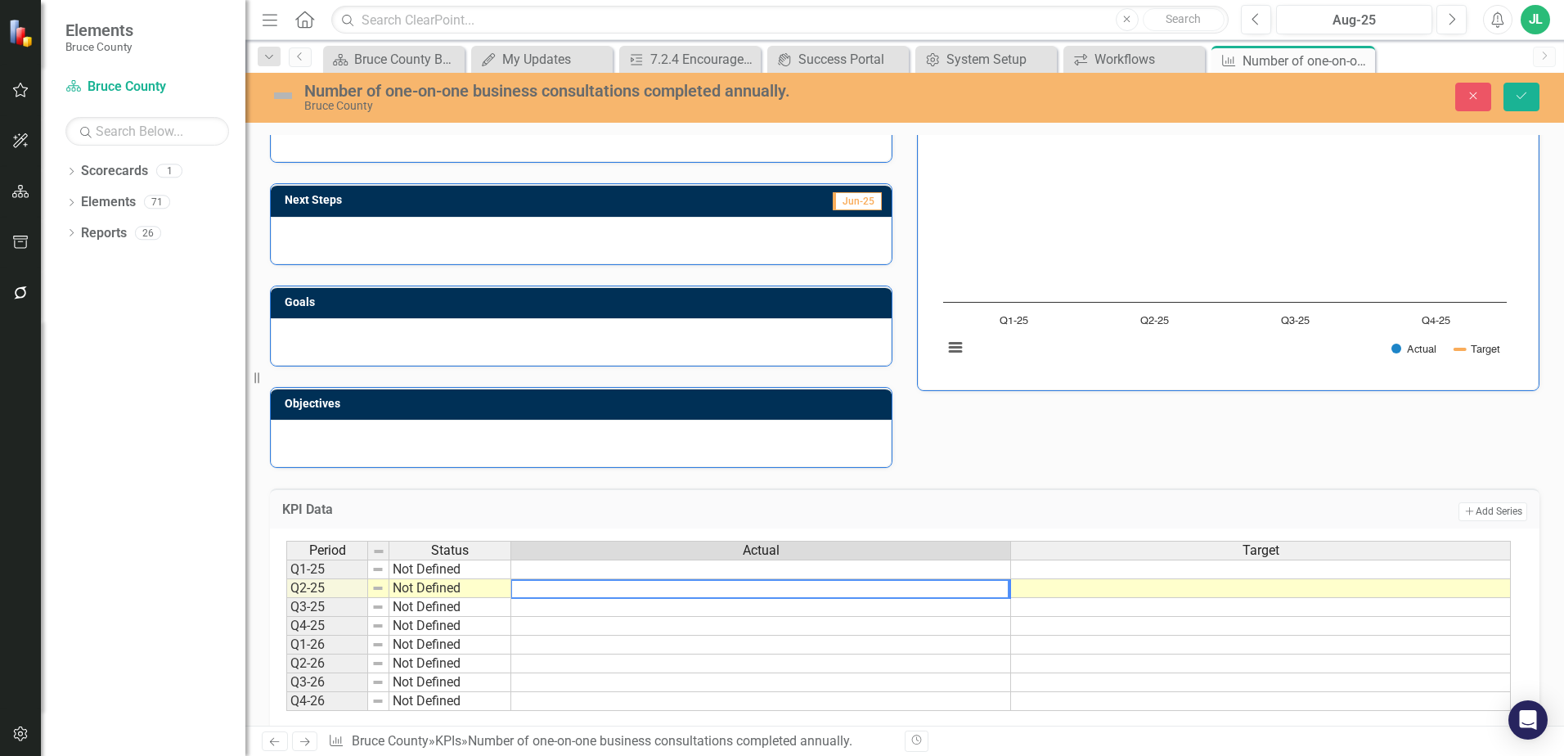
click at [286, 599] on div "Period Status Actual Target Q1-25 Not Defined Q2-25 Not Defined Q3-25 Not Defin…" at bounding box center [286, 626] width 0 height 170
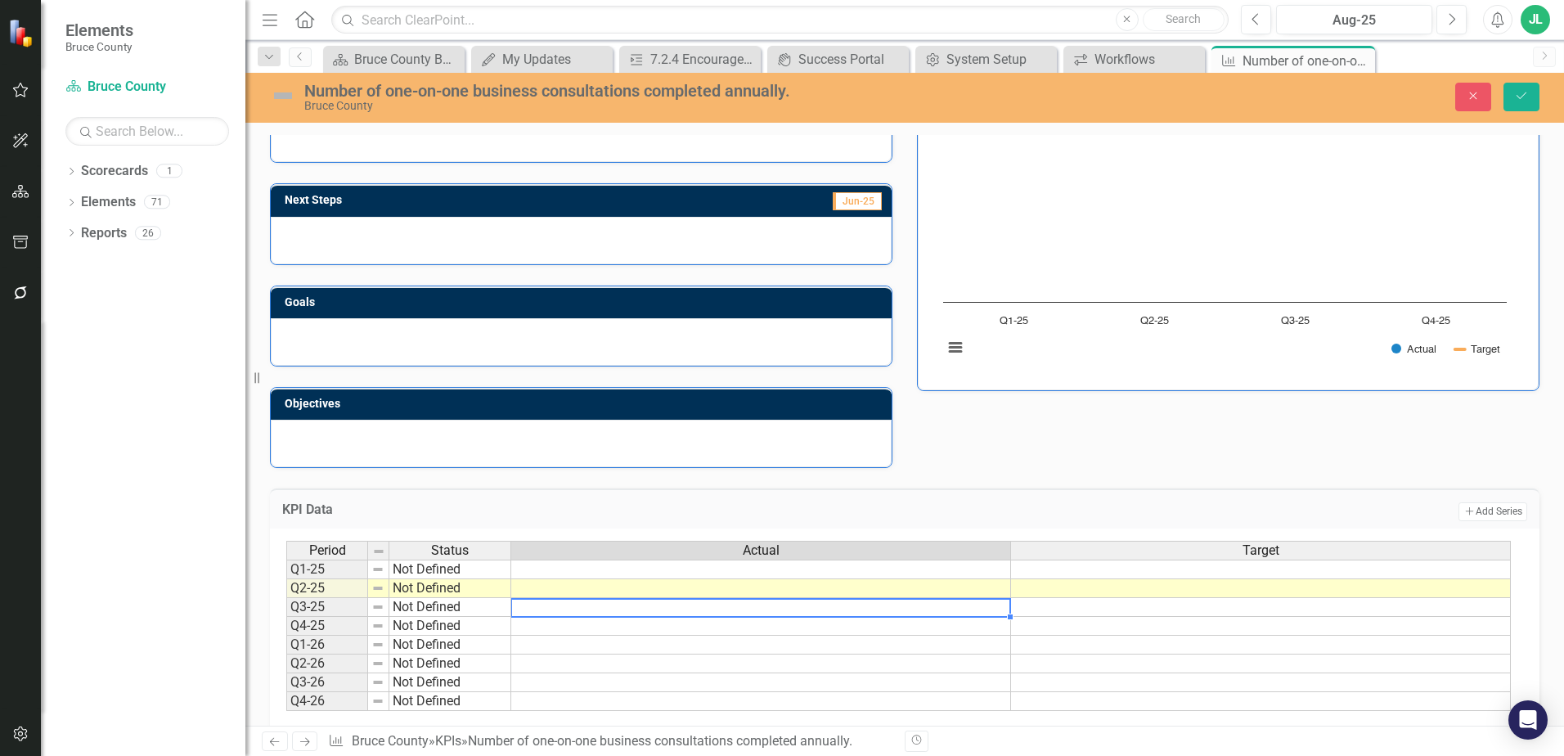
click at [1009, 478] on div "KPI Data Add Add Series Period Status Actual Target Q1-25 Not Defined Q2-25 Not…" at bounding box center [905, 601] width 1294 height 267
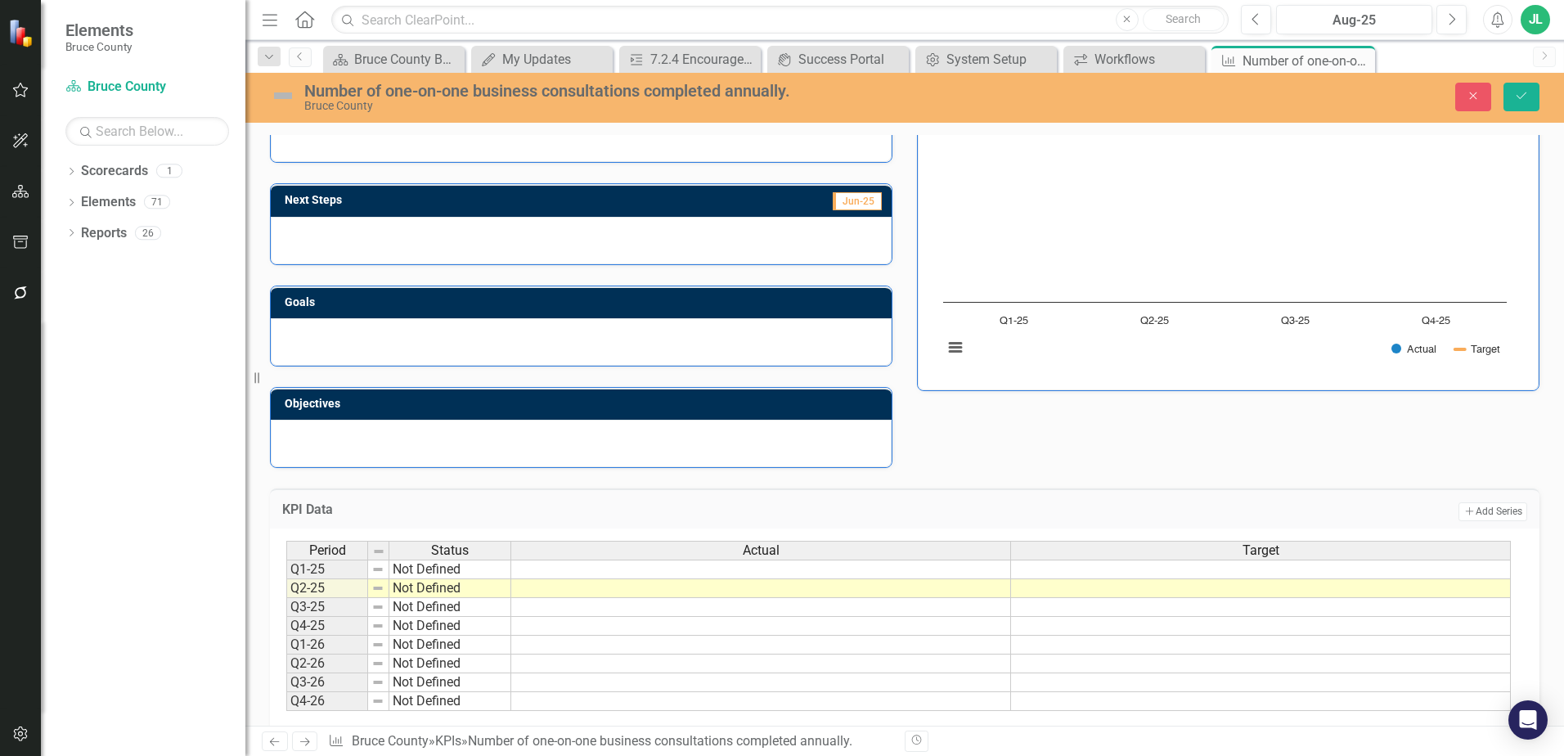
click at [970, 586] on td at bounding box center [761, 588] width 500 height 19
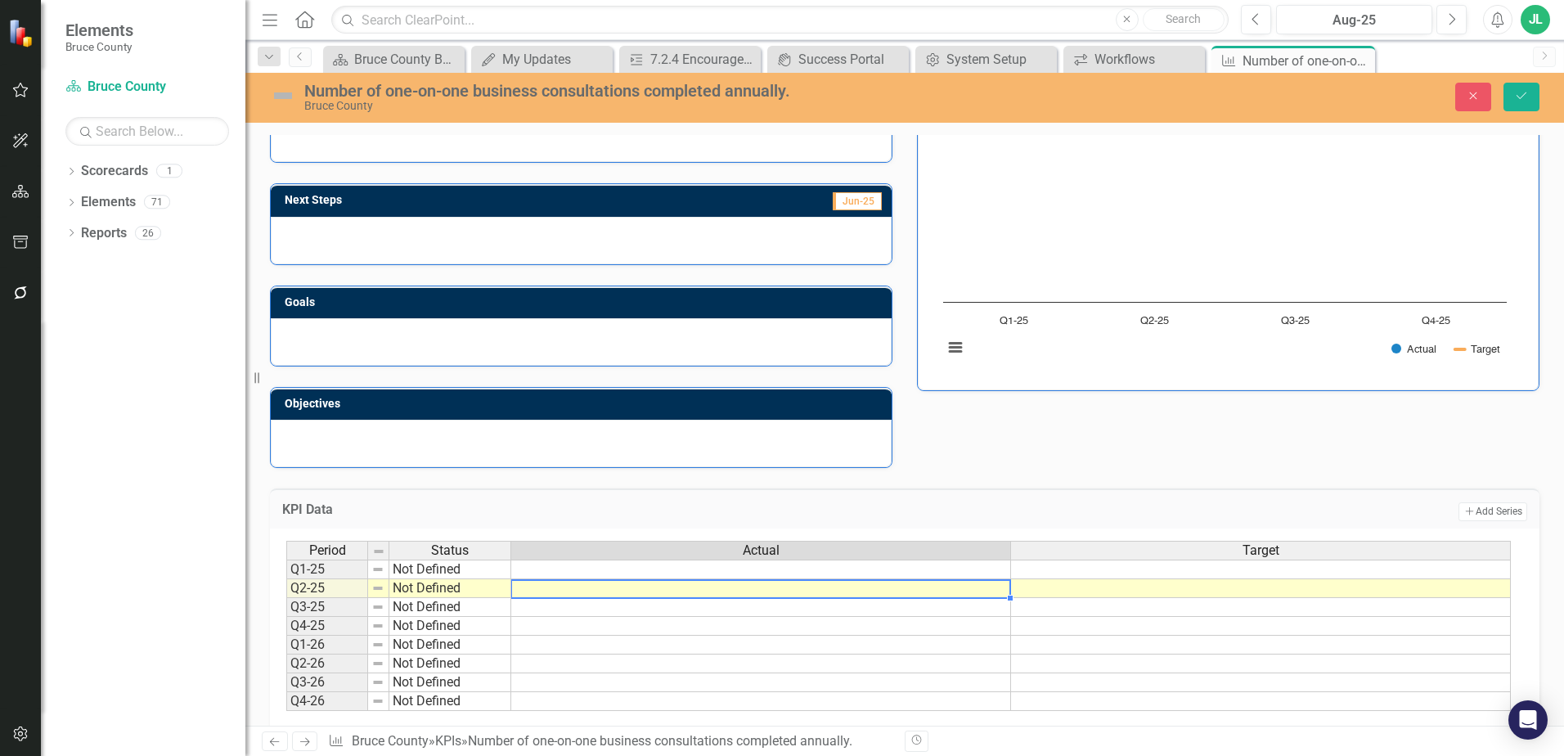
click at [969, 587] on td at bounding box center [761, 588] width 500 height 19
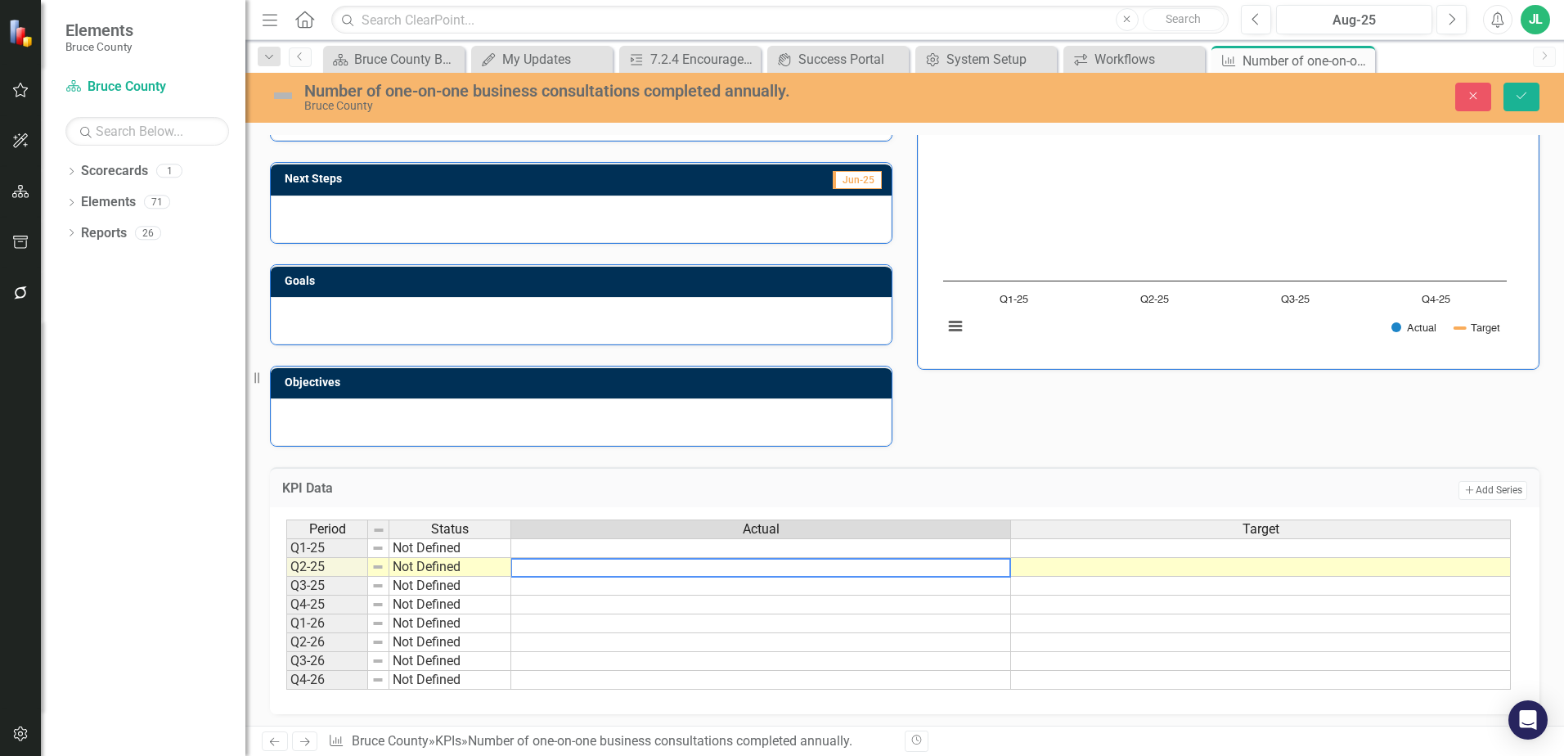
scroll to position [187, 0]
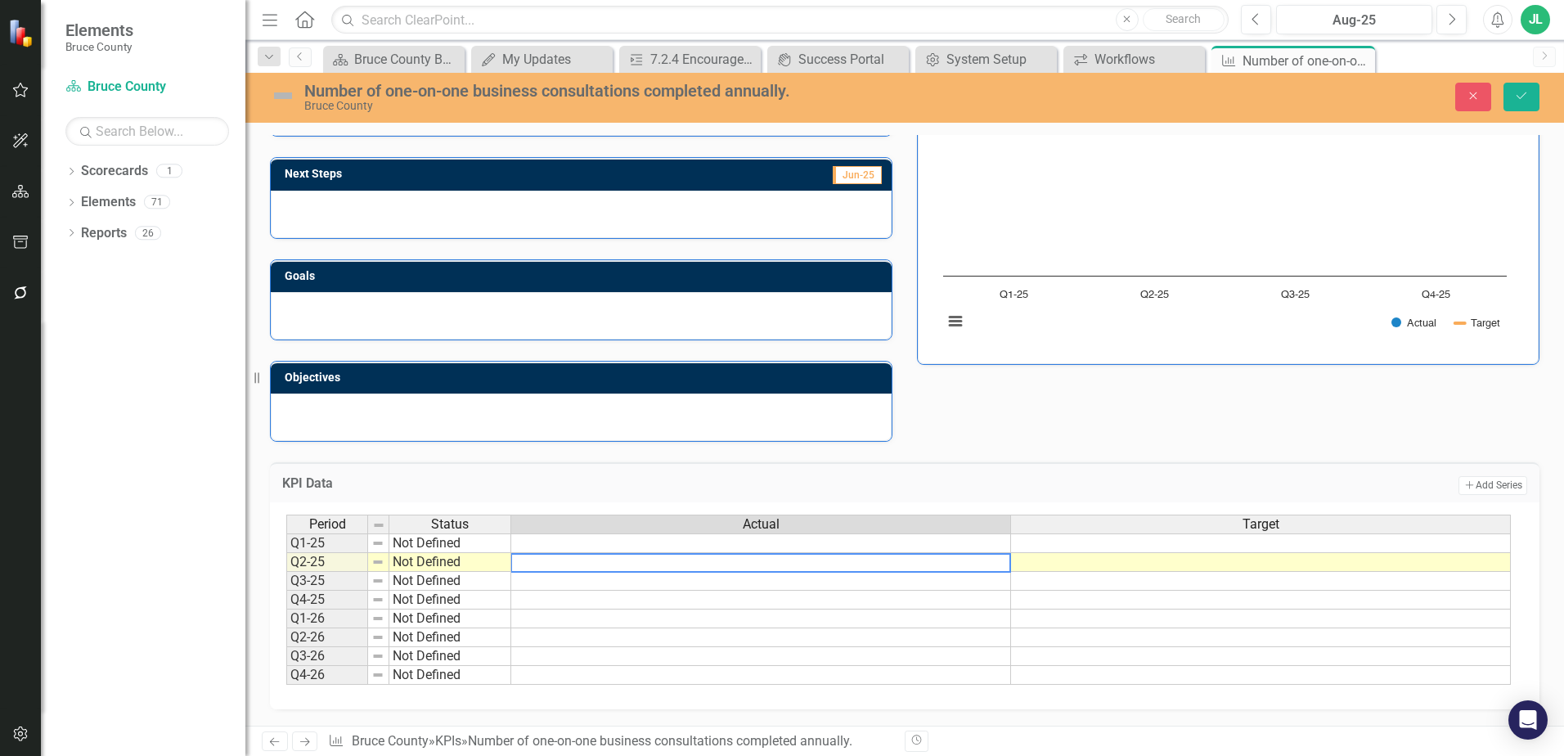
click at [887, 554] on tbody "Q1-25 Not Defined Q2-25 Not Defined Q3-25 Not Defined Q4-25 Not Defined Q1-26 N…" at bounding box center [898, 608] width 1224 height 151
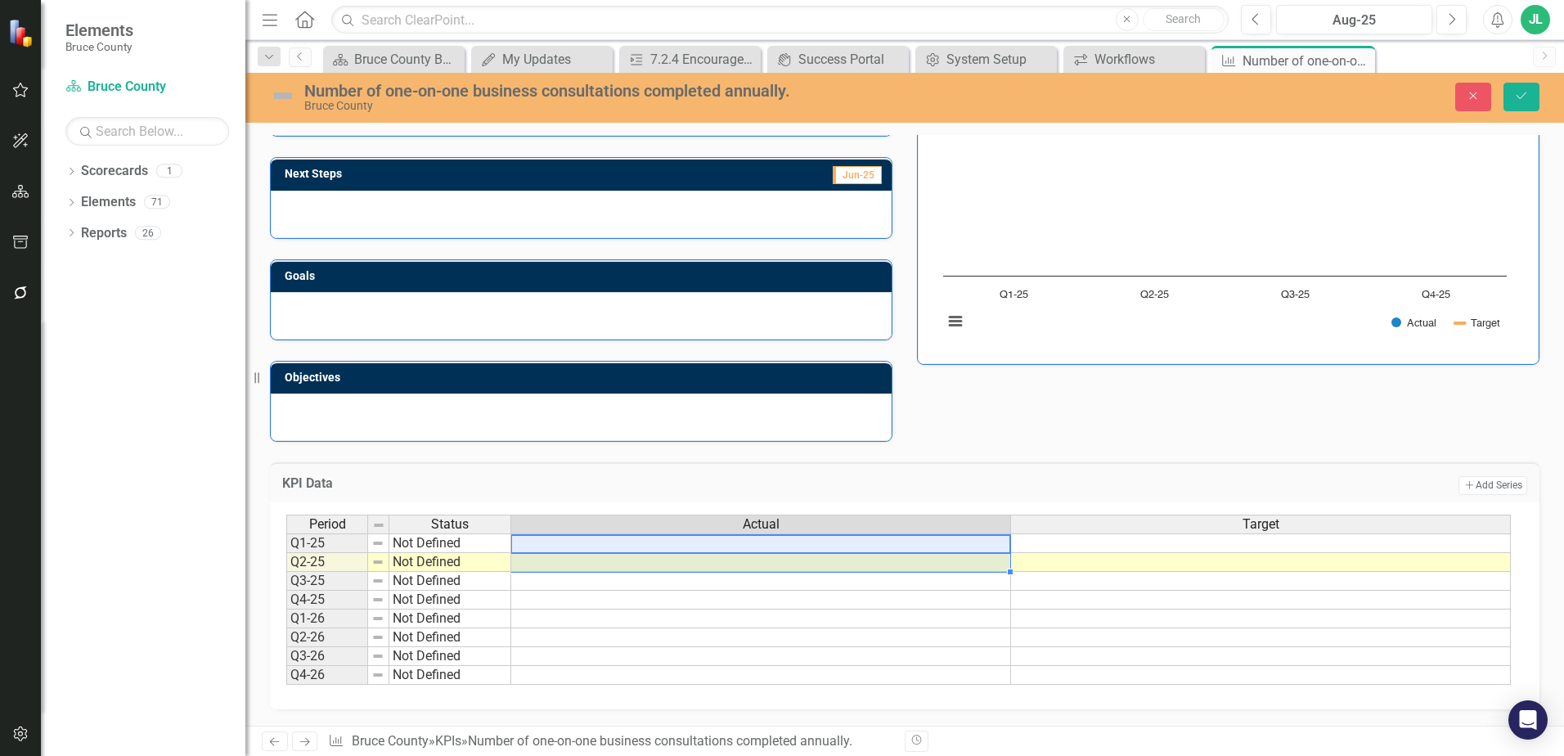
click at [891, 563] on td at bounding box center [761, 562] width 500 height 19
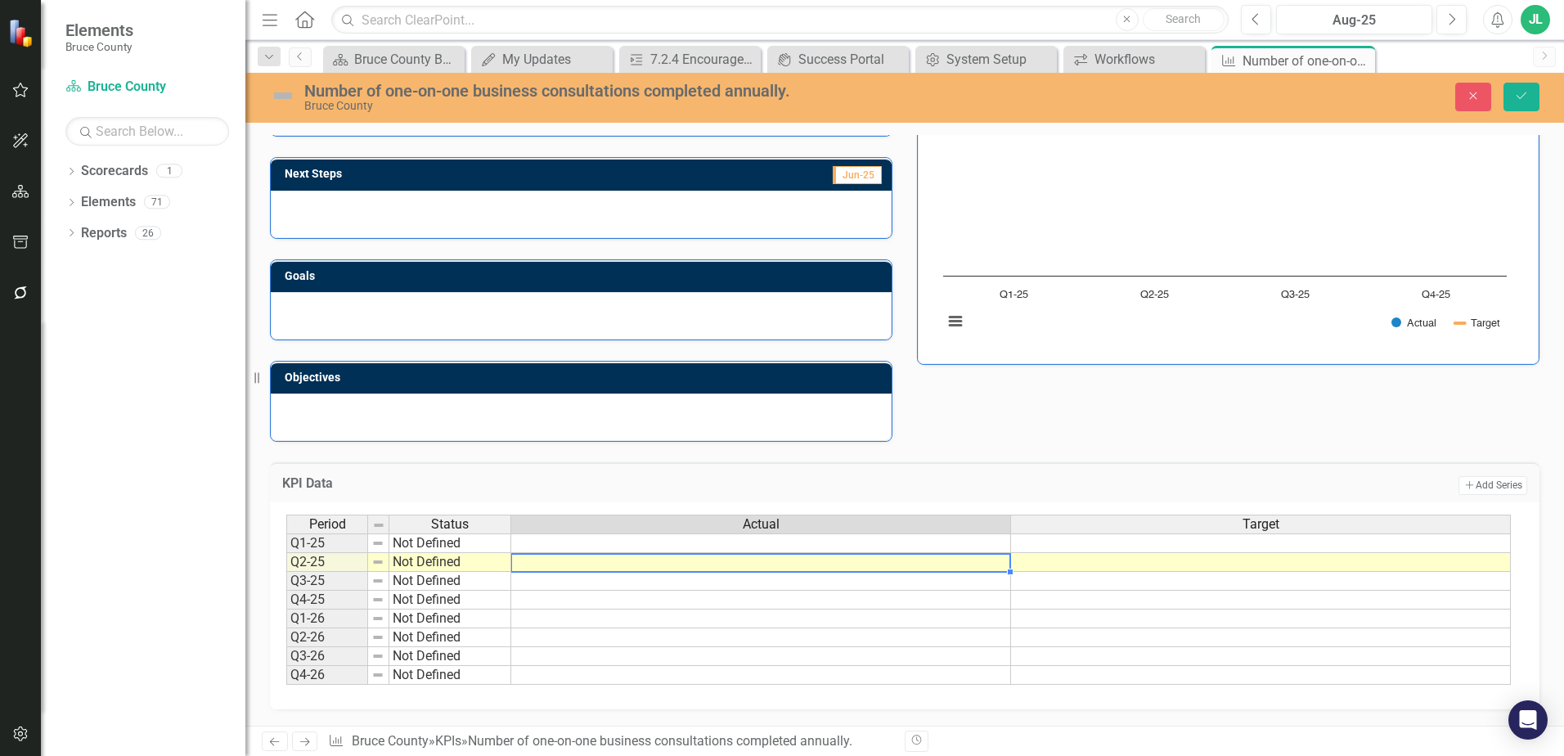
click at [891, 563] on td at bounding box center [761, 562] width 500 height 19
click at [631, 540] on td at bounding box center [761, 543] width 500 height 20
click at [617, 541] on td at bounding box center [761, 543] width 500 height 20
type textarea "106"
type textarea "71"
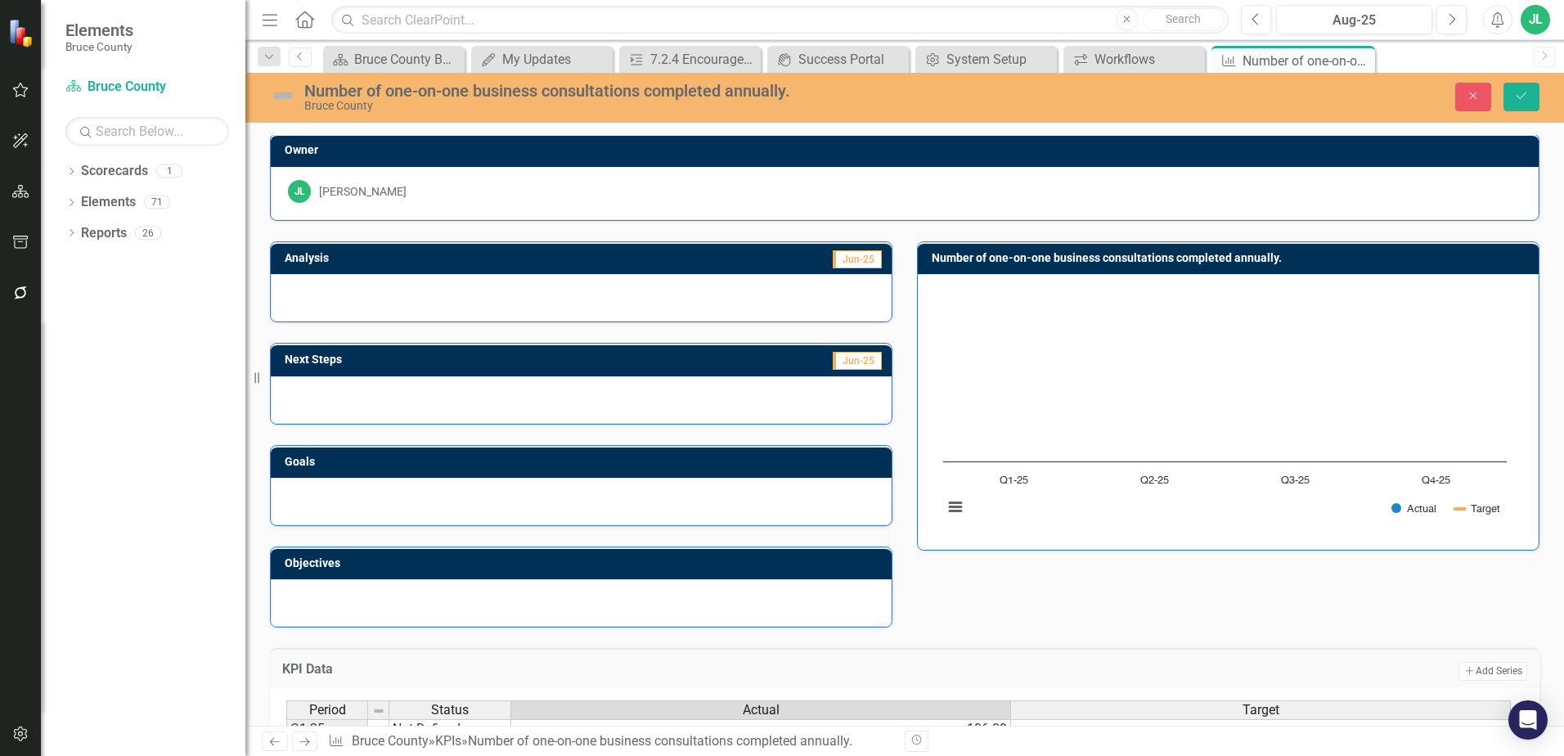
scroll to position [0, 0]
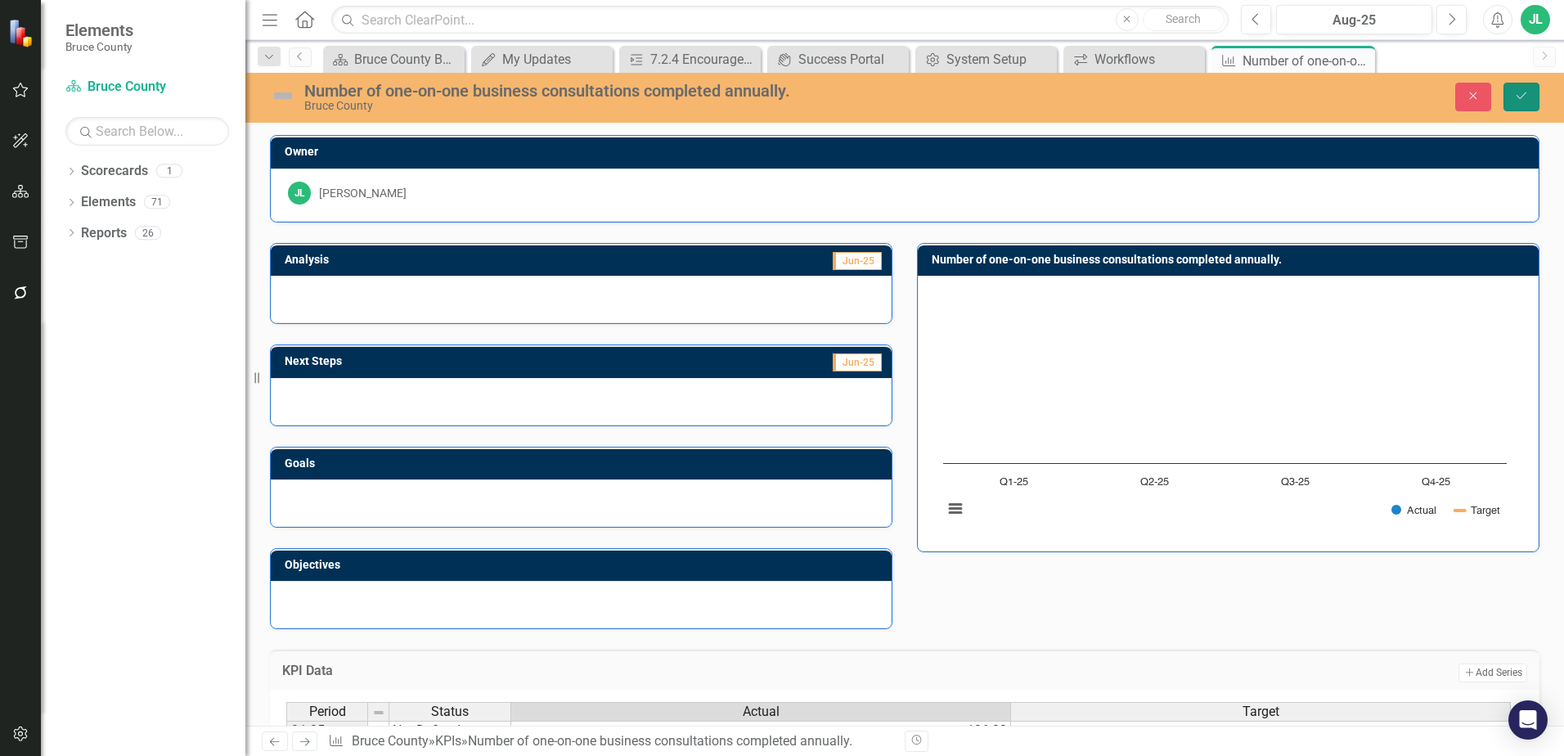
drag, startPoint x: 1518, startPoint y: 94, endPoint x: 1499, endPoint y: 142, distance: 51.8
click at [1518, 94] on icon "Save" at bounding box center [1521, 95] width 15 height 11
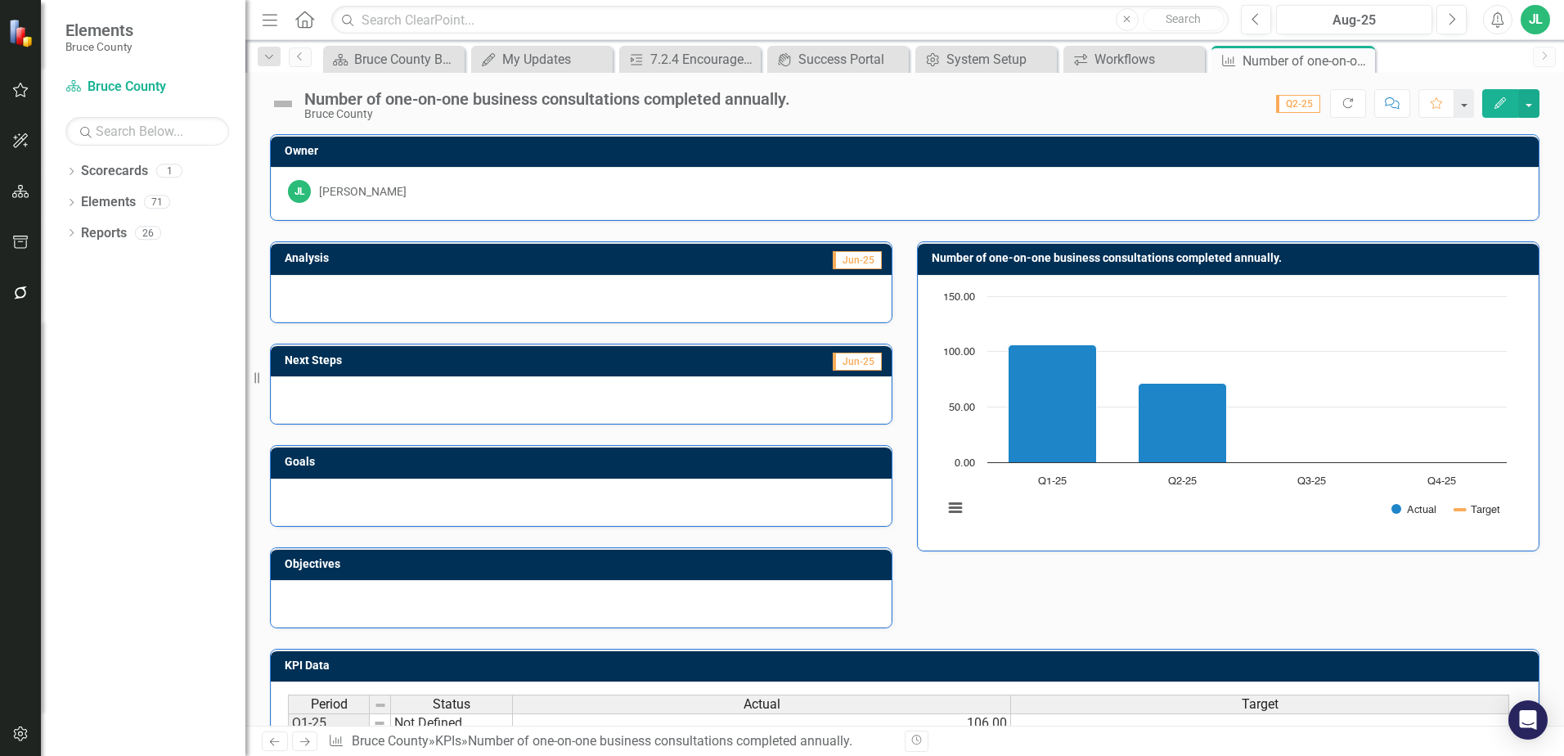
click at [1503, 105] on icon "Edit" at bounding box center [1499, 102] width 15 height 11
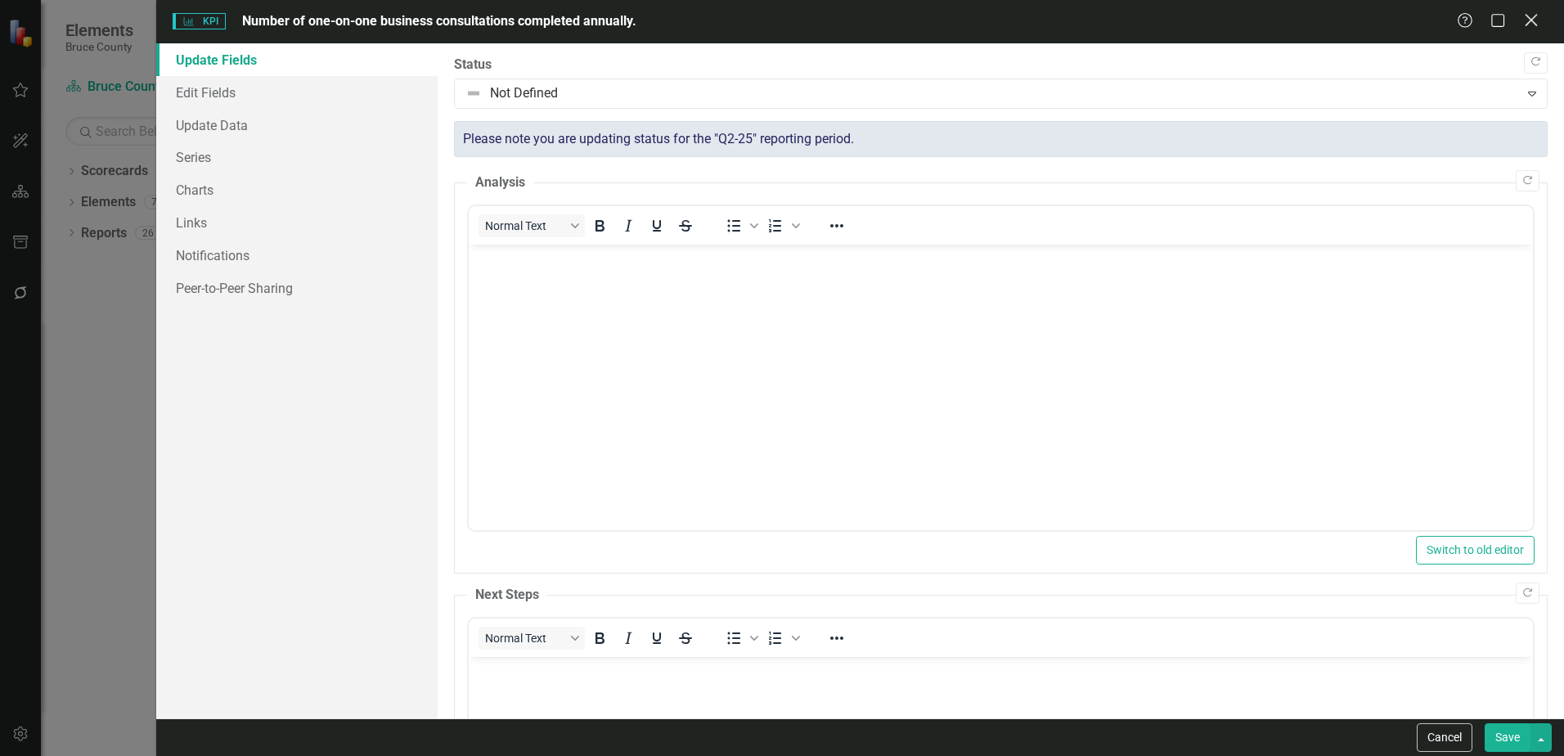
click at [1532, 20] on icon at bounding box center [1530, 20] width 12 height 12
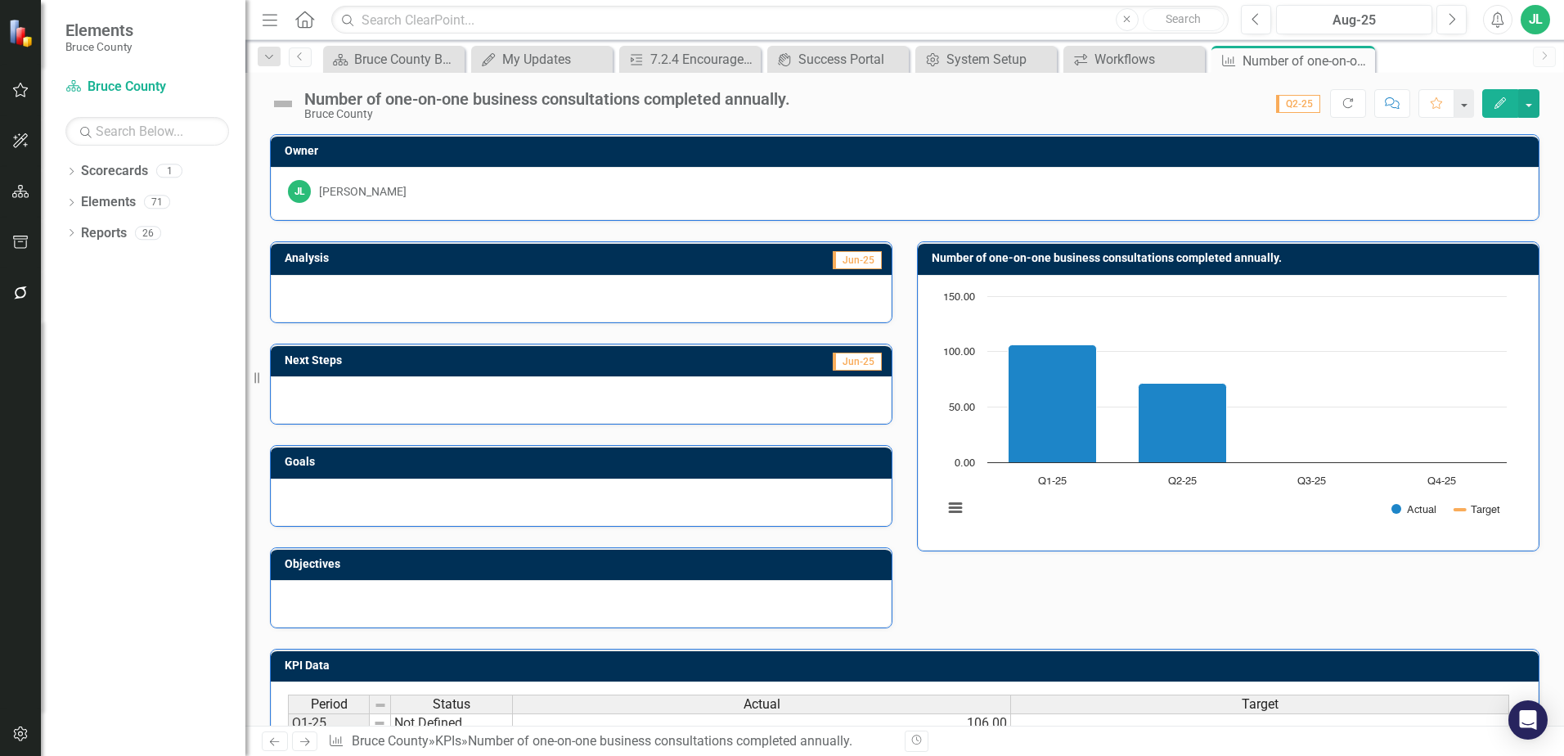
click at [14, 87] on icon "button" at bounding box center [20, 89] width 17 height 13
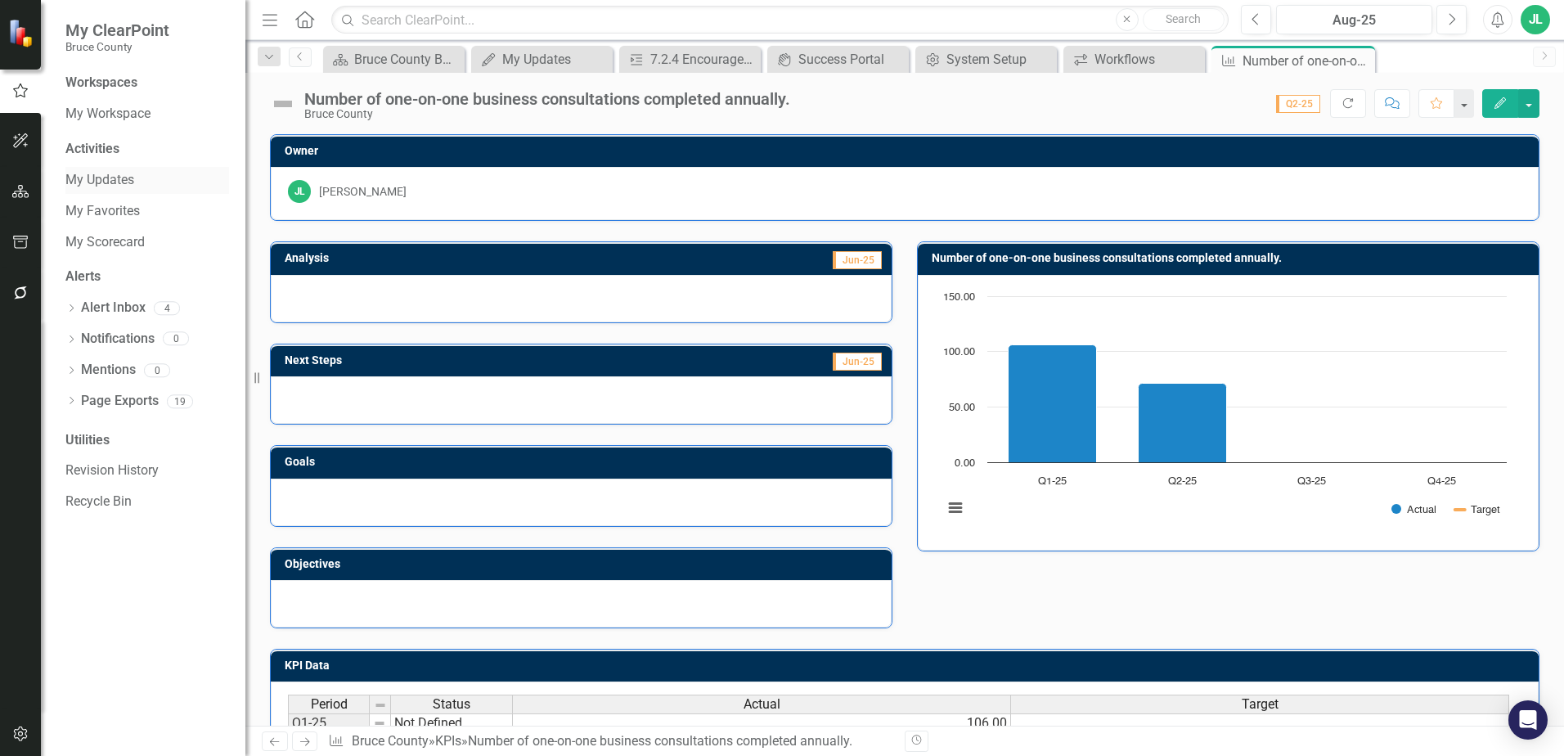
click at [123, 181] on link "My Updates" at bounding box center [147, 180] width 164 height 19
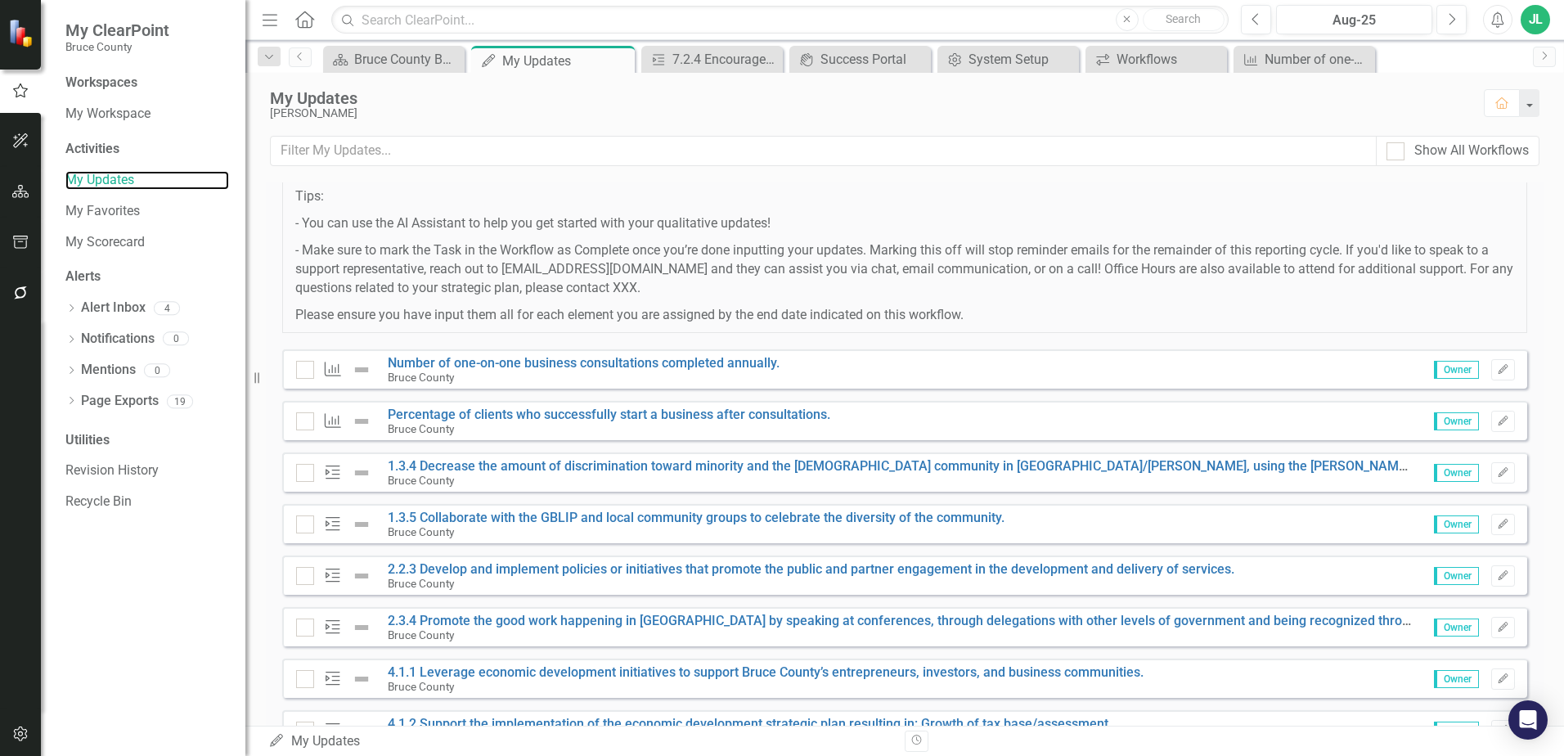
scroll to position [225, 0]
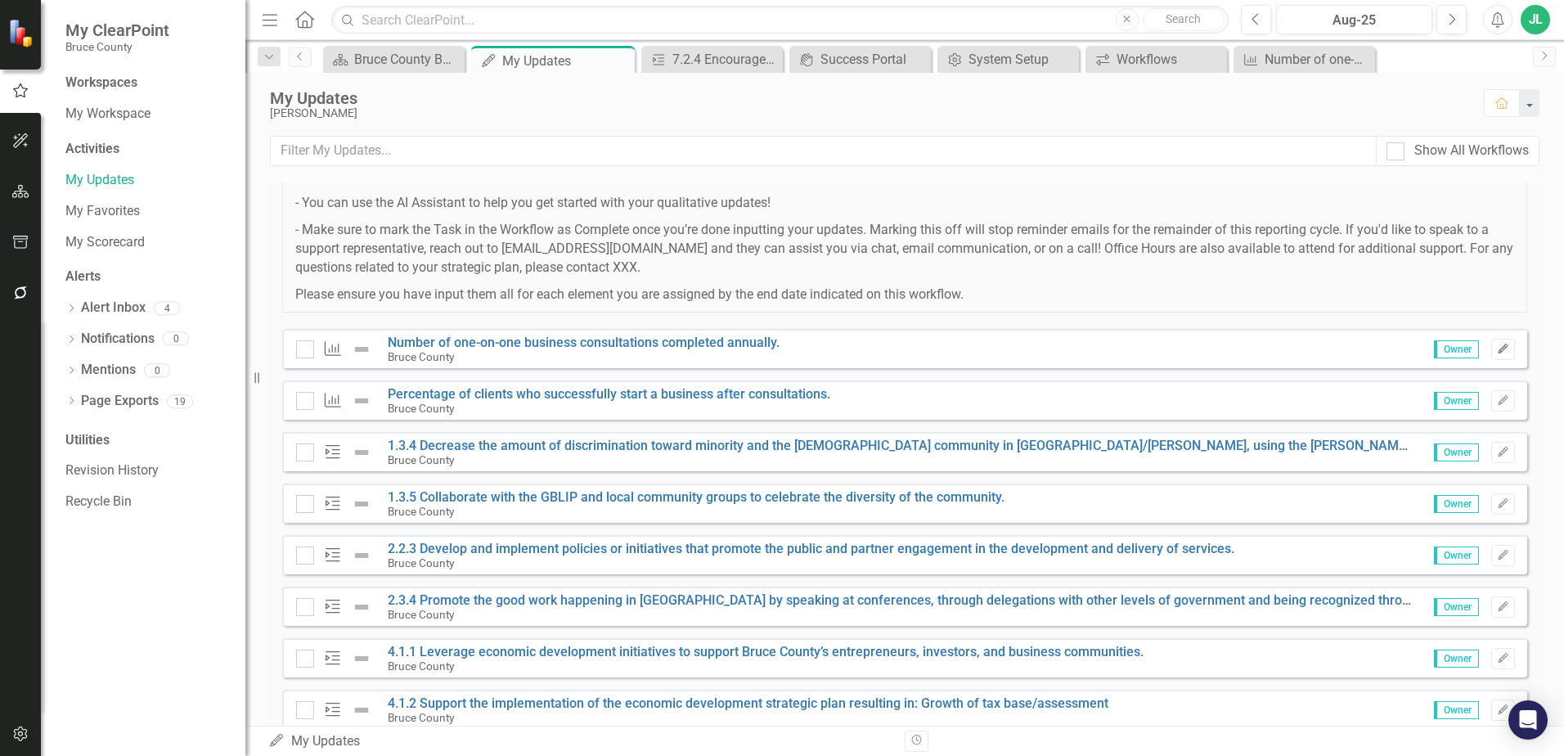
click at [1497, 349] on icon "button" at bounding box center [1502, 348] width 10 height 10
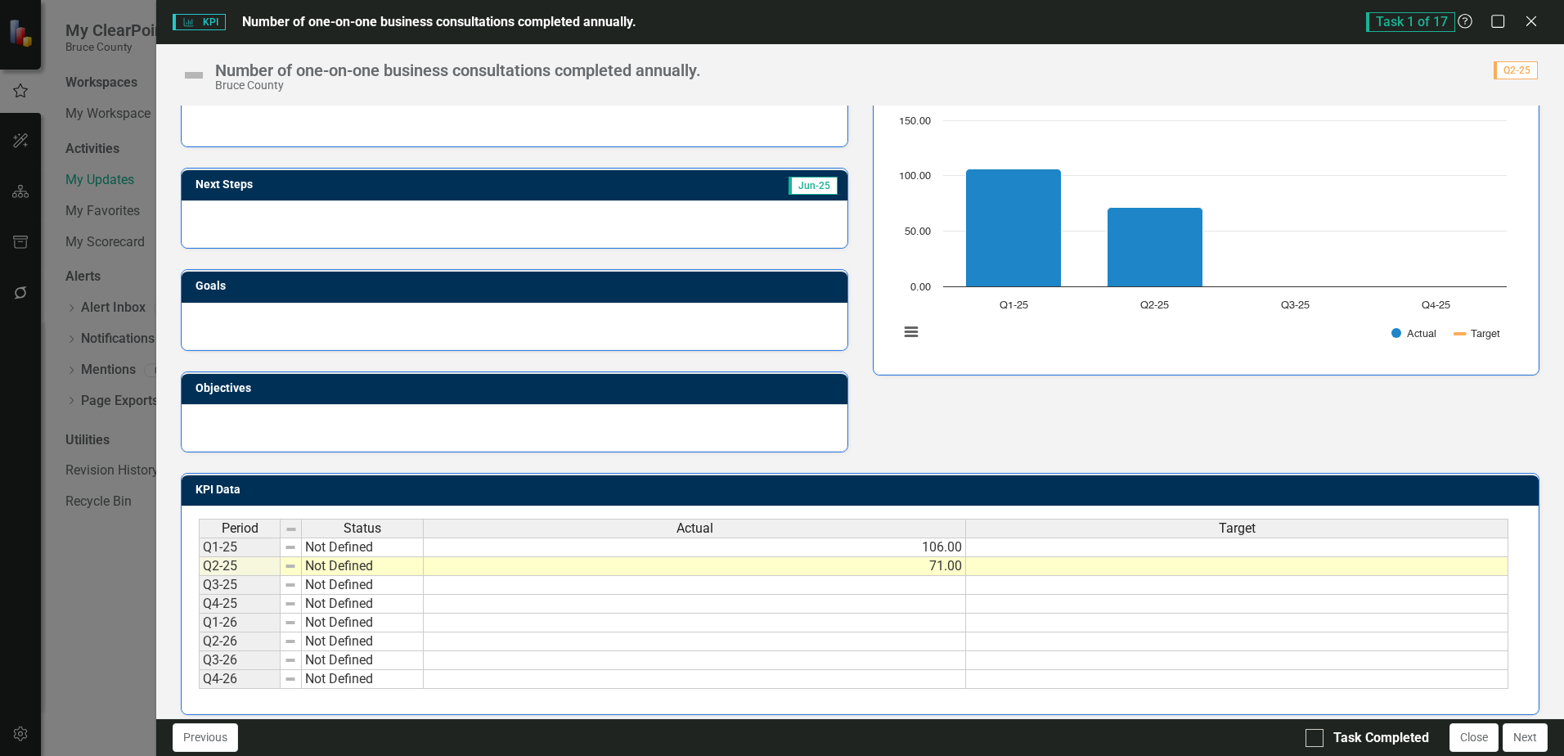
scroll to position [160, 0]
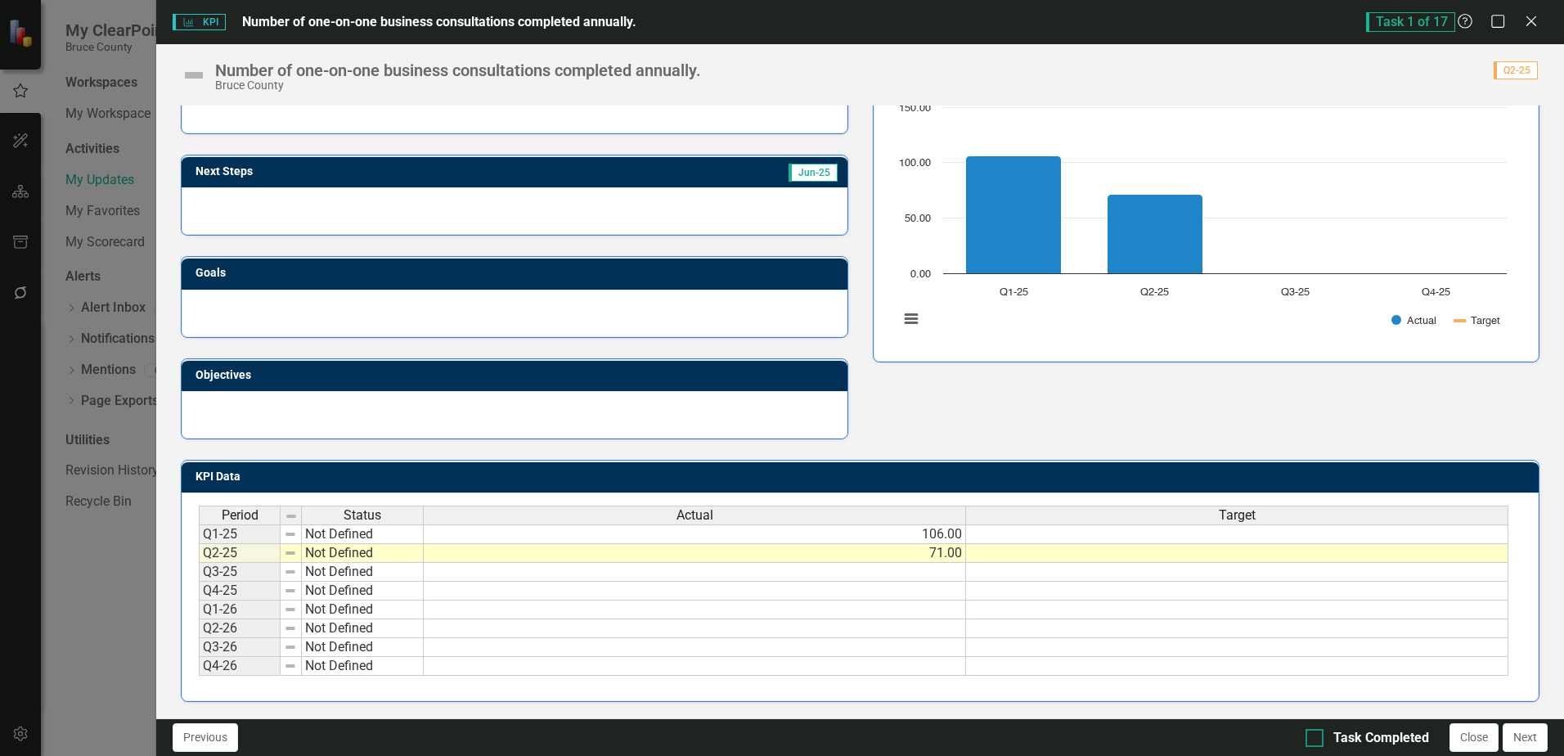
click at [1311, 735] on input "Task Completed" at bounding box center [1310, 734] width 11 height 11
checkbox input "true"
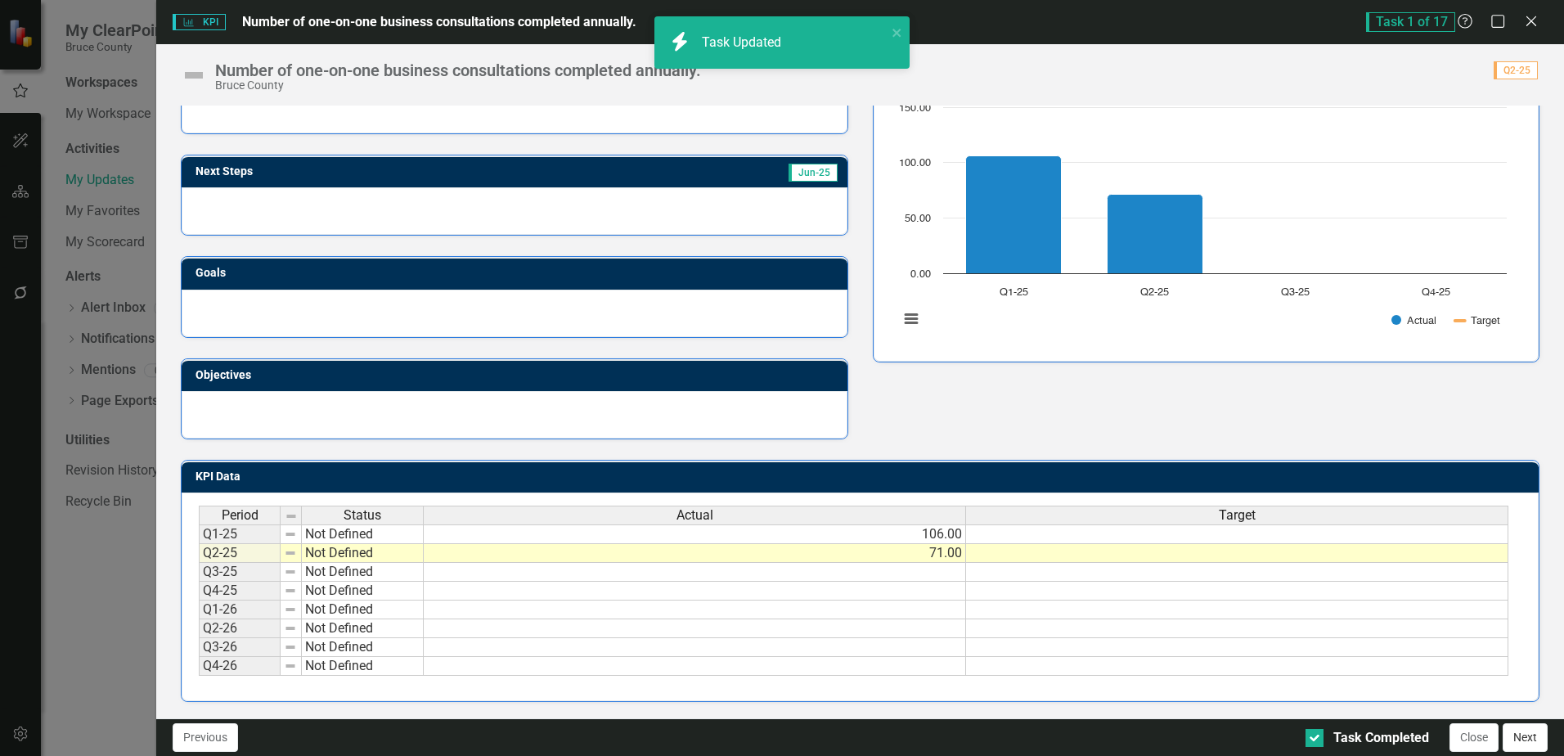
click at [1524, 743] on button "Next" at bounding box center [1524, 737] width 45 height 29
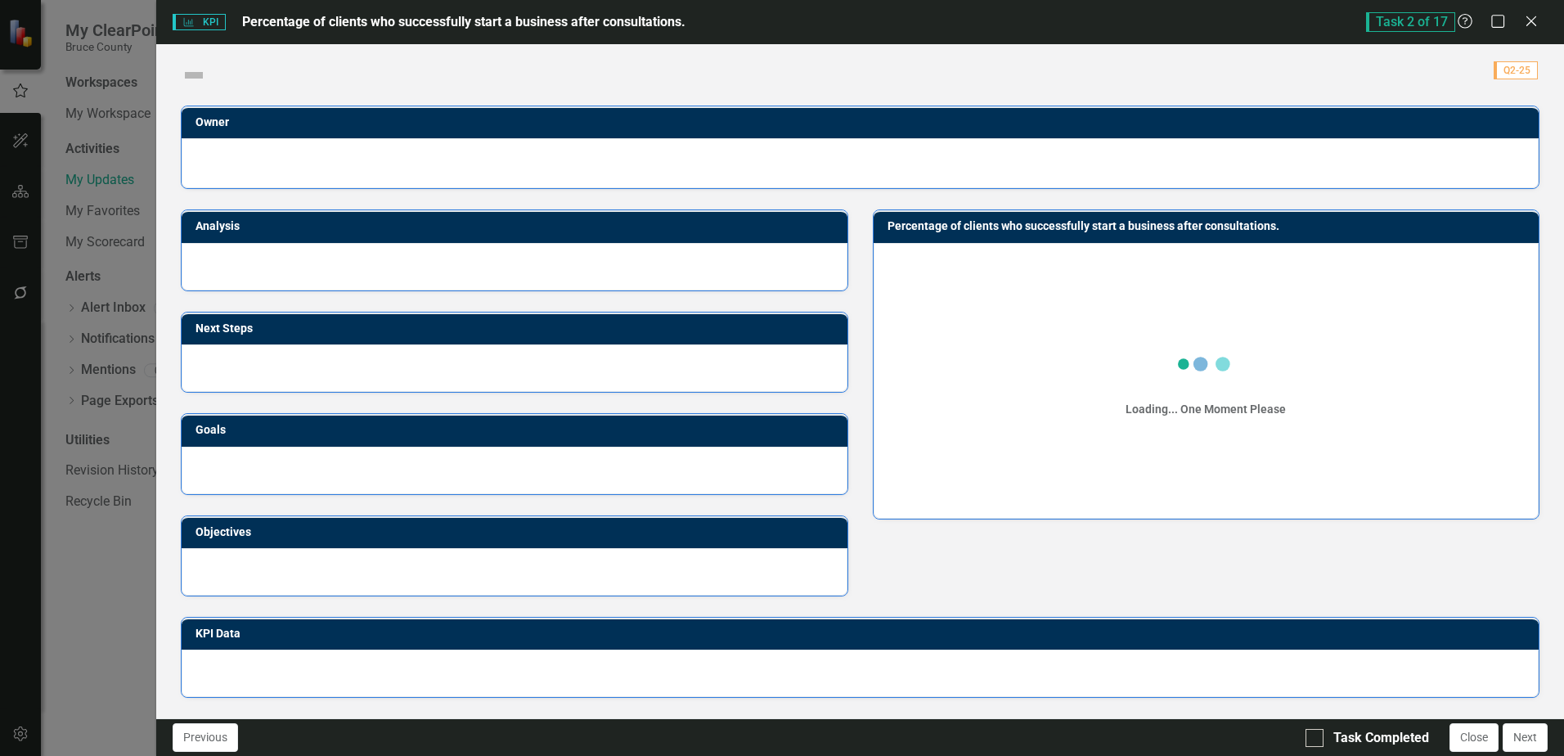
checkbox input "true"
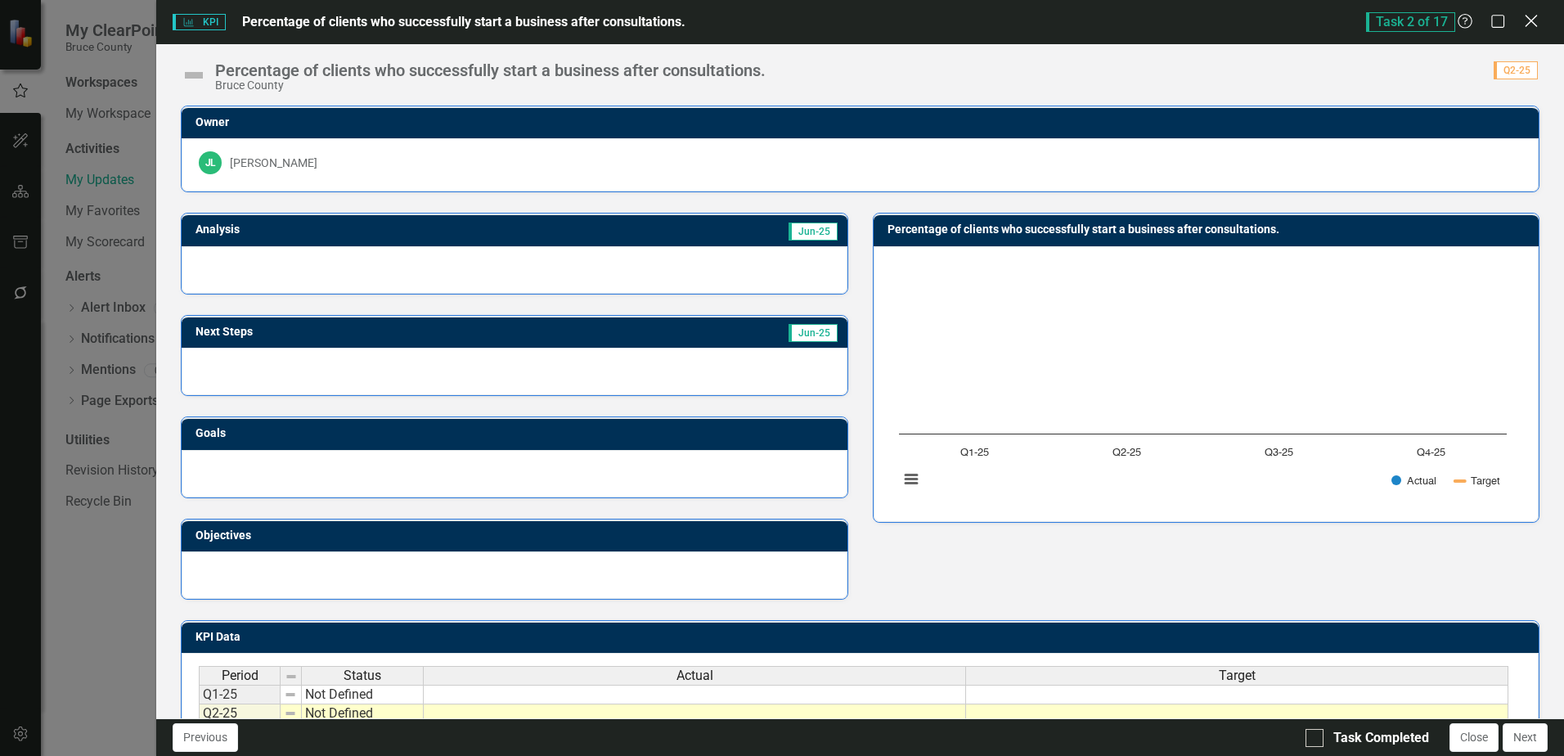
click at [1531, 20] on icon at bounding box center [1530, 21] width 12 height 12
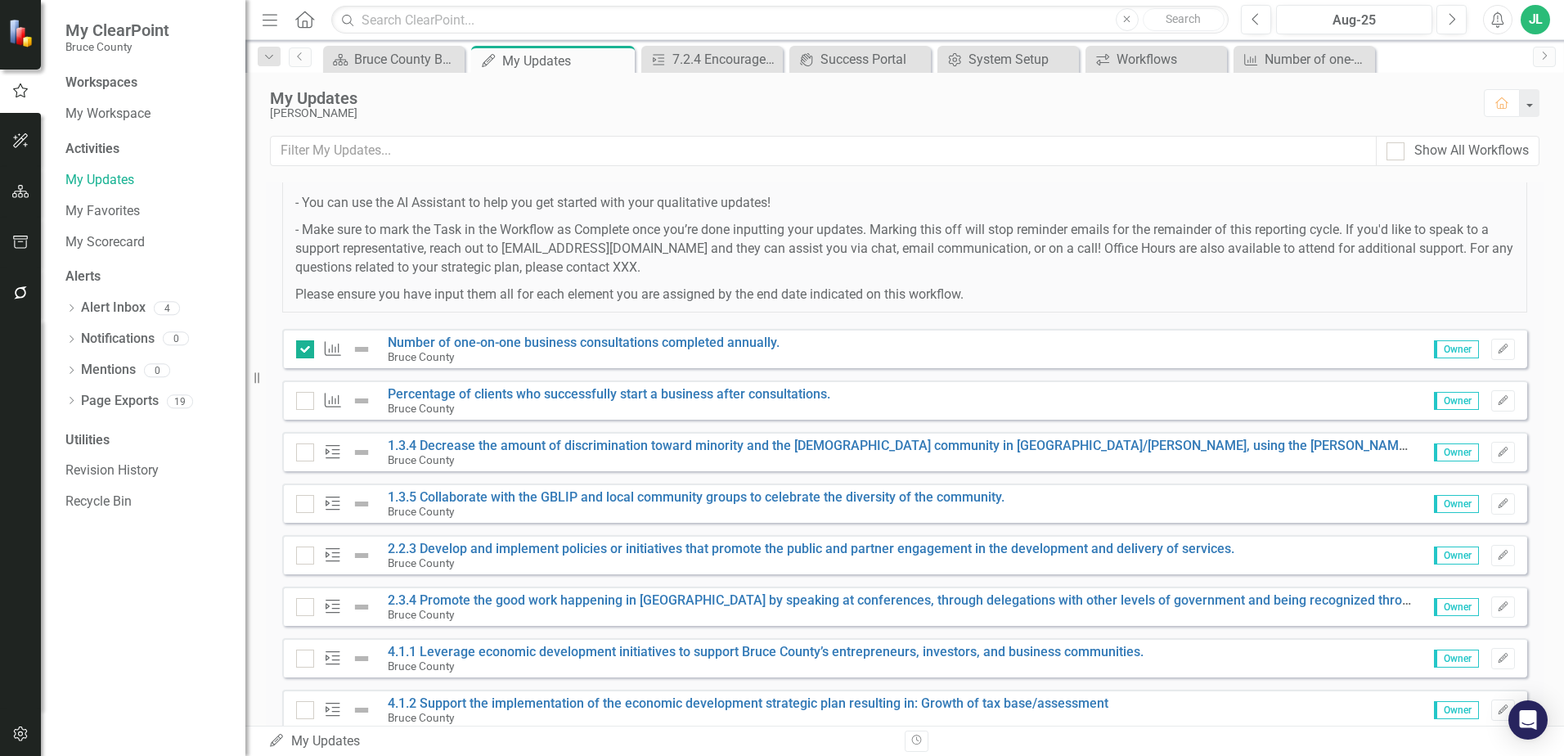
click at [1046, 259] on p "- Make sure to mark the Task in the Workflow as Complete once you’re done input…" at bounding box center [904, 249] width 1218 height 56
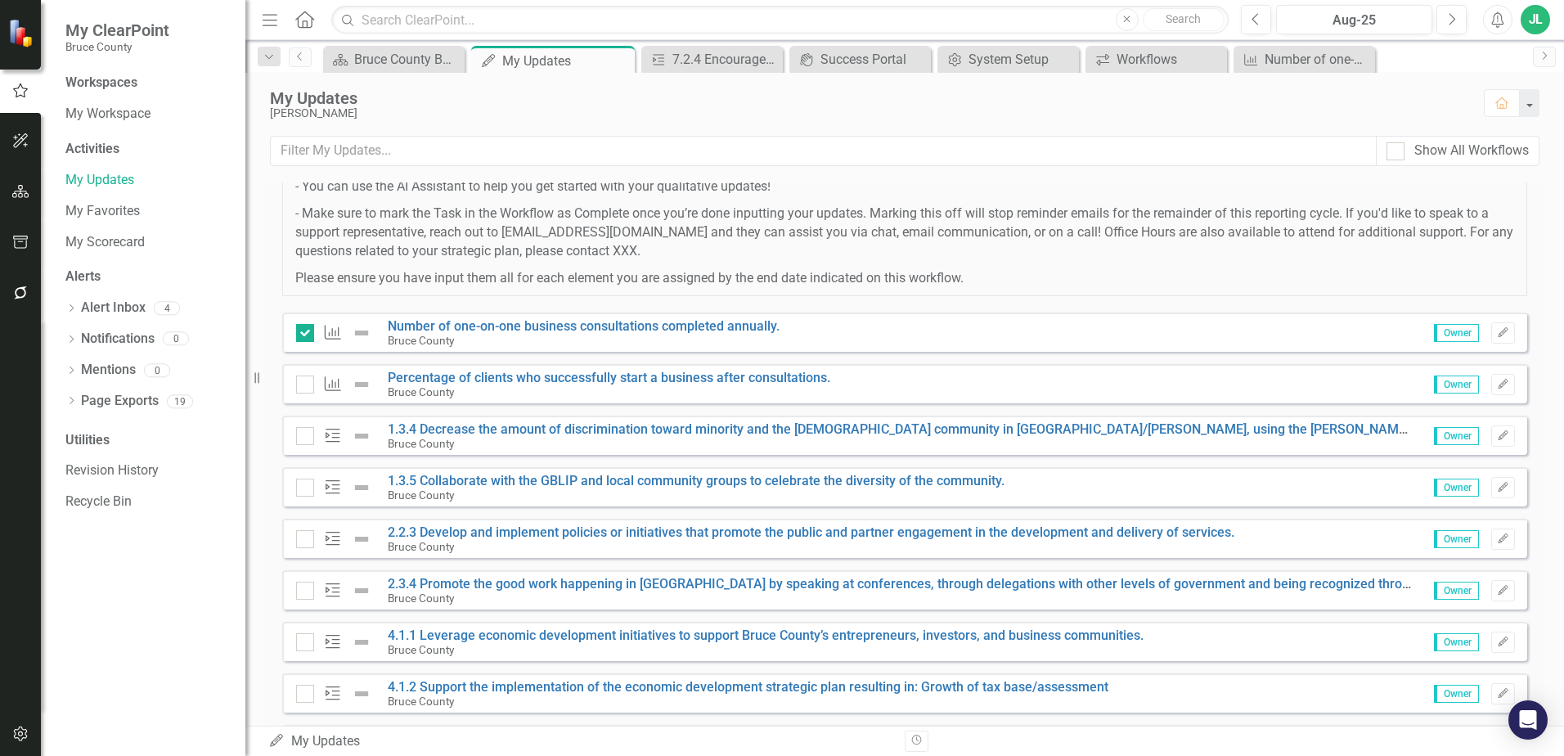
scroll to position [245, 0]
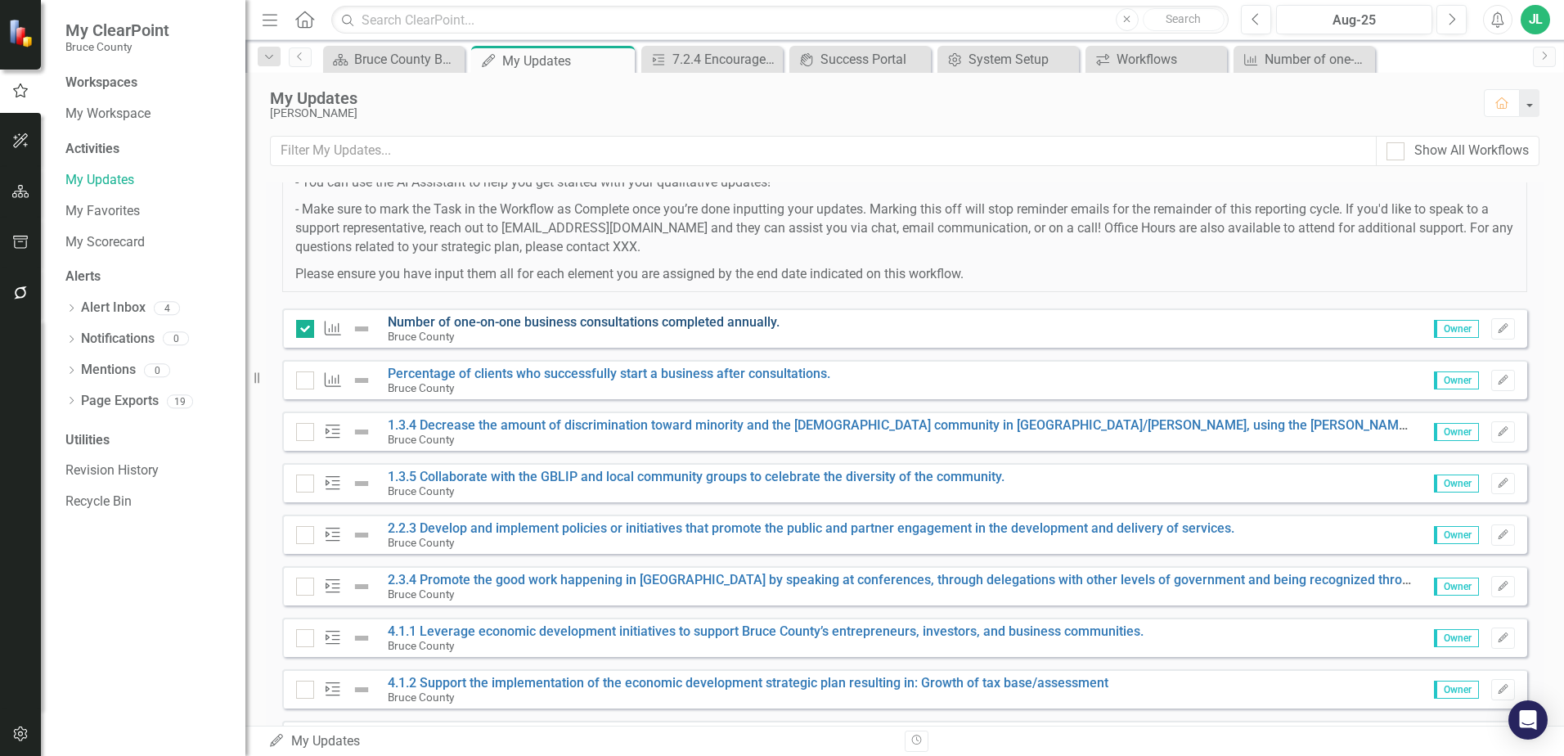
click at [630, 322] on link "Number of one-on-one business consultations completed annually." at bounding box center [584, 322] width 392 height 16
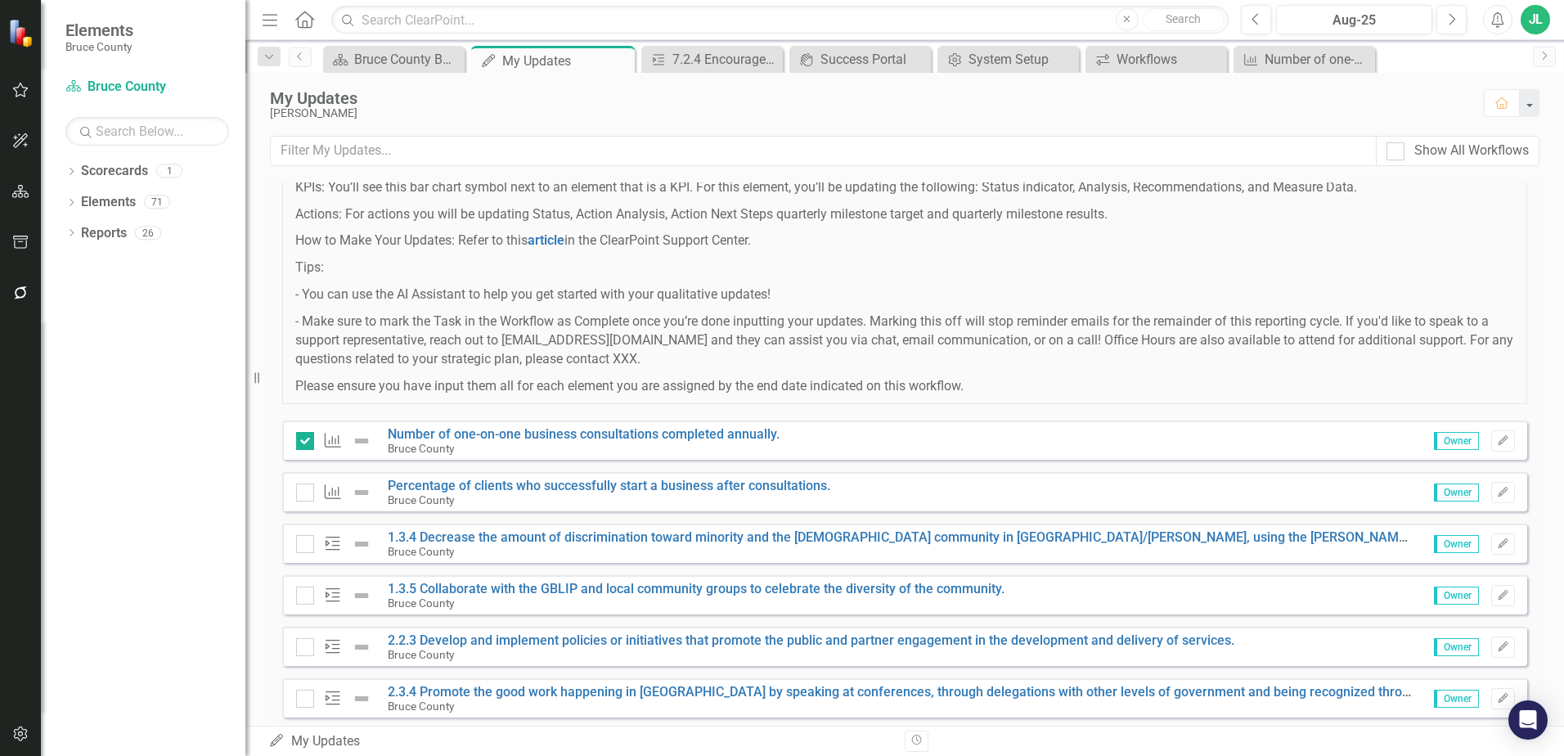
scroll to position [143, 0]
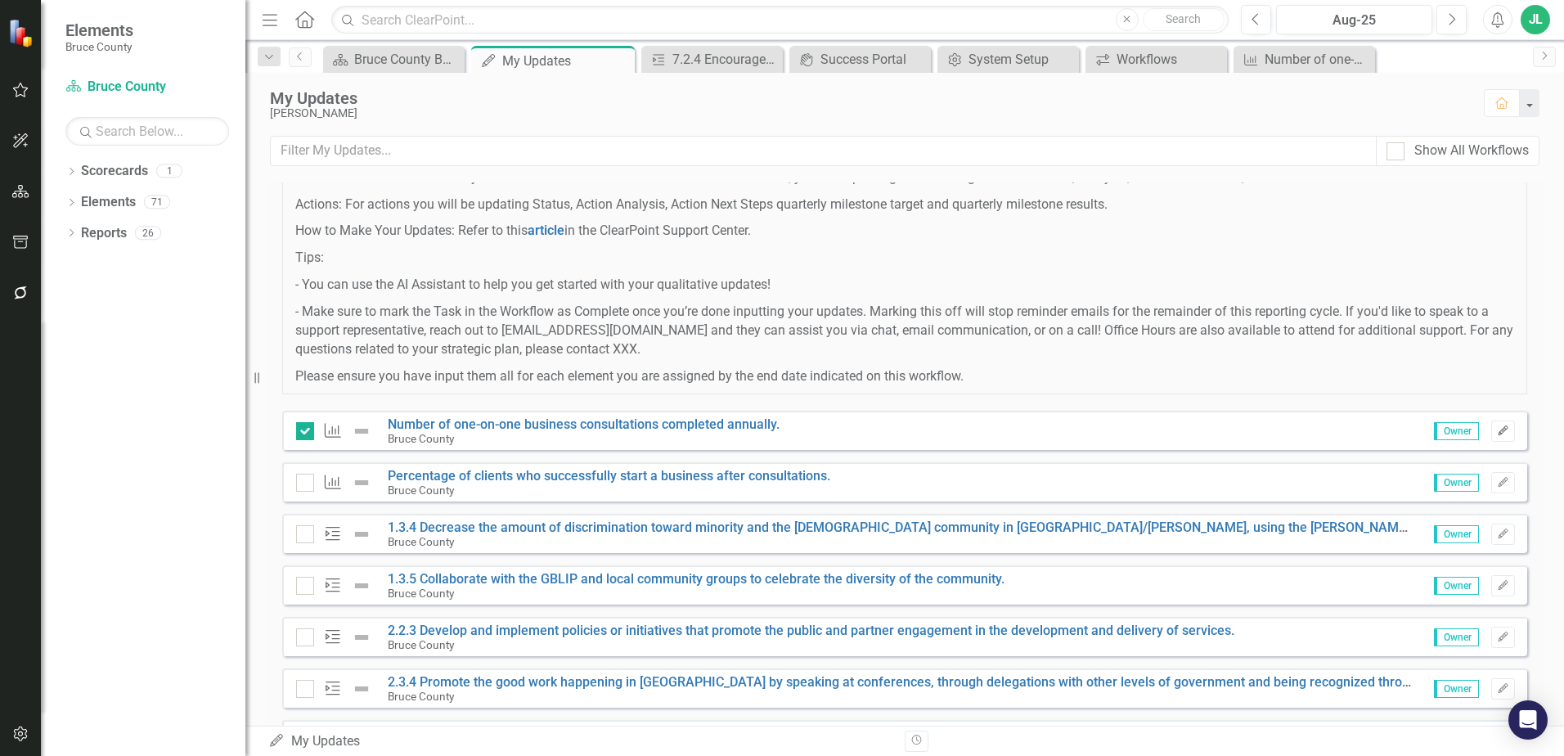
click at [1495, 424] on button "Edit" at bounding box center [1503, 430] width 24 height 21
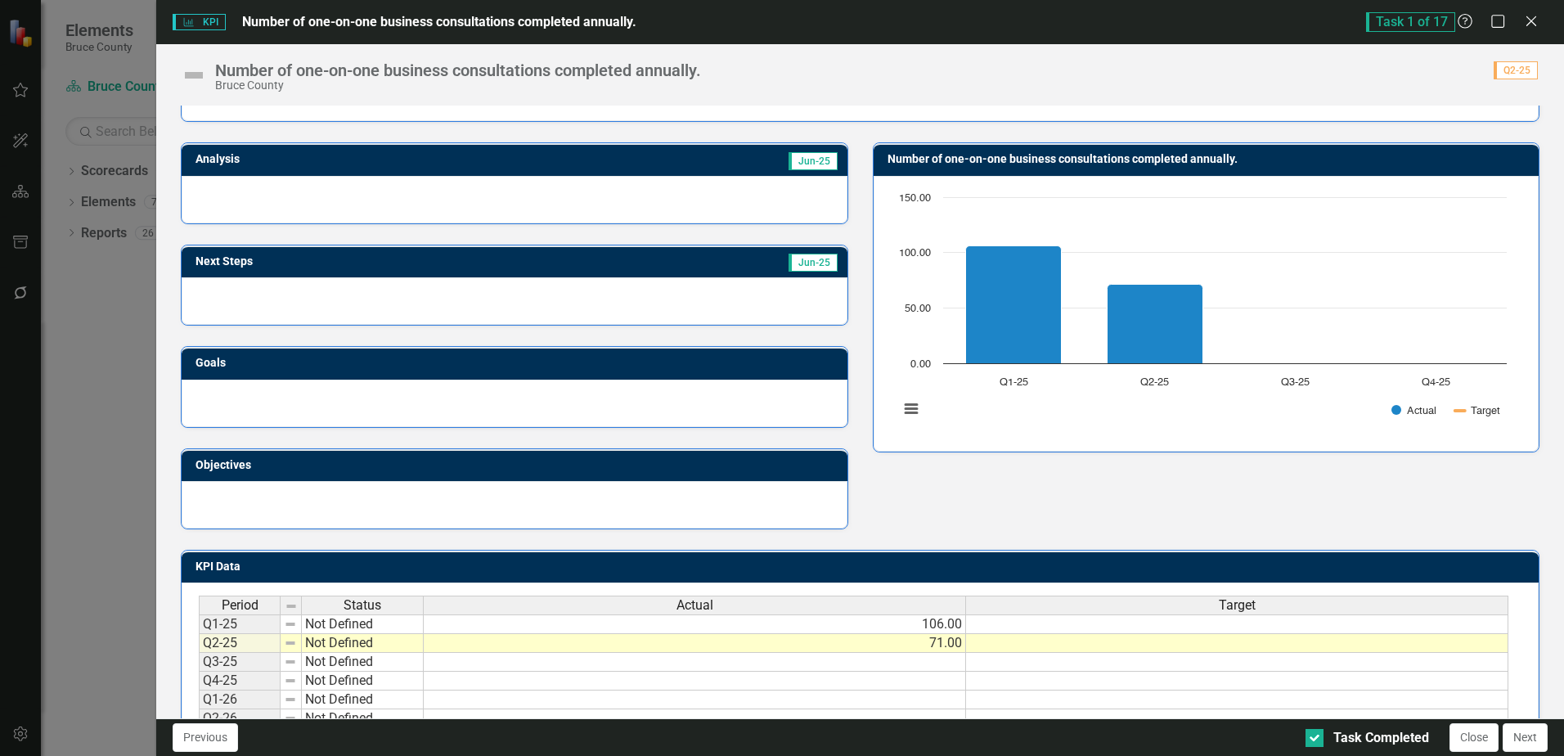
scroll to position [0, 0]
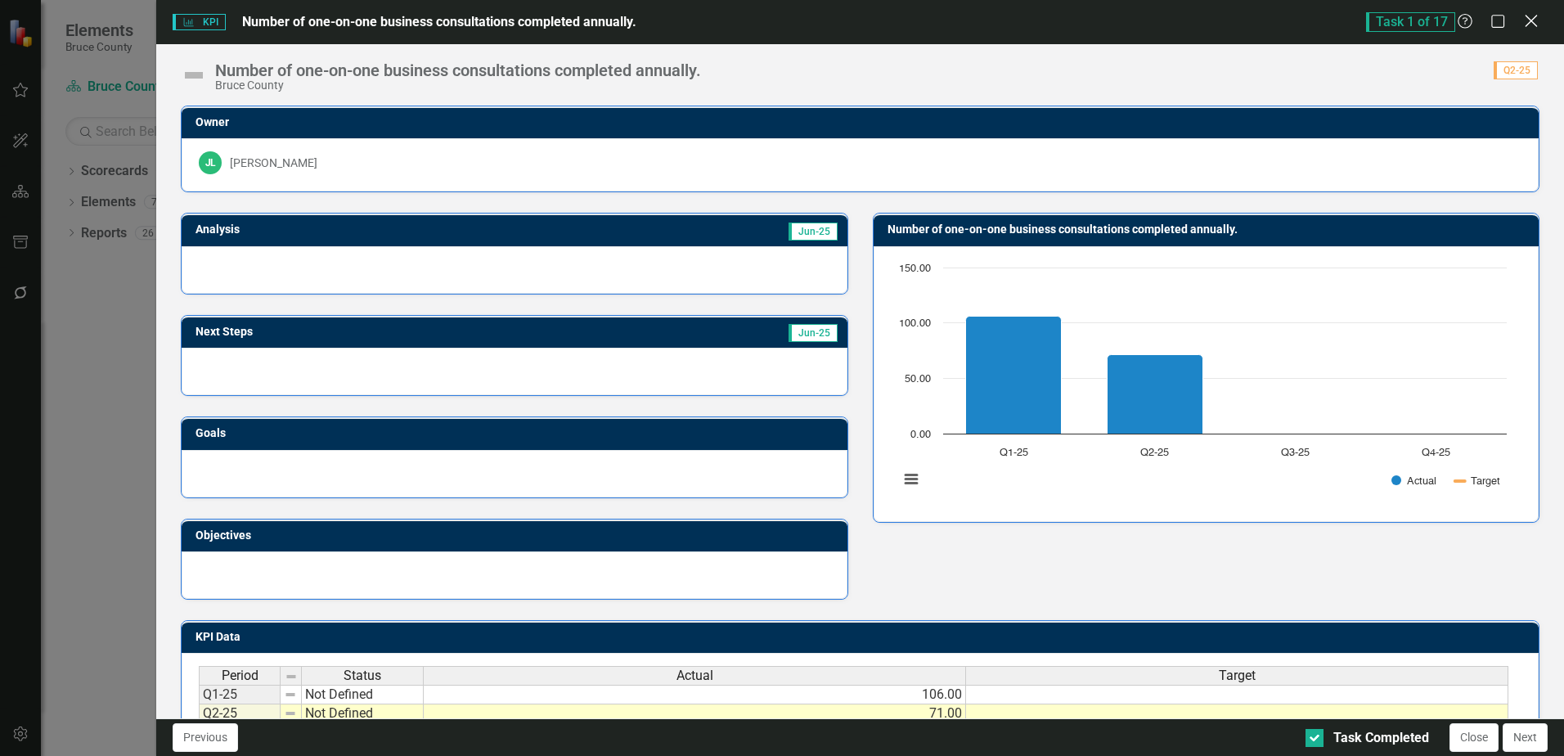
click at [1529, 24] on icon at bounding box center [1530, 21] width 12 height 12
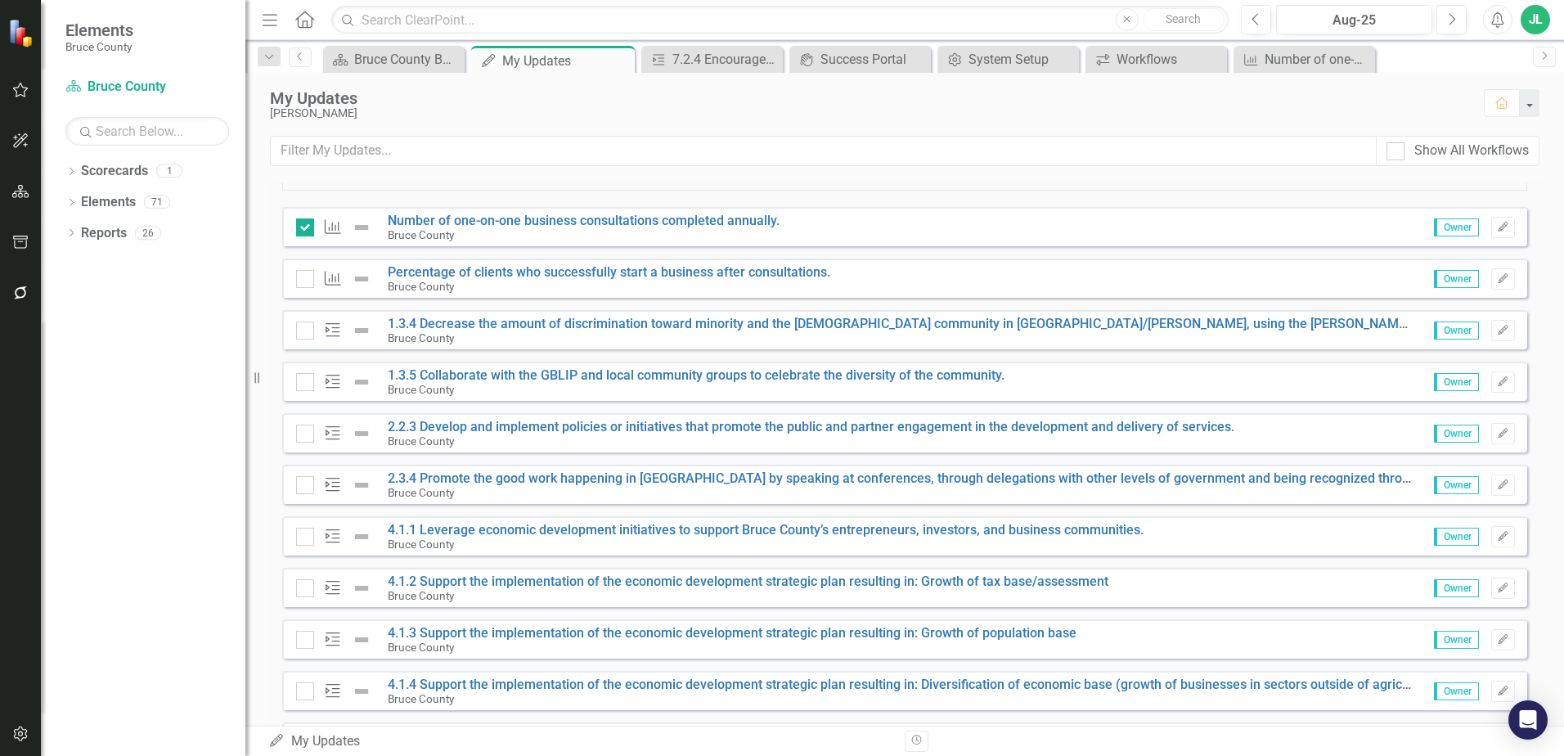
scroll to position [348, 0]
click at [1492, 486] on button "Edit" at bounding box center [1503, 483] width 24 height 21
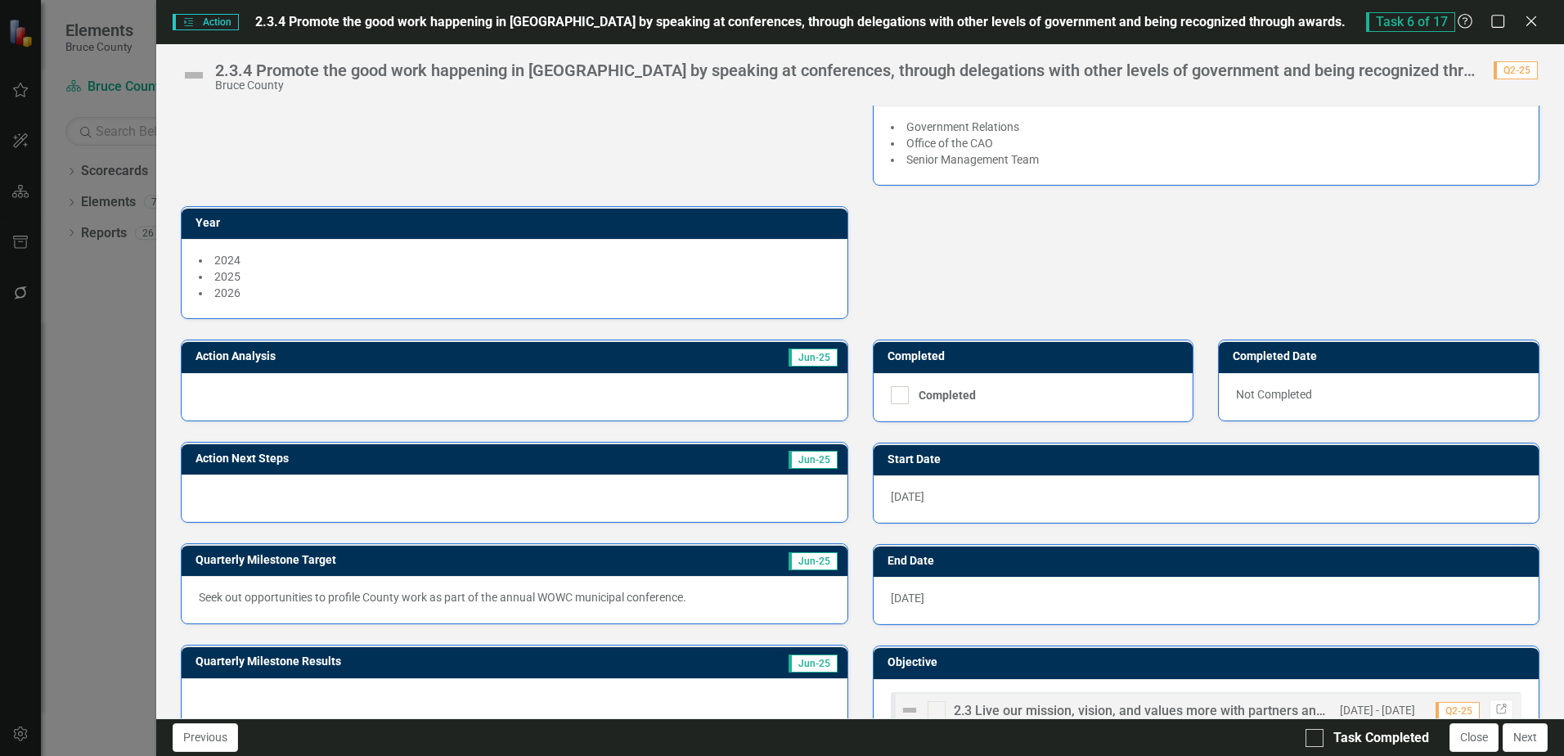
scroll to position [184, 0]
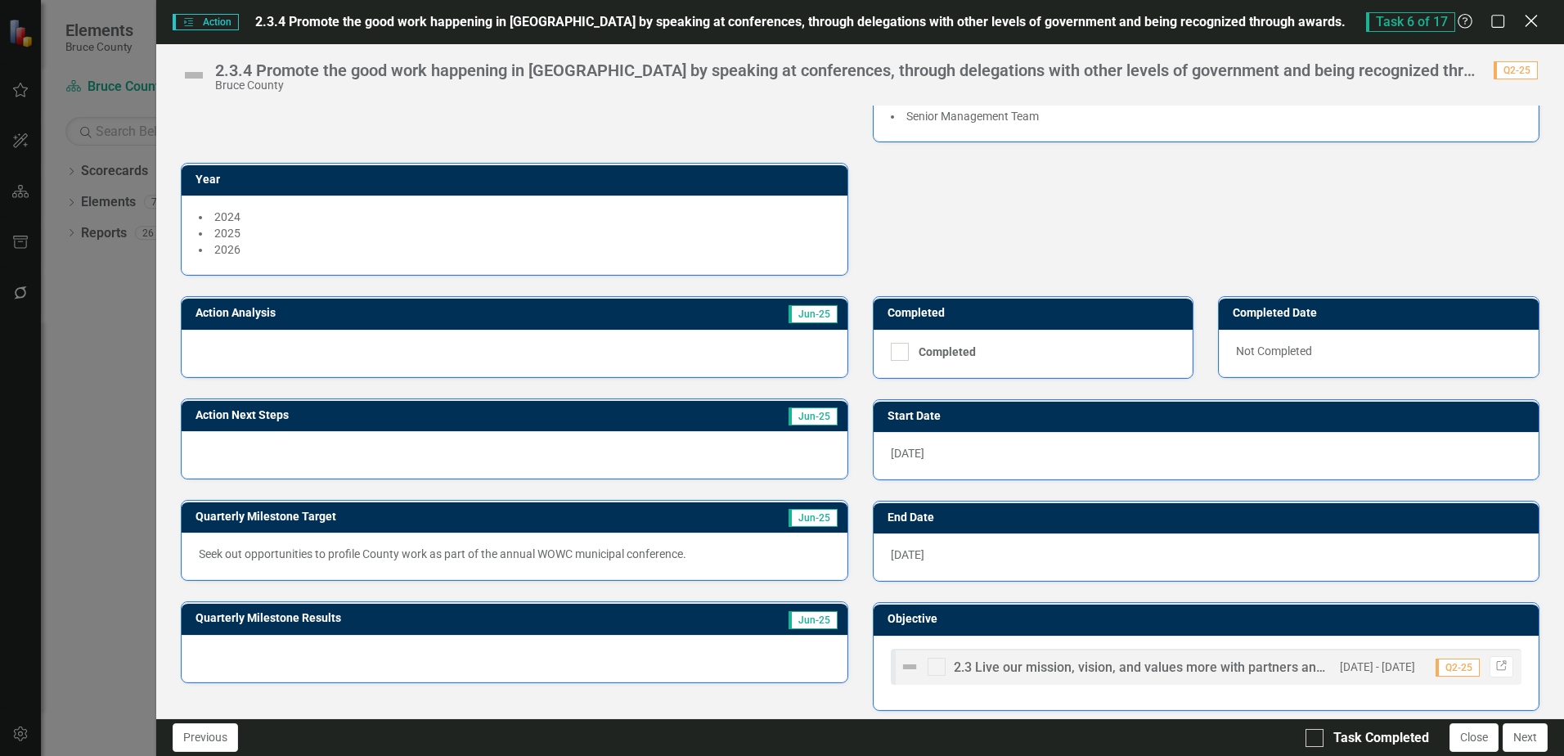
click at [1532, 20] on icon at bounding box center [1530, 21] width 12 height 12
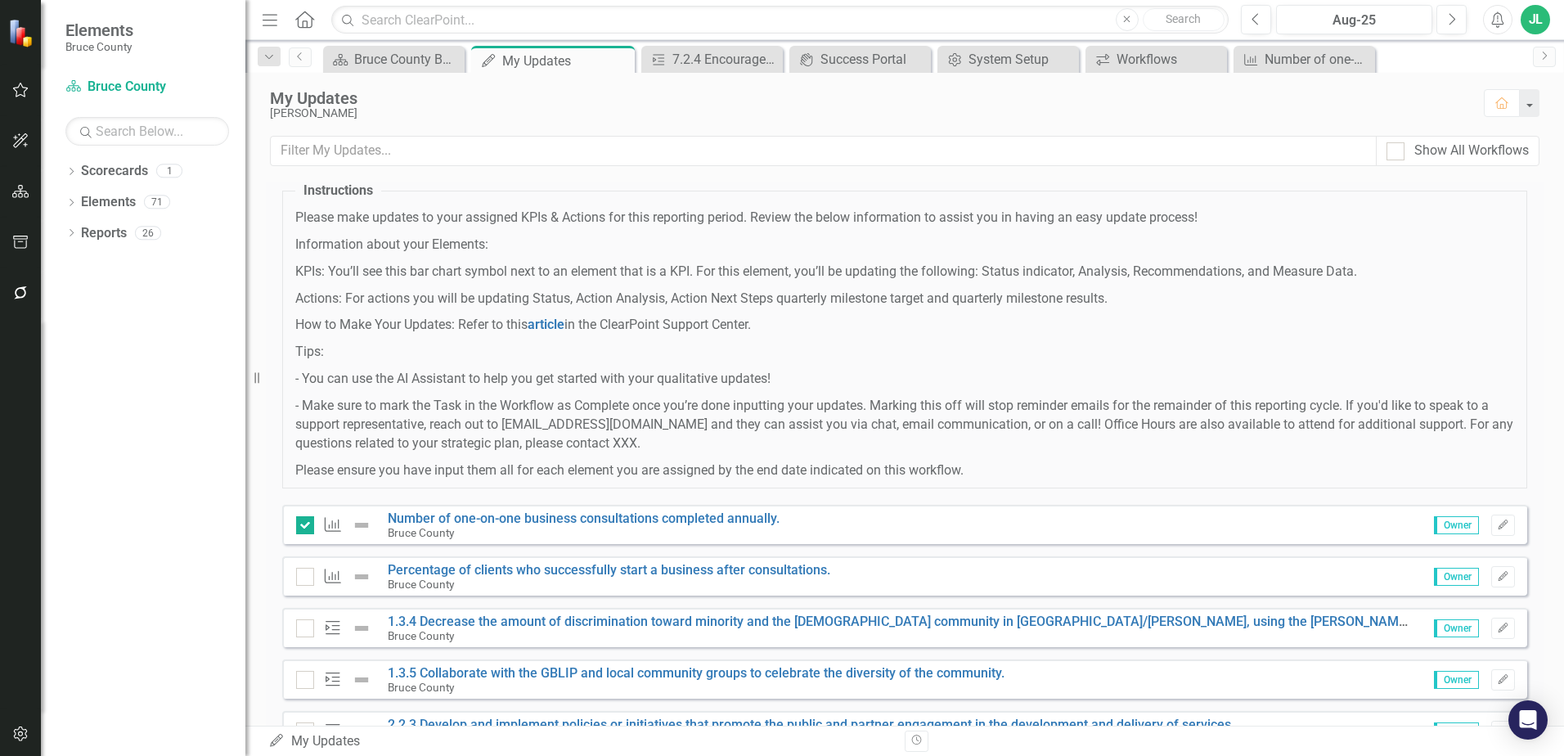
scroll to position [0, 0]
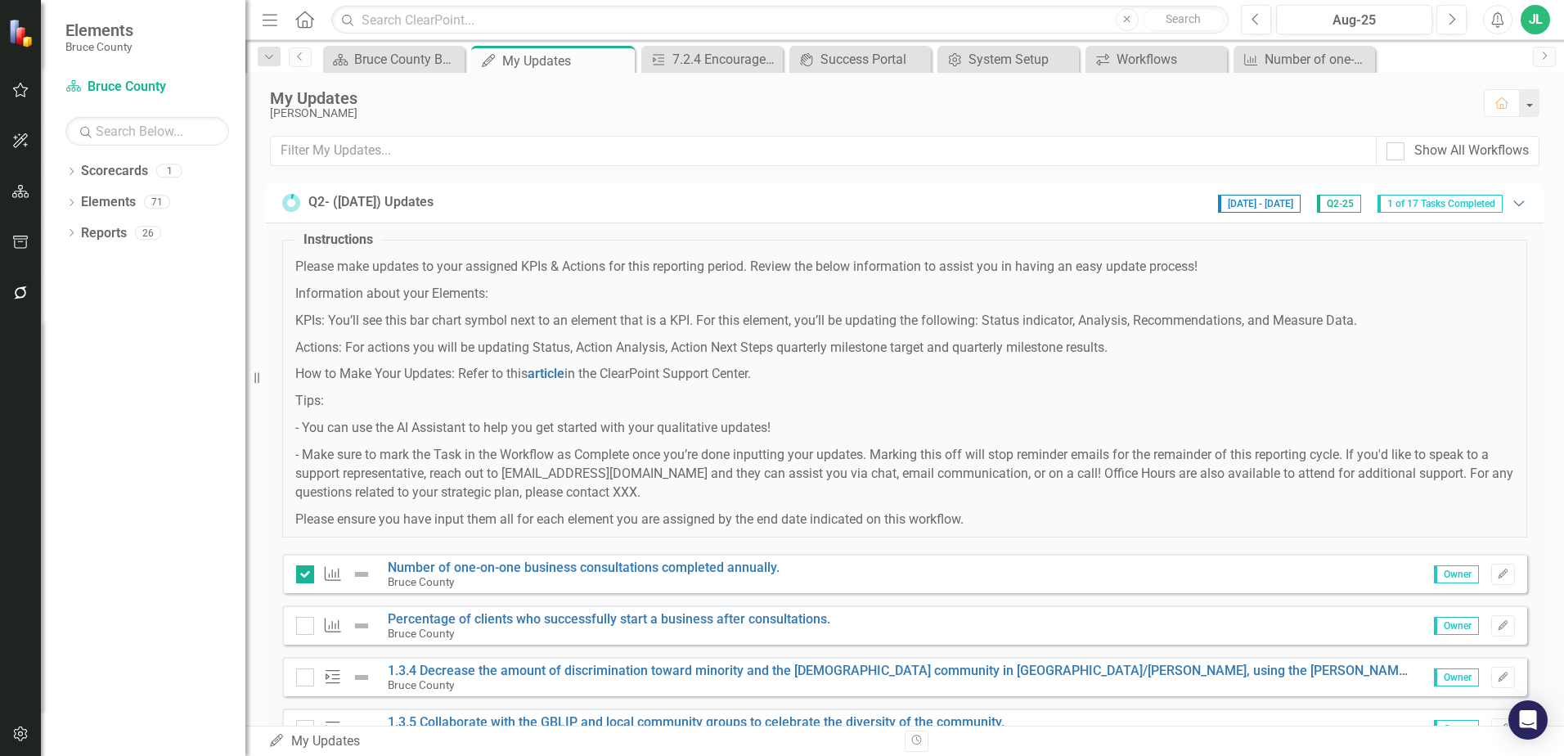
click at [1510, 201] on icon "Expanded" at bounding box center [1518, 202] width 16 height 13
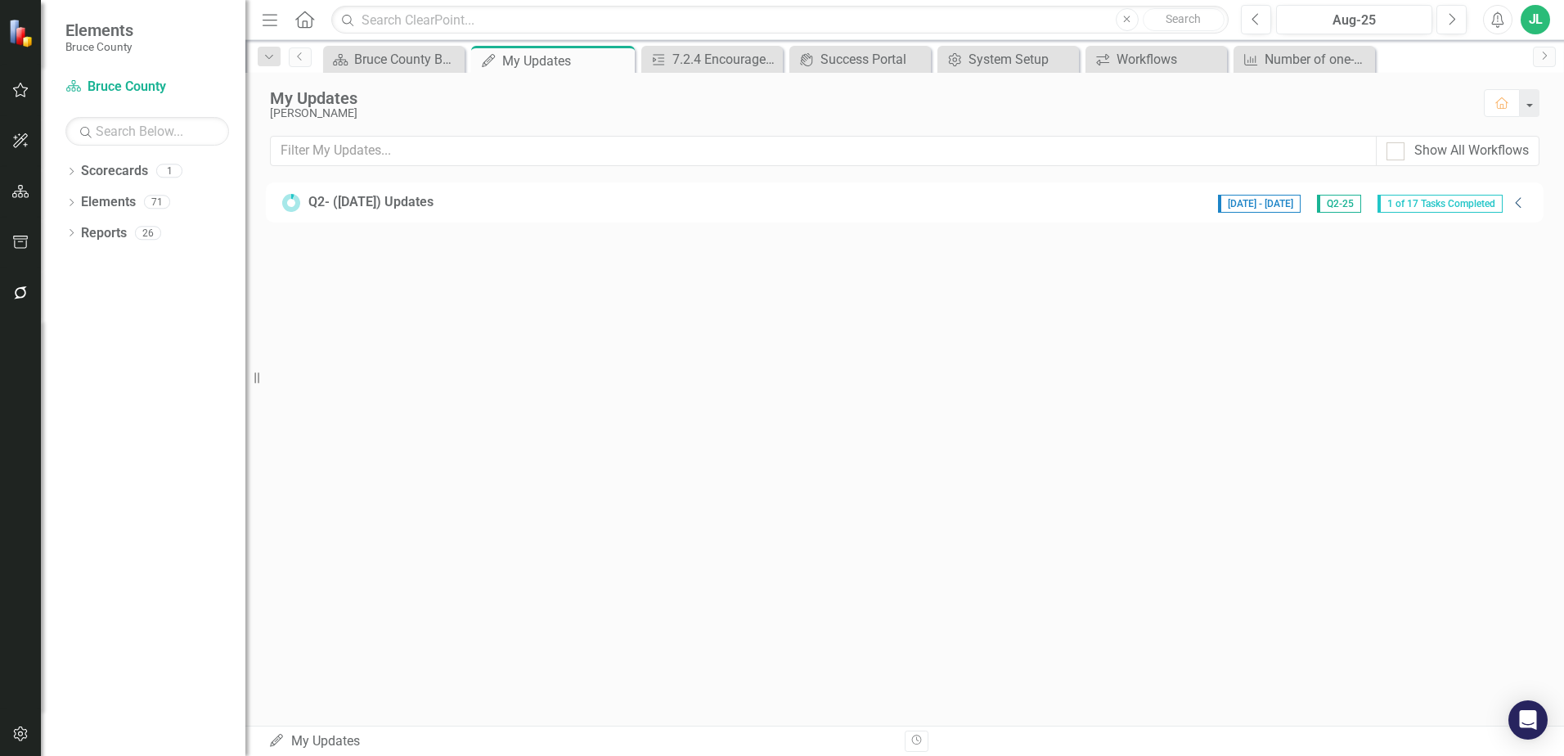
click at [1515, 204] on icon "Collapse" at bounding box center [1518, 202] width 16 height 13
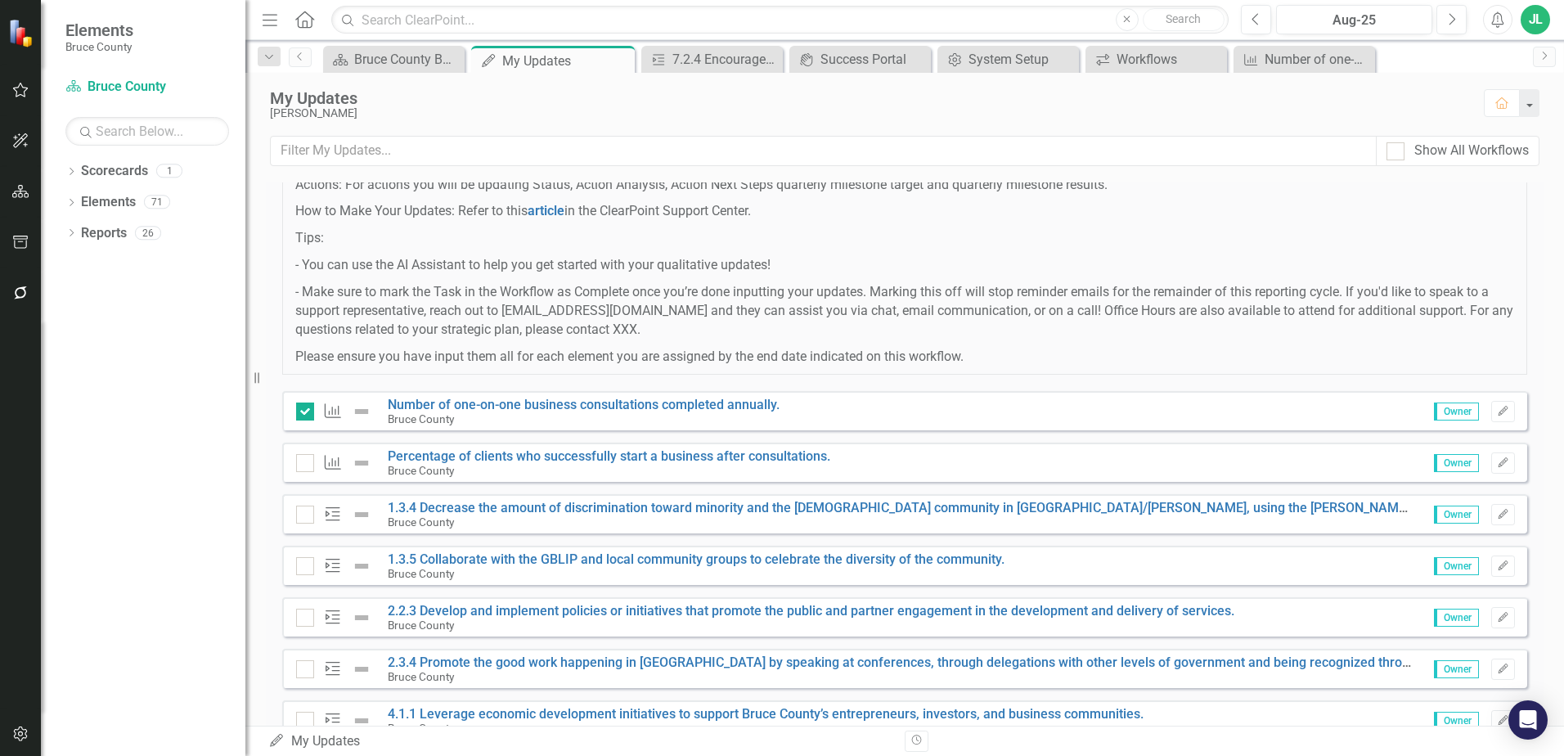
scroll to position [348, 0]
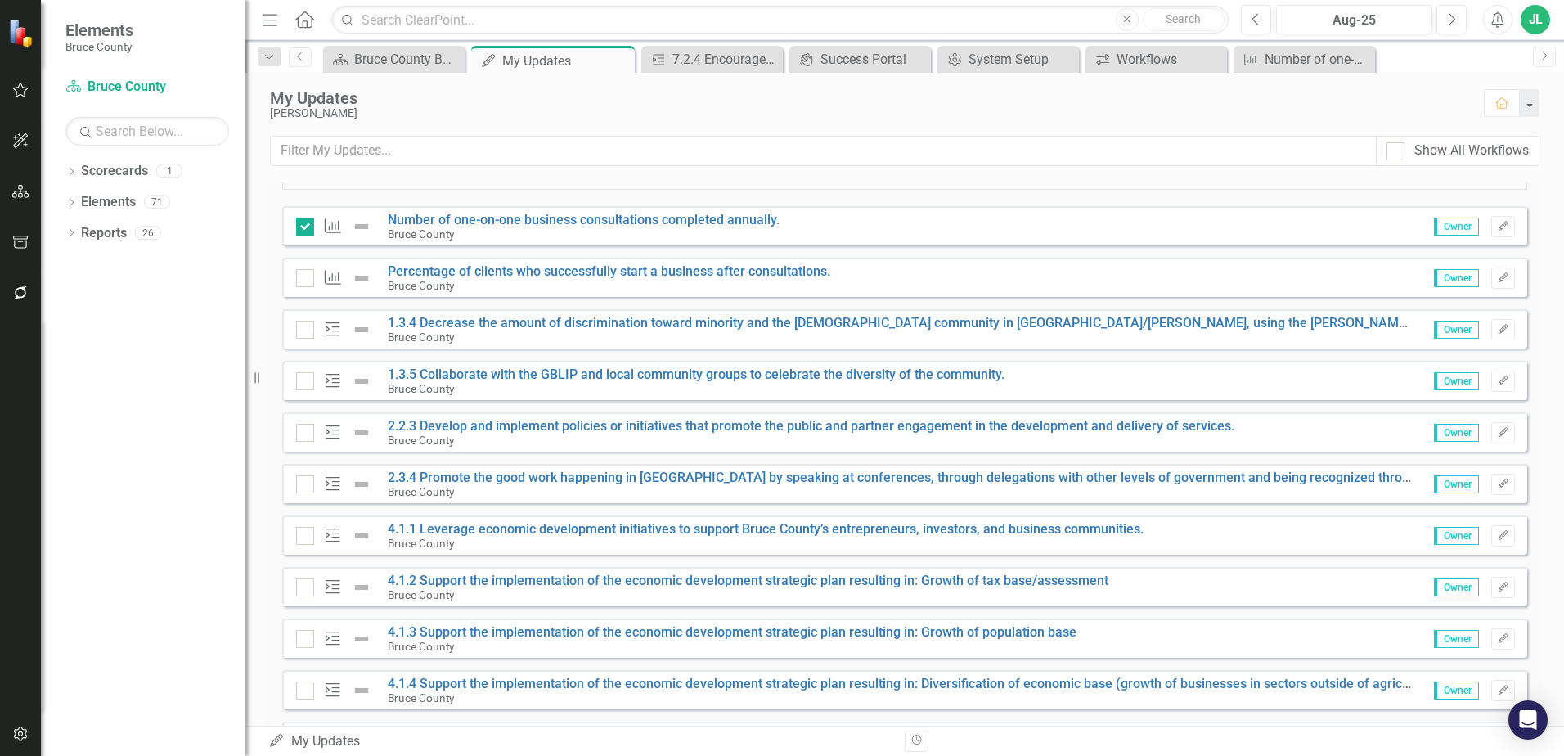
click at [1344, 126] on div "My Updates Jeffrey Loney Home" at bounding box center [904, 104] width 1318 height 63
click at [945, 119] on div "Jeffrey Loney" at bounding box center [868, 113] width 1197 height 12
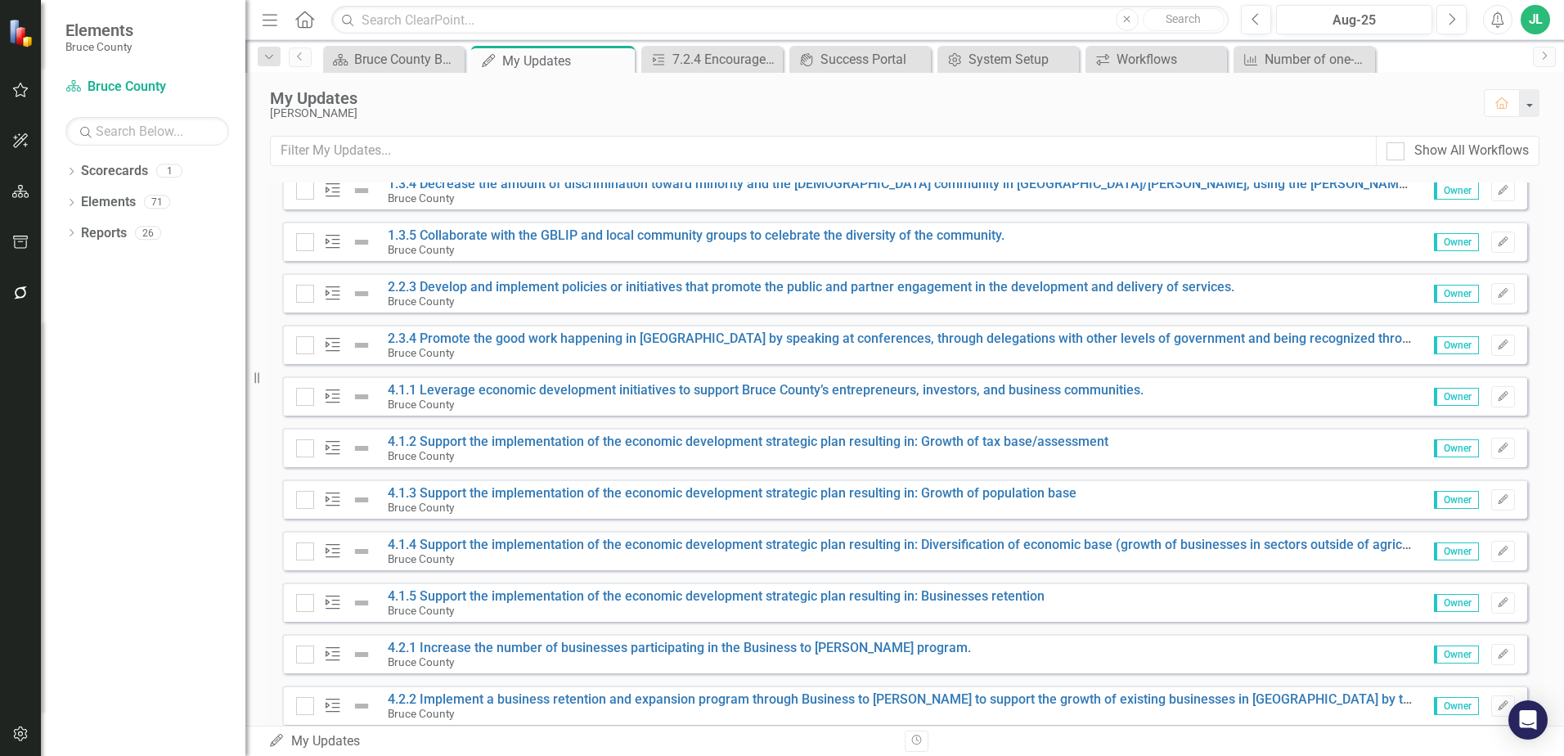
scroll to position [491, 0]
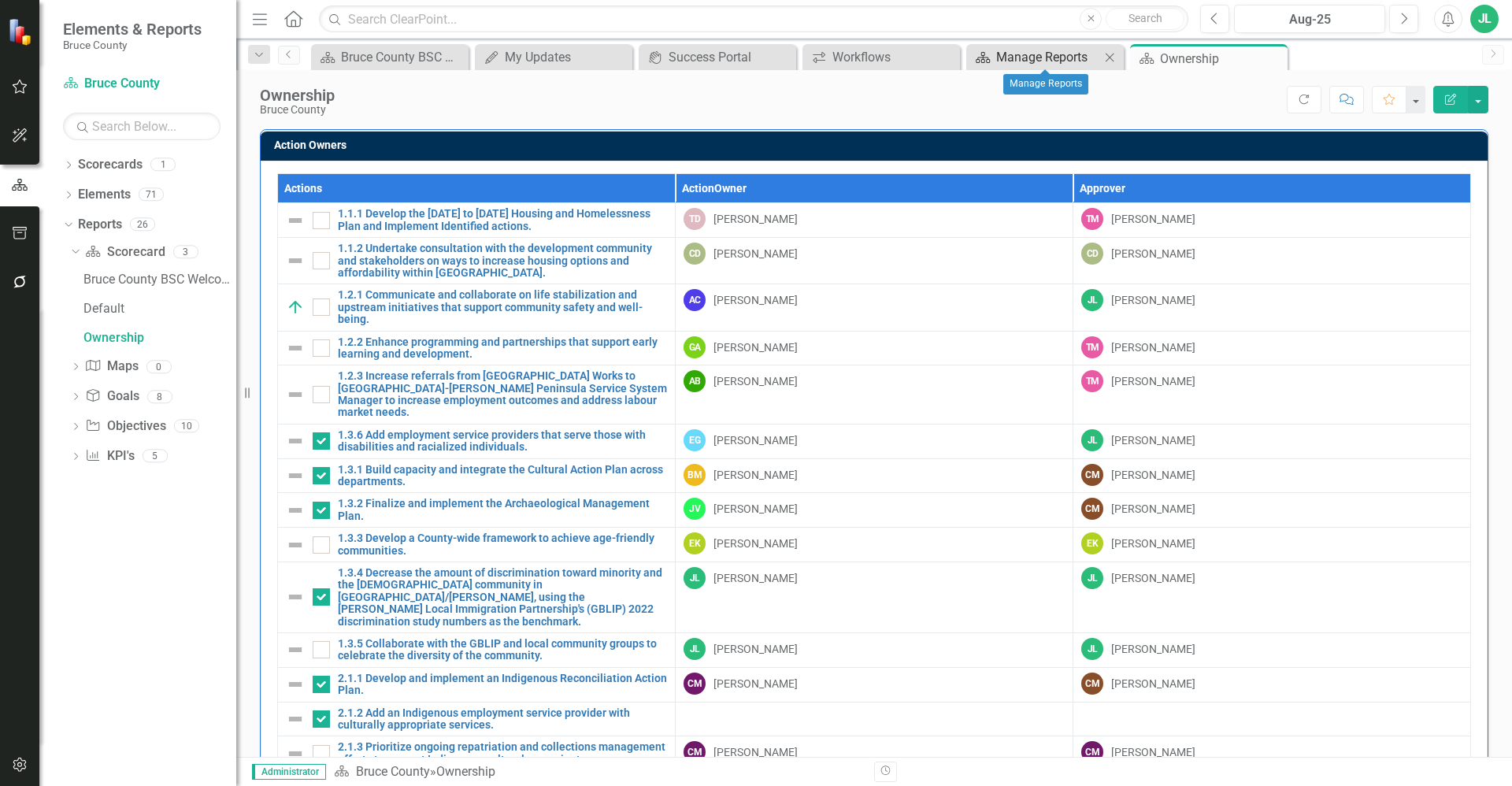
click at [1079, 55] on div "Manage Reports" at bounding box center [1048, 57] width 104 height 19
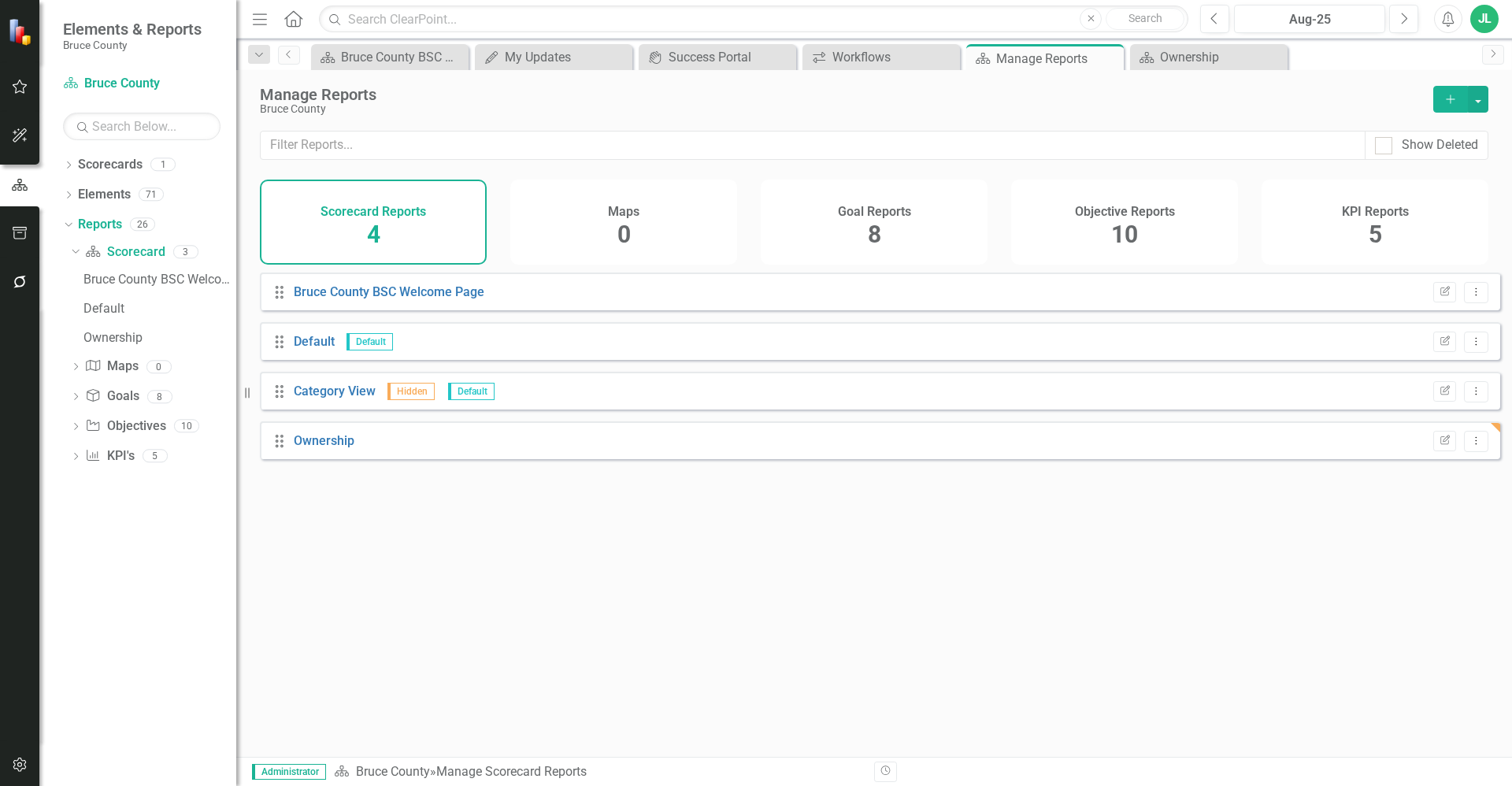
click at [392, 563] on div "Drag Bruce County BSC Welcome Page Edit Report Dropdown Menu Drag Default Defau…" at bounding box center [873, 509] width 1276 height 473
click at [850, 65] on div "Workflows" at bounding box center [884, 57] width 104 height 19
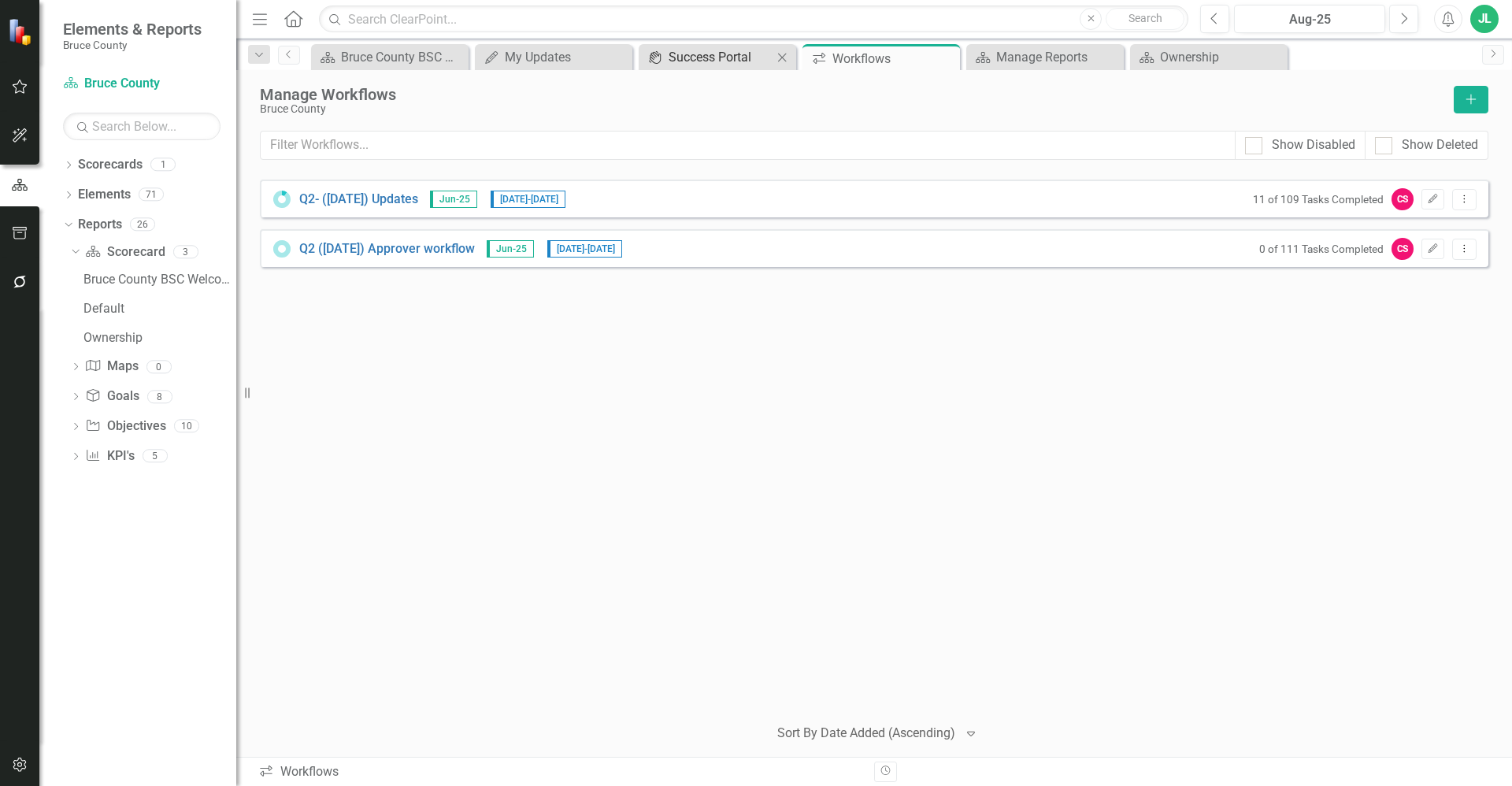
click at [737, 63] on div "Success Portal" at bounding box center [720, 57] width 104 height 19
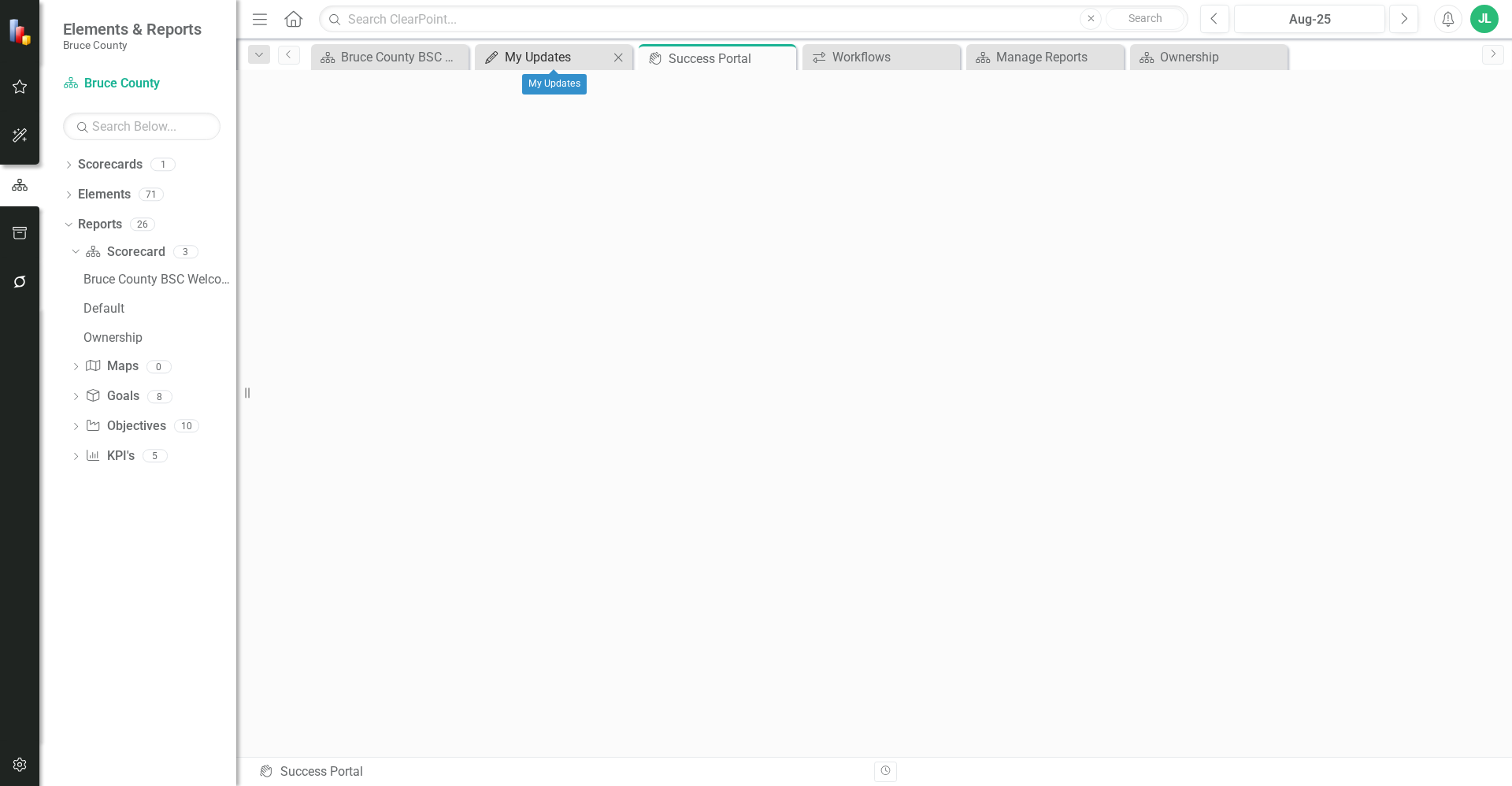
click at [575, 64] on div "My Updates" at bounding box center [557, 57] width 104 height 19
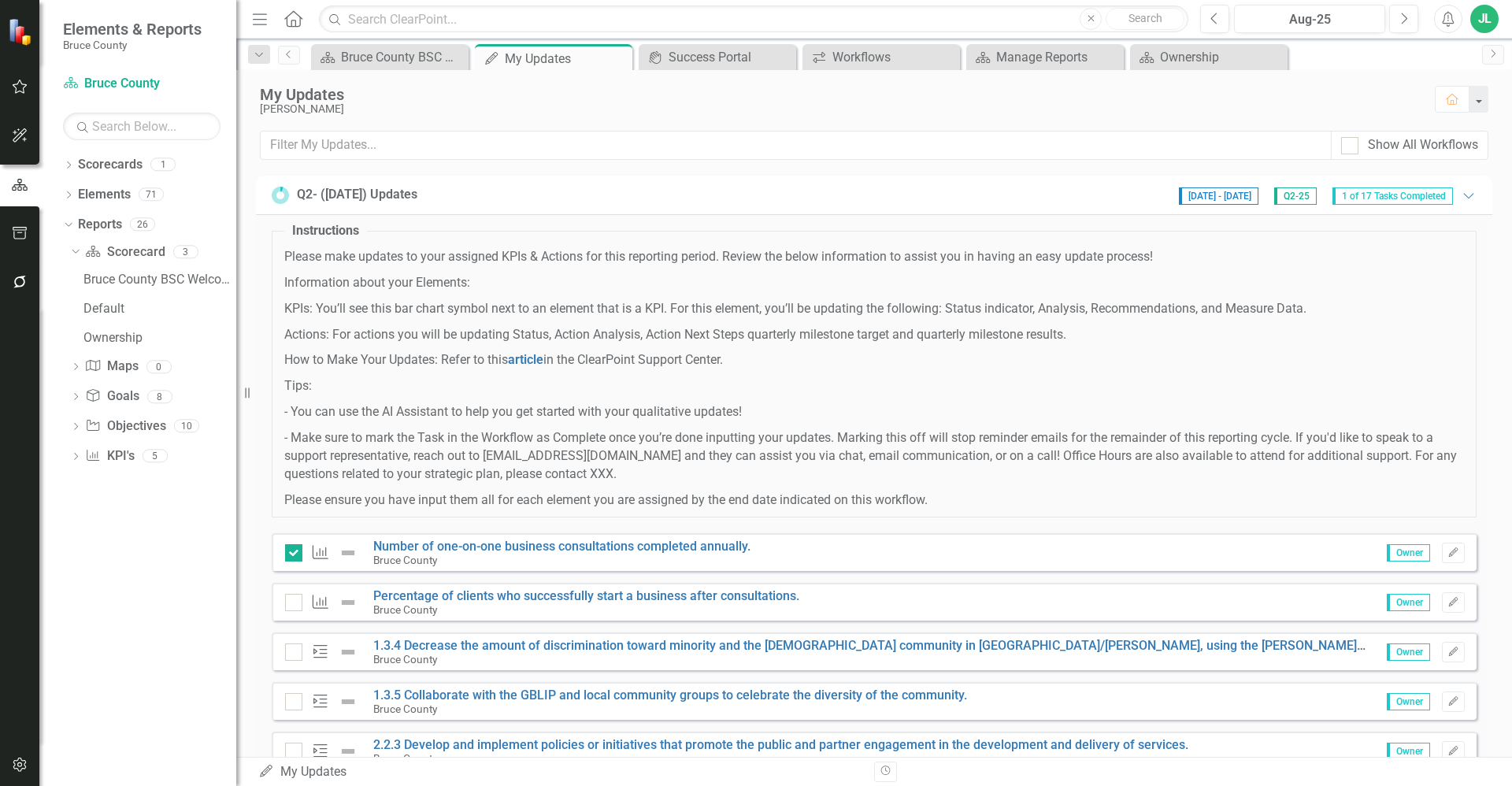
click at [618, 456] on p "- Make sure to mark the Task in the Workflow as Complete once you’re done input…" at bounding box center [873, 457] width 1180 height 54
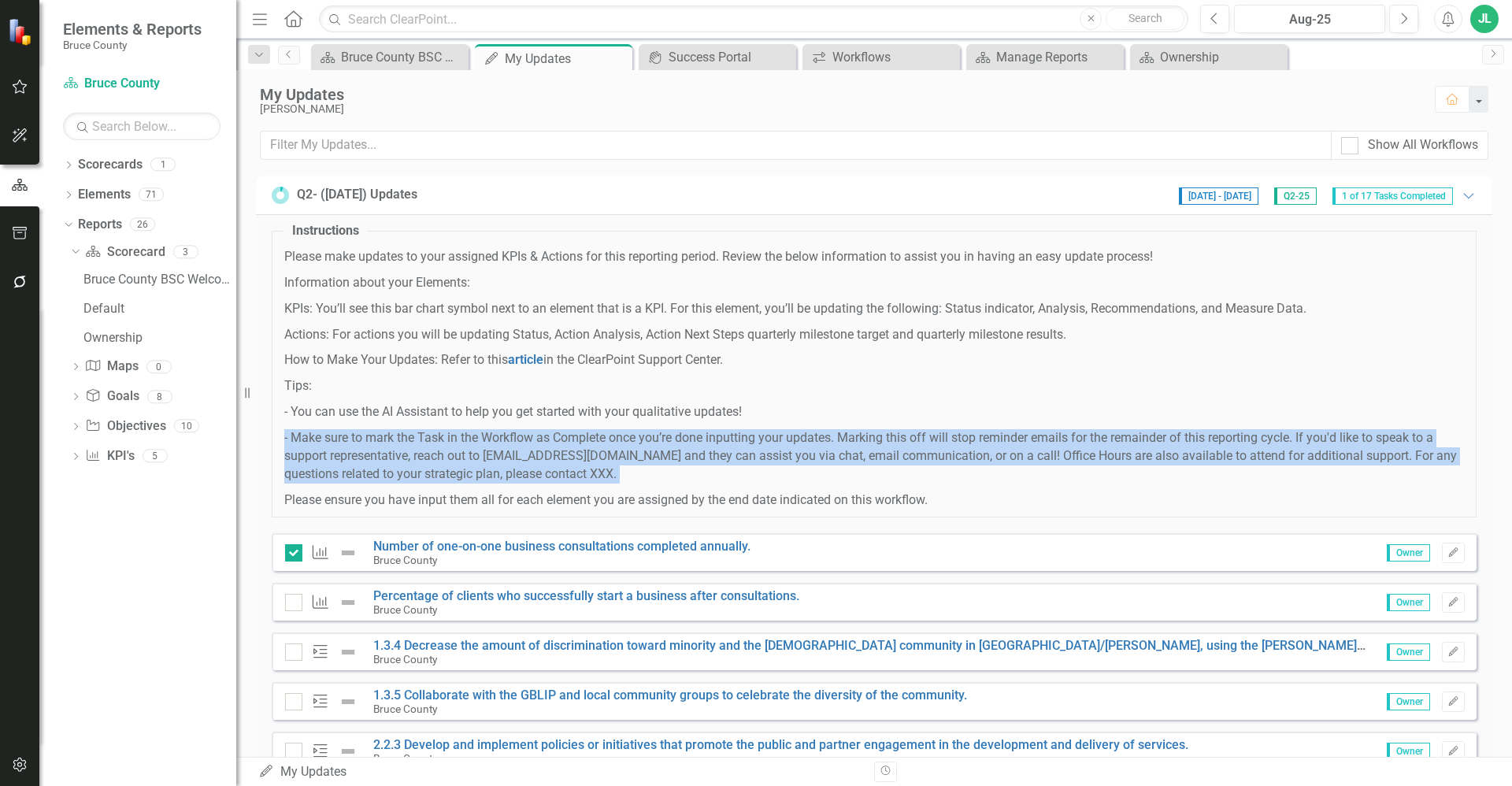
click at [618, 456] on p "- Make sure to mark the Task in the Workflow as Complete once you’re done input…" at bounding box center [873, 457] width 1180 height 54
drag, startPoint x: 618, startPoint y: 456, endPoint x: 555, endPoint y: 464, distance: 63.5
click at [555, 464] on p "- Make sure to mark the Task in the Workflow as Complete once you’re done input…" at bounding box center [873, 457] width 1180 height 54
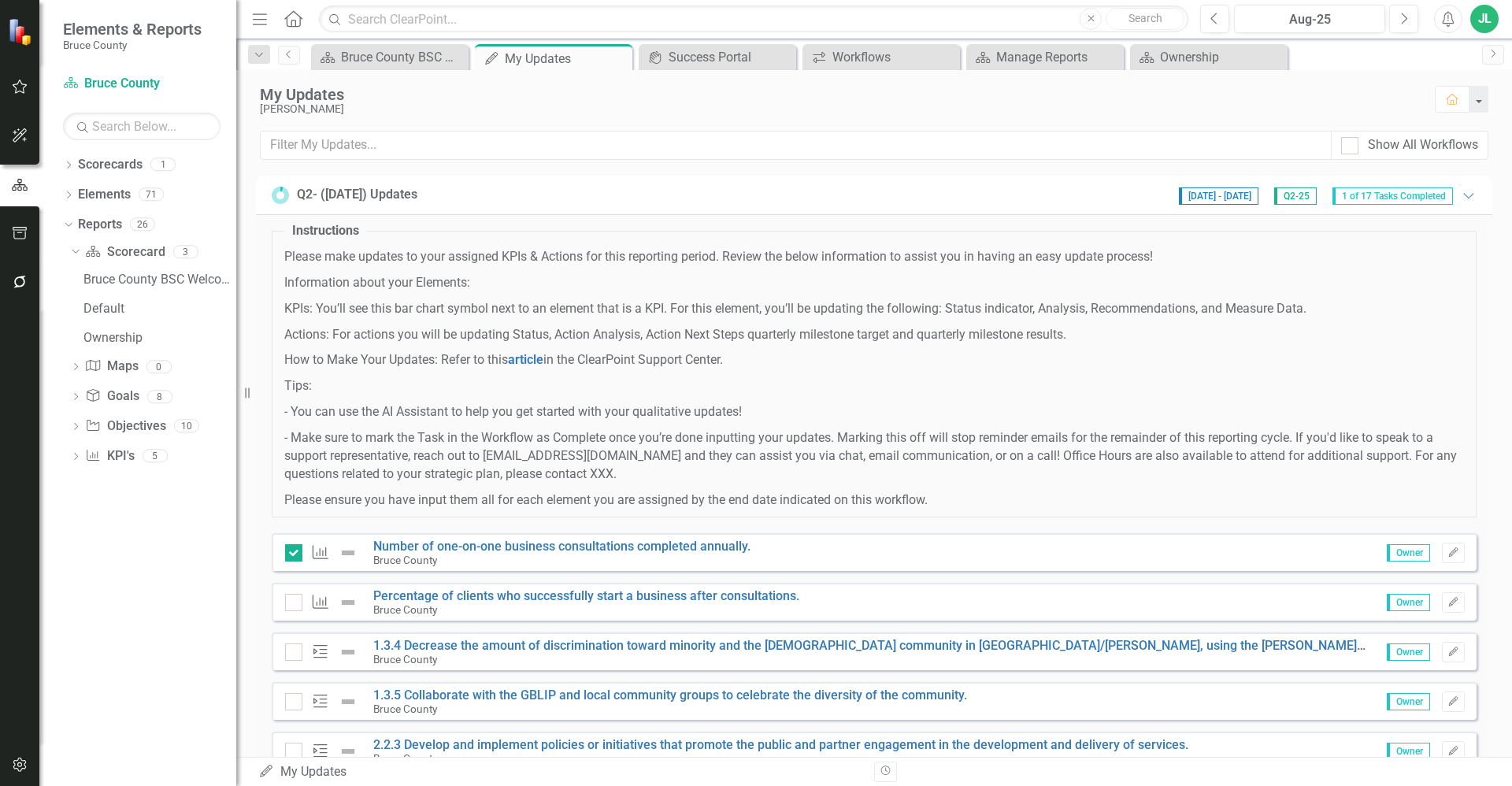
click at [486, 447] on p "- Make sure to mark the Task in the Workflow as Complete once you’re done input…" at bounding box center [873, 457] width 1180 height 54
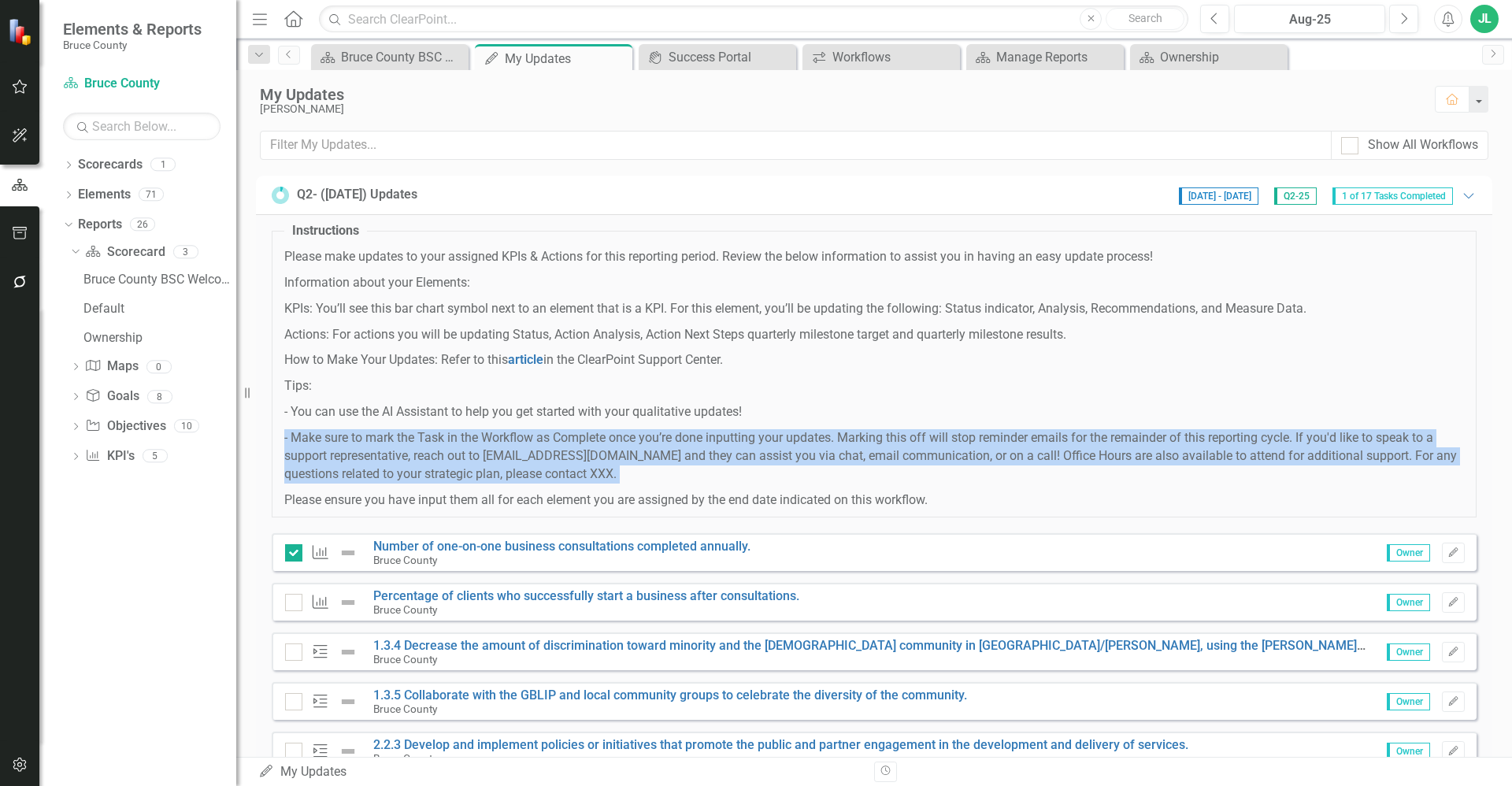
click at [486, 447] on p "- Make sure to mark the Task in the Workflow as Complete once you’re done input…" at bounding box center [873, 457] width 1180 height 54
drag, startPoint x: 486, startPoint y: 447, endPoint x: 424, endPoint y: 446, distance: 62.0
click at [424, 446] on p "- Make sure to mark the Task in the Workflow as Complete once you’re done input…" at bounding box center [873, 457] width 1180 height 54
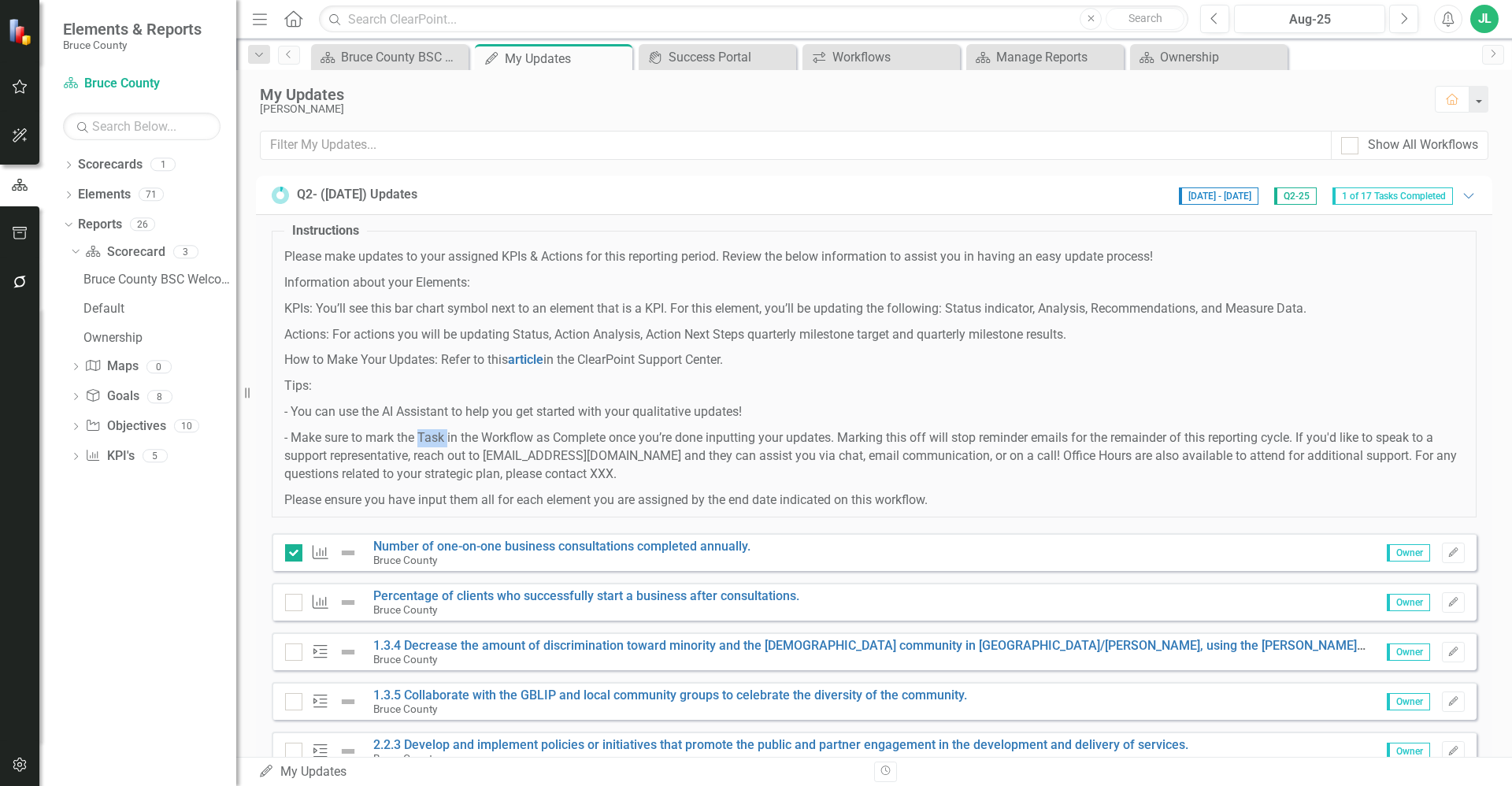
click at [424, 446] on p "- Make sure to mark the Task in the Workflow as Complete once you’re done input…" at bounding box center [873, 457] width 1180 height 54
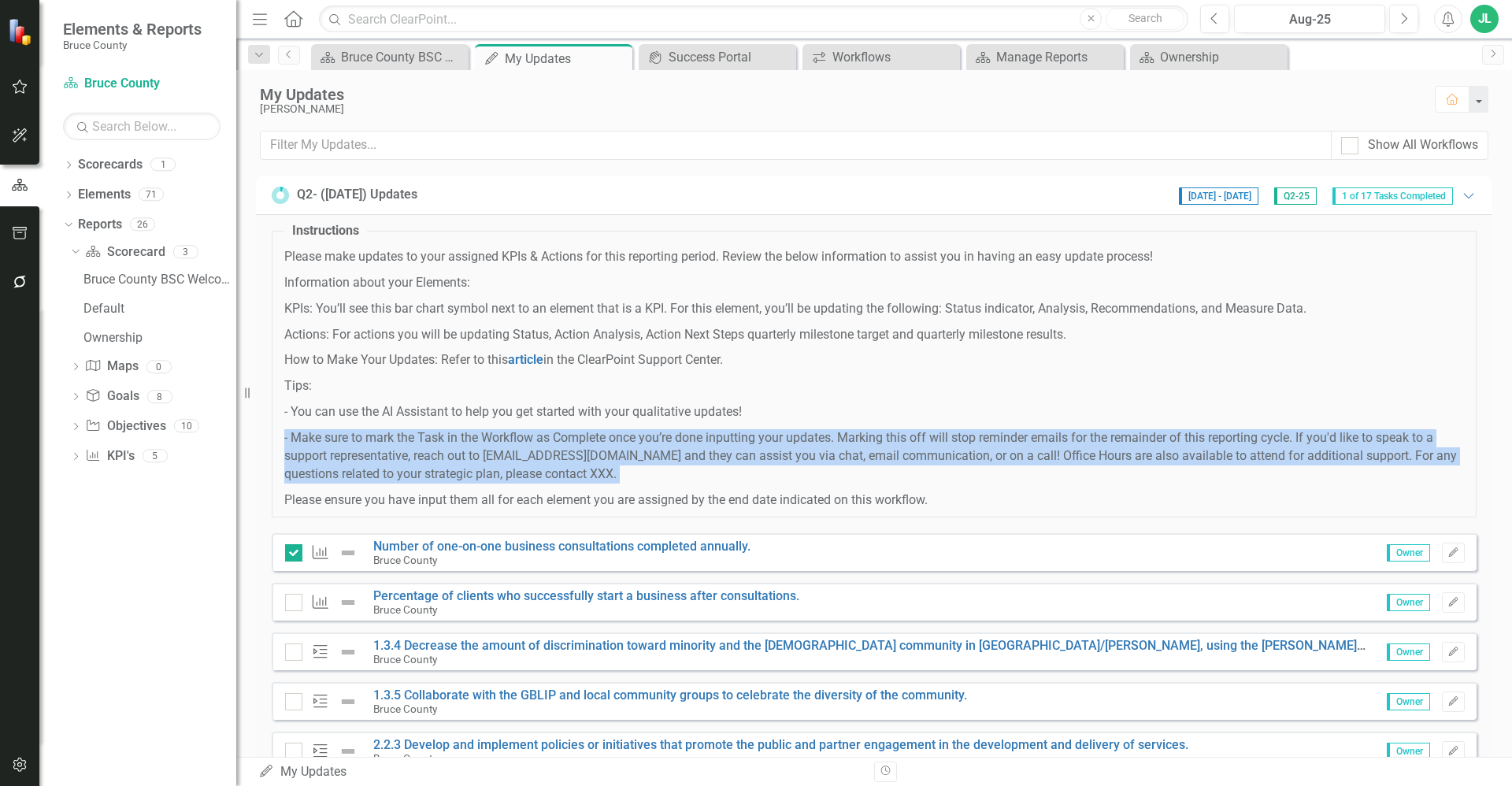
click at [424, 446] on p "- Make sure to mark the Task in the Workflow as Complete once you’re done input…" at bounding box center [873, 457] width 1180 height 54
drag, startPoint x: 424, startPoint y: 446, endPoint x: 413, endPoint y: 457, distance: 15.6
click at [413, 457] on p "- Make sure to mark the Task in the Workflow as Complete once you’re done input…" at bounding box center [873, 457] width 1180 height 54
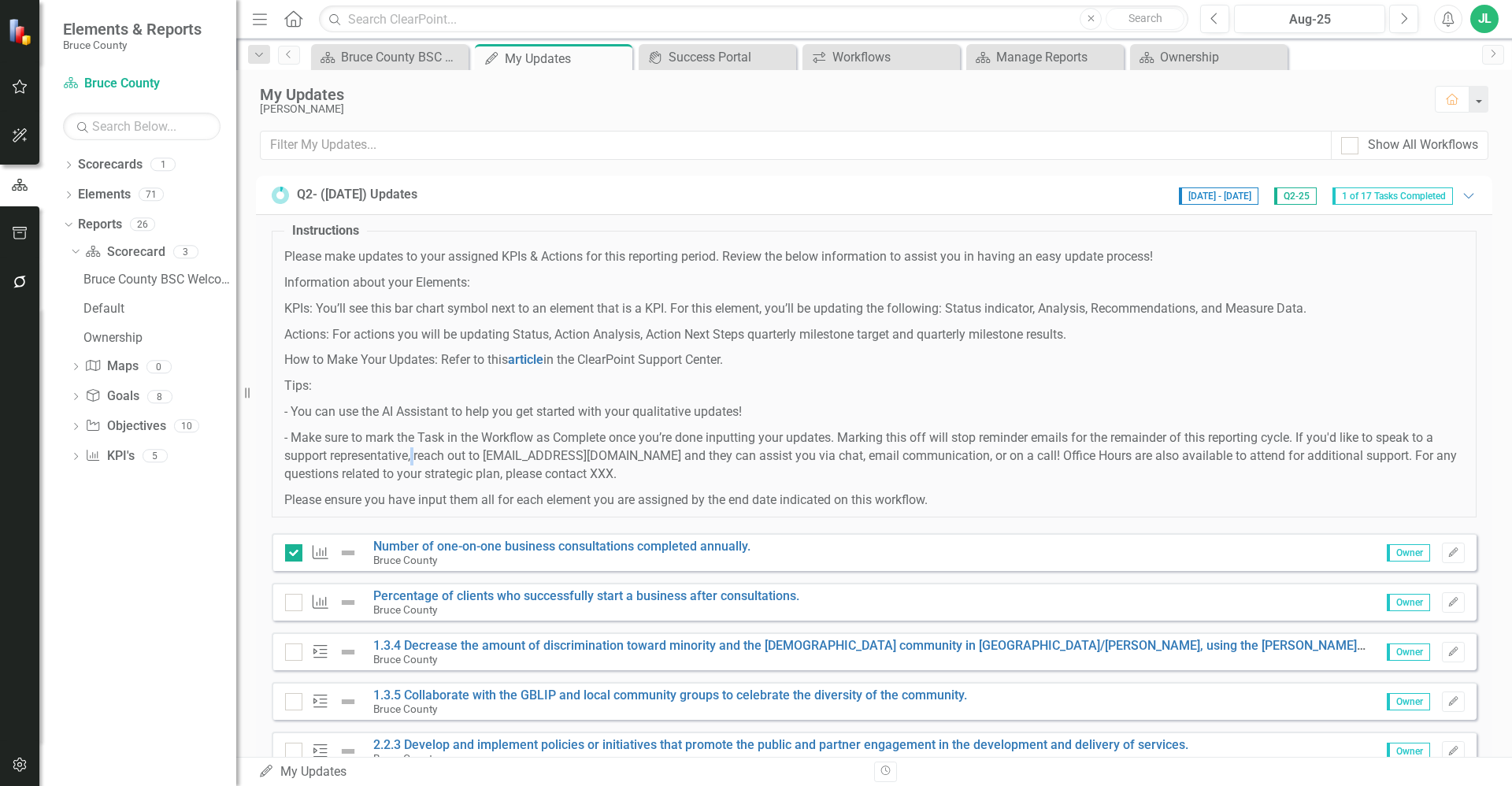
click at [413, 457] on p "- Make sure to mark the Task in the Workflow as Complete once you’re done input…" at bounding box center [873, 457] width 1180 height 54
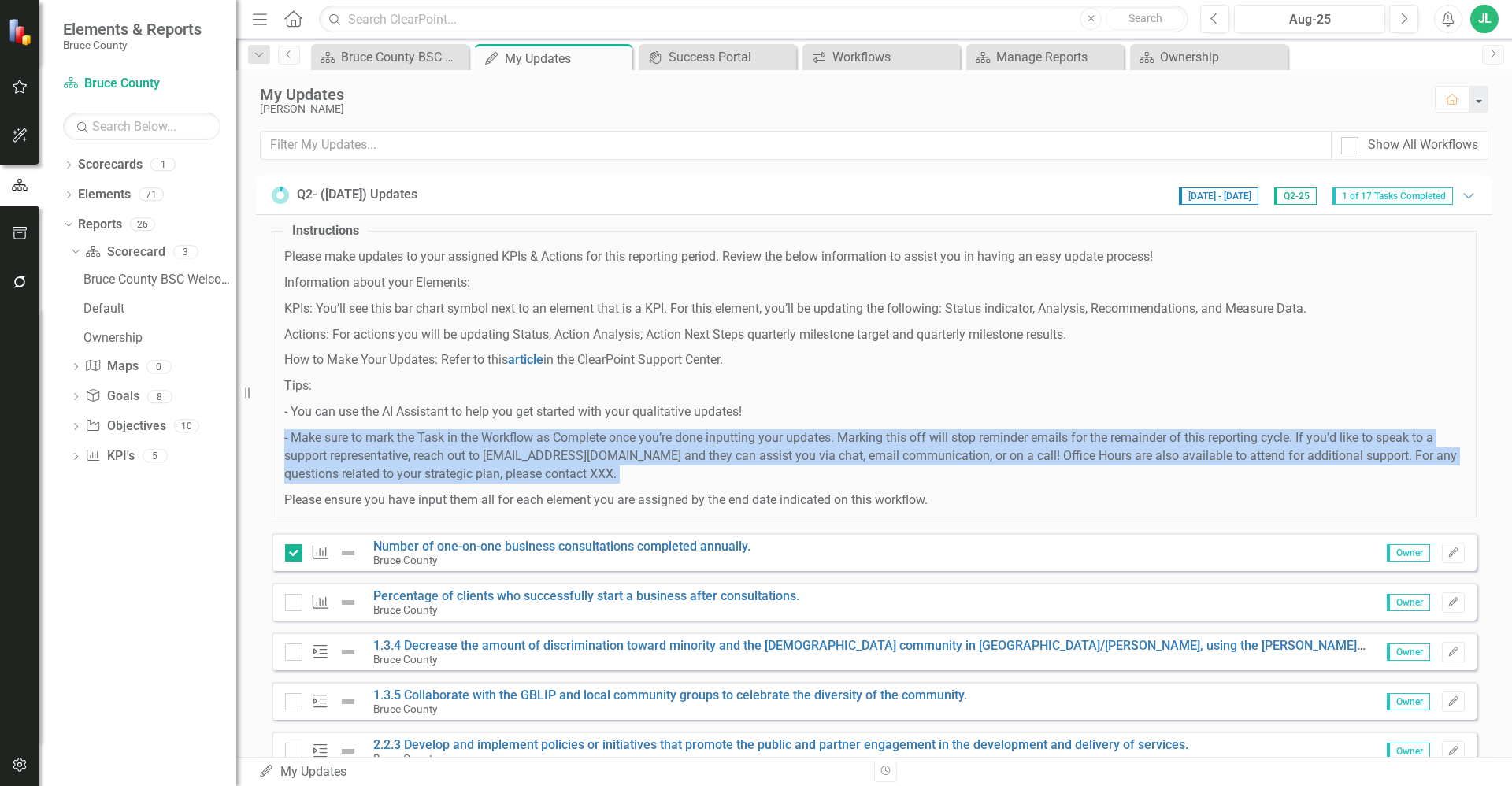
click at [413, 457] on p "- Make sure to mark the Task in the Workflow as Complete once you’re done input…" at bounding box center [873, 457] width 1180 height 54
drag, startPoint x: 413, startPoint y: 457, endPoint x: 460, endPoint y: 481, distance: 52.8
click at [460, 481] on p "- Make sure to mark the Task in the Workflow as Complete once you’re done input…" at bounding box center [873, 457] width 1180 height 54
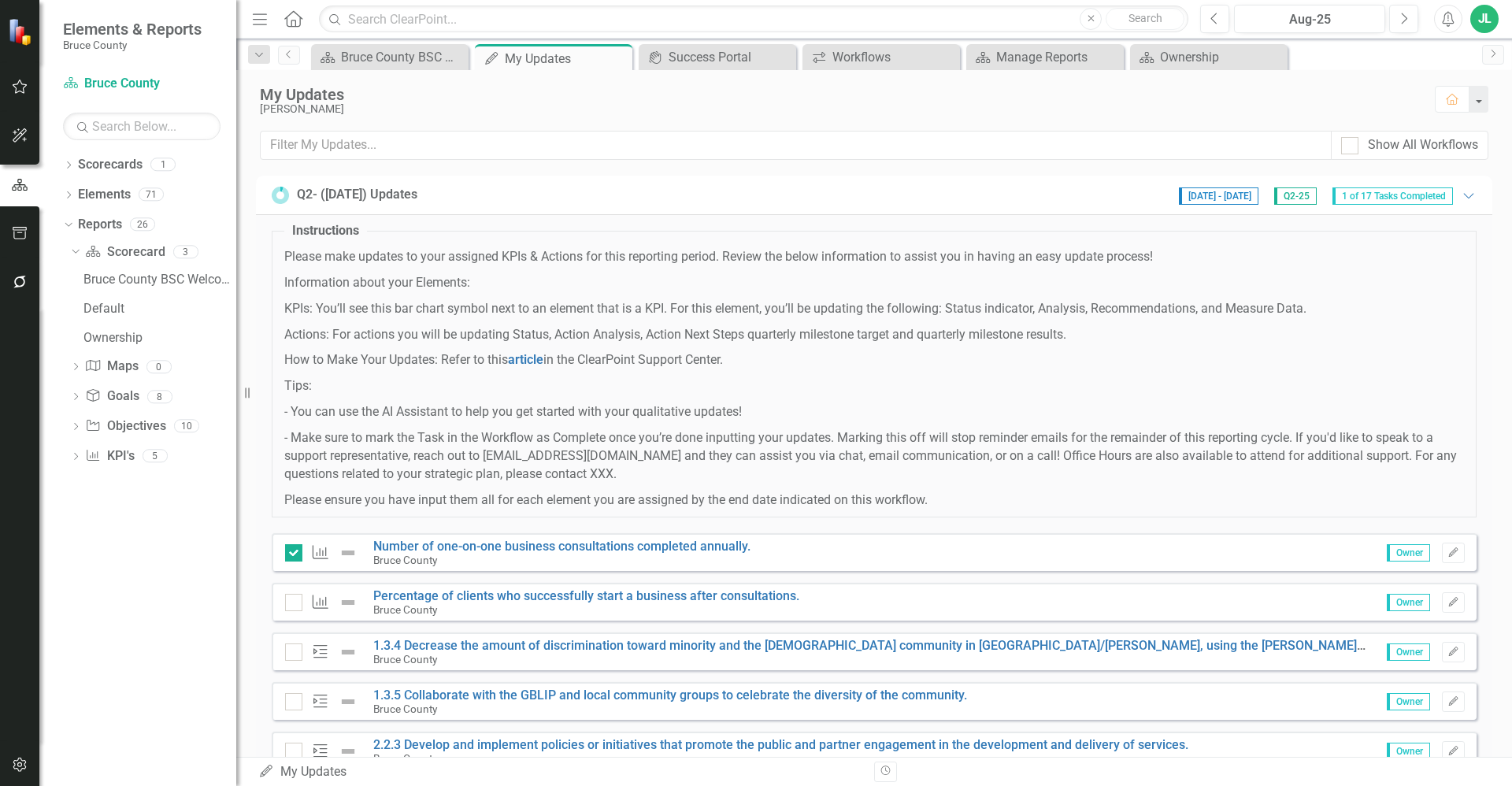
click at [551, 291] on p "Information about your Elements:" at bounding box center [873, 283] width 1180 height 18
click at [871, 298] on span "Please make updates to your assigned KPIs & Actions for this reporting period. …" at bounding box center [873, 379] width 1180 height 261
click at [1216, 55] on div "Ownership" at bounding box center [1212, 57] width 104 height 19
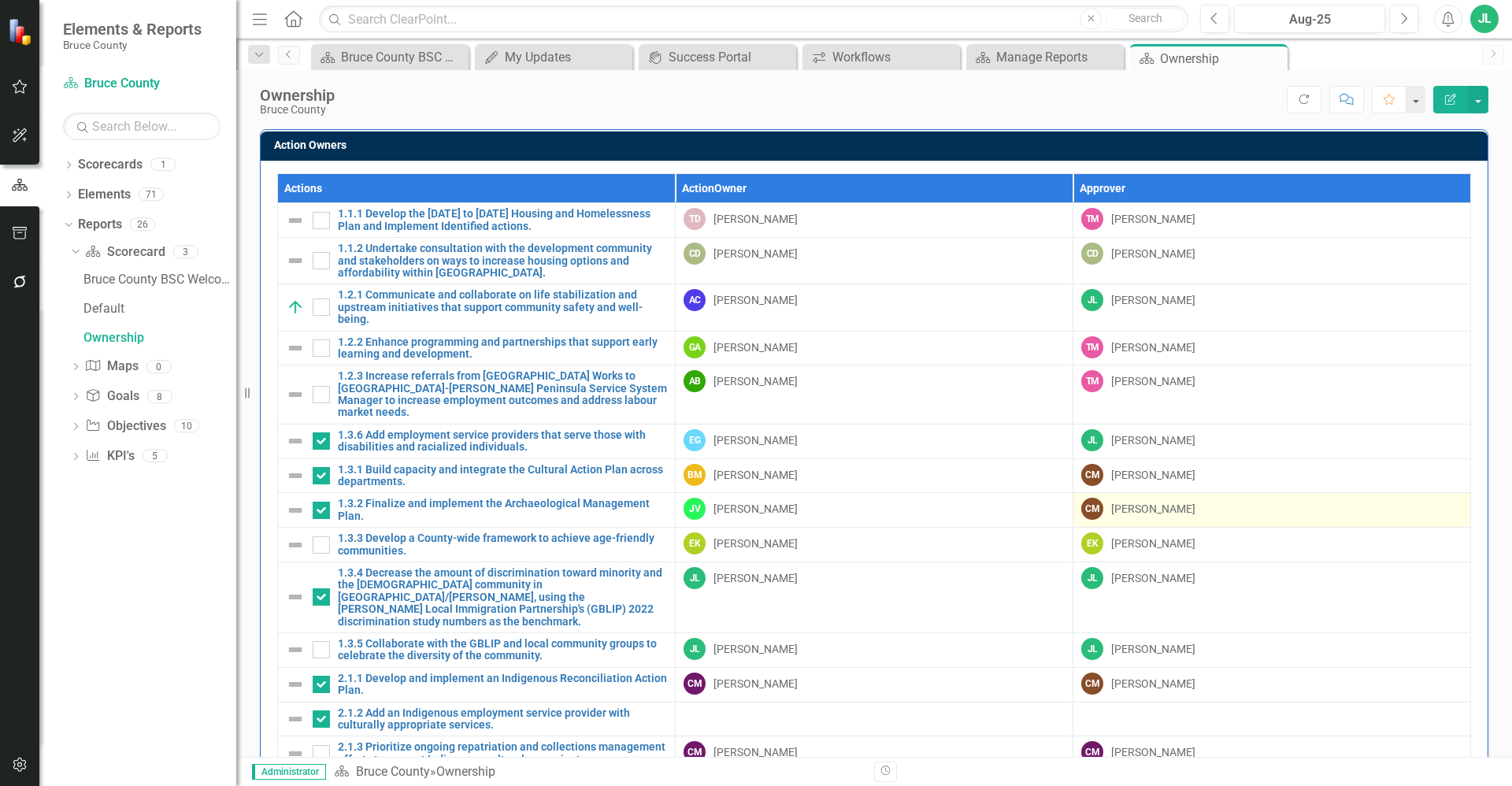
click at [1177, 501] on div "Christine MacDonald" at bounding box center [1154, 509] width 85 height 15
click at [1185, 501] on div "Christine MacDonald" at bounding box center [1154, 509] width 85 height 15
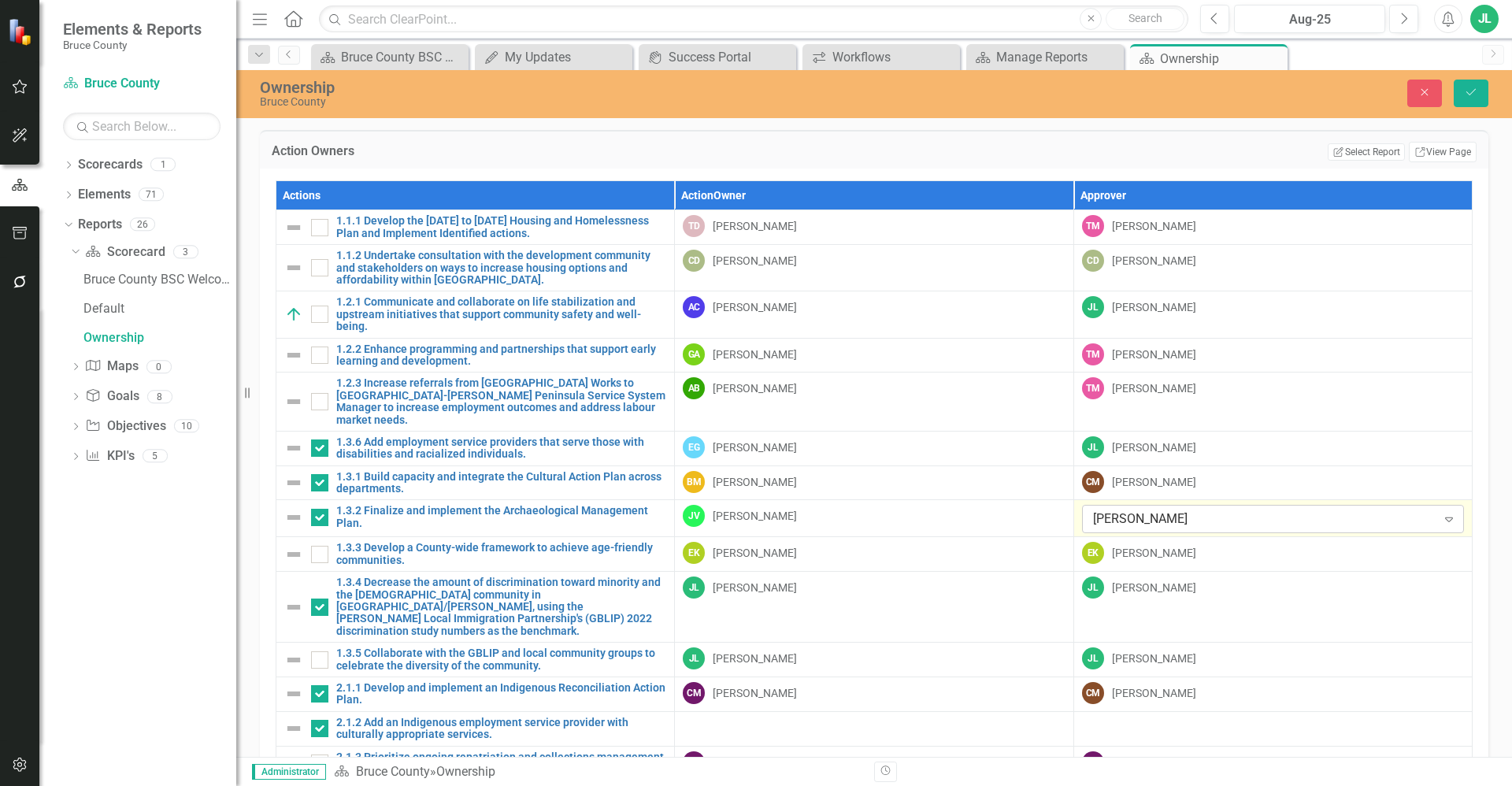
click at [1222, 511] on div "Christine MacDonald" at bounding box center [1264, 519] width 344 height 18
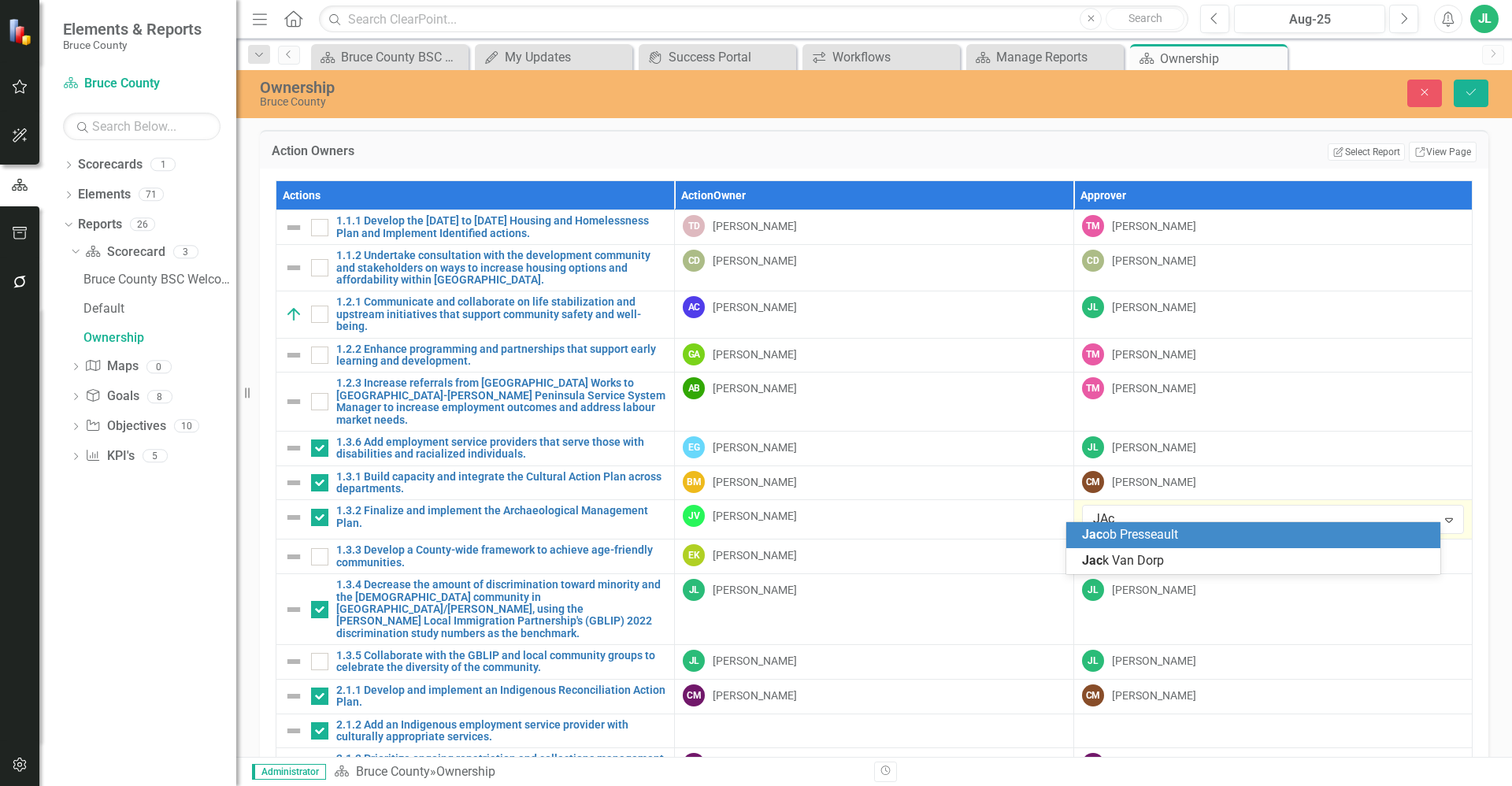
type input "JAck"
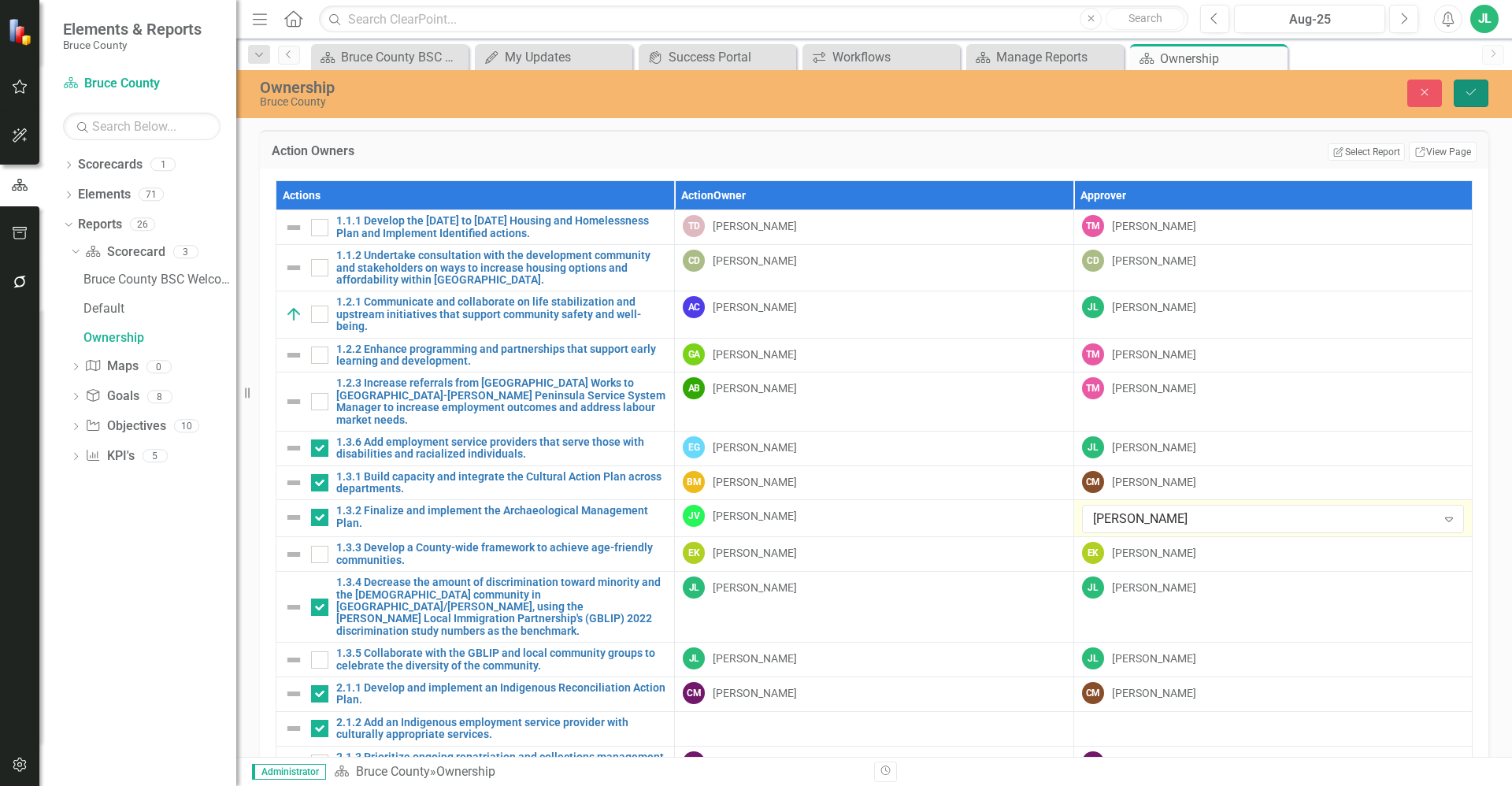
click at [1473, 96] on icon "Save" at bounding box center [1471, 92] width 14 height 11
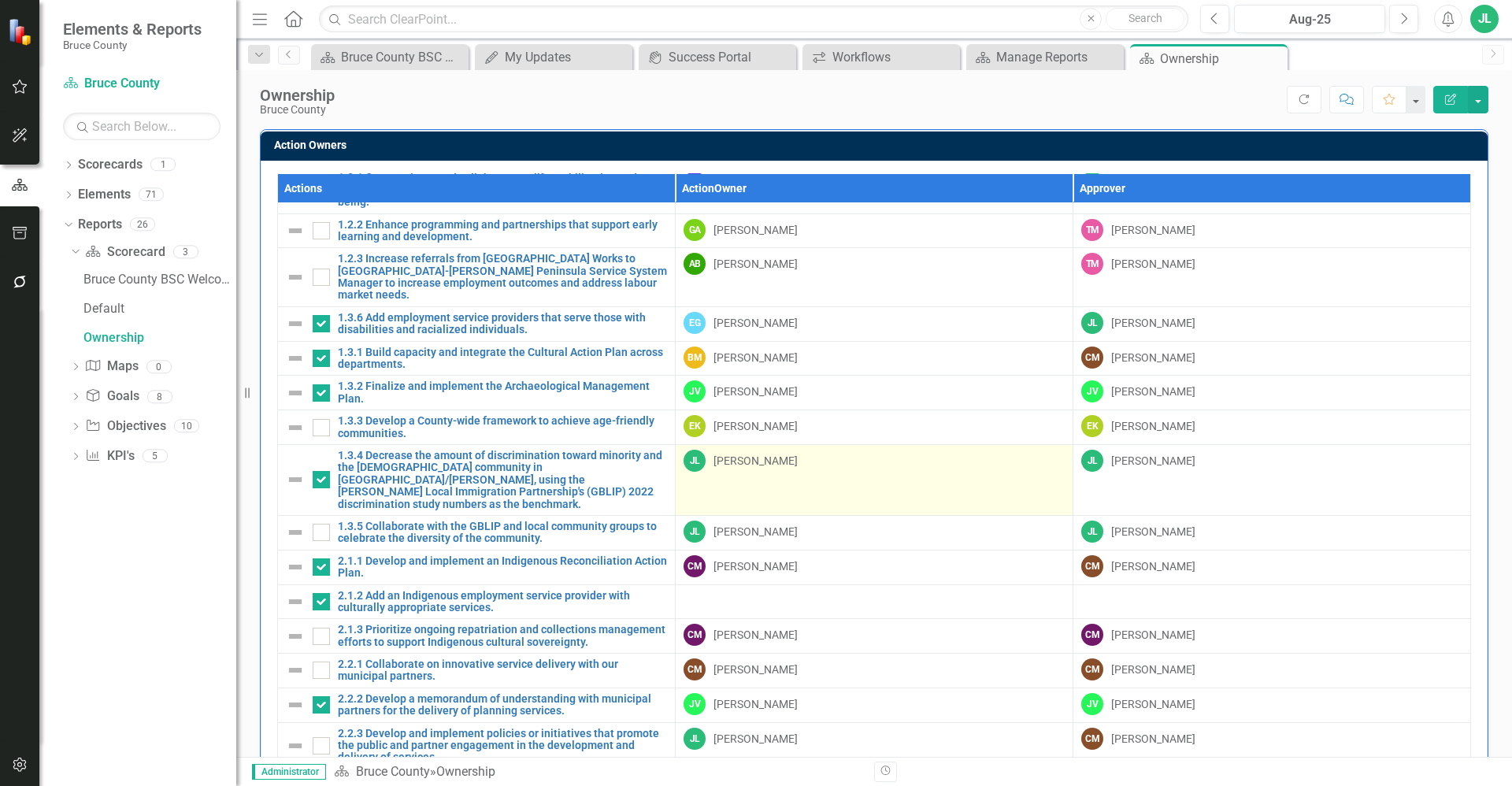
scroll to position [118, 0]
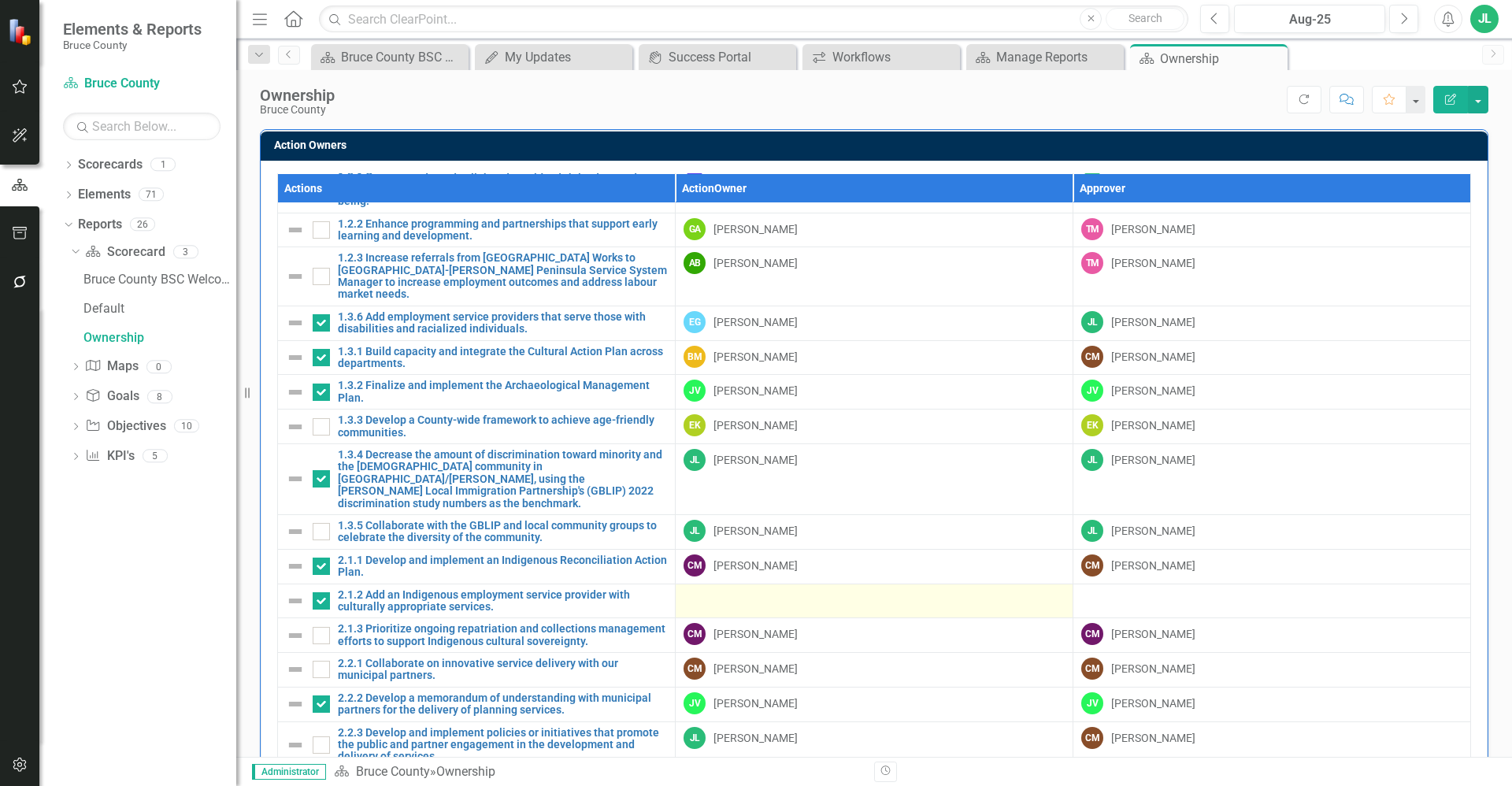
click at [804, 590] on div at bounding box center [874, 599] width 381 height 19
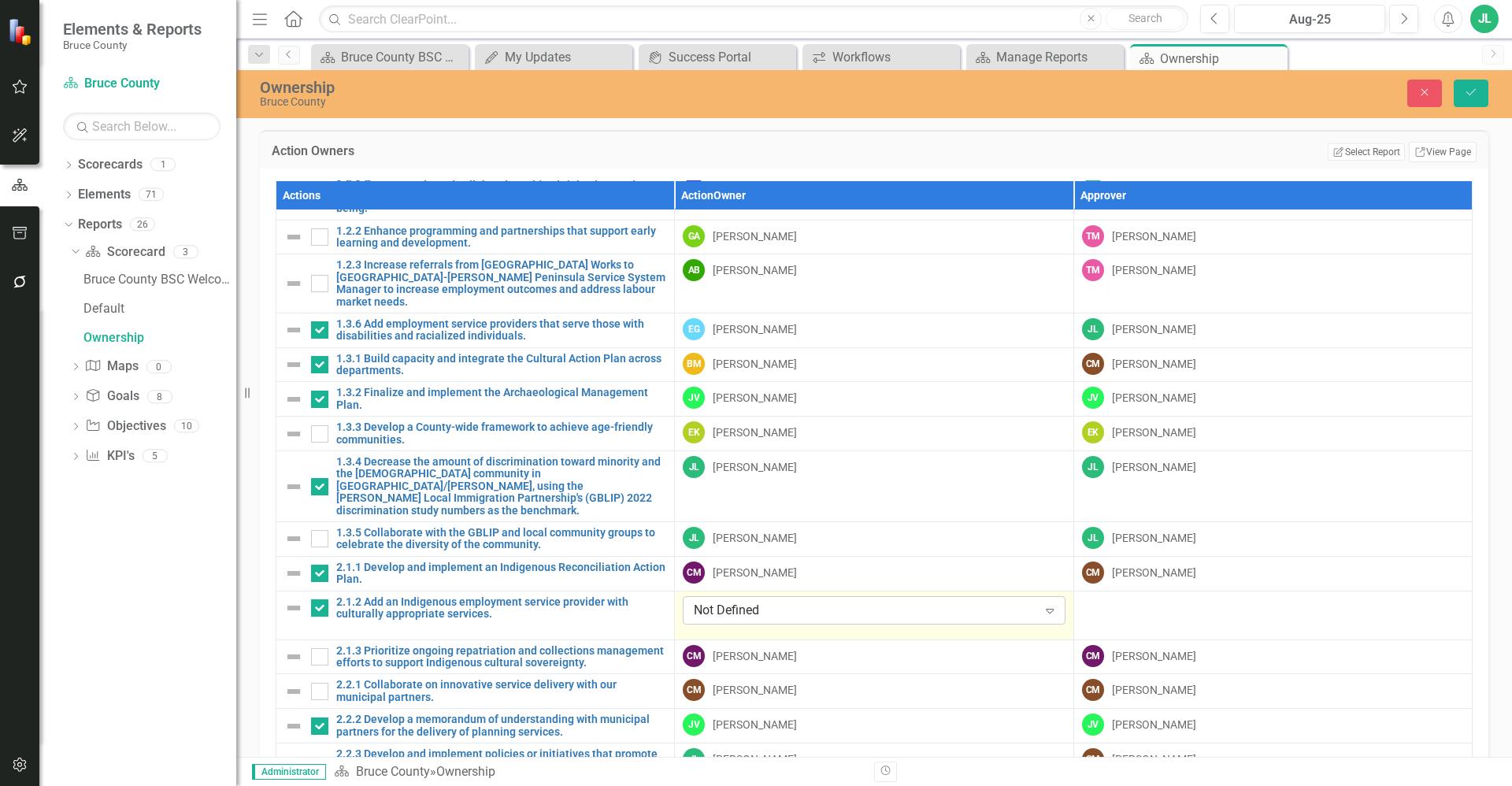
click at [792, 601] on div "Not Defined" at bounding box center [865, 610] width 344 height 18
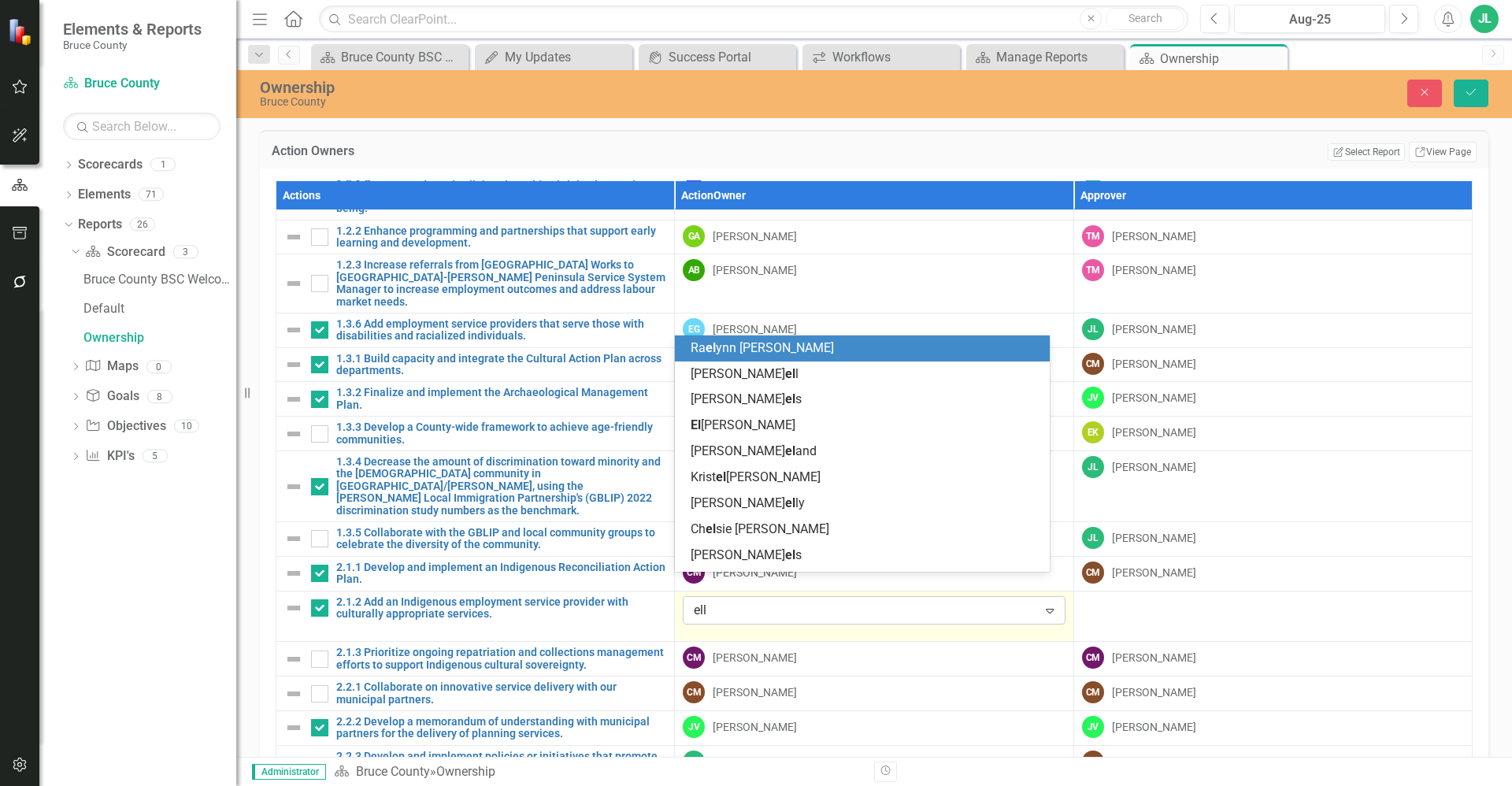
type input "ellen"
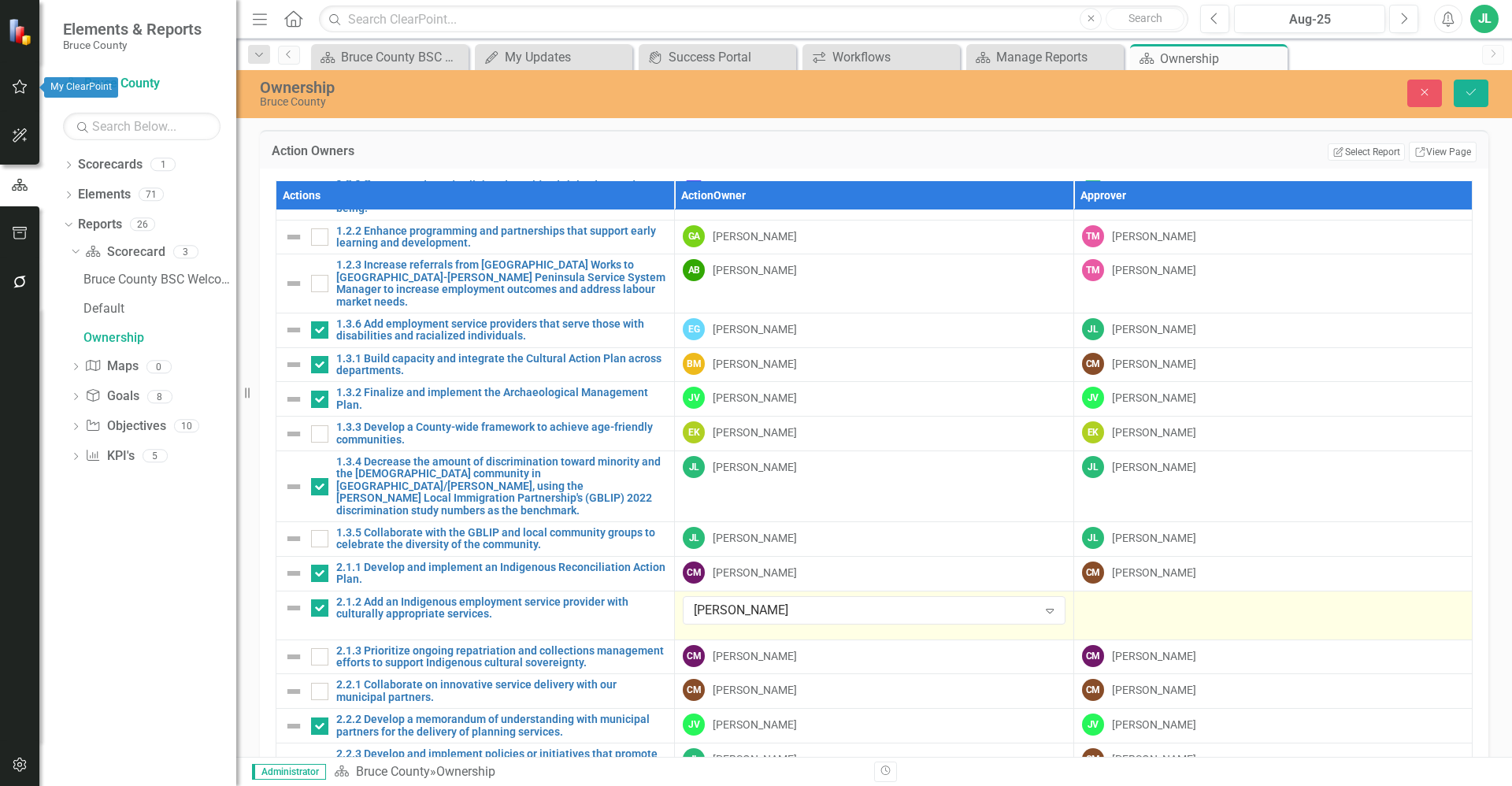
click at [1141, 601] on td at bounding box center [1273, 615] width 399 height 49
click at [1169, 601] on div "Not Defined" at bounding box center [1264, 610] width 344 height 18
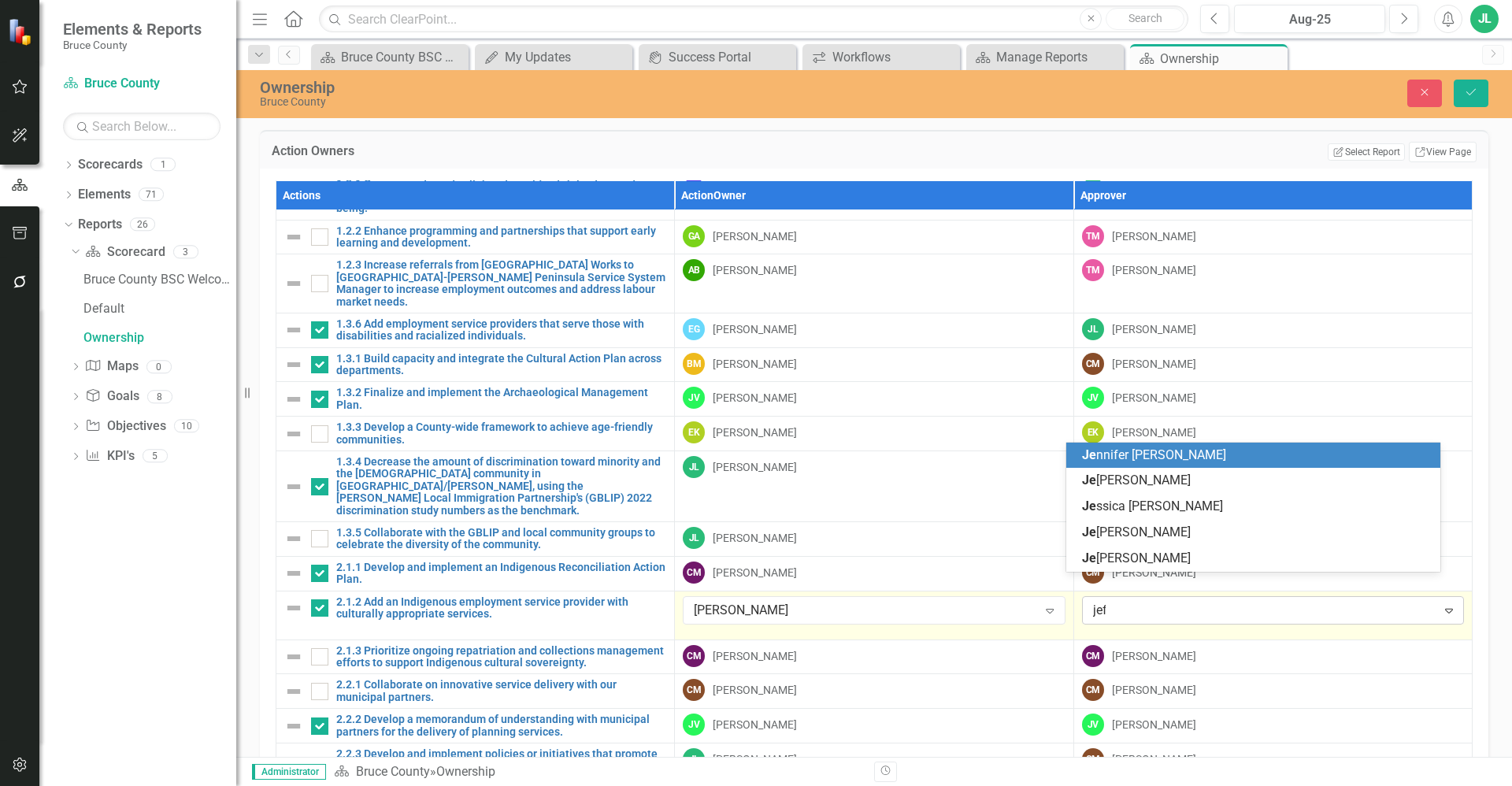
type input "jeff"
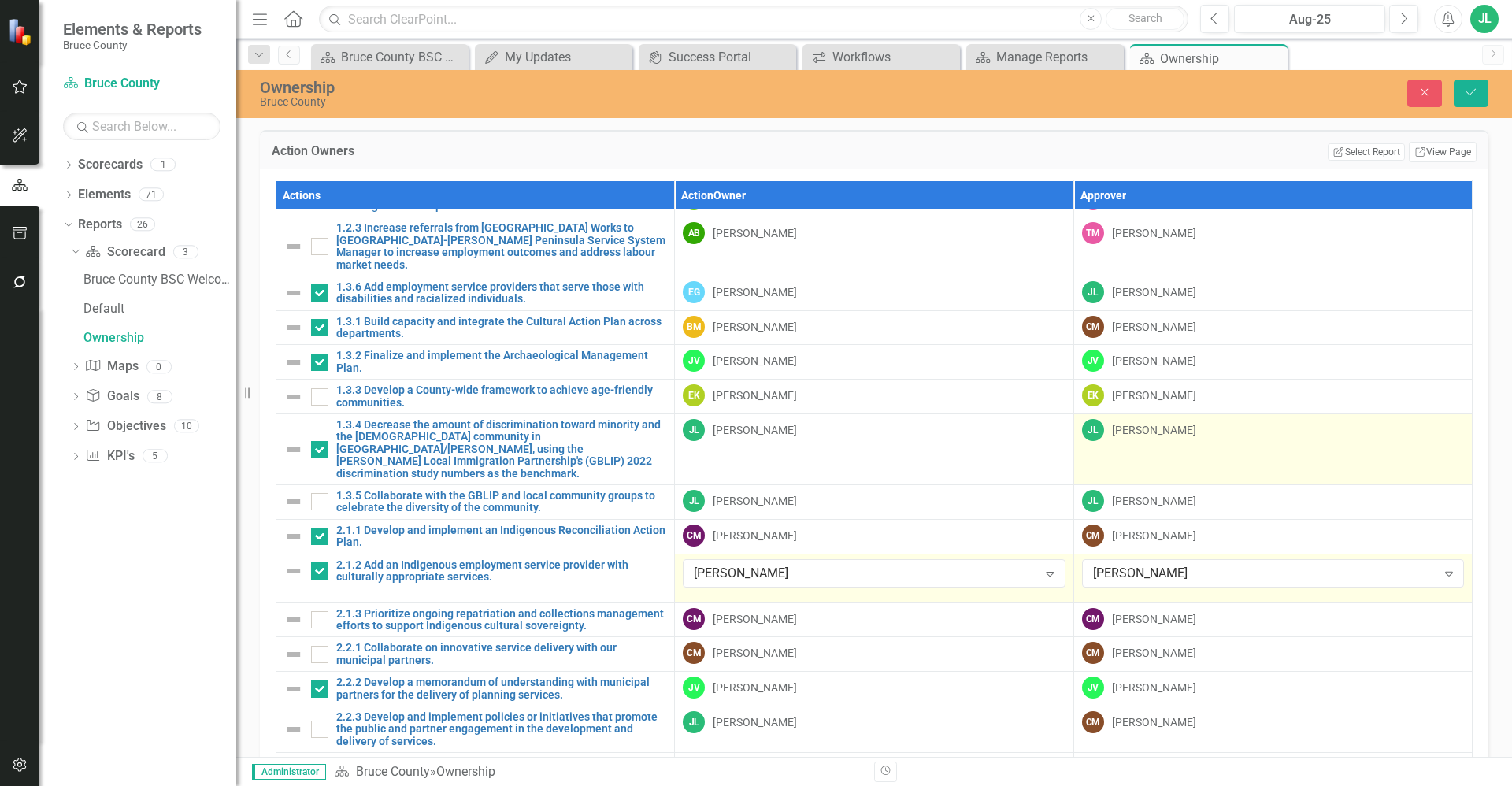
scroll to position [122, 0]
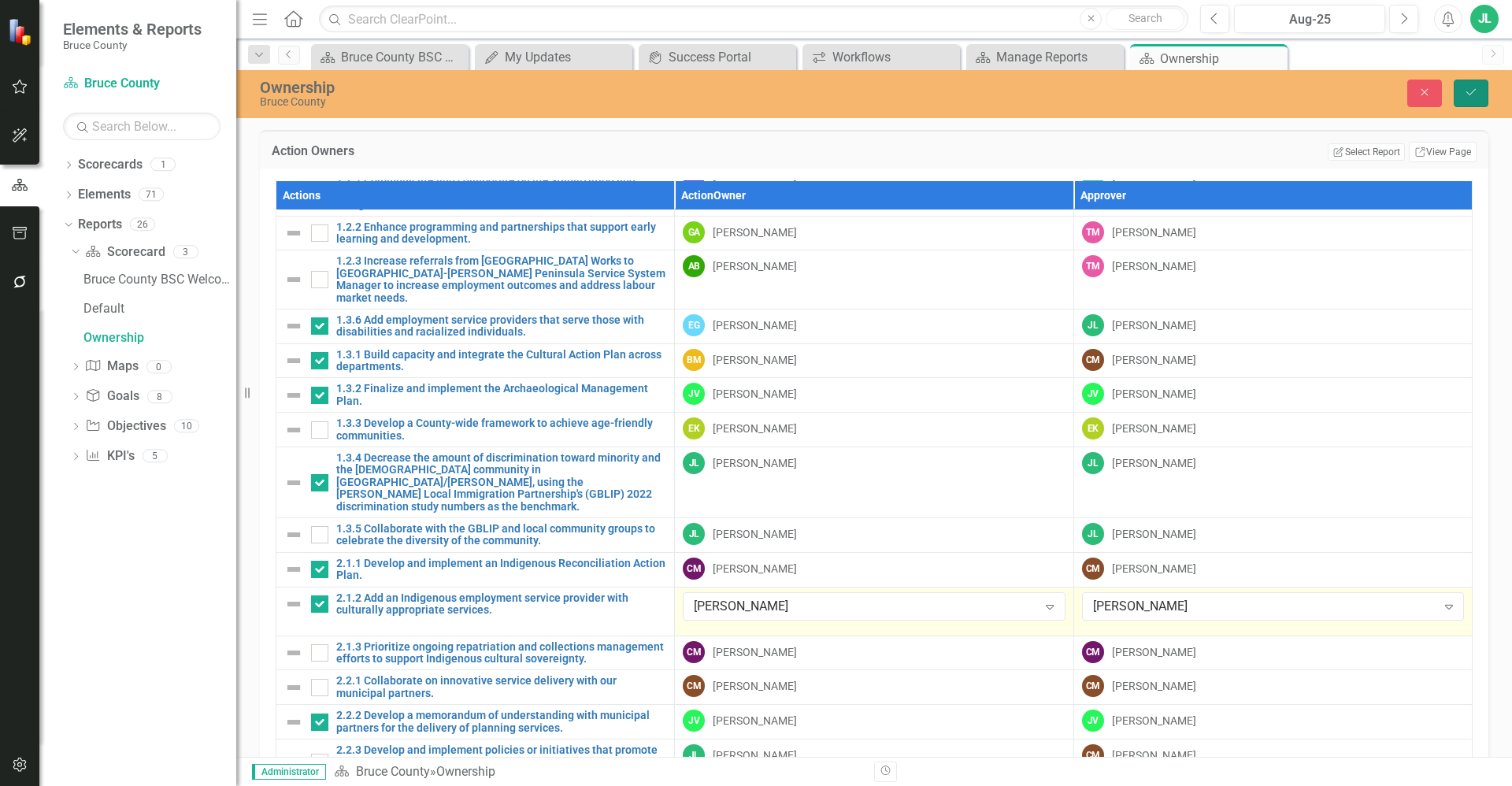
click at [1475, 86] on button "Save" at bounding box center [1472, 93] width 35 height 28
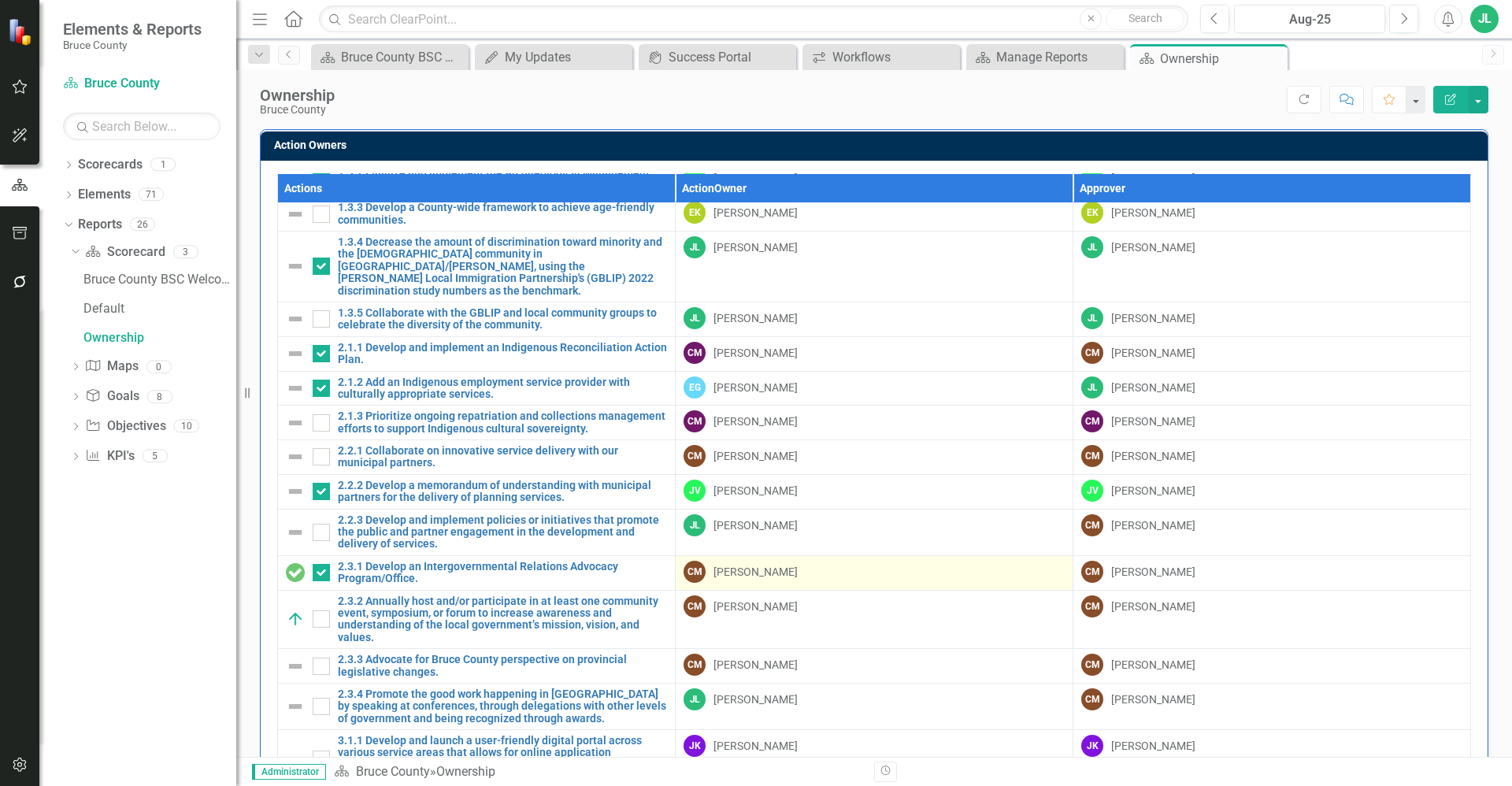
scroll to position [374, 0]
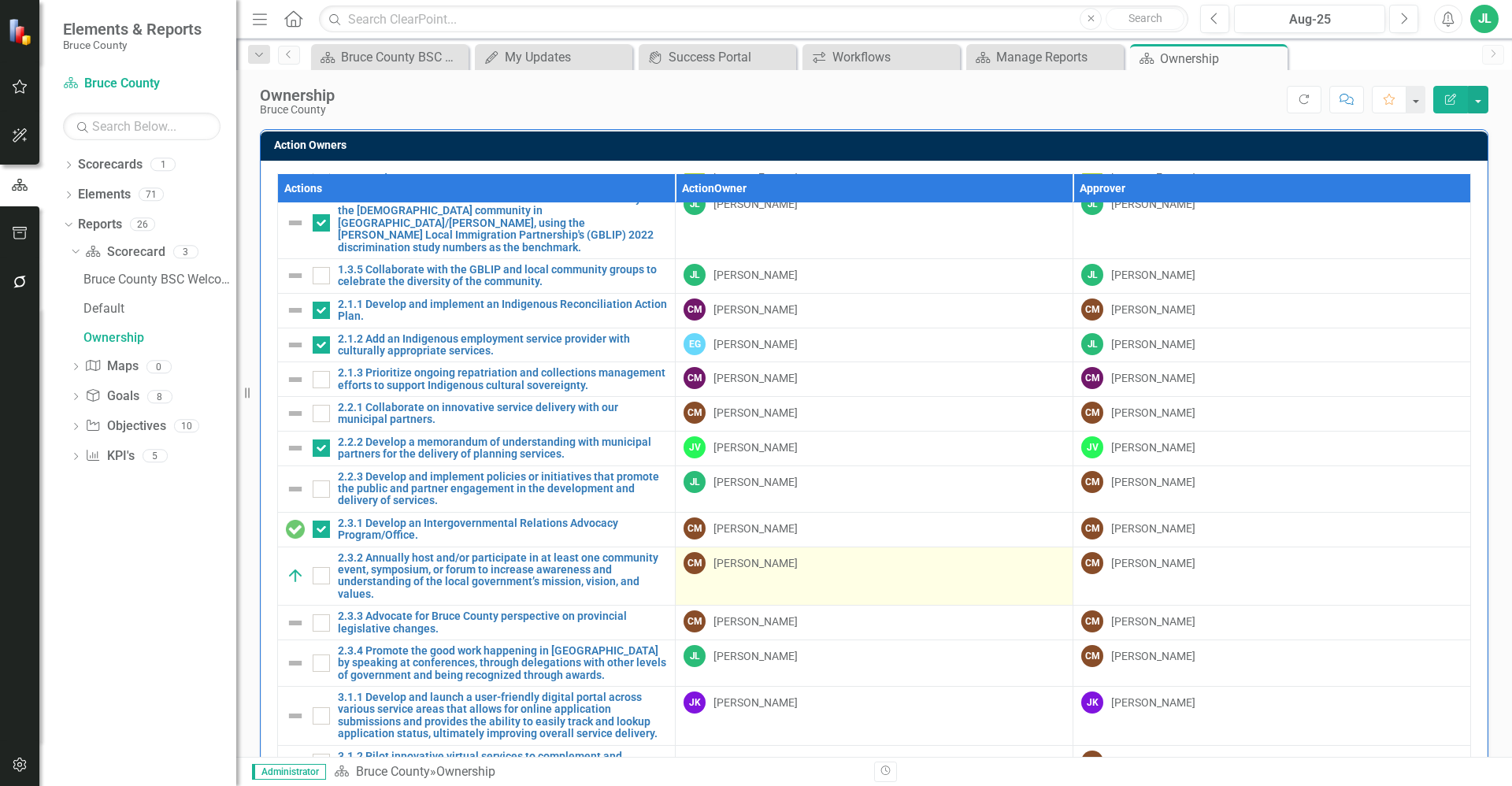
click at [755, 552] on div "CM Christine MacDonald" at bounding box center [874, 563] width 381 height 22
click at [767, 556] on div "Christine MacDonald" at bounding box center [756, 563] width 85 height 15
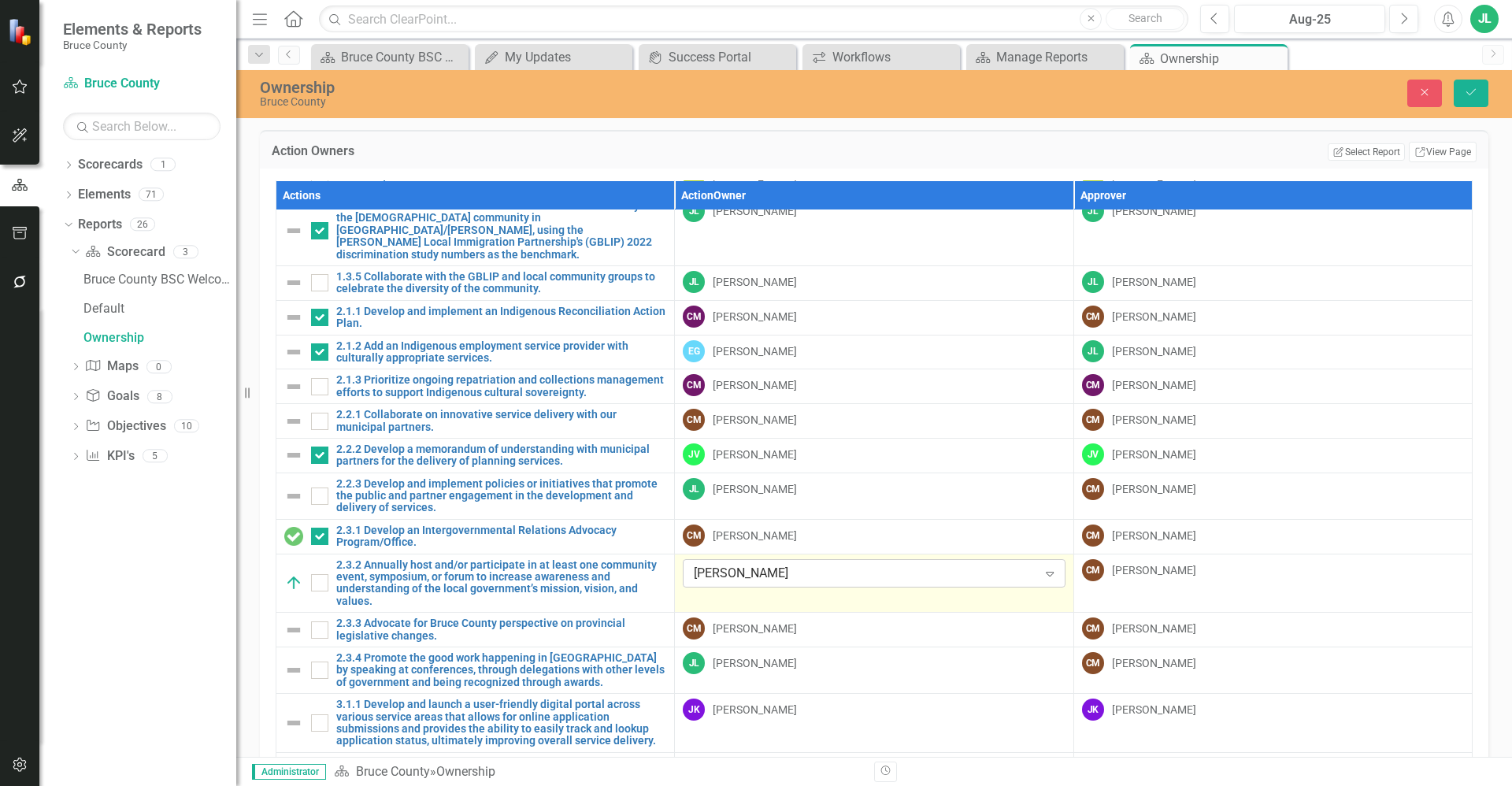
click at [809, 564] on div "Christine MacDonald" at bounding box center [865, 573] width 344 height 18
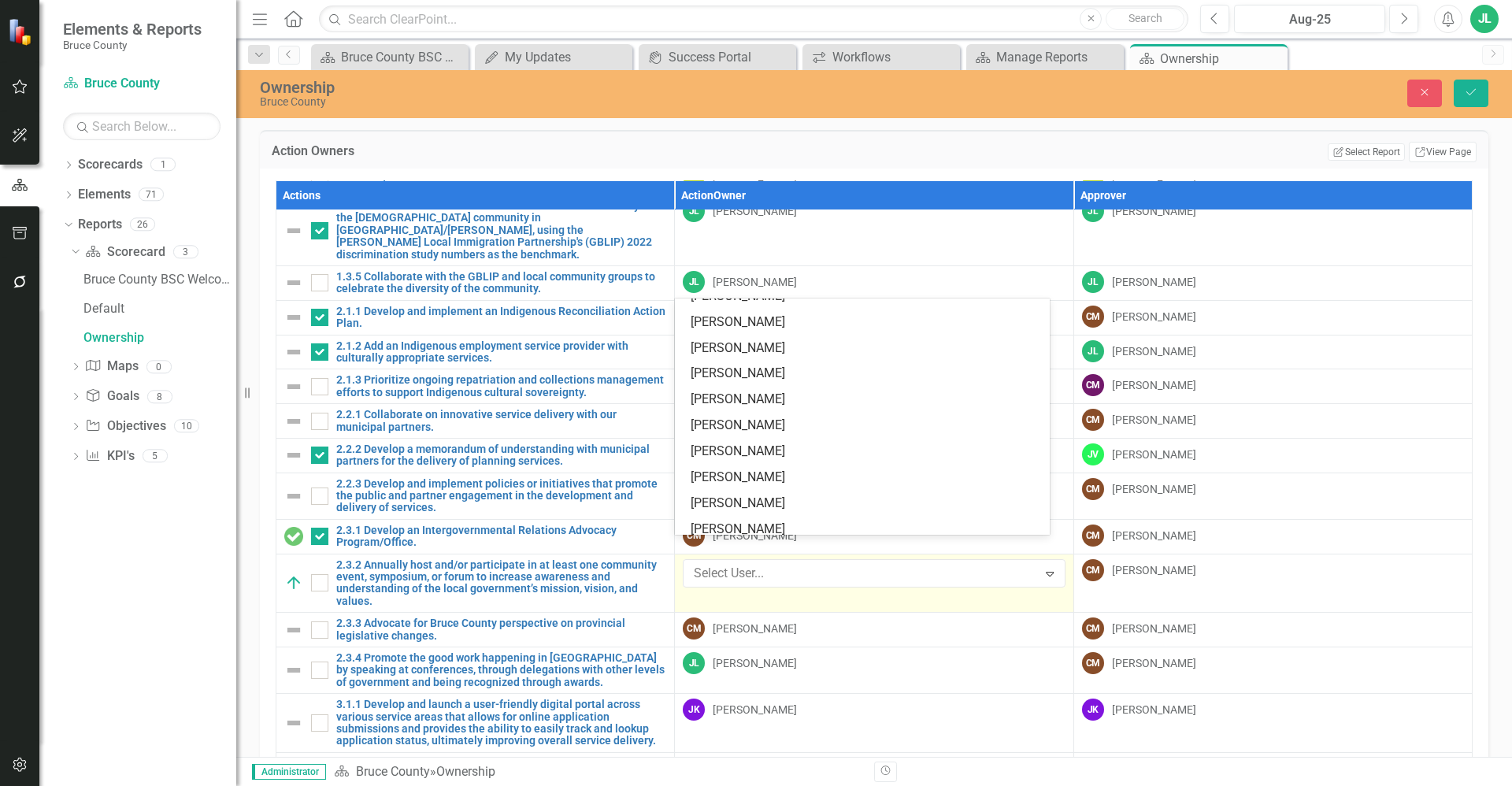
scroll to position [1002, 0]
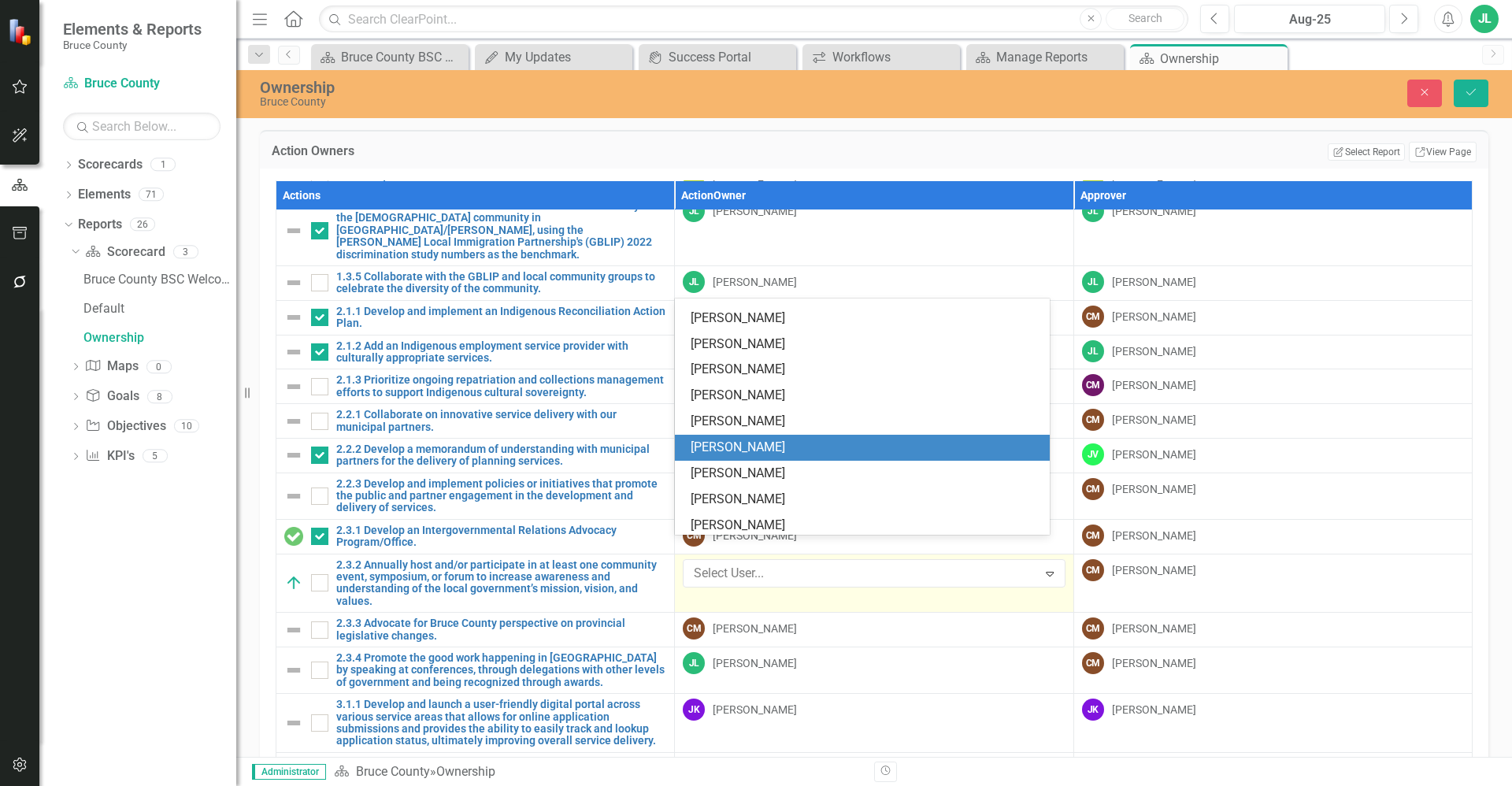
click at [750, 441] on div "Jeffrey Loney" at bounding box center [865, 448] width 349 height 18
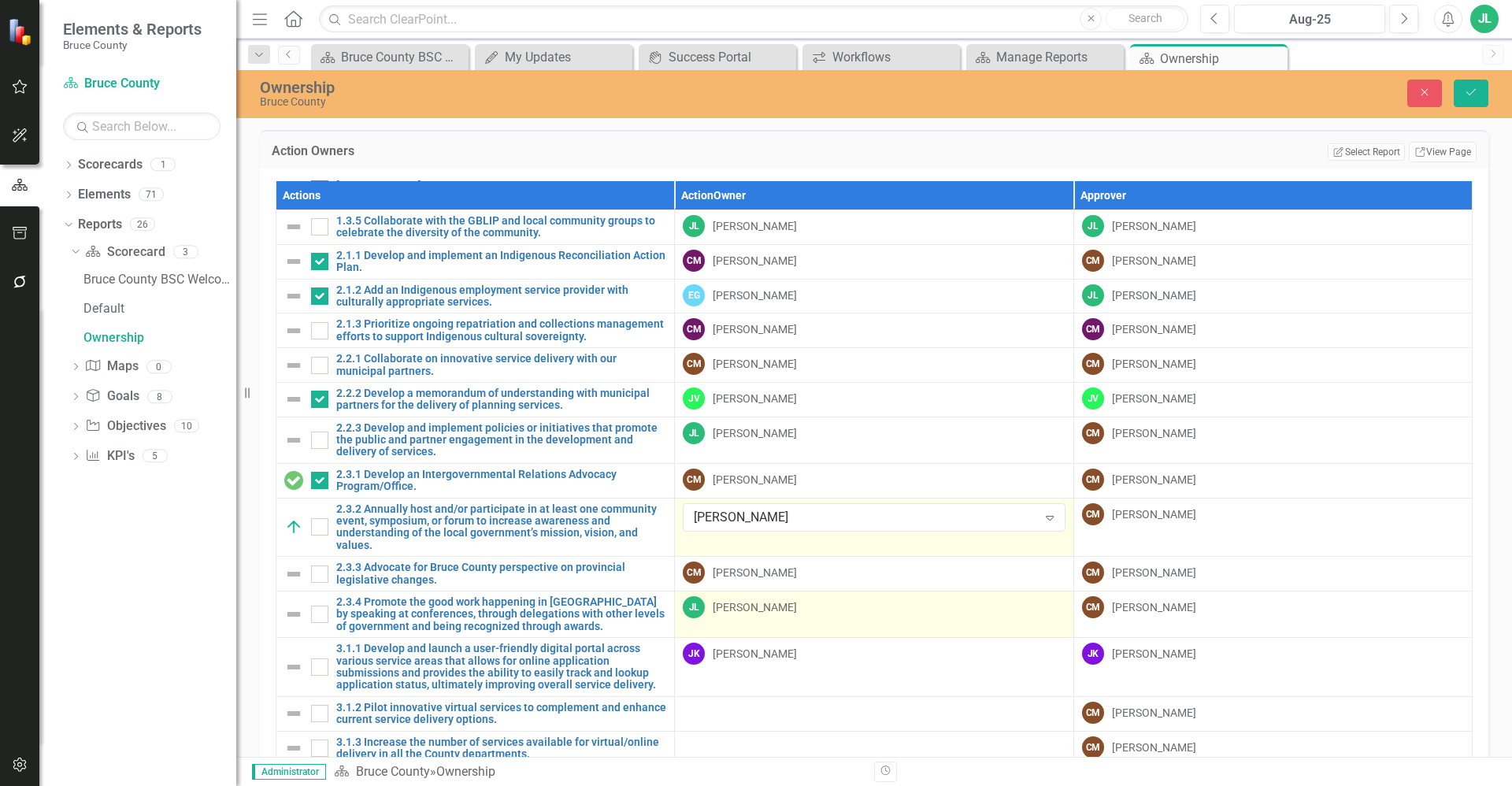
scroll to position [492, 0]
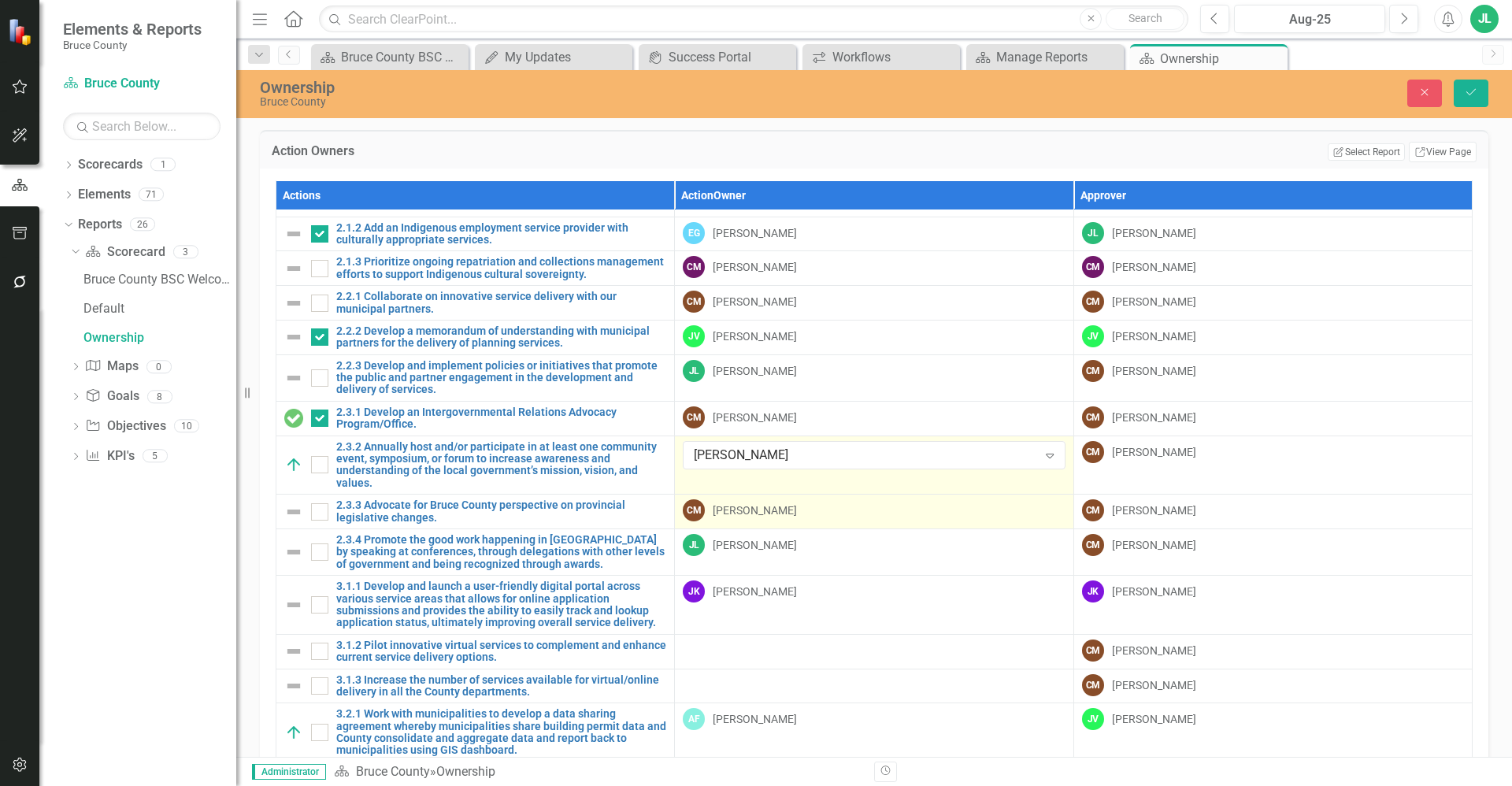
click at [838, 499] on div "CM Christine MacDonald" at bounding box center [873, 510] width 382 height 22
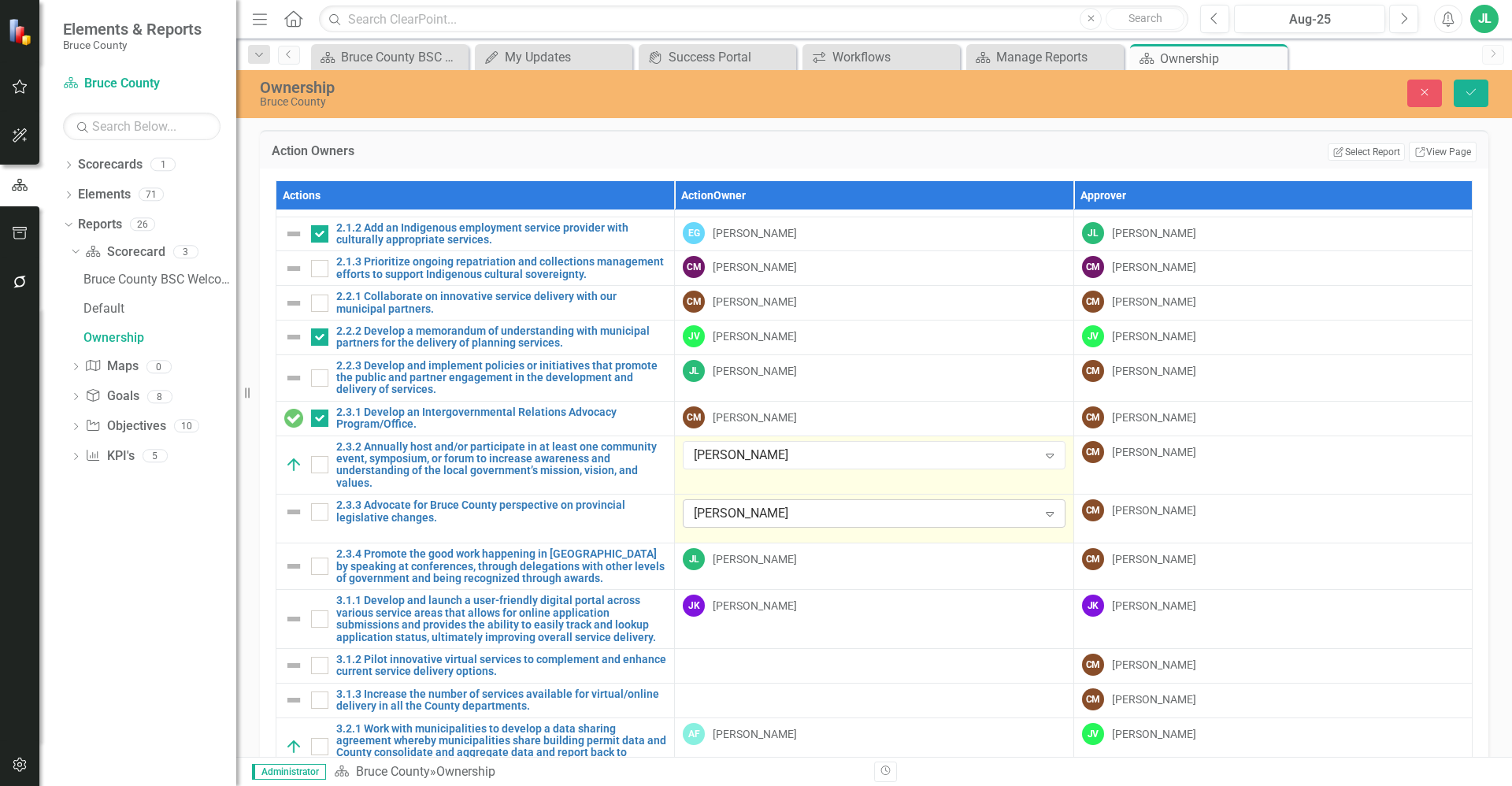
click at [849, 505] on div "Christine MacDonald" at bounding box center [865, 513] width 344 height 18
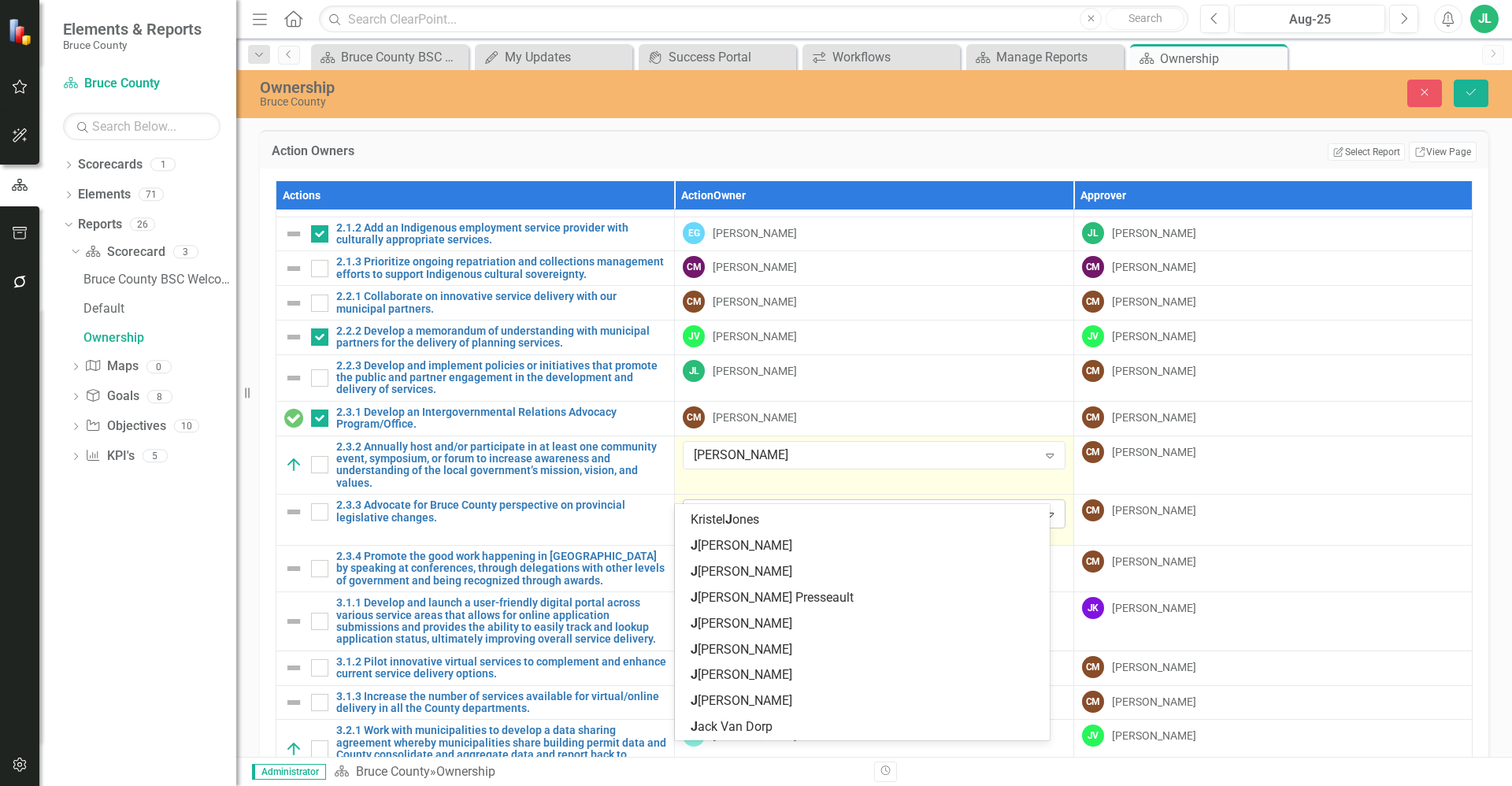
scroll to position [0, 0]
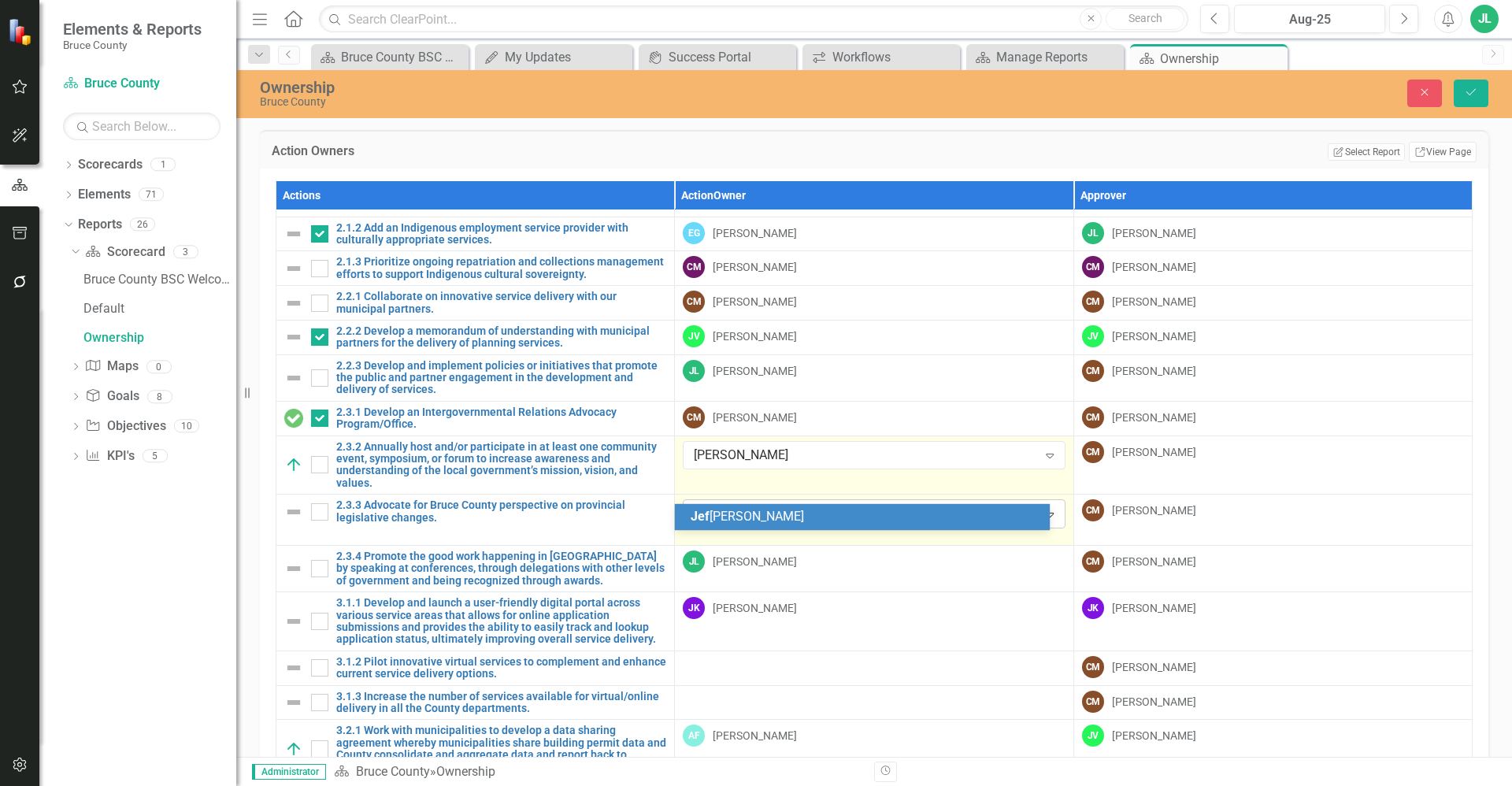
type input "jeff"
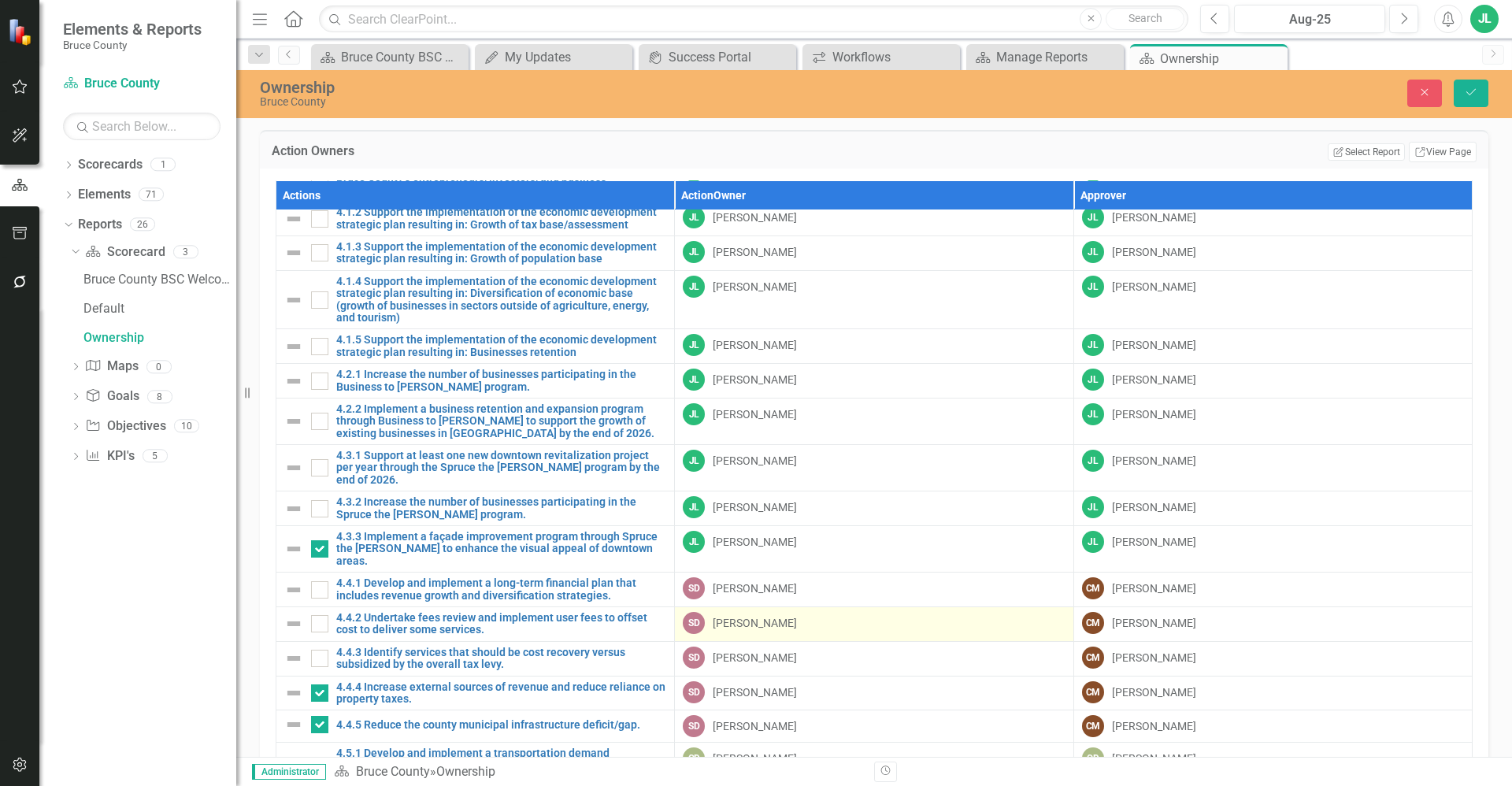
scroll to position [1122, 0]
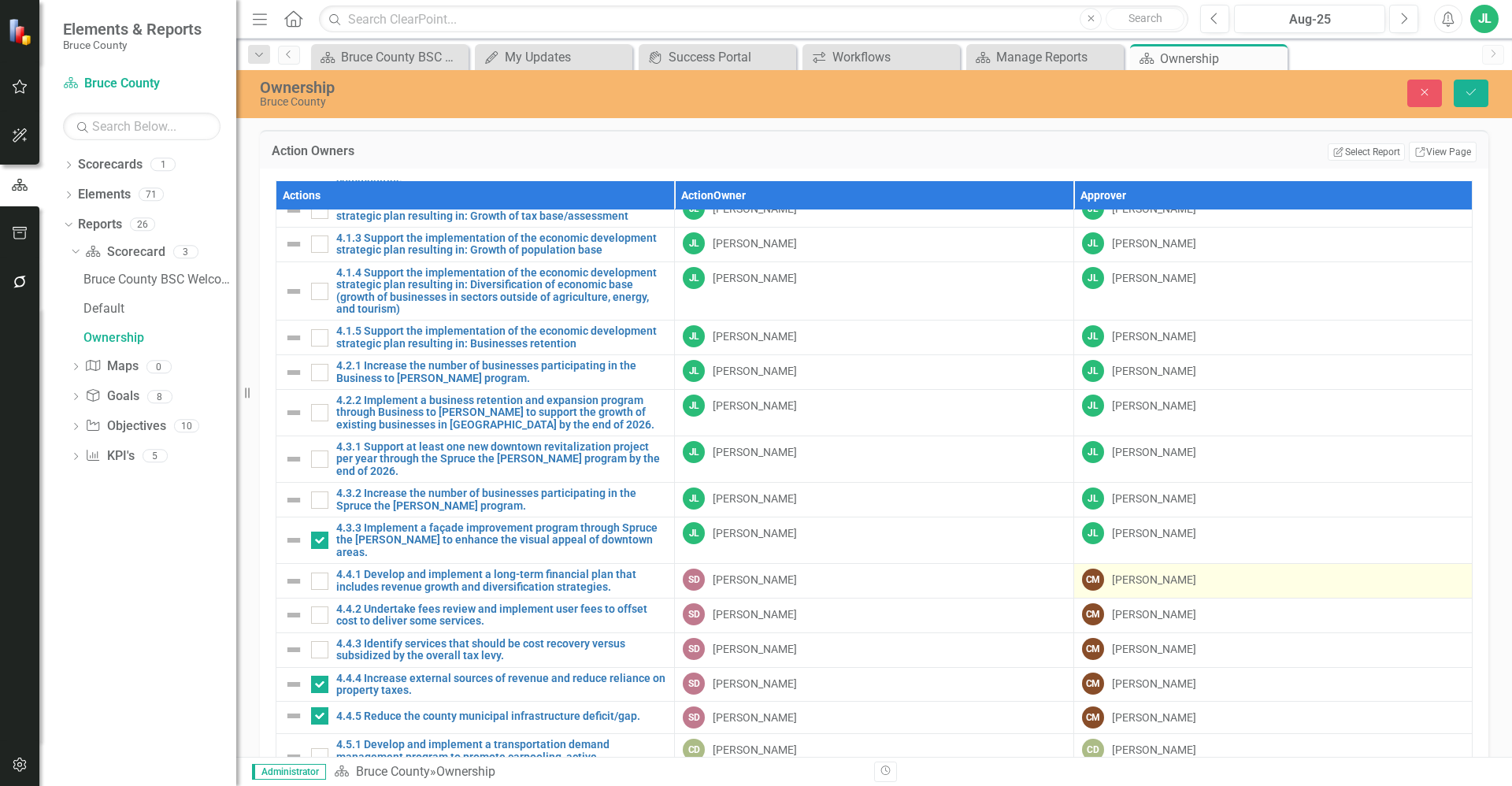
click at [1171, 568] on div "CM Christine MacDonald" at bounding box center [1273, 579] width 382 height 22
click at [1183, 574] on div "Christine MacDonald" at bounding box center [1264, 583] width 344 height 18
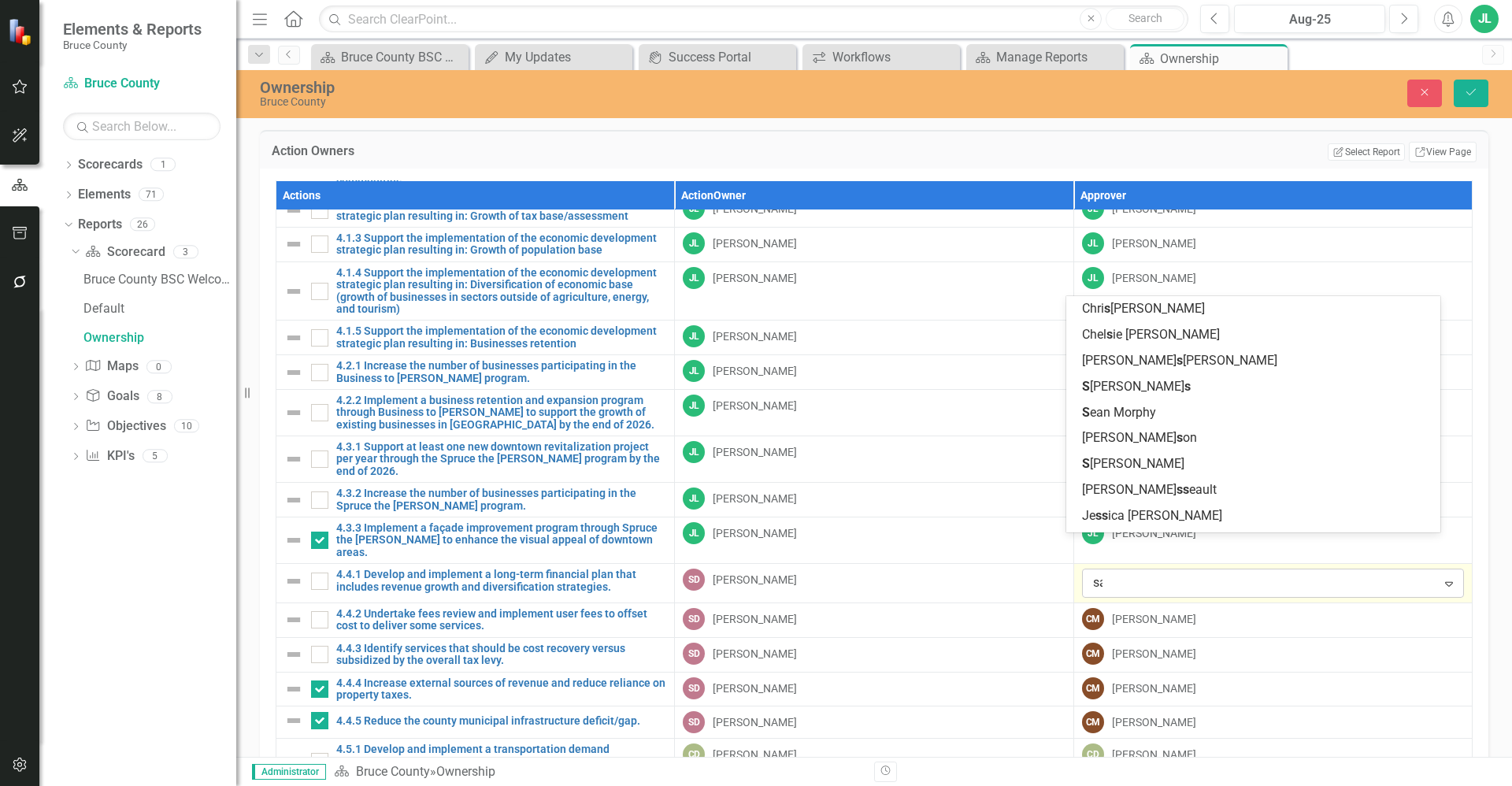
scroll to position [0, 0]
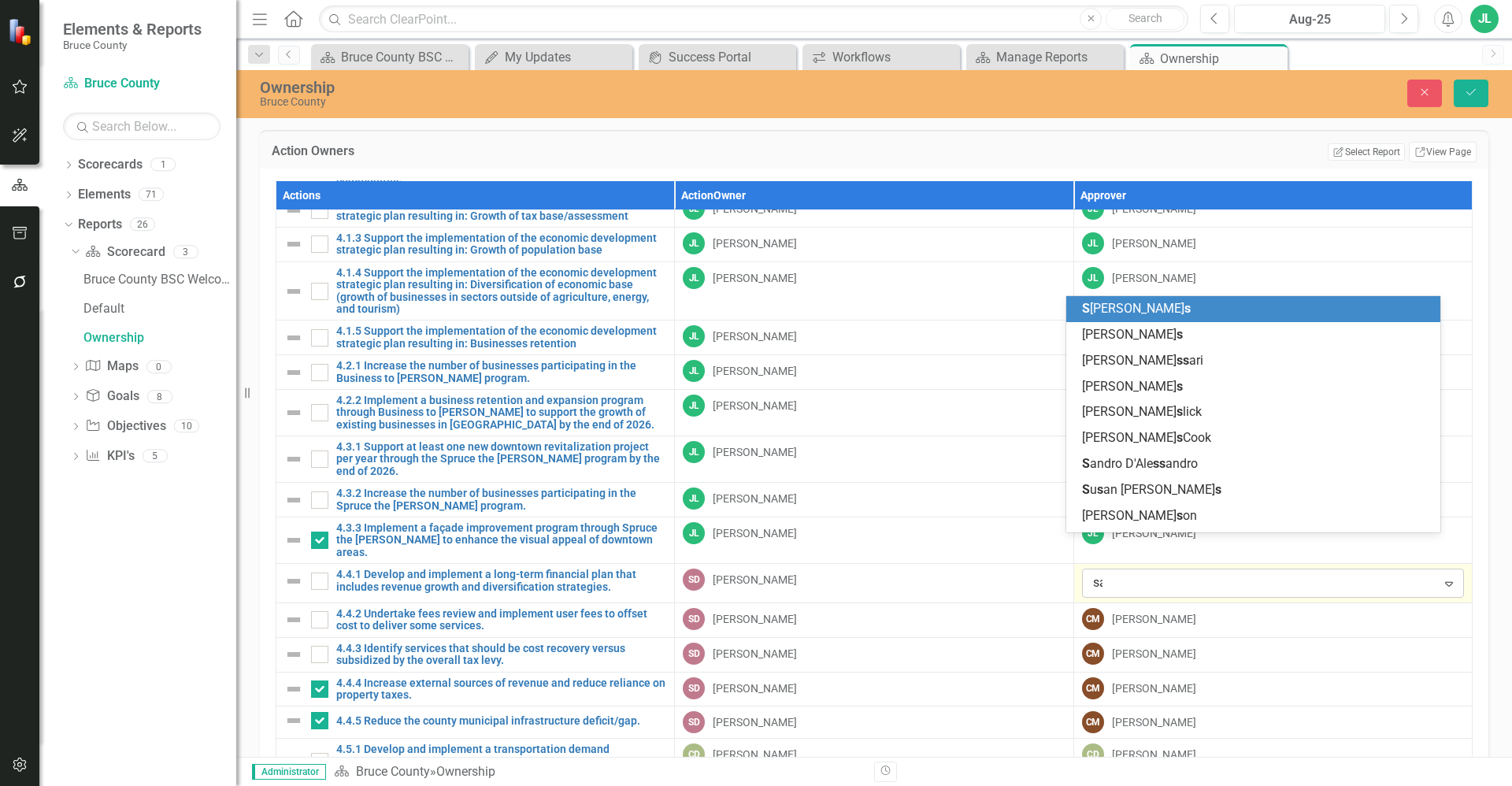
type input "sam"
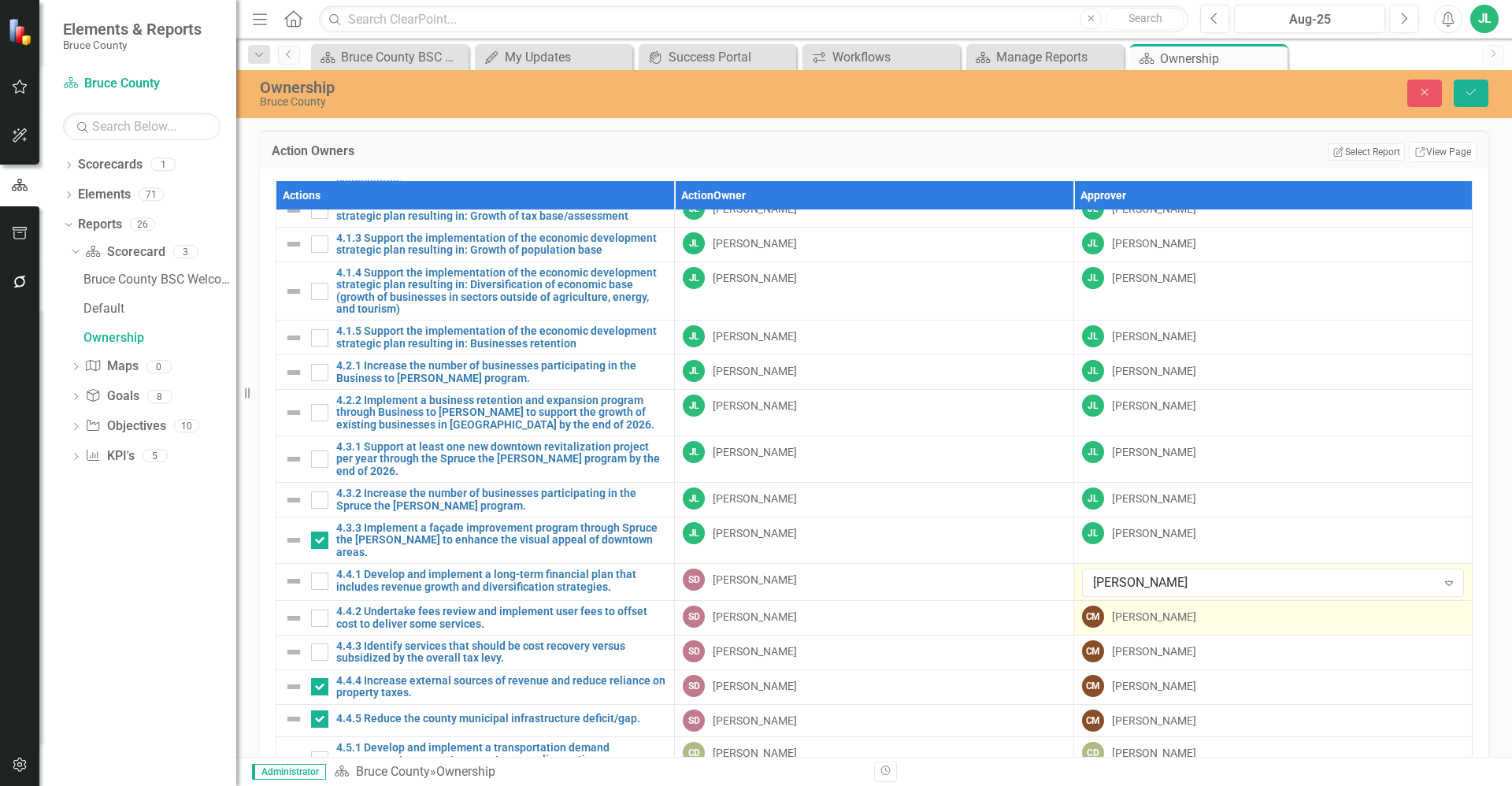
click at [1169, 606] on div "CM Christine MacDonald" at bounding box center [1273, 616] width 382 height 22
click at [1192, 612] on div "Christine MacDonald" at bounding box center [1264, 620] width 344 height 18
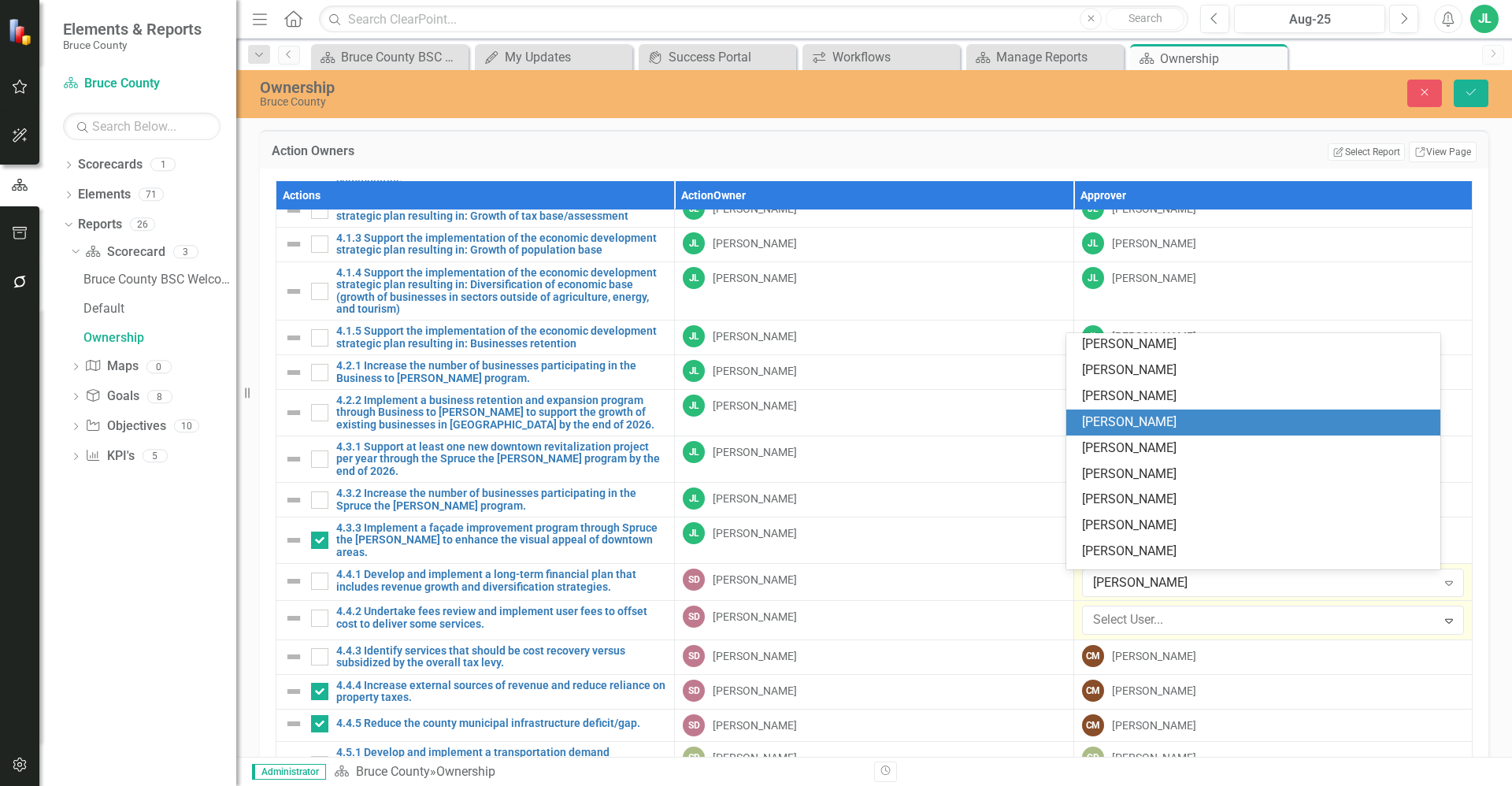
scroll to position [461, 0]
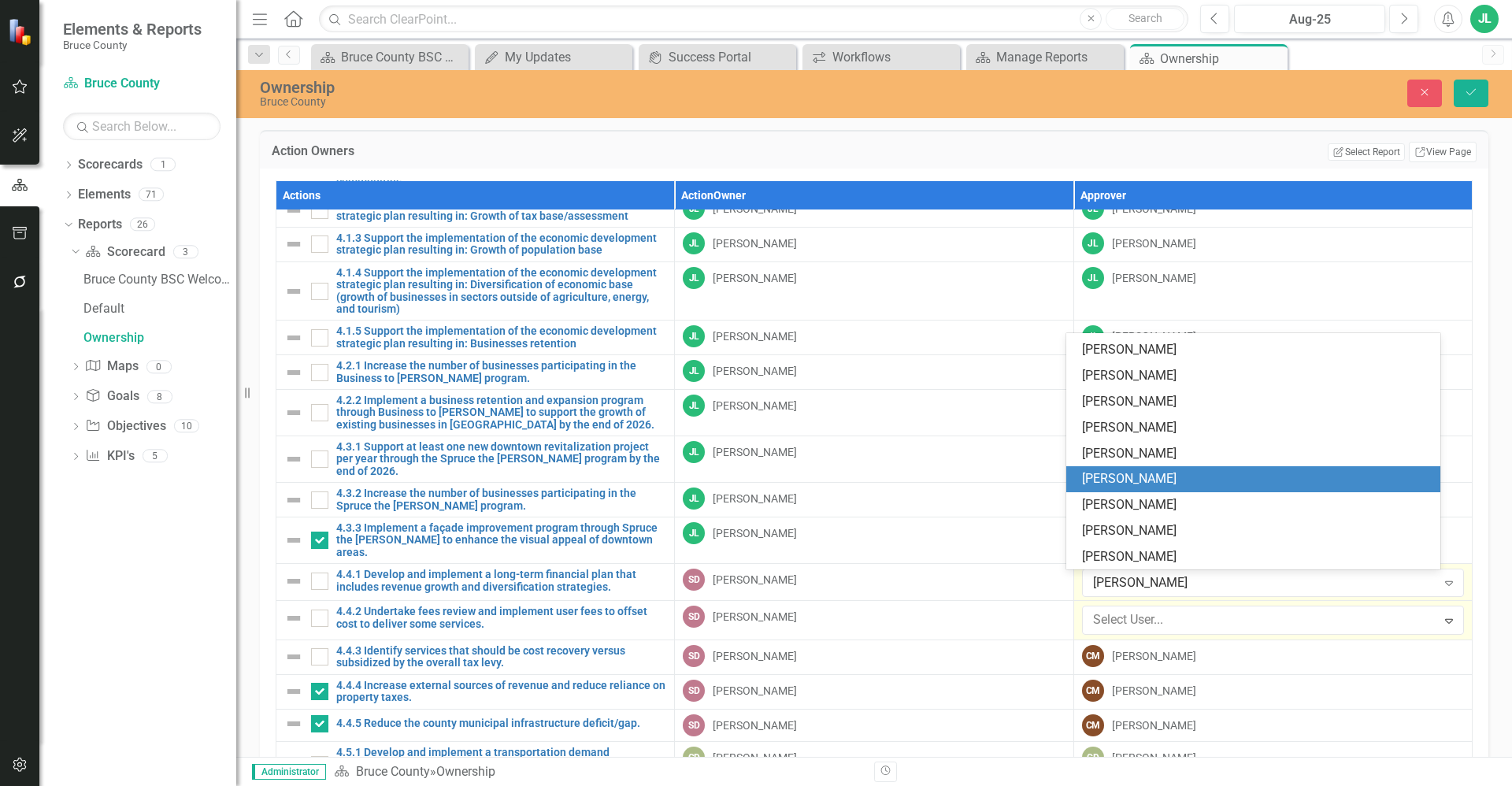
click at [1160, 478] on div "Sam Dinsmore" at bounding box center [1257, 479] width 349 height 18
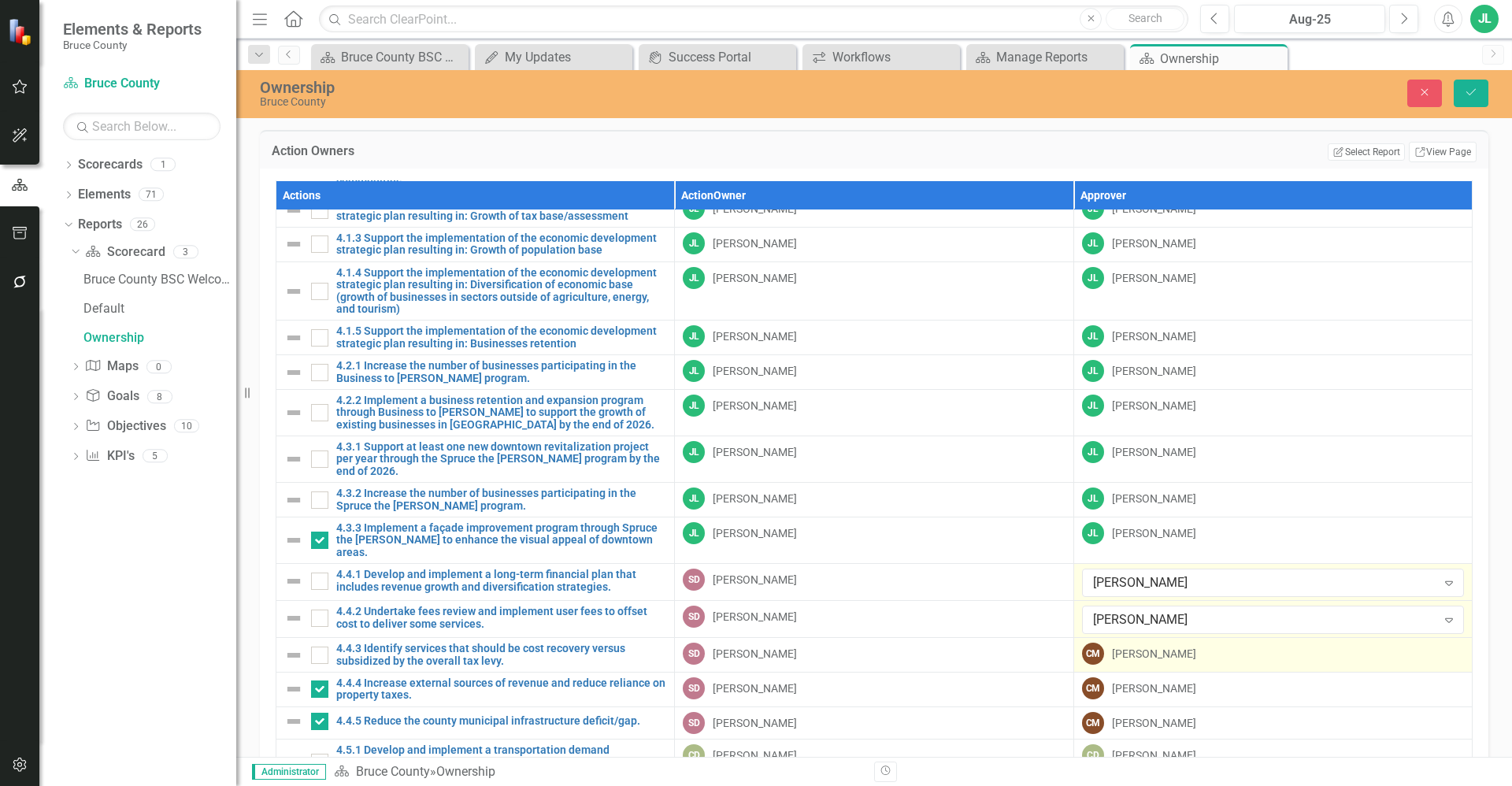
click at [1182, 646] on div "Christine MacDonald" at bounding box center [1155, 654] width 85 height 15
click at [1178, 648] on div "Christine MacDonald" at bounding box center [1264, 657] width 344 height 18
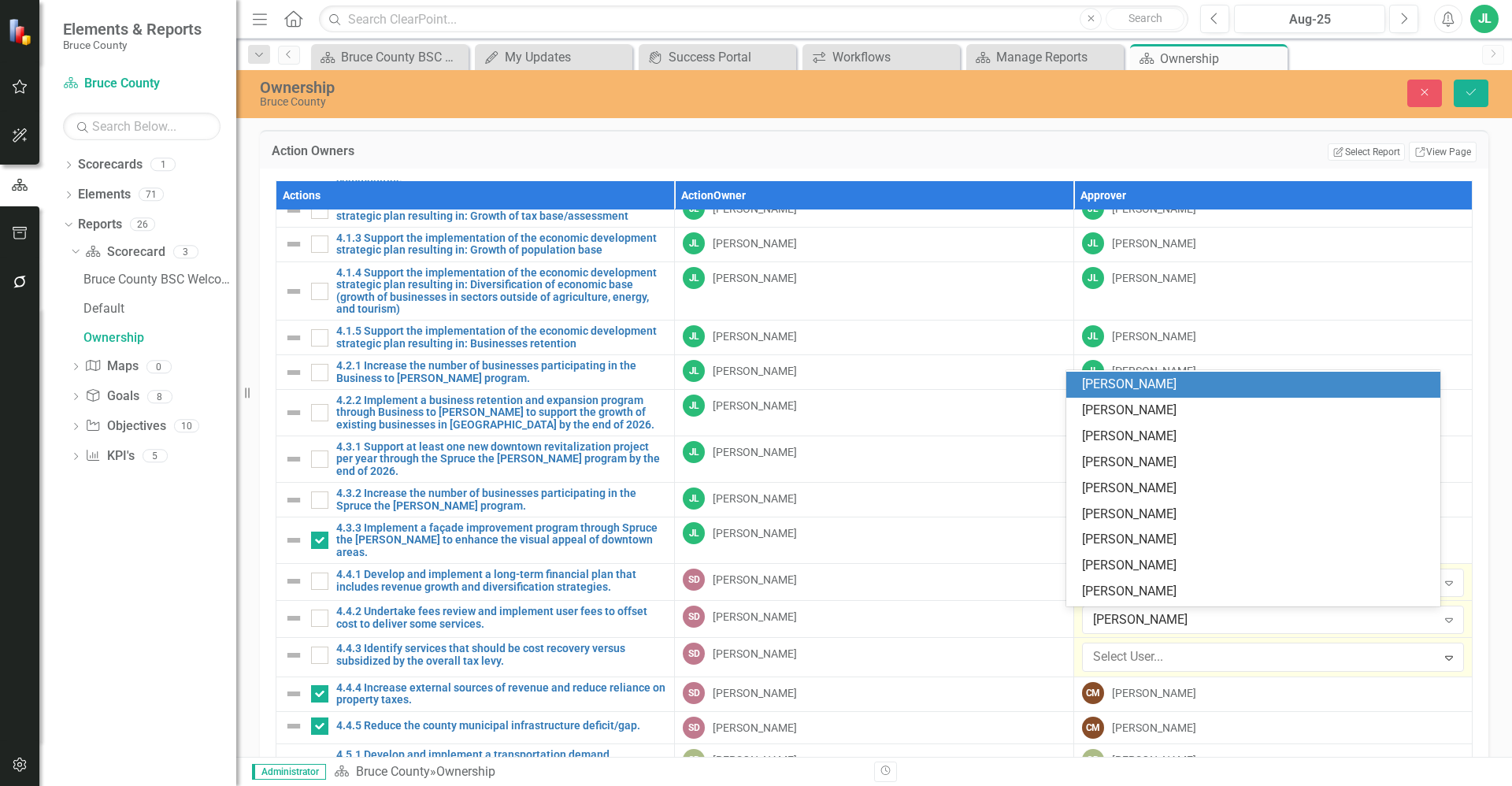
scroll to position [460, 0]
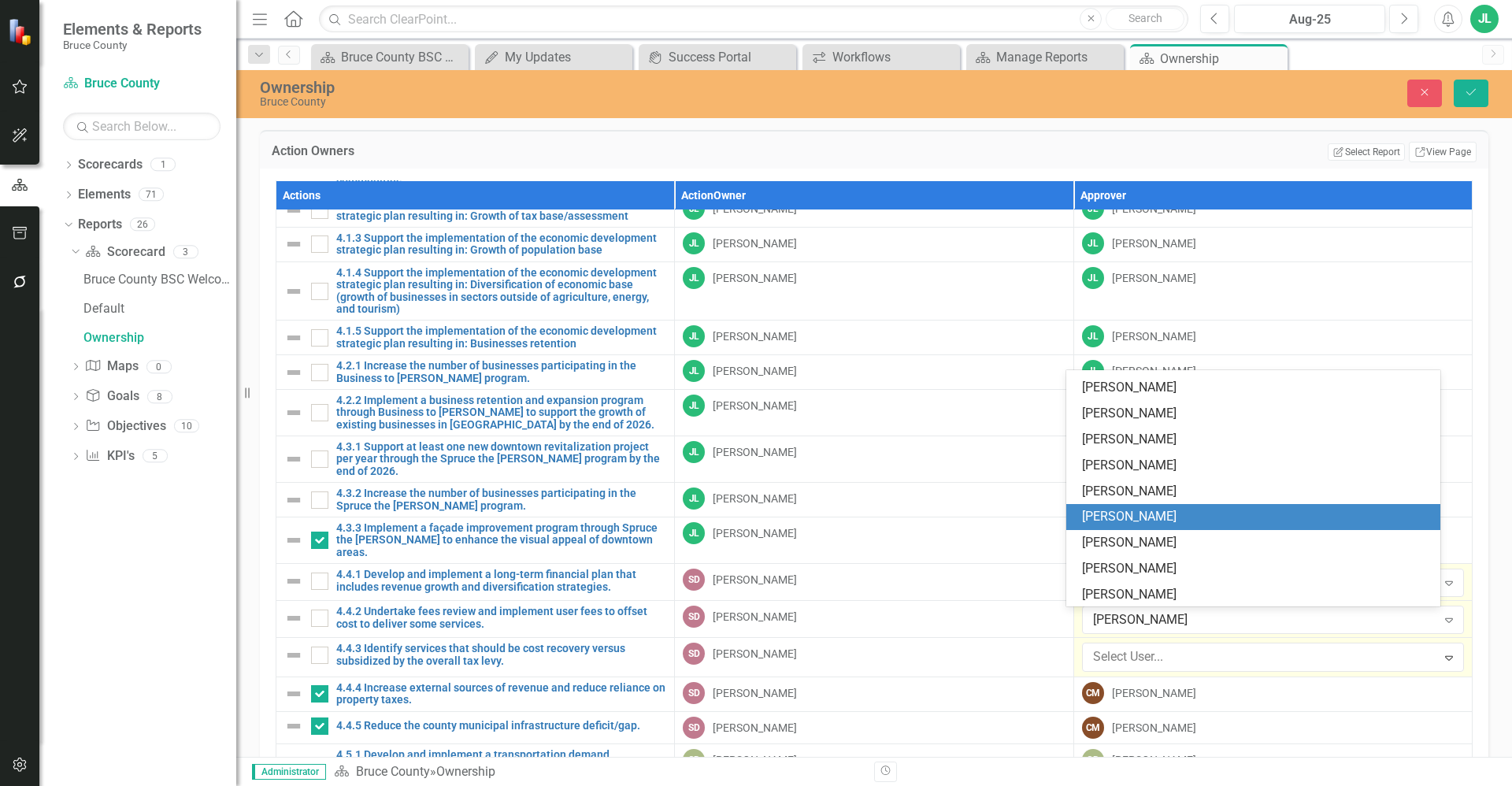
click at [1187, 521] on div "Sam Dinsmore" at bounding box center [1257, 516] width 349 height 18
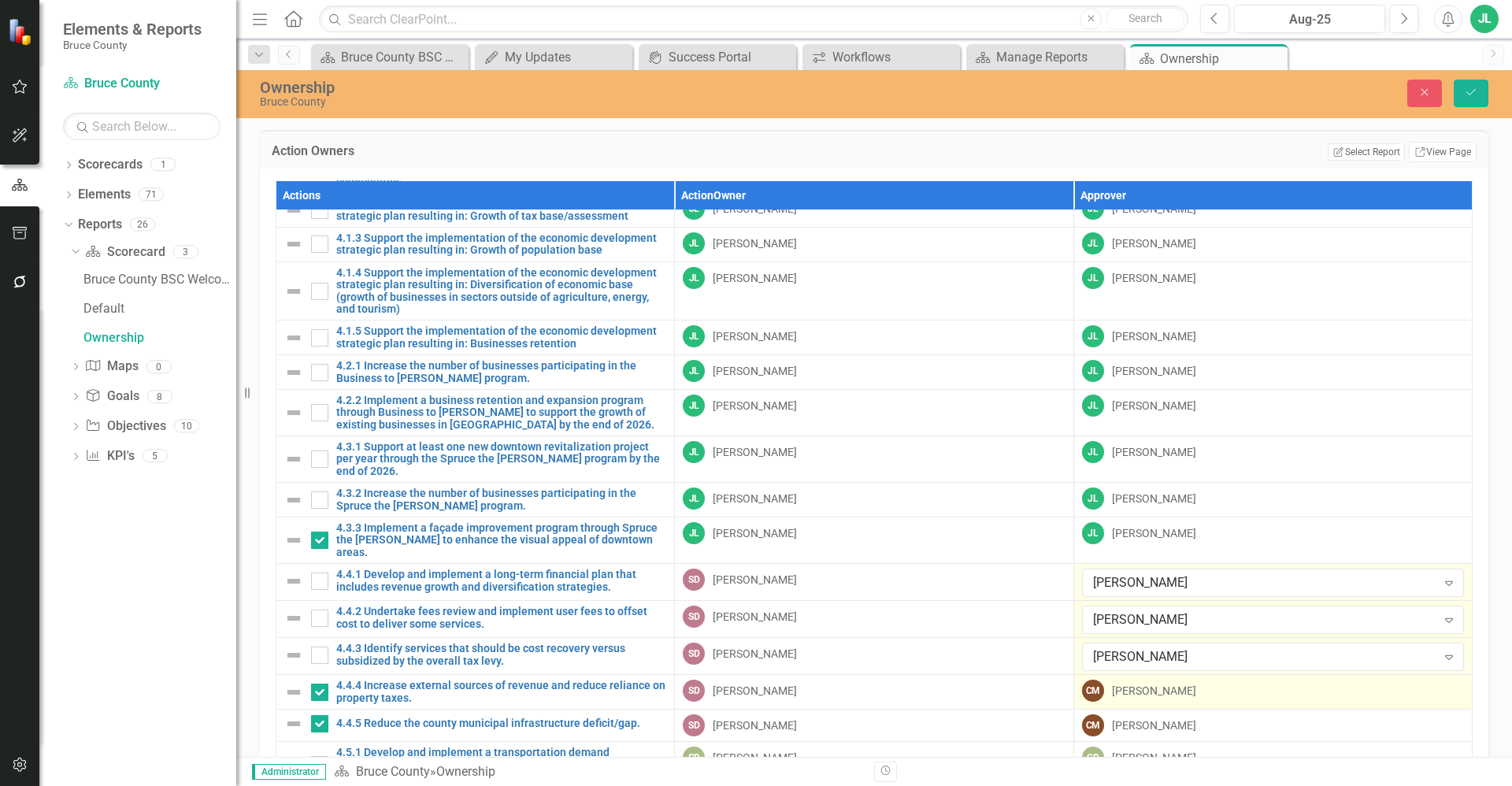
click at [1174, 683] on div "Christine MacDonald" at bounding box center [1155, 691] width 85 height 15
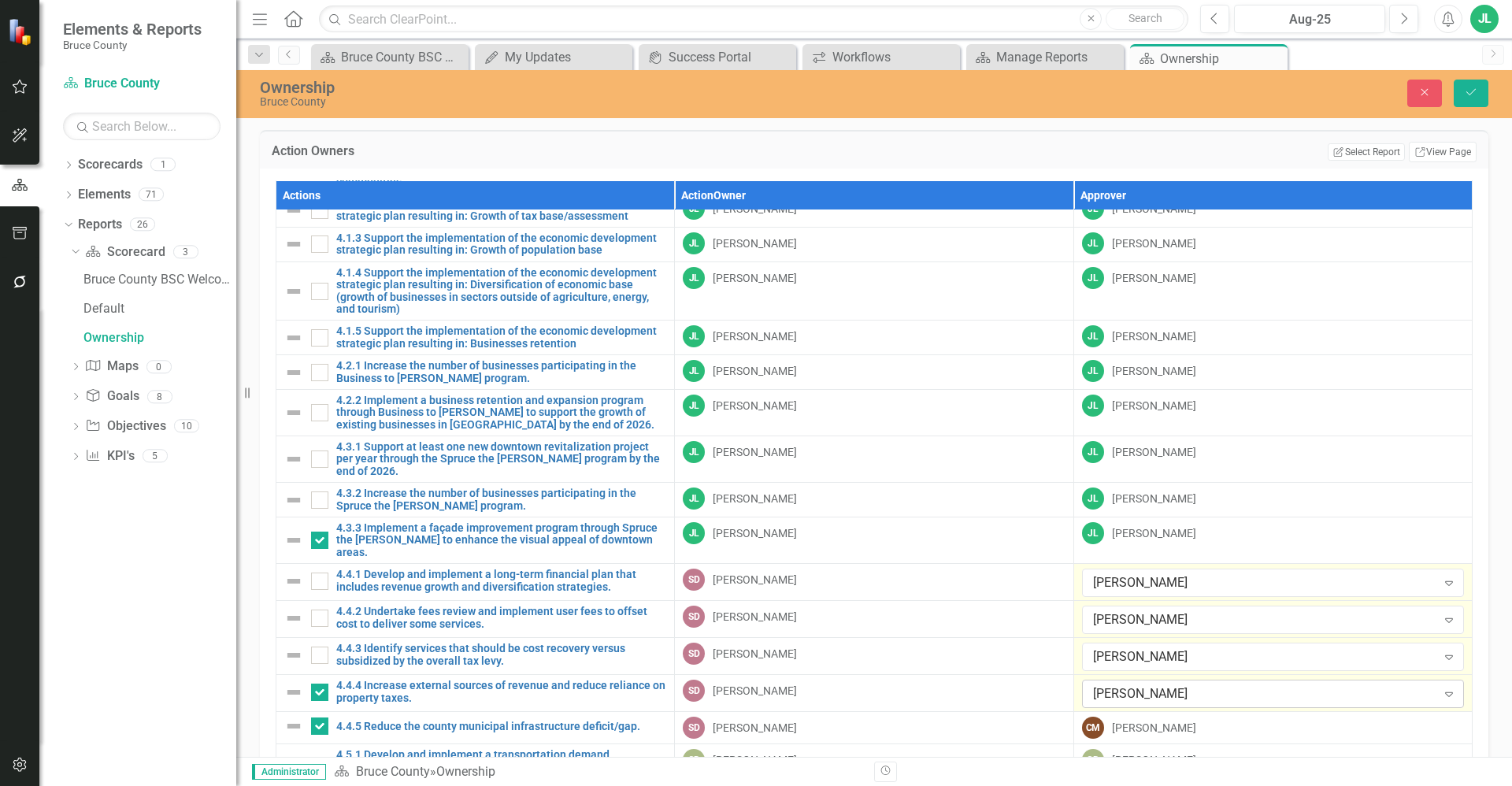
click at [1186, 685] on div "Christine MacDonald" at bounding box center [1264, 694] width 344 height 18
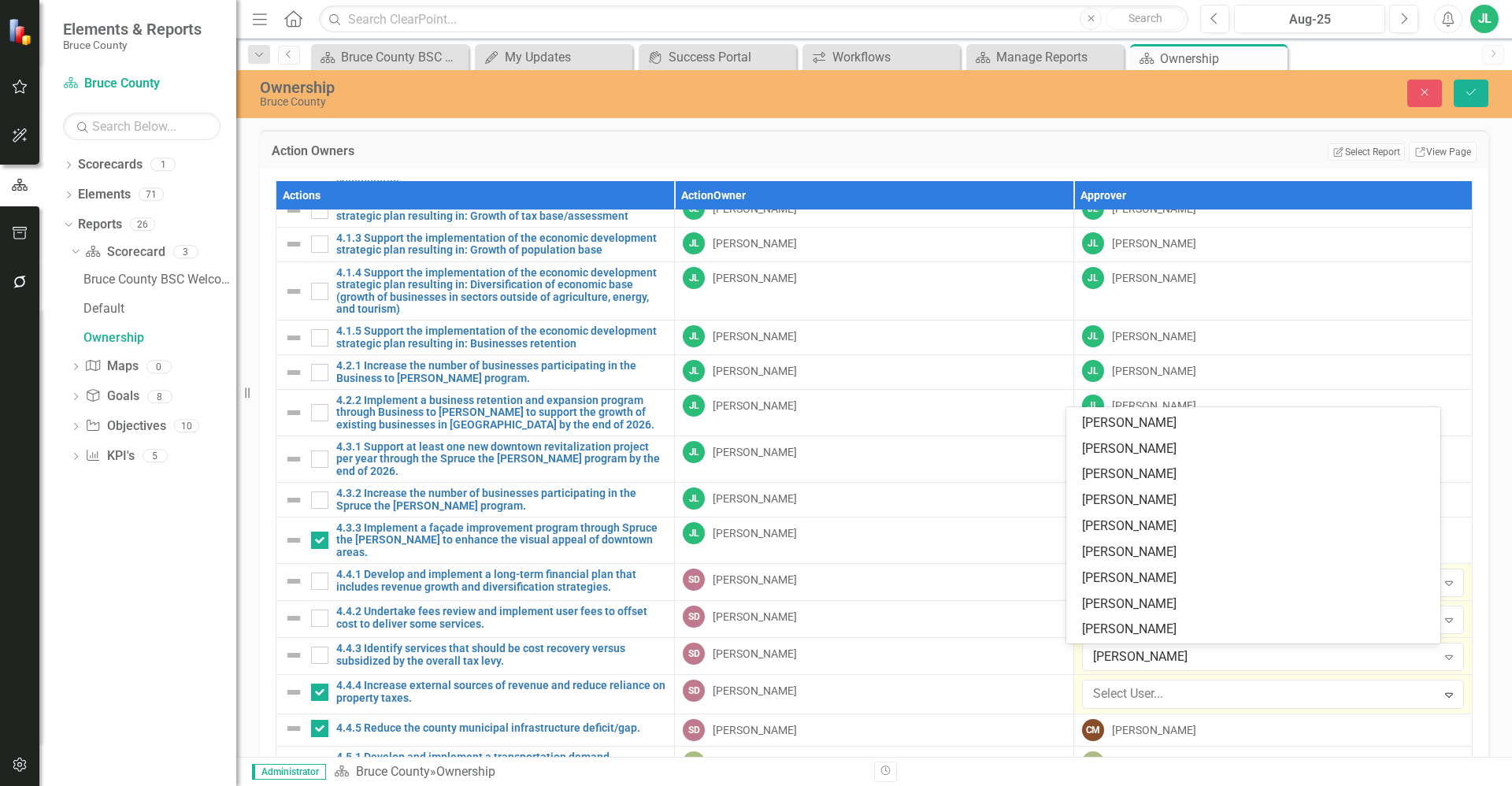
scroll to position [422, 0]
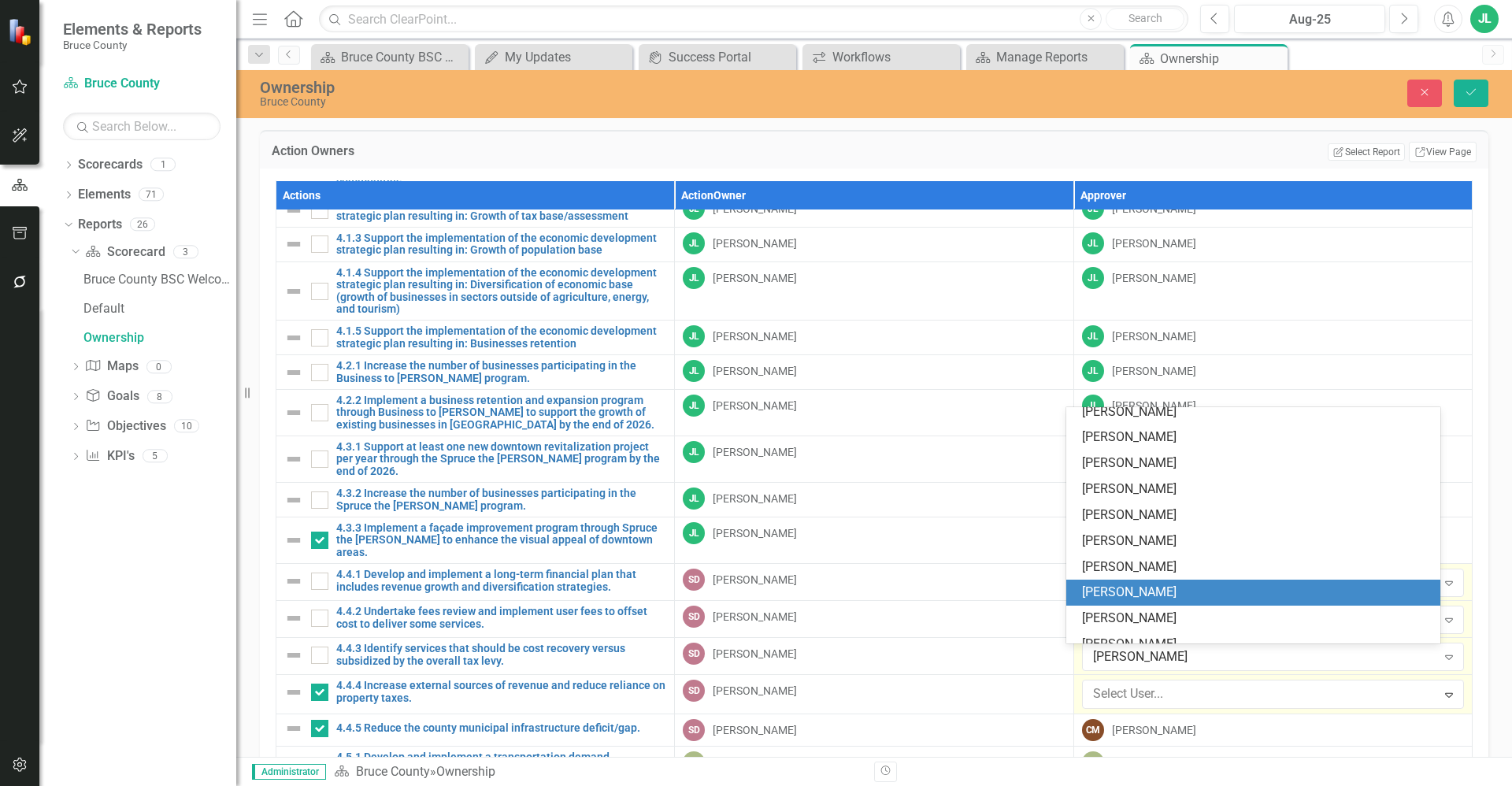
click at [1156, 588] on div "Sam Dinsmore" at bounding box center [1257, 592] width 349 height 18
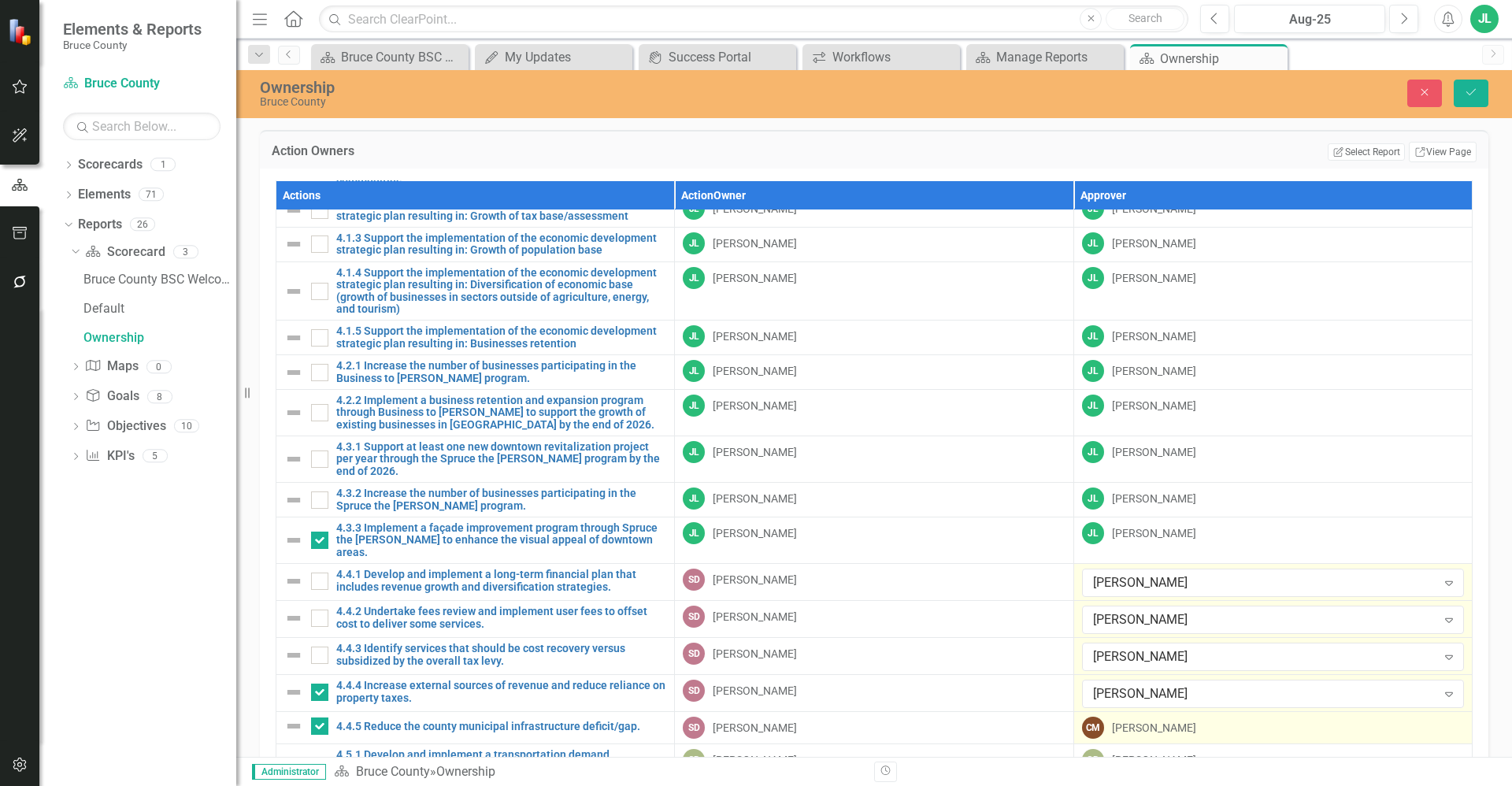
click at [1203, 717] on div "CM Christine MacDonald" at bounding box center [1273, 727] width 382 height 22
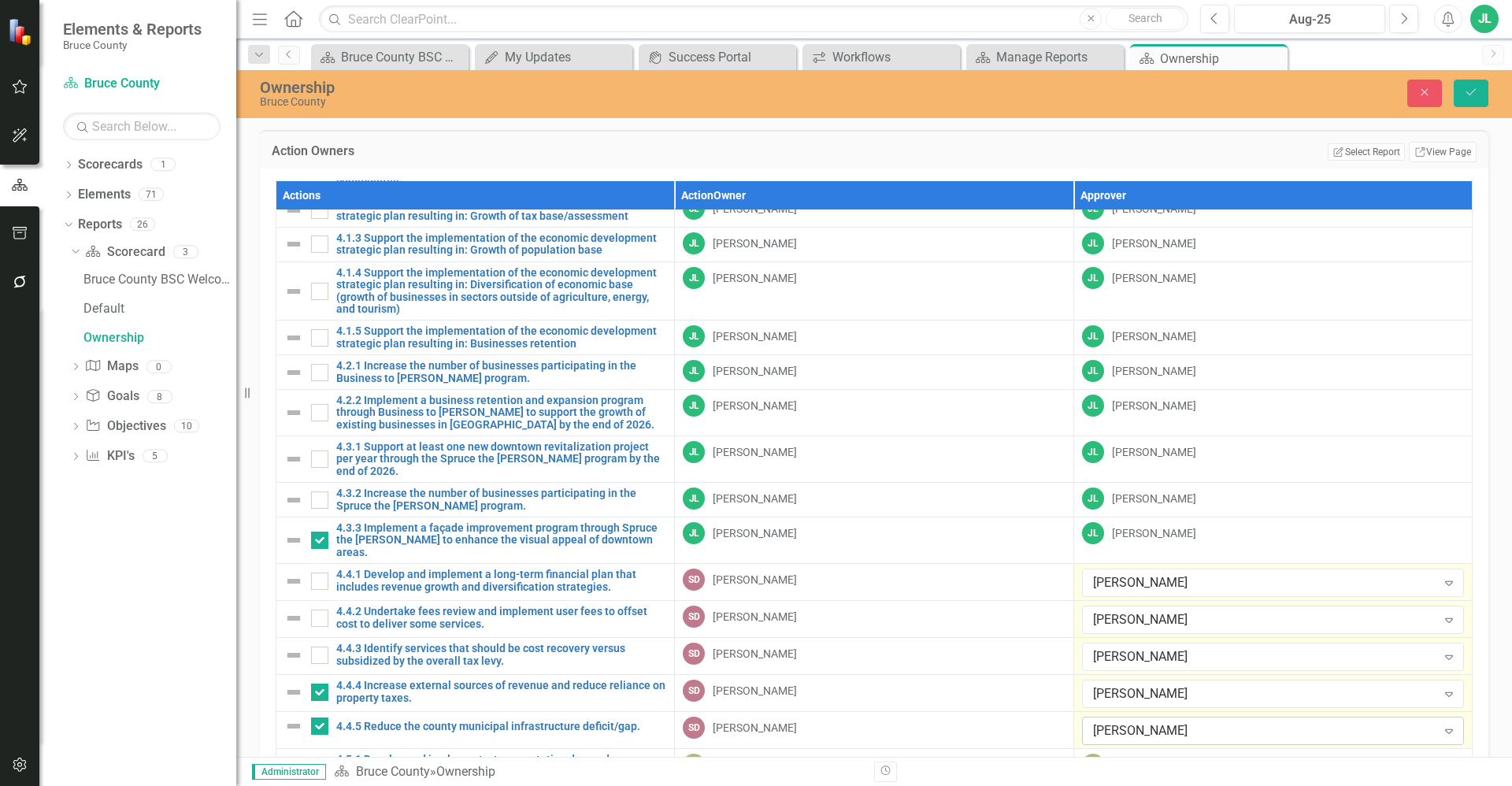
click at [1183, 722] on div "Christine MacDonald" at bounding box center [1264, 731] width 344 height 18
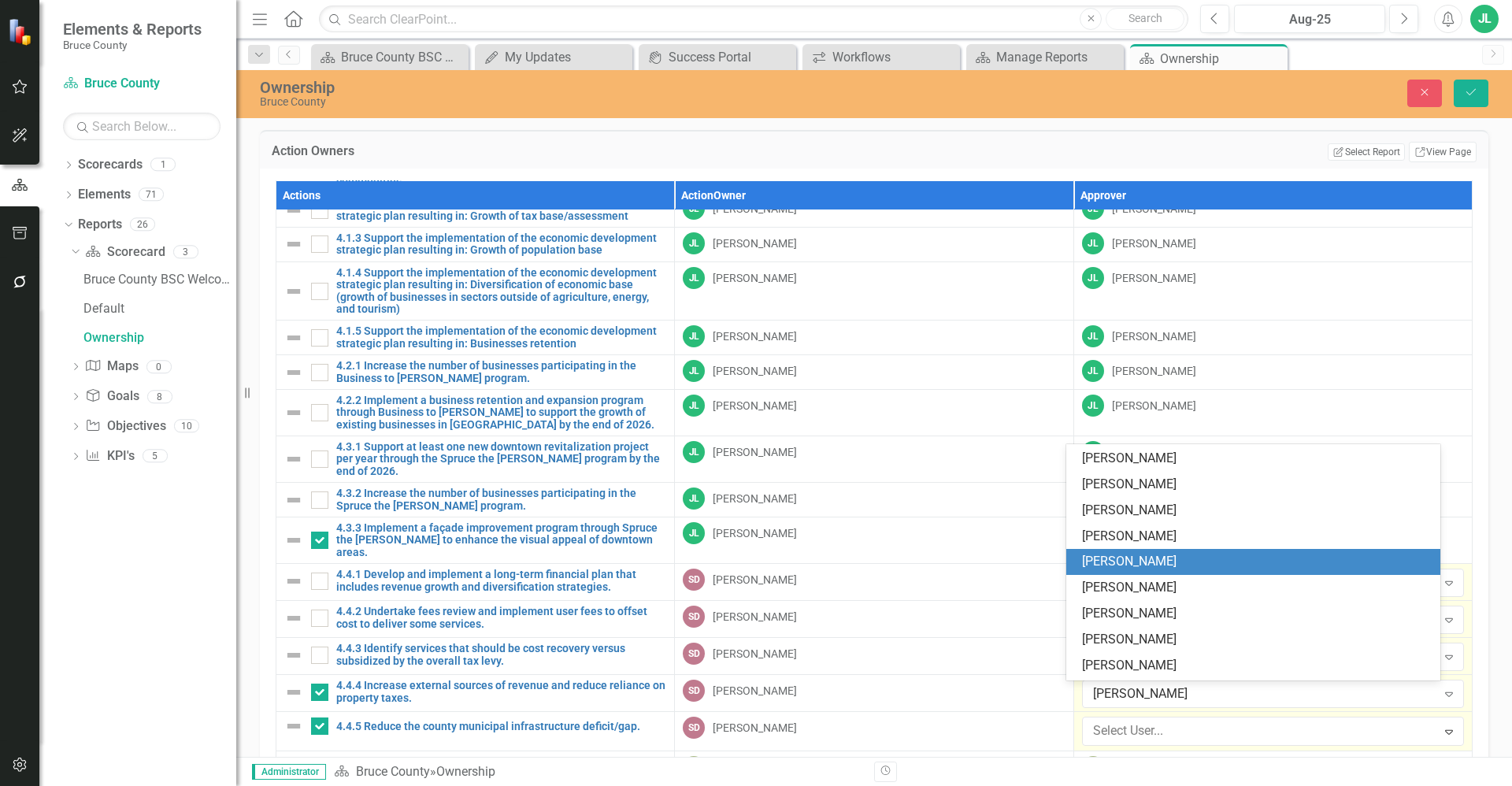
scroll to position [461, 0]
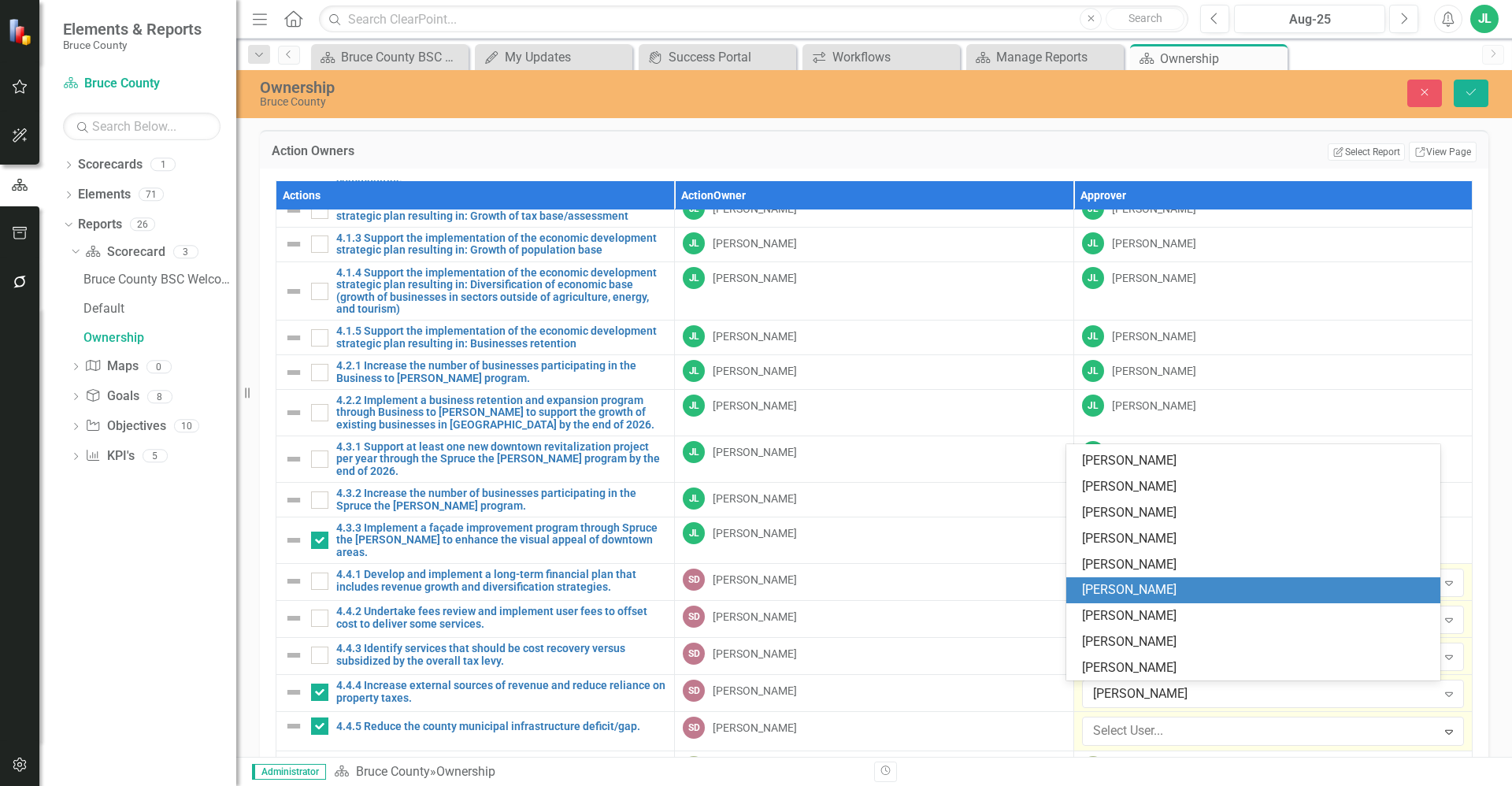
click at [1171, 587] on div "Sam Dinsmore" at bounding box center [1257, 590] width 349 height 18
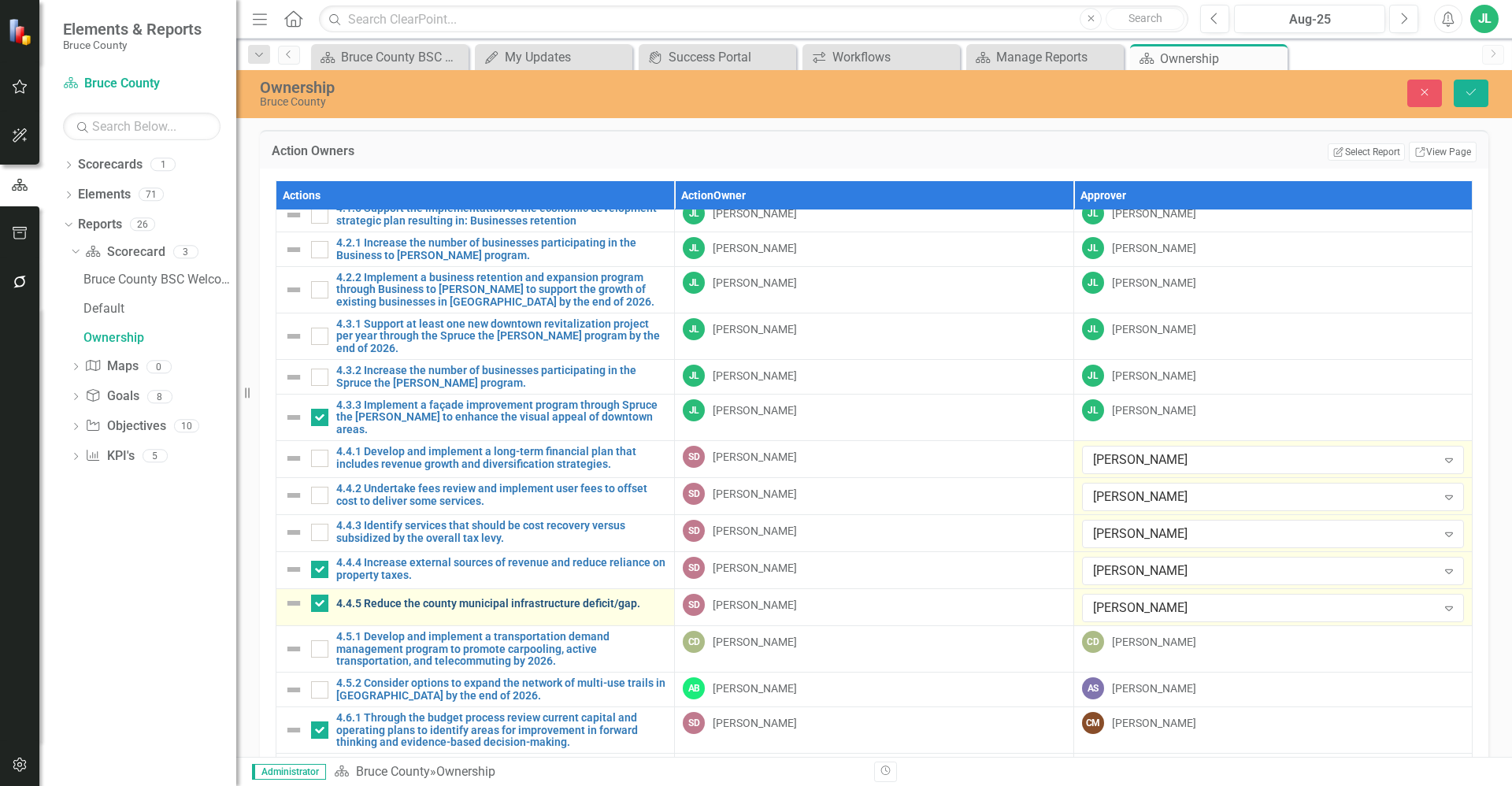
scroll to position [1221, 0]
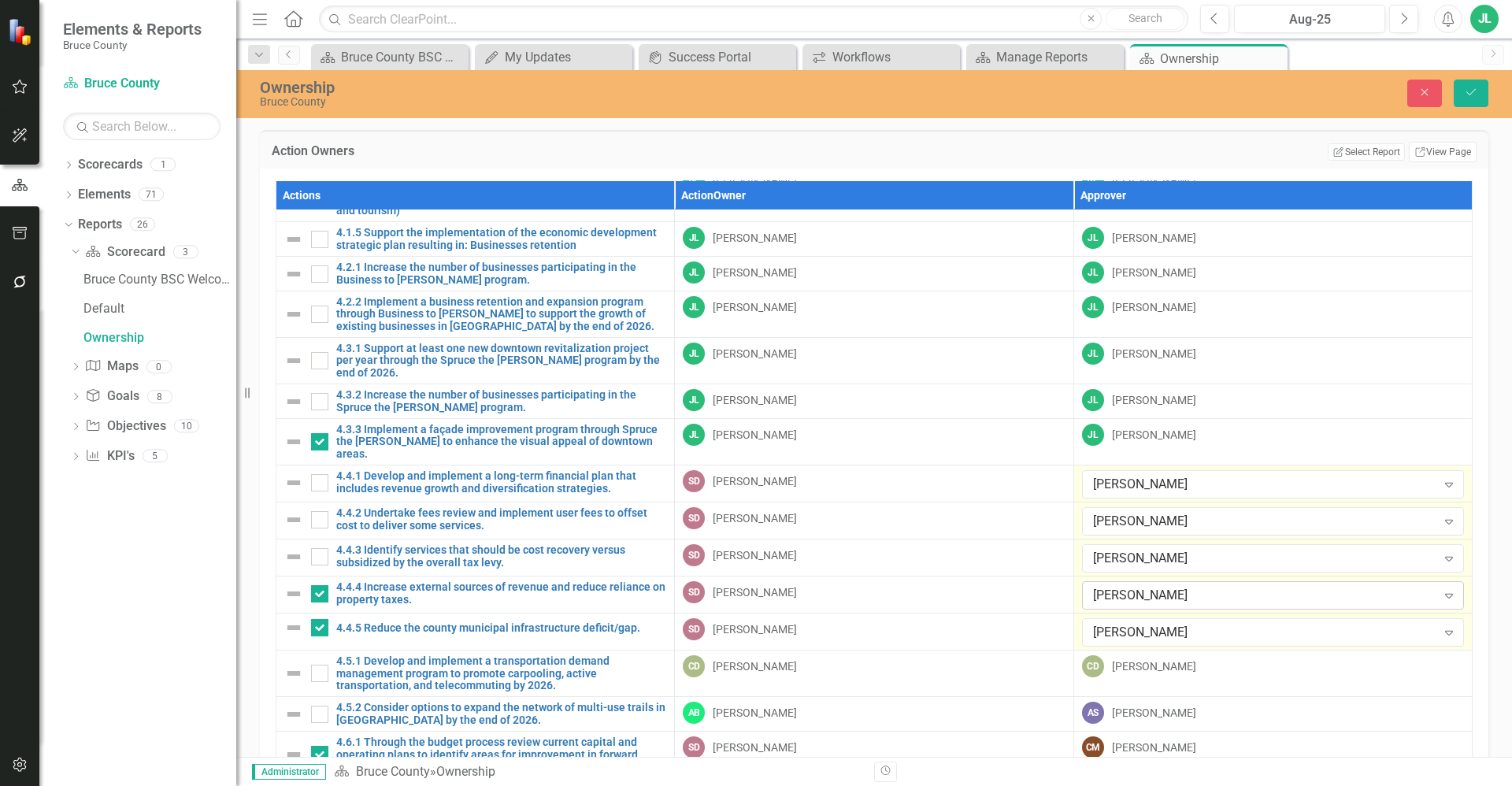
click at [1119, 587] on div "Sam Dinsmore" at bounding box center [1264, 595] width 344 height 18
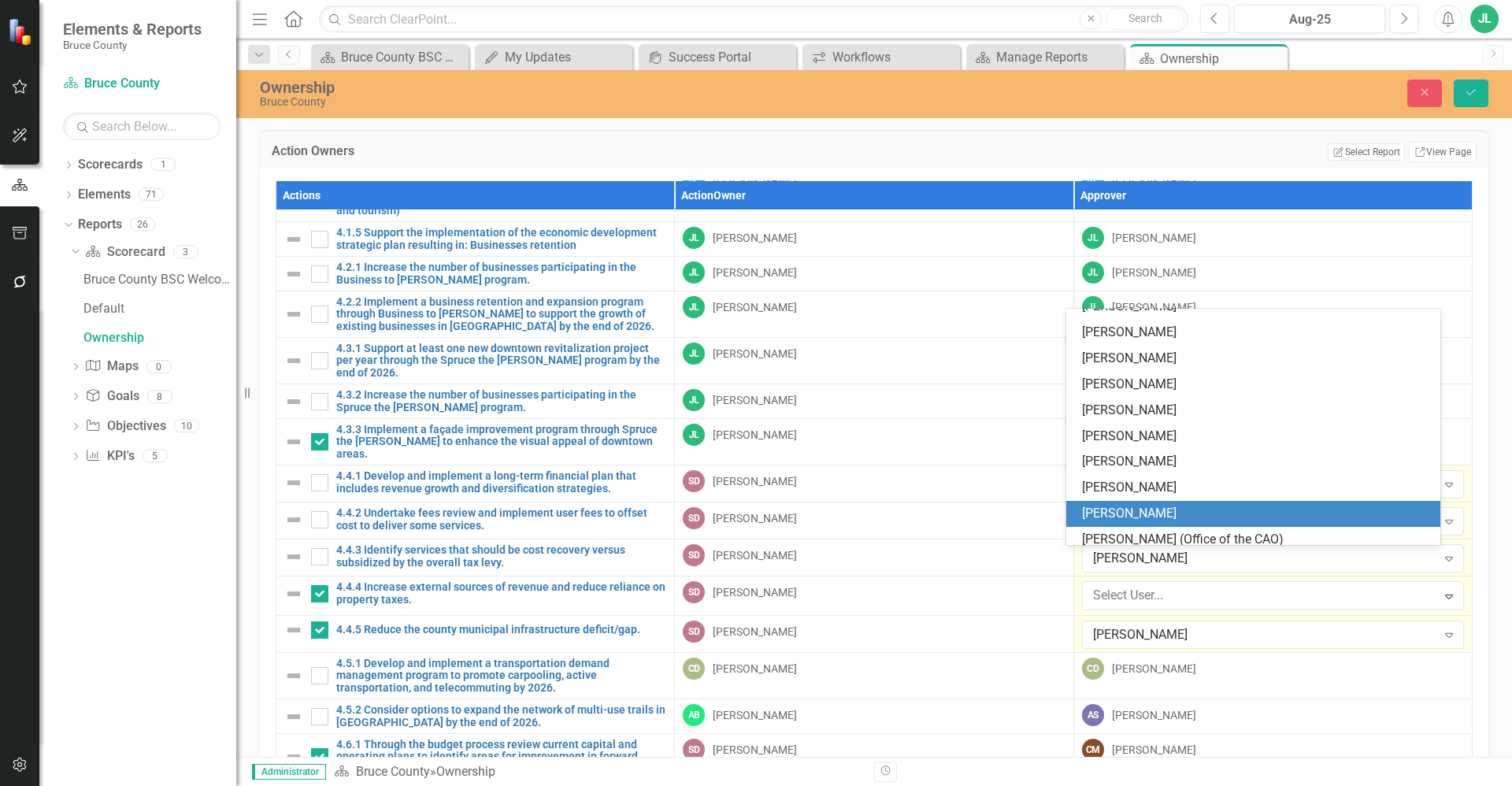
scroll to position [1116, 0]
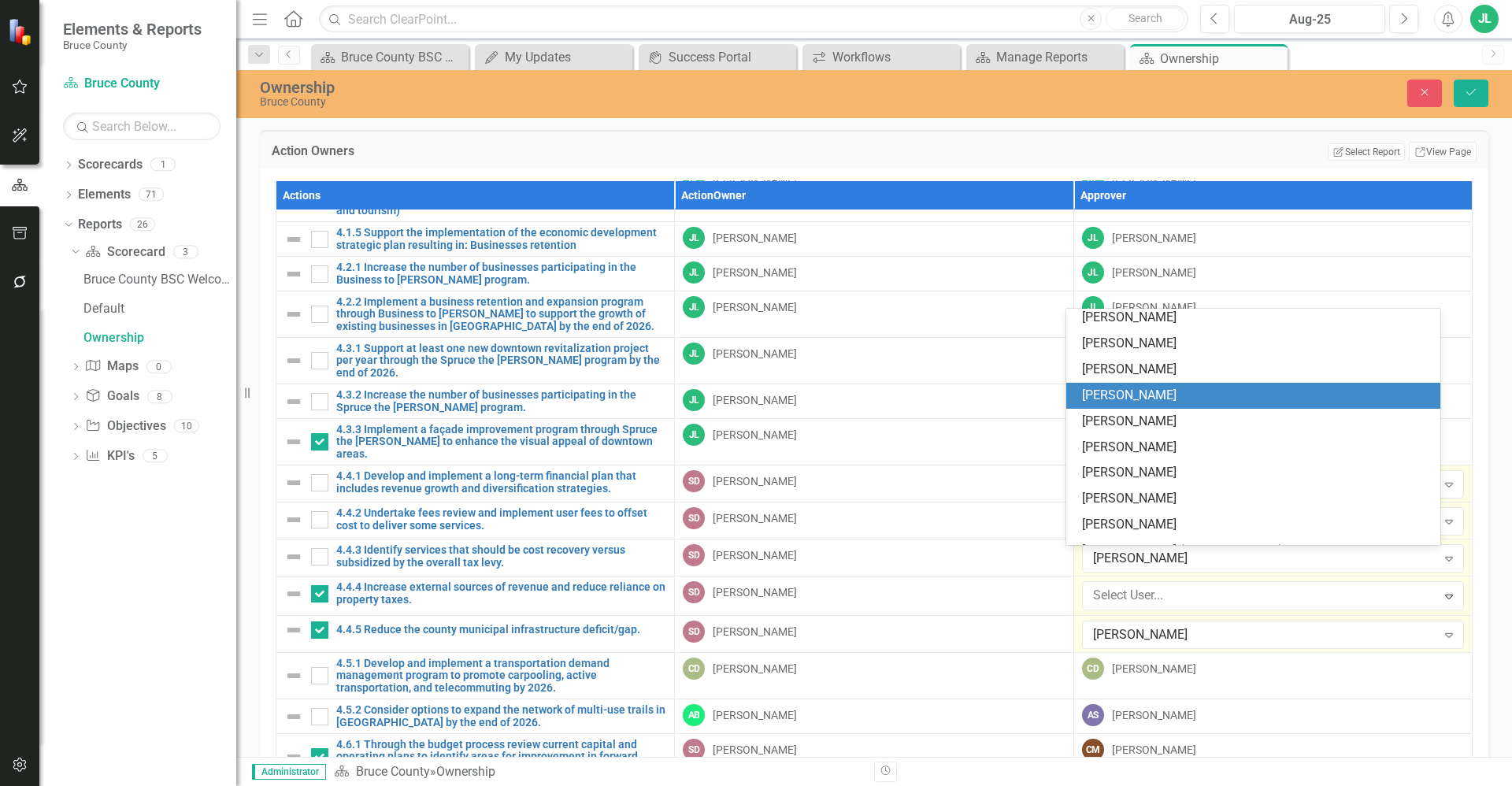
click at [1183, 403] on div "Christine MacDonald" at bounding box center [1257, 396] width 349 height 18
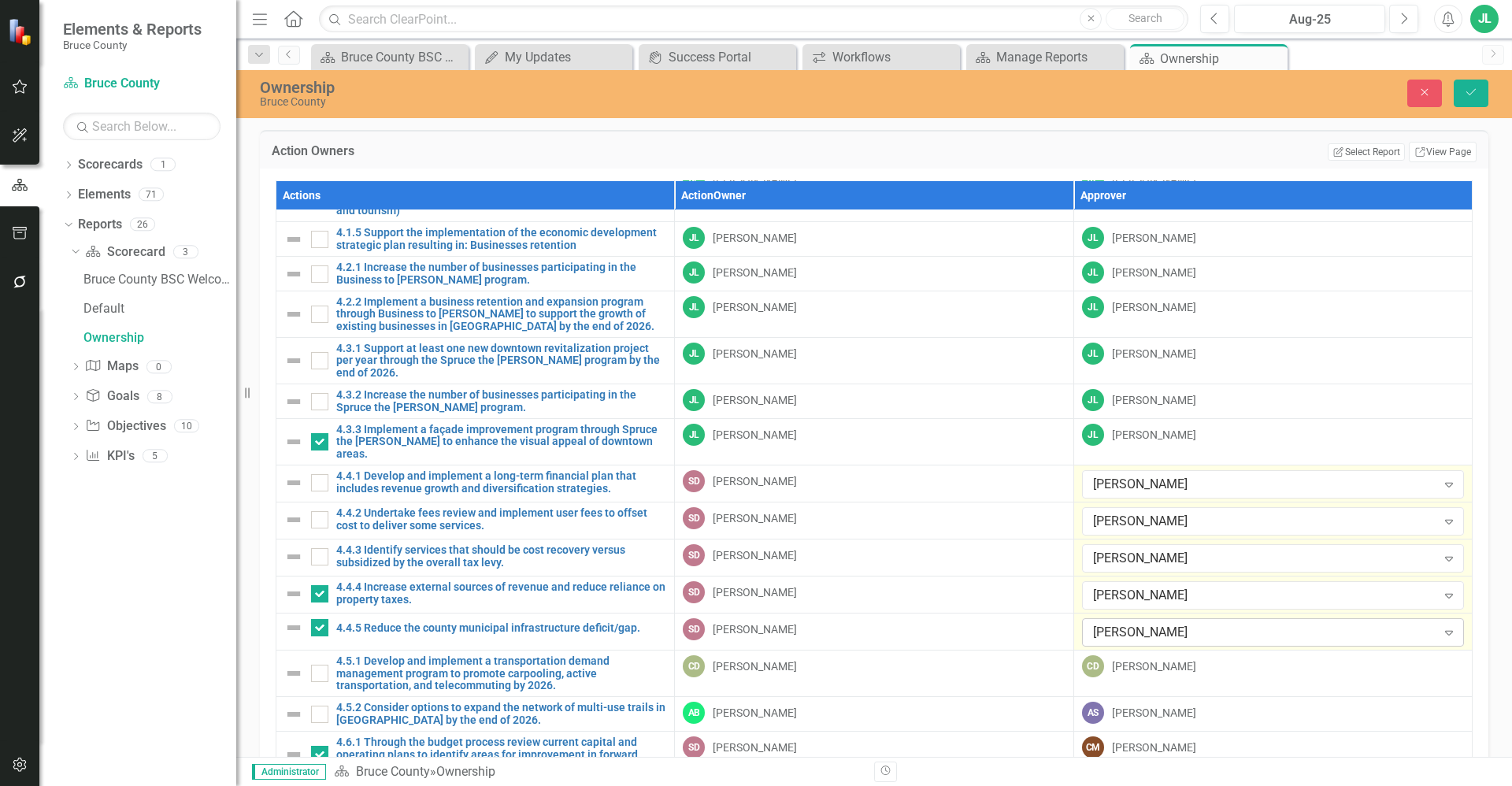
click at [1161, 624] on div "Sam Dinsmore" at bounding box center [1264, 633] width 344 height 18
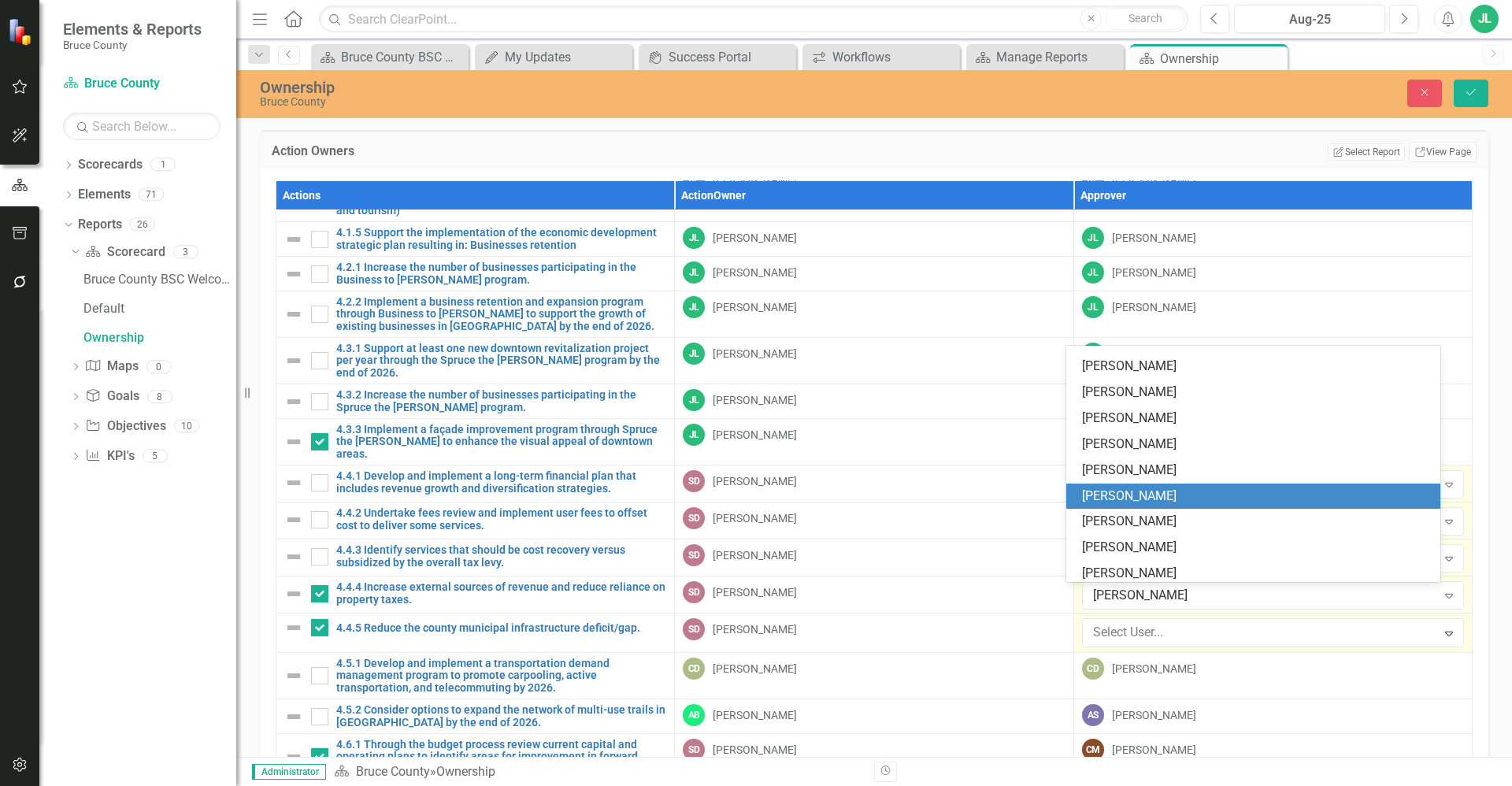
scroll to position [1107, 0]
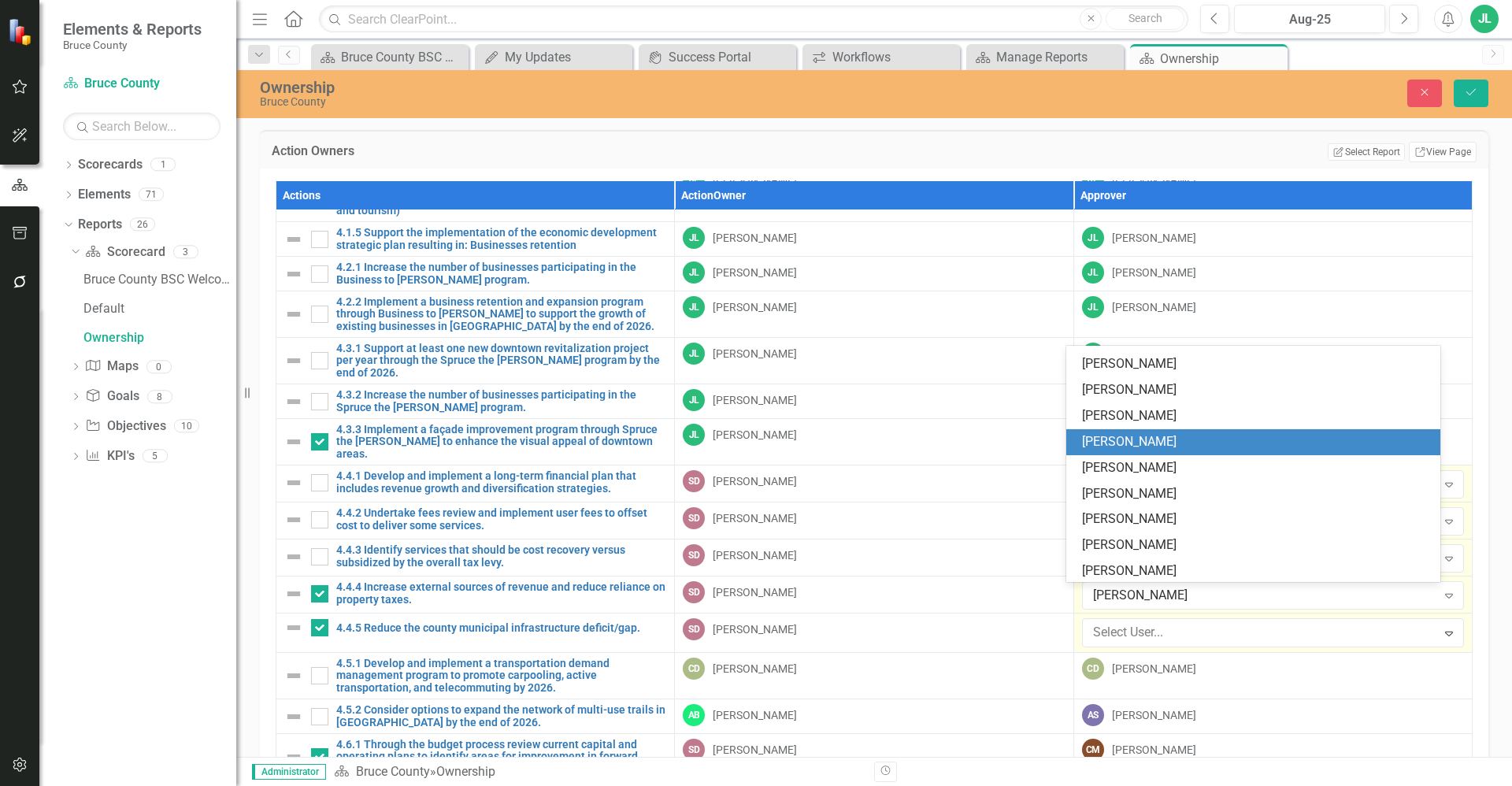
click at [1196, 443] on div "Christine MacDonald" at bounding box center [1257, 442] width 349 height 18
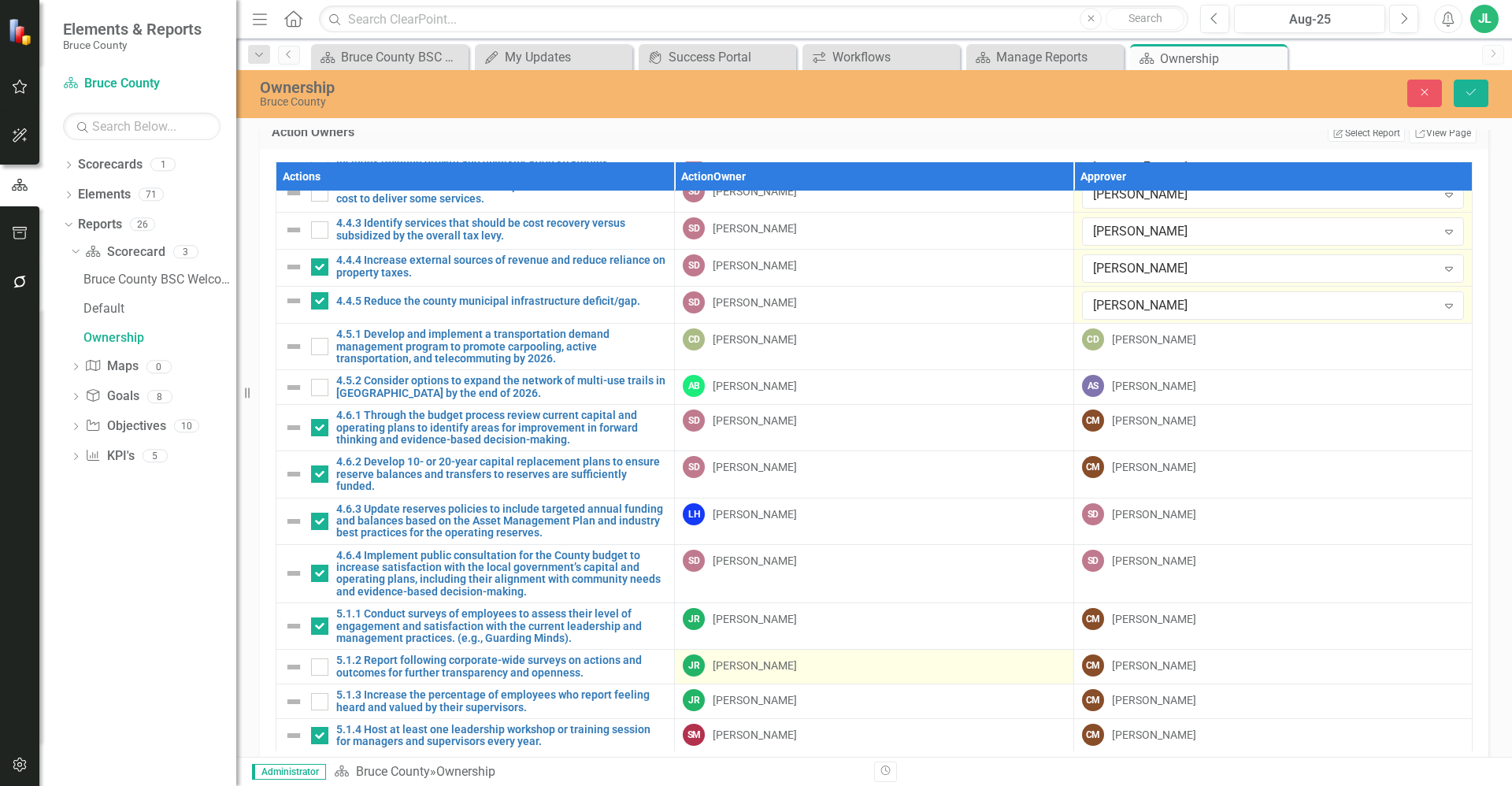
scroll to position [79, 0]
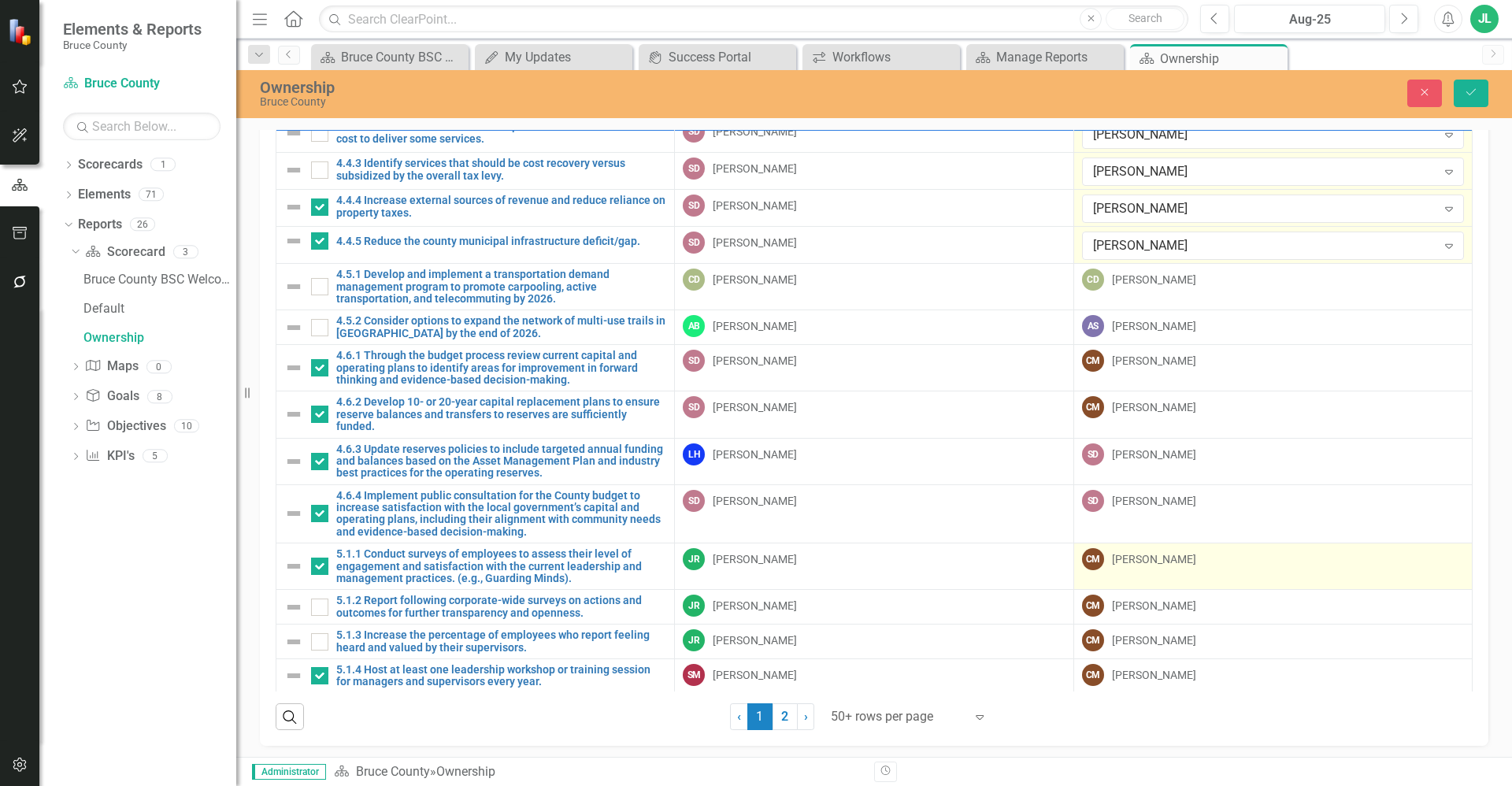
click at [1187, 551] on div "Christine MacDonald" at bounding box center [1155, 559] width 85 height 15
click at [1162, 554] on div "Christine MacDonald" at bounding box center [1264, 563] width 344 height 18
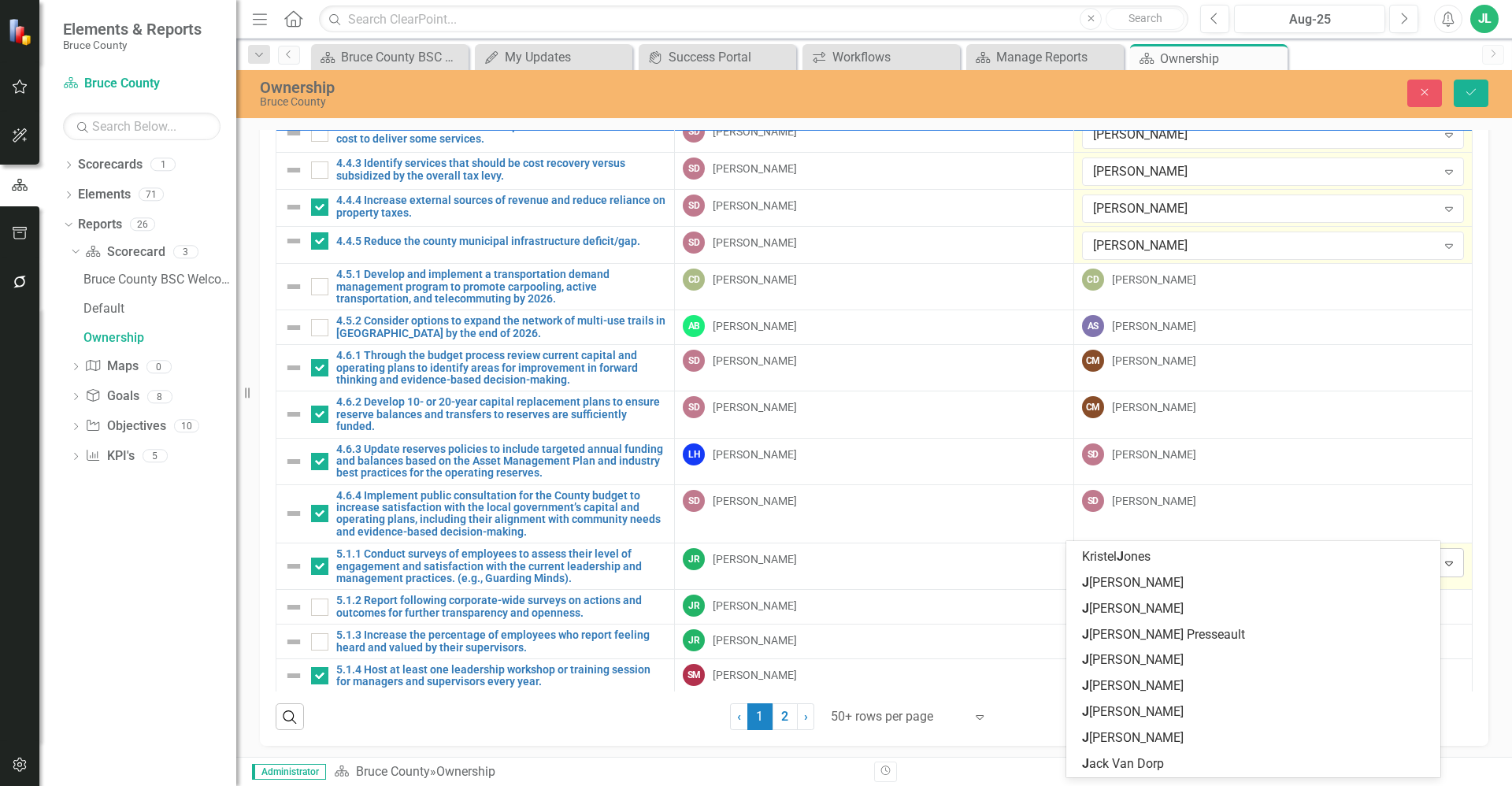
scroll to position [0, 0]
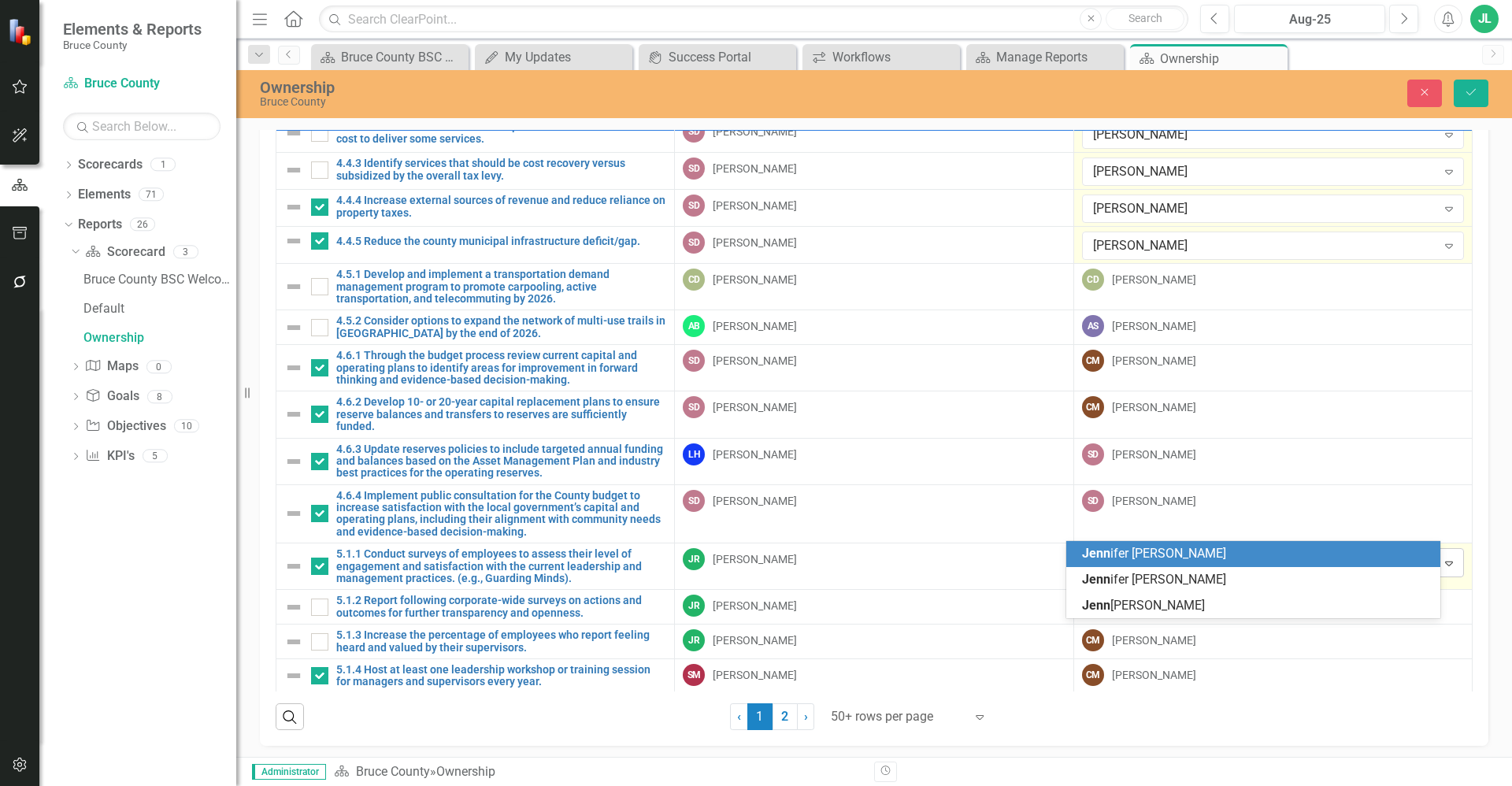
type input "jenni"
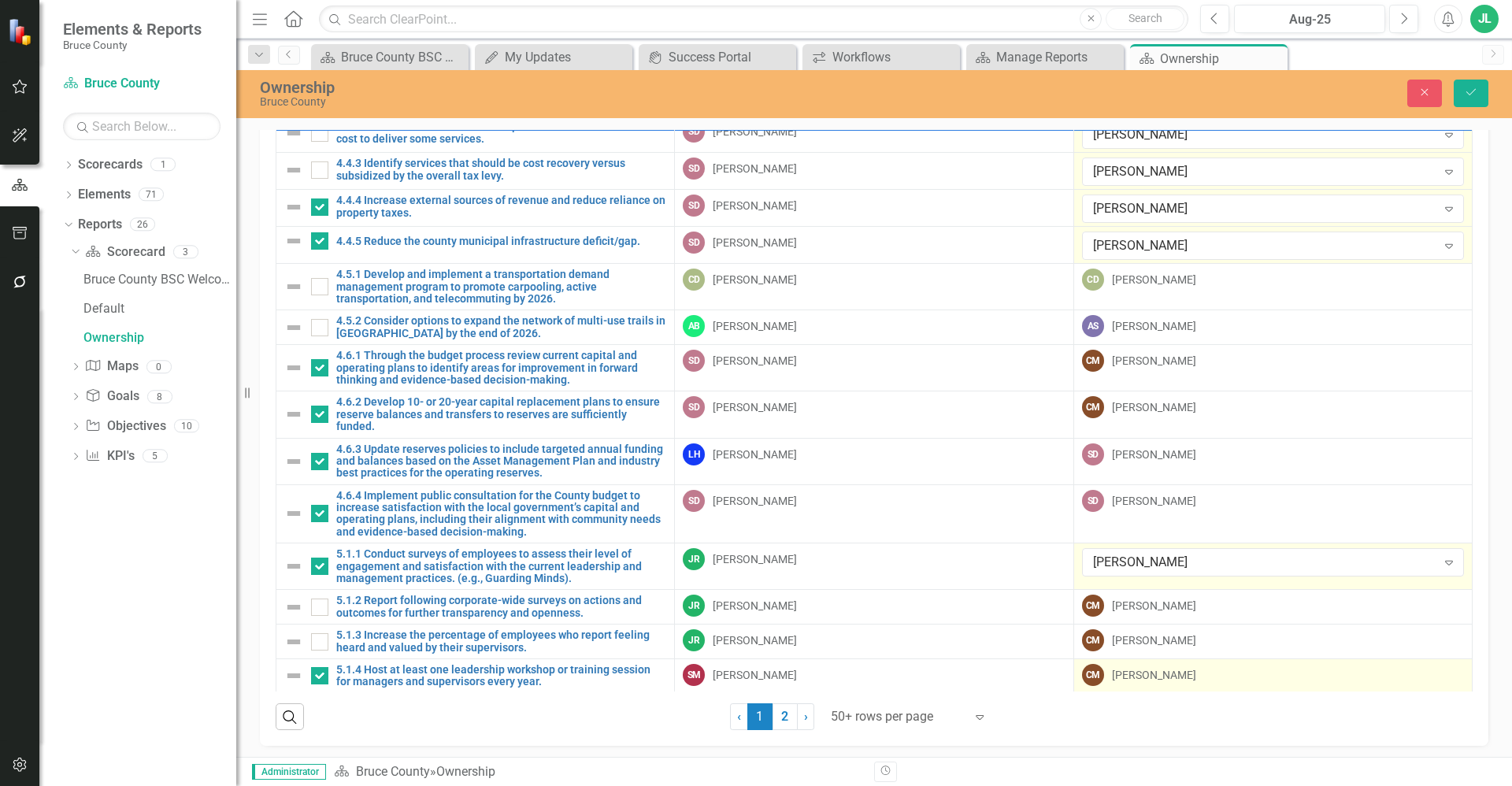
click at [1153, 668] on div "Christine MacDonald" at bounding box center [1155, 675] width 85 height 15
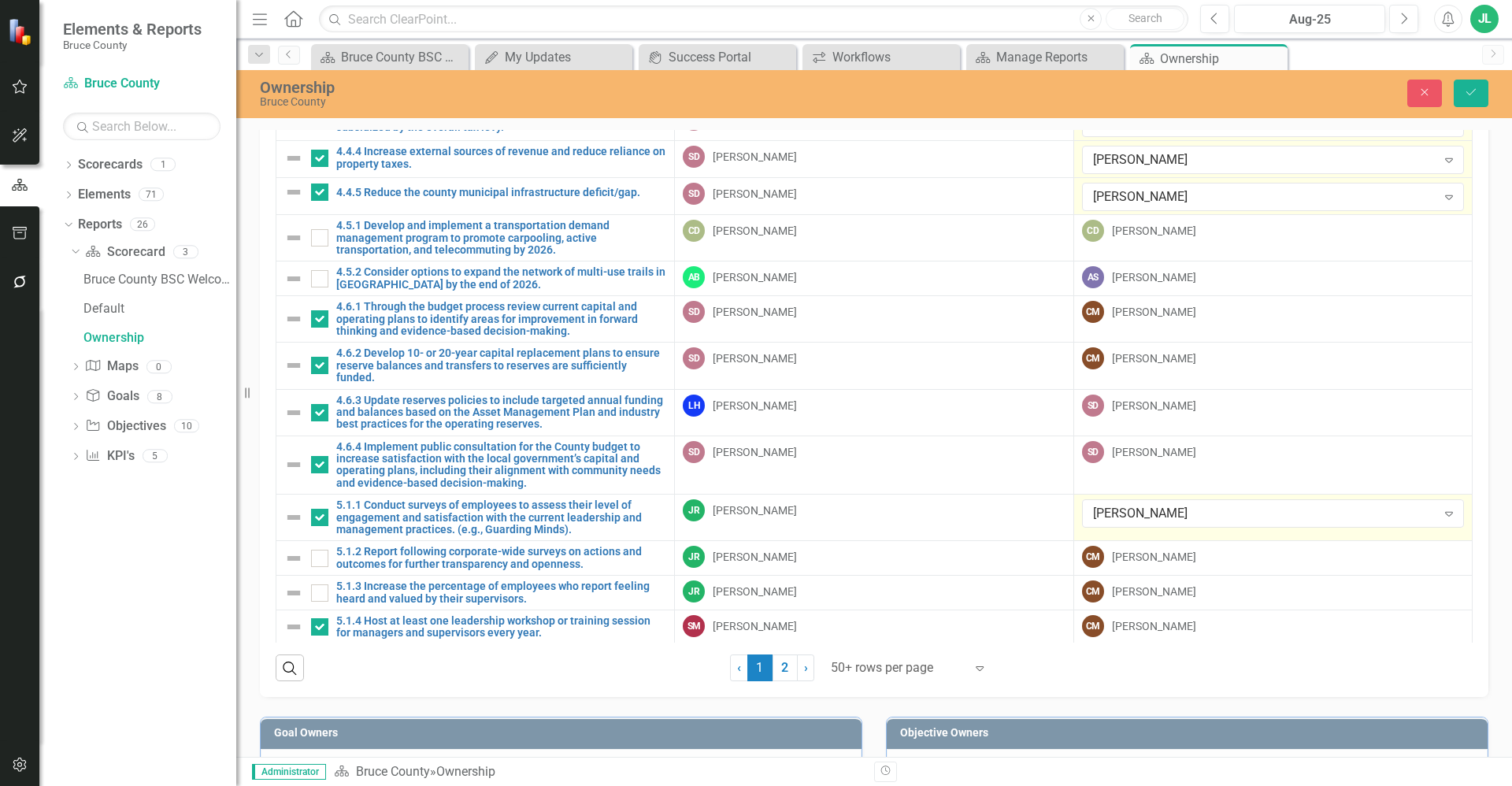
scroll to position [177, 0]
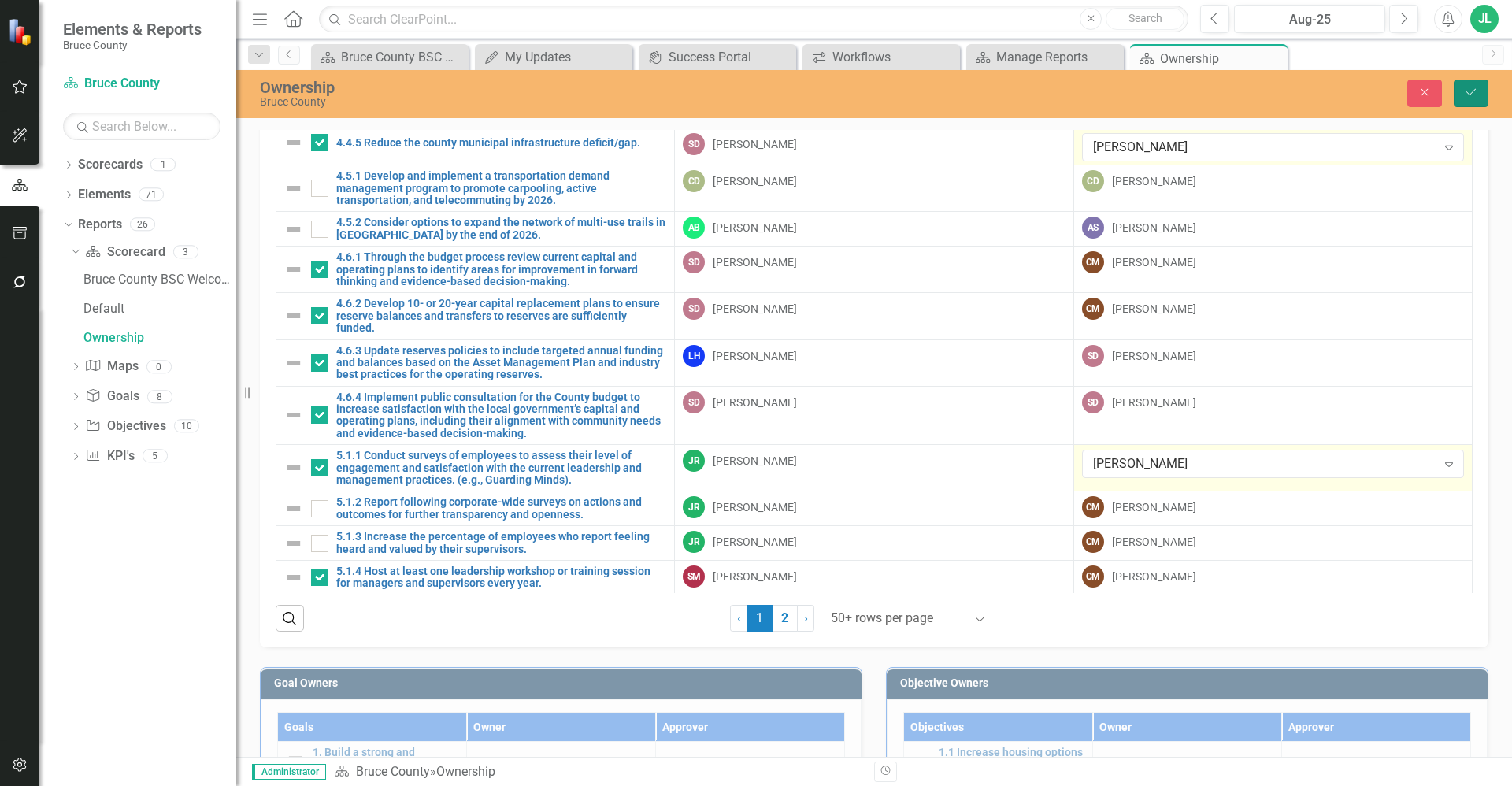
click at [1464, 90] on icon "Save" at bounding box center [1471, 92] width 14 height 11
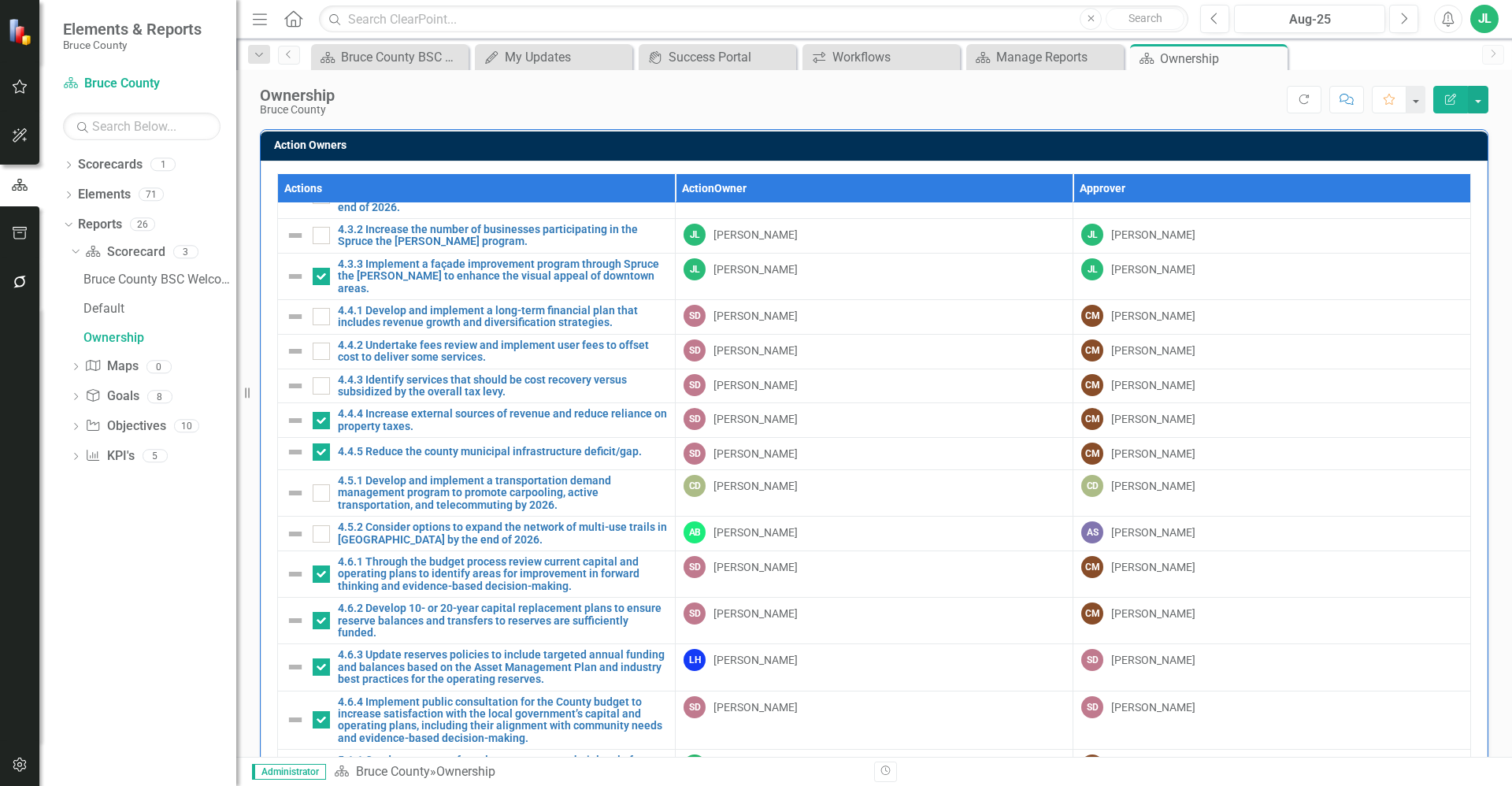
scroll to position [374, 0]
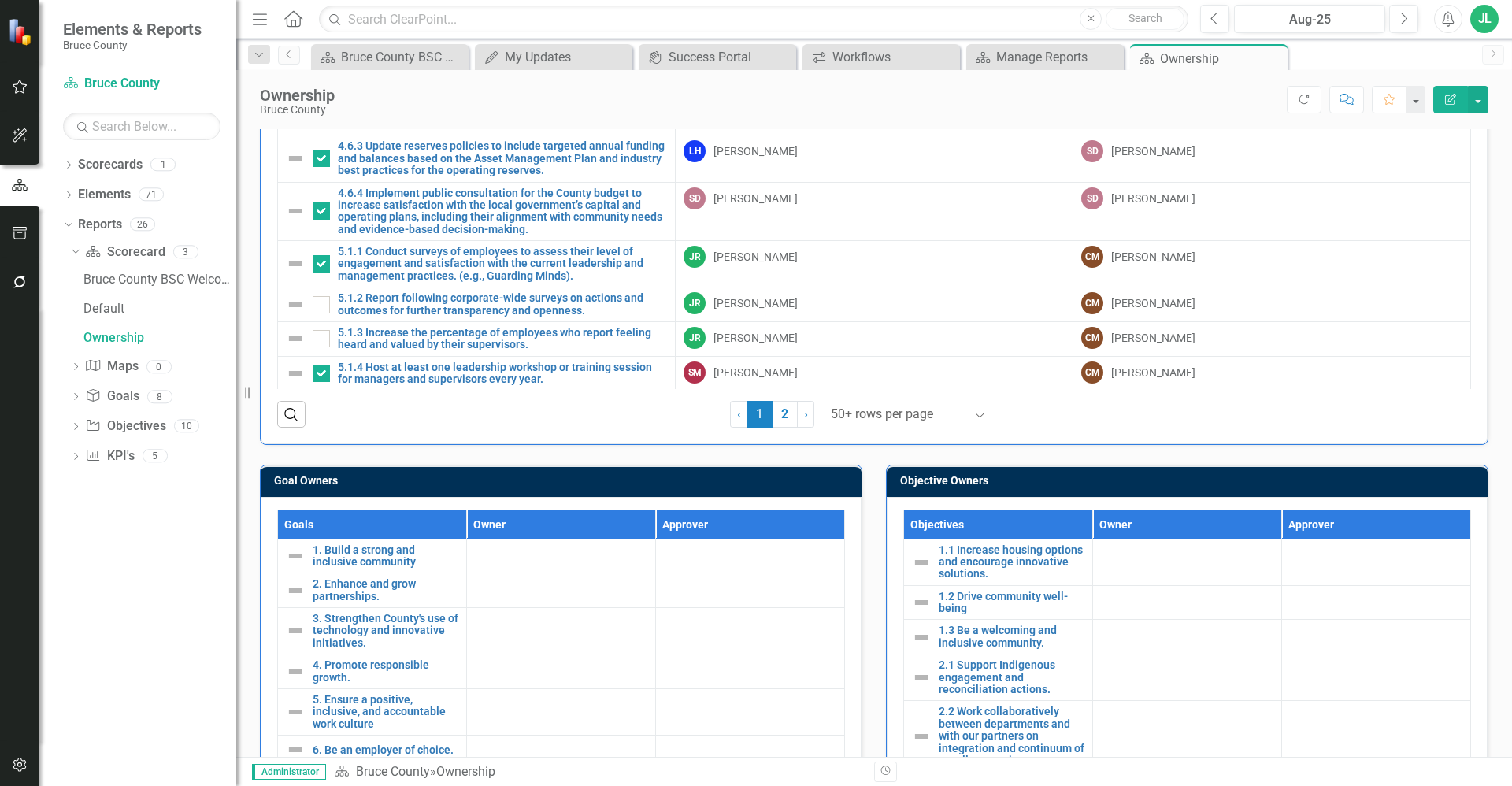
drag, startPoint x: 780, startPoint y: 412, endPoint x: 830, endPoint y: 474, distance: 79.6
click at [780, 412] on link "2" at bounding box center [785, 414] width 25 height 27
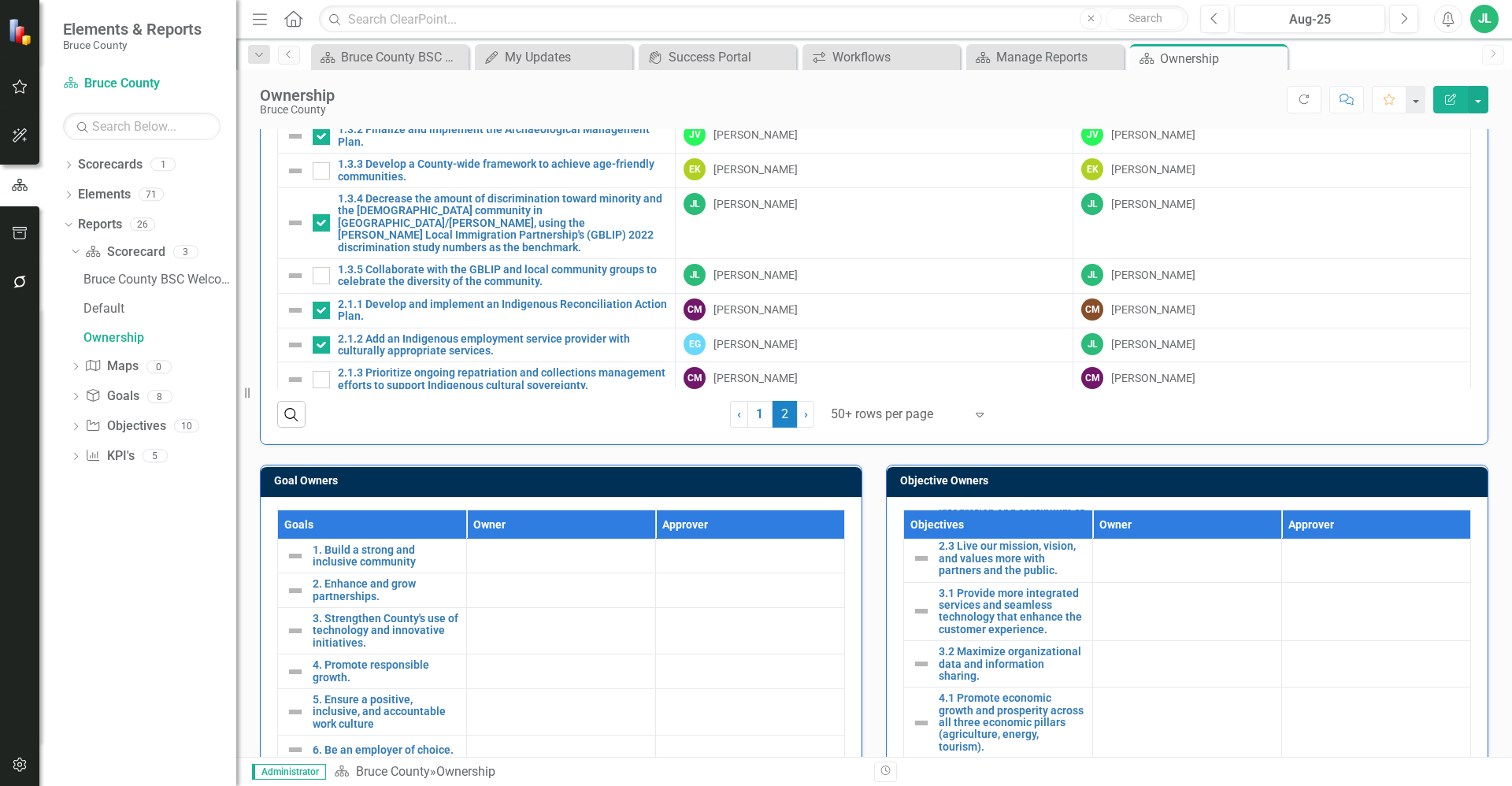
scroll to position [0, 0]
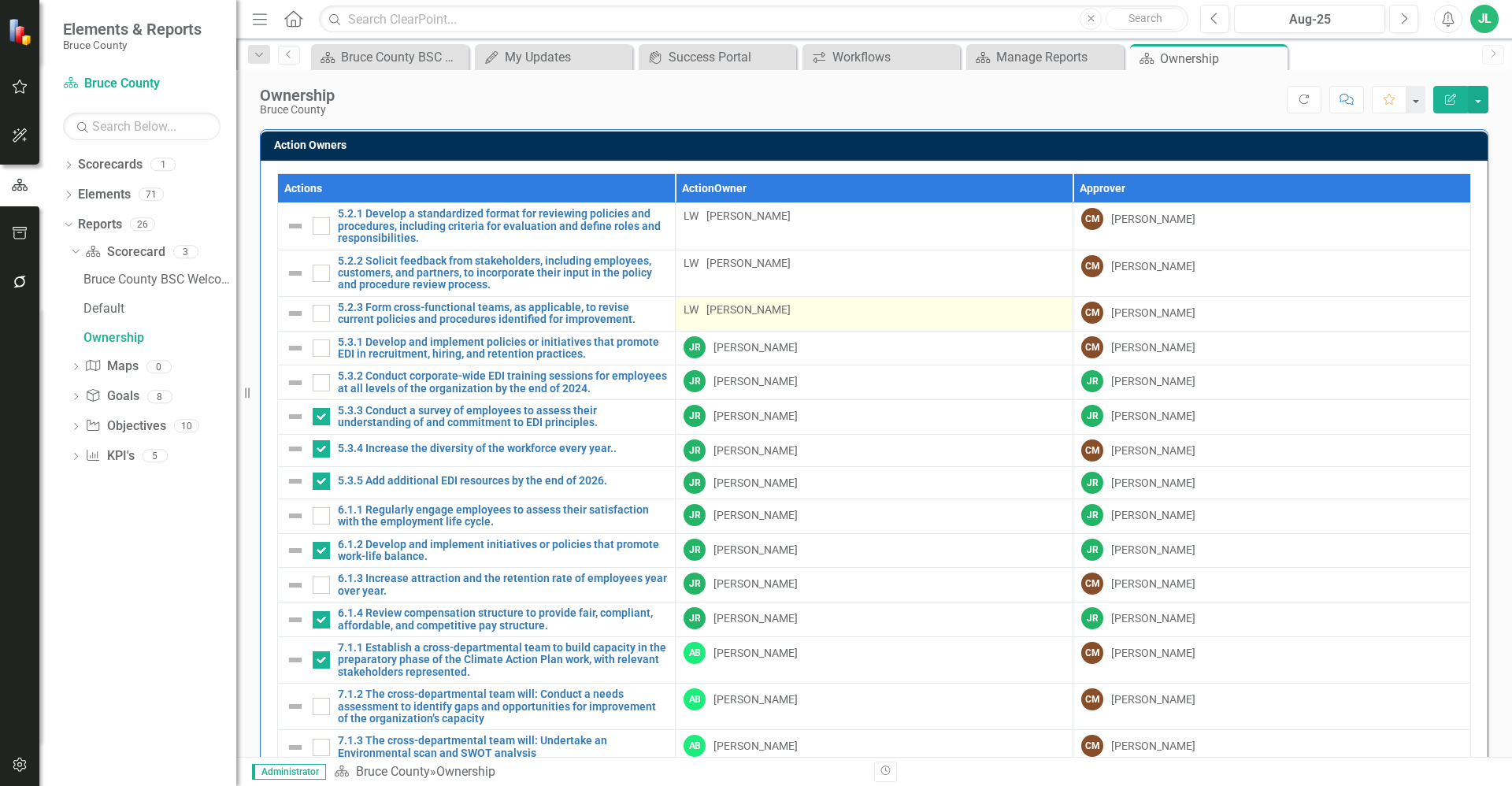
checkbox input "false"
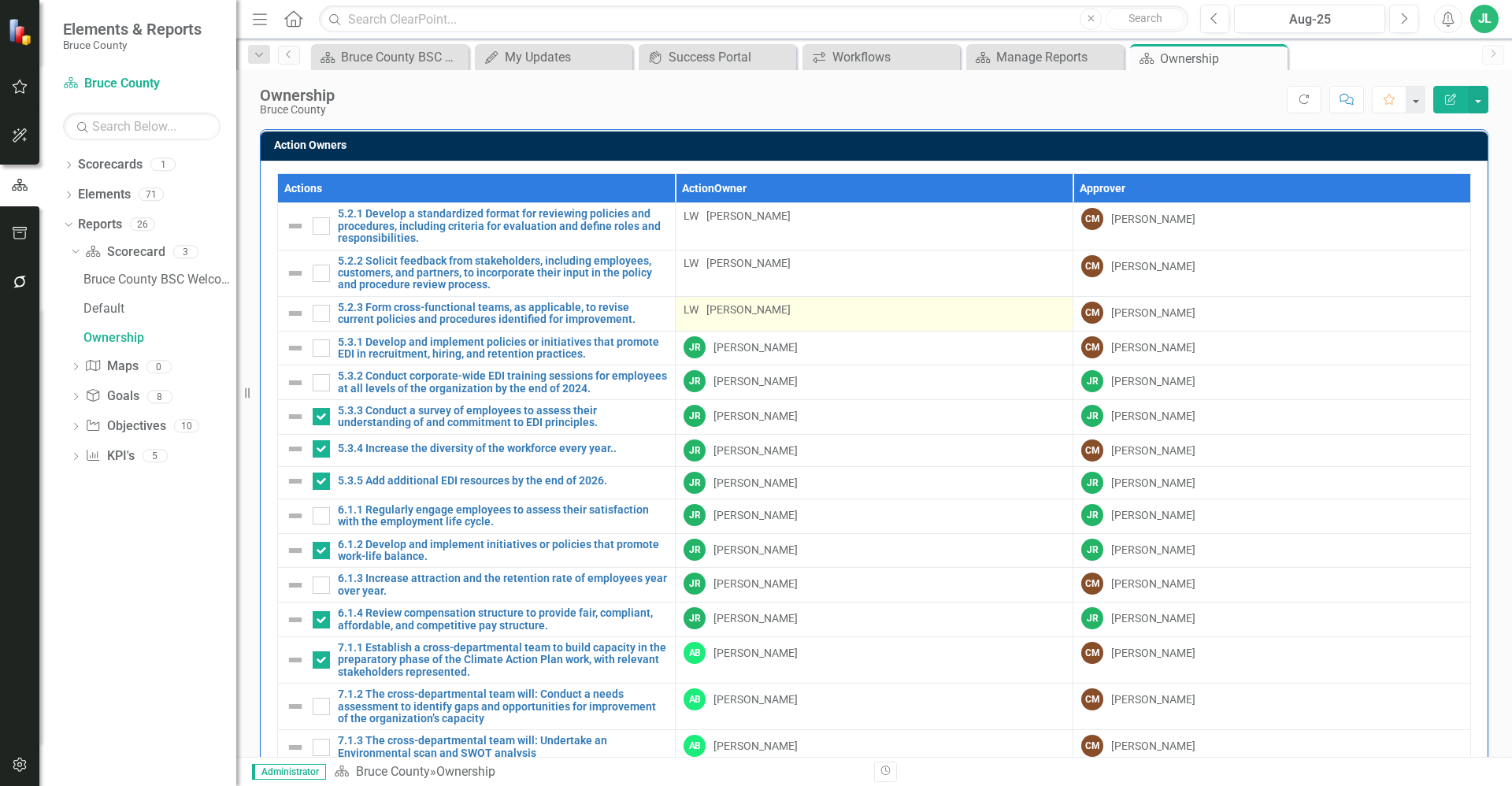
checkbox input "false"
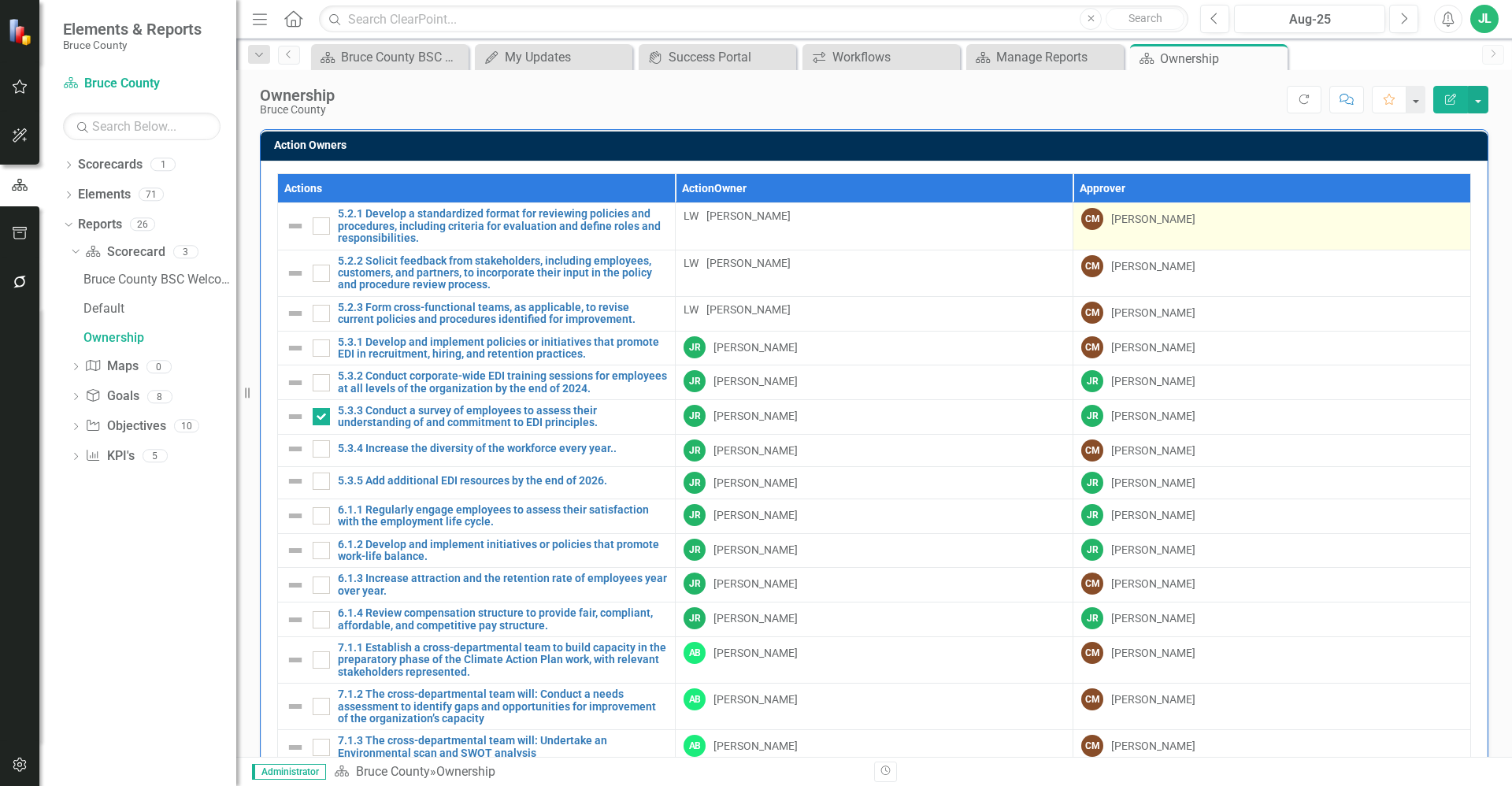
click at [1195, 234] on td "CM Christine MacDonald" at bounding box center [1272, 226] width 398 height 46
click at [1186, 230] on td "CM Christine MacDonald" at bounding box center [1272, 226] width 398 height 46
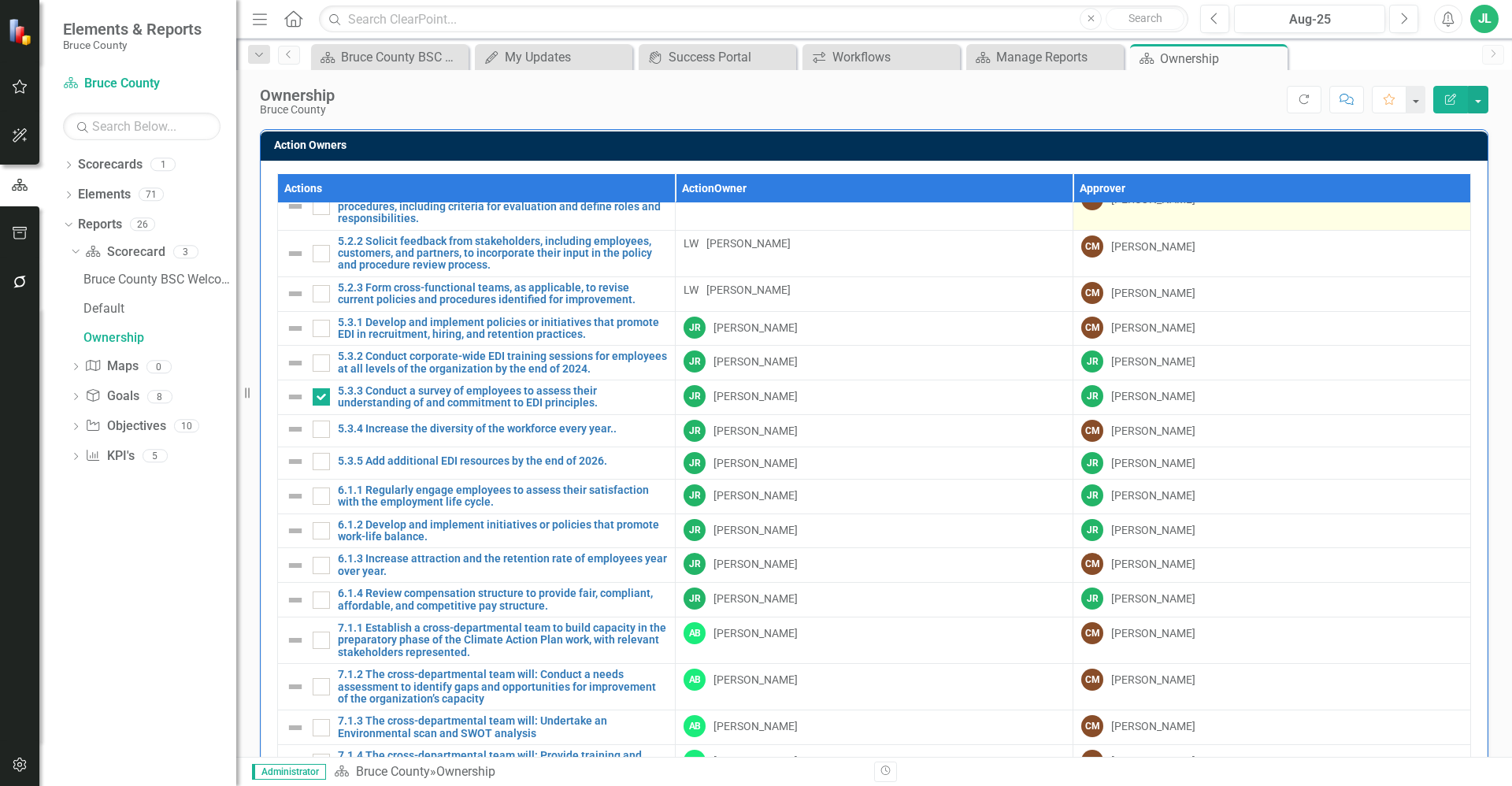
click at [1186, 230] on td "CM Christine MacDonald" at bounding box center [1272, 253] width 398 height 46
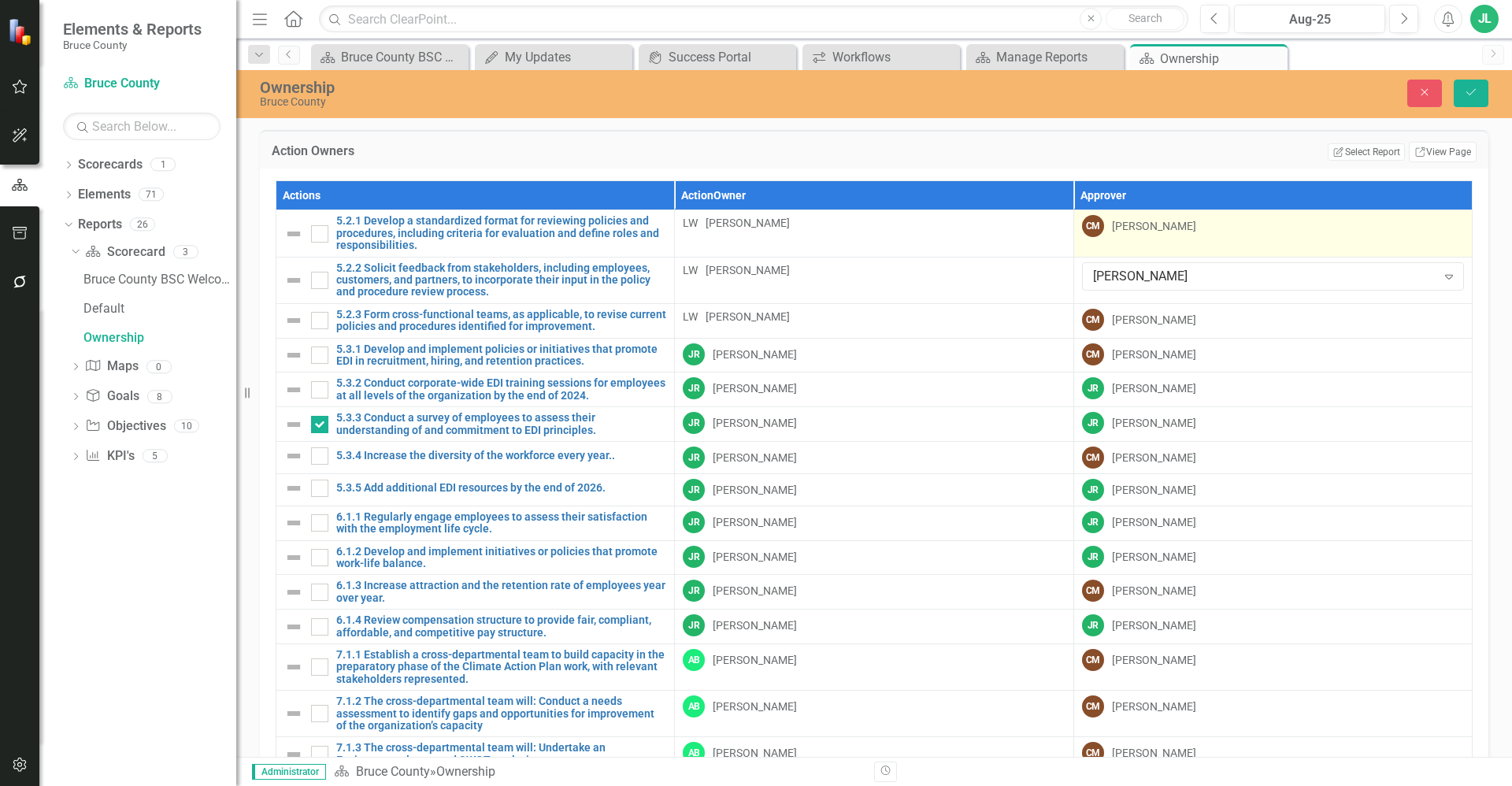
click at [1183, 227] on div "Christine MacDonald" at bounding box center [1155, 226] width 85 height 15
click at [1183, 227] on div "Christine MacDonald" at bounding box center [1264, 229] width 344 height 18
type input "loney"
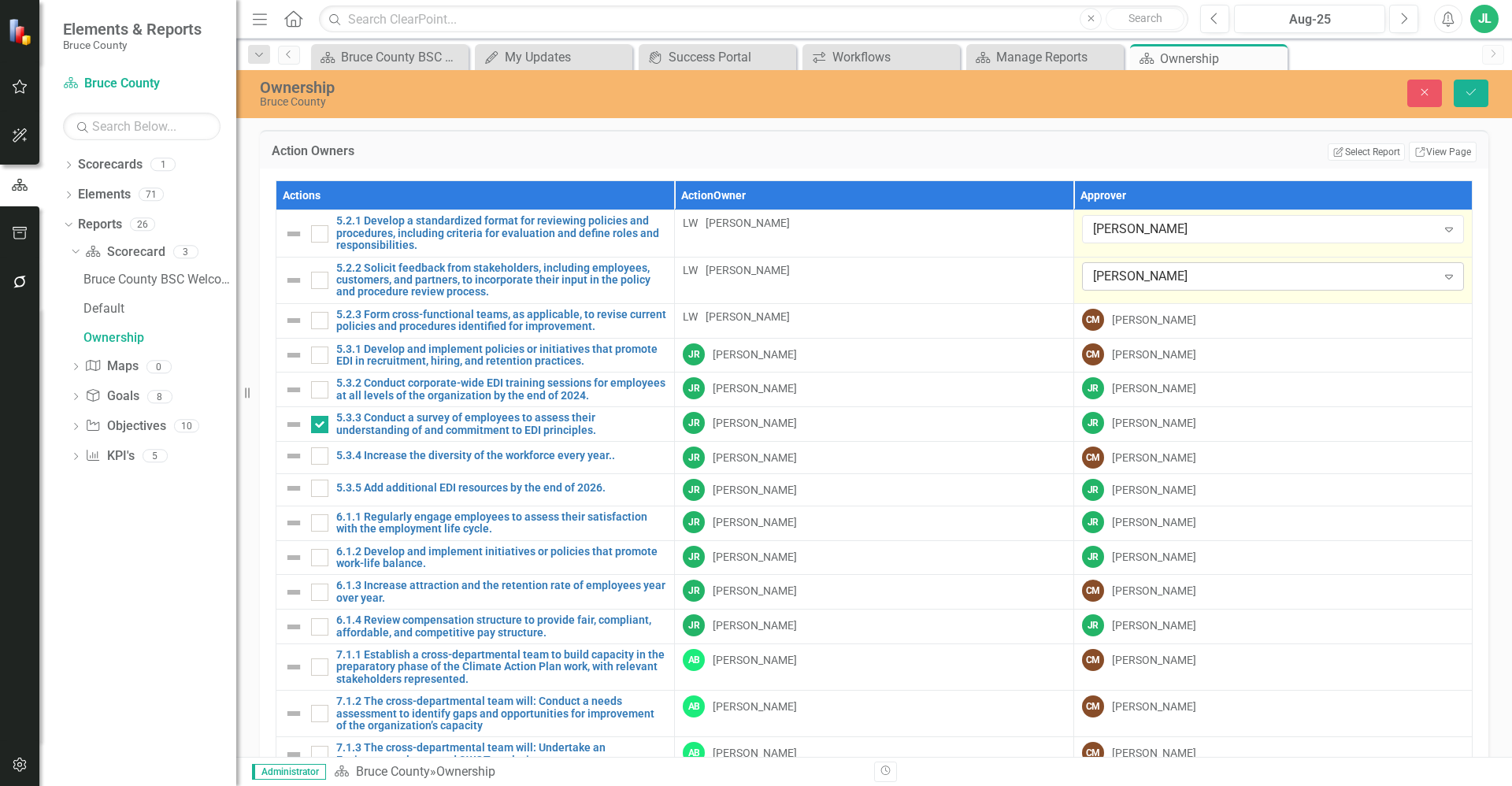
click at [1204, 275] on div "Christine MacDonald" at bounding box center [1264, 275] width 344 height 18
type input "loney"
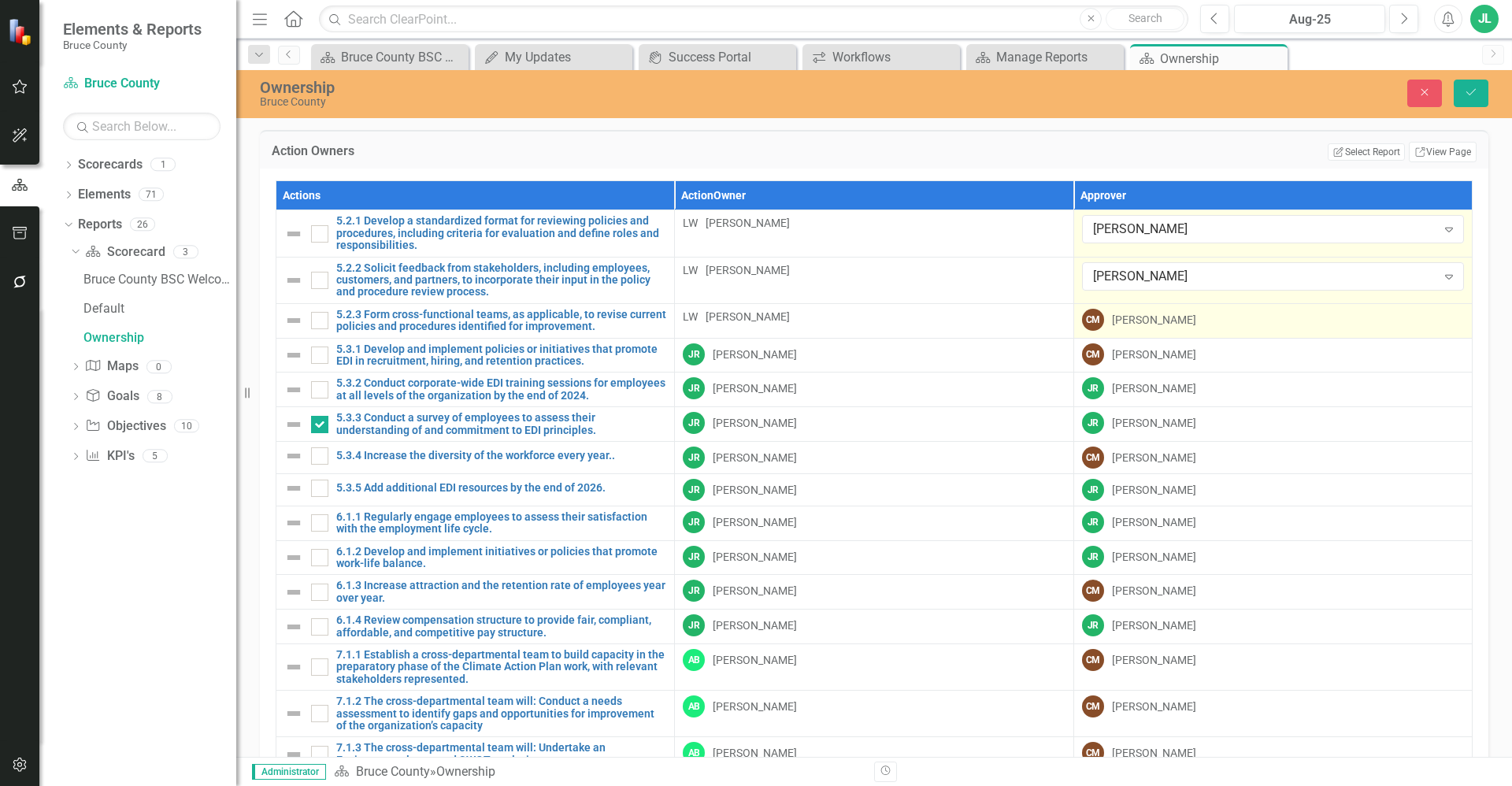
click at [1206, 327] on div "CM Christine MacDonald" at bounding box center [1273, 320] width 382 height 22
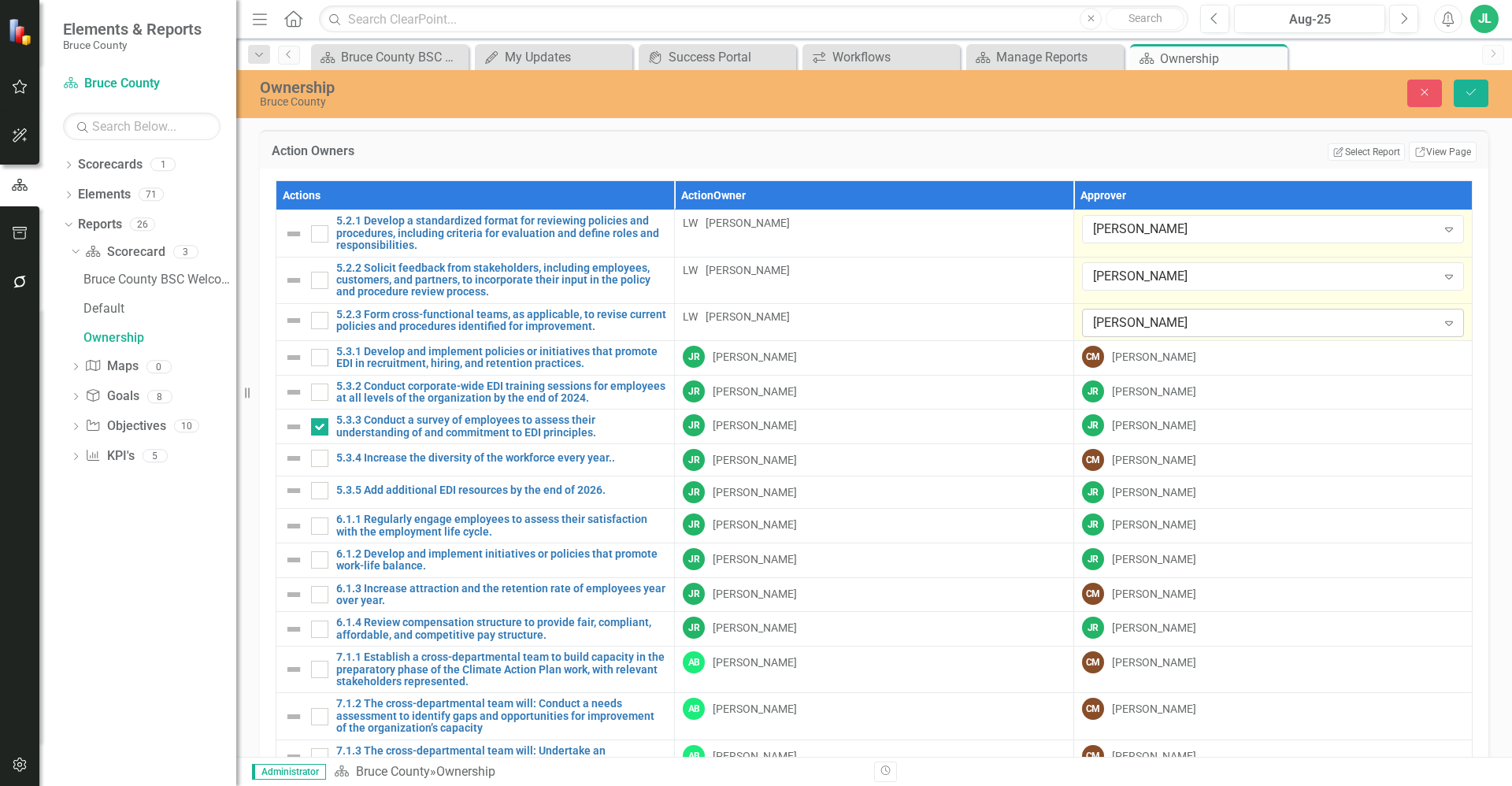
click at [1186, 328] on div "Christine MacDonald" at bounding box center [1264, 322] width 344 height 18
type input "loney"
click at [1183, 357] on div "Christine MacDonald" at bounding box center [1155, 356] width 85 height 15
click at [1177, 357] on div "Christine MacDonald" at bounding box center [1155, 356] width 85 height 15
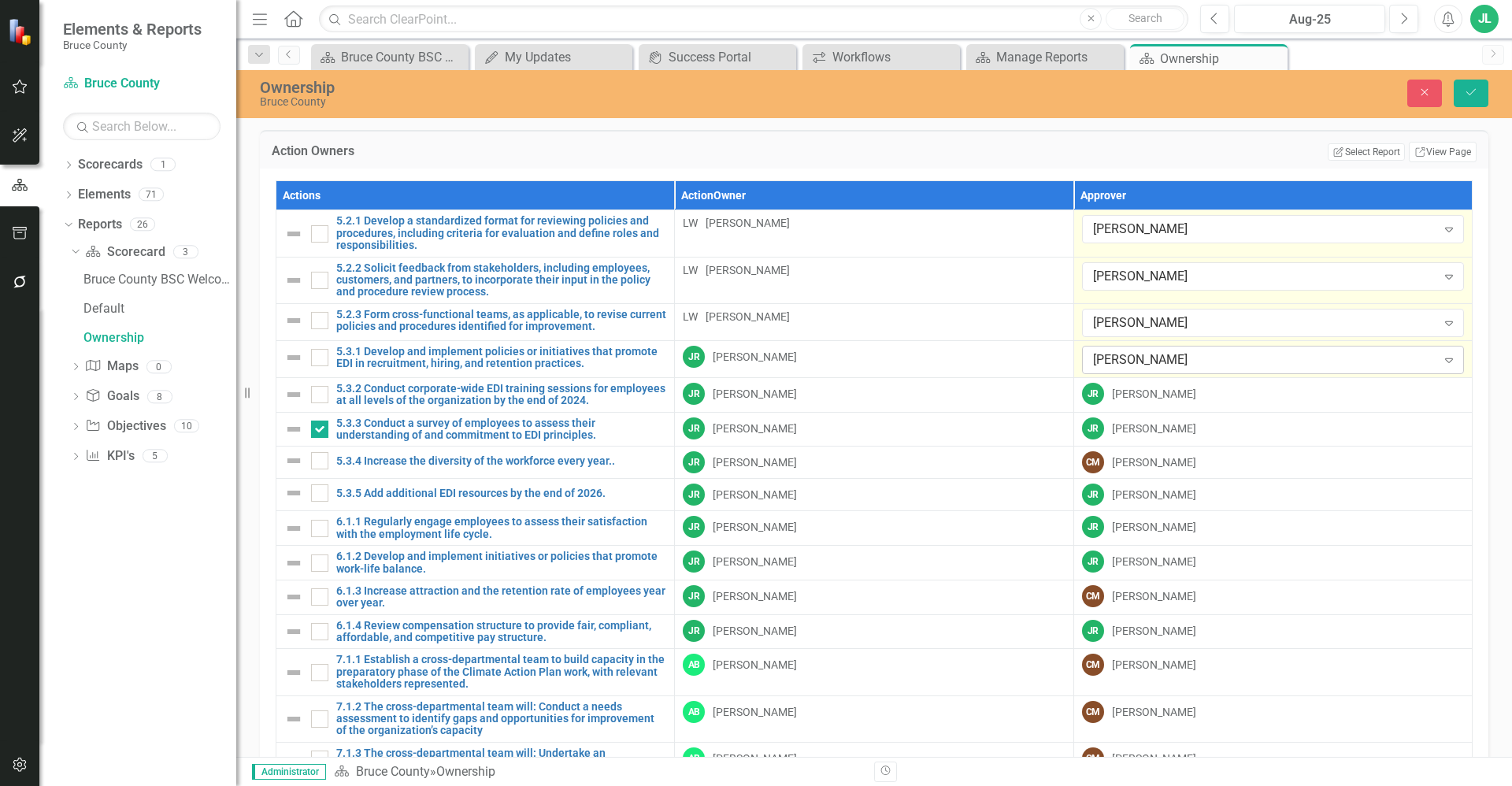
click at [1168, 361] on div "Christine MacDonald" at bounding box center [1264, 359] width 344 height 18
type input "robi"
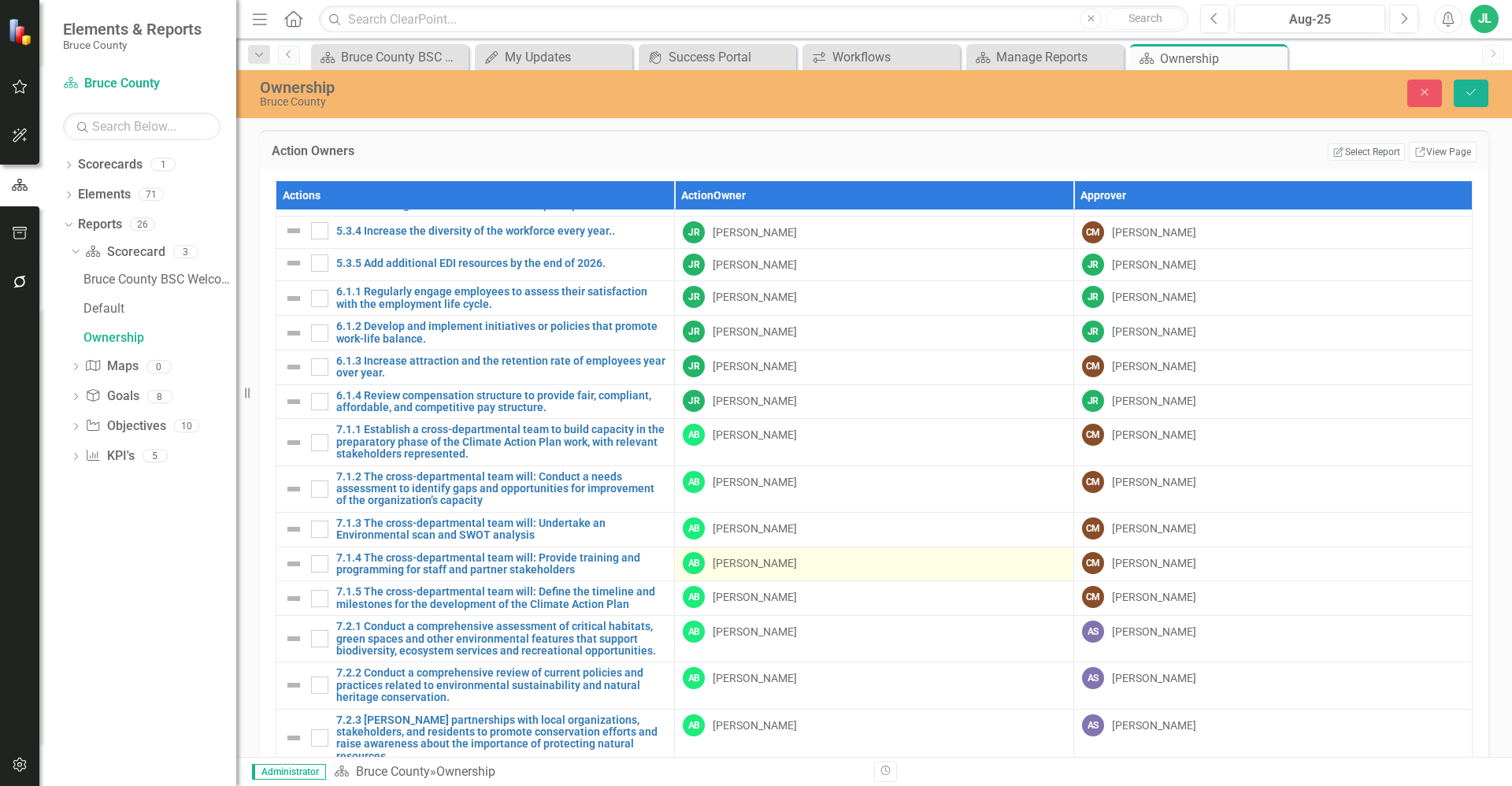
scroll to position [236, 0]
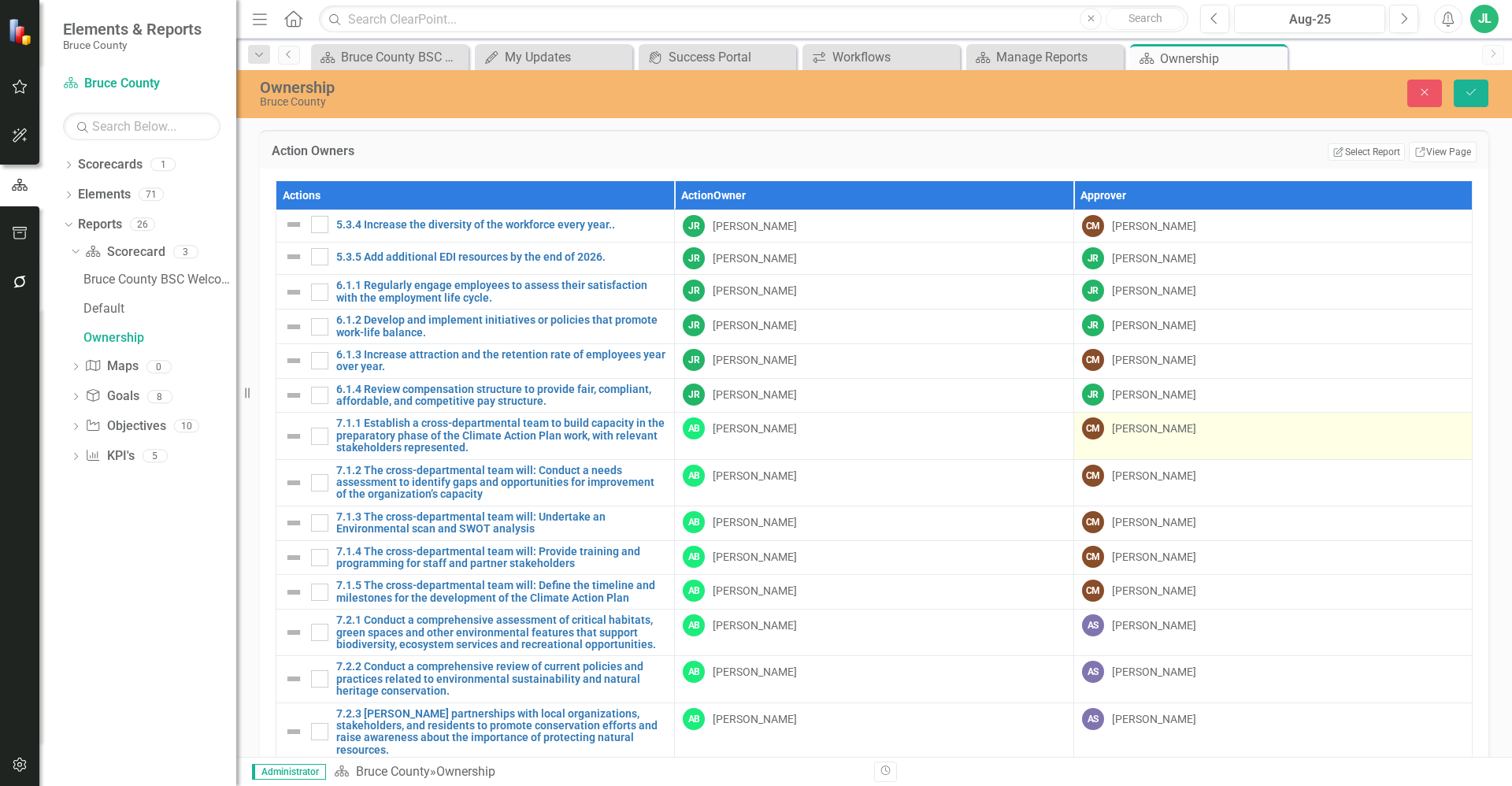
click at [1175, 427] on div "Christine MacDonald" at bounding box center [1155, 429] width 85 height 15
click at [1181, 432] on div "Christine MacDonald" at bounding box center [1155, 429] width 85 height 15
click at [1190, 430] on div "Christine MacDonald" at bounding box center [1264, 432] width 344 height 18
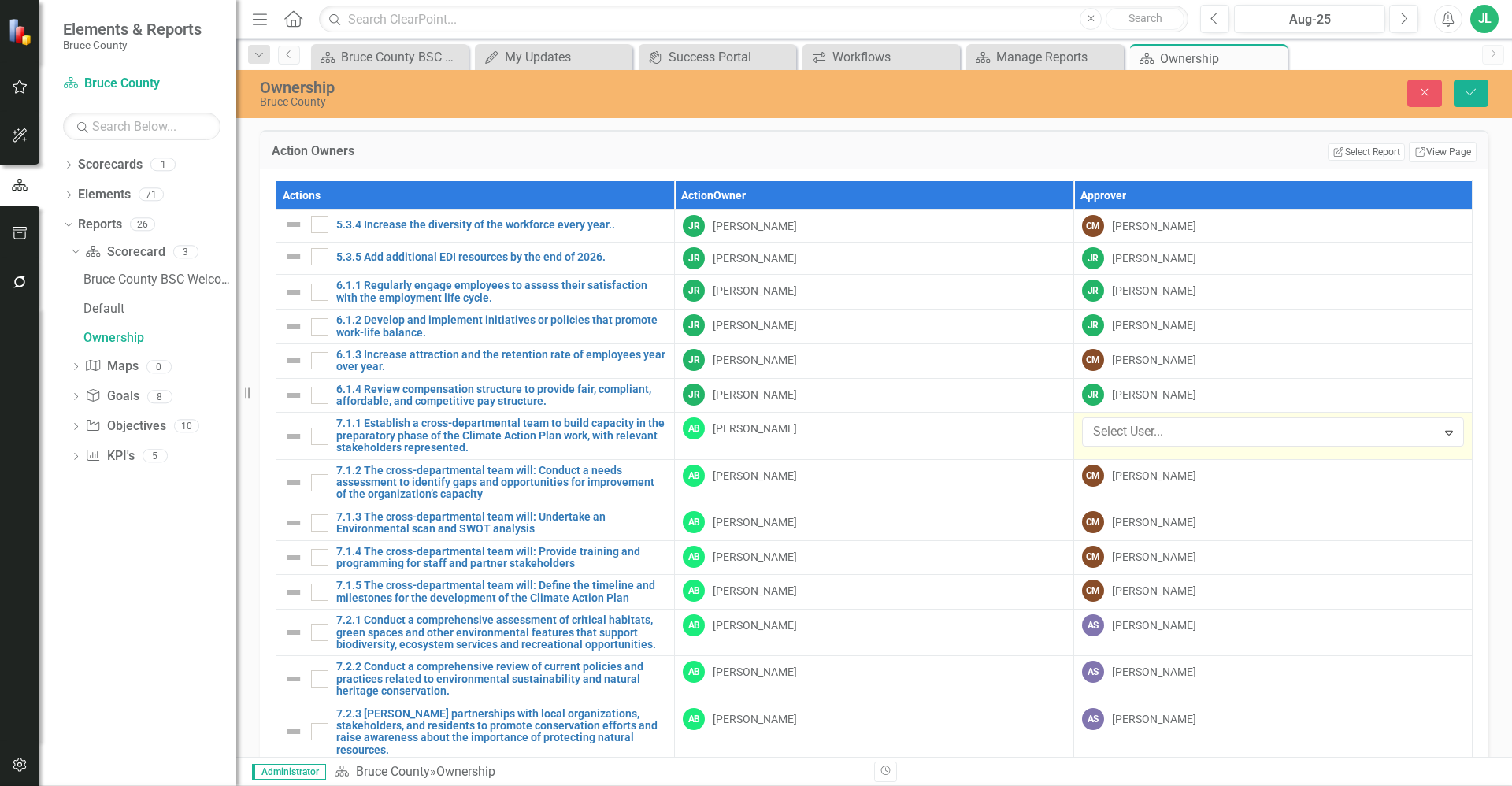
type input "t"
type input "adam"
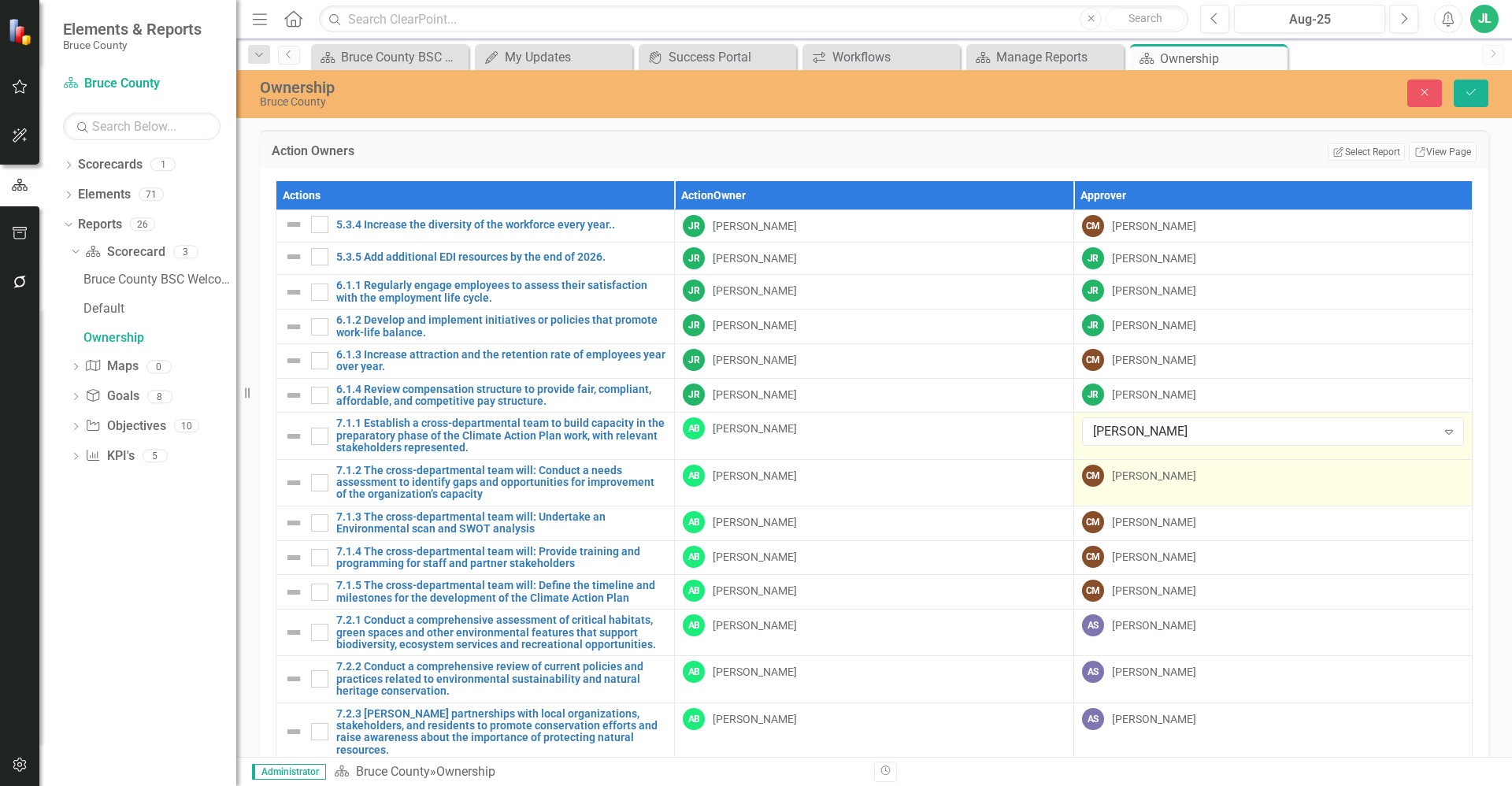
click at [1155, 486] on div "CM Christine MacDonald" at bounding box center [1273, 475] width 382 height 22
click at [1167, 481] on div "Christine MacDonald" at bounding box center [1155, 476] width 85 height 15
click at [1179, 477] on div "Christine MacDonald" at bounding box center [1264, 478] width 344 height 18
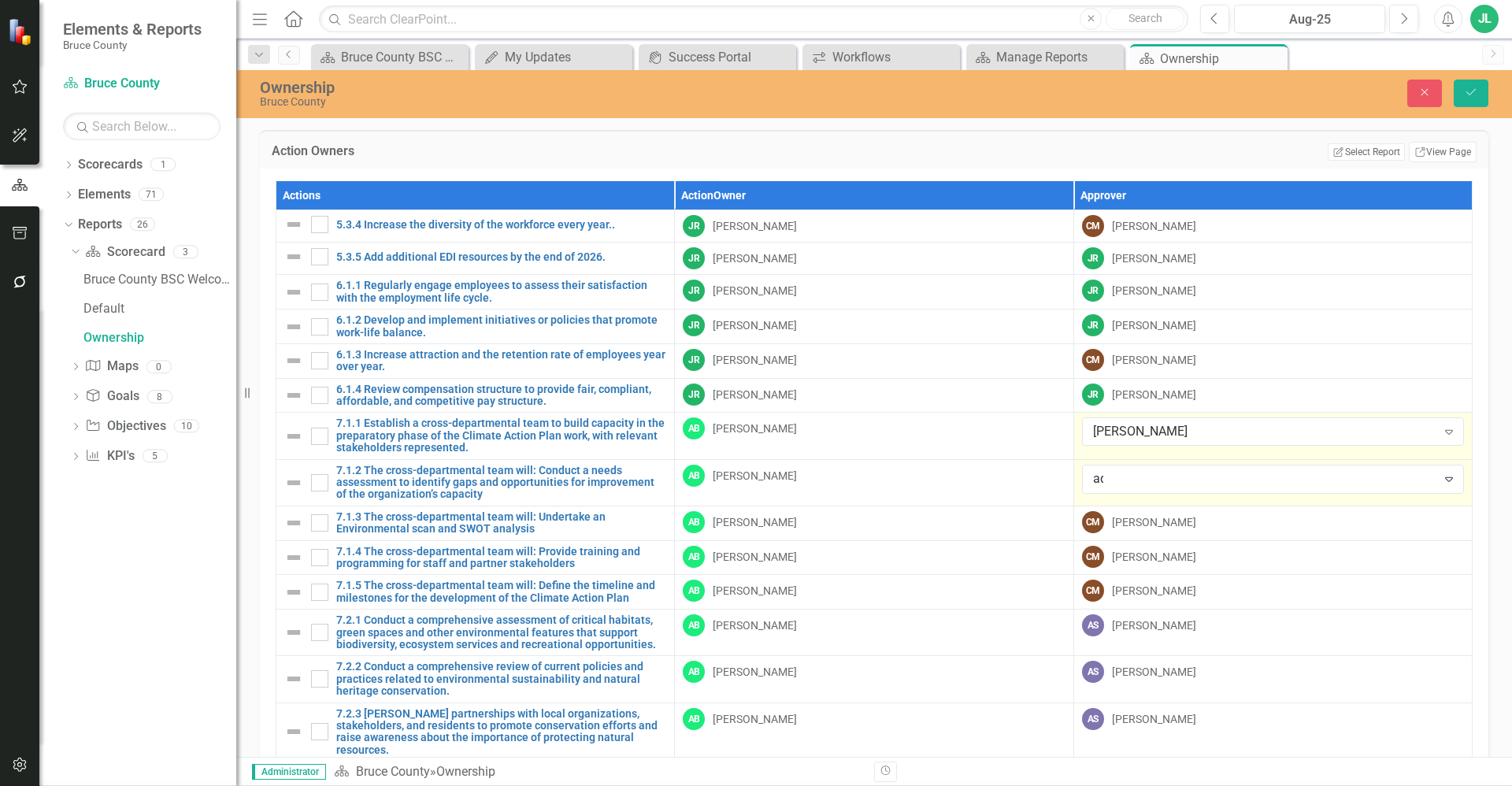
type input "ada"
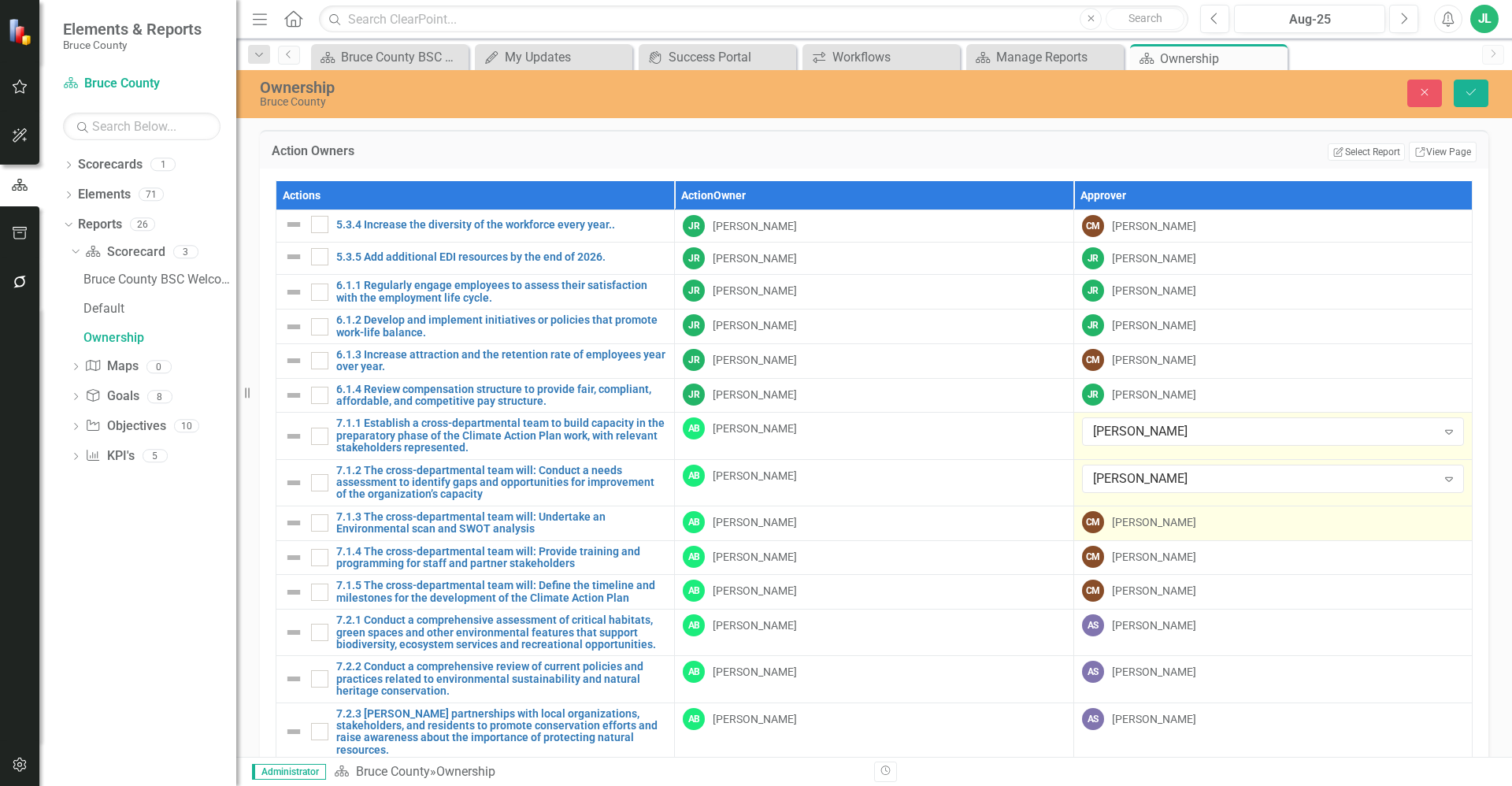
click at [1215, 521] on div "CM Christine MacDonald" at bounding box center [1273, 522] width 382 height 22
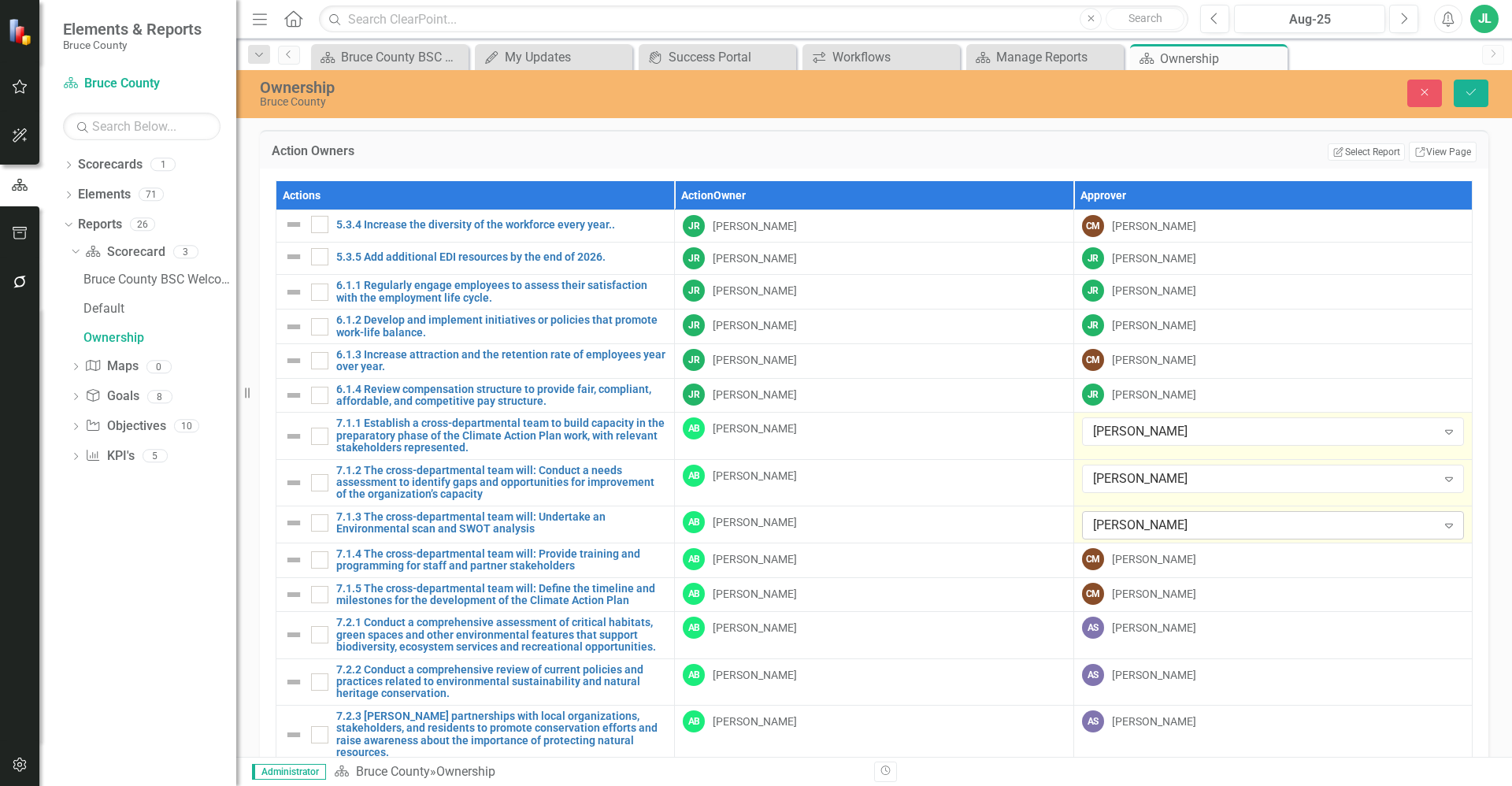
click at [1199, 527] on div "Christine MacDonald" at bounding box center [1264, 525] width 344 height 18
type input "adam sta"
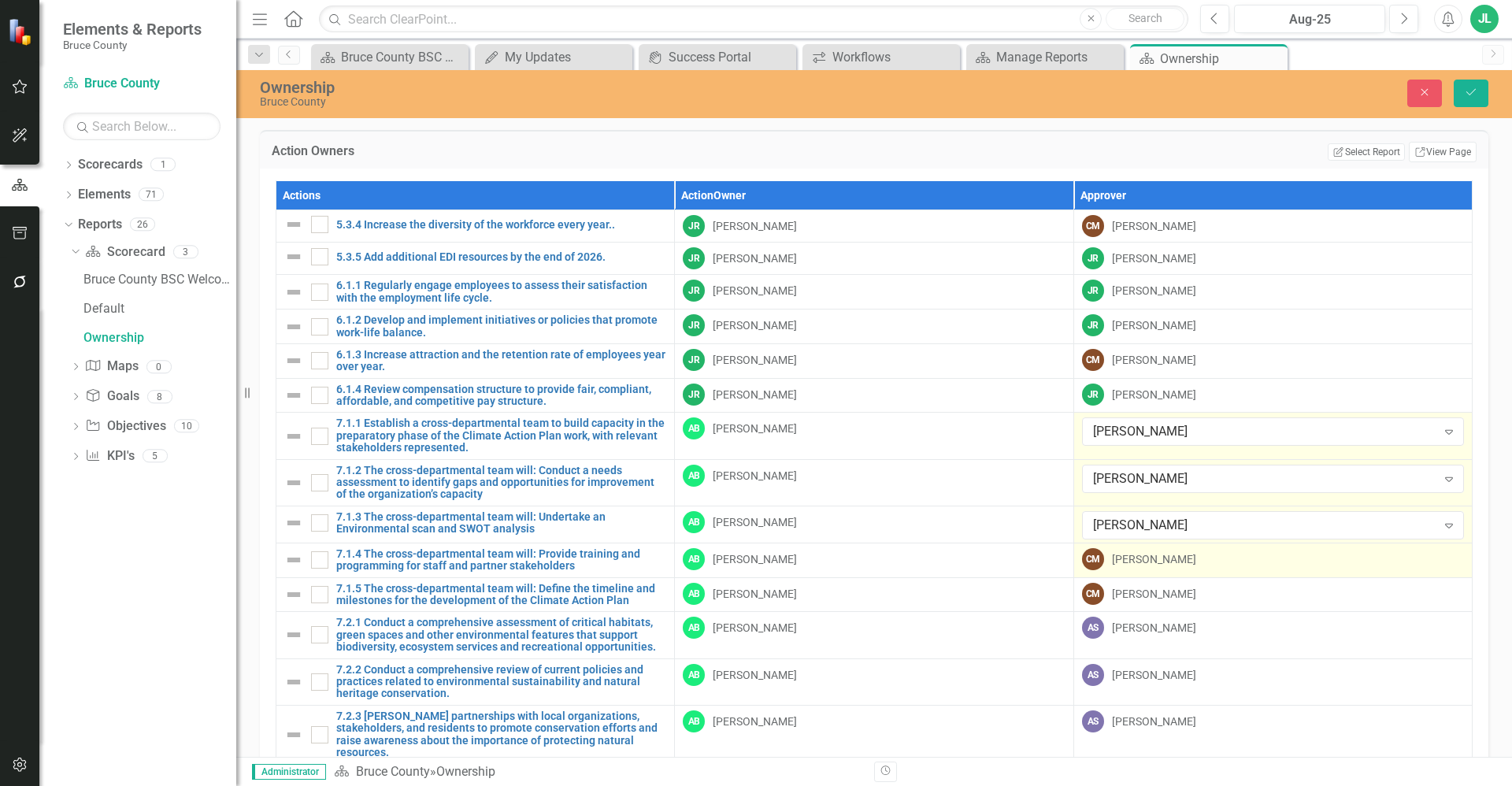
click at [1134, 569] on div "CM Christine MacDonald" at bounding box center [1273, 559] width 382 height 22
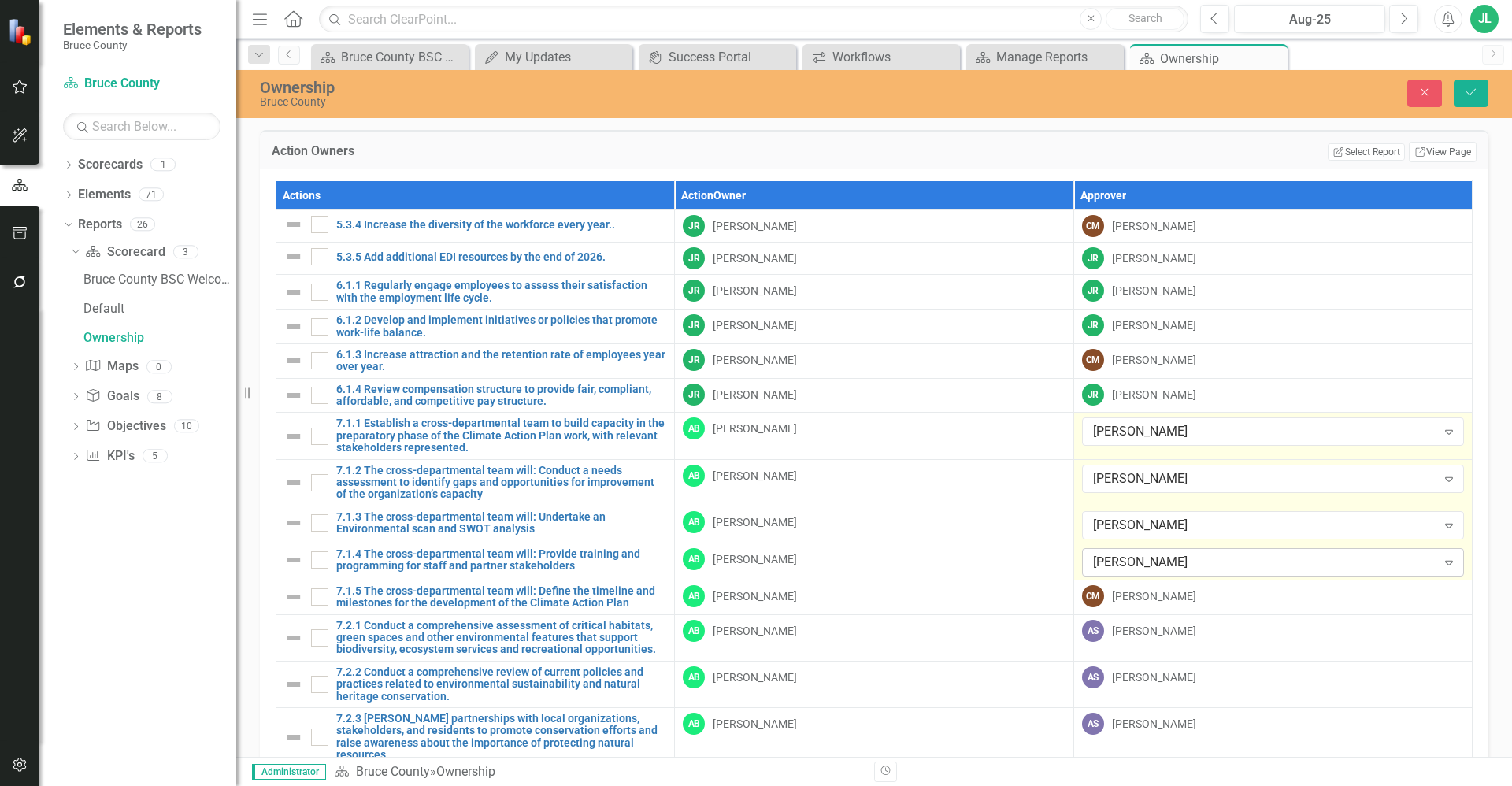
click at [1148, 568] on div "Christine MacDonald" at bounding box center [1264, 562] width 344 height 18
type input "adam"
click at [1185, 597] on div "Christine MacDonald" at bounding box center [1155, 596] width 85 height 15
click at [1185, 597] on div "Christine MacDonald" at bounding box center [1264, 599] width 344 height 18
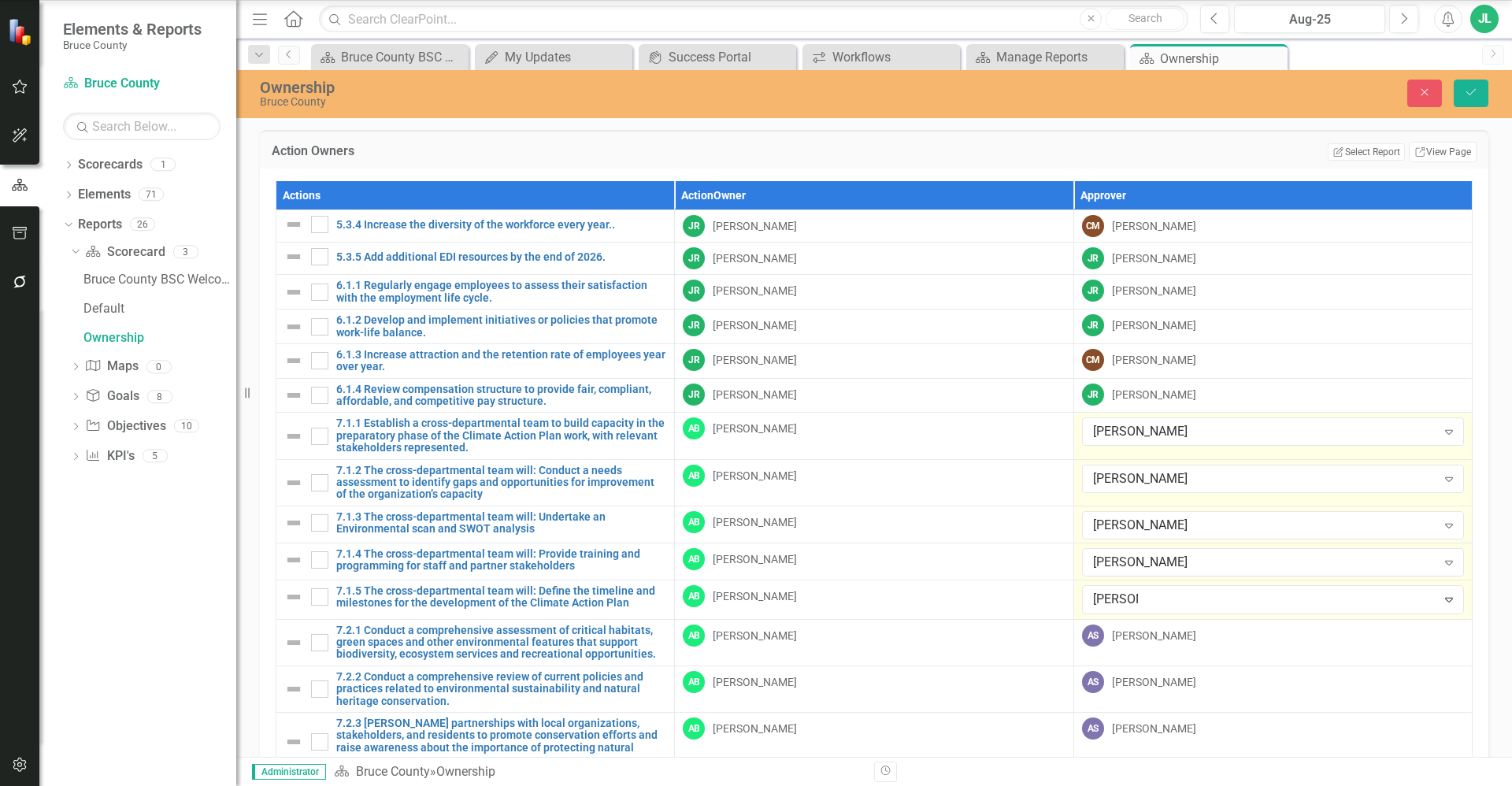
type input "adam st"
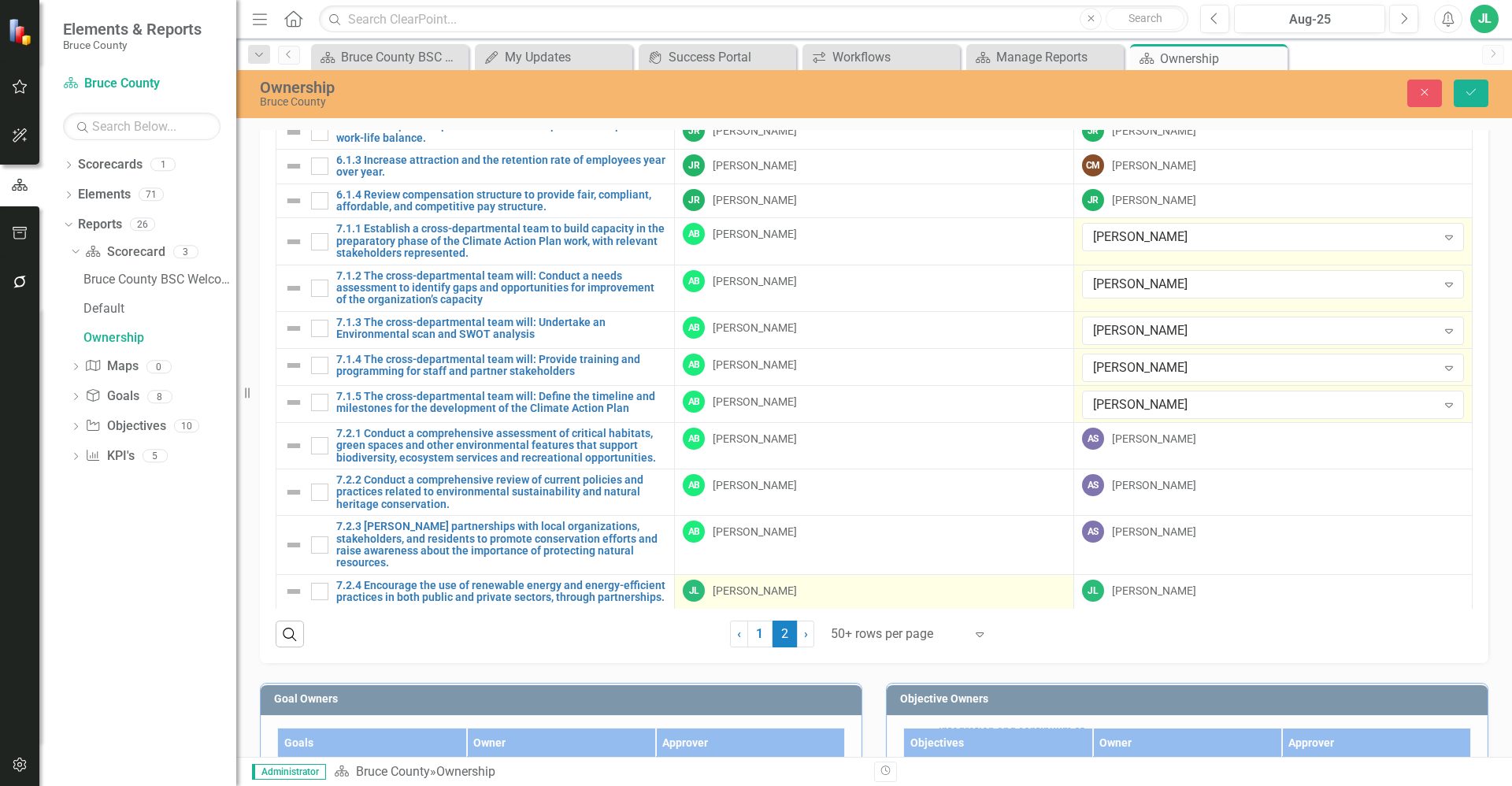
scroll to position [196, 0]
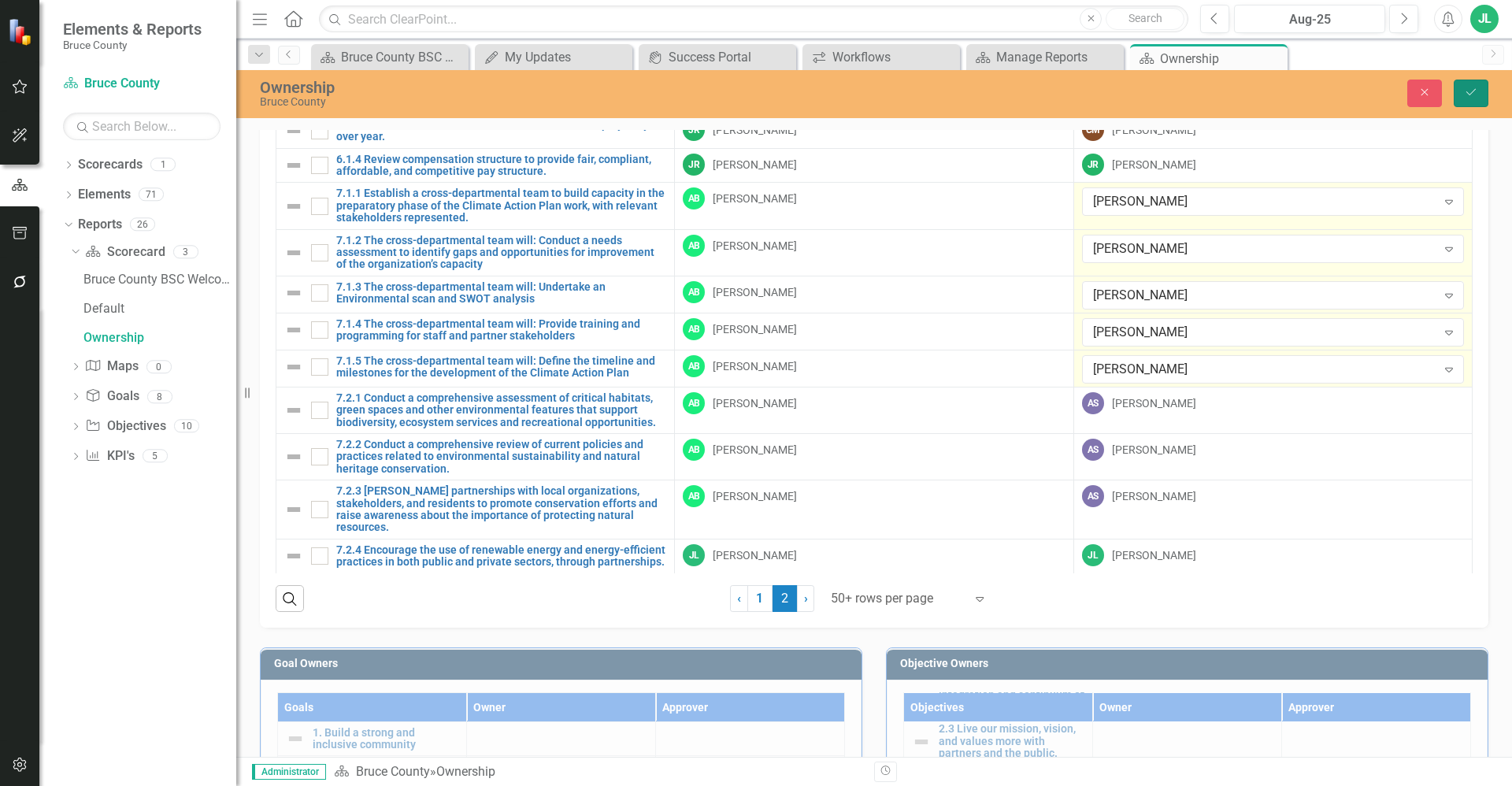
click at [1475, 92] on icon "Save" at bounding box center [1471, 92] width 14 height 11
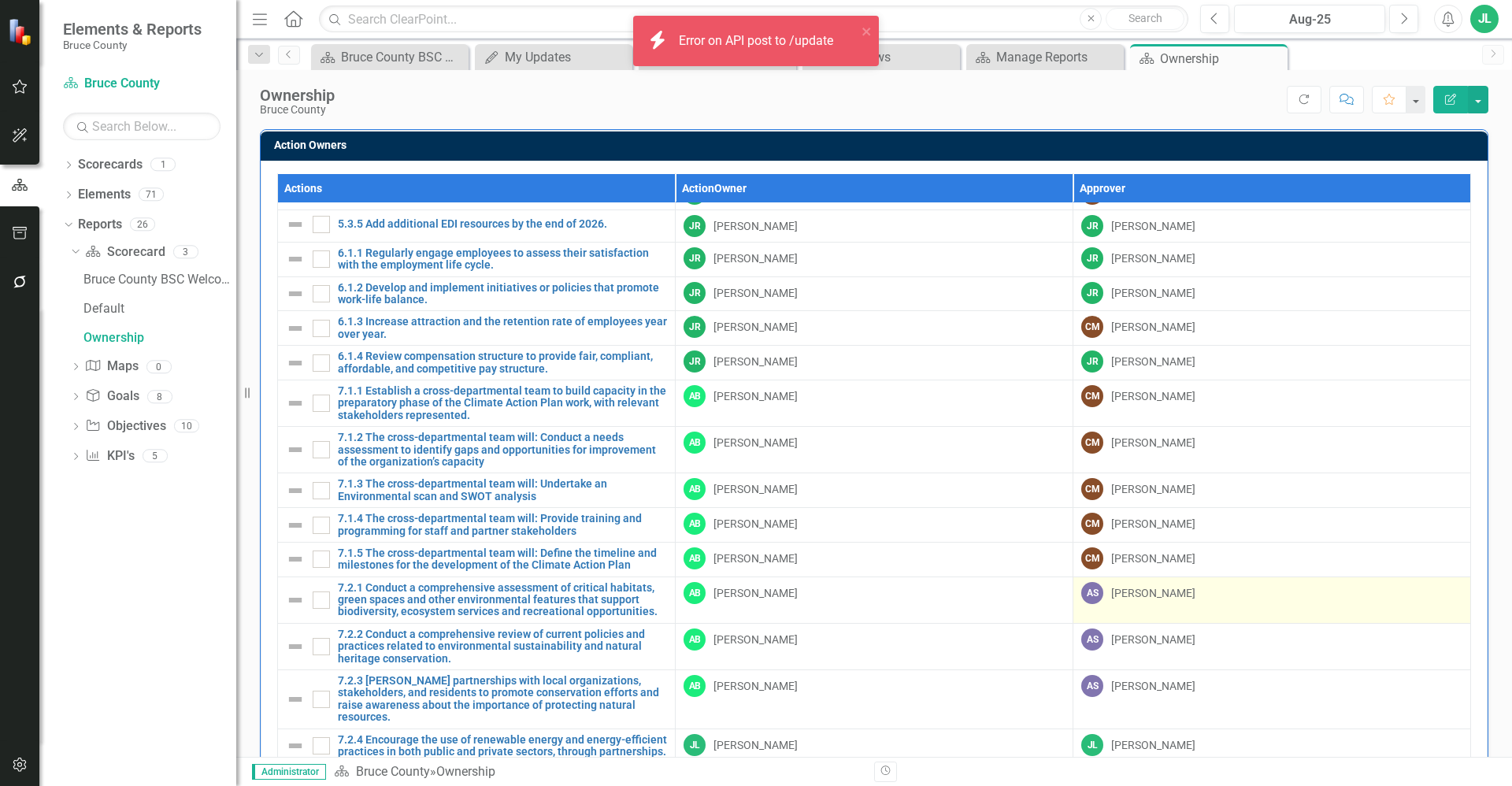
scroll to position [19, 0]
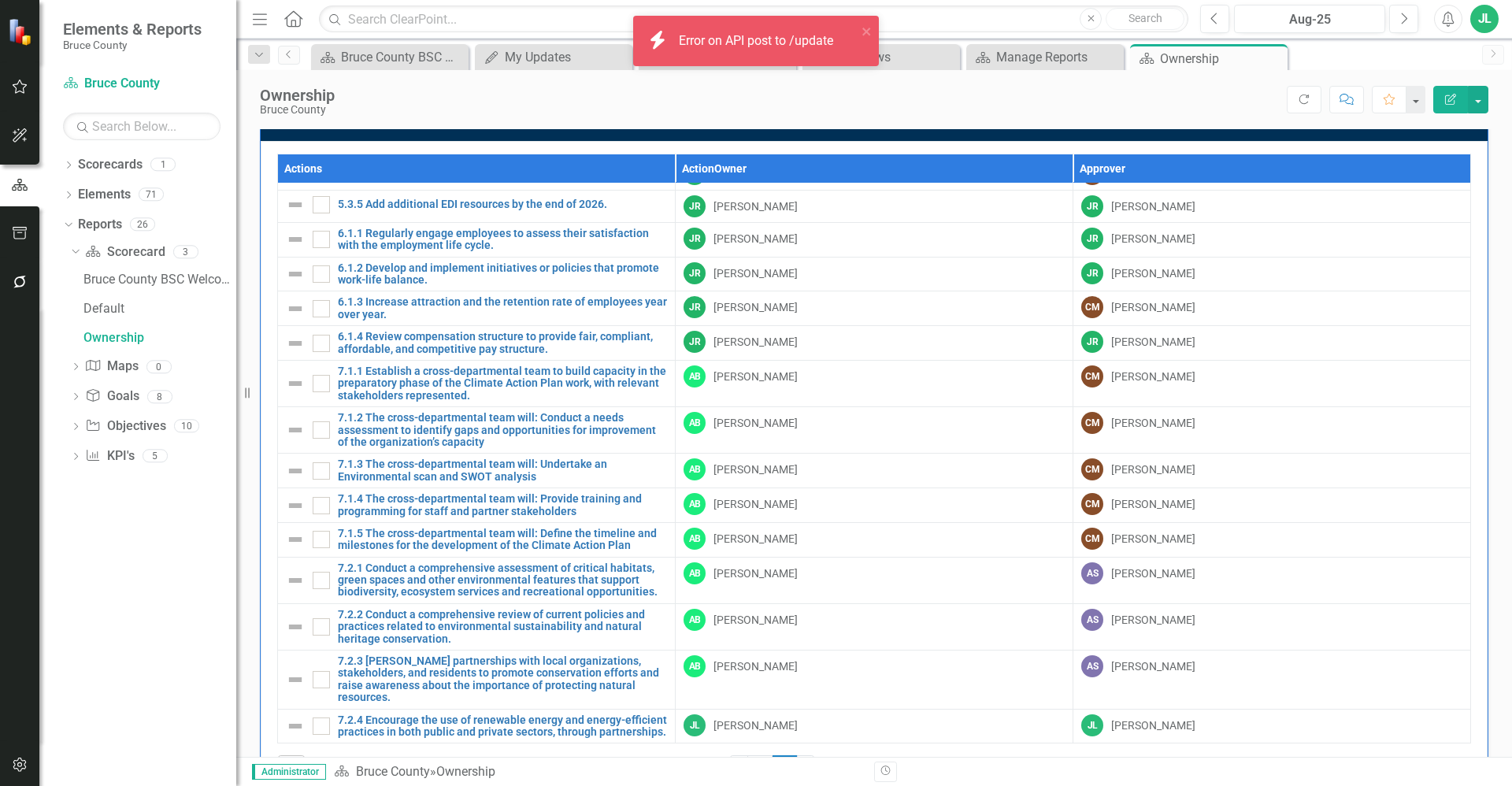
drag, startPoint x: 779, startPoint y: 39, endPoint x: 784, endPoint y: 67, distance: 28.4
click at [778, 39] on div "Error on API post to /update" at bounding box center [758, 41] width 158 height 18
click at [710, 41] on div "Error on API post to /update" at bounding box center [758, 41] width 158 height 18
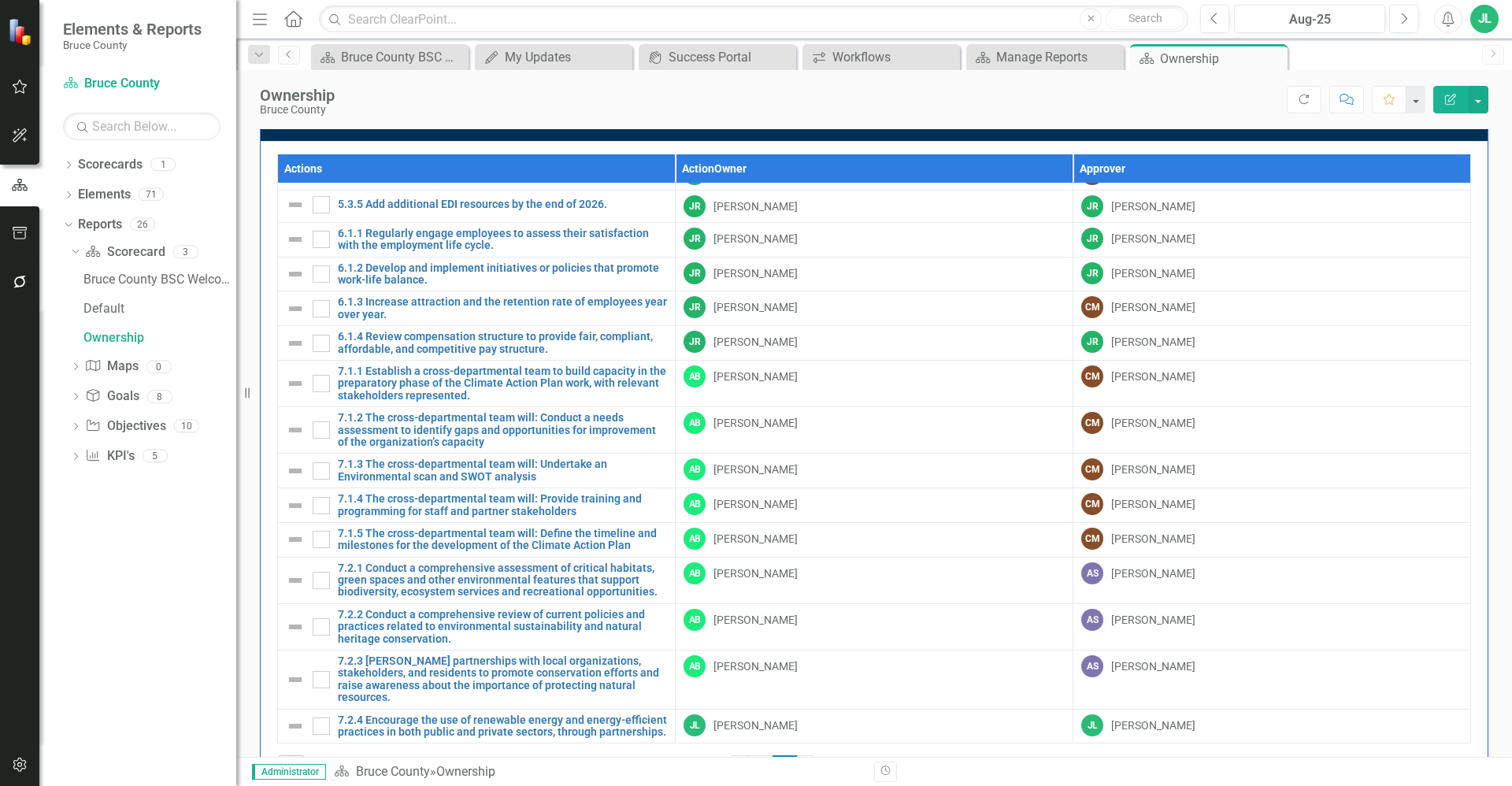
click at [843, 110] on div "Score: N/A Aug-25 Completed Refresh Comment Favorite Edit Report" at bounding box center [916, 99] width 1146 height 27
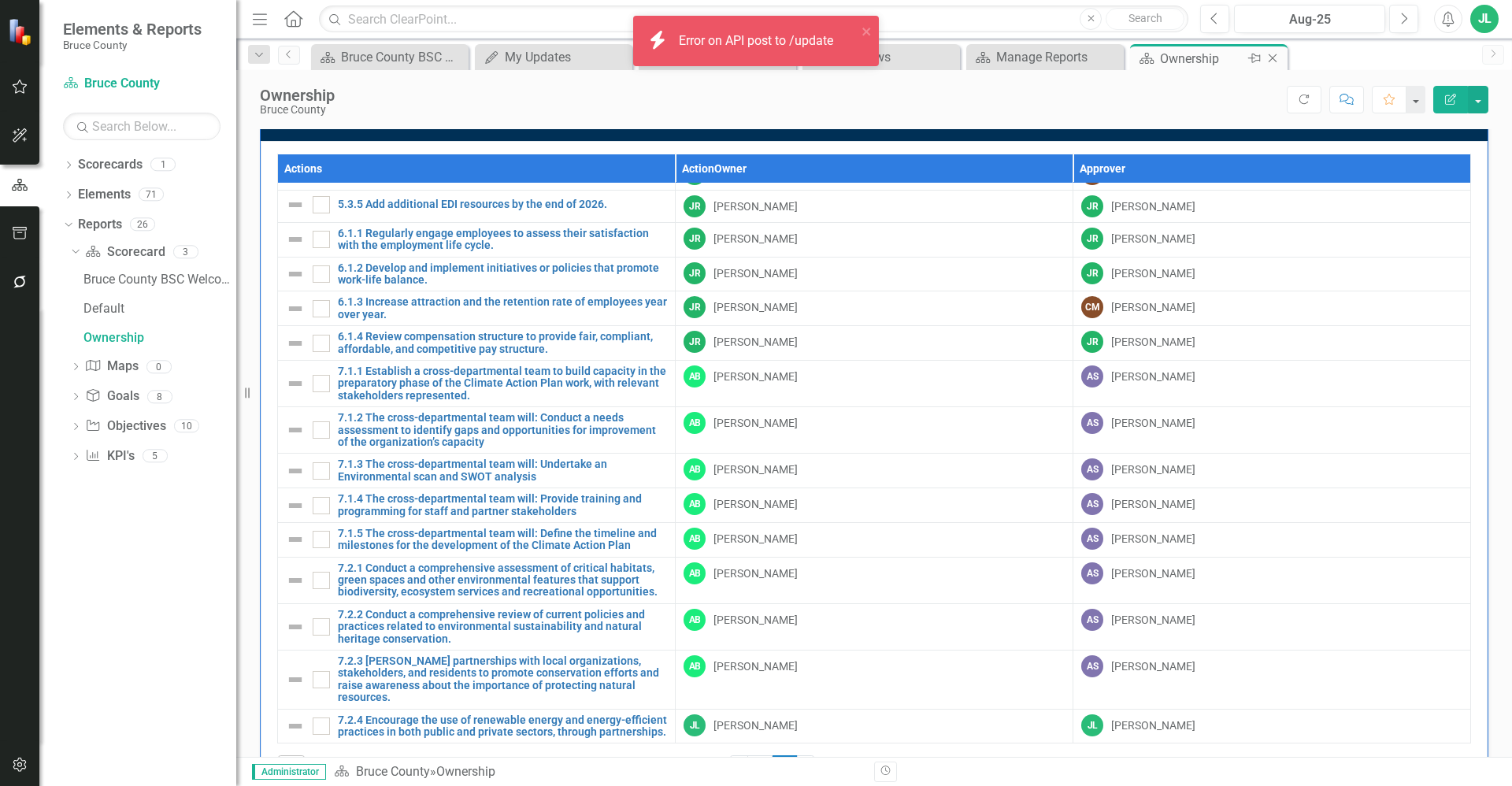
click at [1272, 59] on icon "Close" at bounding box center [1272, 58] width 15 height 13
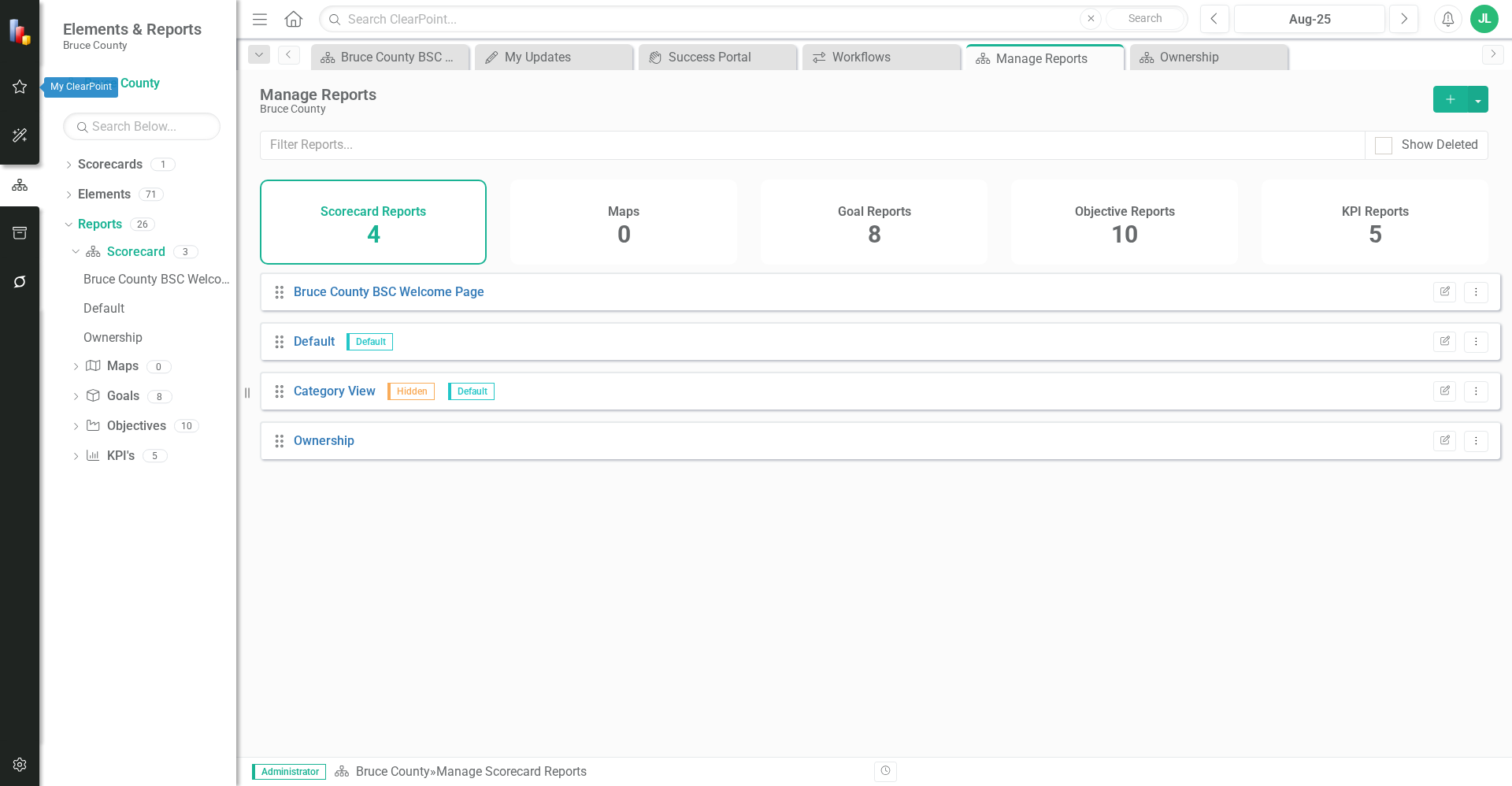
click at [18, 84] on icon "button" at bounding box center [20, 87] width 15 height 14
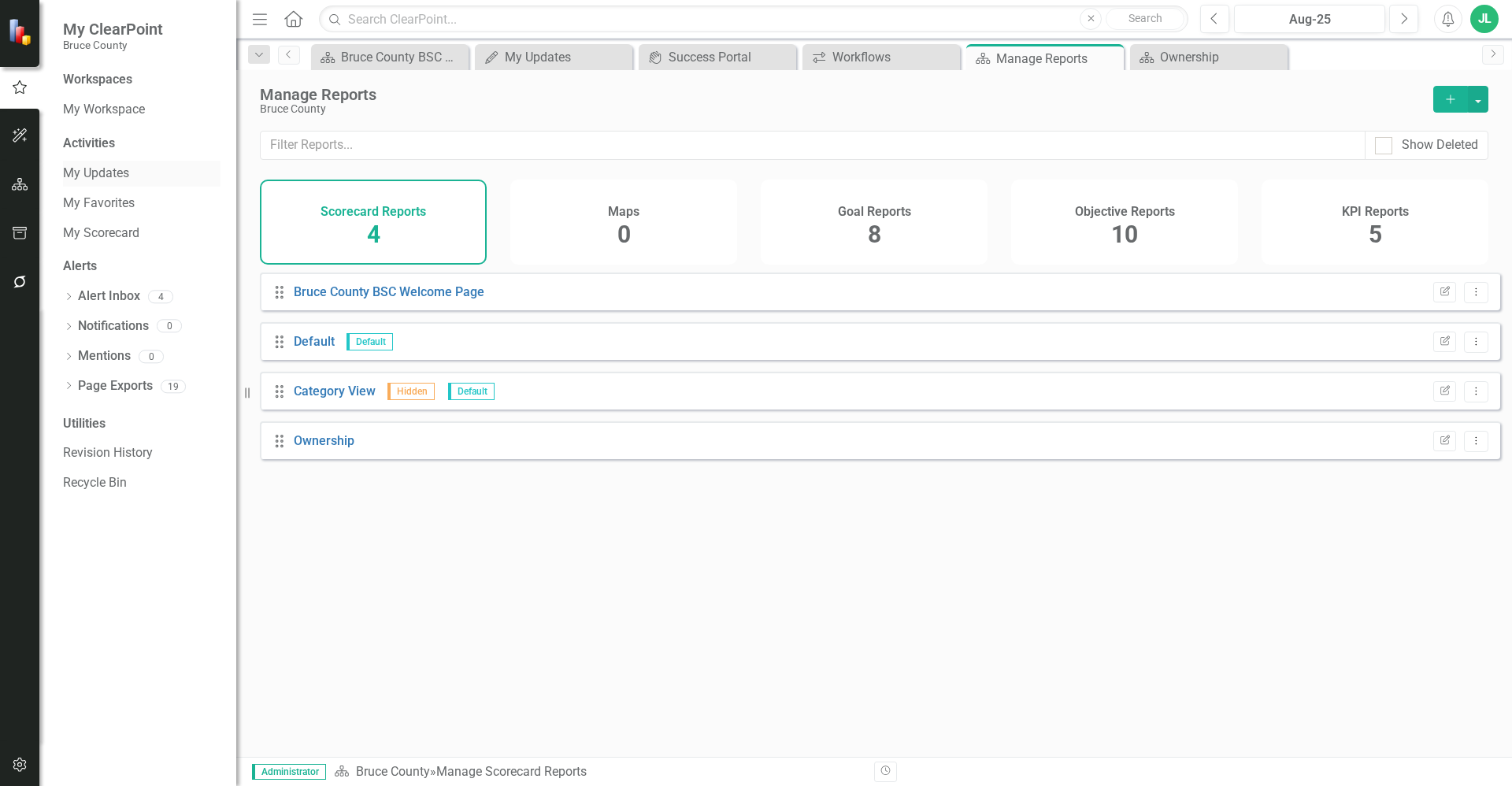
click at [118, 179] on link "My Updates" at bounding box center [142, 173] width 158 height 18
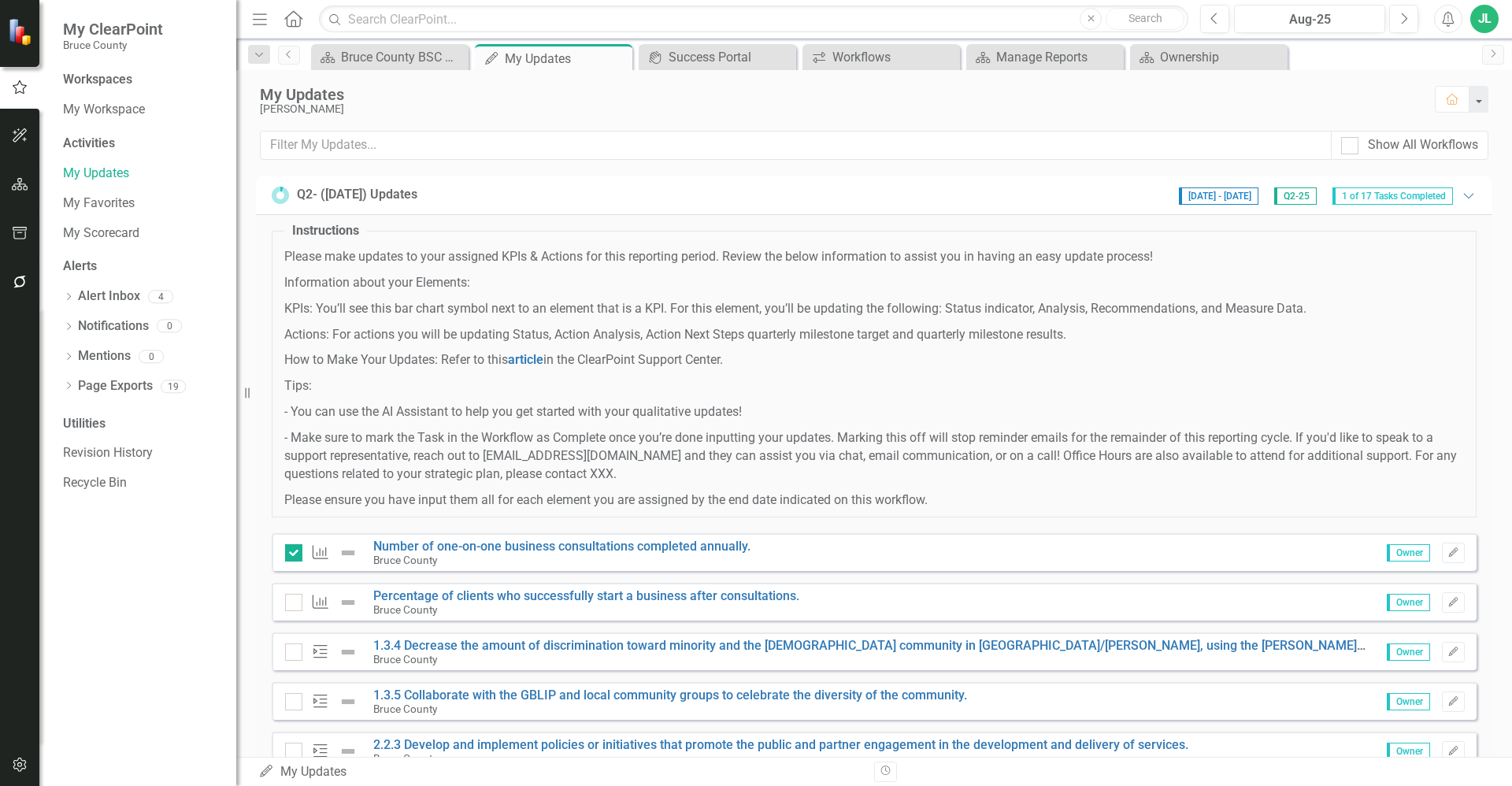
click at [451, 367] on p "How to Make Your Updates: Refer to this article in the ClearPoint Support Cente…" at bounding box center [873, 360] width 1180 height 18
click at [16, 134] on icon "button" at bounding box center [19, 135] width 16 height 13
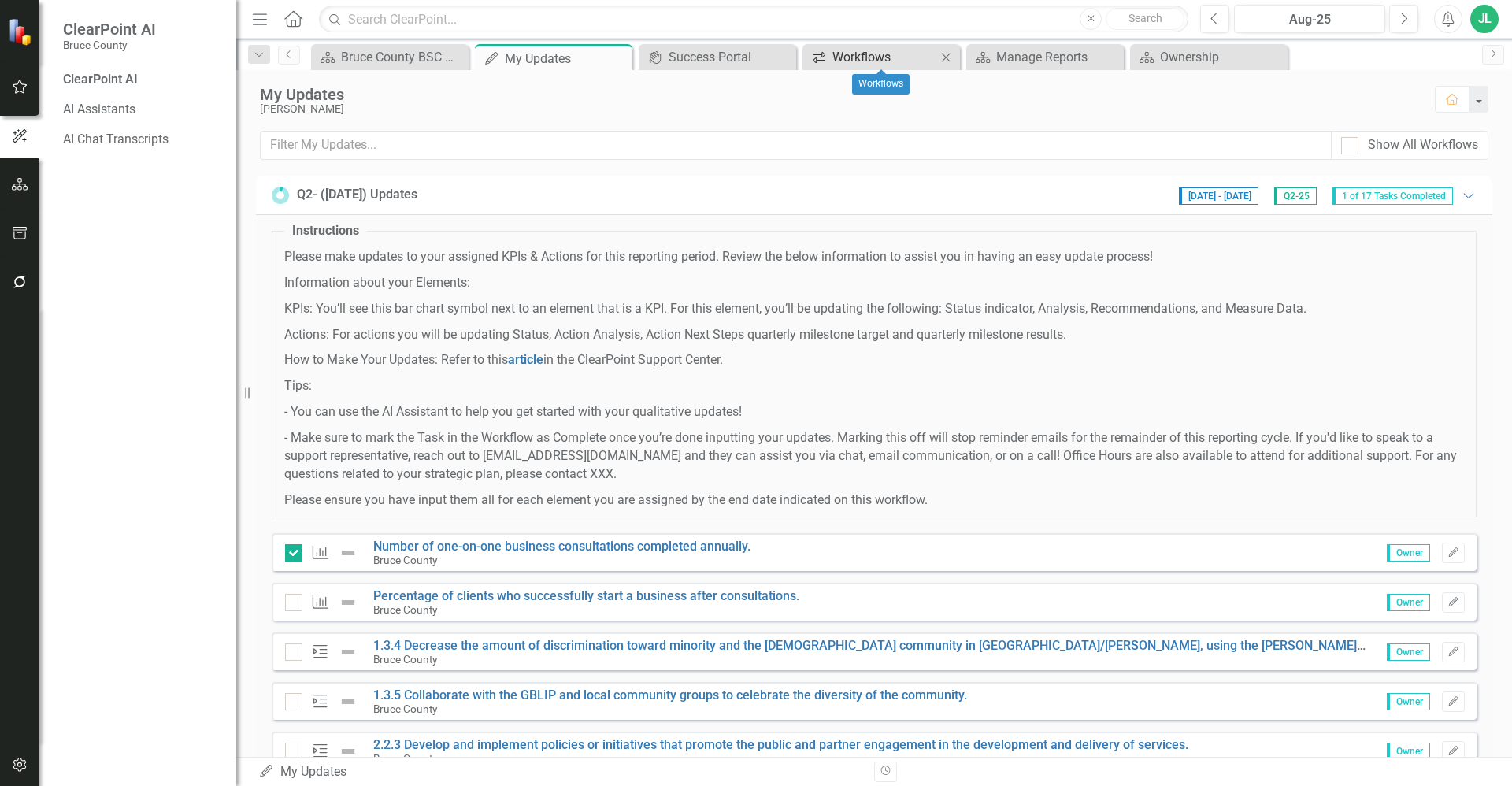
click at [907, 65] on div "Workflows" at bounding box center [884, 57] width 104 height 19
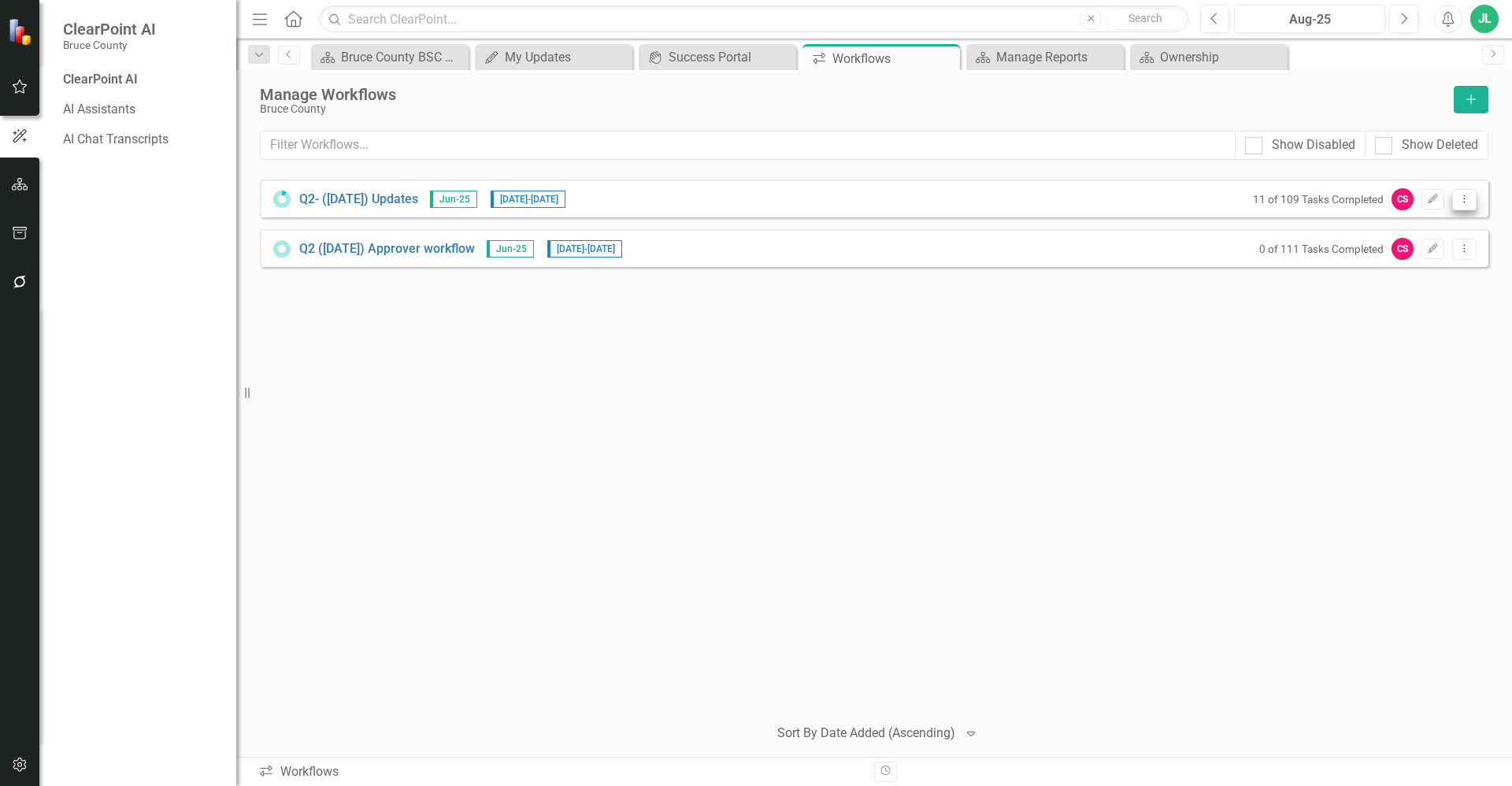
click at [1466, 198] on icon "Dropdown Menu" at bounding box center [1465, 198] width 13 height 11
click at [1416, 224] on link "Preview Preview Workflow" at bounding box center [1402, 225] width 145 height 29
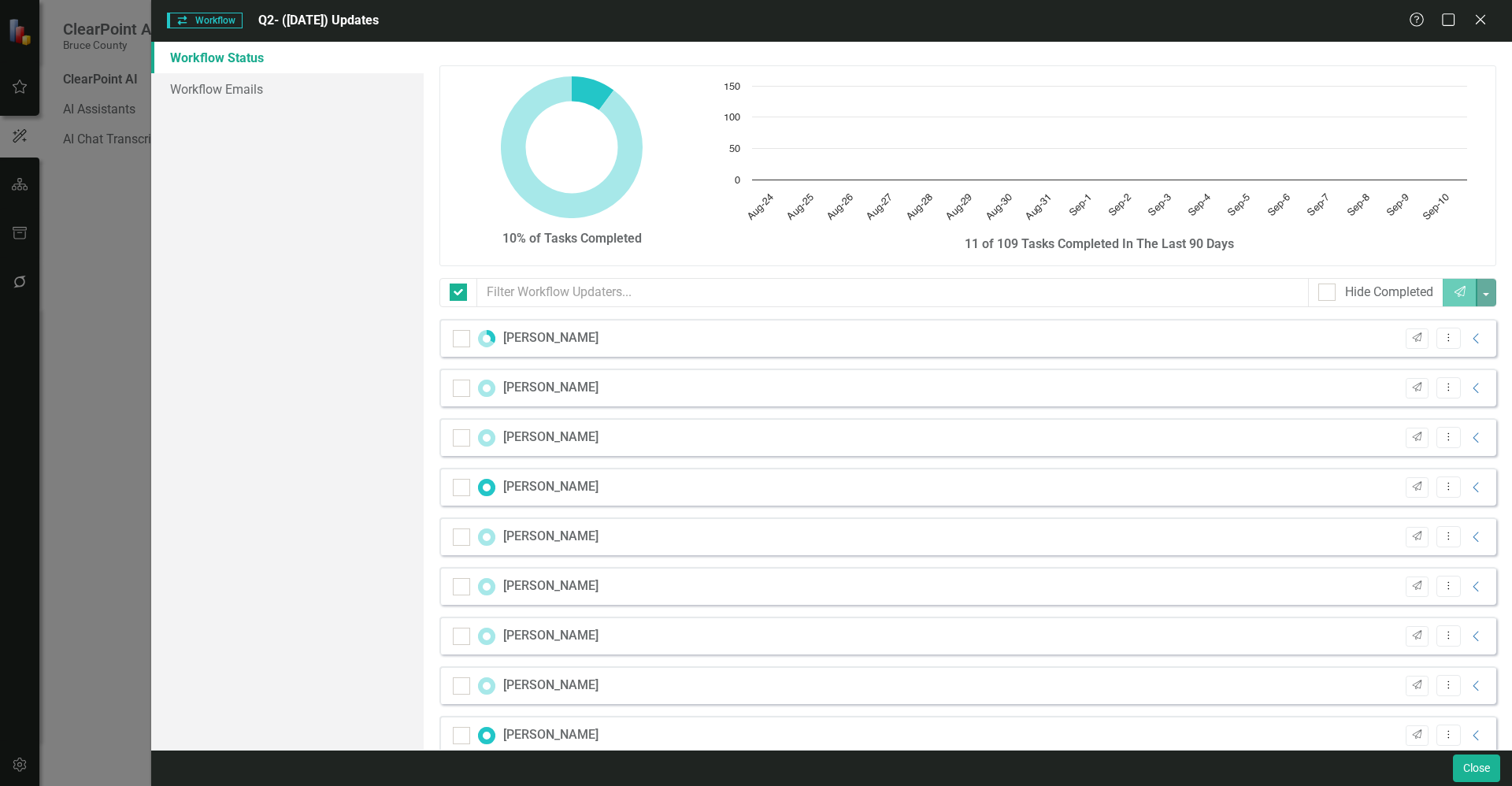
checkbox input "false"
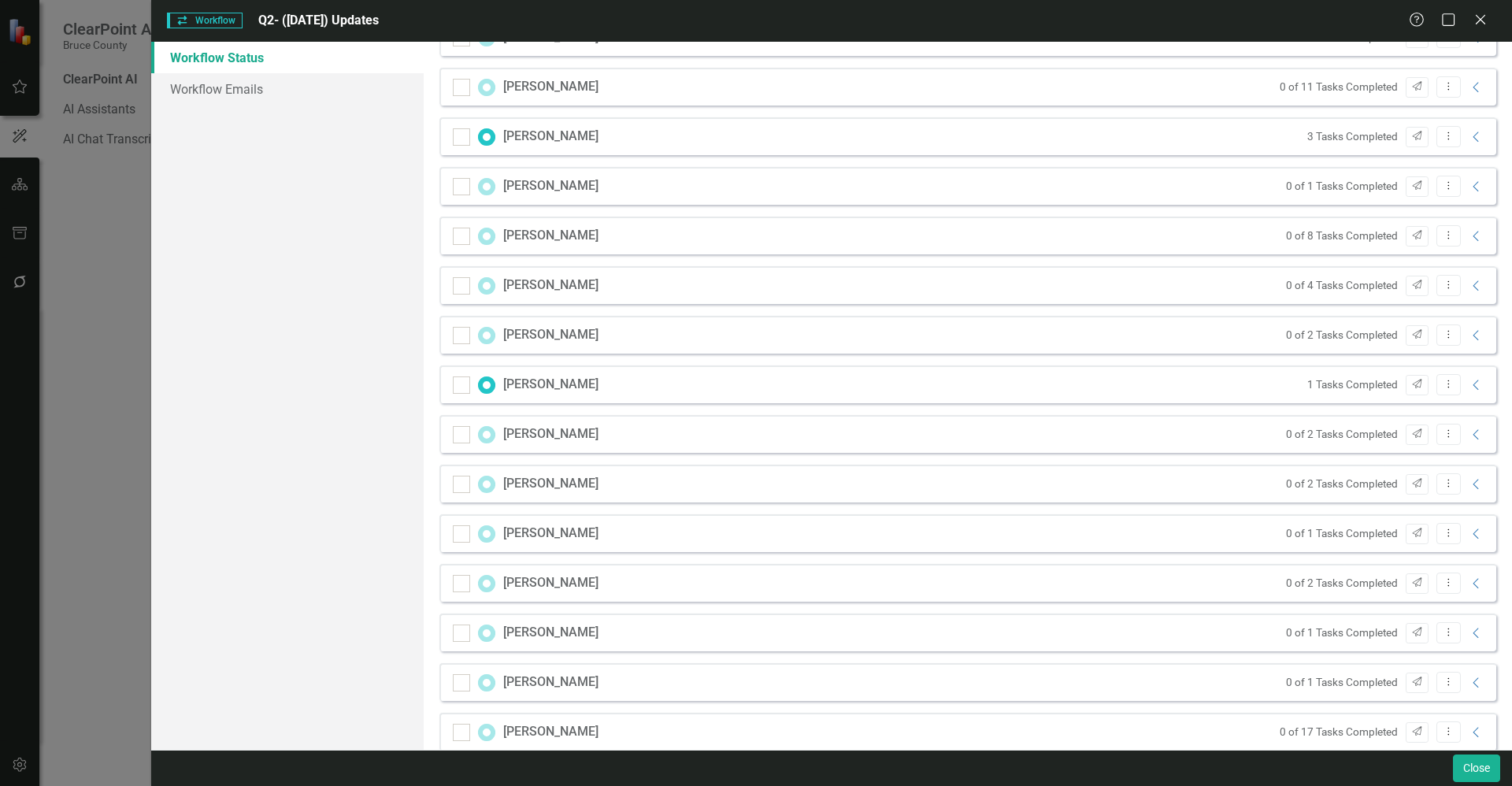
scroll to position [354, 0]
click at [873, 380] on div "Alex Flanagan 1 Tasks Completed Send Dropdown Menu Collapse" at bounding box center [967, 380] width 1056 height 38
click at [1469, 380] on icon "Collapse" at bounding box center [1476, 380] width 15 height 13
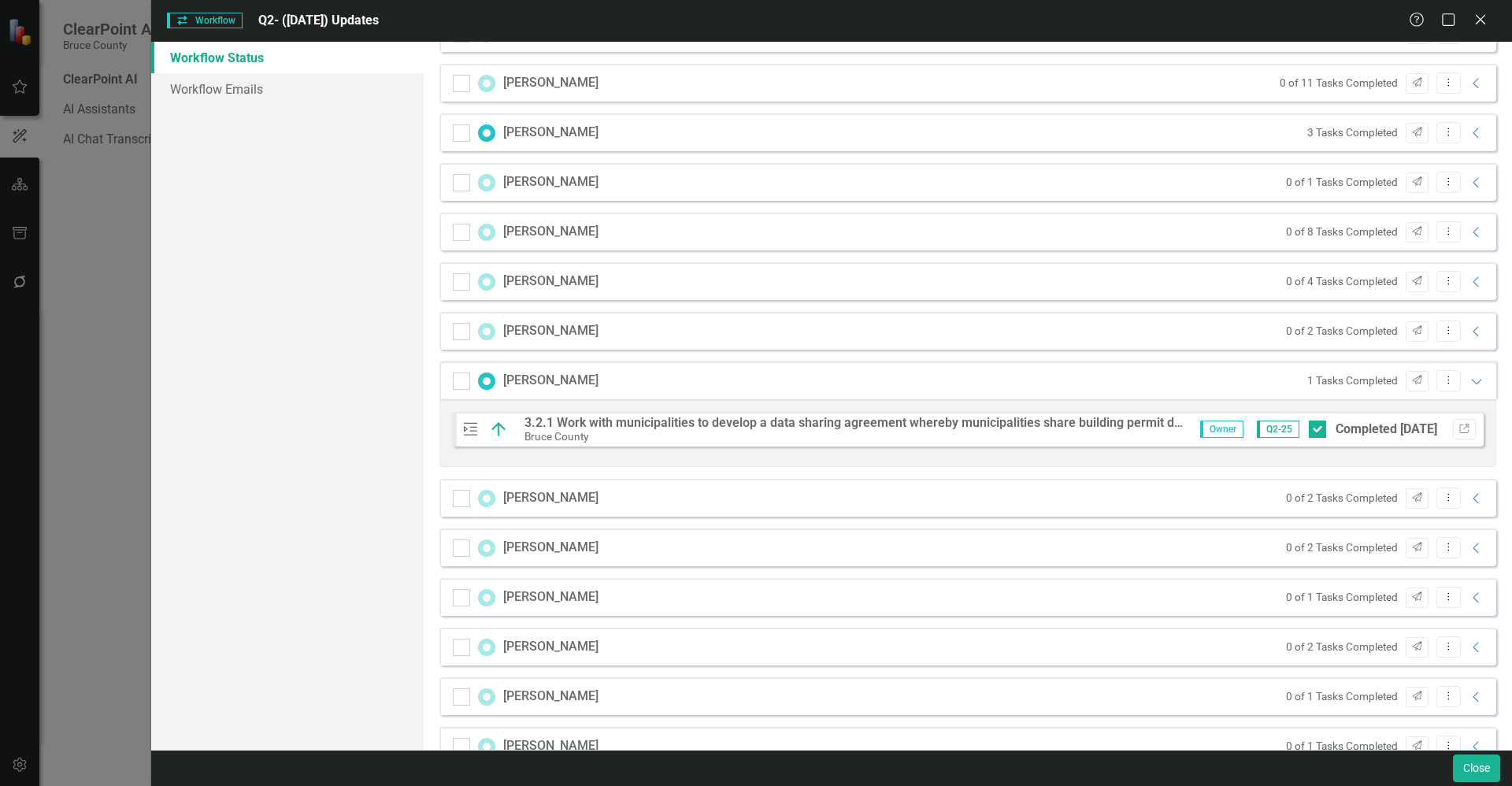
click at [914, 422] on strong "3.2.1 Work with municipalities to develop a data sharing agreement whereby muni…" at bounding box center [1140, 423] width 1231 height 15
click at [581, 421] on strong "3.2.1 Work with municipalities to develop a data sharing agreement whereby muni…" at bounding box center [1140, 423] width 1231 height 15
click at [1469, 382] on icon "Expanded" at bounding box center [1476, 380] width 15 height 13
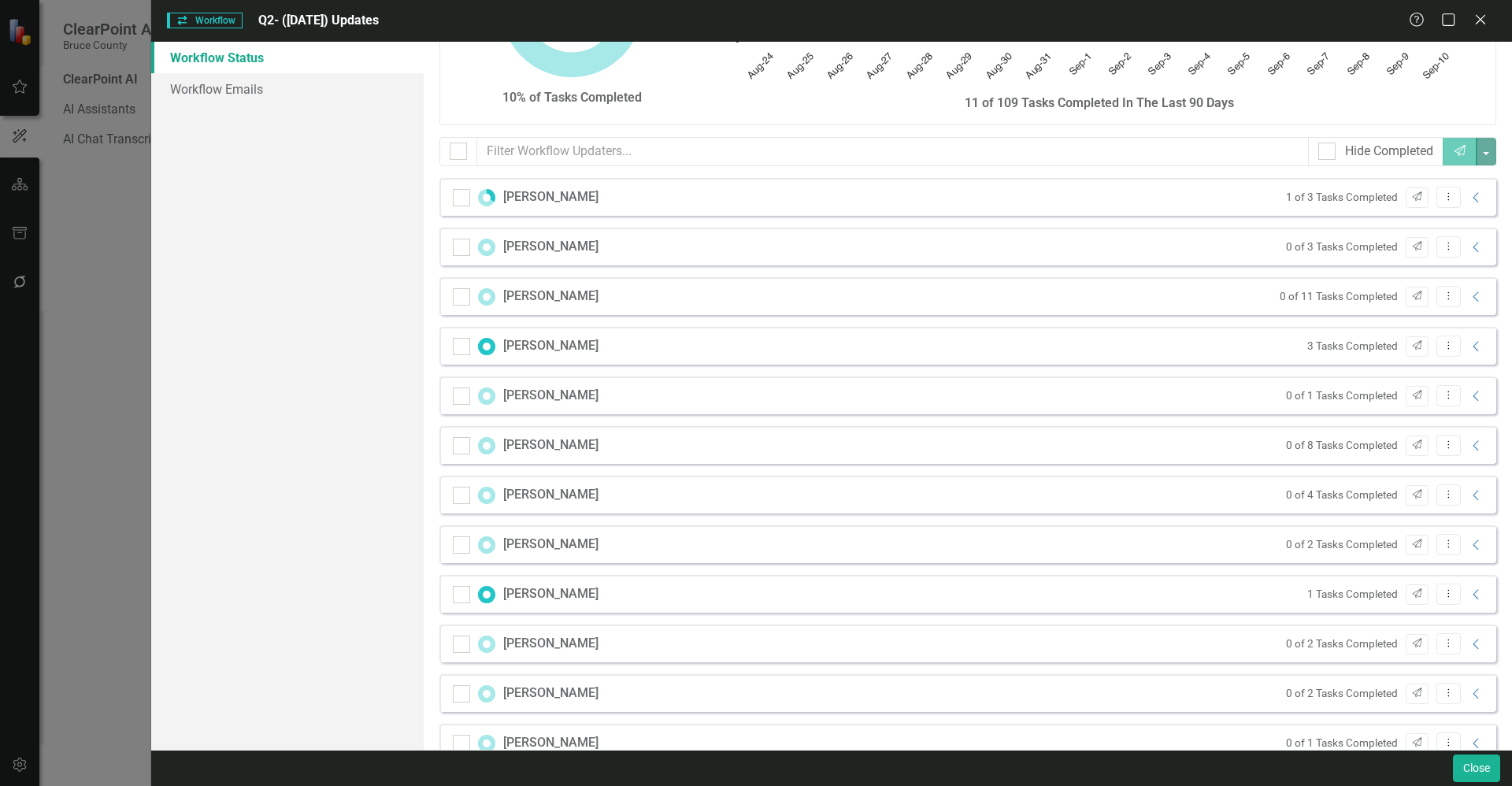
scroll to position [0, 0]
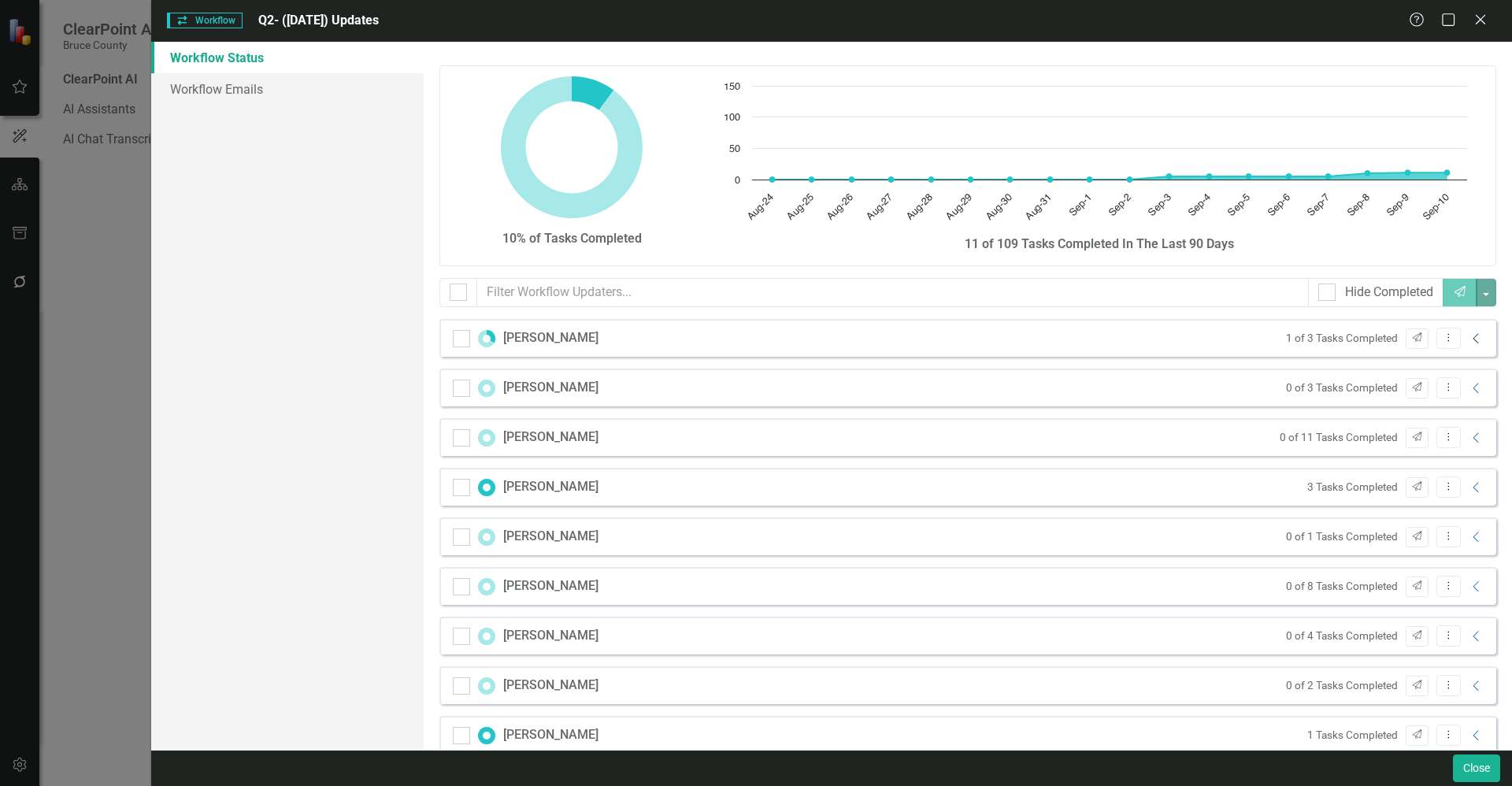
click at [1473, 344] on icon at bounding box center [1475, 338] width 6 height 11
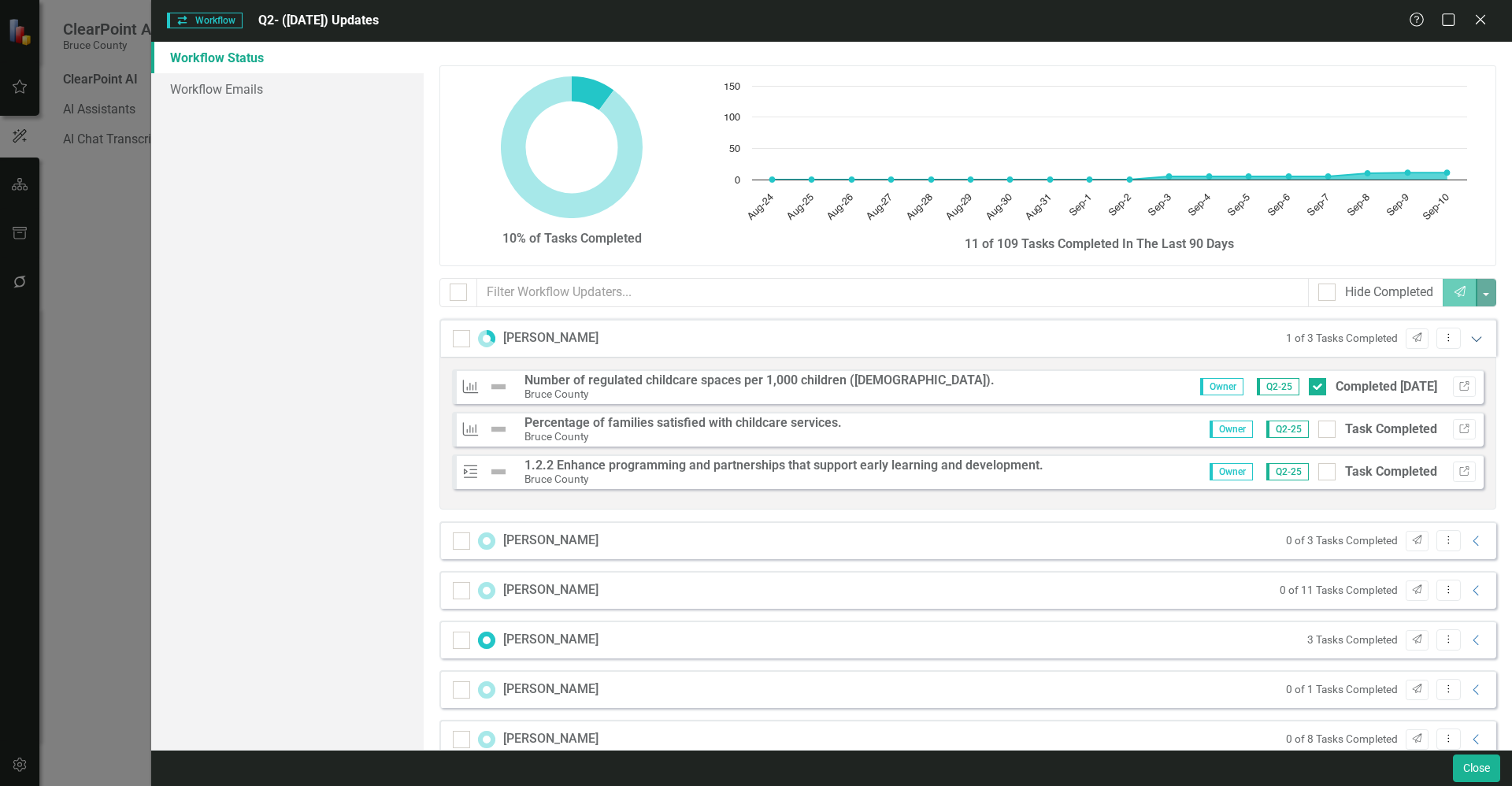
click at [1471, 339] on icon "Expanded" at bounding box center [1476, 338] width 15 height 13
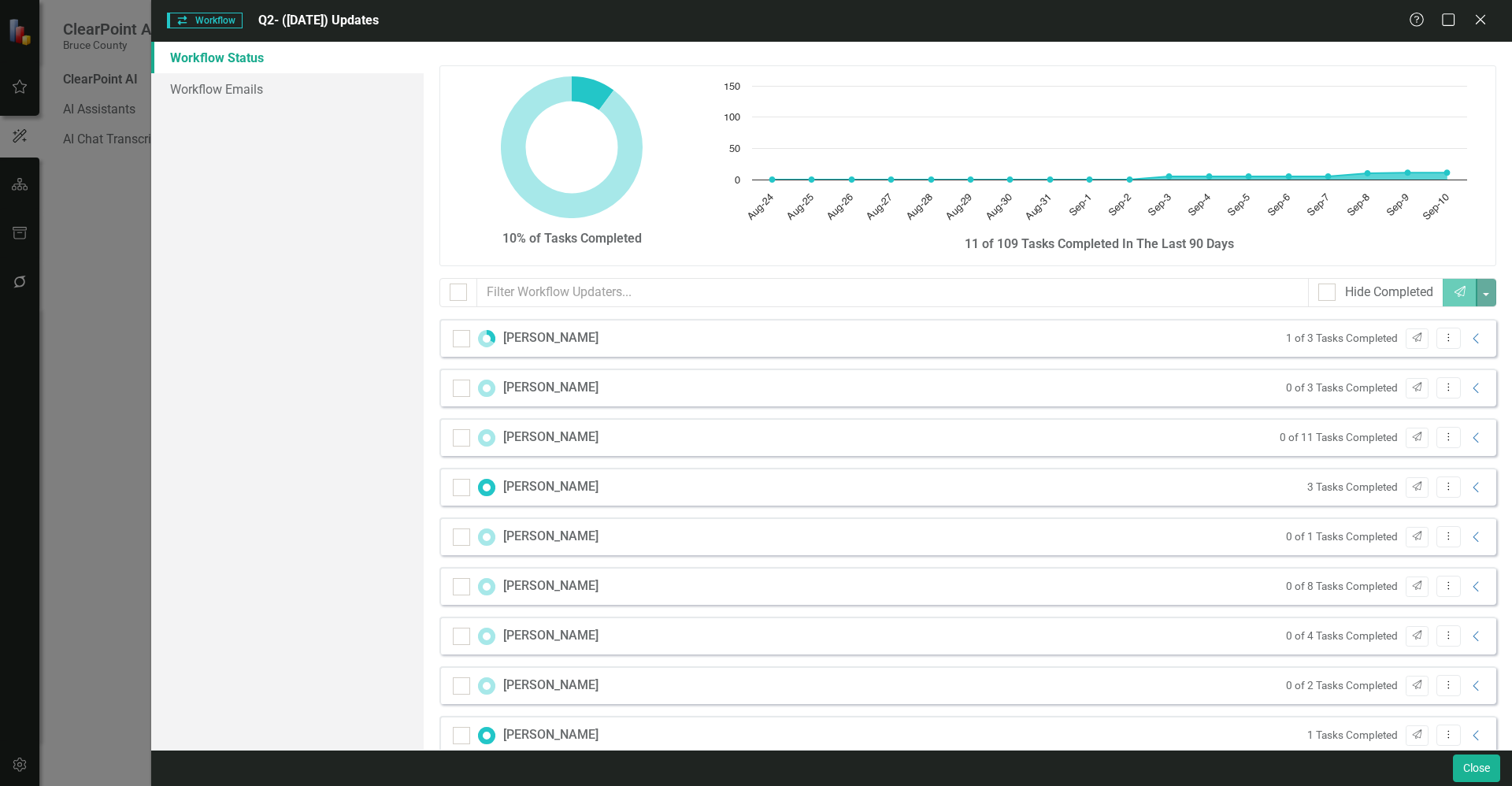
click at [272, 213] on div "Workflow Status Workflow Emails" at bounding box center [287, 395] width 273 height 708
click at [99, 292] on div "Workflow Workflow Q2- (Jun 25) Updates Help Maximize Close Workflow Status Work…" at bounding box center [756, 393] width 1512 height 786
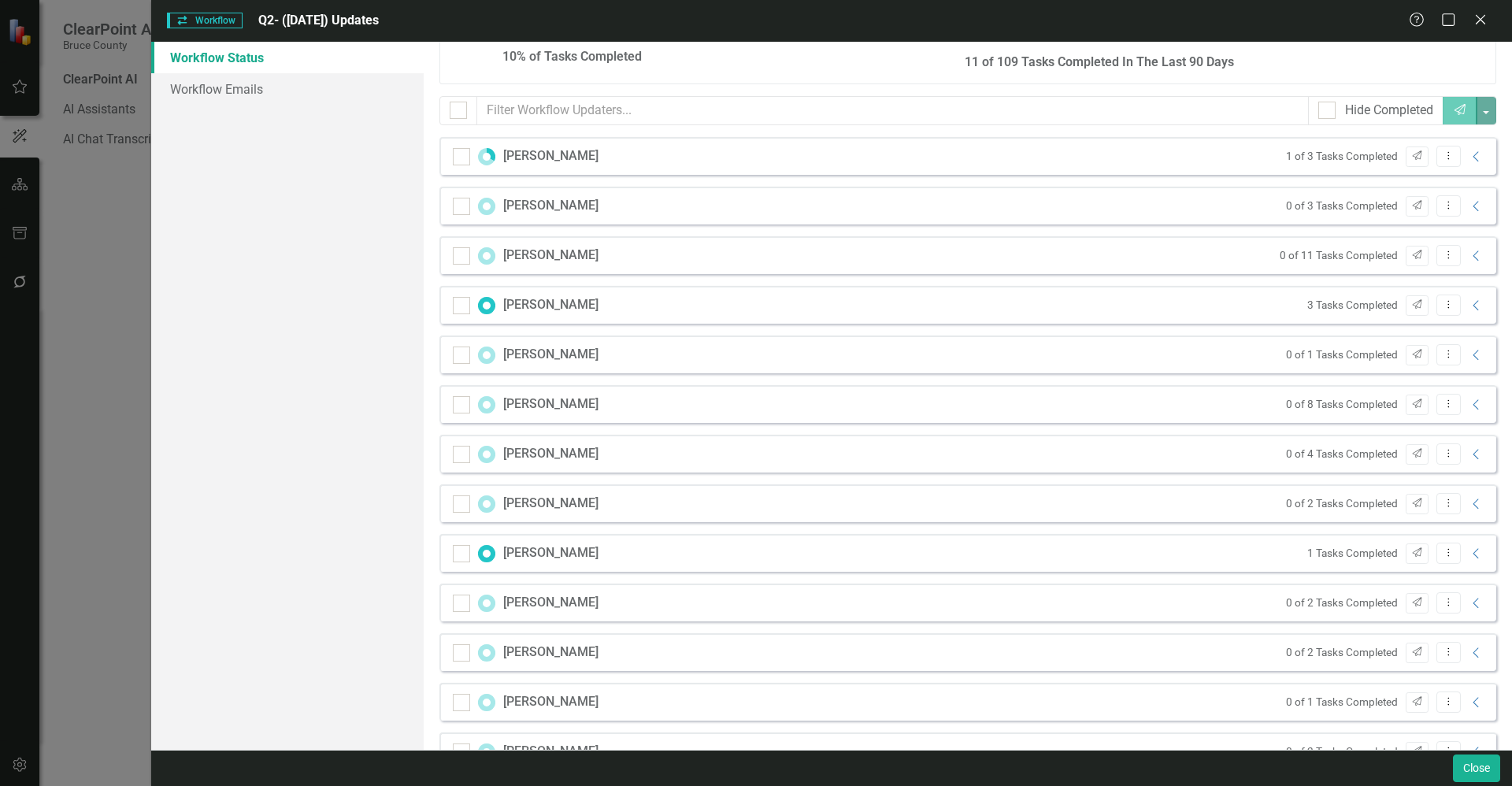
scroll to position [177, 0]
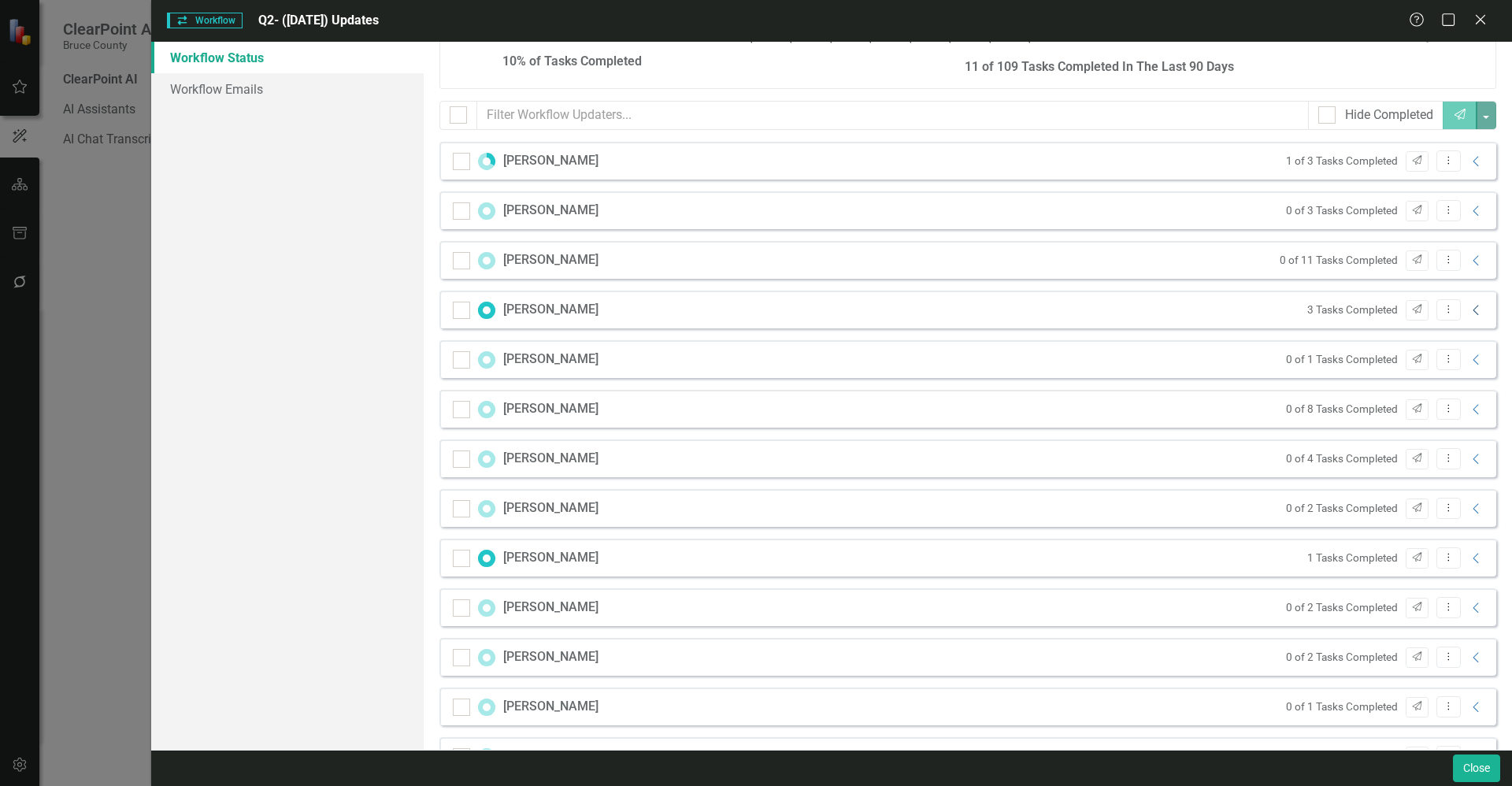
click at [1469, 307] on icon "Collapse" at bounding box center [1476, 310] width 15 height 13
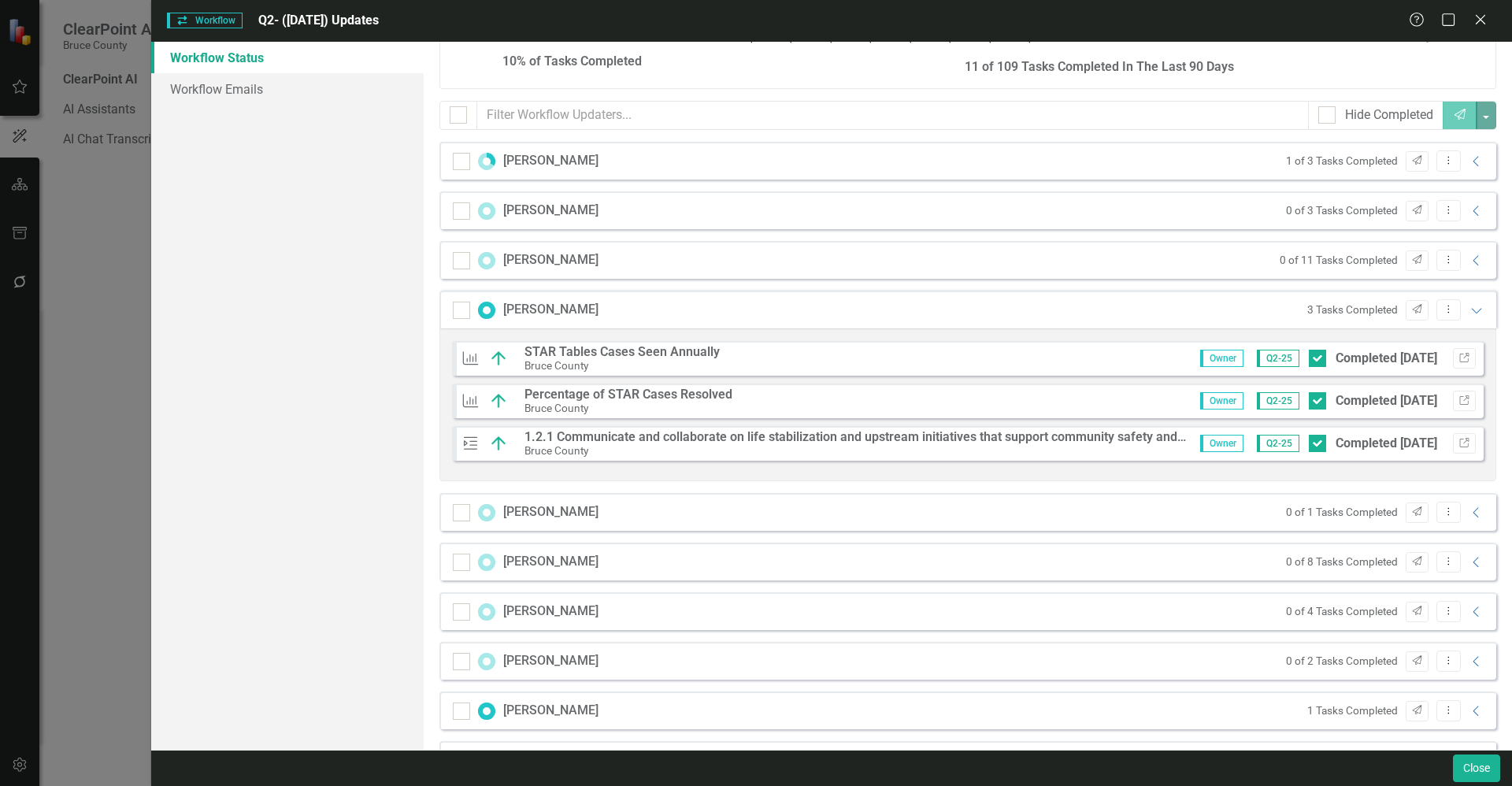
click at [931, 361] on div "KPI STAR Tables Cases Seen Annually Bruce County Owner Q2-25 Completed 9/8/25 L…" at bounding box center [967, 358] width 1031 height 35
click at [1459, 359] on icon "Link" at bounding box center [1465, 358] width 12 height 10
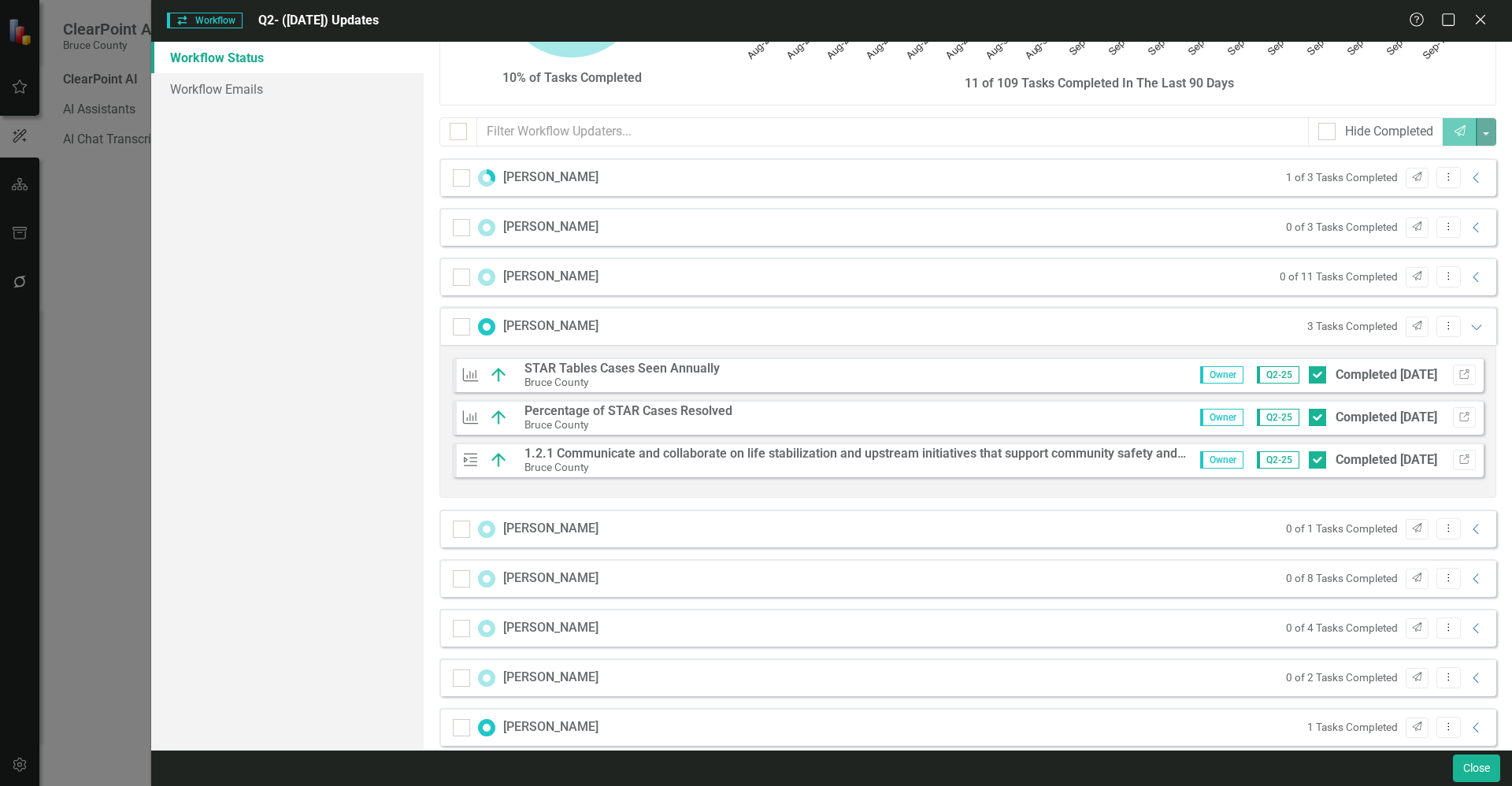
scroll to position [158, 0]
click at [1459, 461] on icon "Link" at bounding box center [1465, 463] width 12 height 10
click at [1472, 333] on icon "Expanded" at bounding box center [1476, 329] width 15 height 13
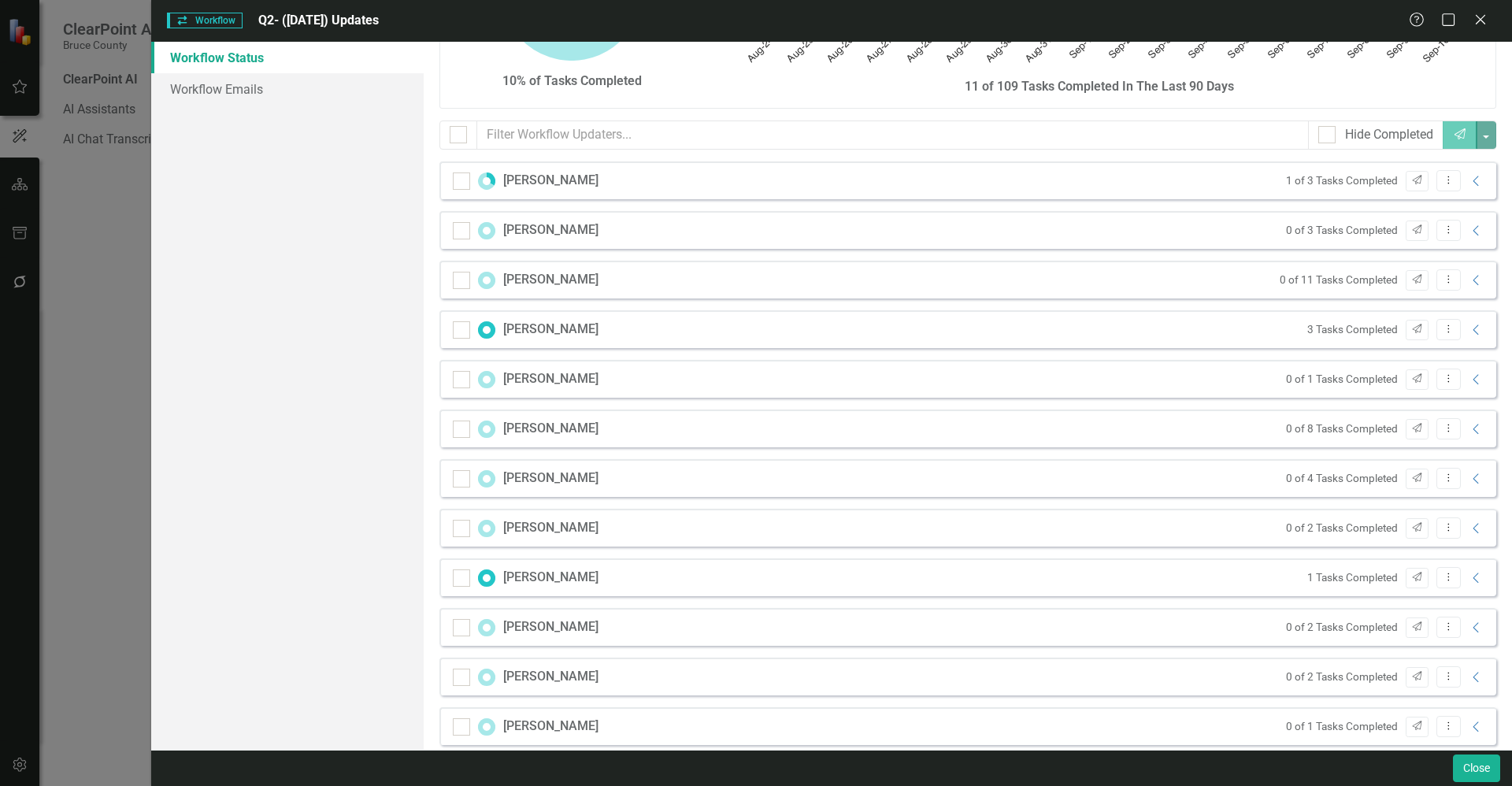
click at [688, 377] on div "Tania Dickson 0 of 1 Tasks Completed Send Dropdown Menu Collapse" at bounding box center [967, 379] width 1056 height 38
click at [1469, 379] on icon "Collapse" at bounding box center [1476, 380] width 15 height 13
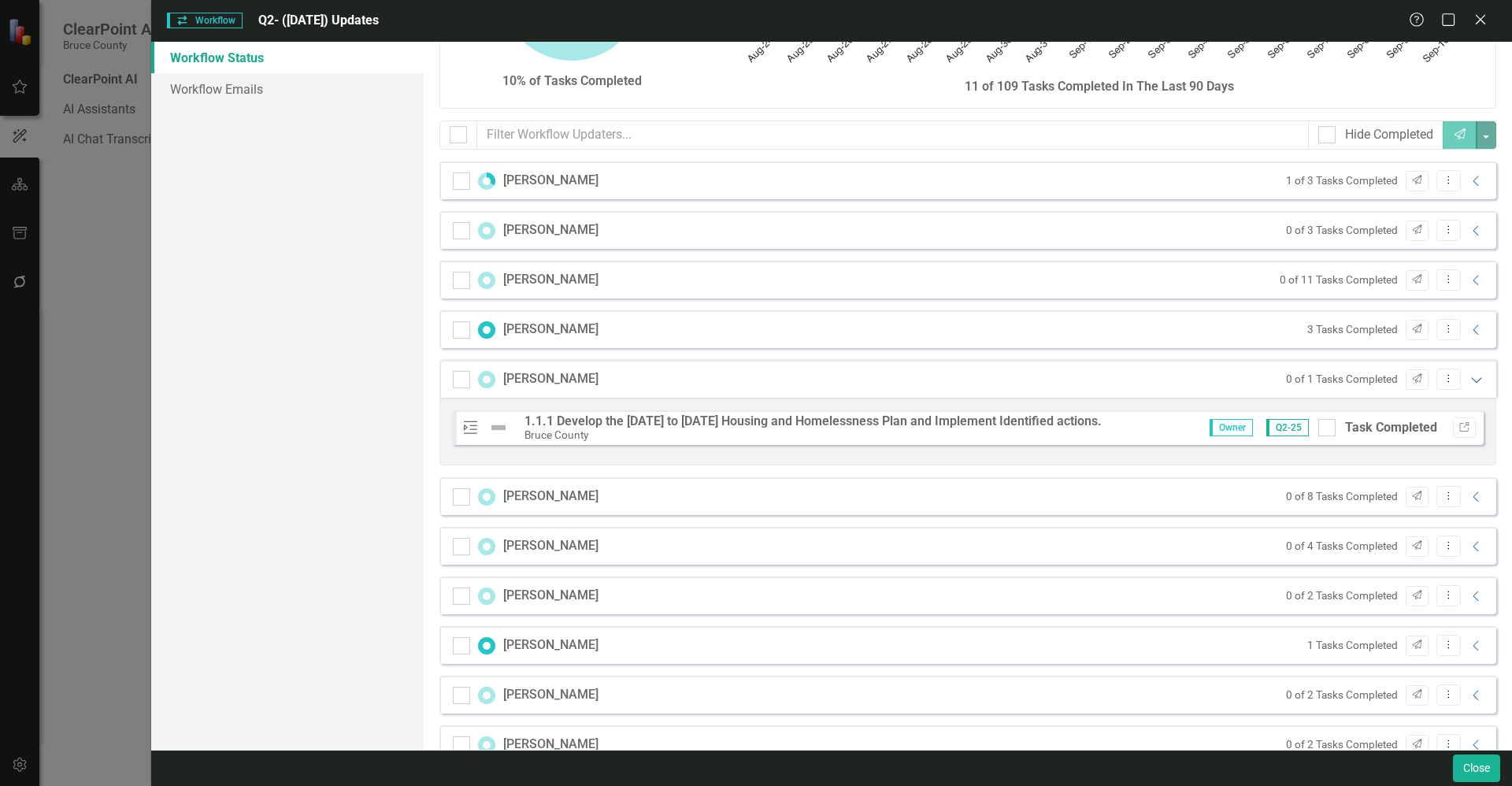
click at [1469, 384] on icon "Expanded" at bounding box center [1476, 380] width 15 height 13
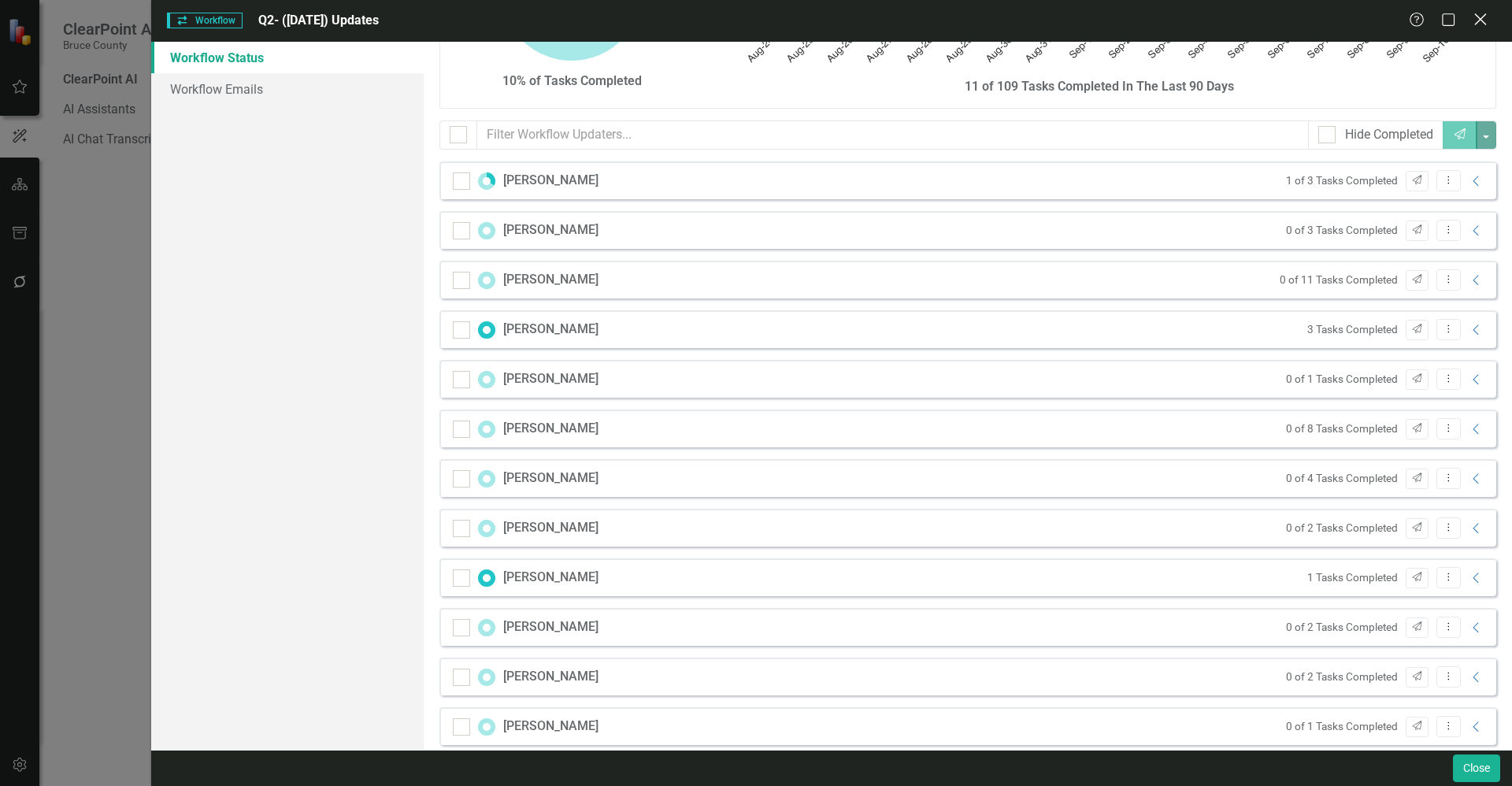
click at [1487, 15] on icon "Close" at bounding box center [1480, 19] width 19 height 15
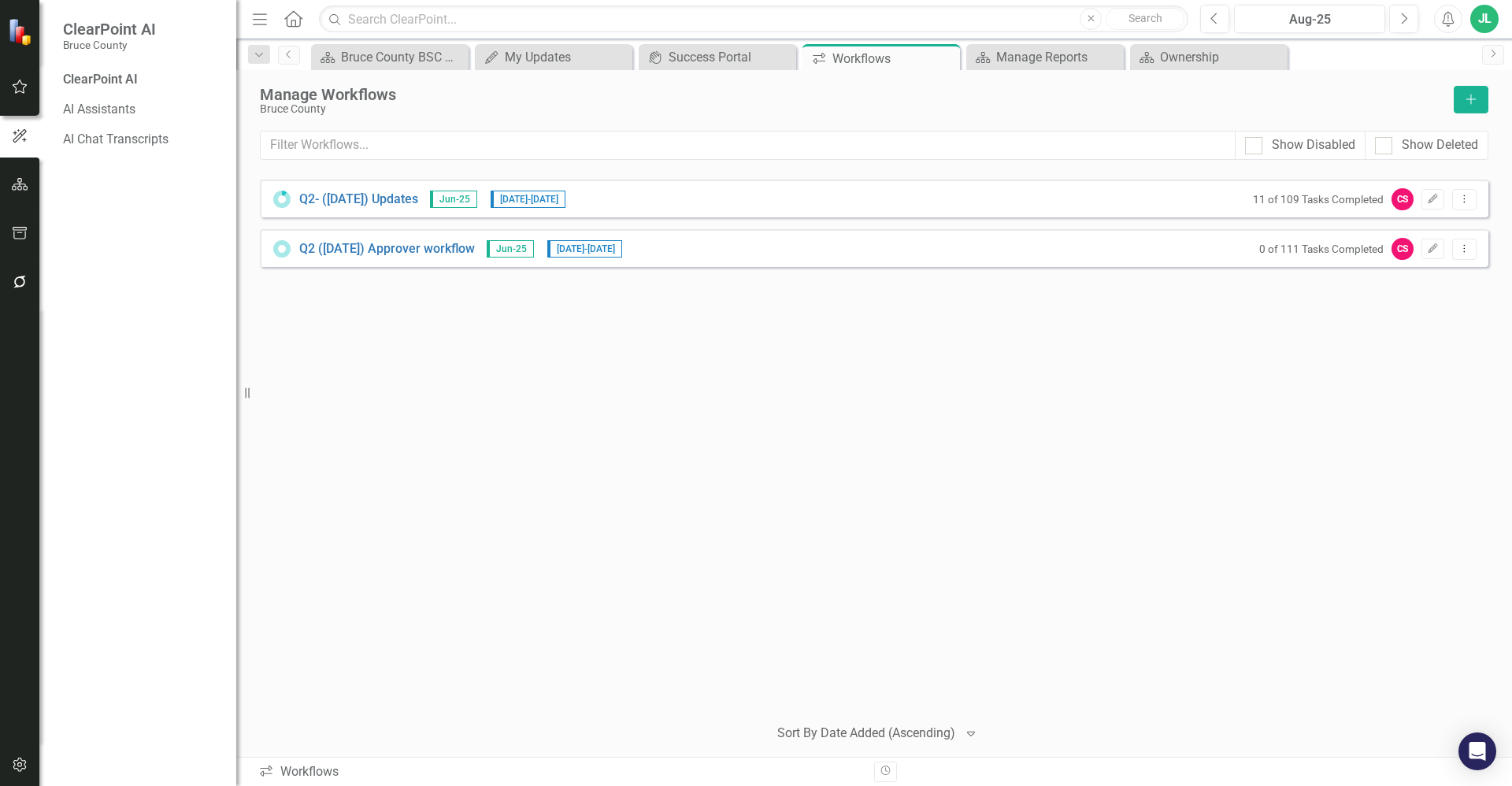
click at [17, 184] on icon "button" at bounding box center [19, 184] width 16 height 13
click at [28, 249] on button "button" at bounding box center [19, 234] width 36 height 33
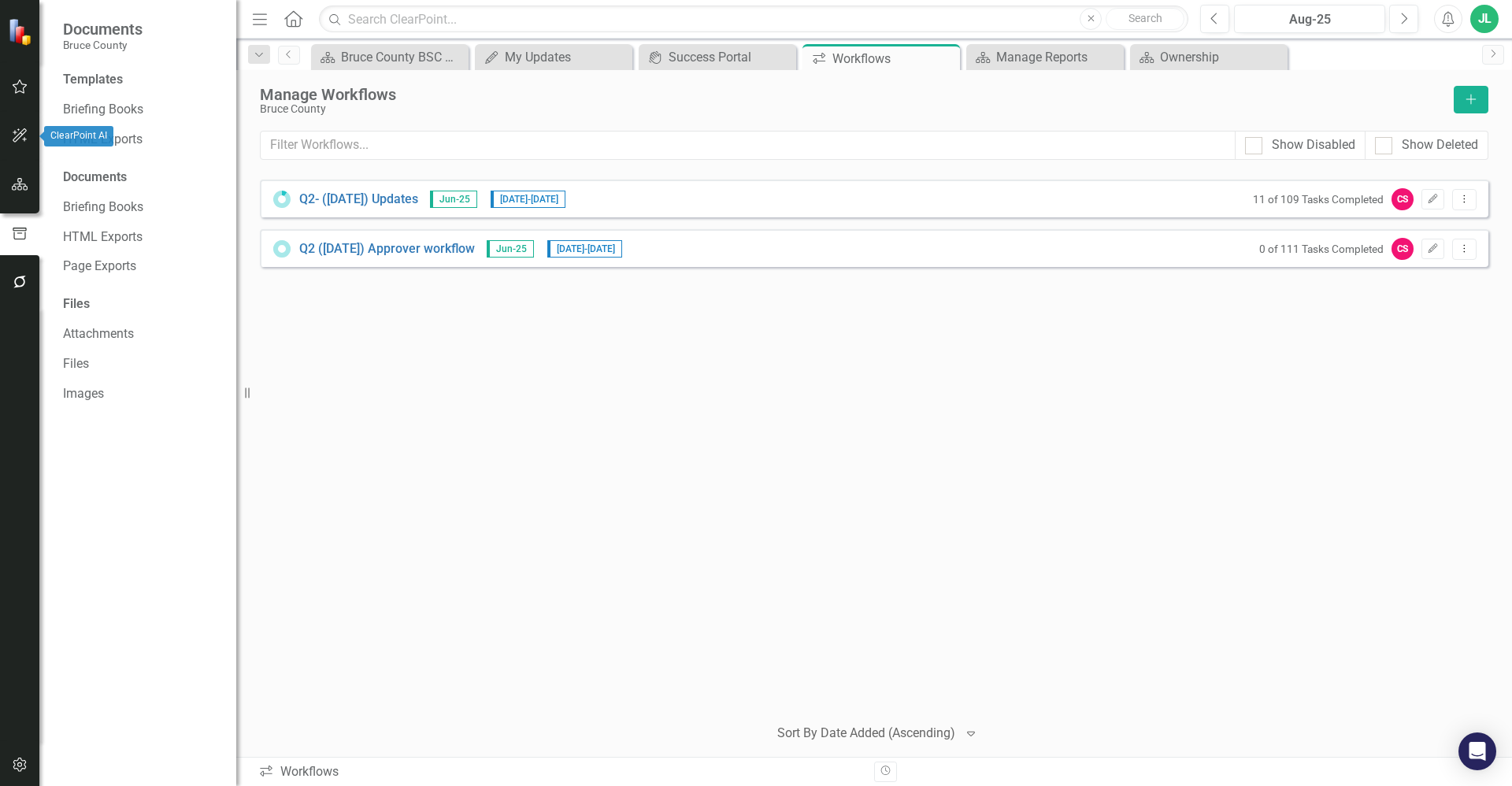
click at [28, 86] on icon "button" at bounding box center [19, 86] width 16 height 13
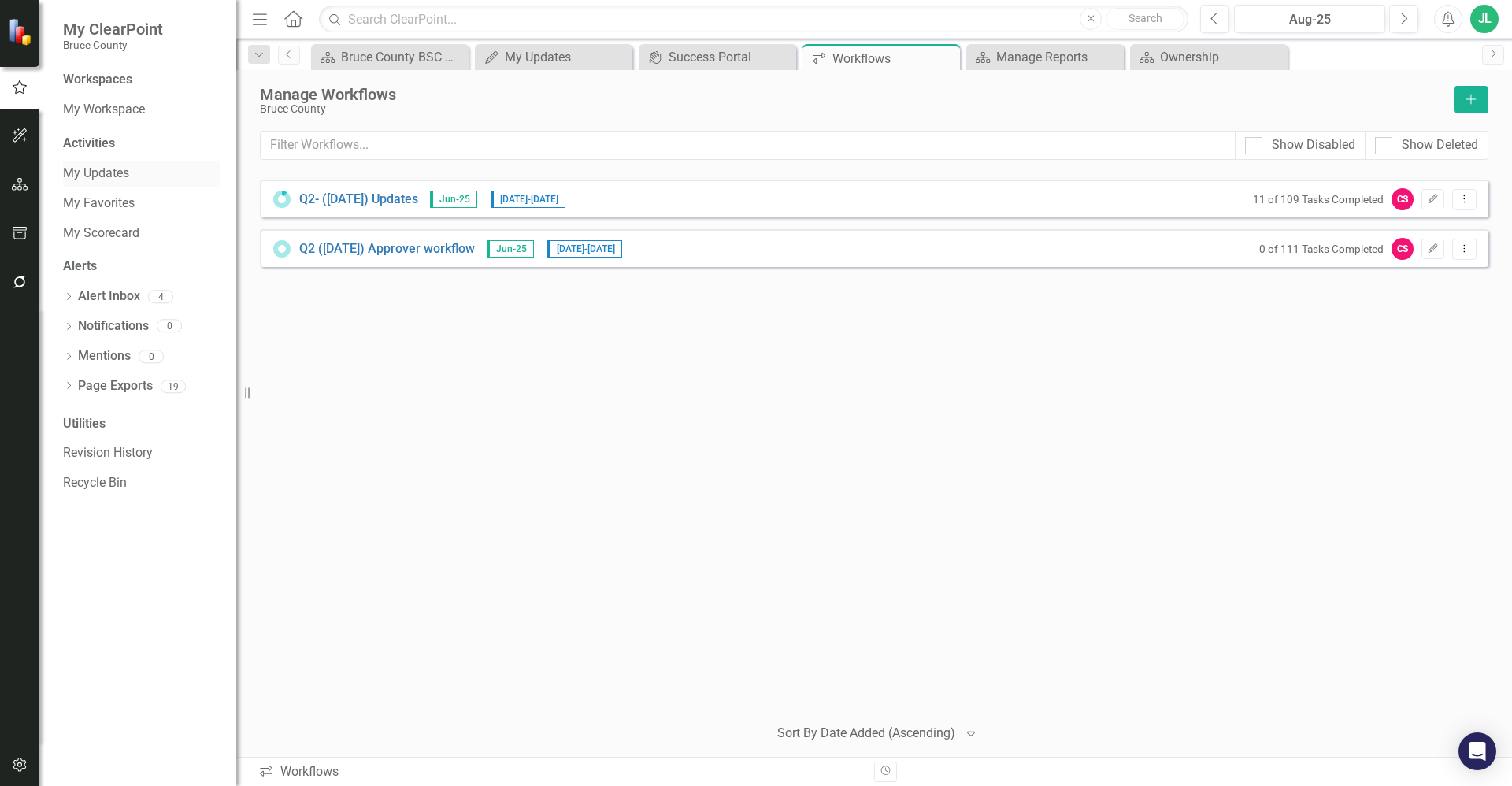
click at [113, 170] on link "My Updates" at bounding box center [142, 173] width 158 height 18
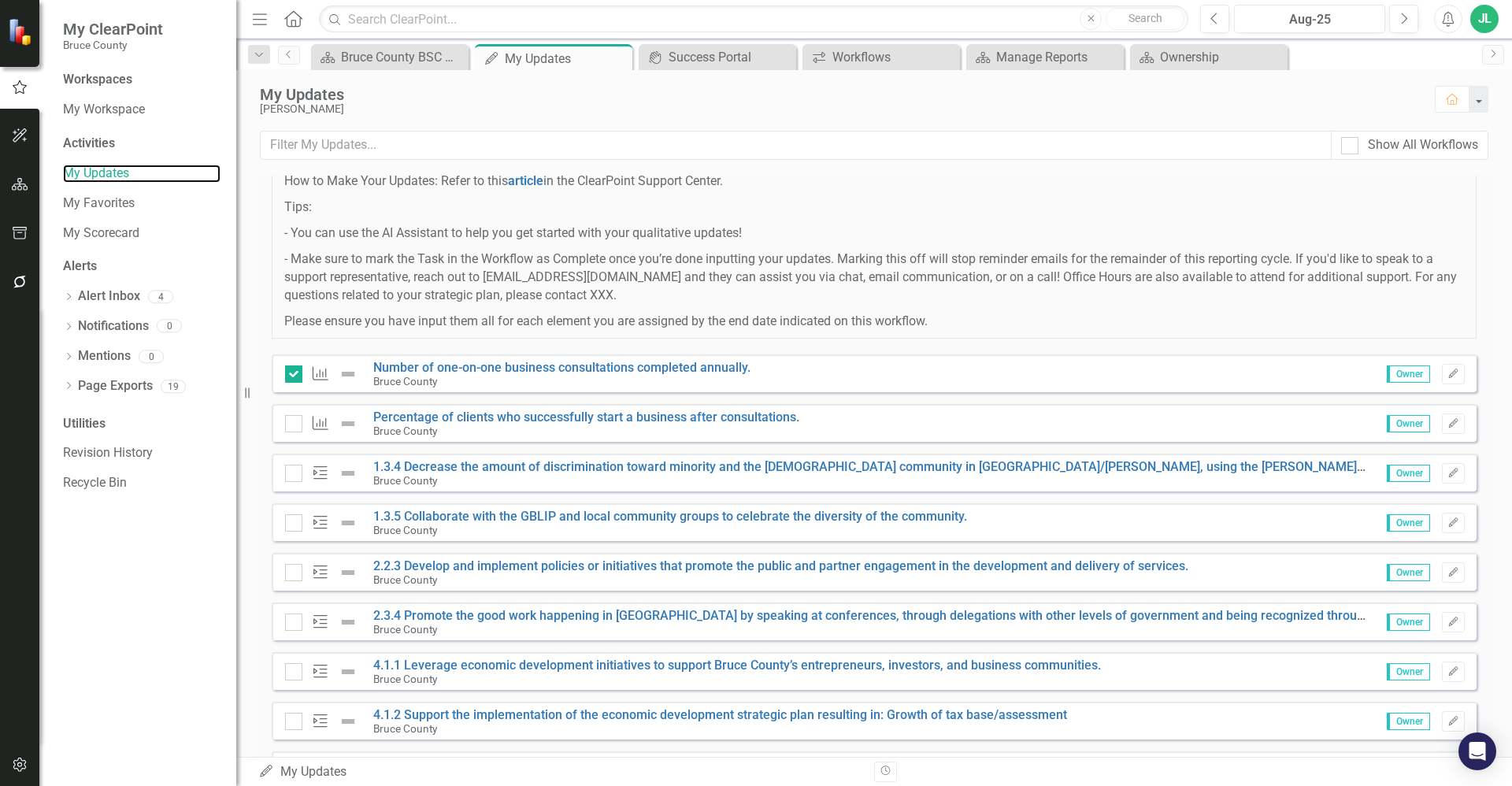
scroll to position [275, 0]
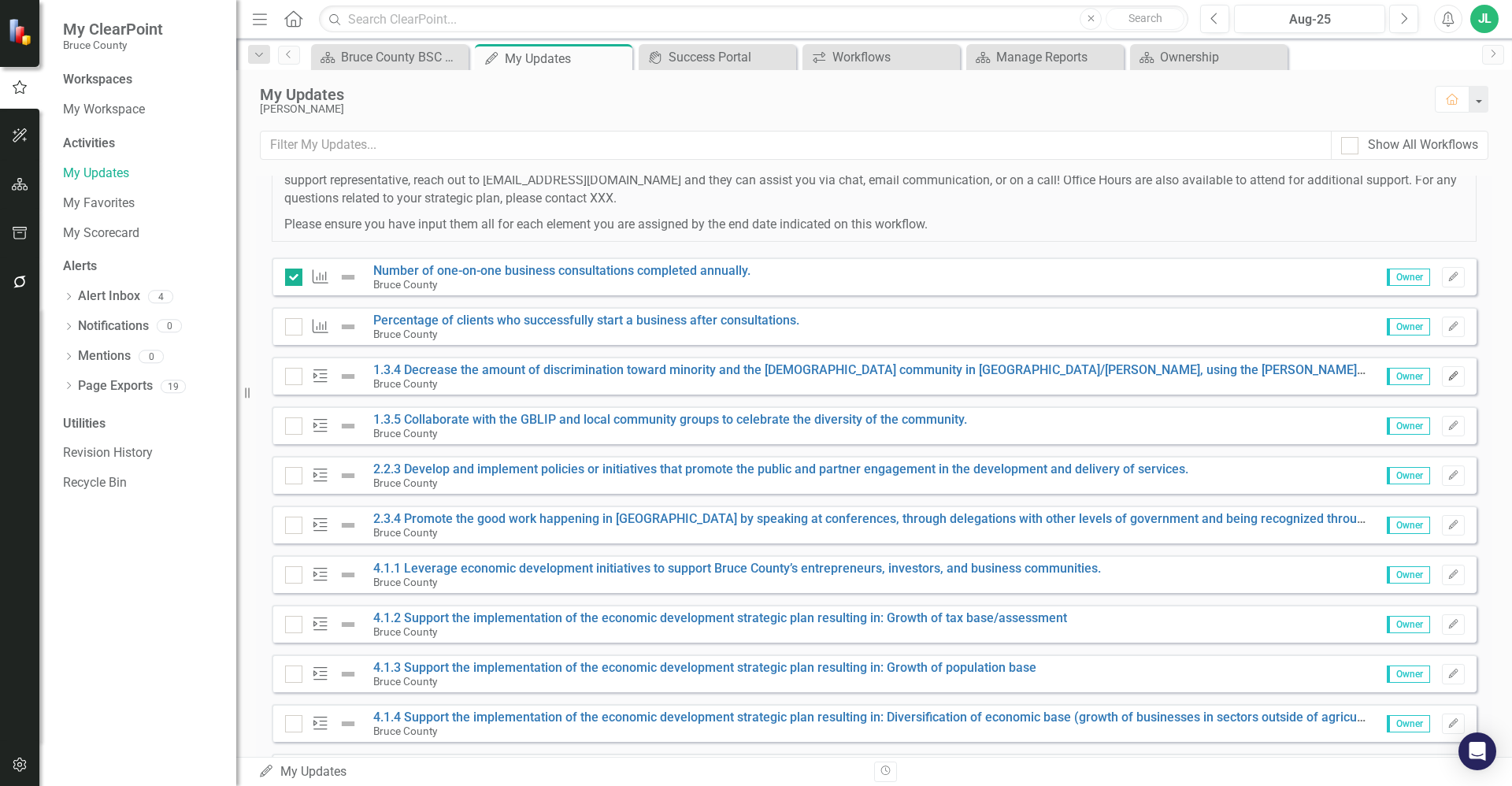
click at [1447, 379] on icon "Edit" at bounding box center [1453, 377] width 12 height 10
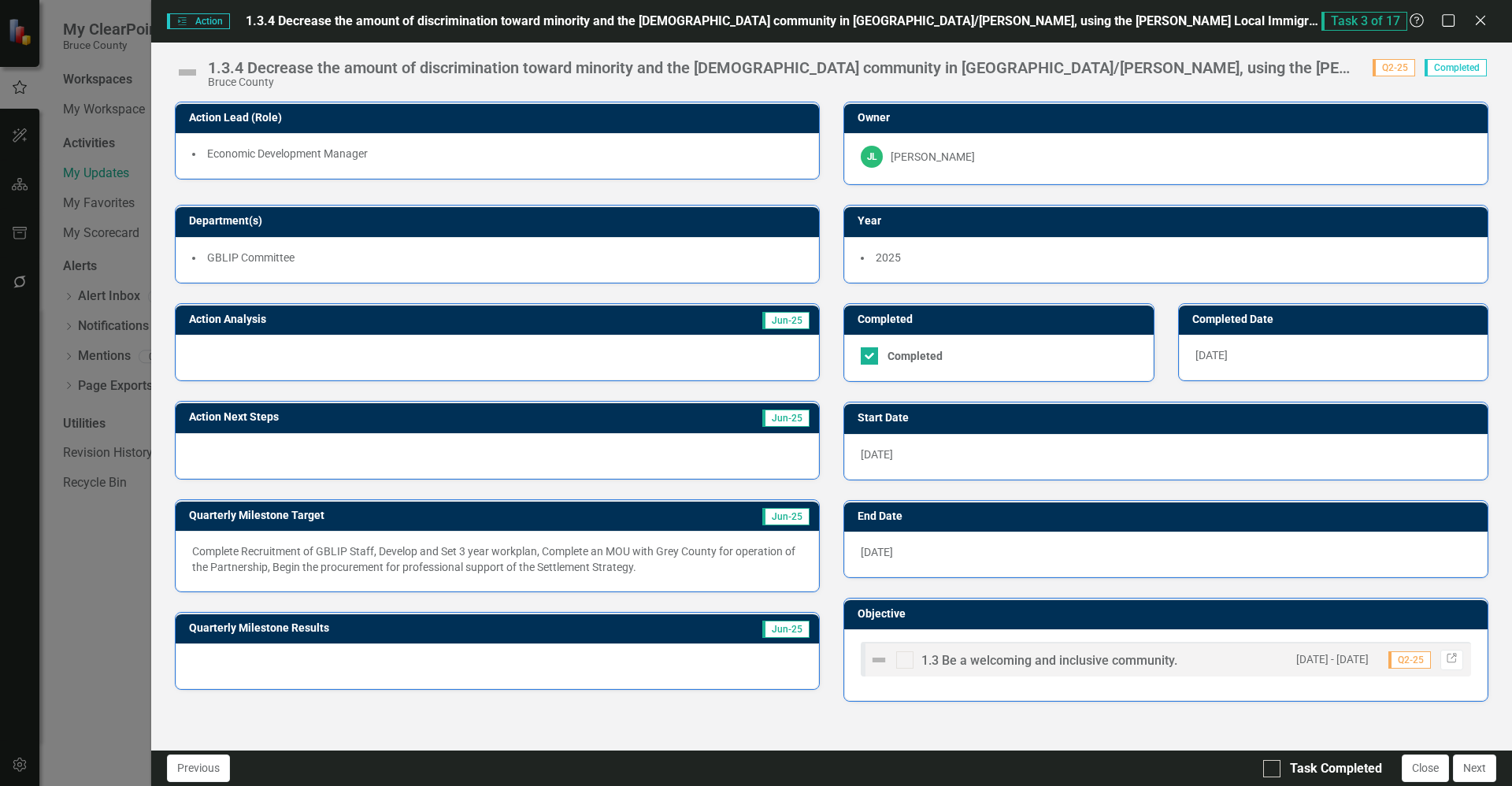
click at [759, 341] on div at bounding box center [497, 357] width 643 height 45
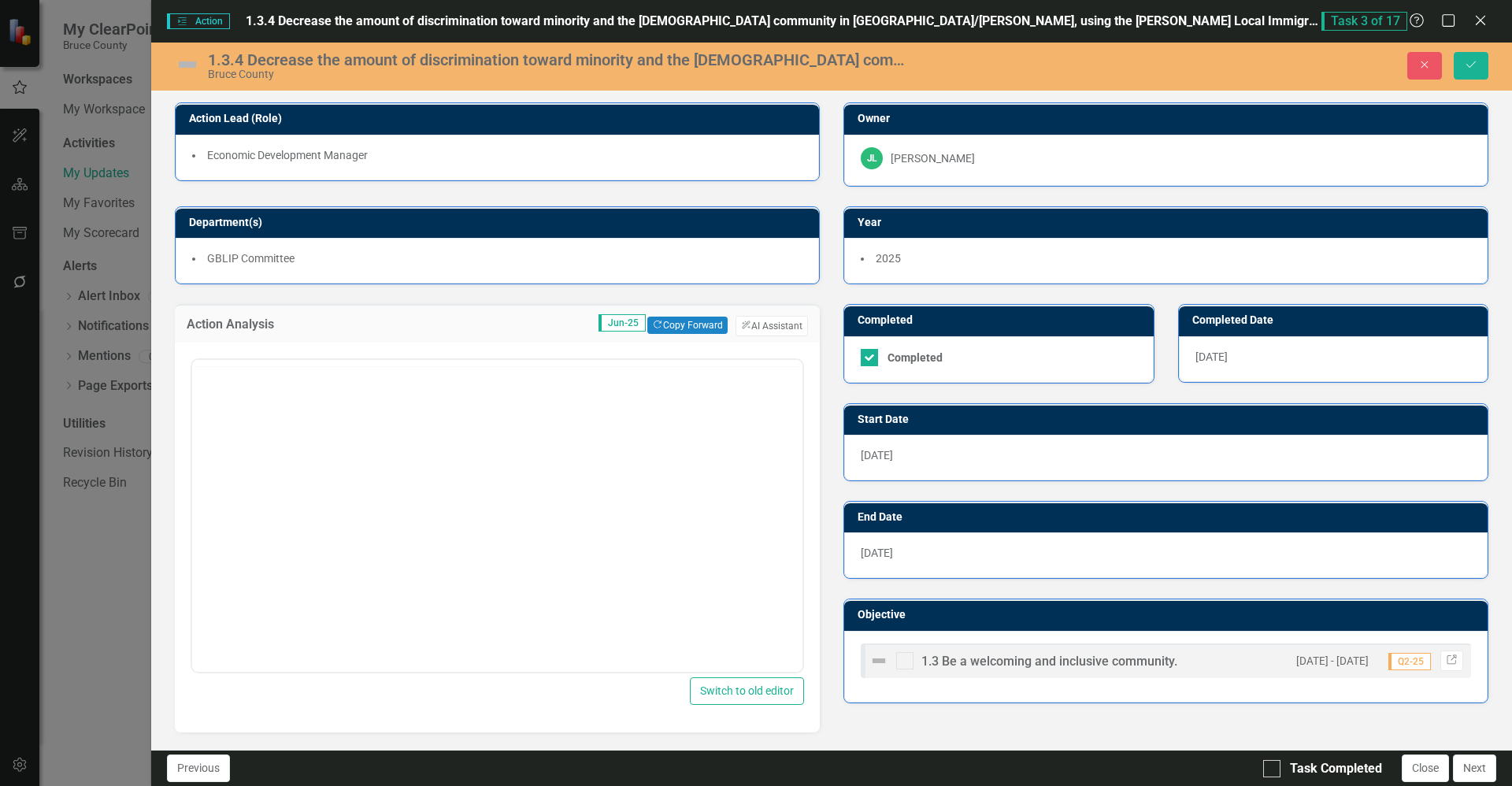
scroll to position [0, 0]
click at [753, 323] on button "ClearPoint AI AI Assistant" at bounding box center [771, 326] width 72 height 20
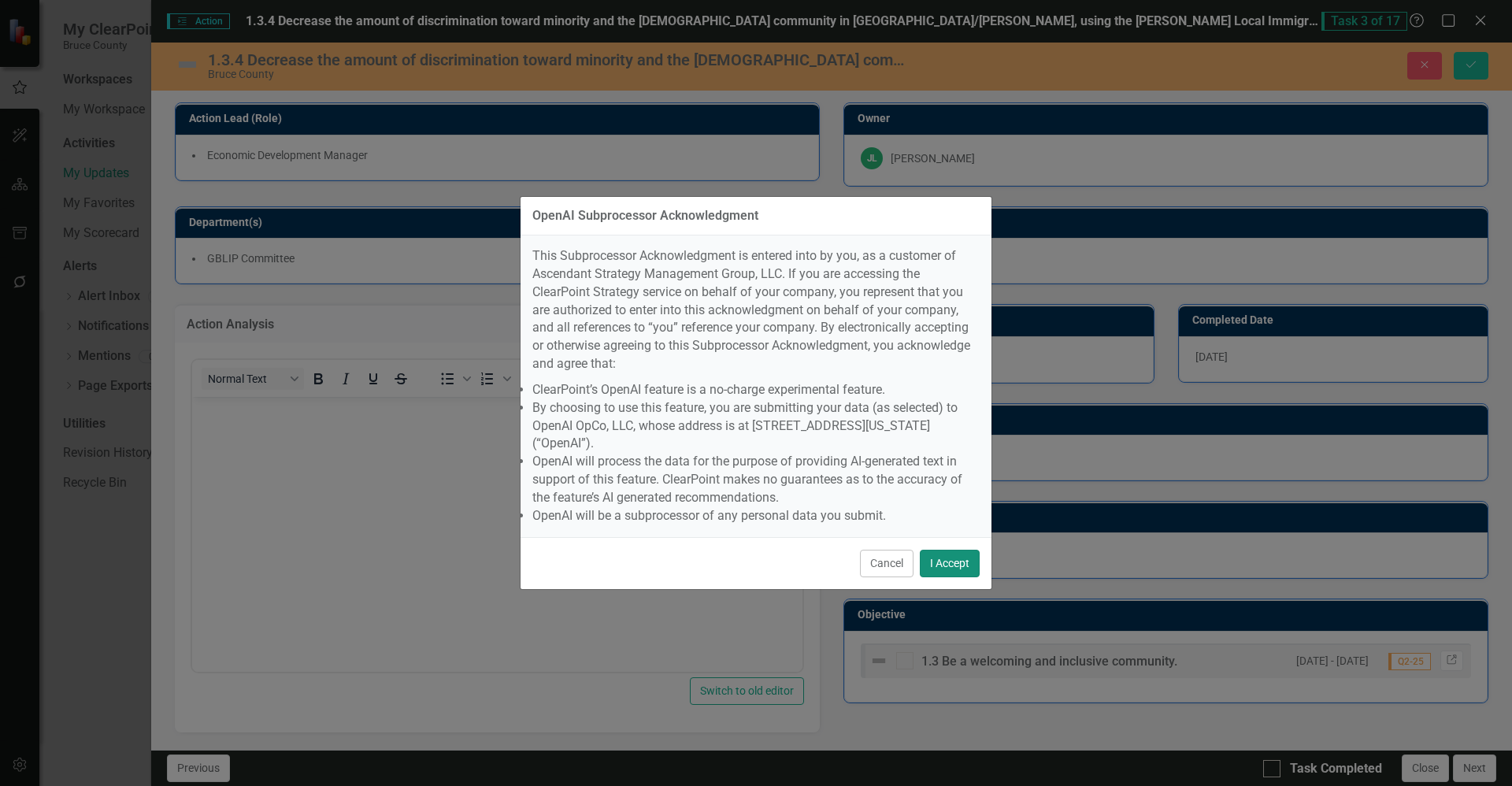
click at [950, 550] on button "I Accept" at bounding box center [950, 563] width 60 height 28
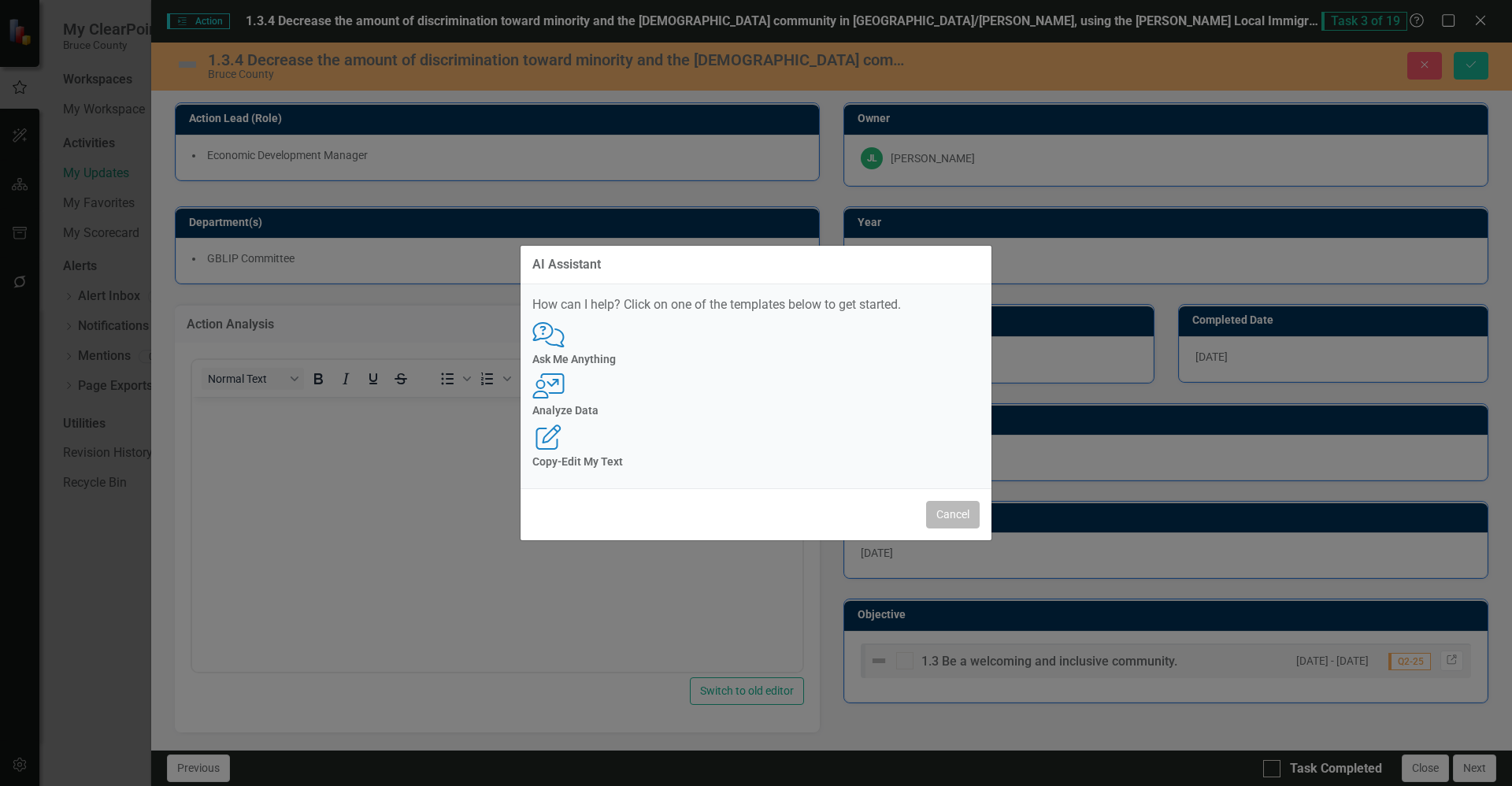
click at [949, 505] on button "Cancel" at bounding box center [953, 514] width 54 height 28
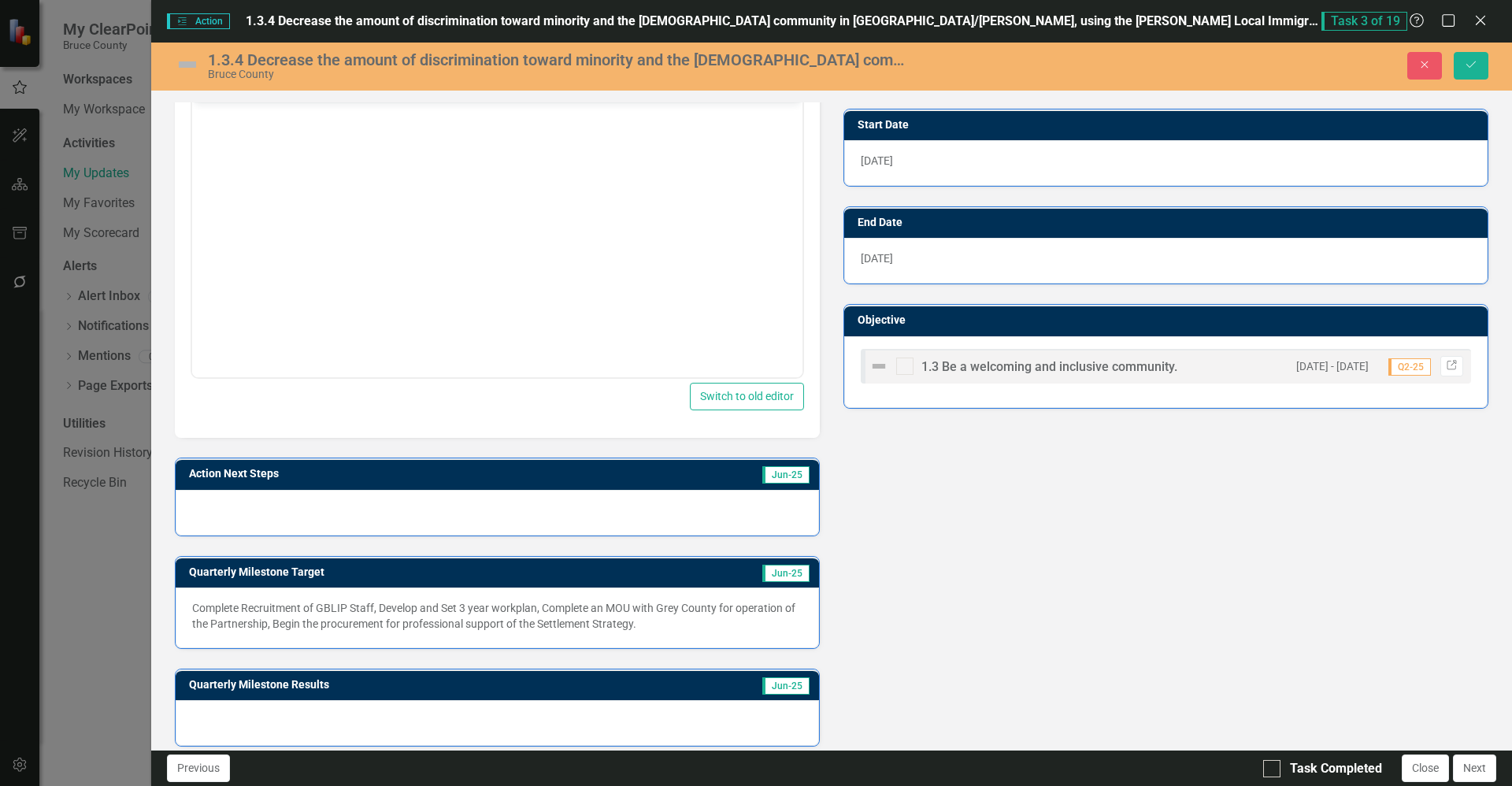
scroll to position [287, 0]
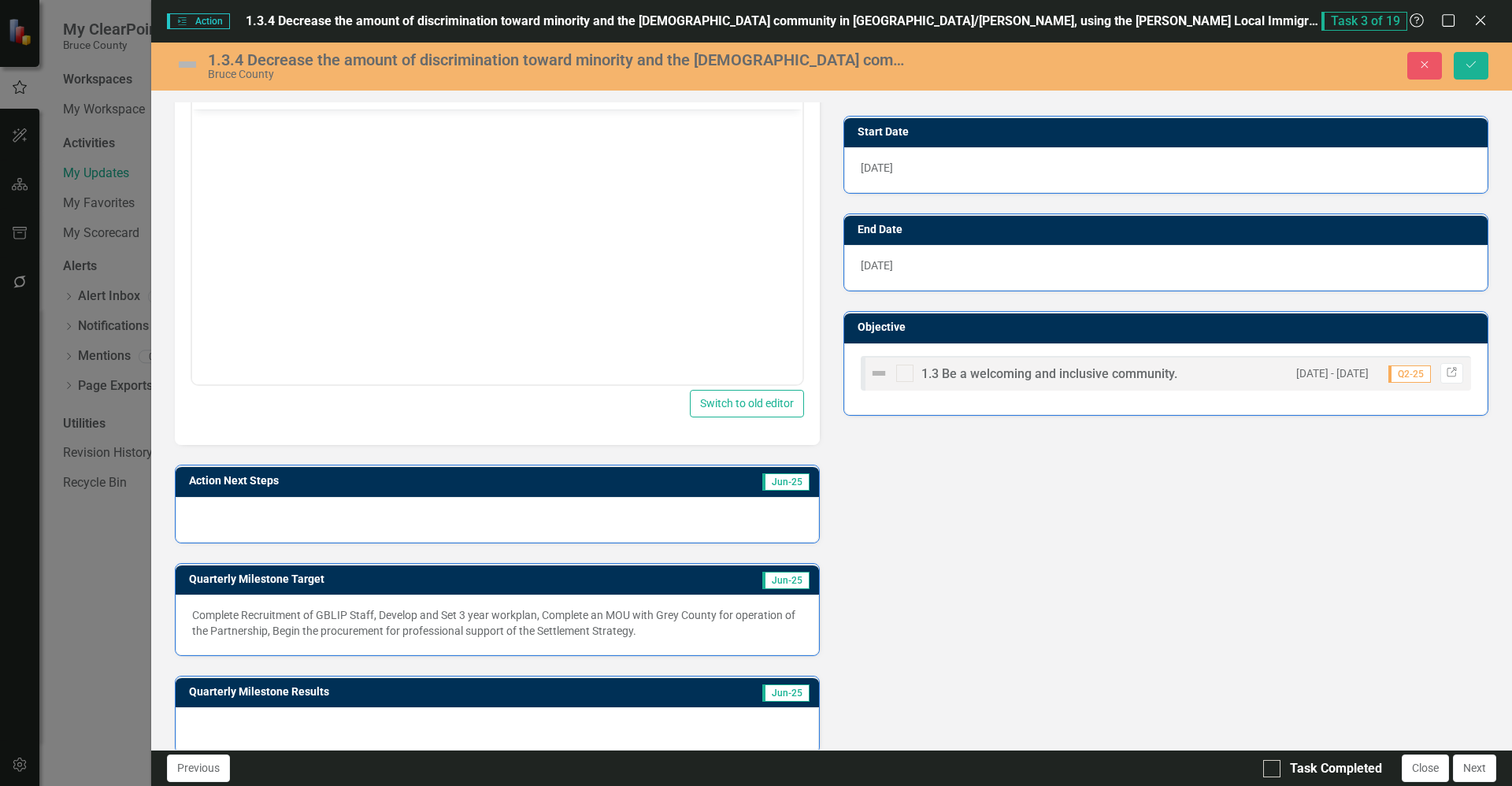
click at [938, 598] on div "Action Analysis Jun-25 Copy Forward Copy Forward ClearPoint AI AI Assistant Nor…" at bounding box center [831, 376] width 1338 height 757
click at [620, 624] on p "Complete Recruitment of GBLIP Staff, Develop and Set 3 year workplan, Complete …" at bounding box center [498, 623] width 611 height 32
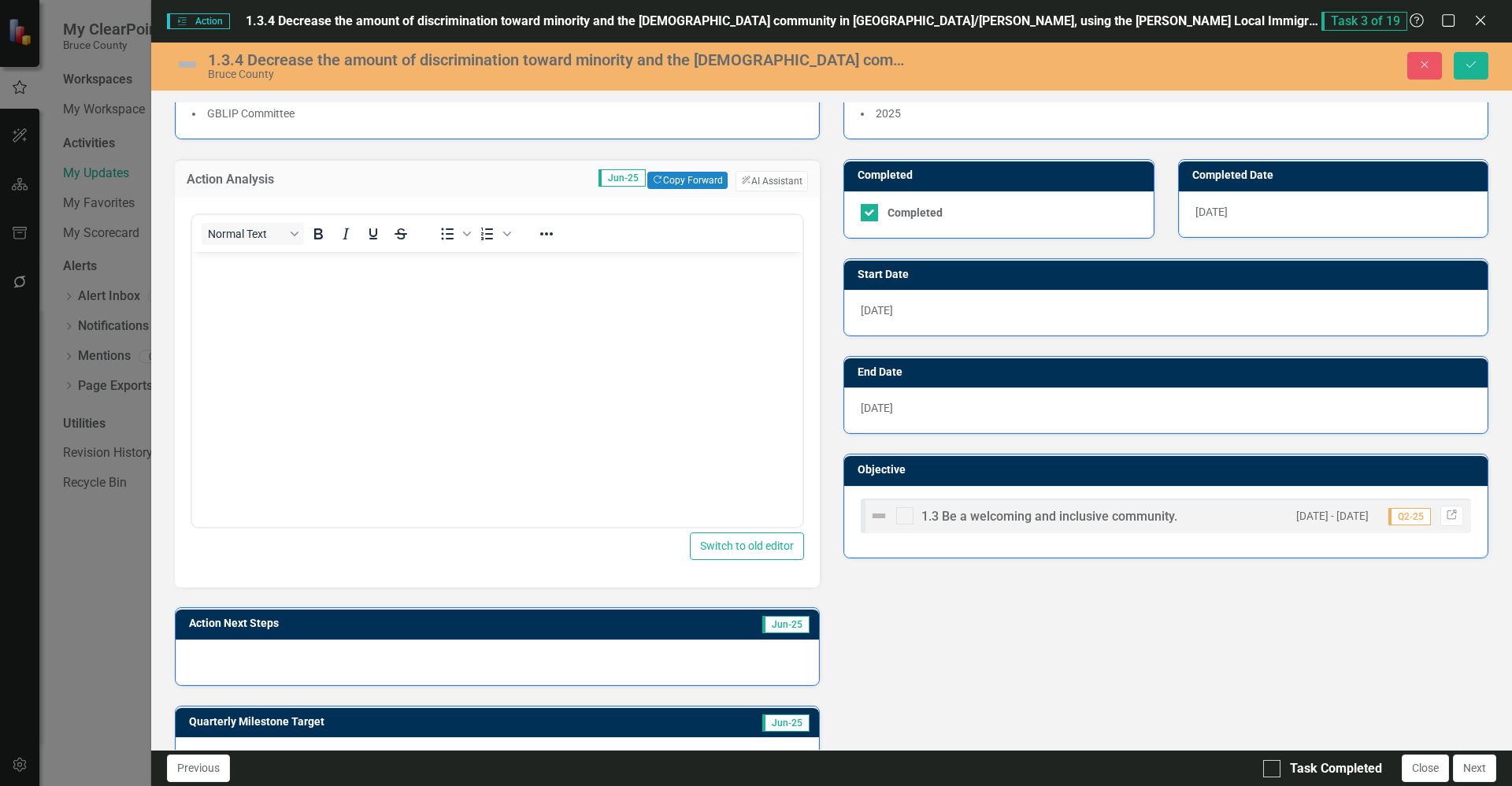
scroll to position [138, 0]
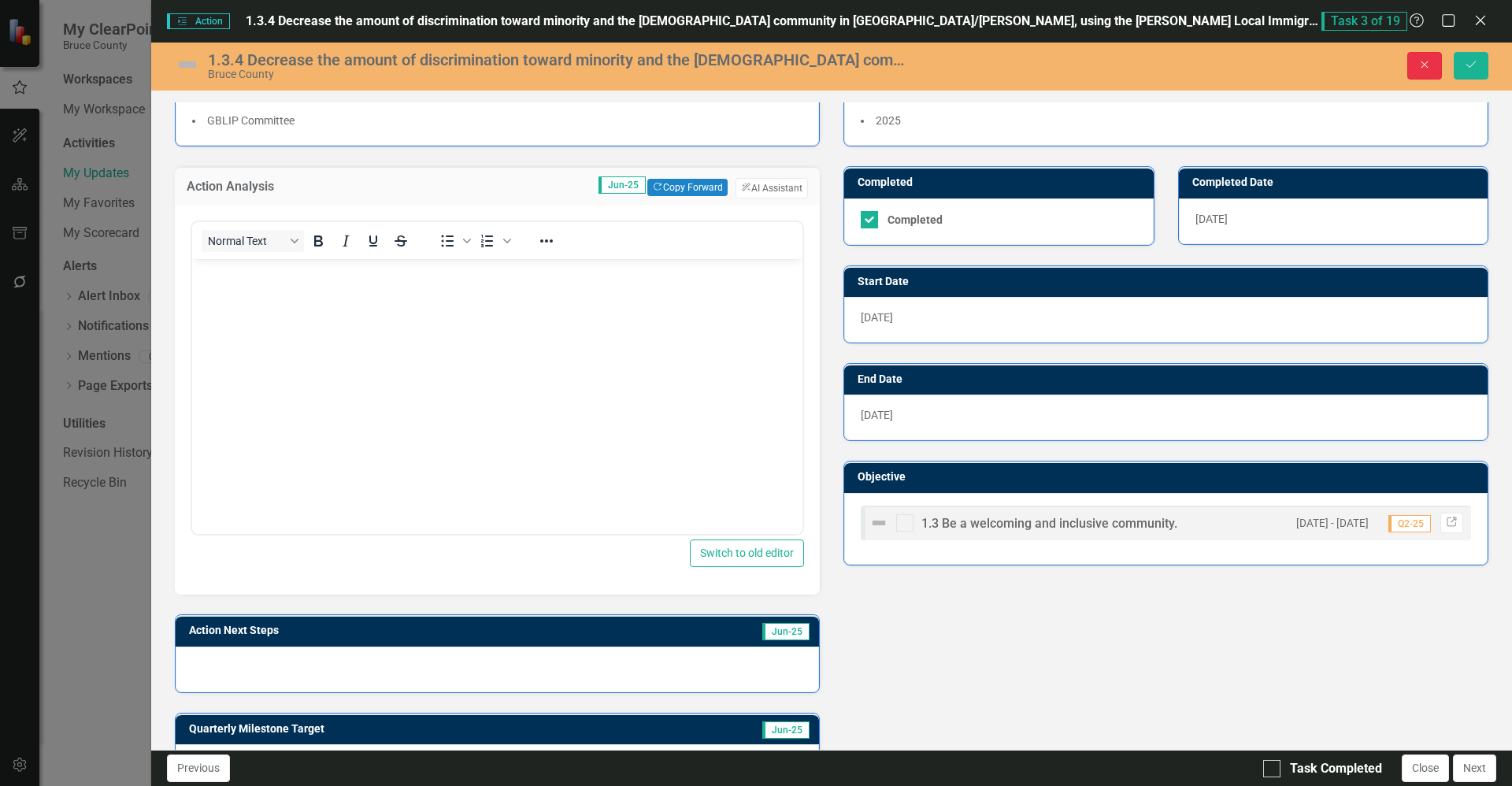
click at [1421, 59] on button "Close" at bounding box center [1424, 66] width 35 height 28
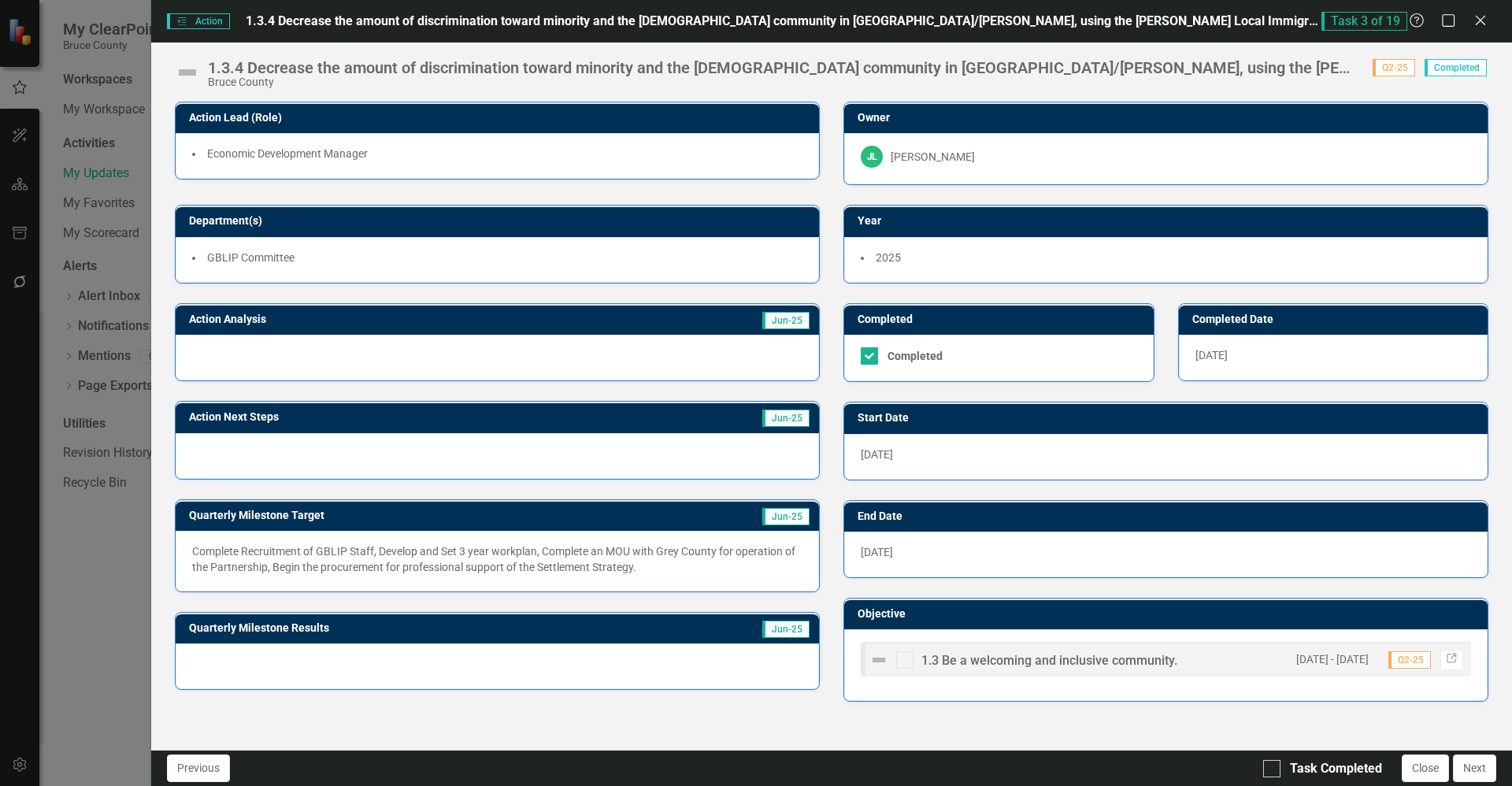
scroll to position [0, 0]
click at [1483, 15] on icon "Close" at bounding box center [1480, 20] width 19 height 15
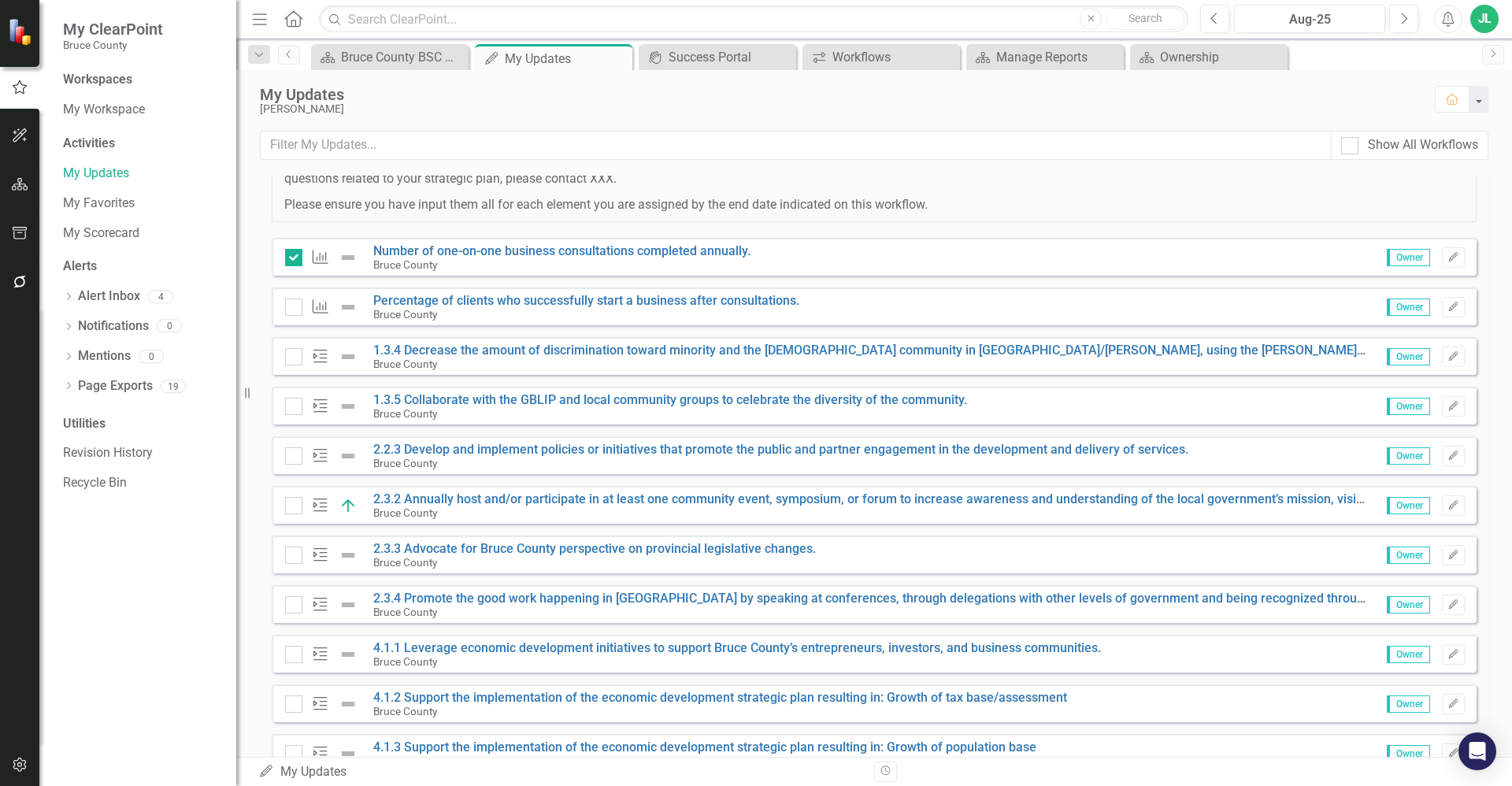
scroll to position [315, 0]
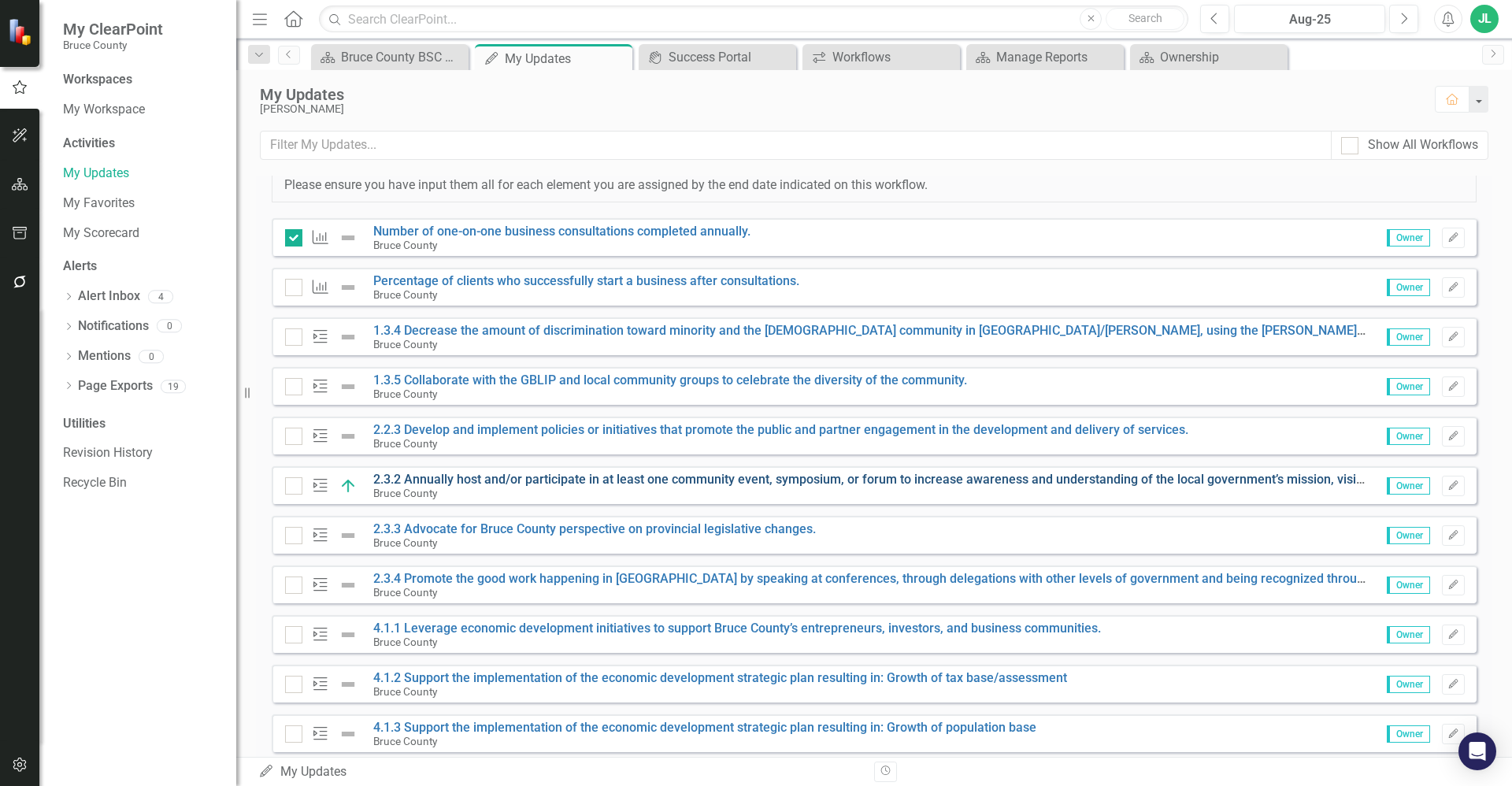
click at [610, 474] on link "2.3.2 Annually host and/or participate in at least one community event, symposi…" at bounding box center [907, 480] width 1068 height 15
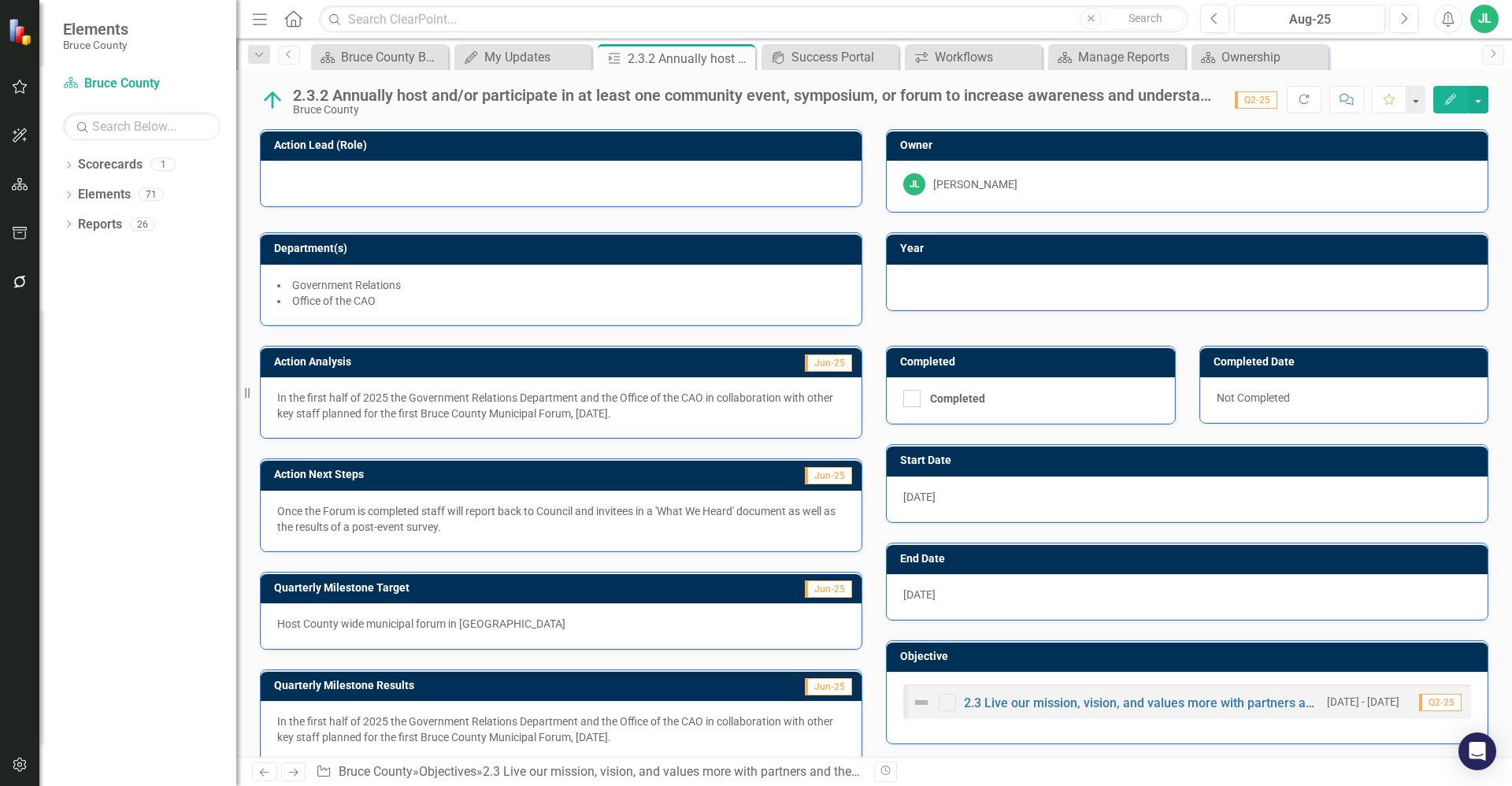
click at [456, 405] on p "In the first half of 2025 the Government Relations Department and the Office of…" at bounding box center [561, 406] width 568 height 32
click at [743, 55] on icon at bounding box center [741, 58] width 9 height 9
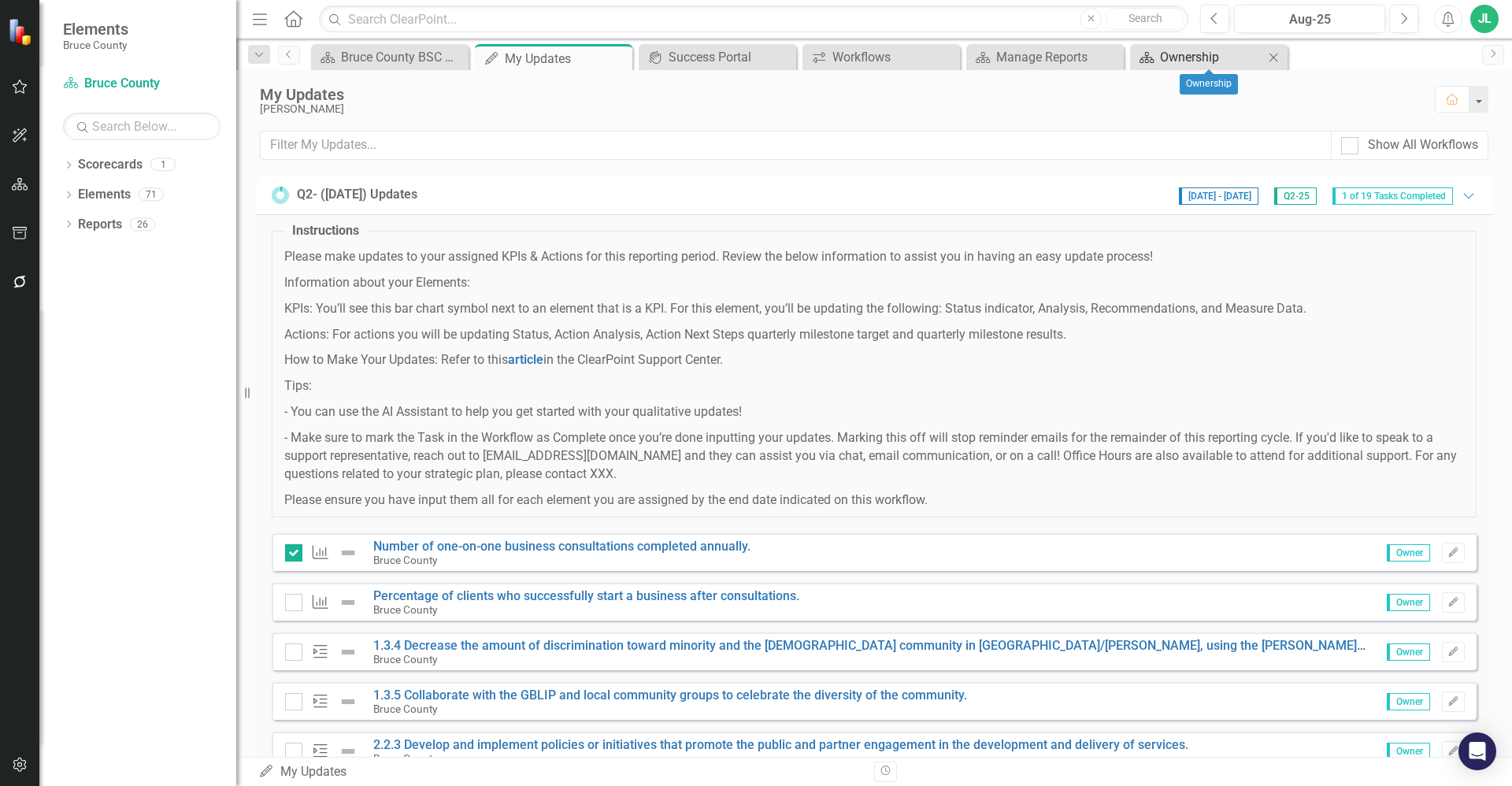
click at [1220, 62] on div "Ownership" at bounding box center [1212, 57] width 104 height 19
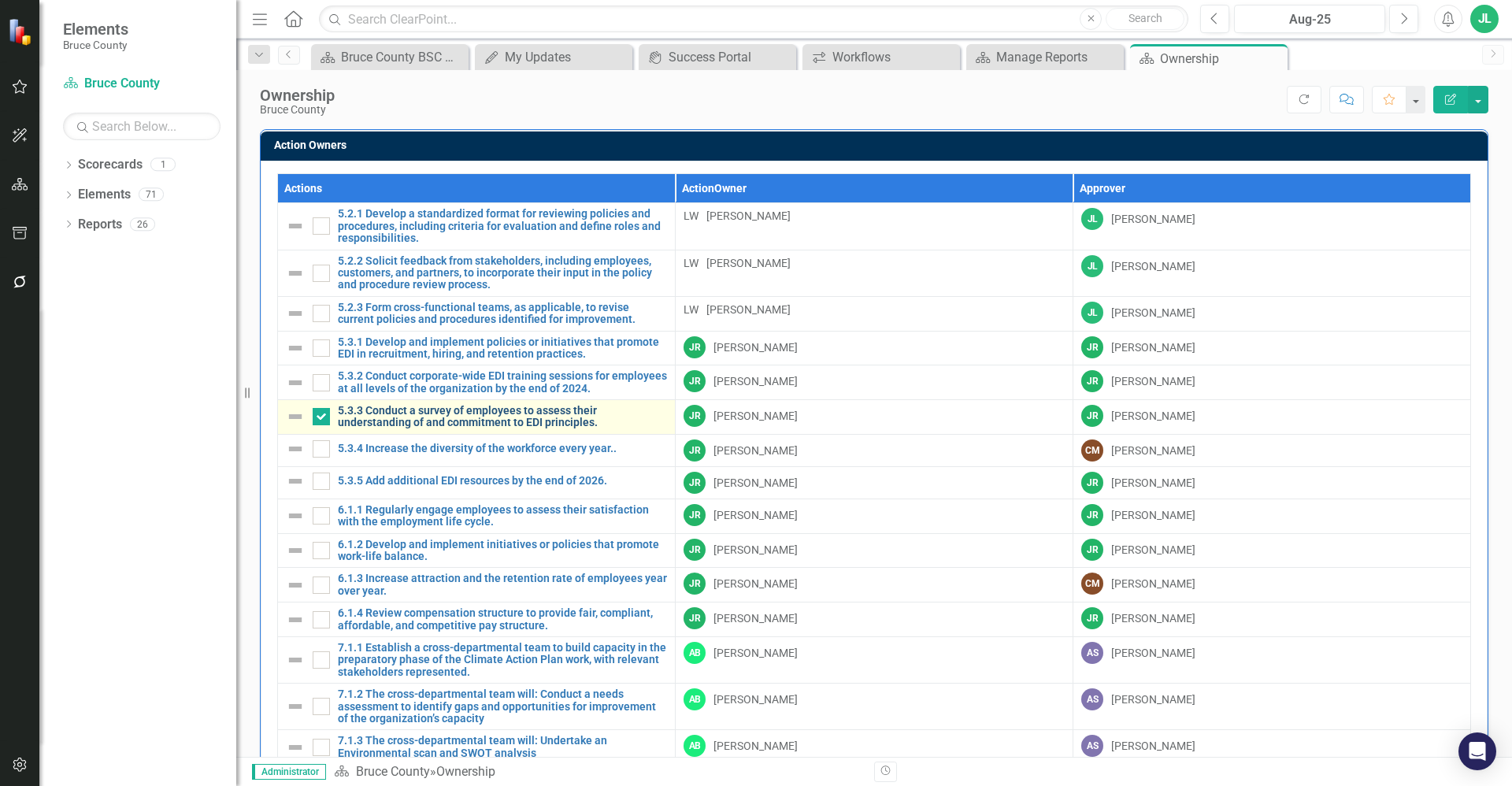
click at [492, 412] on link "5.3.3 Conduct a survey of employees to assess their understanding of and commit…" at bounding box center [503, 416] width 329 height 24
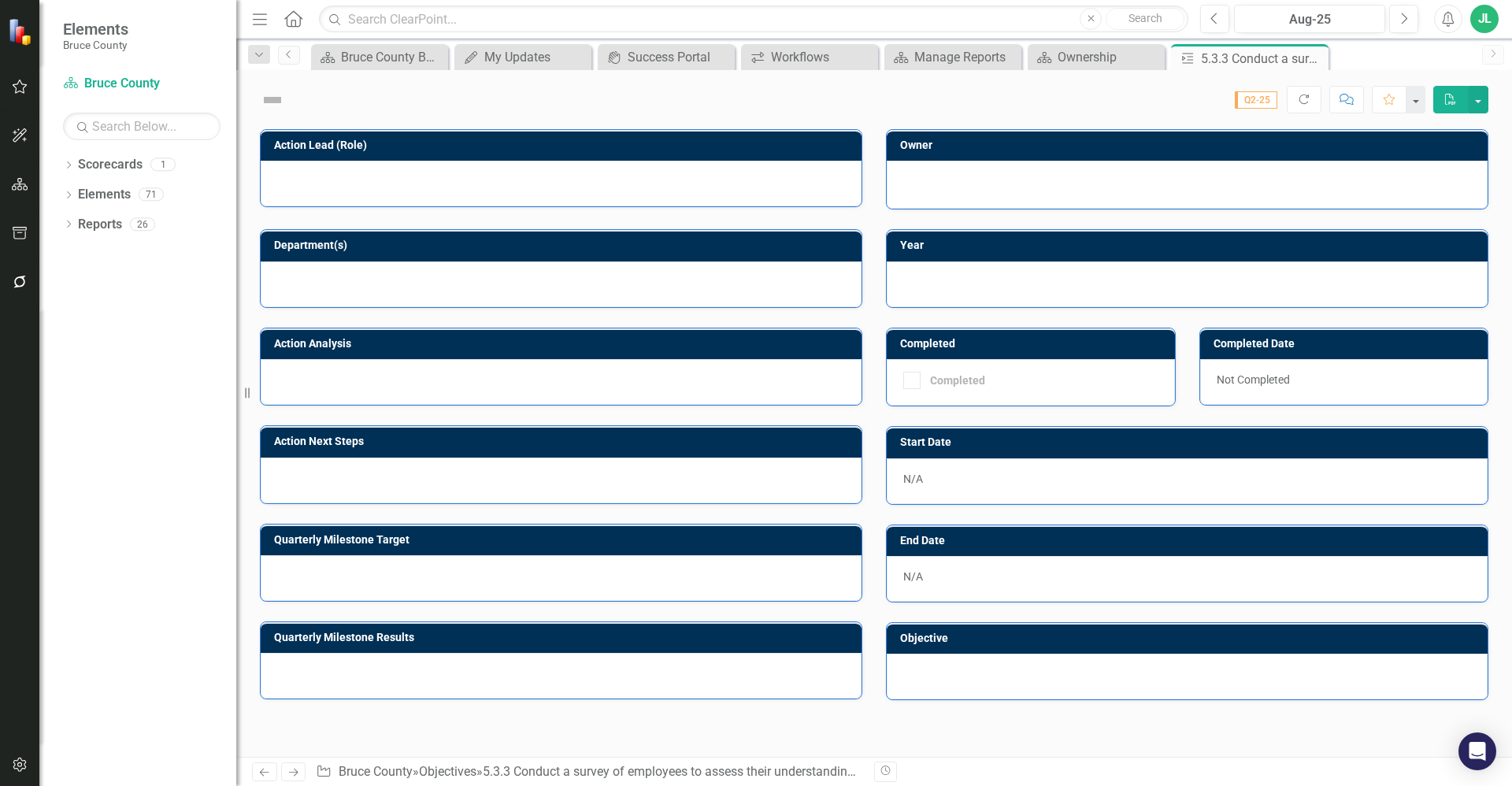
checkbox input "true"
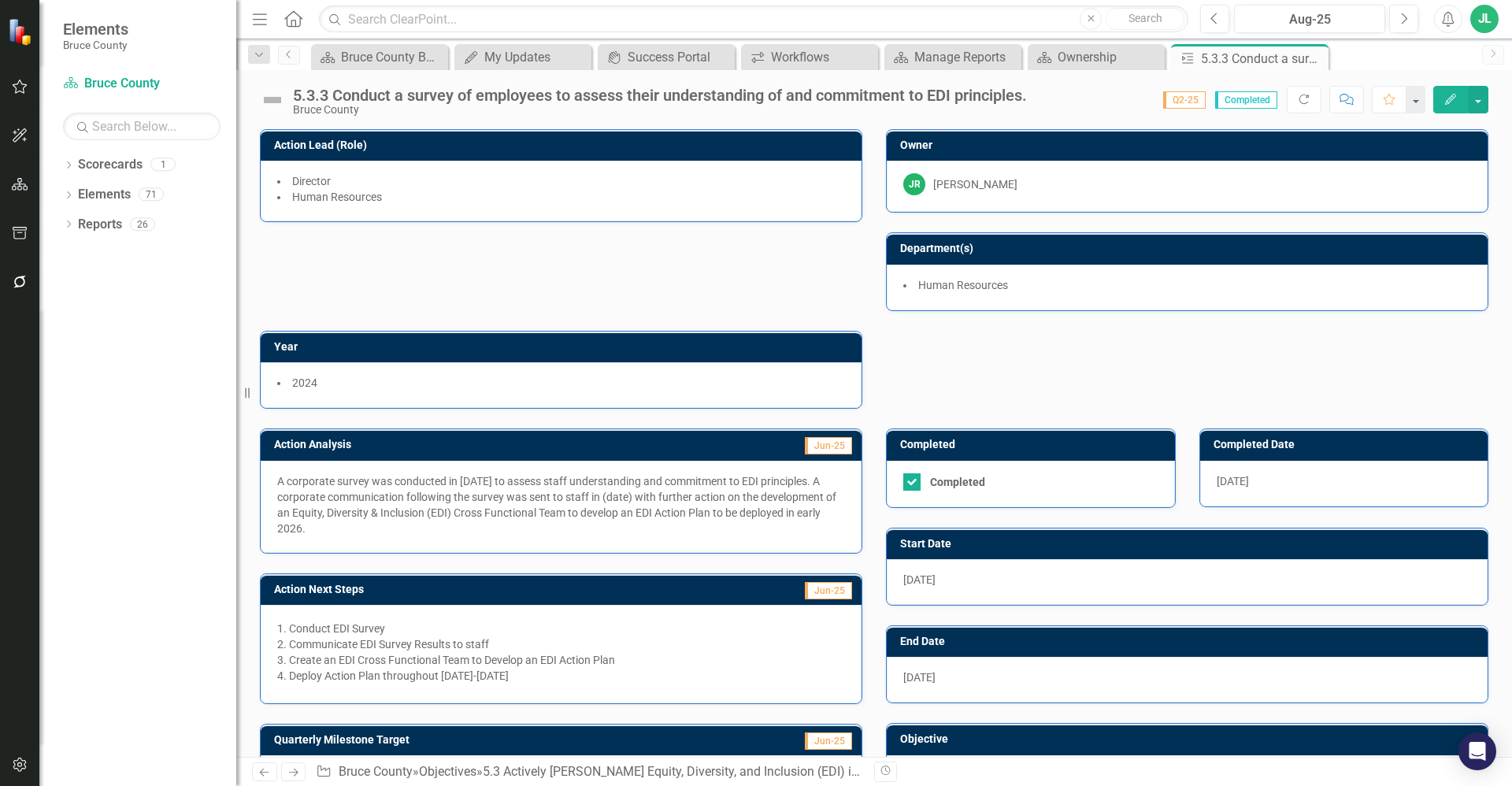
click at [651, 255] on div "Action Lead (Role) Director Human Resources Owner JR Jennifer Robinson Departme…" at bounding box center [874, 259] width 1252 height 300
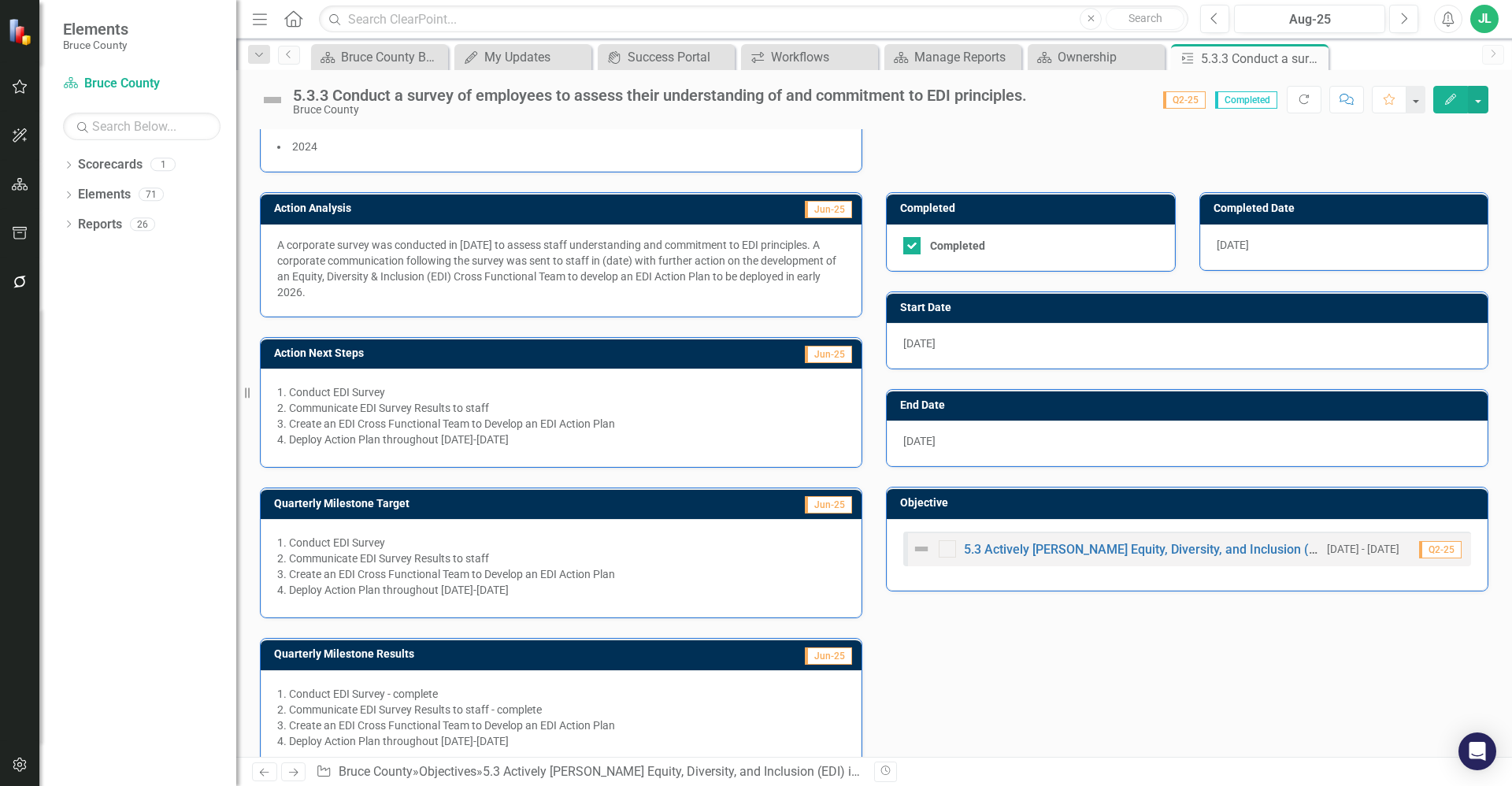
click at [398, 264] on p "A corporate survey was conducted in October 2024 to assess staff understanding …" at bounding box center [561, 268] width 568 height 63
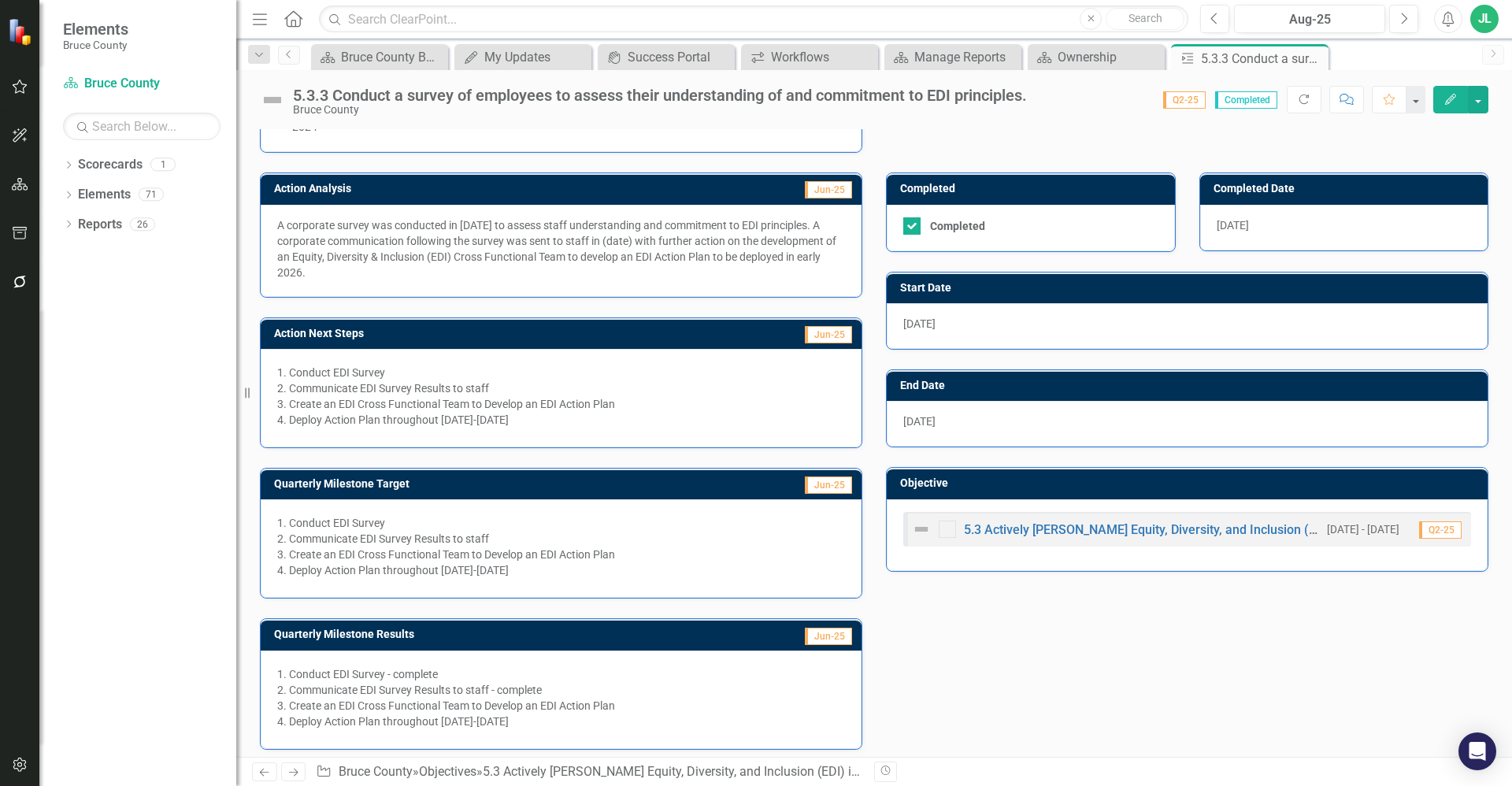
drag, startPoint x: 404, startPoint y: 278, endPoint x: 284, endPoint y: 223, distance: 132.0
click at [284, 223] on p "A corporate survey was conducted in October 2024 to assess staff understanding …" at bounding box center [561, 249] width 568 height 63
click at [512, 243] on p "A corporate survey was conducted in October 2024 to assess staff understanding …" at bounding box center [561, 249] width 568 height 63
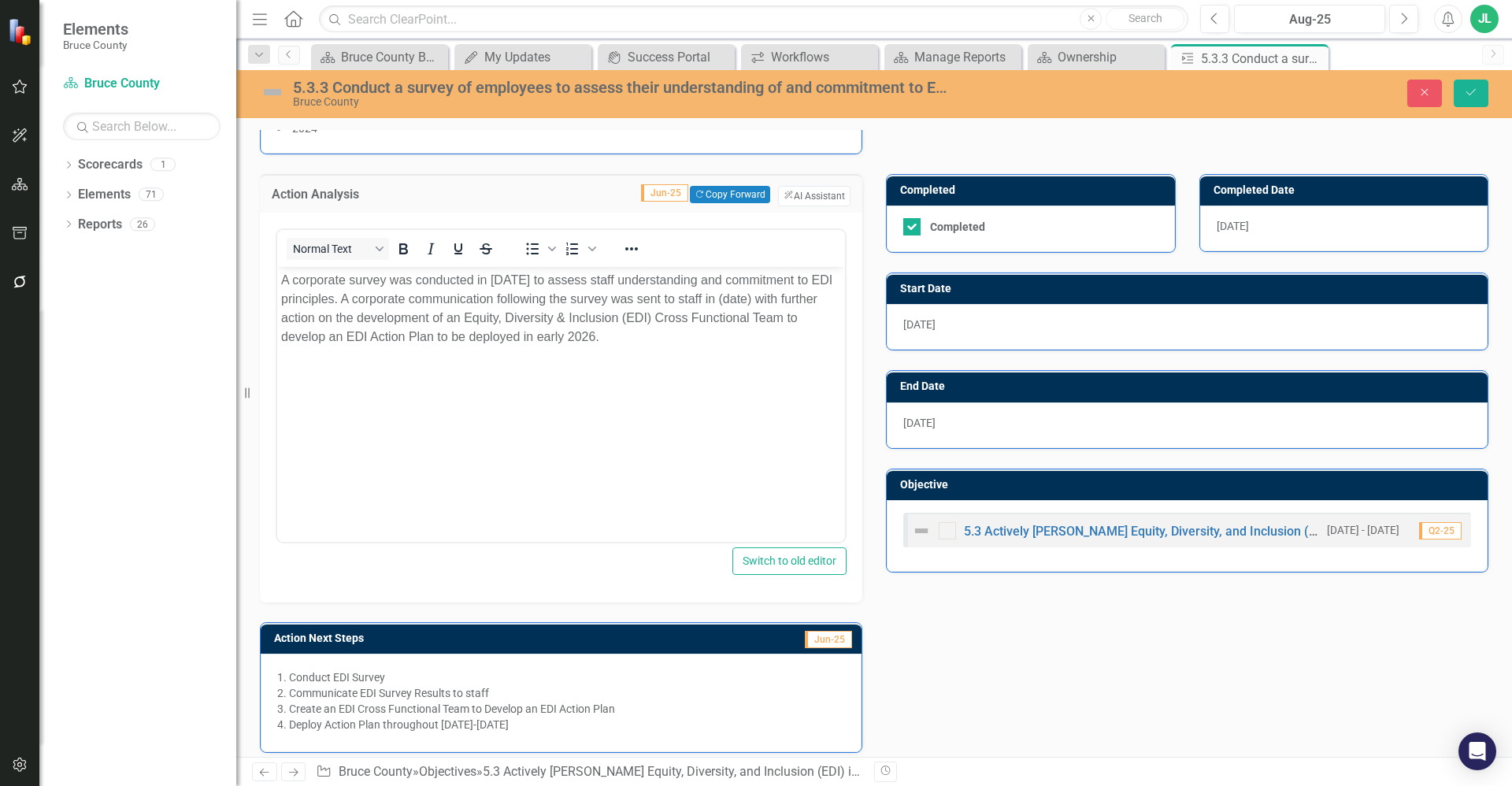
scroll to position [0, 0]
click at [1123, 573] on div "Action Analysis Jun-25 Copy Forward Copy Forward ClearPoint AI AI Assistant <p>…" at bounding box center [874, 604] width 1252 height 901
click at [1091, 619] on div "Action Analysis Jun-25 Copy Forward Copy Forward ClearPoint AI AI Assistant <p>…" at bounding box center [874, 604] width 1252 height 901
click at [769, 356] on body "A corporate survey was conducted in October 2024 to assess staff understanding …" at bounding box center [561, 383] width 568 height 236
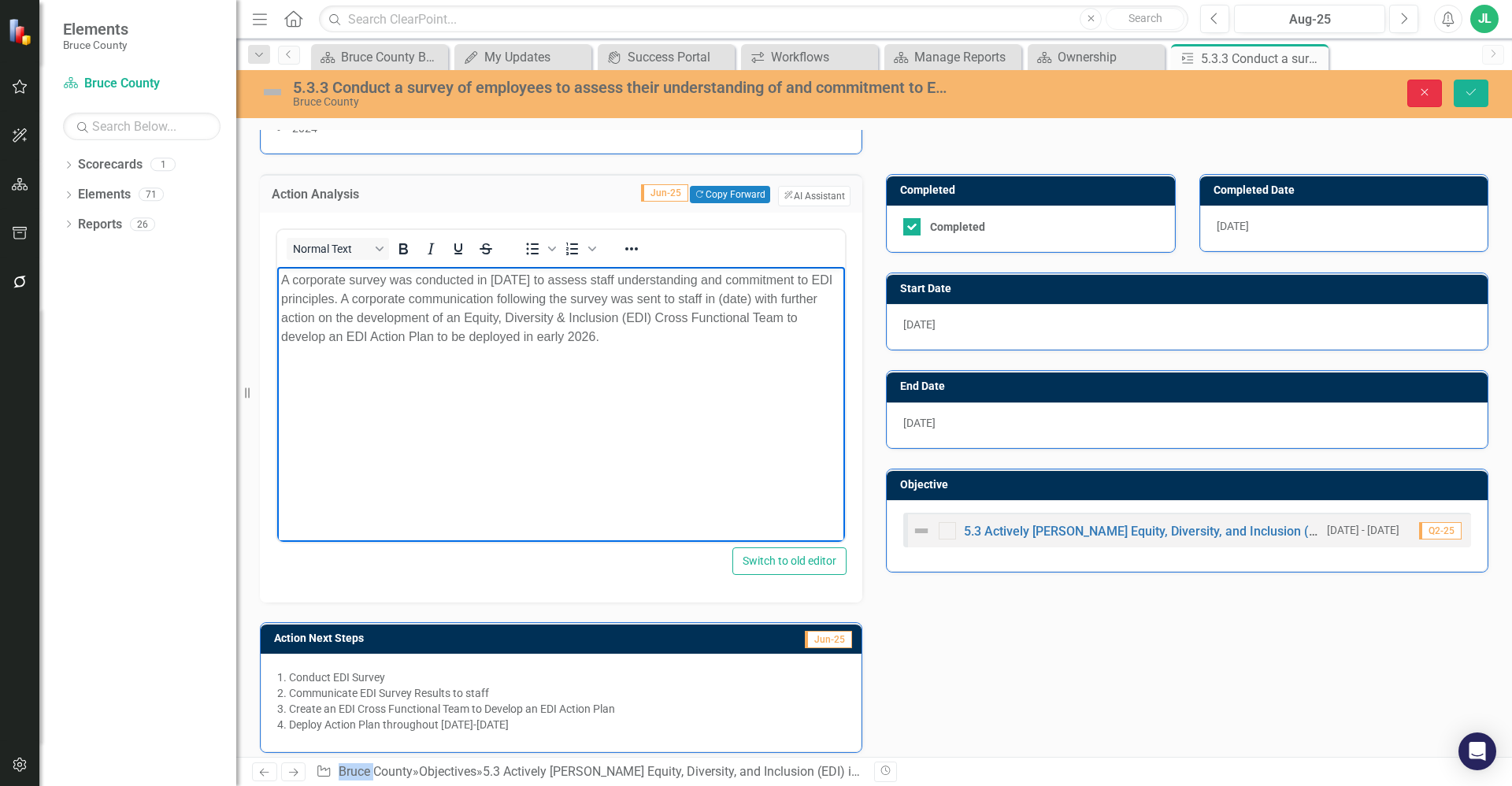
click at [1420, 97] on icon "Close" at bounding box center [1424, 92] width 14 height 11
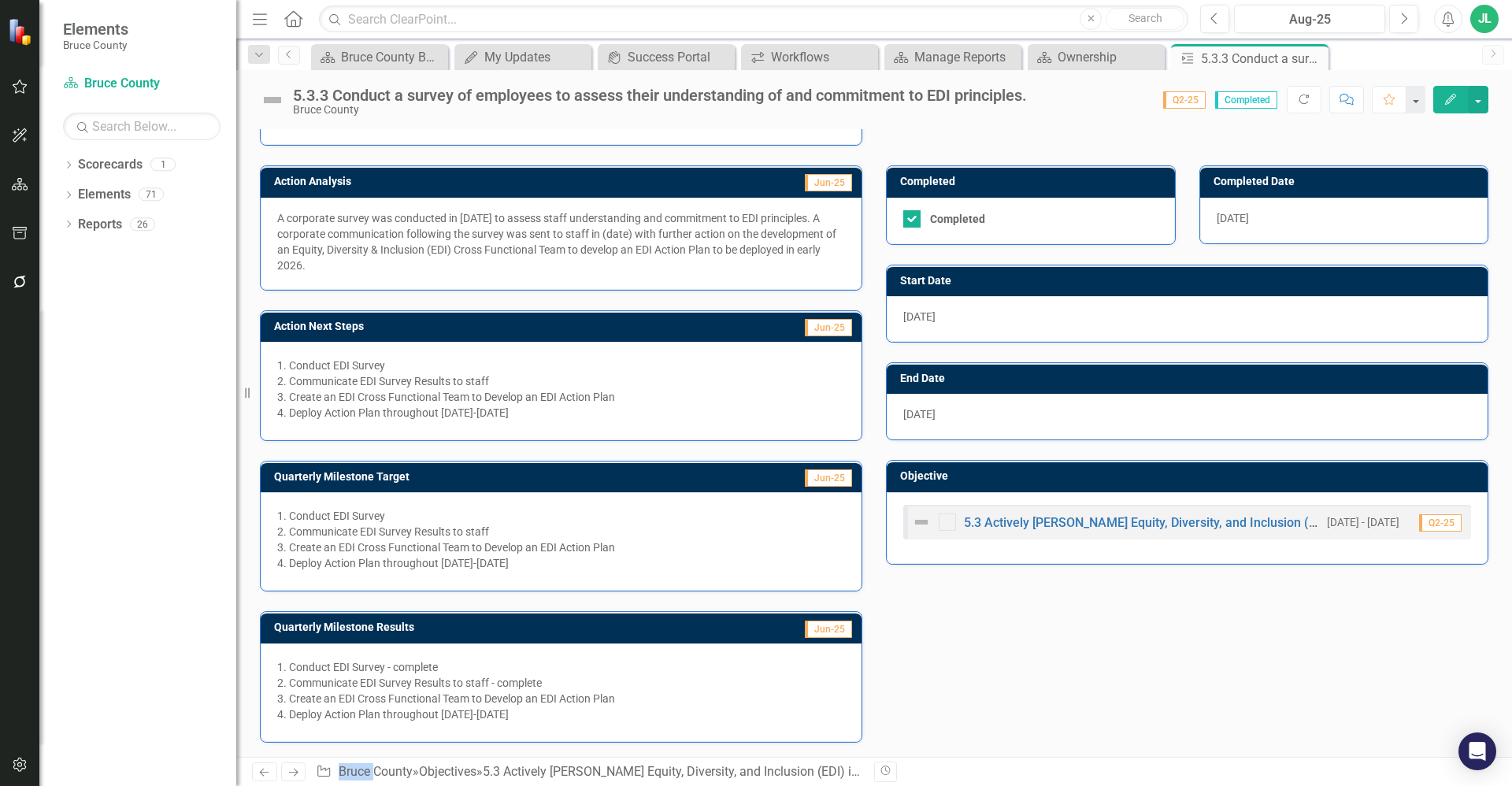
scroll to position [265, 0]
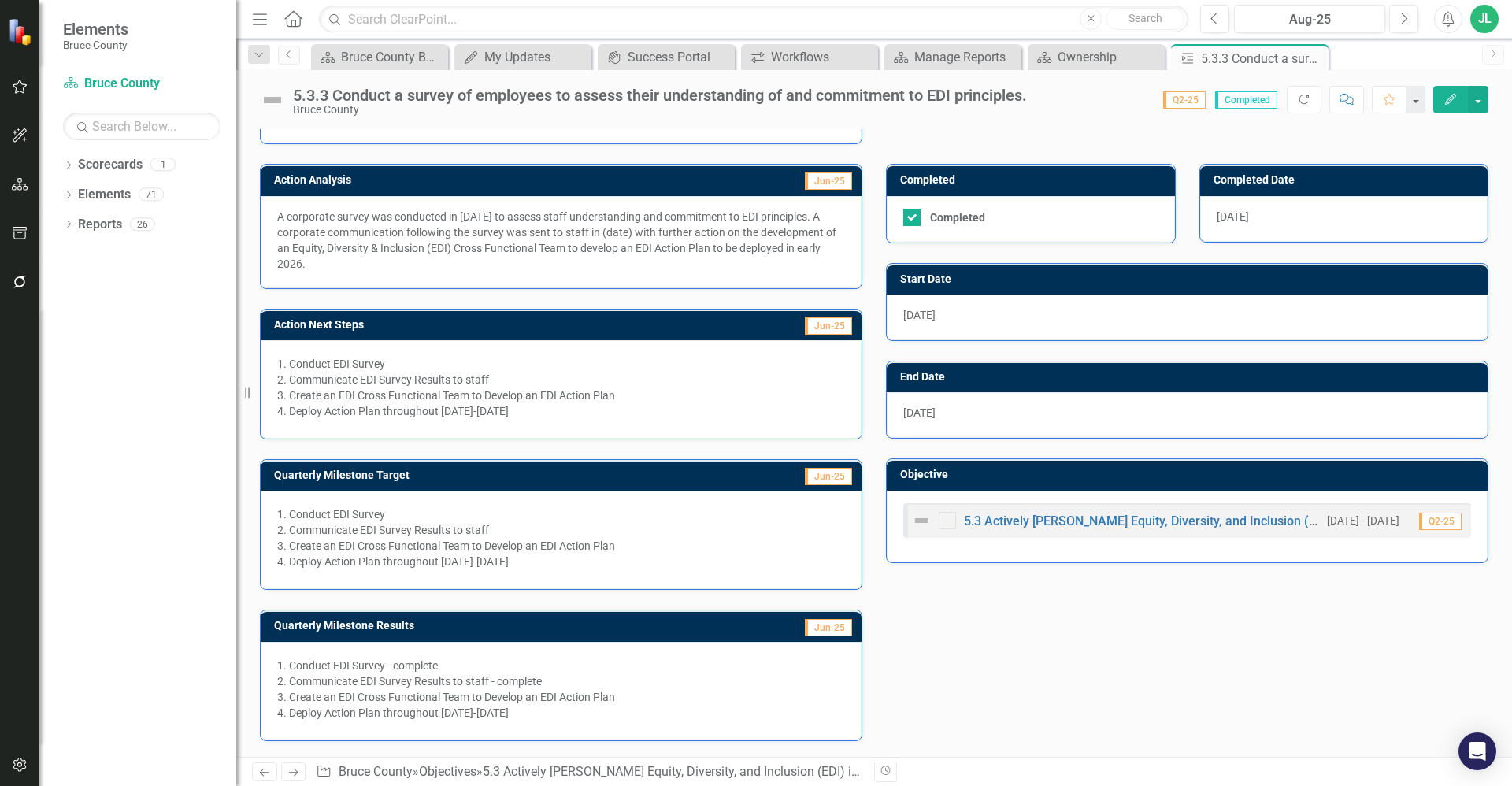
click at [1043, 655] on div "Action Analysis Jun-25 A corporate survey was conducted in October 2024 to asse…" at bounding box center [874, 443] width 1252 height 597
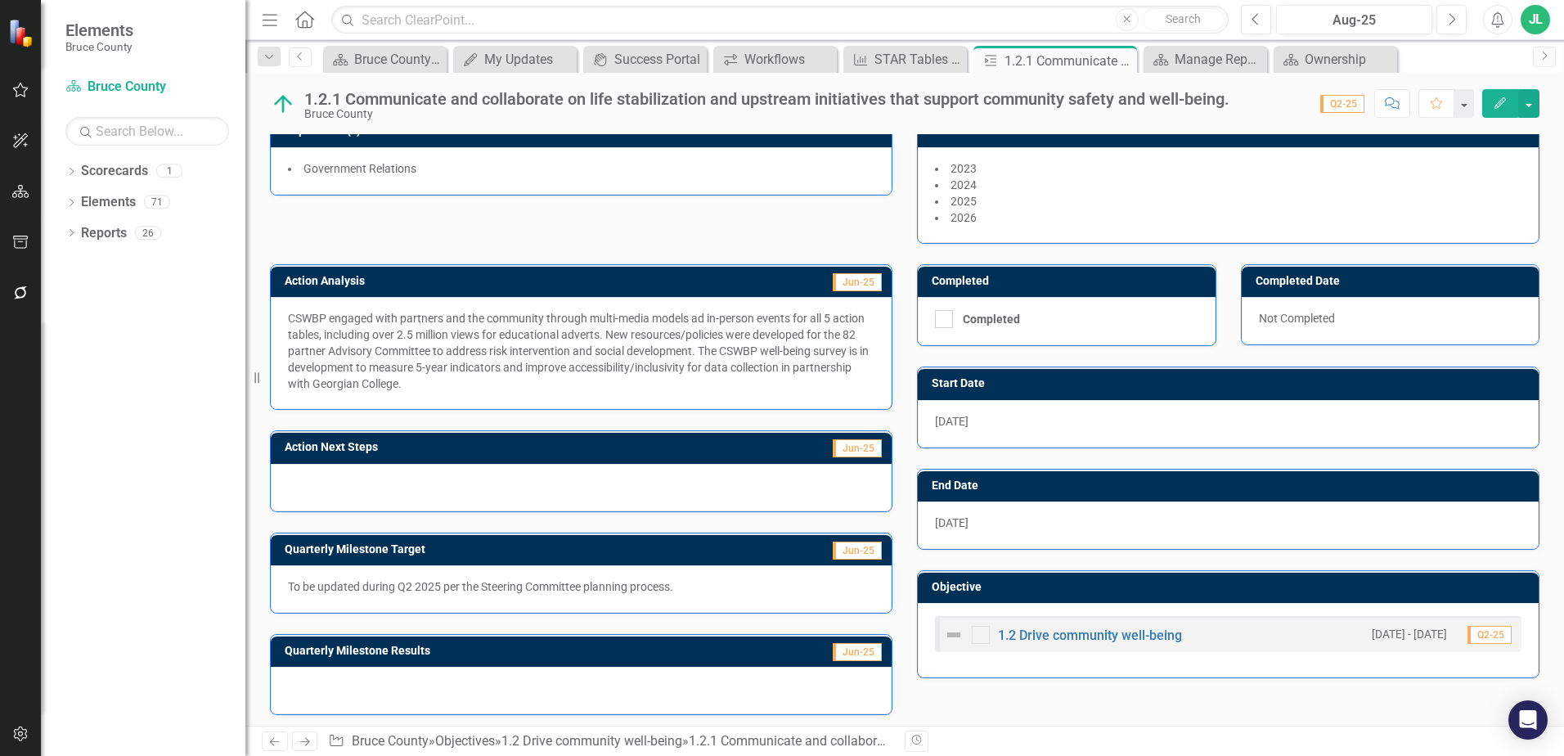
scroll to position [133, 0]
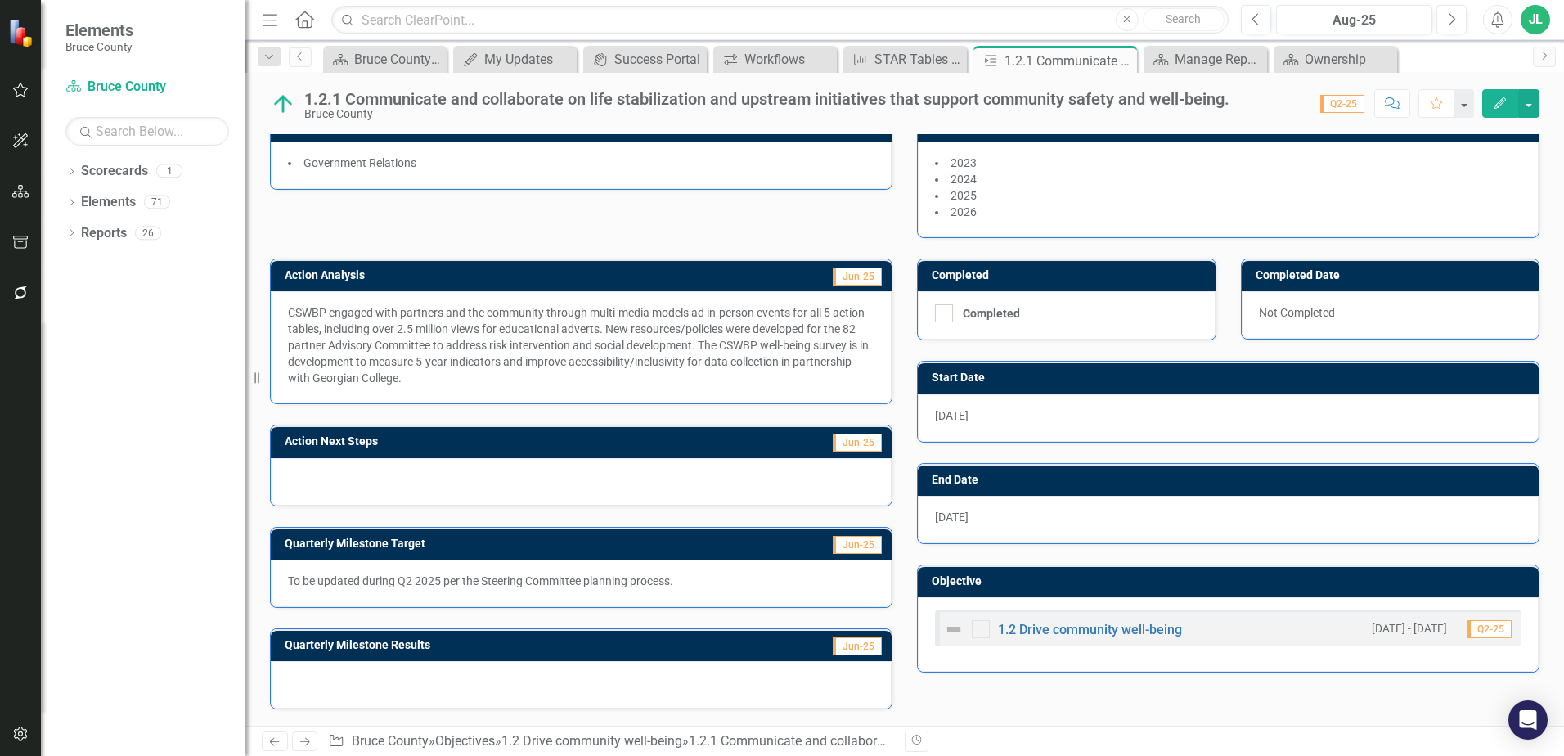
click at [512, 355] on span "CSWBP engaged with partners and the community through multi-media models ad in-…" at bounding box center [578, 345] width 581 height 79
click at [509, 429] on div "Action Next Steps Jun-25" at bounding box center [581, 441] width 621 height 32
click at [572, 585] on p "To be updated during Q2 2025 per the Steering Committee planning process." at bounding box center [581, 580] width 586 height 16
click at [573, 580] on p "To be updated during Q2 2025 per the Steering Committee planning process." at bounding box center [581, 580] width 586 height 16
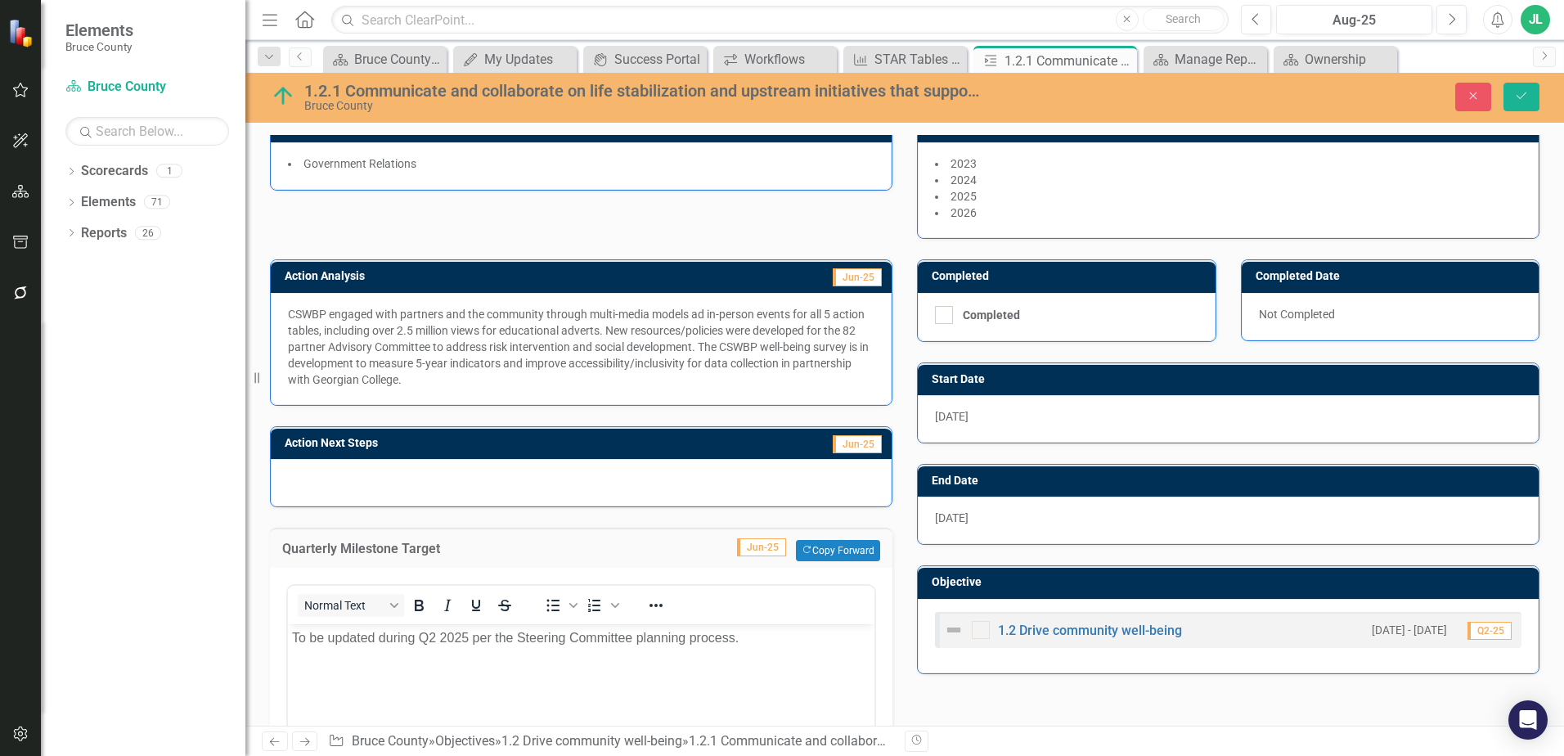
scroll to position [0, 0]
click at [1471, 92] on icon "Close" at bounding box center [1472, 95] width 15 height 11
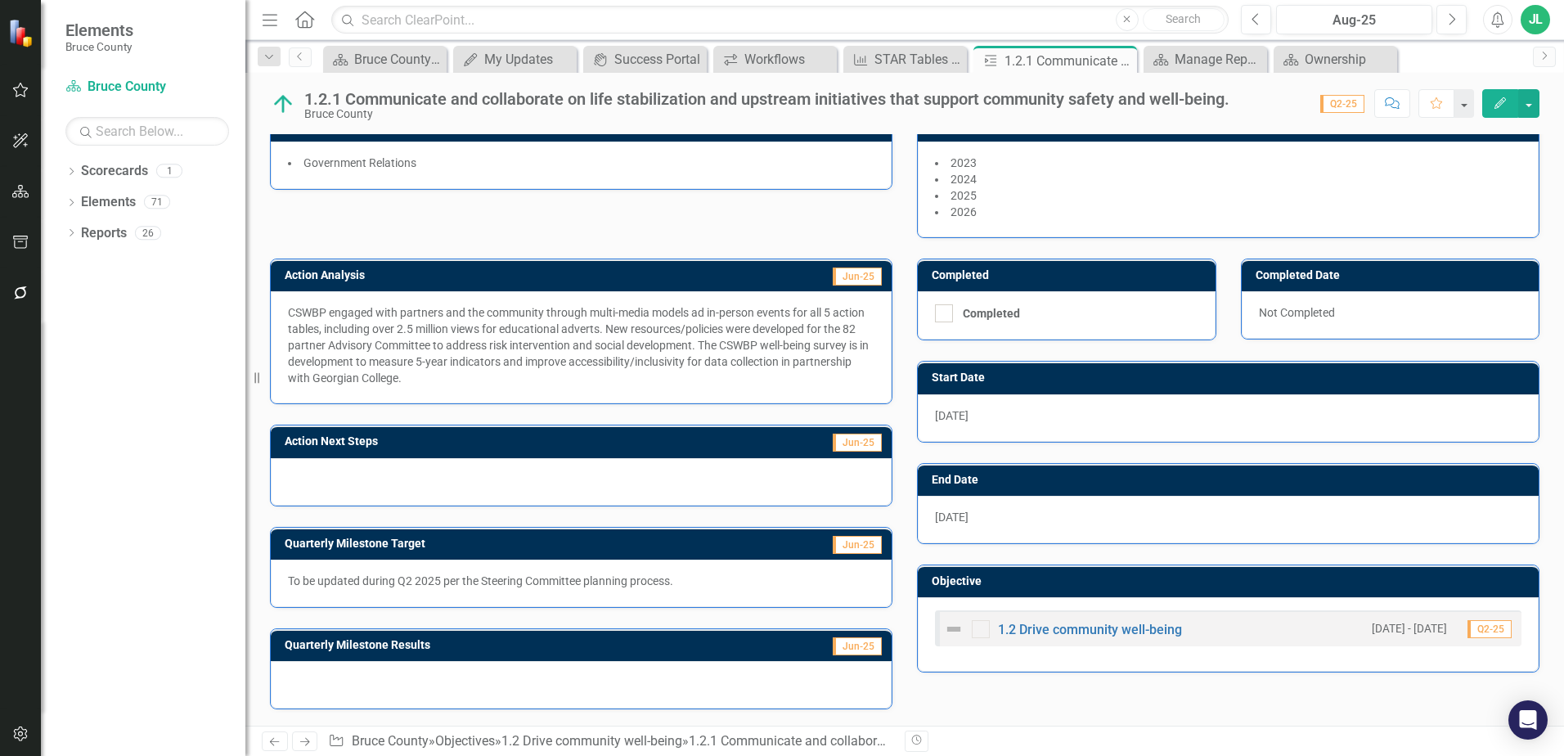
click at [621, 213] on div "Action Lead (Role) Community Safety & Wellbeing Coordinator Owner AC [PERSON_NA…" at bounding box center [905, 109] width 1294 height 258
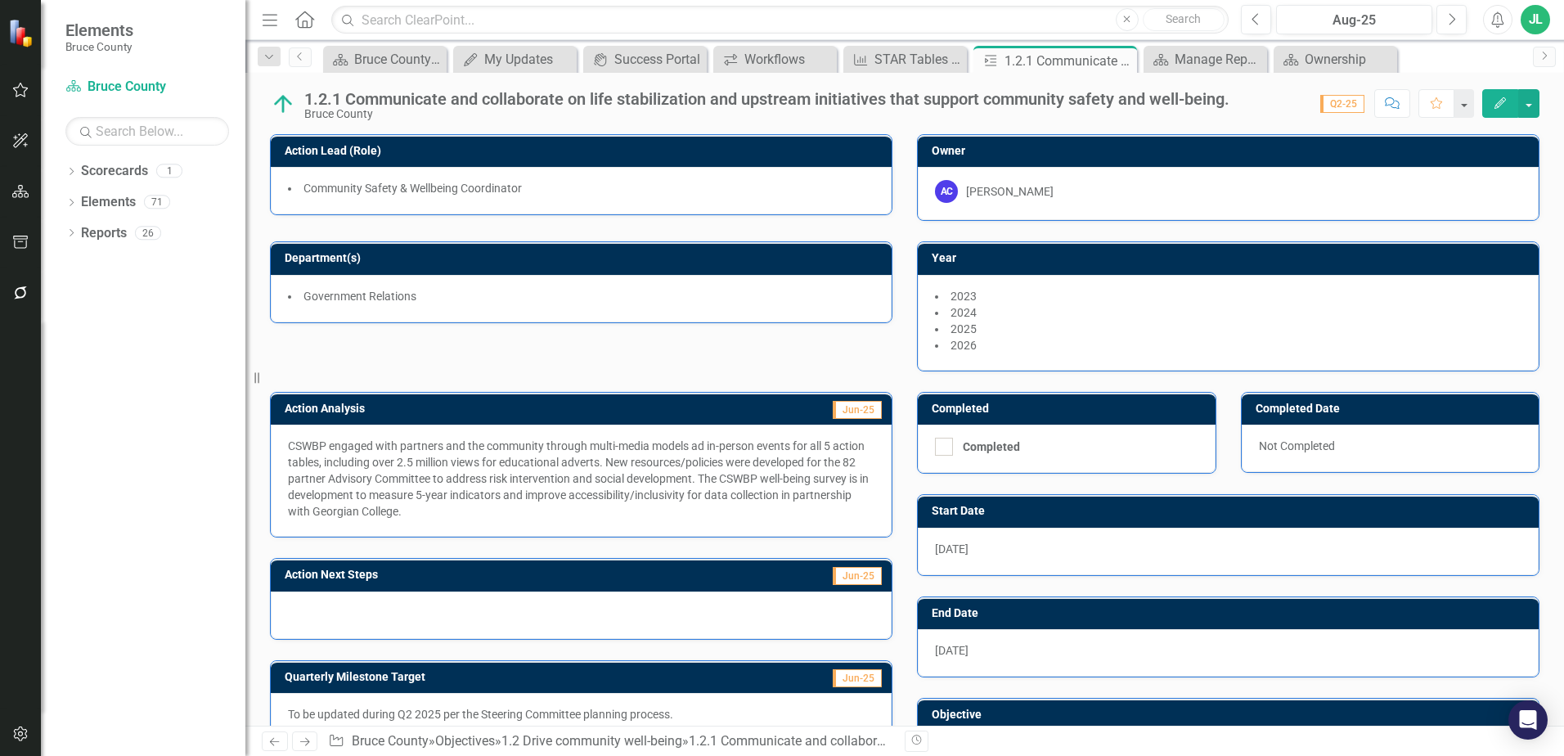
click at [891, 245] on div "Department(s) Government Relations" at bounding box center [581, 271] width 647 height 101
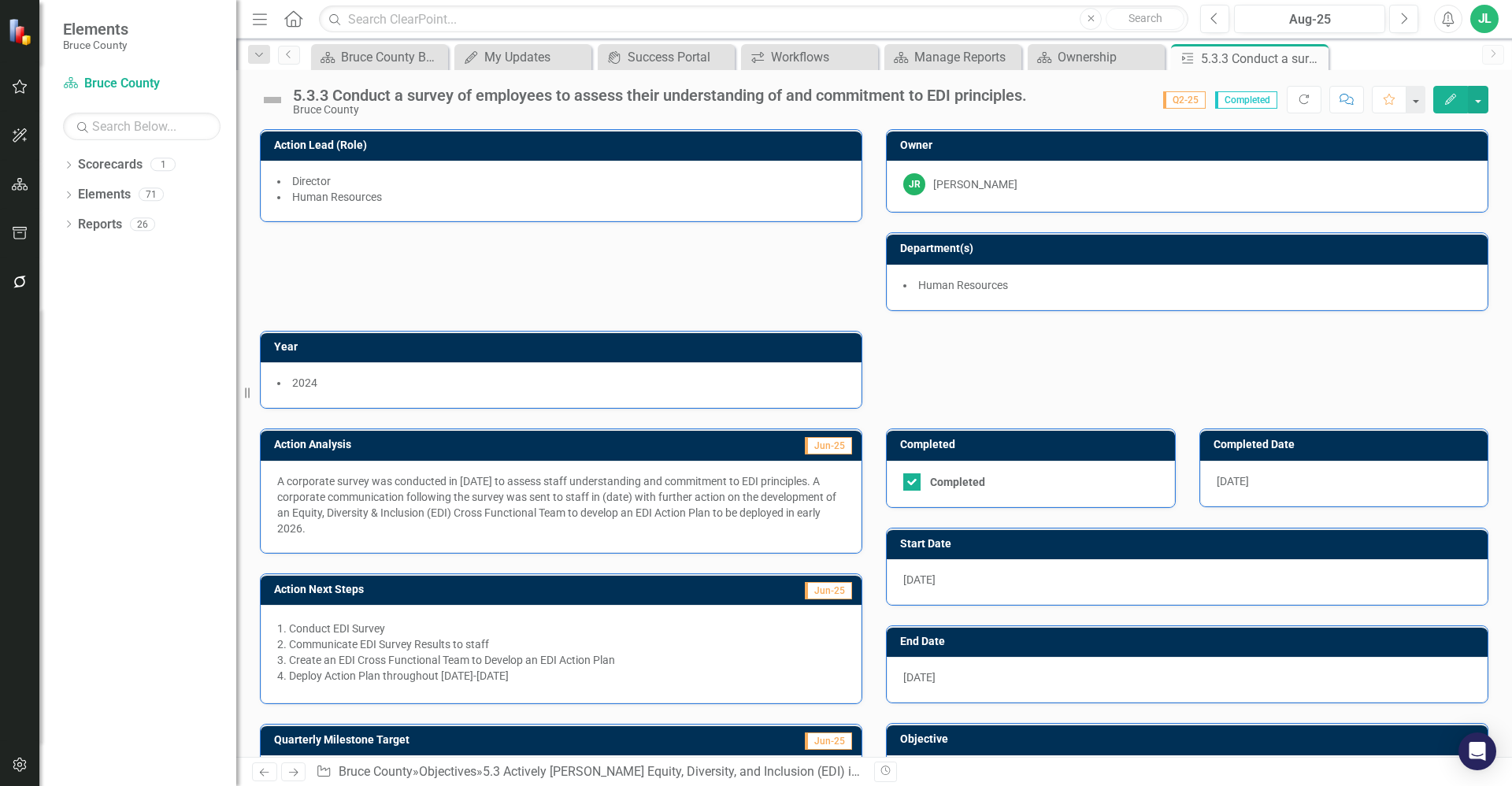
scroll to position [265, 0]
